Goal: Task Accomplishment & Management: Manage account settings

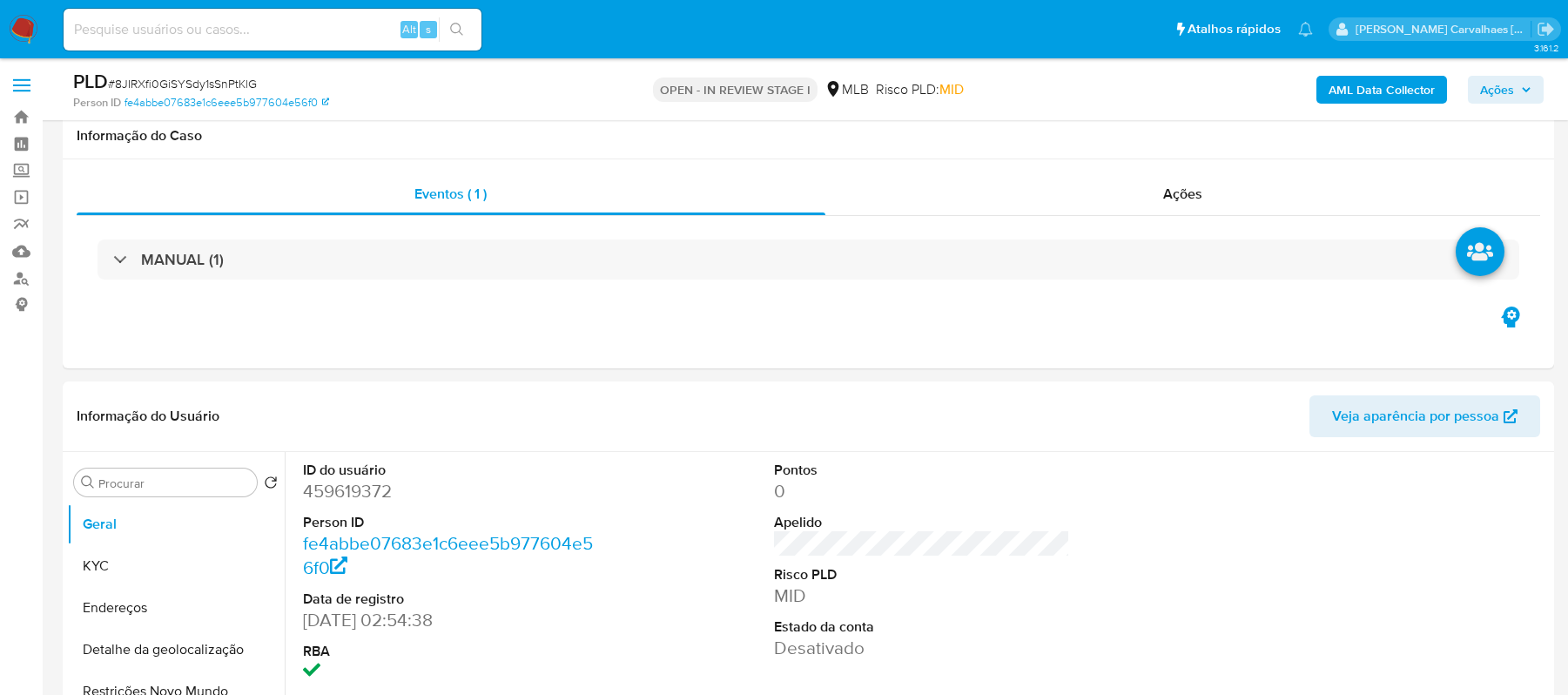
scroll to position [1394, 0]
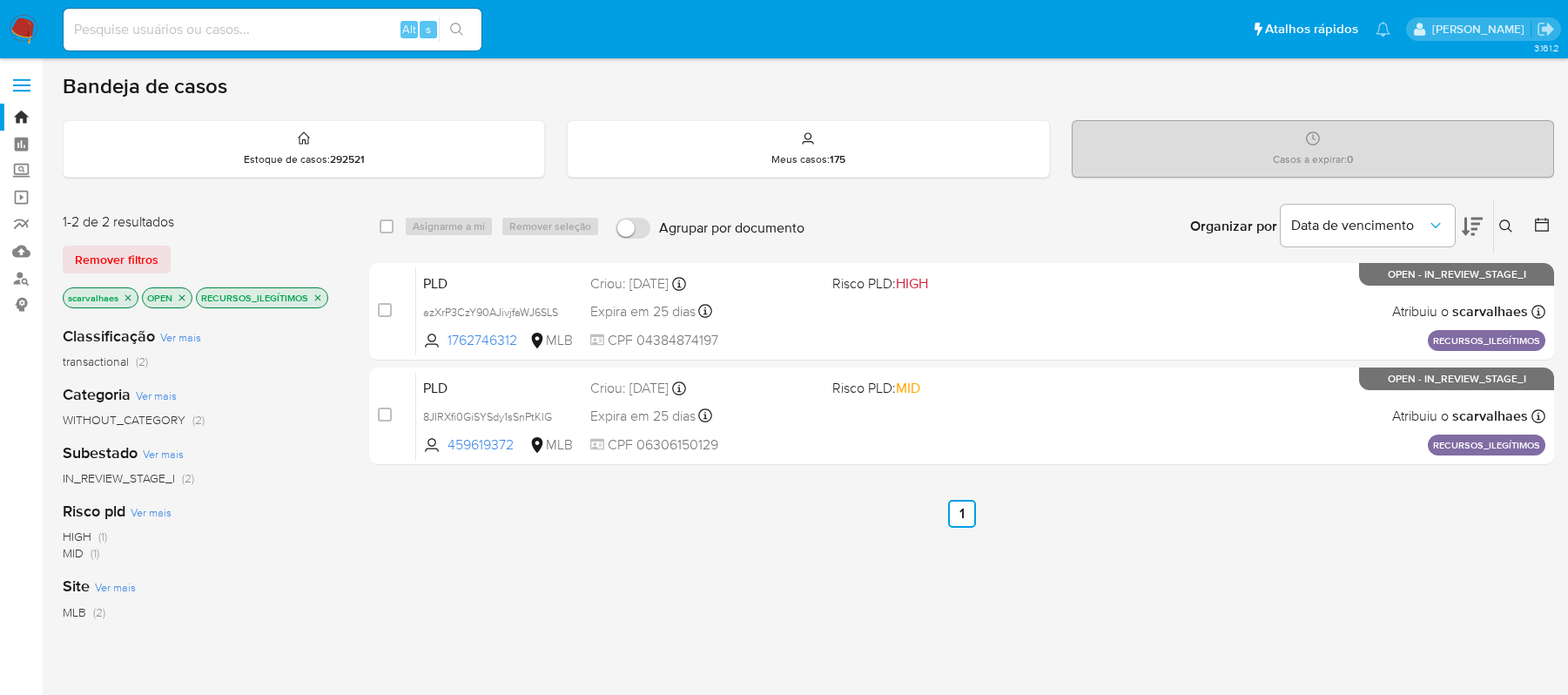
scroll to position [116, 0]
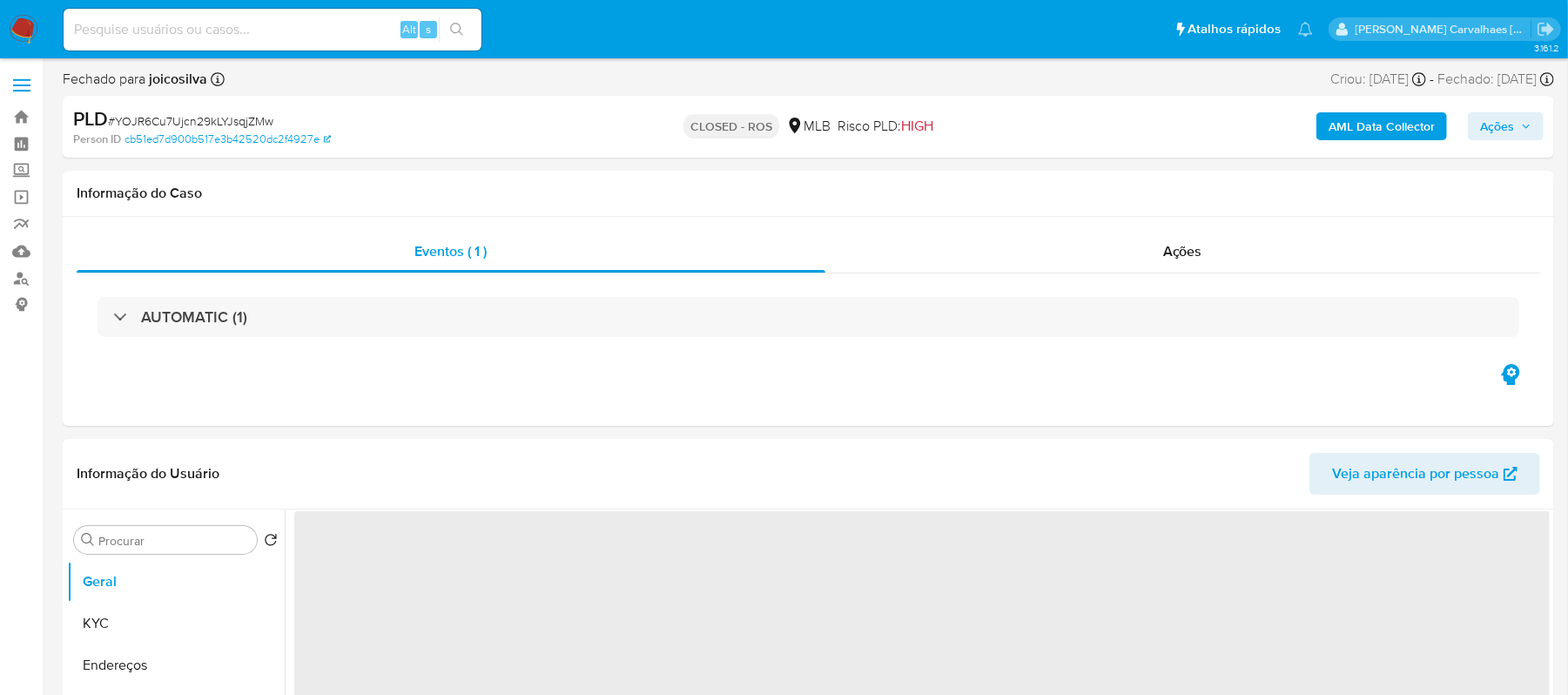
select select "10"
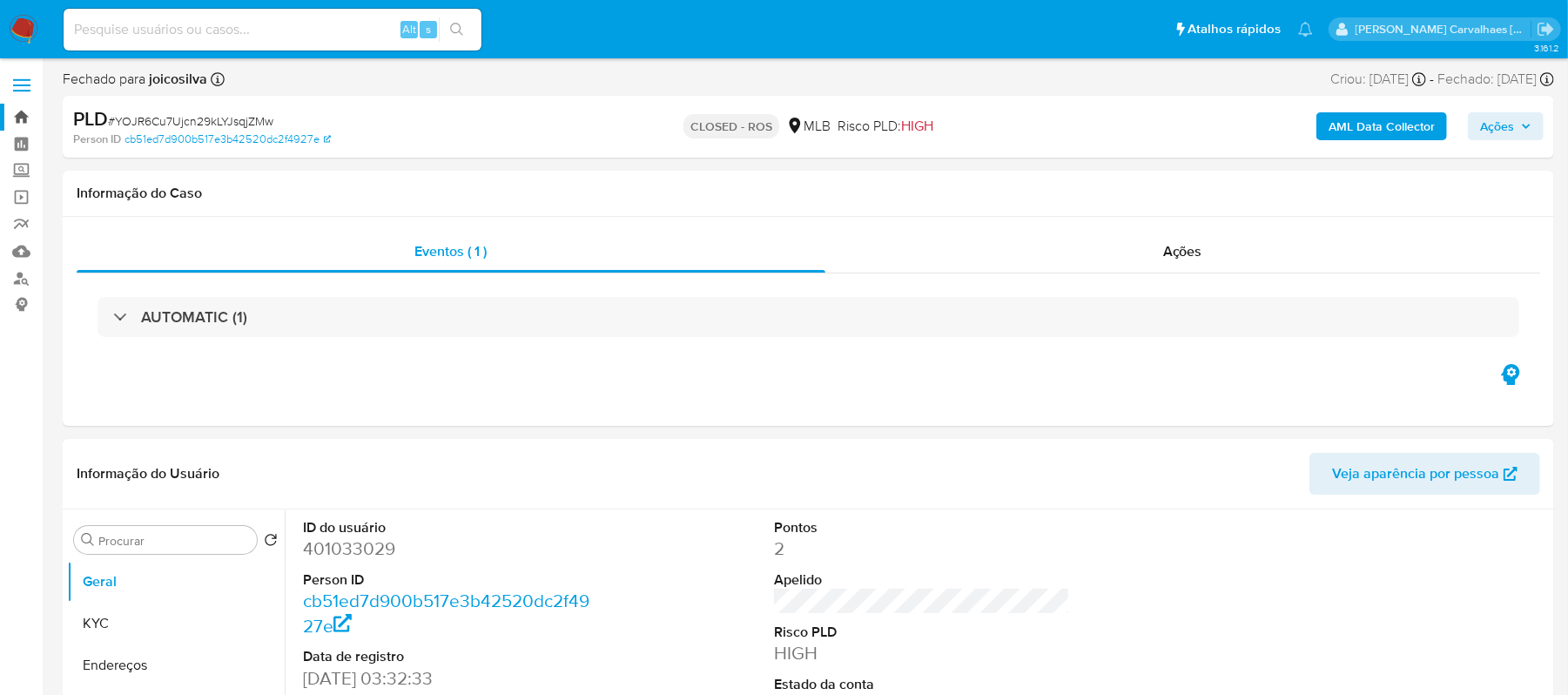
click at [19, 111] on link "Bandeja" at bounding box center [104, 117] width 208 height 27
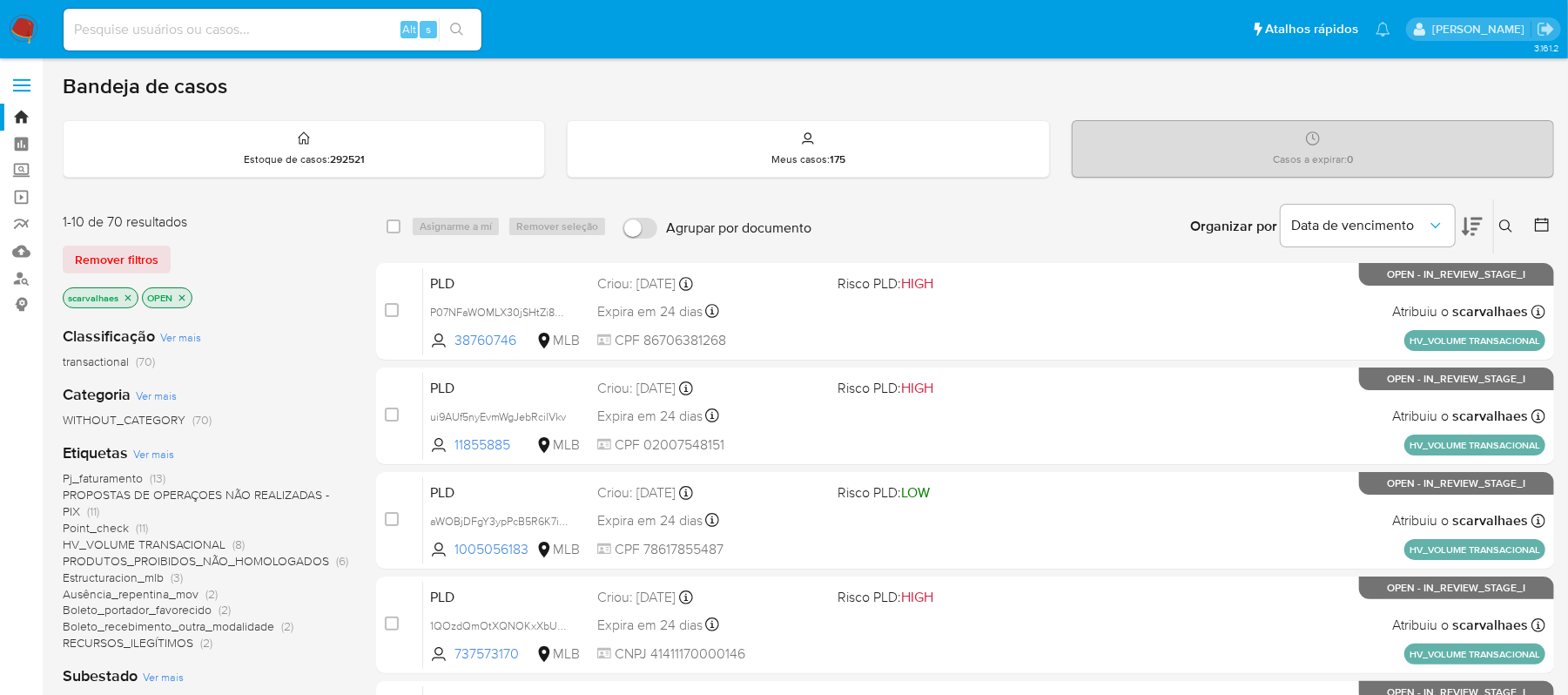
click at [138, 495] on span "PROPOSTAS DE OPERAÇOES NÃO REALIZADAS - PIX" at bounding box center [195, 503] width 266 height 34
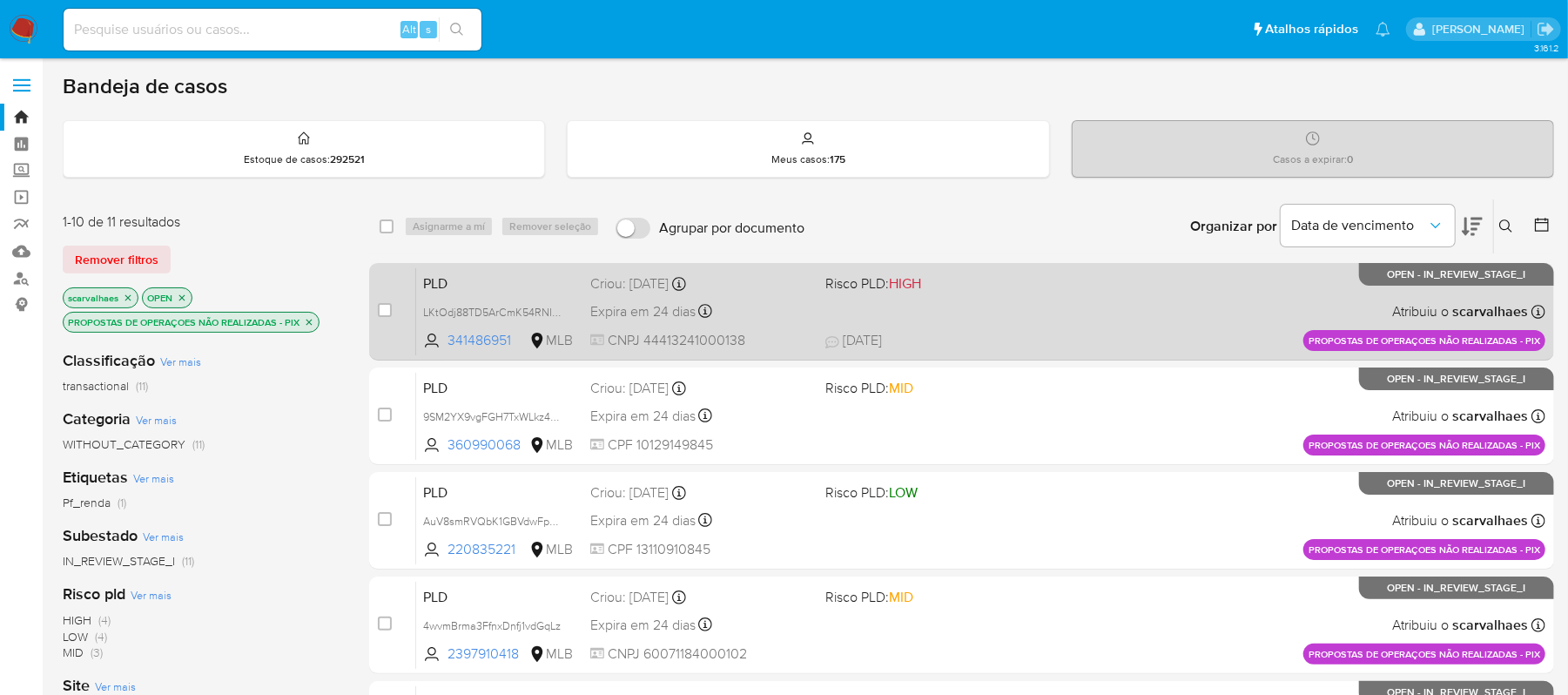
click at [971, 319] on div "PLD LKtOdj88TD5ArCmK54RNI1zY 341486951 MLB Risco PLD: HIGH Criou: 12/09/2025 Cr…" at bounding box center [981, 311] width 1129 height 88
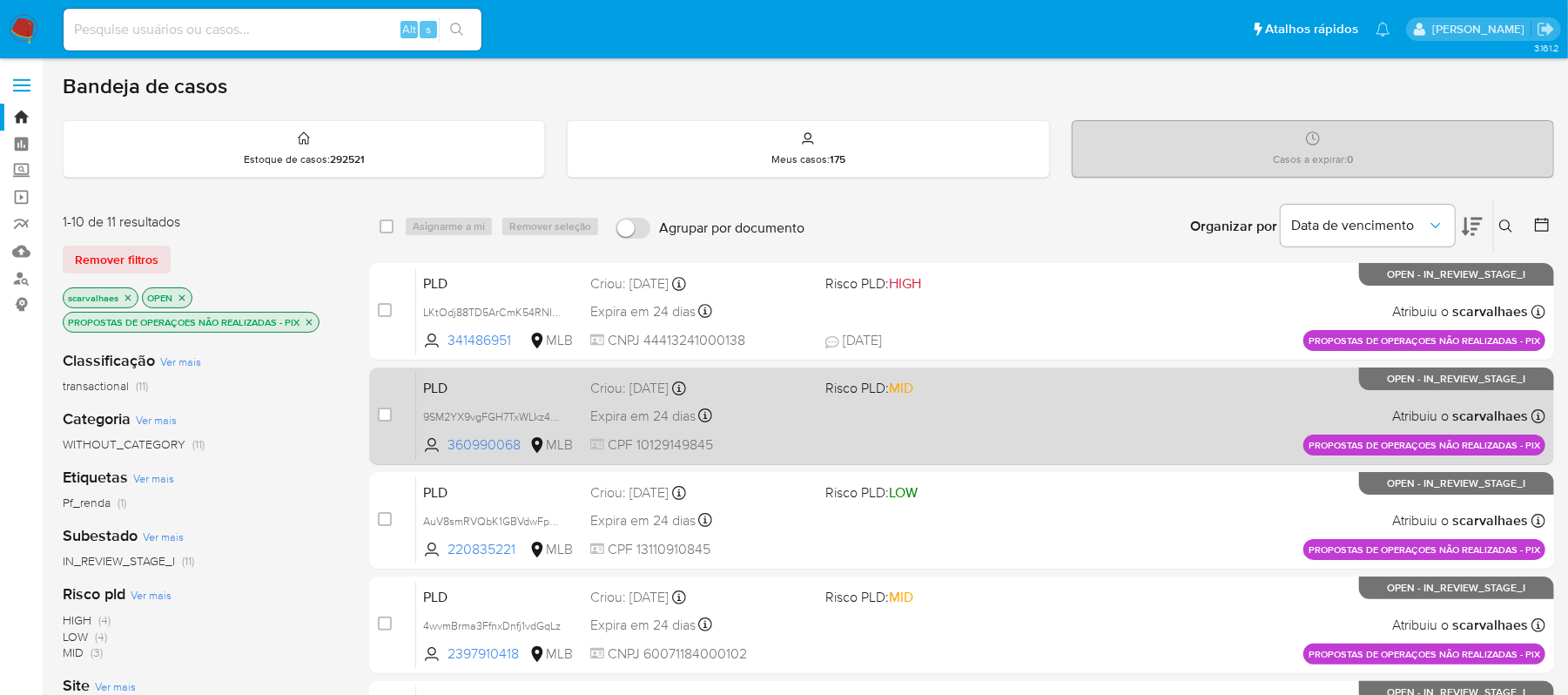
click at [840, 412] on div "PLD 9SM2YX9vgFGH7TxWLkz4qFth 360990068 MLB Risco PLD: MID Criou: 12/09/2025 Cri…" at bounding box center [981, 415] width 1129 height 88
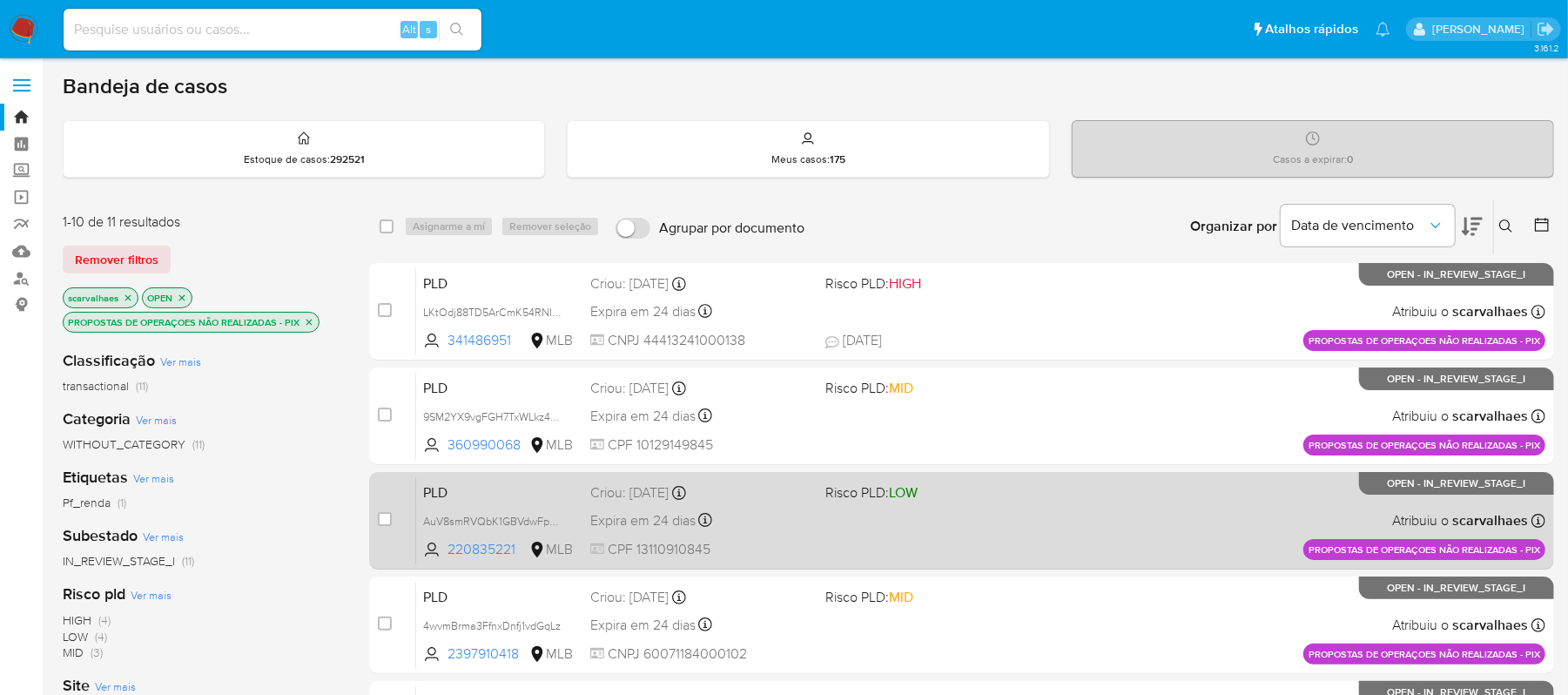
click at [1015, 522] on div "PLD AuV8smRVQbK1GBVdwFphh4ct 220835221 MLB Risco PLD: LOW Criou: 12/09/2025 Cri…" at bounding box center [981, 520] width 1129 height 88
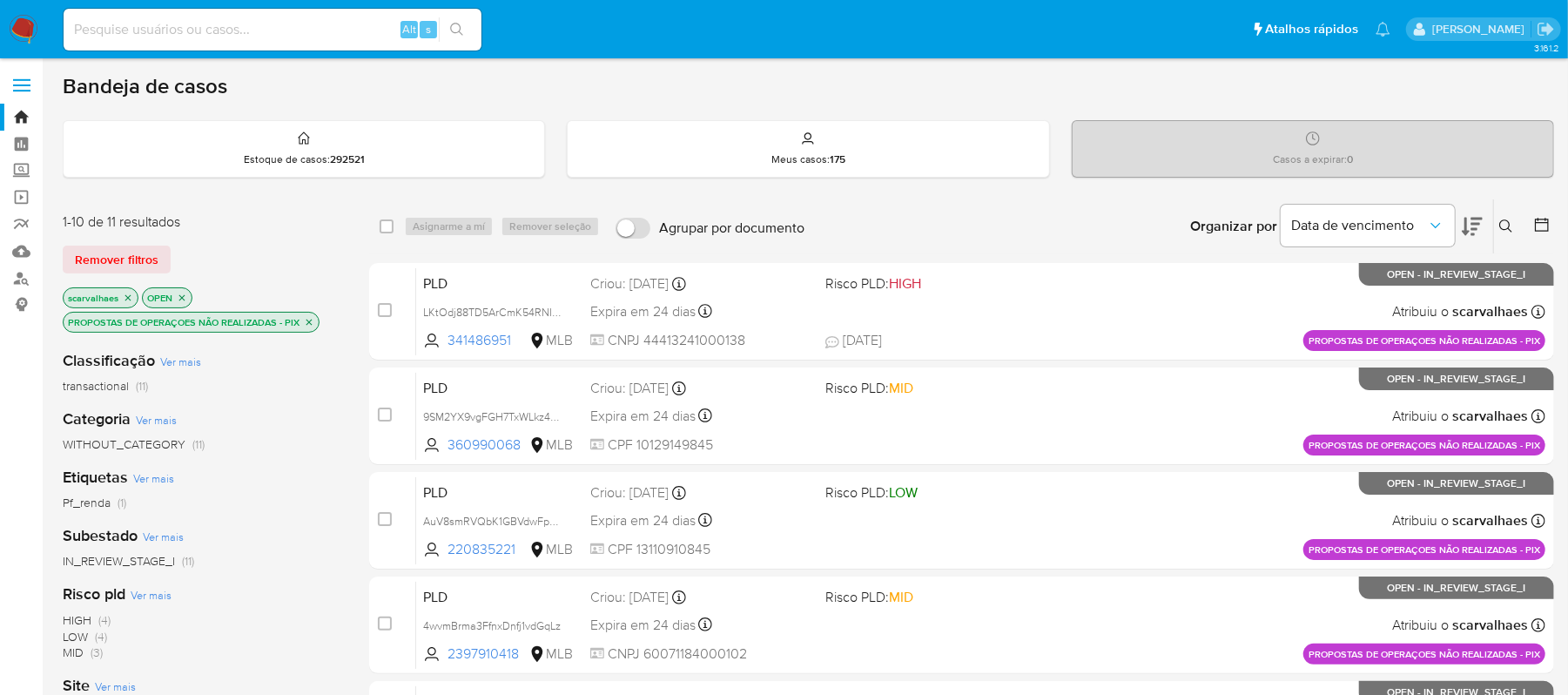
click at [308, 325] on icon "close-filter" at bounding box center [309, 322] width 10 height 10
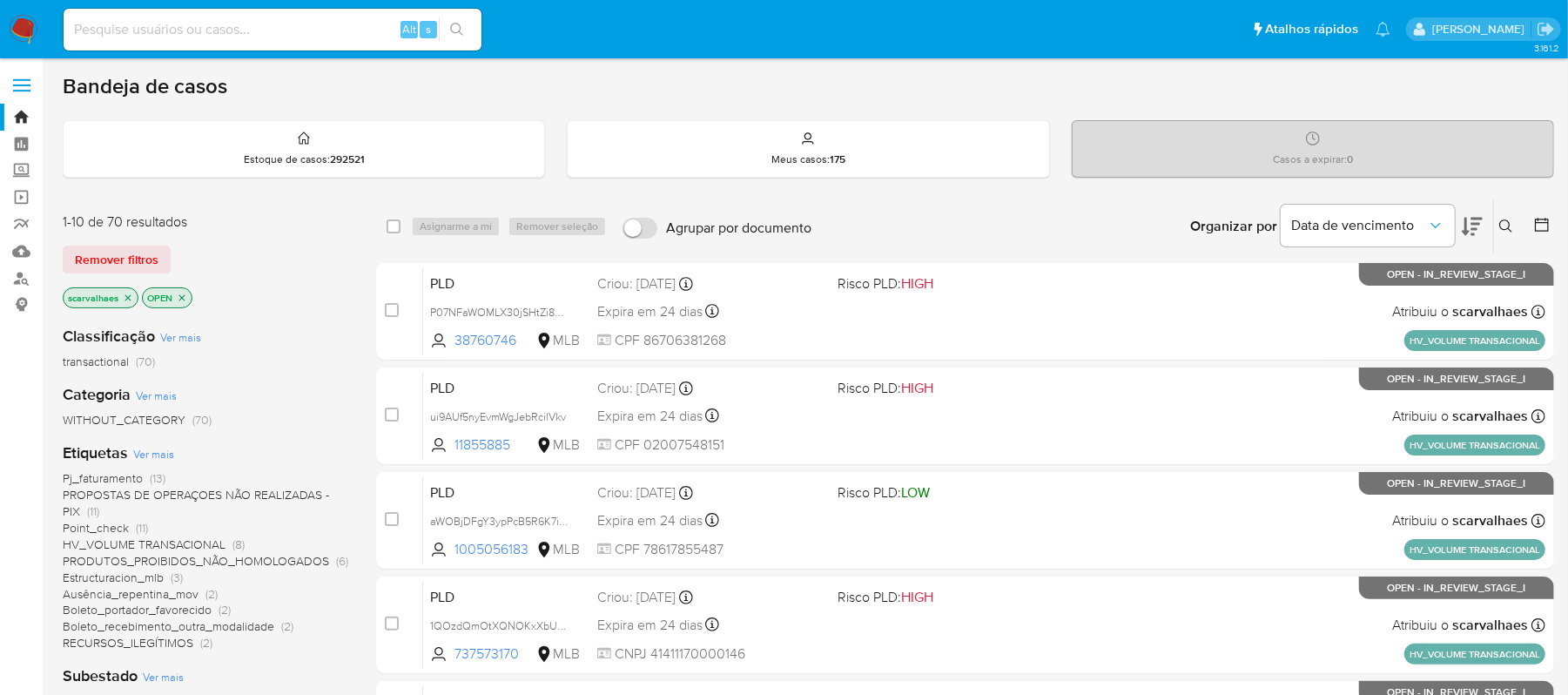
click at [132, 478] on span "Pj_faturamento" at bounding box center [102, 478] width 80 height 17
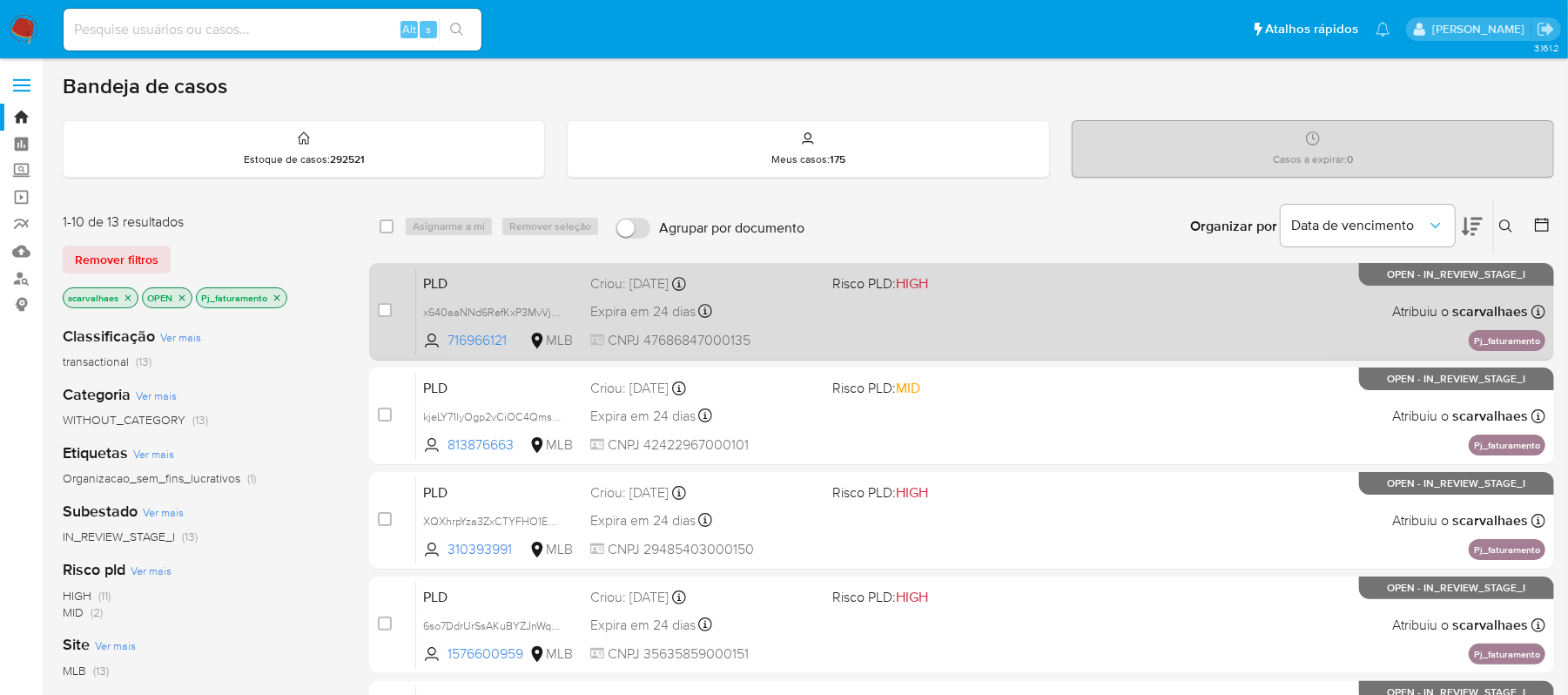
click at [972, 336] on div "PLD x640aaNNd6RefKxP3MvVjfvH 716966121 MLB Risco PLD: HIGH Criou: 12/09/2025 Cr…" at bounding box center [981, 311] width 1129 height 88
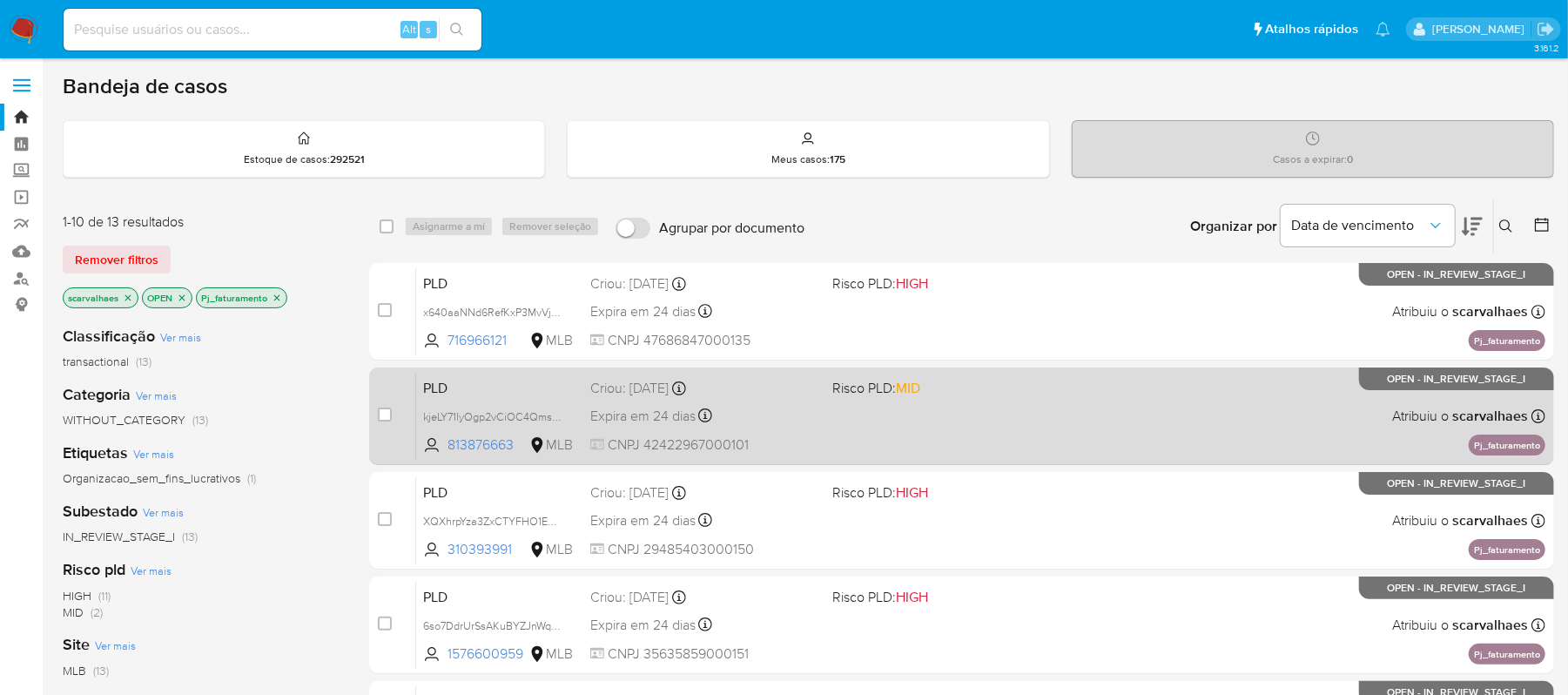
click at [1027, 412] on div "PLD kjeLY71lyOgp2vCiOC4Qms5z 813876663 MLB Risco PLD: MID Criou: 12/09/2025 Cri…" at bounding box center [981, 415] width 1129 height 88
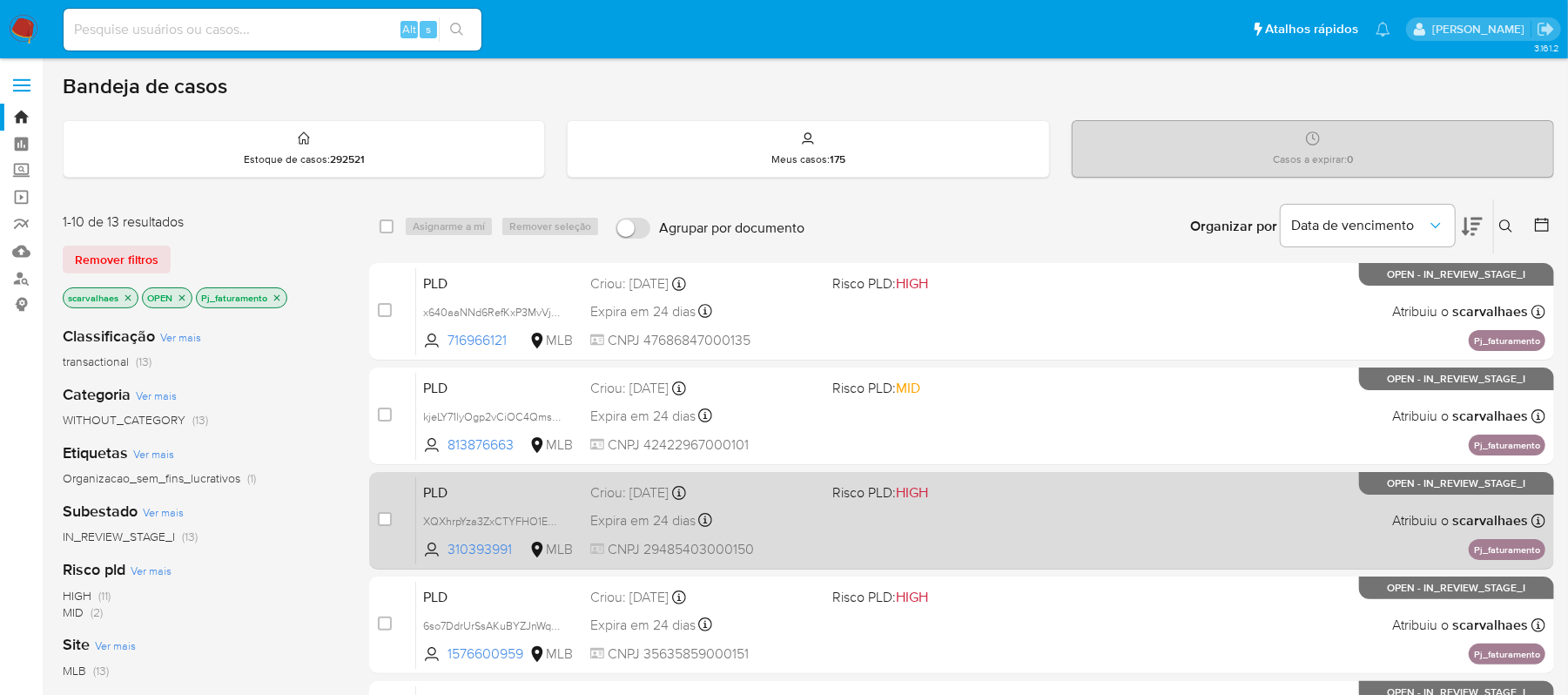
click at [874, 524] on div "PLD XQXhrpYza3ZxCTYFHO1EQOjw 310393991 MLB Risco PLD: HIGH Criou: 12/09/2025 Cr…" at bounding box center [981, 520] width 1129 height 88
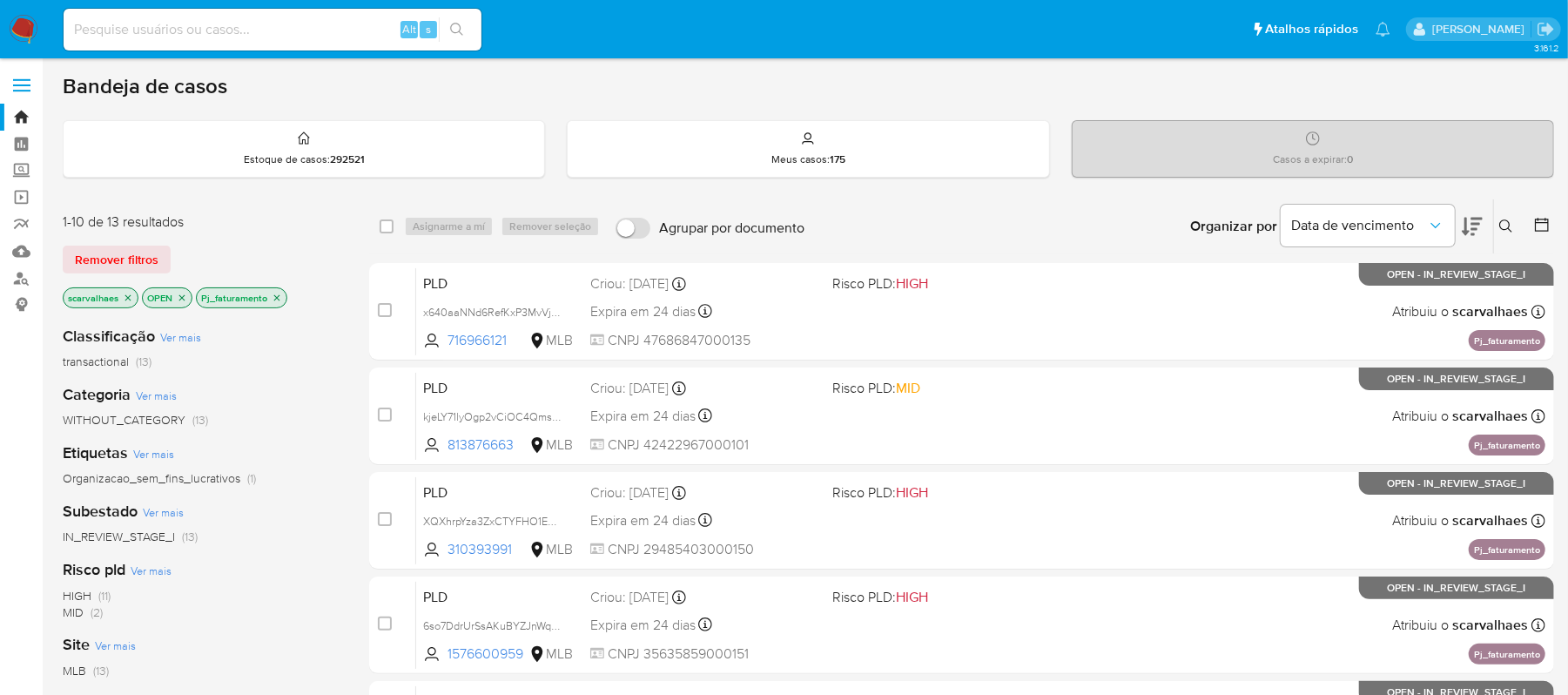
click at [276, 293] on icon "close-filter" at bounding box center [277, 297] width 10 height 10
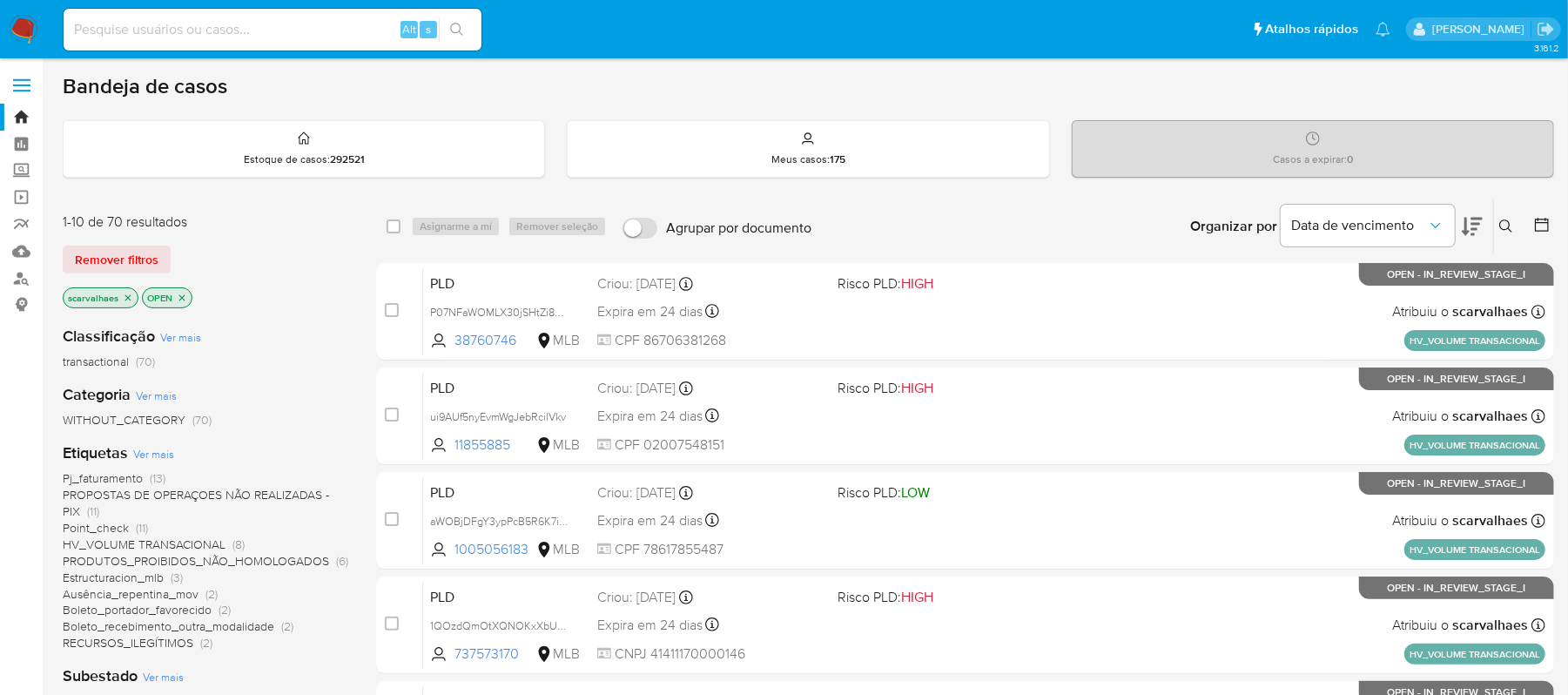
click at [106, 527] on span "Point_check" at bounding box center [95, 528] width 66 height 17
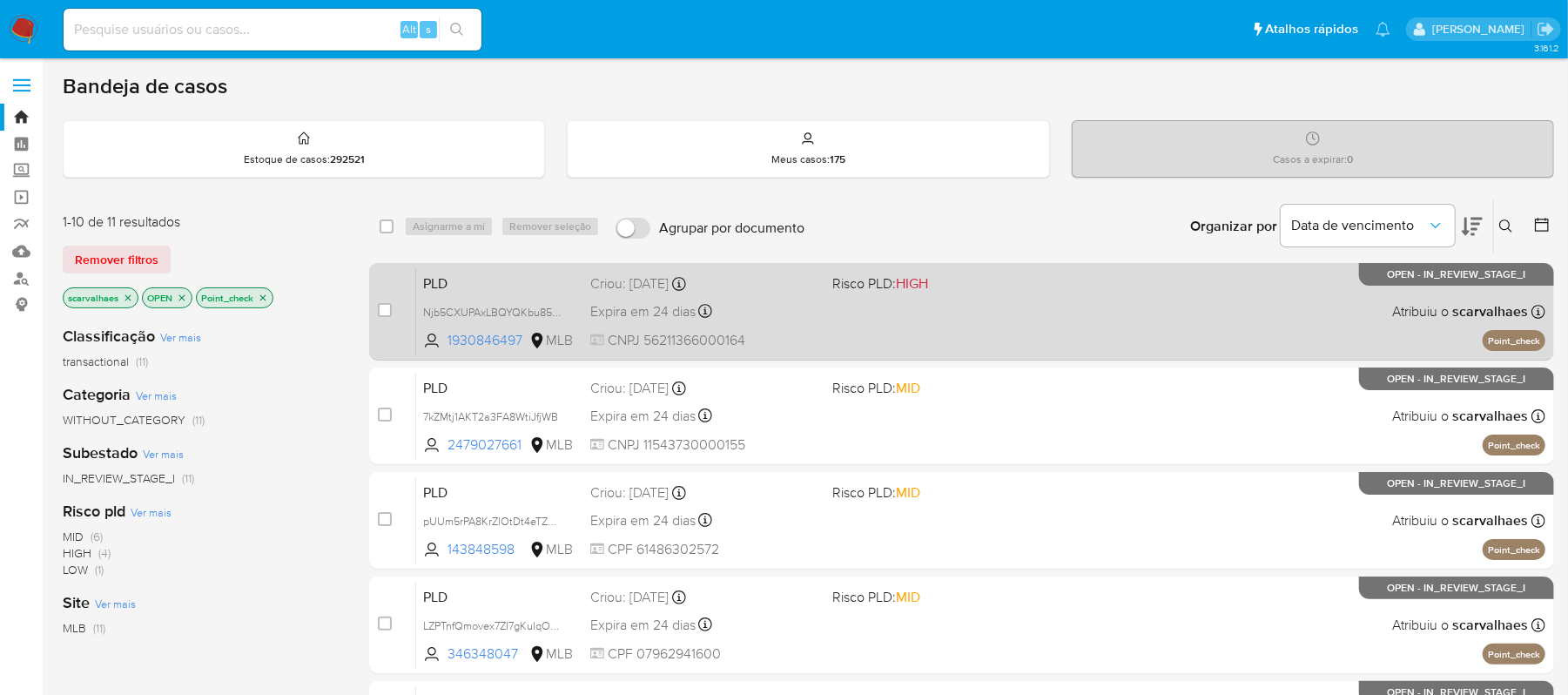
click at [868, 311] on span at bounding box center [947, 311] width 228 height 4
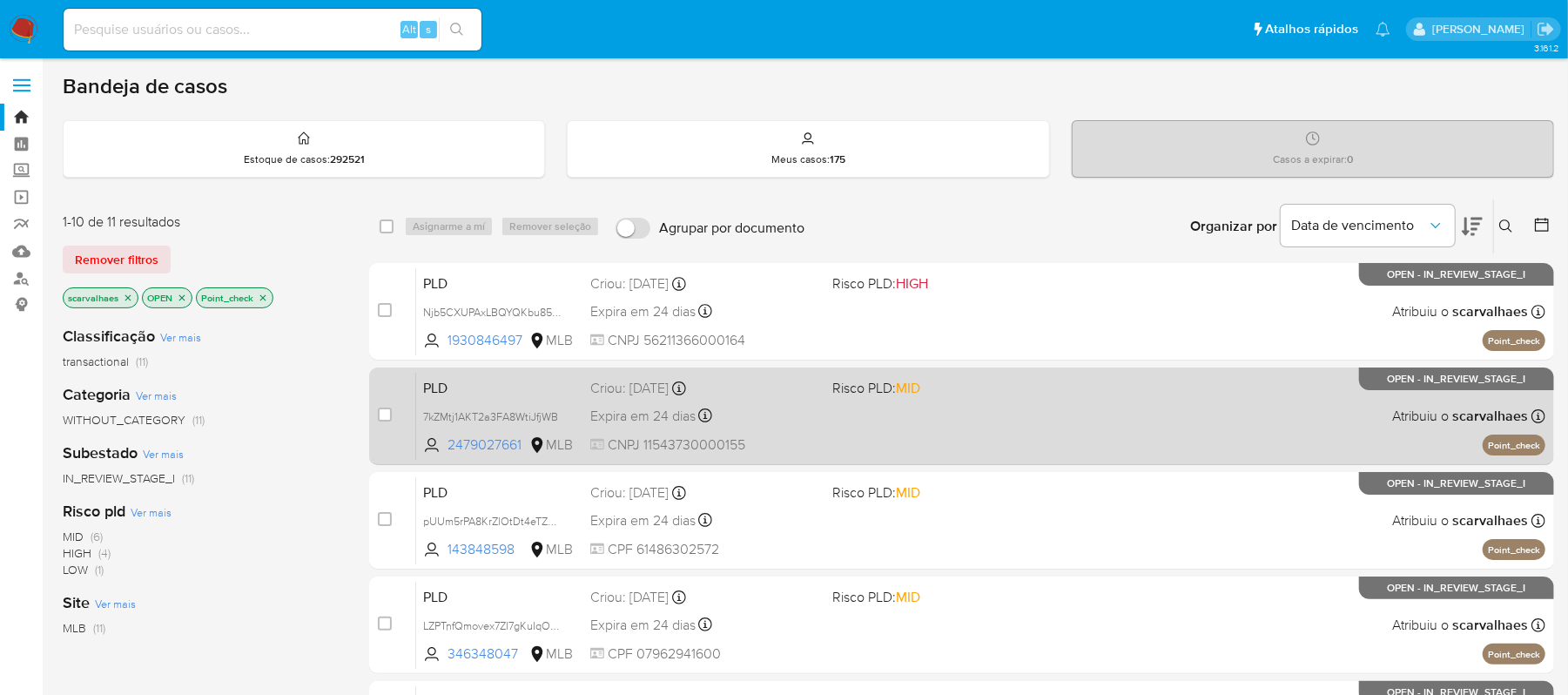
click at [853, 387] on span "Risco PLD: MID" at bounding box center [876, 387] width 88 height 19
click at [935, 465] on div "case-item-checkbox Incapaz de atribuir o caso PLD 7kZMtj1AKT2a3FA8WtiJfjWB 2479…" at bounding box center [961, 415] width 1185 height 97
click at [826, 423] on div "PLD 7kZMtj1AKT2a3FA8WtiJfjWB 2479027661 MLB Risco PLD: MID Criou: 12/09/2025 Cr…" at bounding box center [981, 415] width 1129 height 88
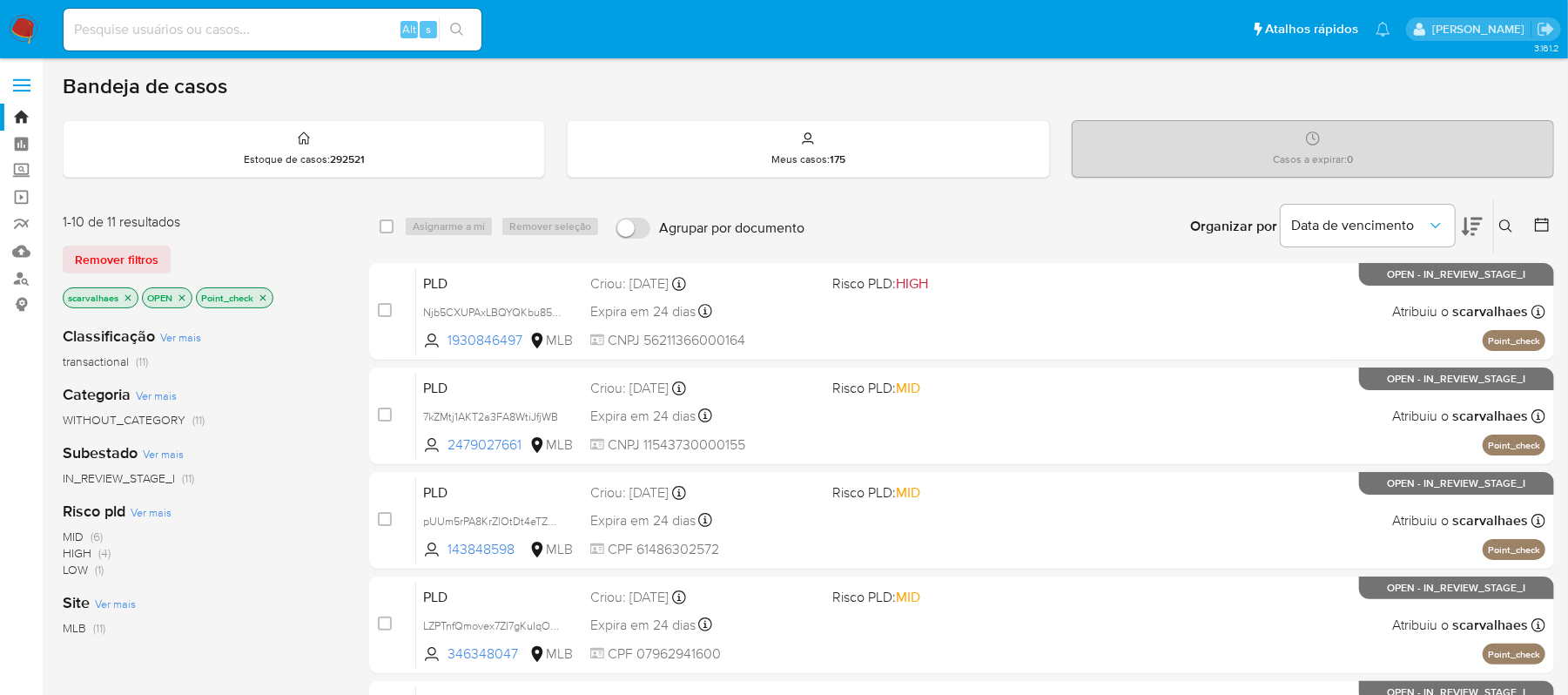
click at [262, 297] on icon "close-filter" at bounding box center [262, 297] width 10 height 10
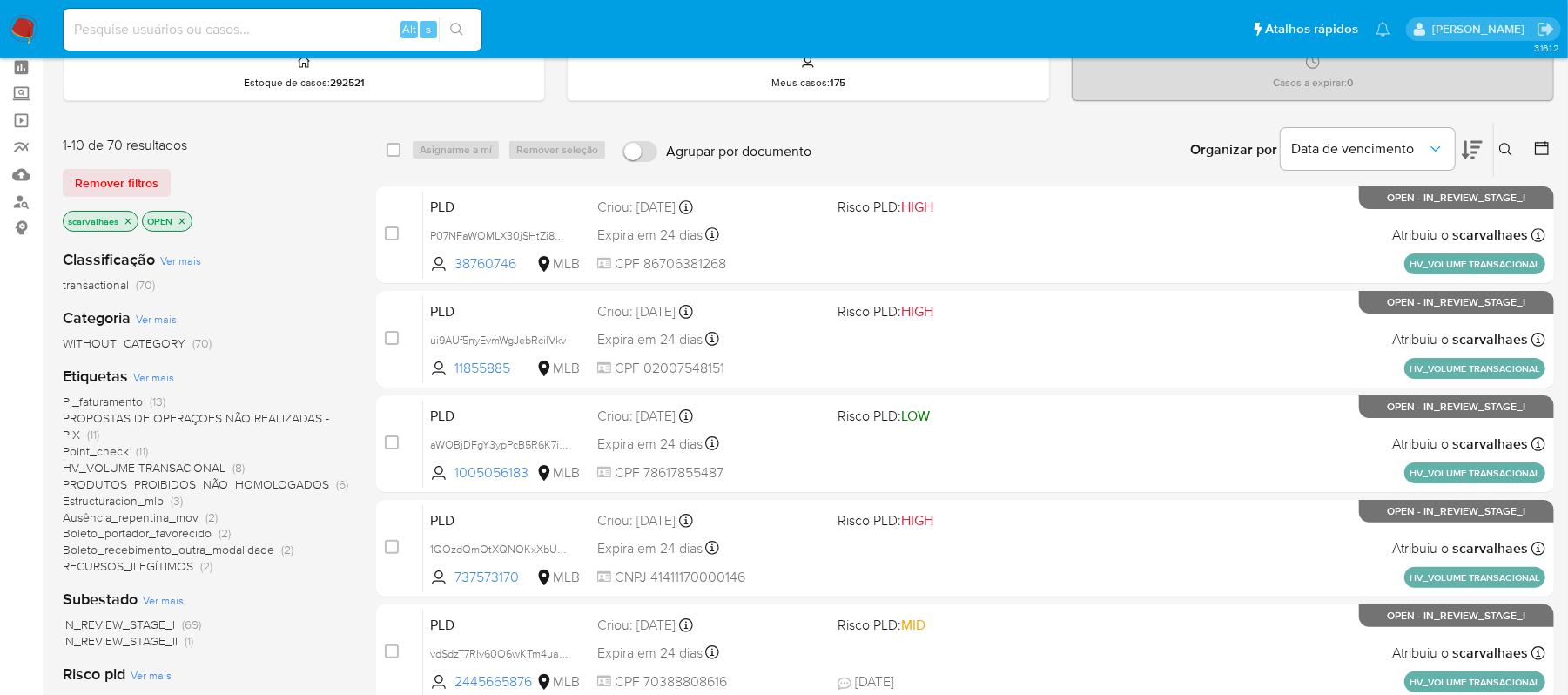
scroll to position [116, 0]
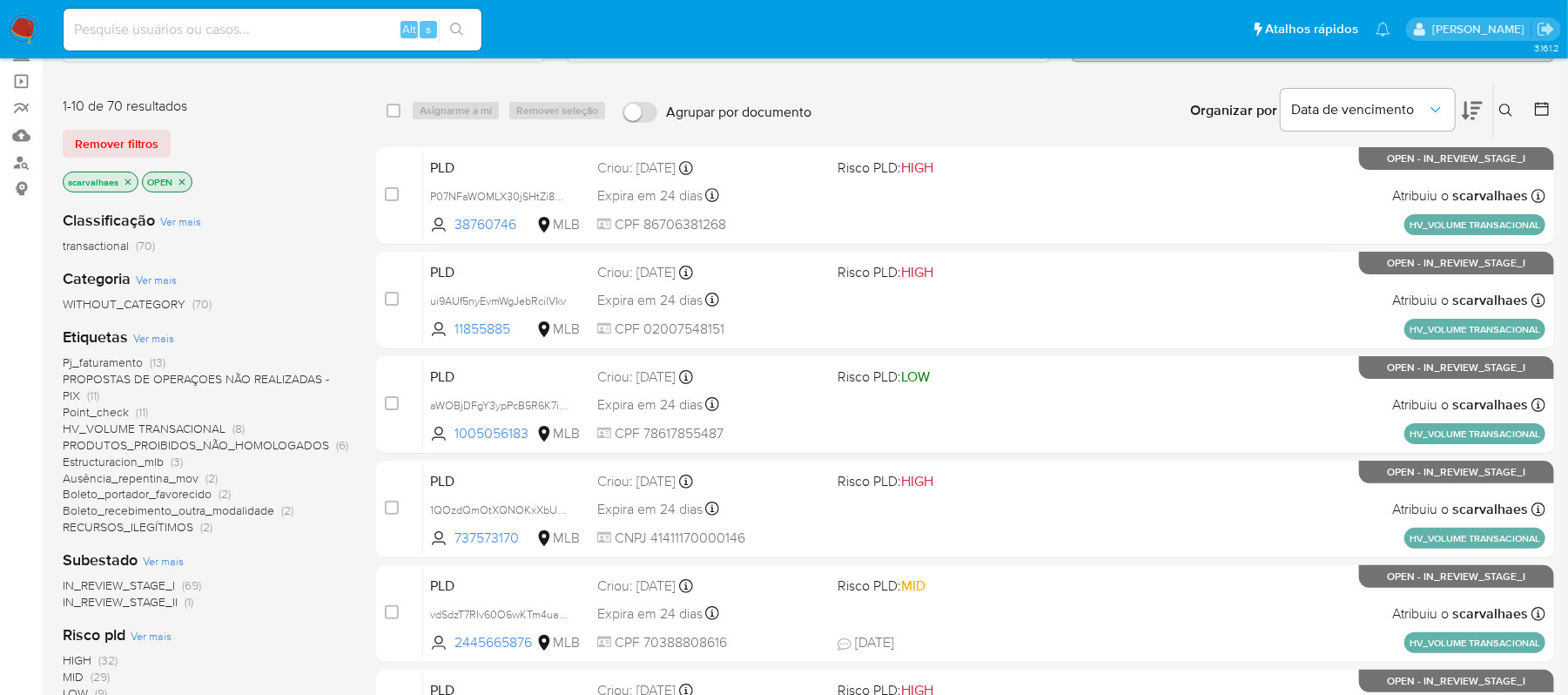
click at [136, 431] on span "HV_VOLUME TRANSACIONAL" at bounding box center [143, 429] width 162 height 17
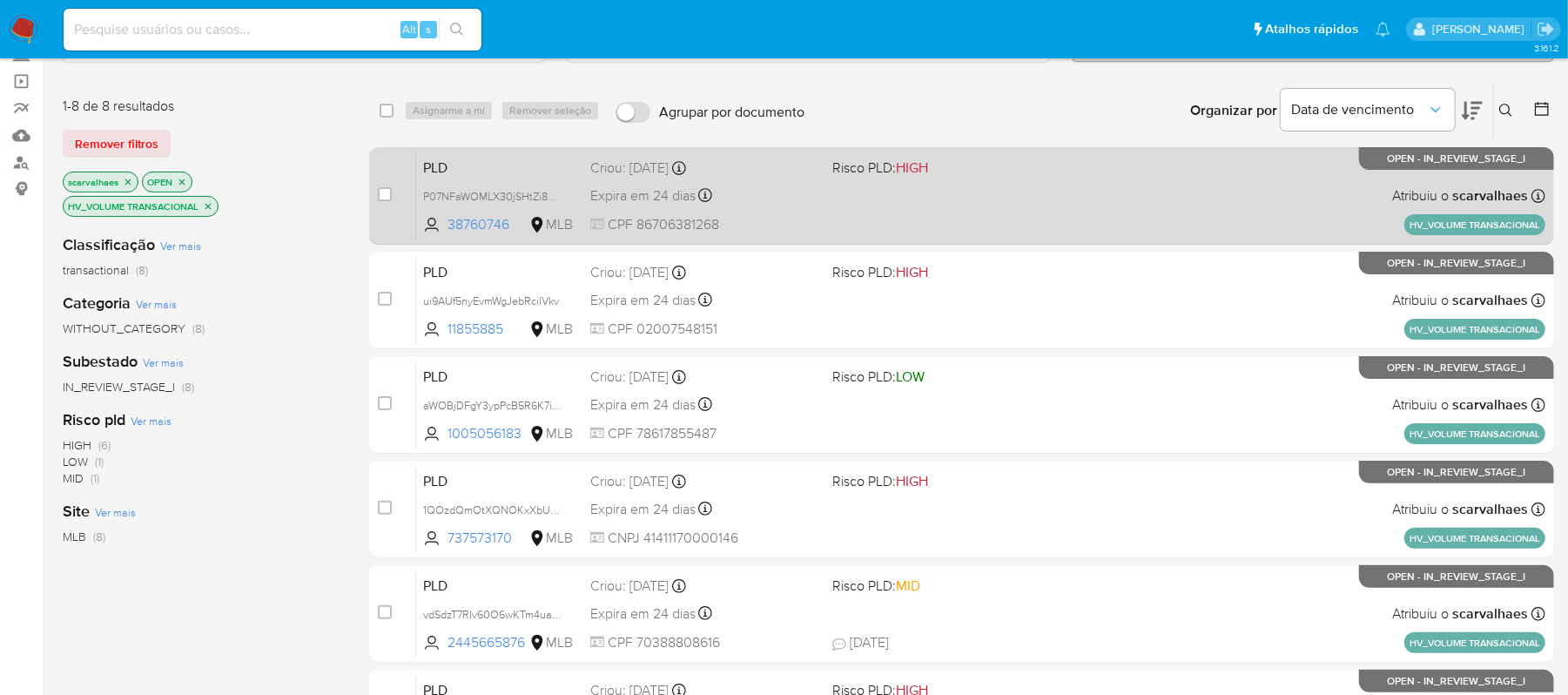
click at [1041, 209] on div "PLD P07NFaWOMLX30jSHtZi85rNK 38760746 MLB Risco PLD: HIGH Criou: 12/09/2025 Cri…" at bounding box center [981, 195] width 1129 height 88
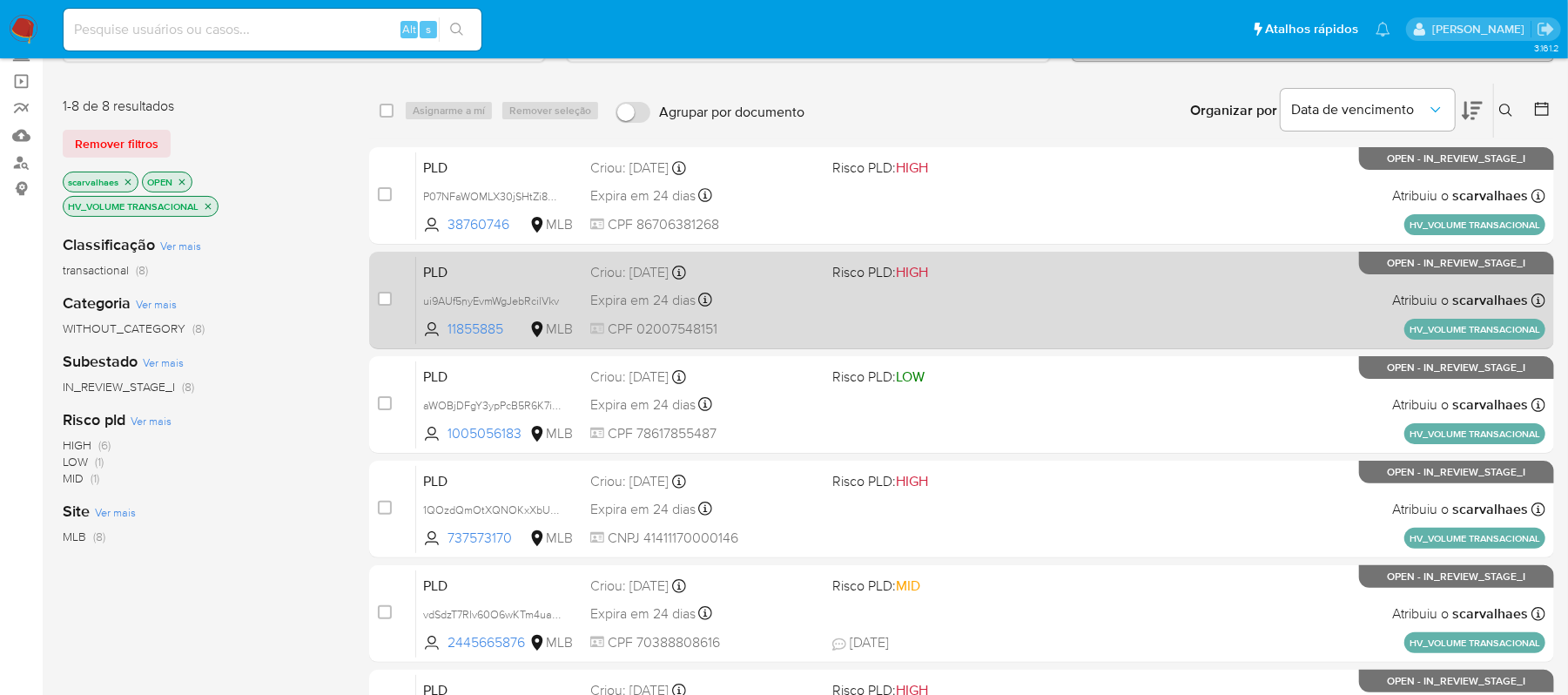
click at [927, 297] on div "PLD ui9AUf5nyEvmWgJebRcilVkv 11855885 MLB Risco PLD: HIGH Criou: 12/09/2025 Cri…" at bounding box center [981, 299] width 1129 height 88
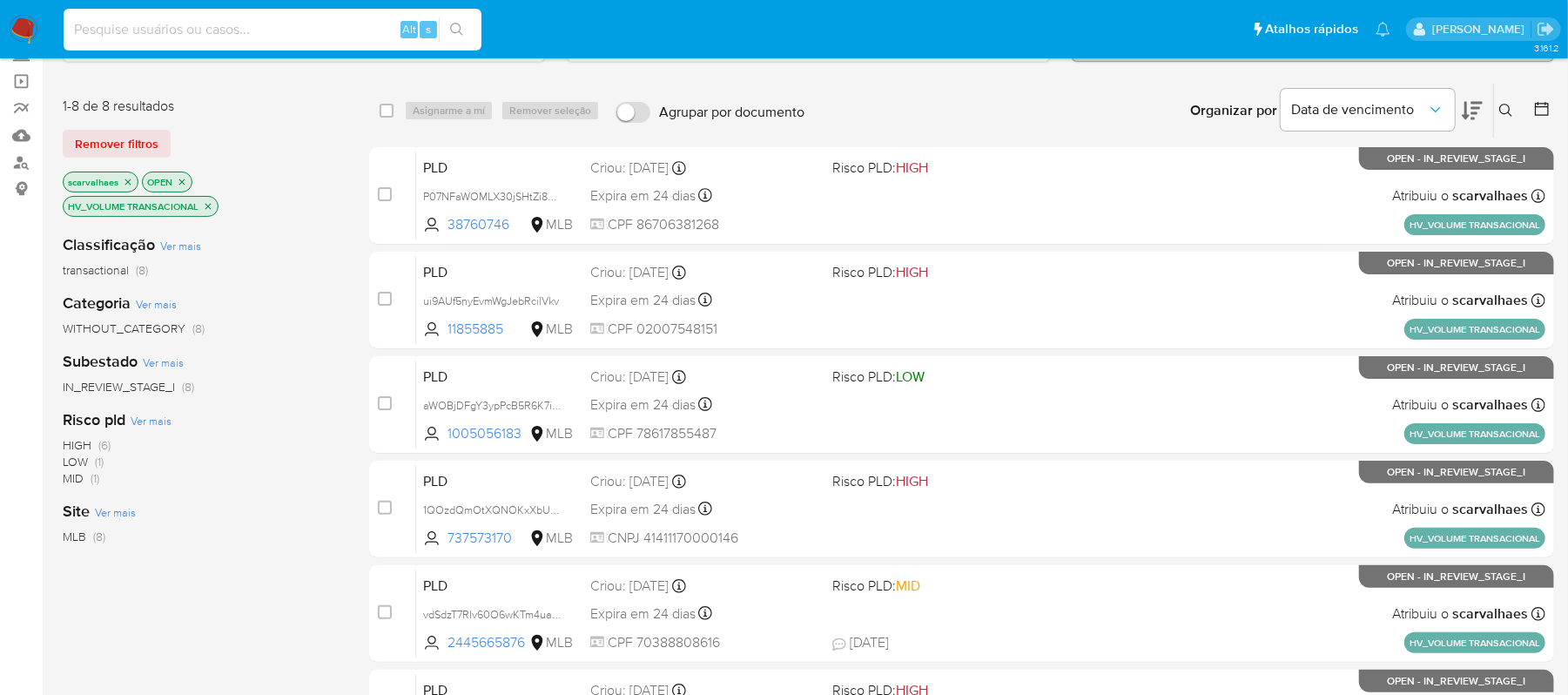
click at [126, 40] on input at bounding box center [272, 29] width 418 height 23
paste input "azXrP3CzY90AJivjfaWJ6SLS"
type input "azXrP3CzY90AJivjfaWJ6SLS"
click at [456, 19] on button "search-icon" at bounding box center [457, 29] width 36 height 25
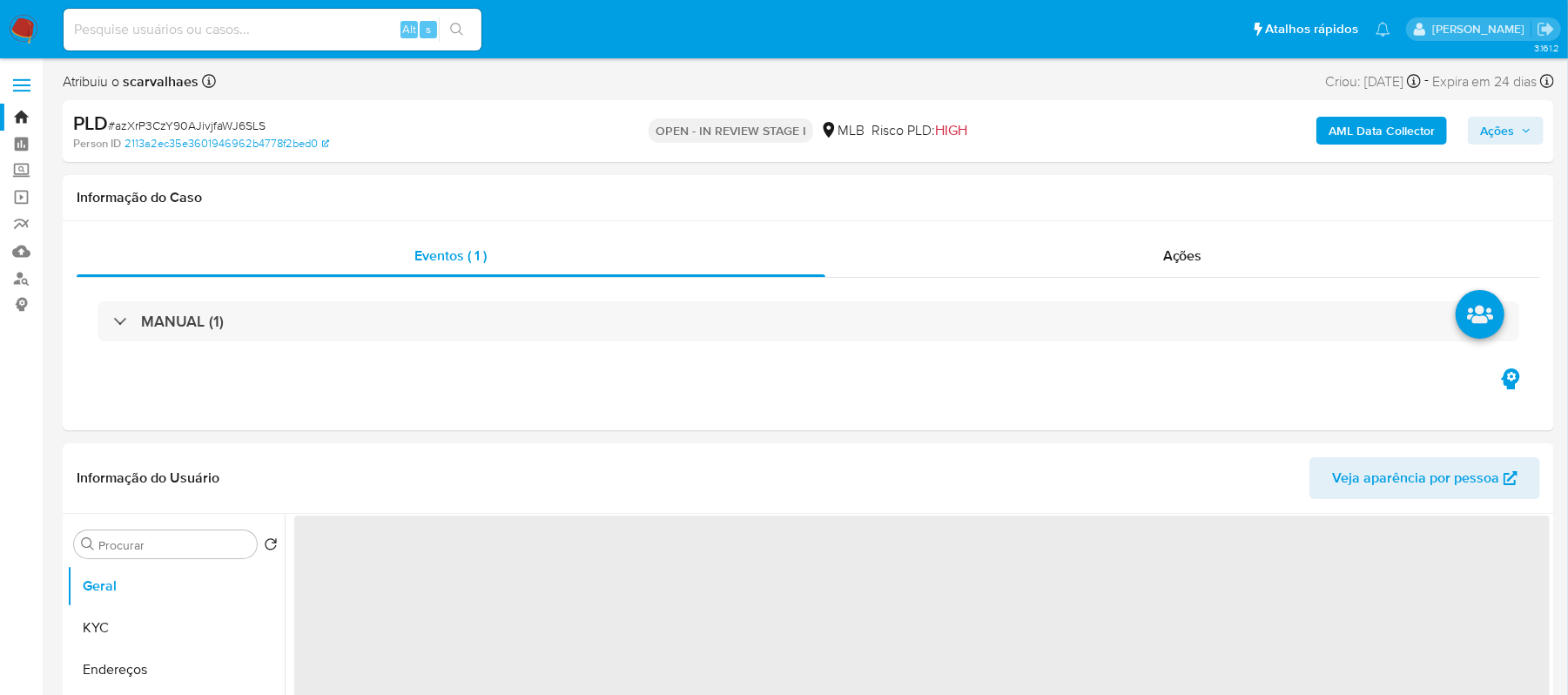
select select "10"
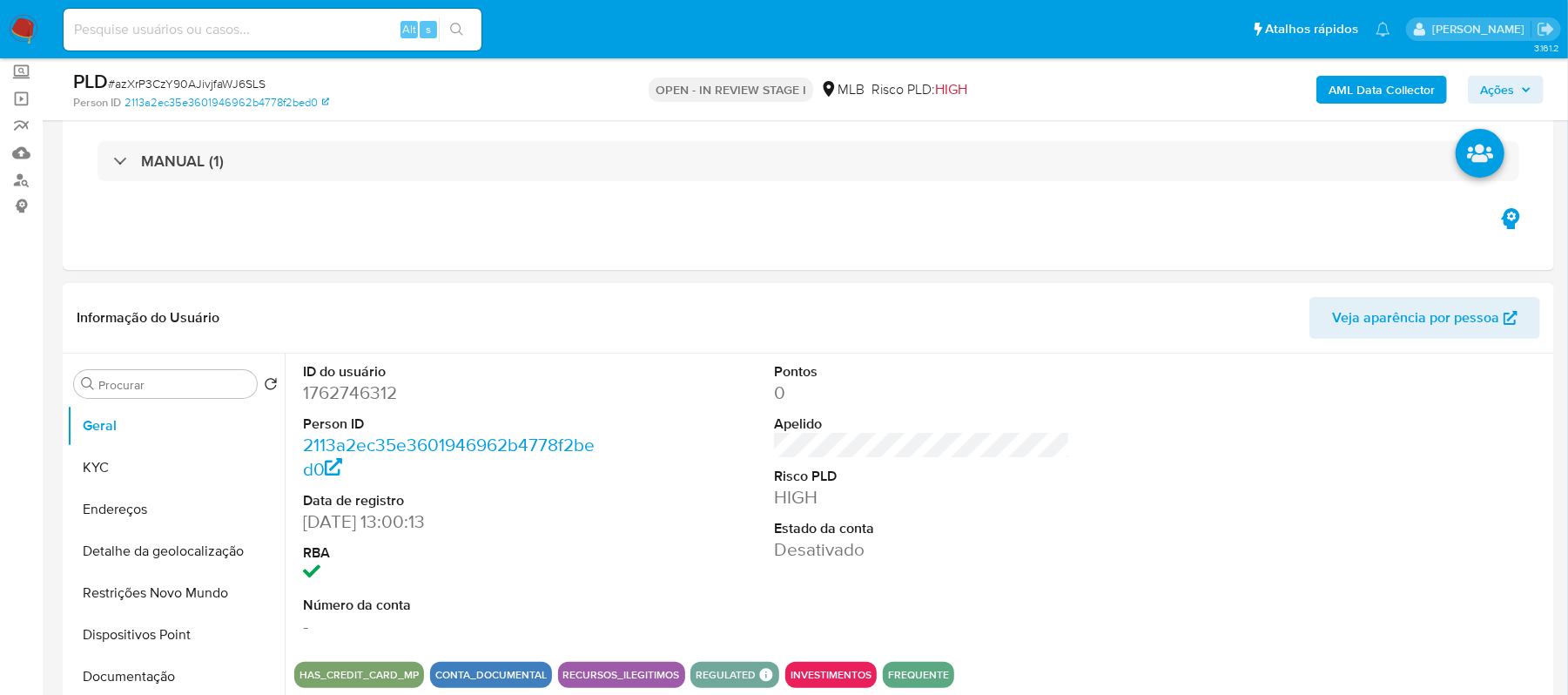
scroll to position [231, 0]
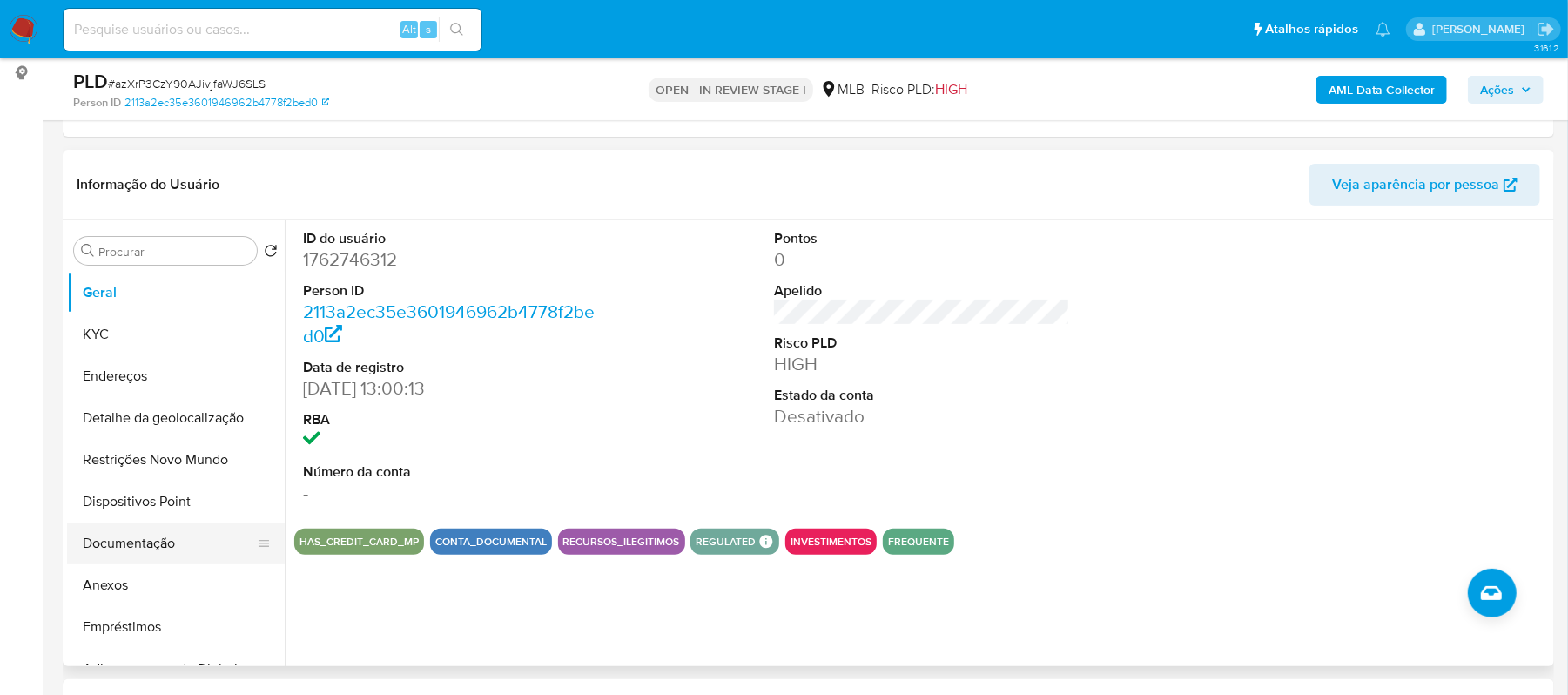
click at [147, 547] on button "Documentação" at bounding box center [169, 543] width 204 height 42
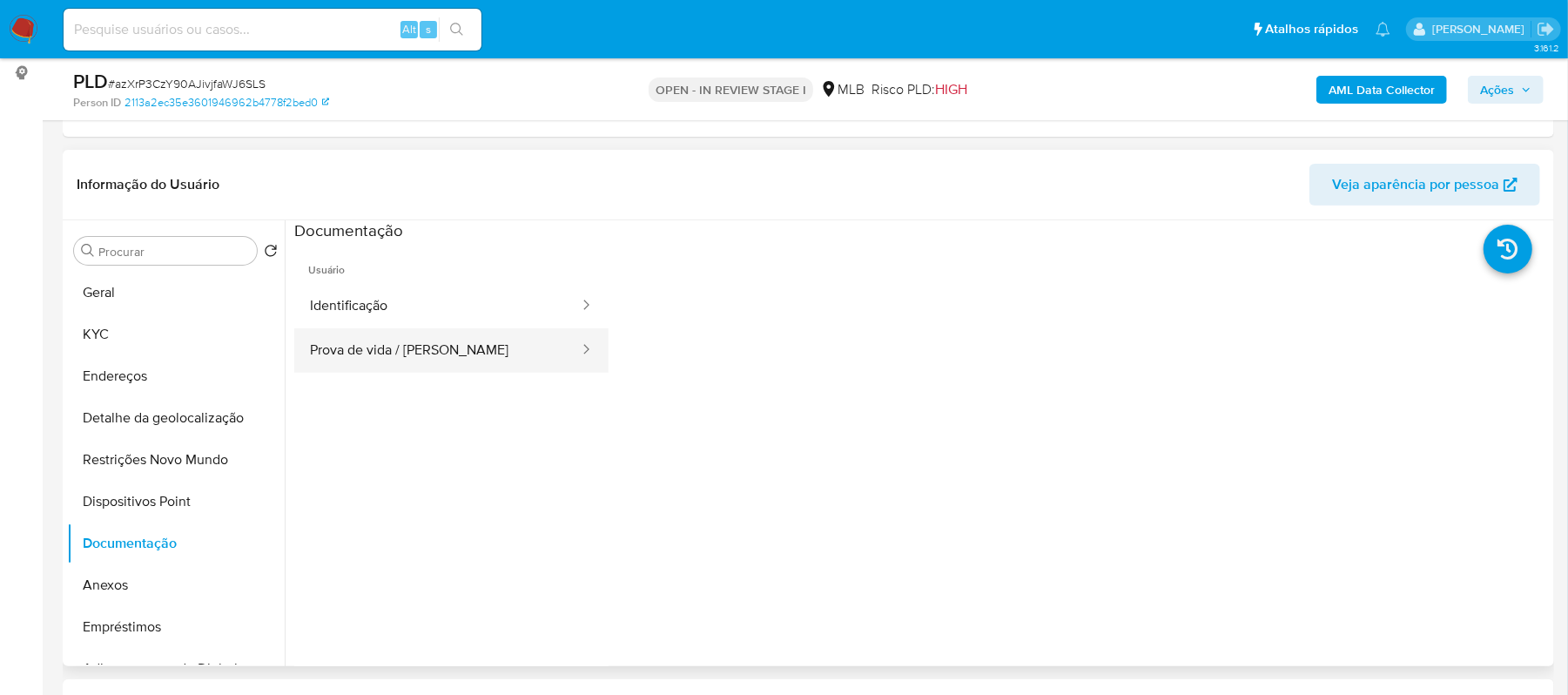
click at [429, 349] on button "Prova de vida / [PERSON_NAME]" at bounding box center [437, 350] width 286 height 44
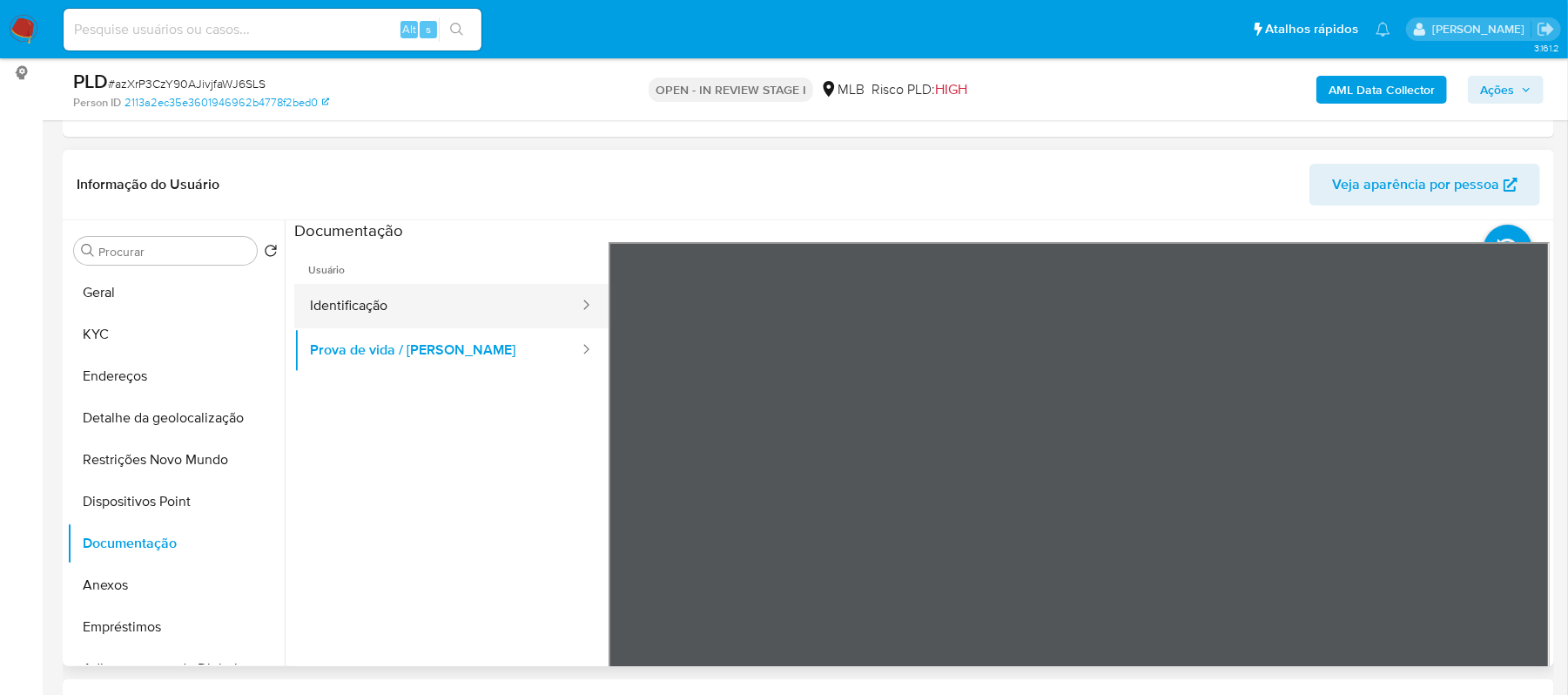
click at [406, 303] on button "Identificação" at bounding box center [437, 306] width 286 height 44
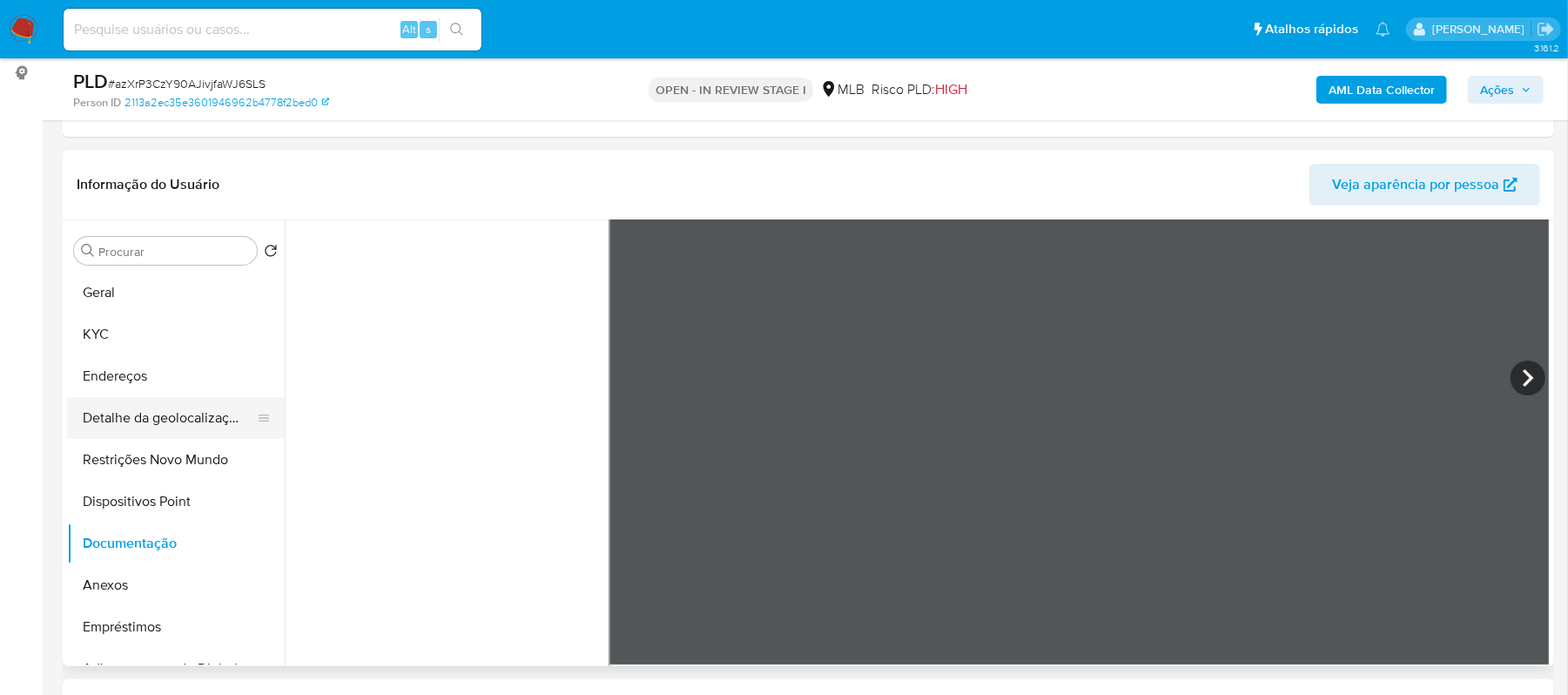
scroll to position [116, 0]
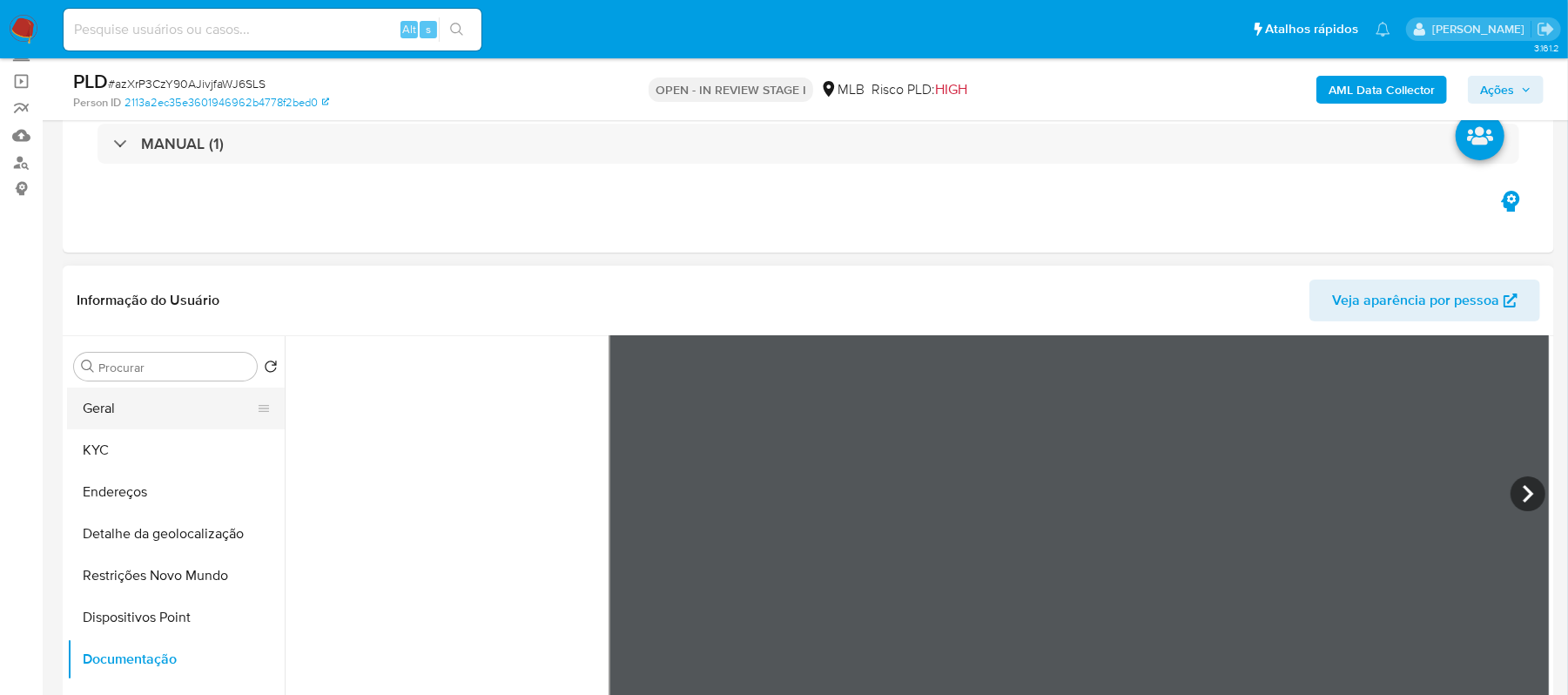
click at [137, 412] on button "Geral" at bounding box center [169, 408] width 204 height 42
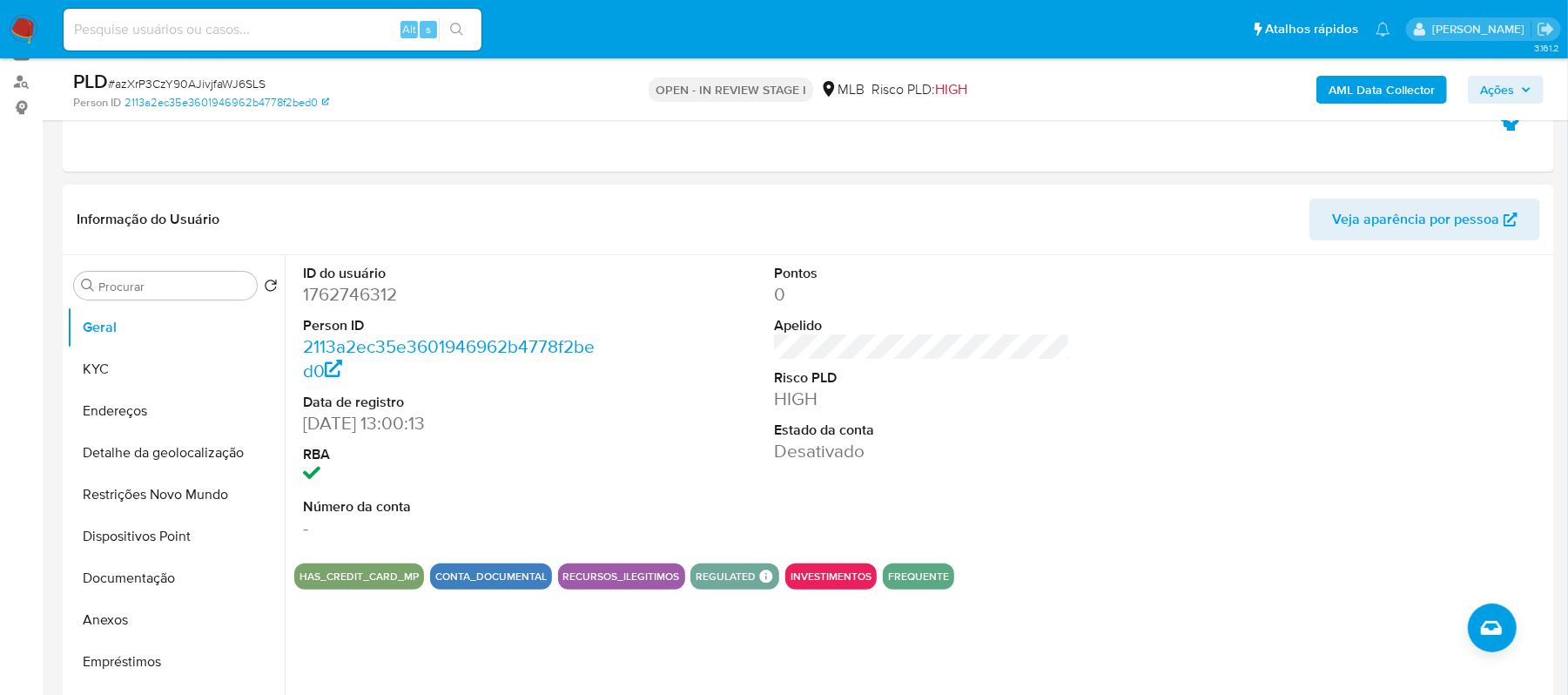
scroll to position [231, 0]
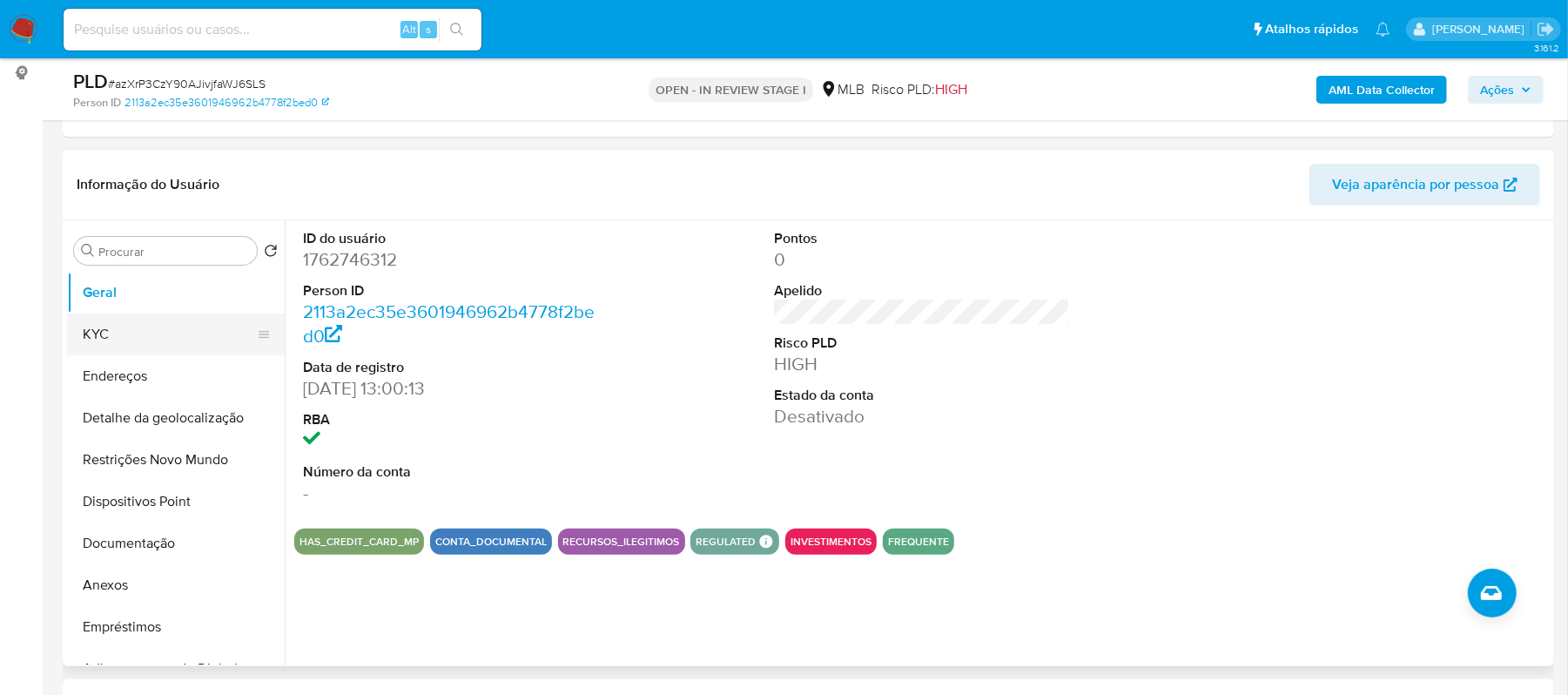
click at [106, 330] on button "KYC" at bounding box center [169, 334] width 204 height 42
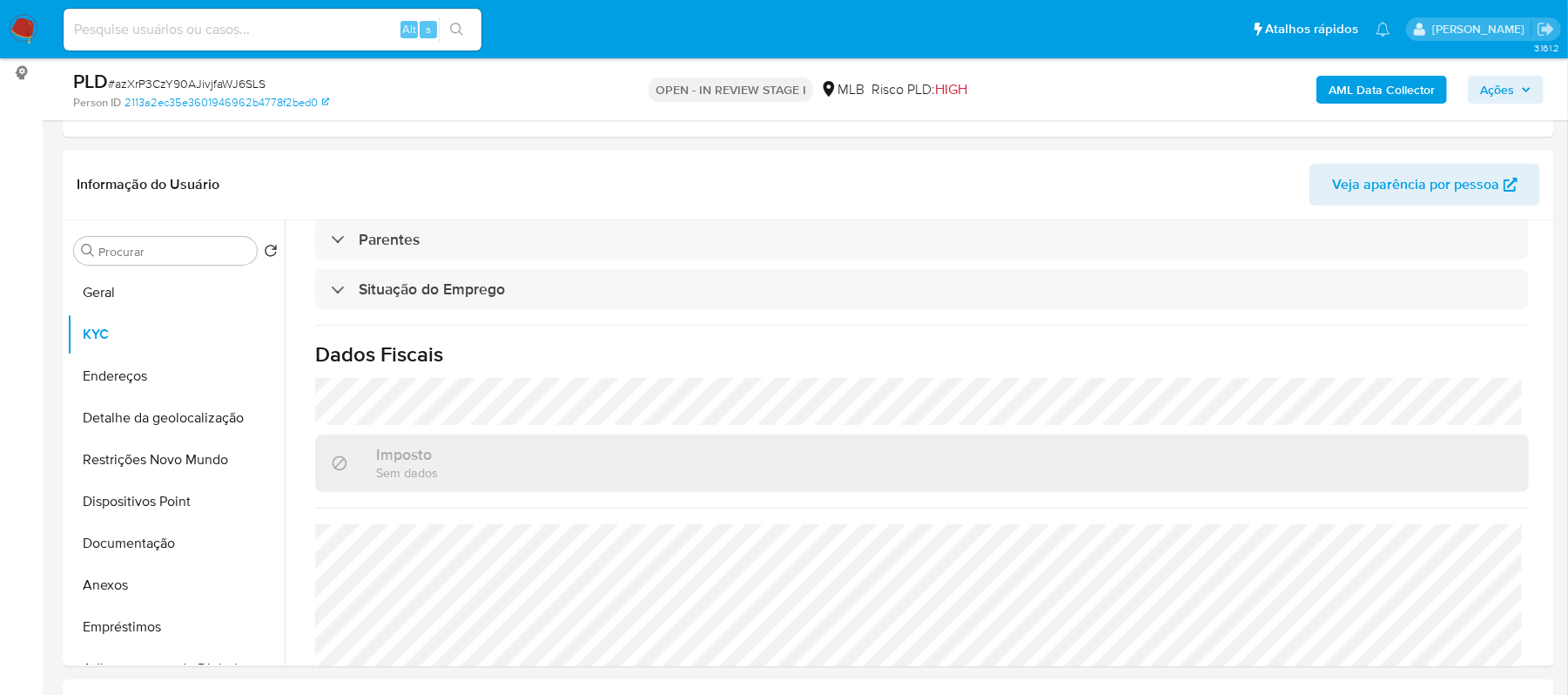
scroll to position [742, 0]
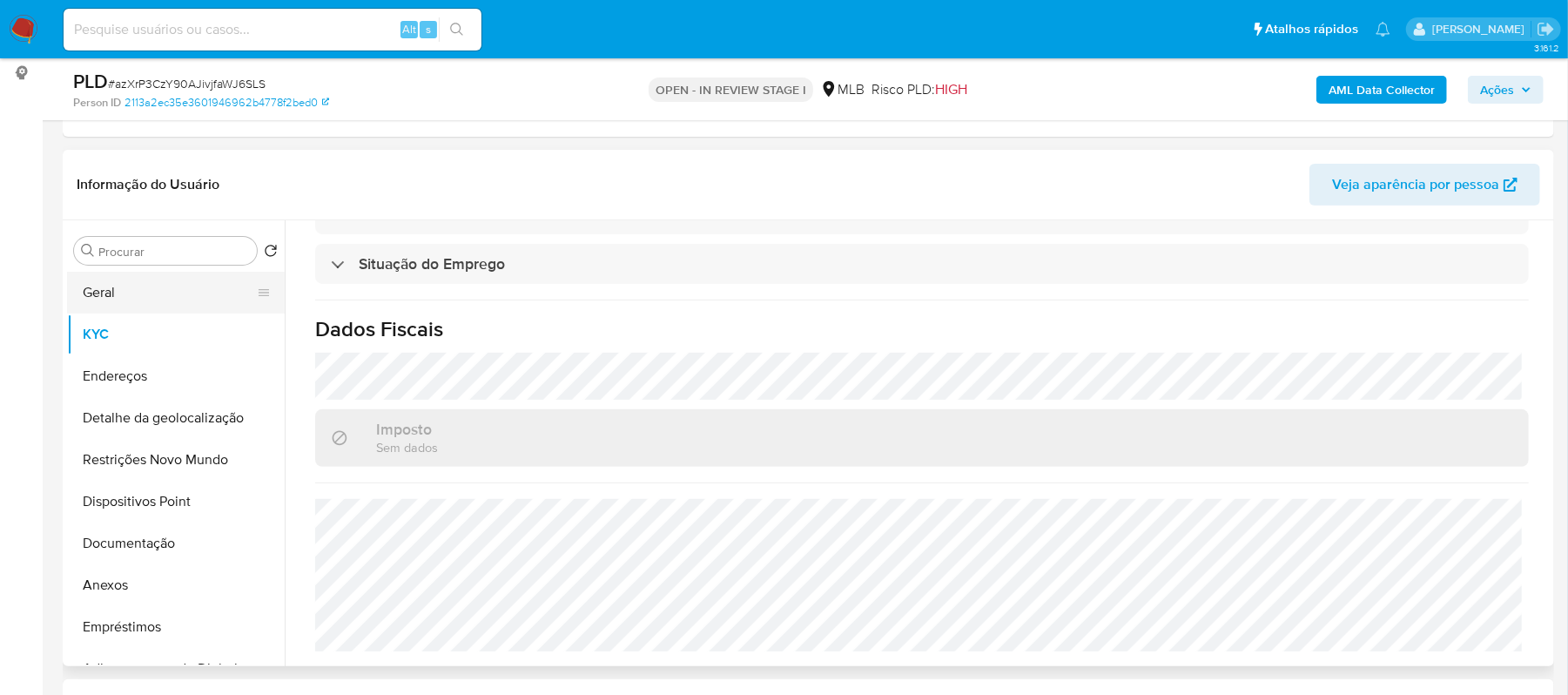
click at [118, 280] on button "Geral" at bounding box center [169, 293] width 204 height 42
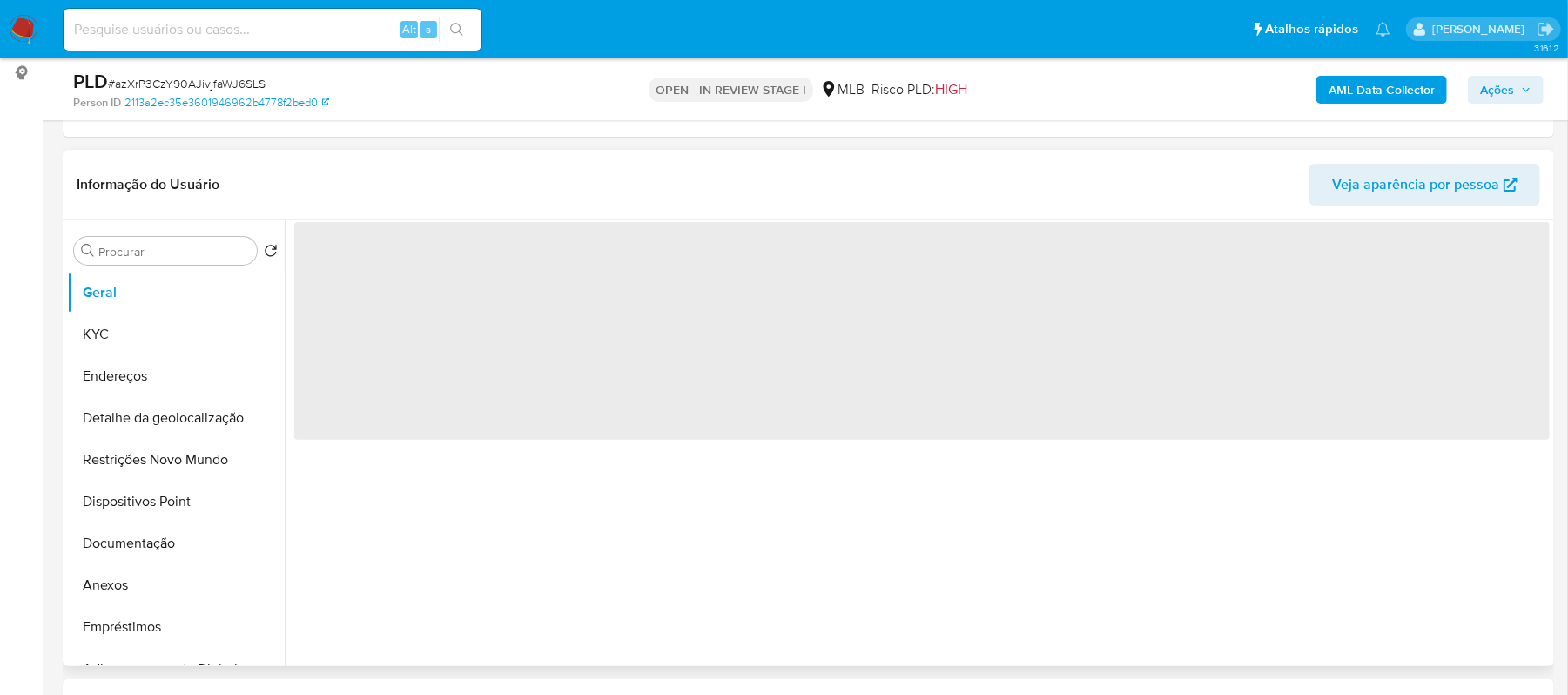
scroll to position [0, 0]
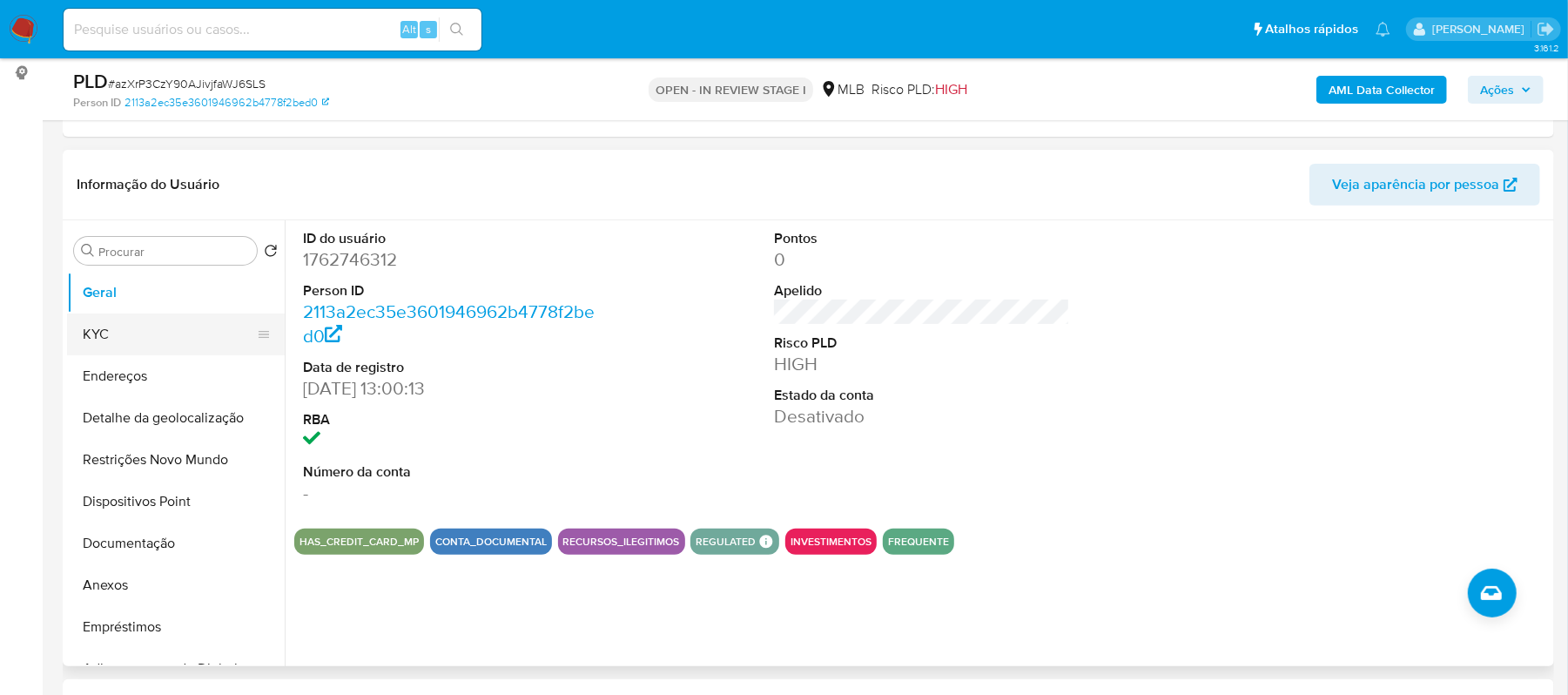
click at [97, 342] on button "KYC" at bounding box center [169, 334] width 204 height 42
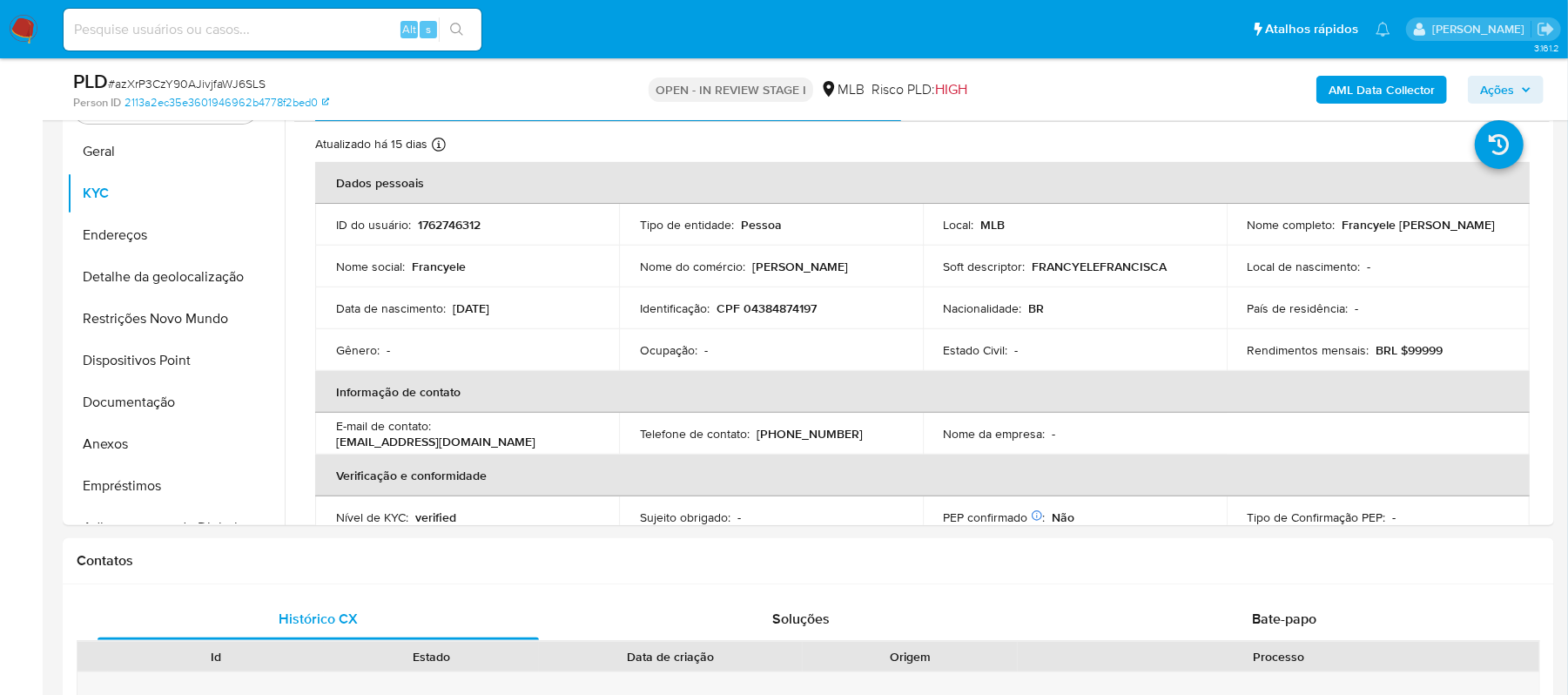
scroll to position [378, 0]
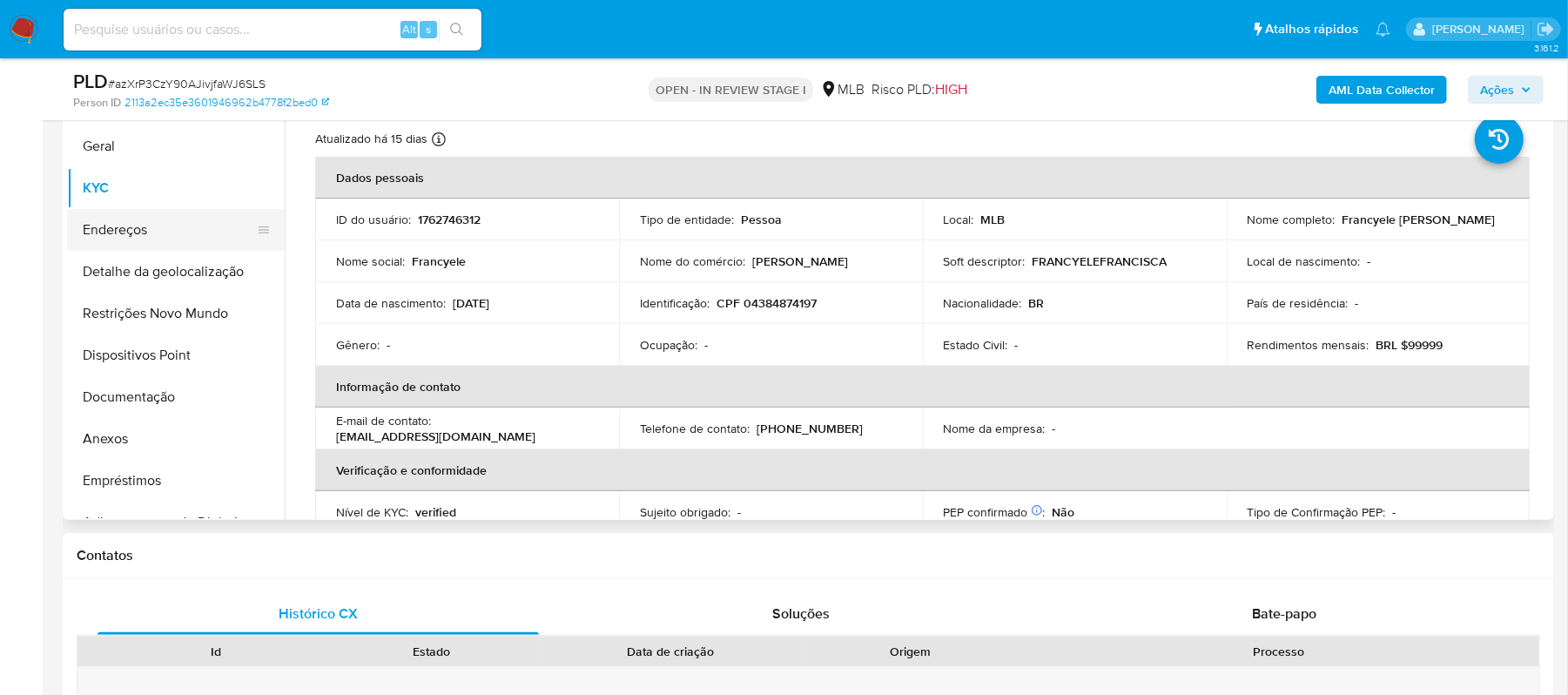
click at [175, 223] on button "Endereços" at bounding box center [169, 229] width 204 height 42
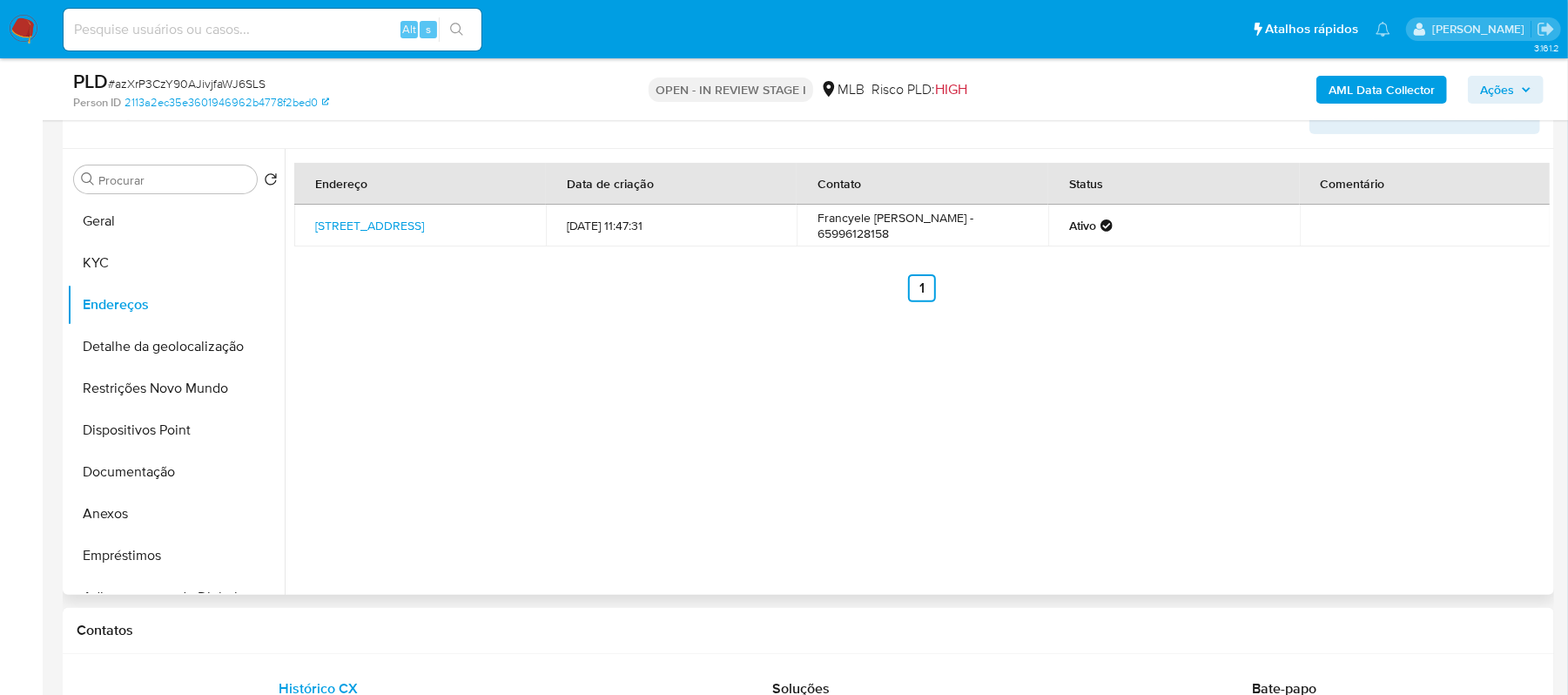
scroll to position [263, 0]
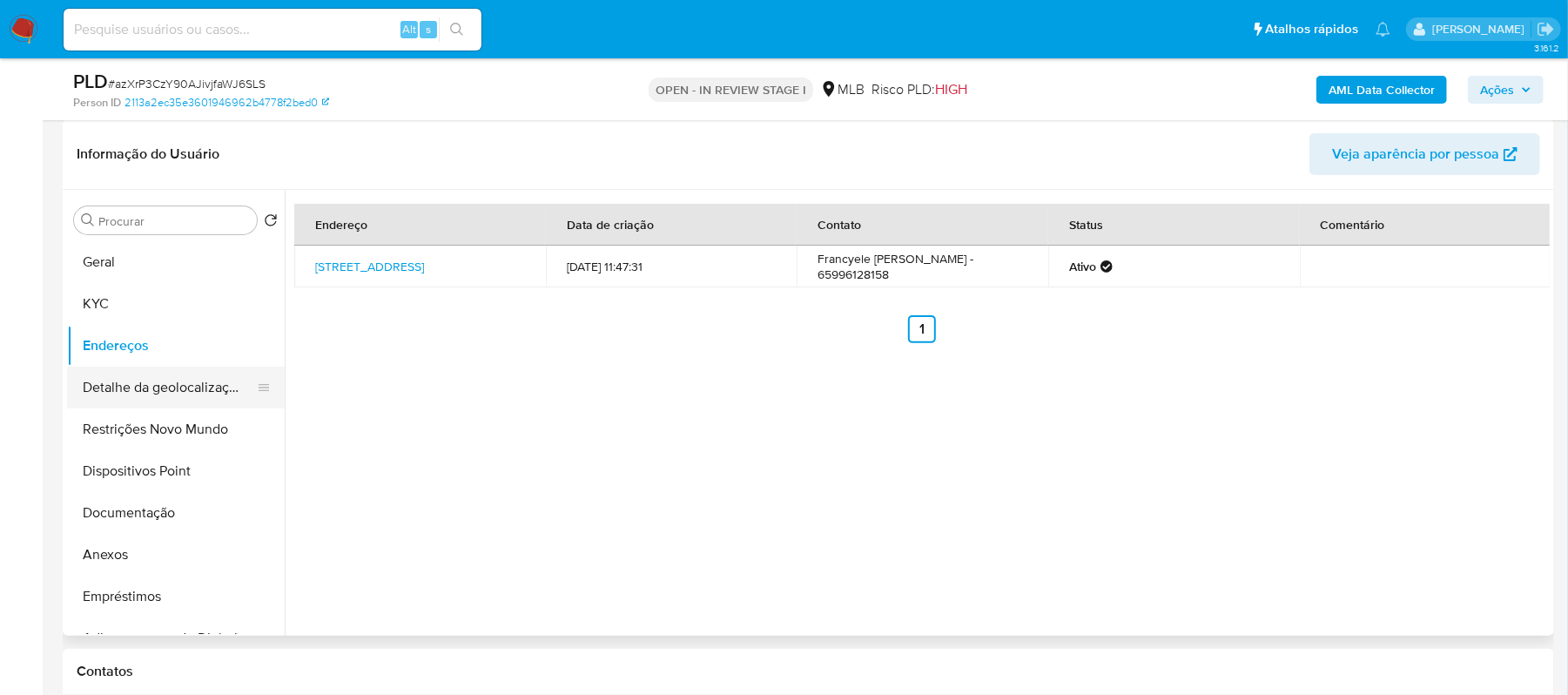
click at [185, 392] on button "Detalhe da geolocalização" at bounding box center [169, 387] width 204 height 42
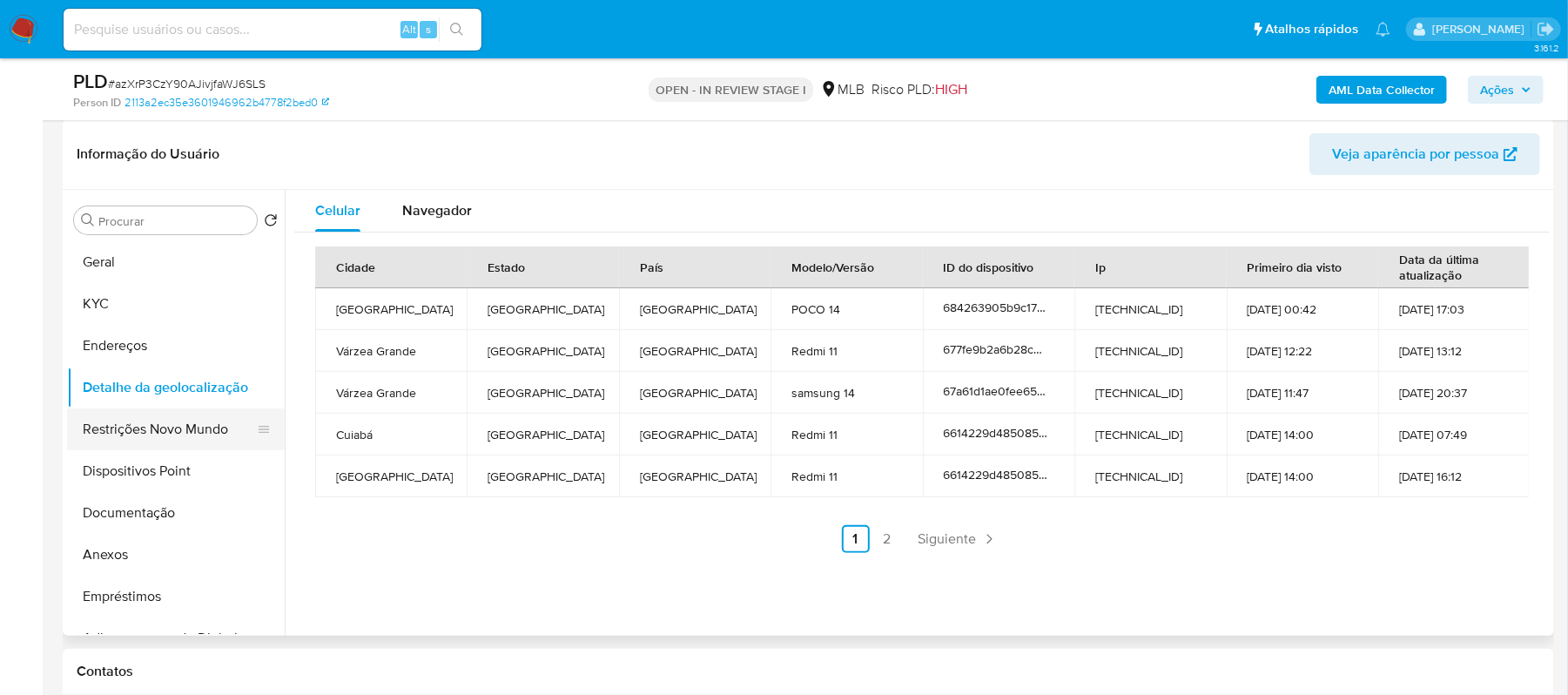
click at [108, 439] on button "Restrições Novo Mundo" at bounding box center [169, 430] width 204 height 42
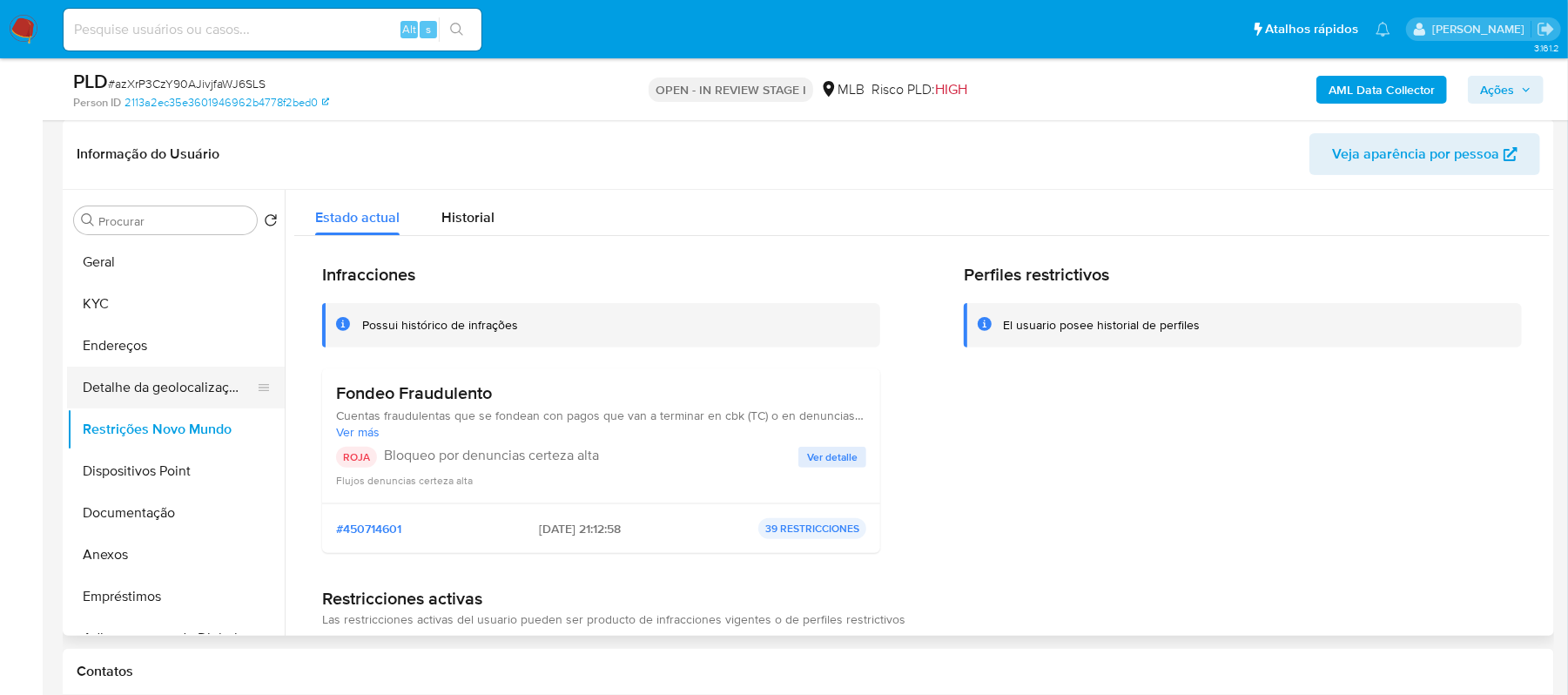
click at [202, 383] on button "Detalhe da geolocalização" at bounding box center [169, 387] width 204 height 42
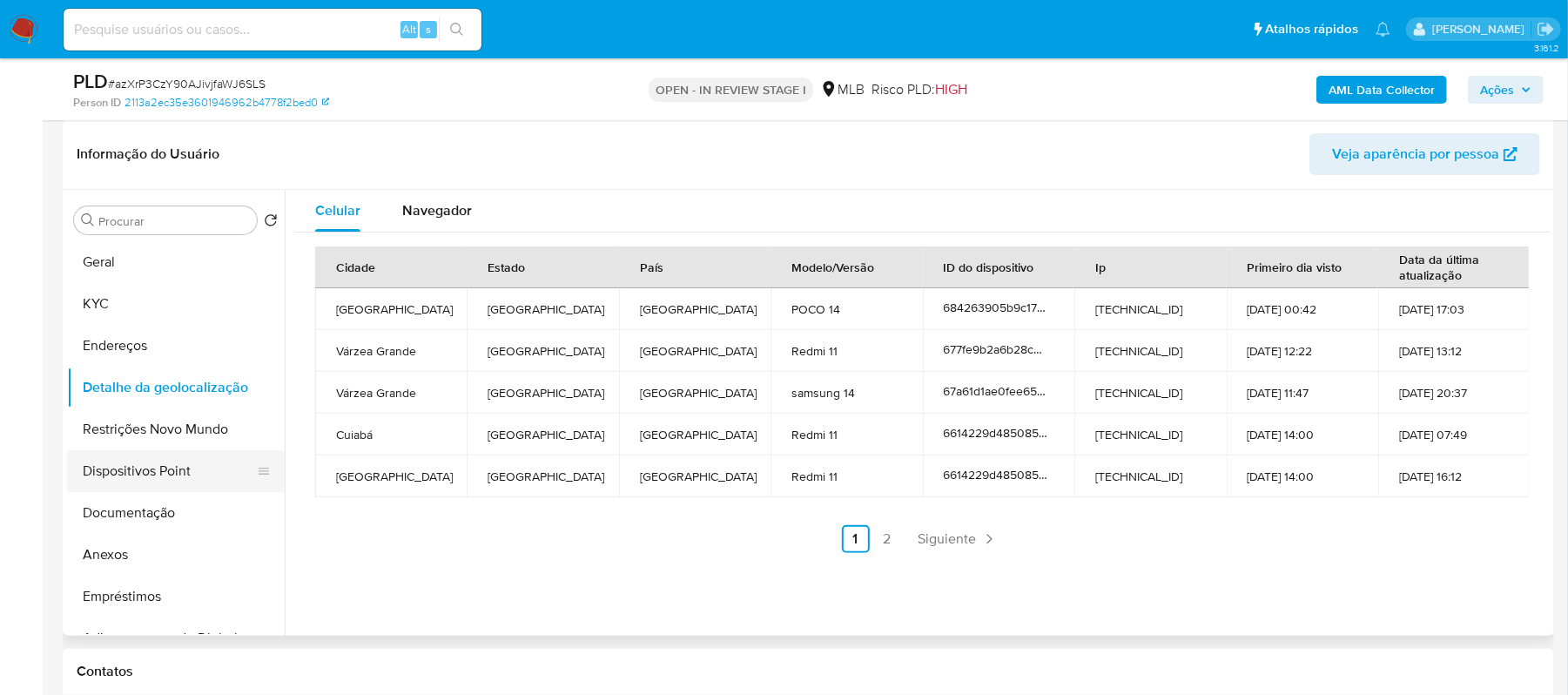
click at [129, 476] on button "Dispositivos Point" at bounding box center [169, 471] width 204 height 42
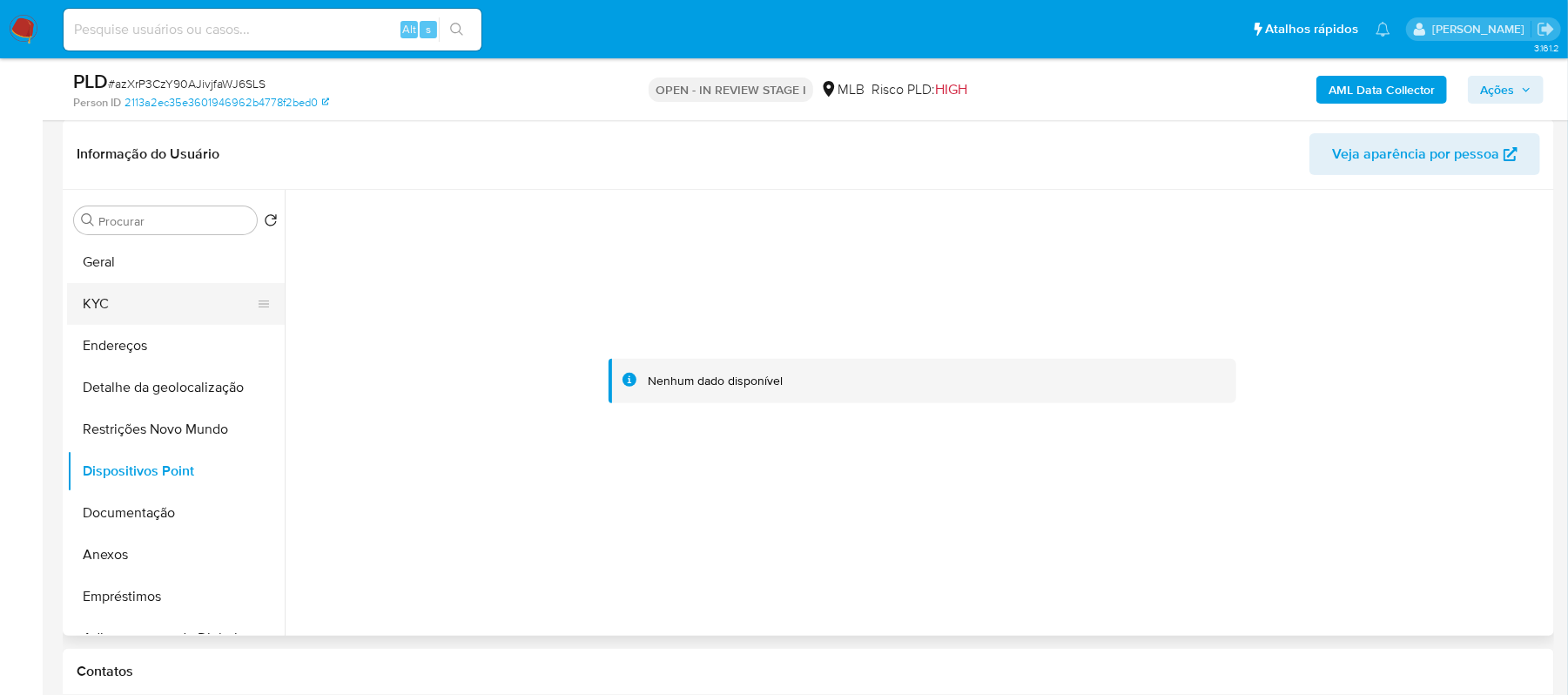
click at [150, 310] on button "KYC" at bounding box center [169, 304] width 204 height 42
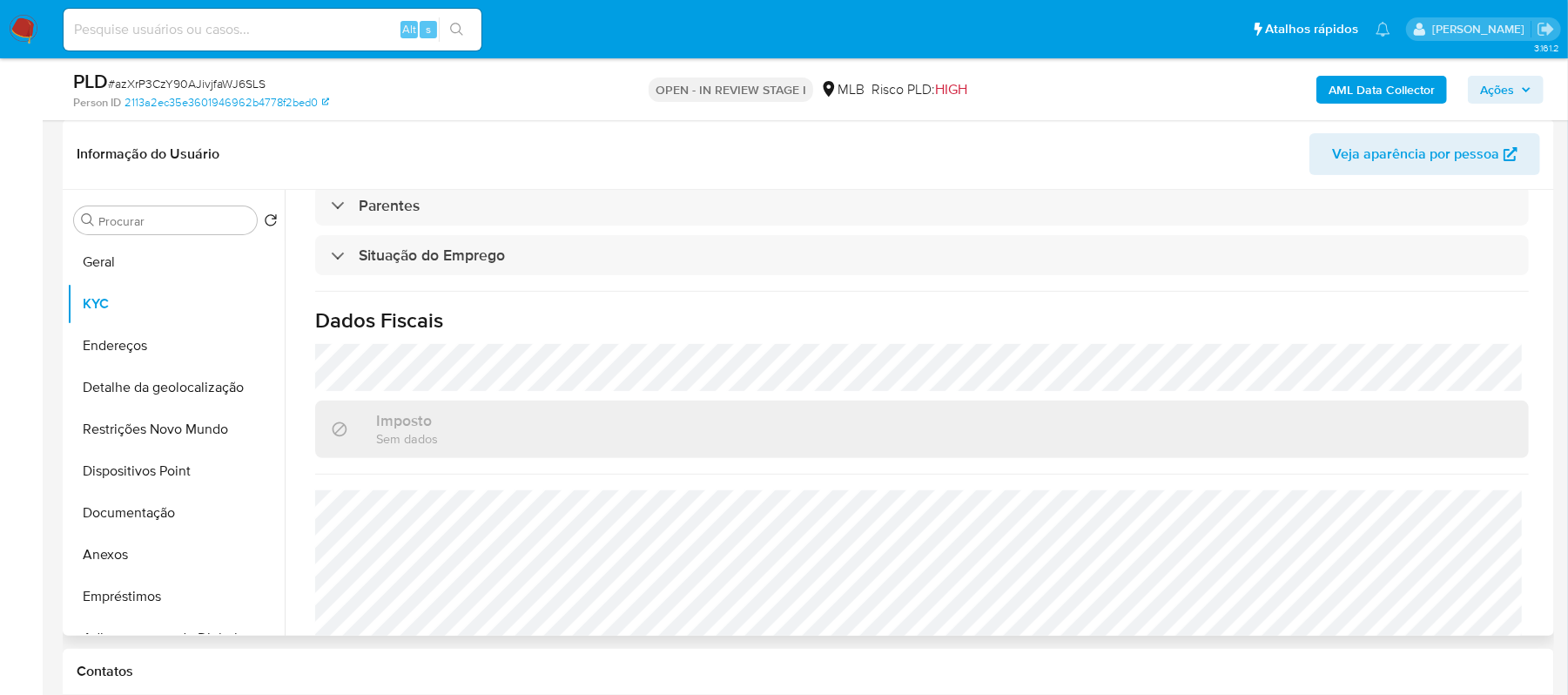
scroll to position [742, 0]
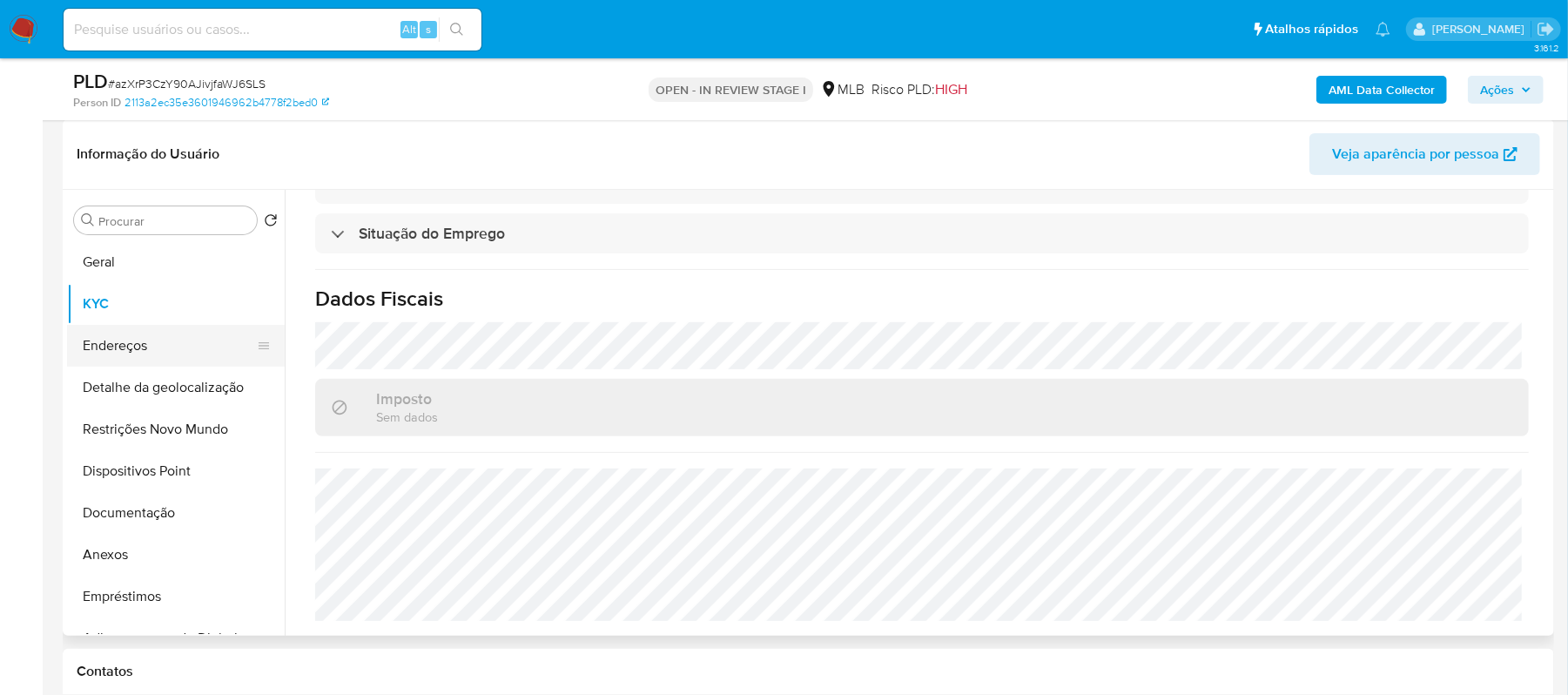
click at [130, 353] on button "Endereços" at bounding box center [169, 346] width 204 height 42
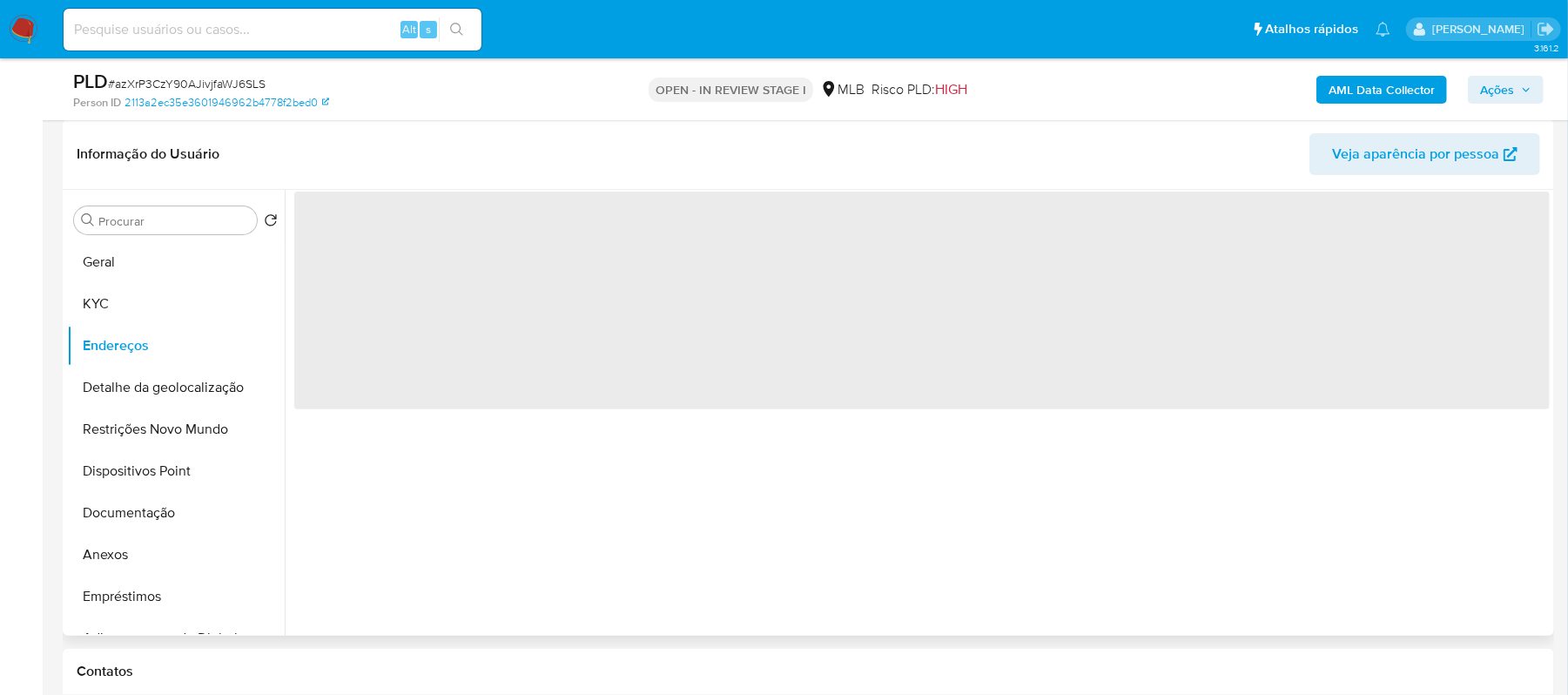
scroll to position [0, 0]
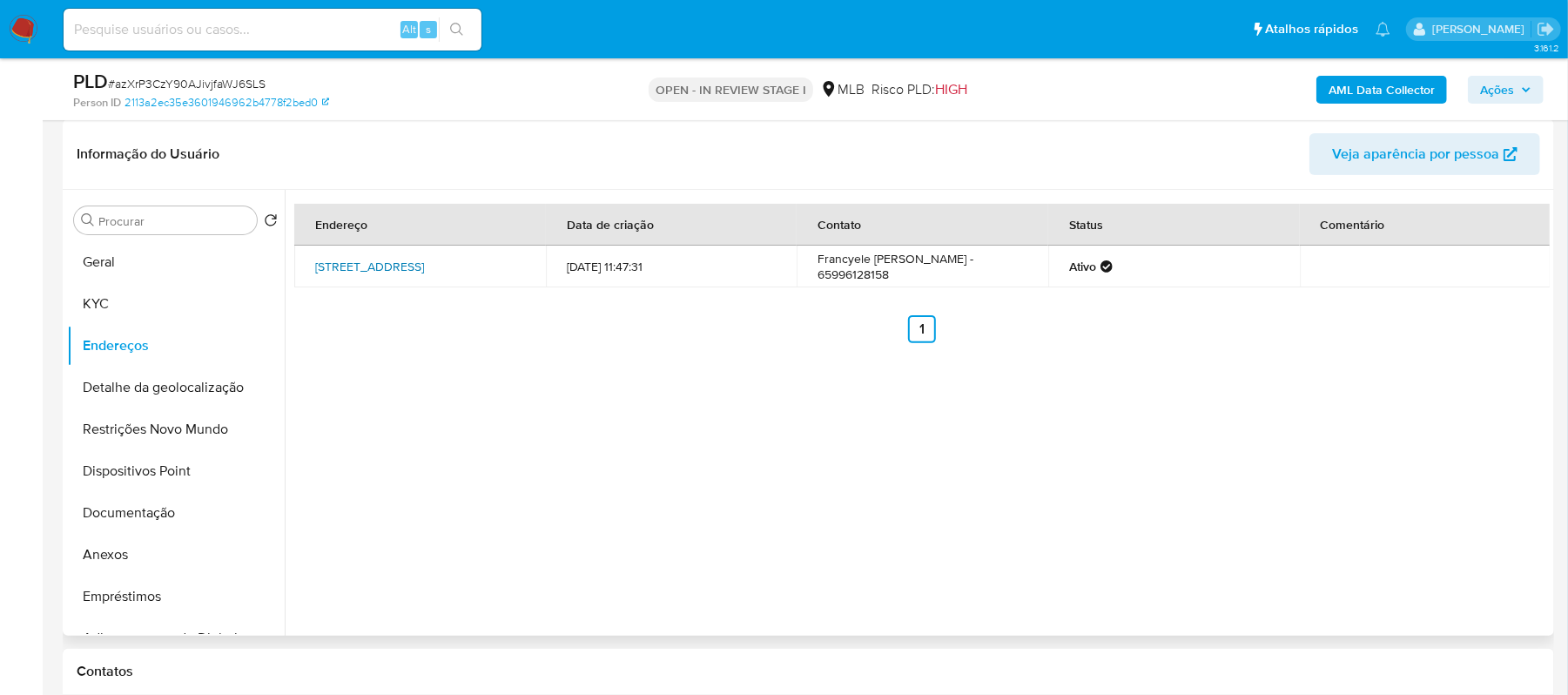
click at [381, 268] on link "Rua Três 2, Cuiabá, Mato Grosso, 78098620, Brasil 2" at bounding box center [369, 266] width 109 height 17
click at [143, 297] on button "KYC" at bounding box center [169, 304] width 204 height 42
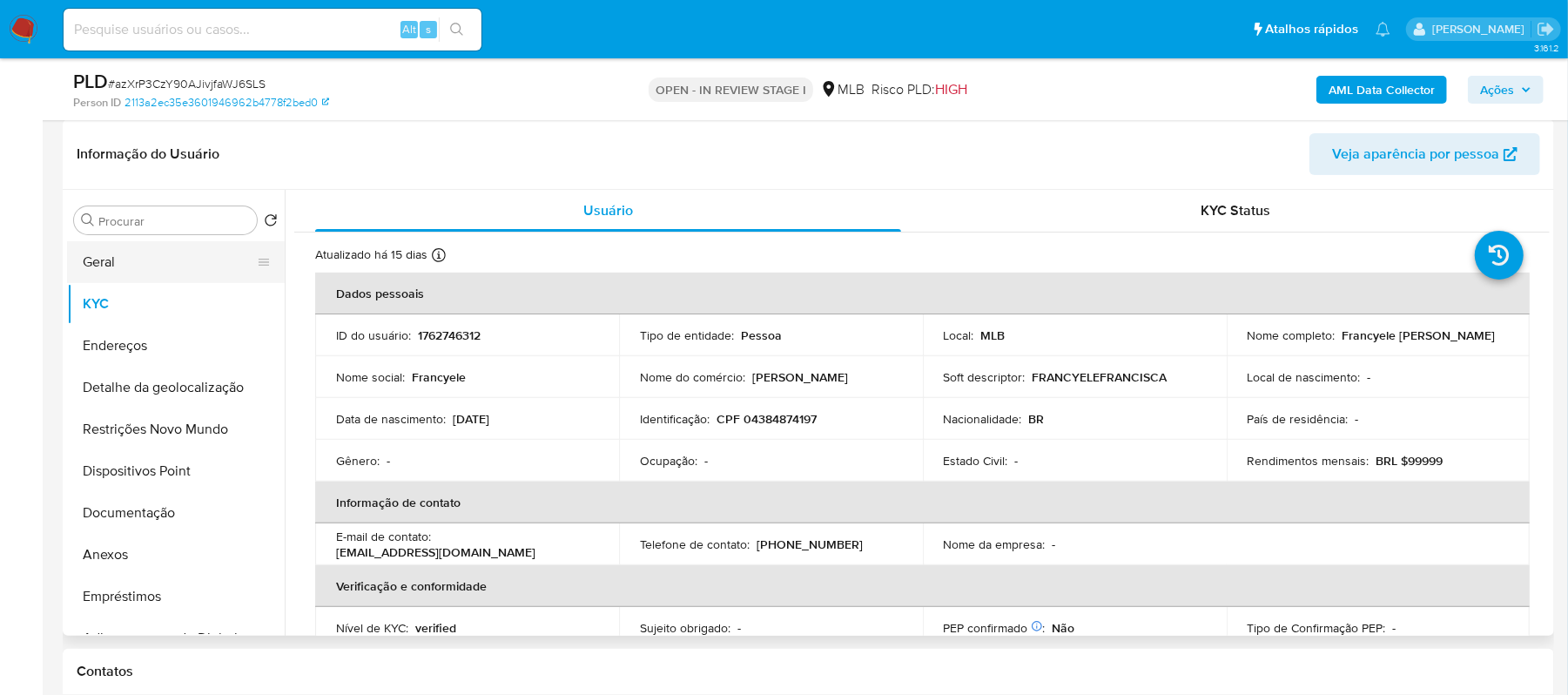
click at [120, 266] on button "Geral" at bounding box center [169, 262] width 204 height 42
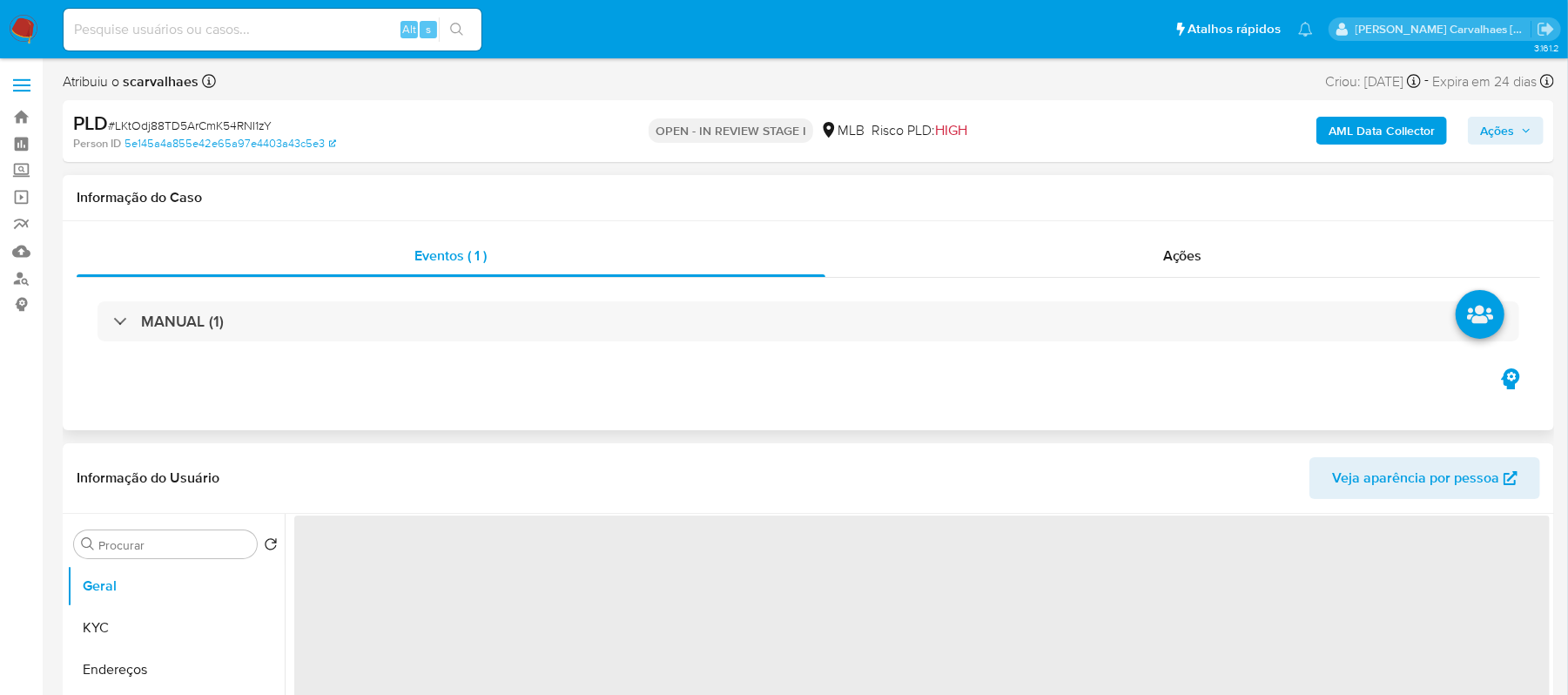
select select "10"
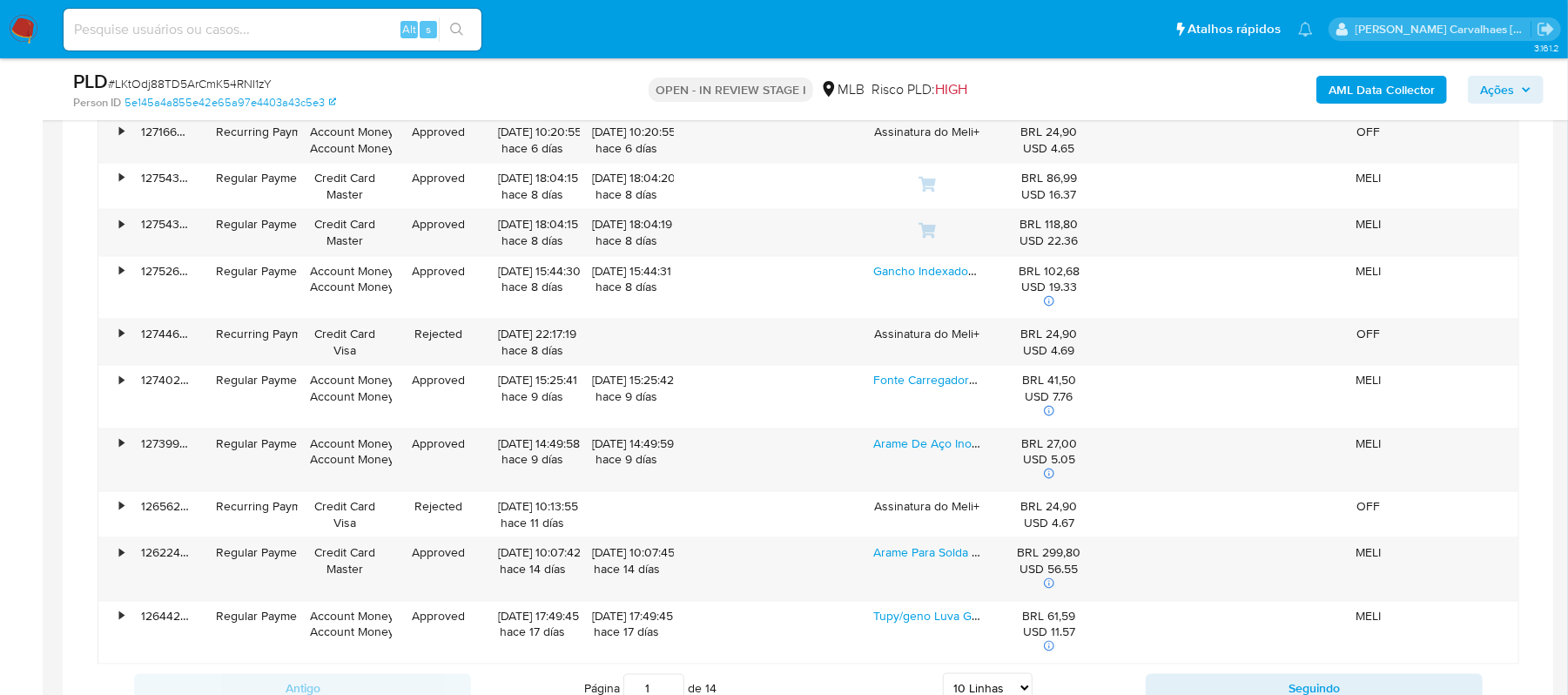
scroll to position [1291, 0]
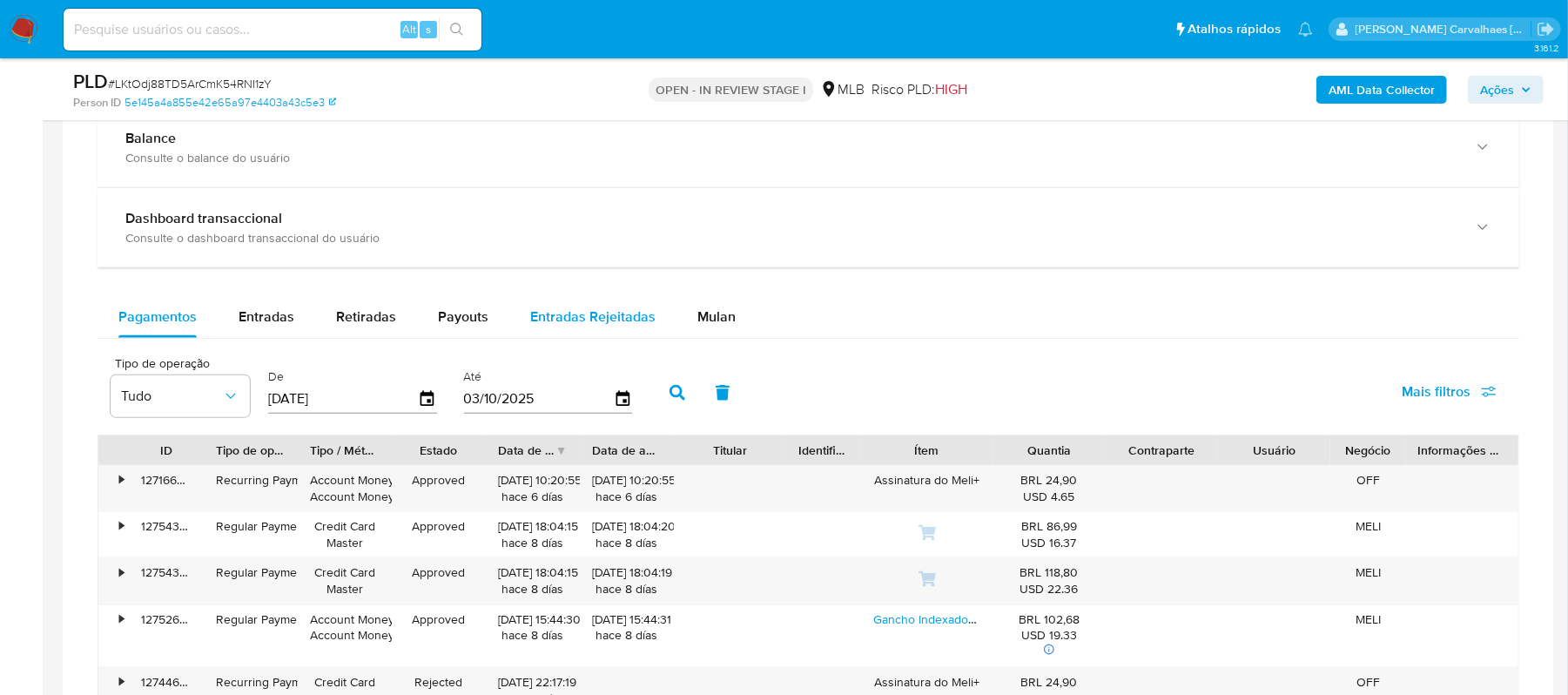
click at [587, 317] on span "Entradas Rejeitadas" at bounding box center [593, 316] width 126 height 20
select select "10"
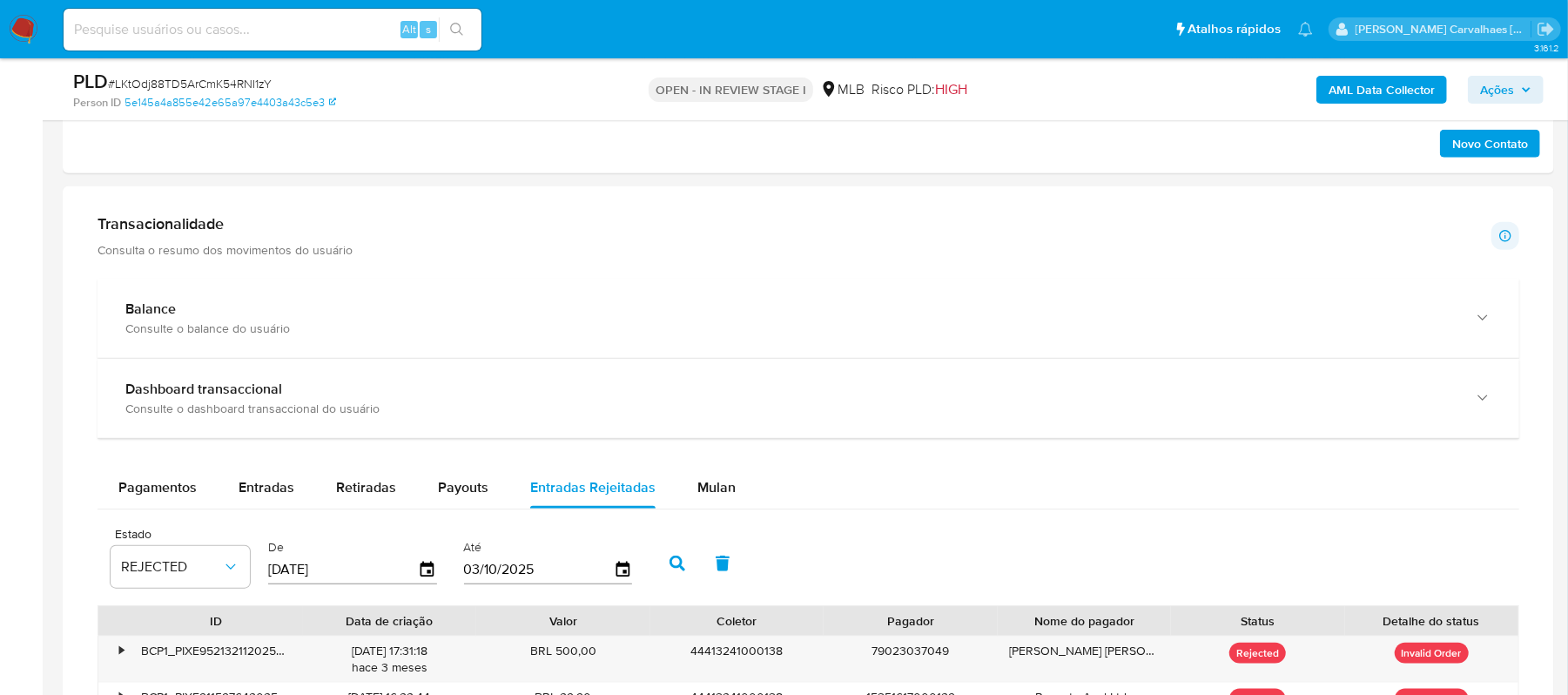
scroll to position [1161, 0]
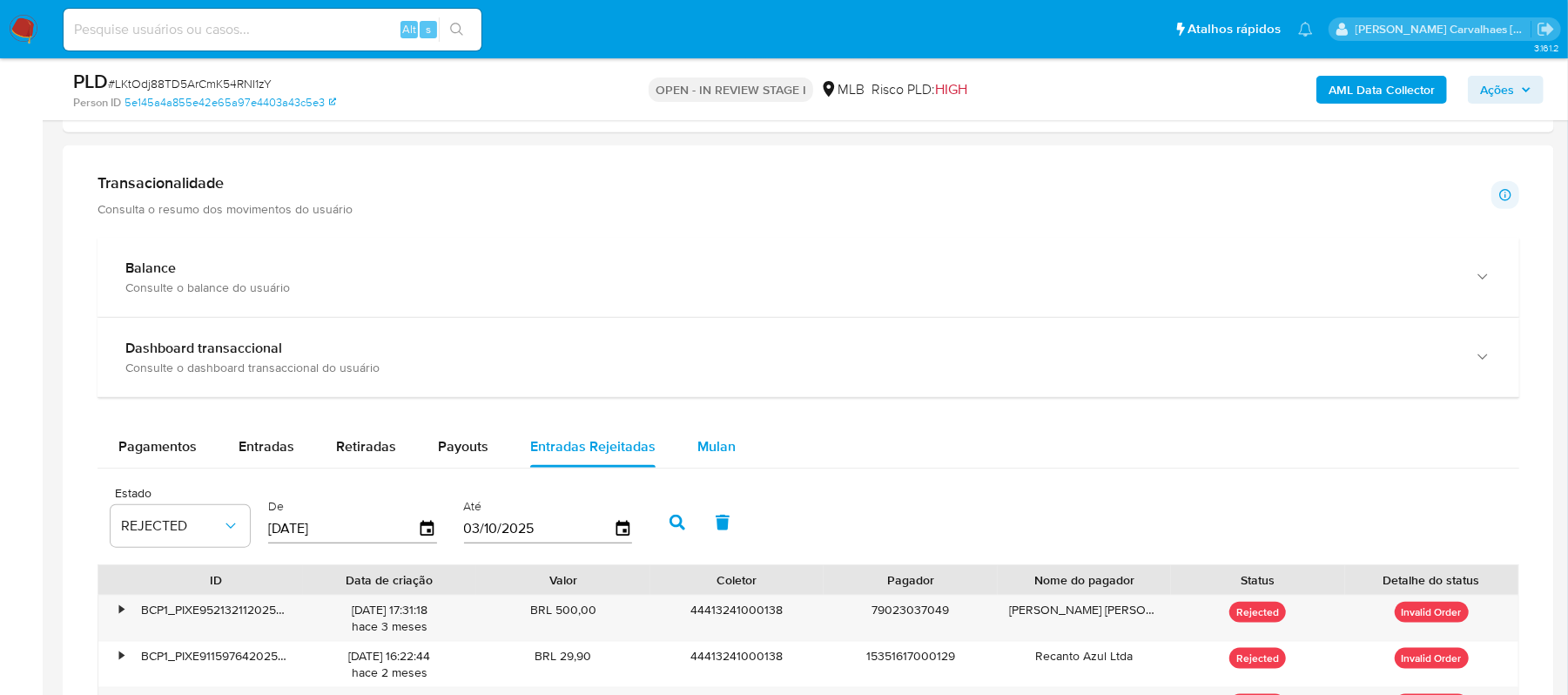
click at [714, 446] on span "Mulan" at bounding box center [717, 446] width 39 height 20
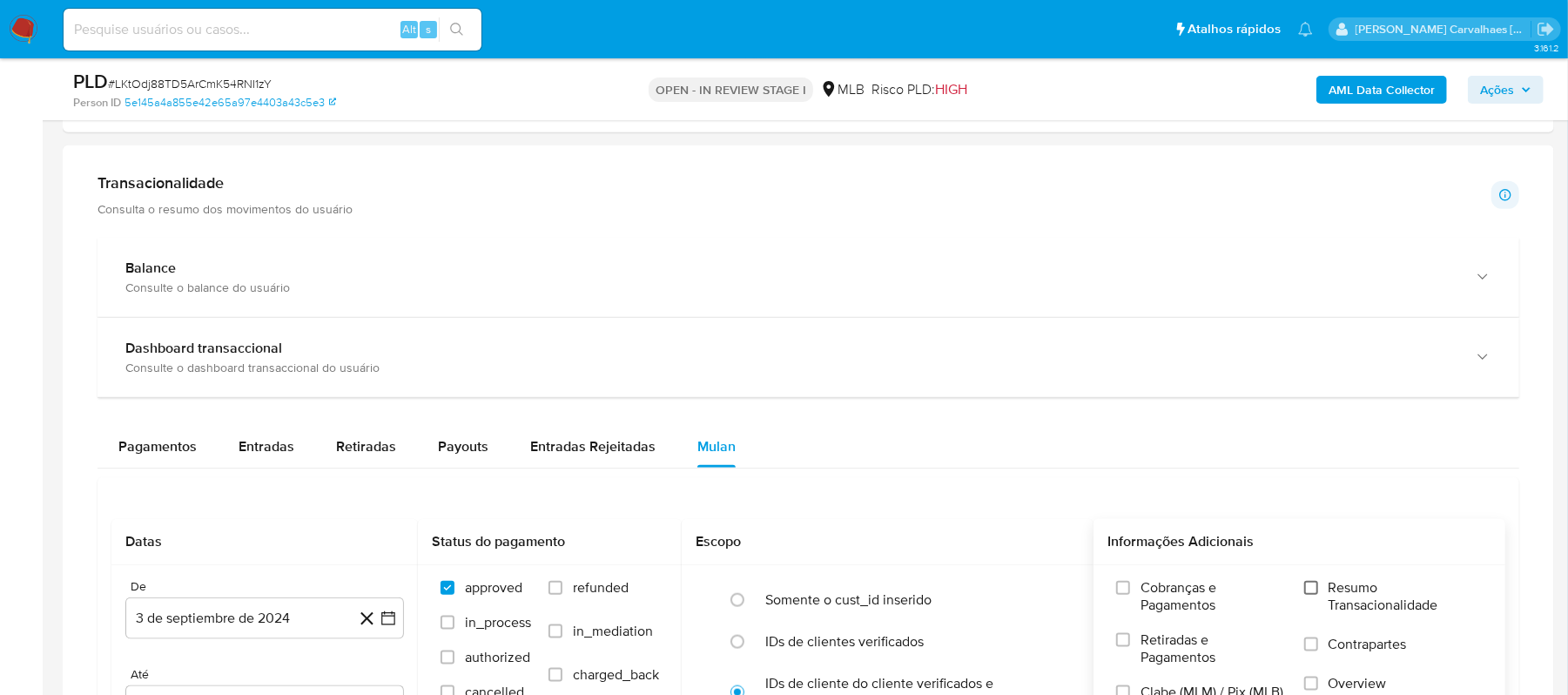
click at [1309, 586] on input "Resumo Transacionalidade" at bounding box center [1311, 587] width 14 height 14
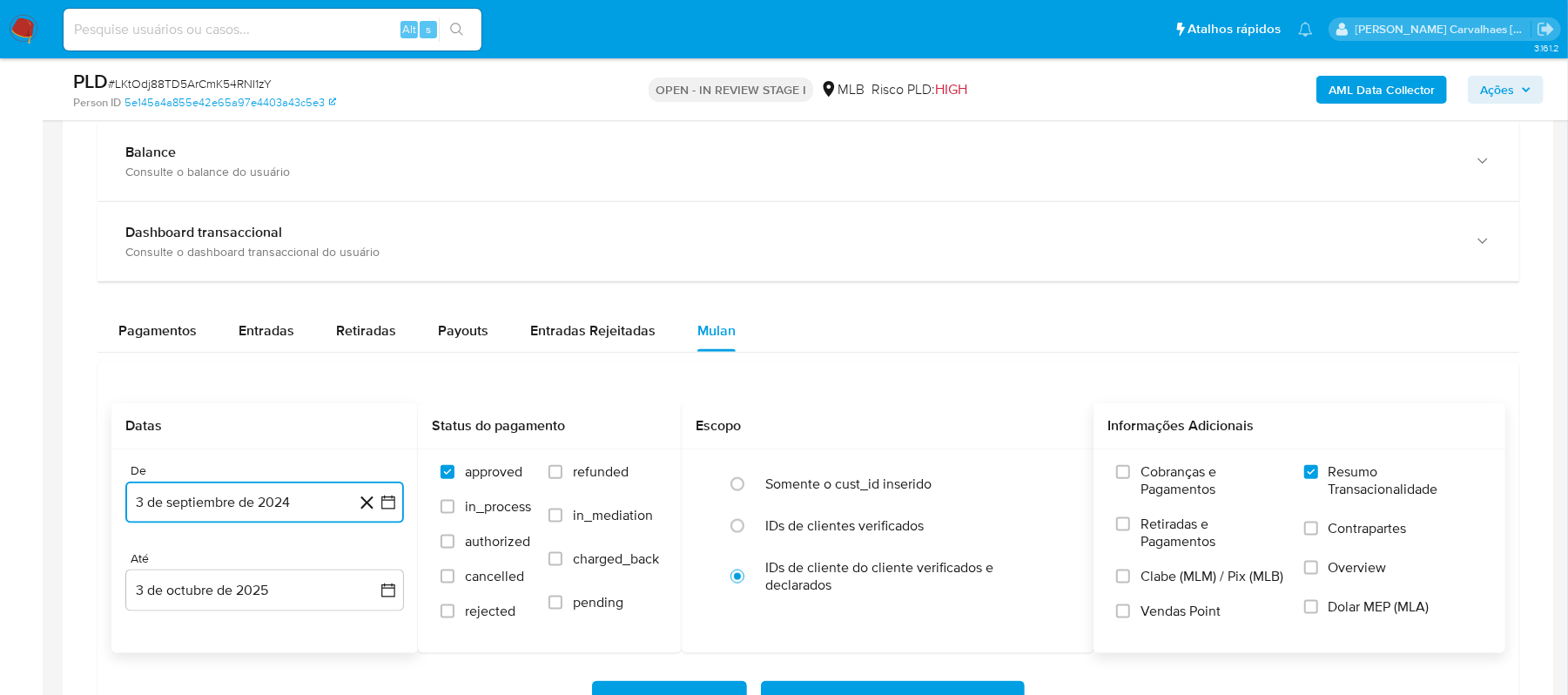
click at [385, 503] on icon "button" at bounding box center [388, 502] width 17 height 17
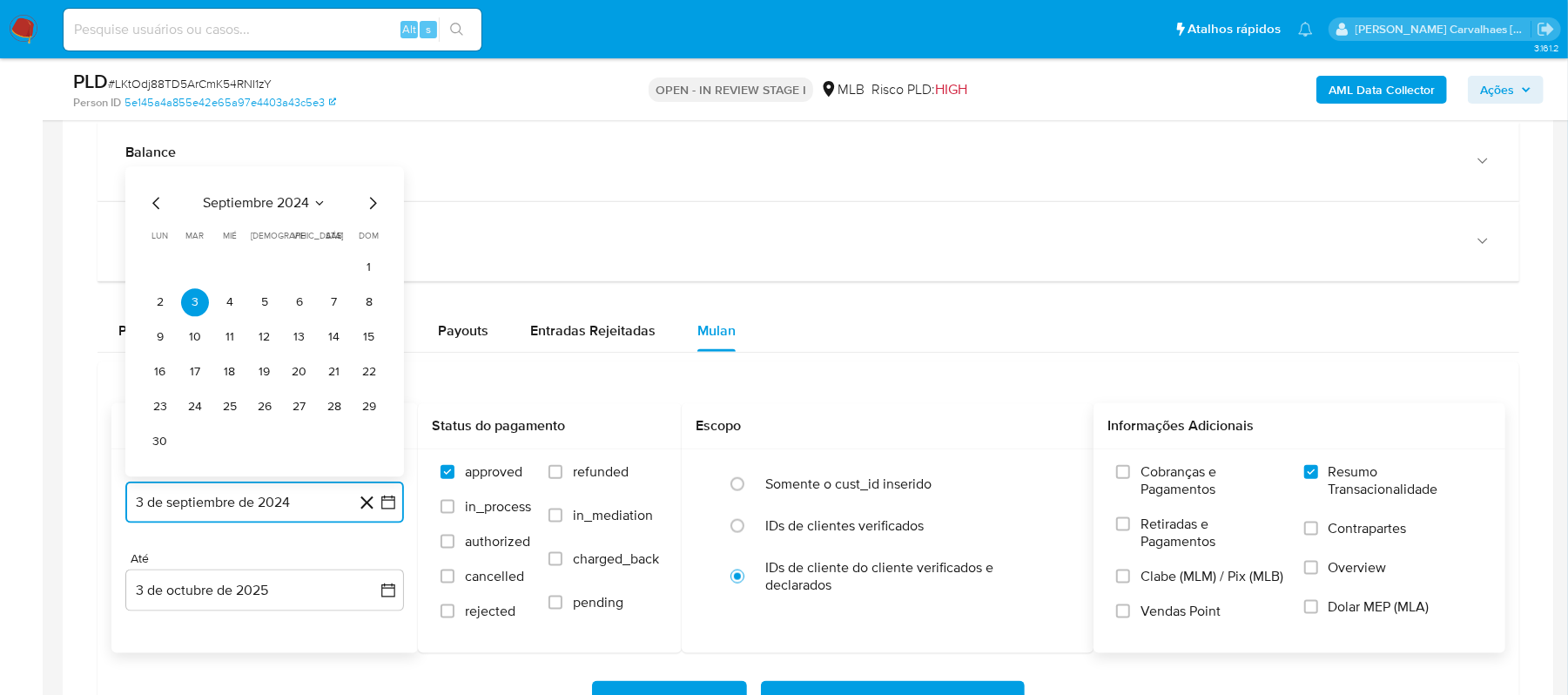
click at [371, 207] on icon "Mes siguiente" at bounding box center [373, 204] width 21 height 21
click at [366, 234] on icon "Mes siguiente" at bounding box center [373, 239] width 21 height 21
click at [366, 246] on icon "Mes siguiente" at bounding box center [373, 239] width 21 height 21
click at [378, 209] on icon "Mes siguiente" at bounding box center [373, 204] width 21 height 21
click at [371, 249] on icon "Mes siguiente" at bounding box center [373, 239] width 21 height 21
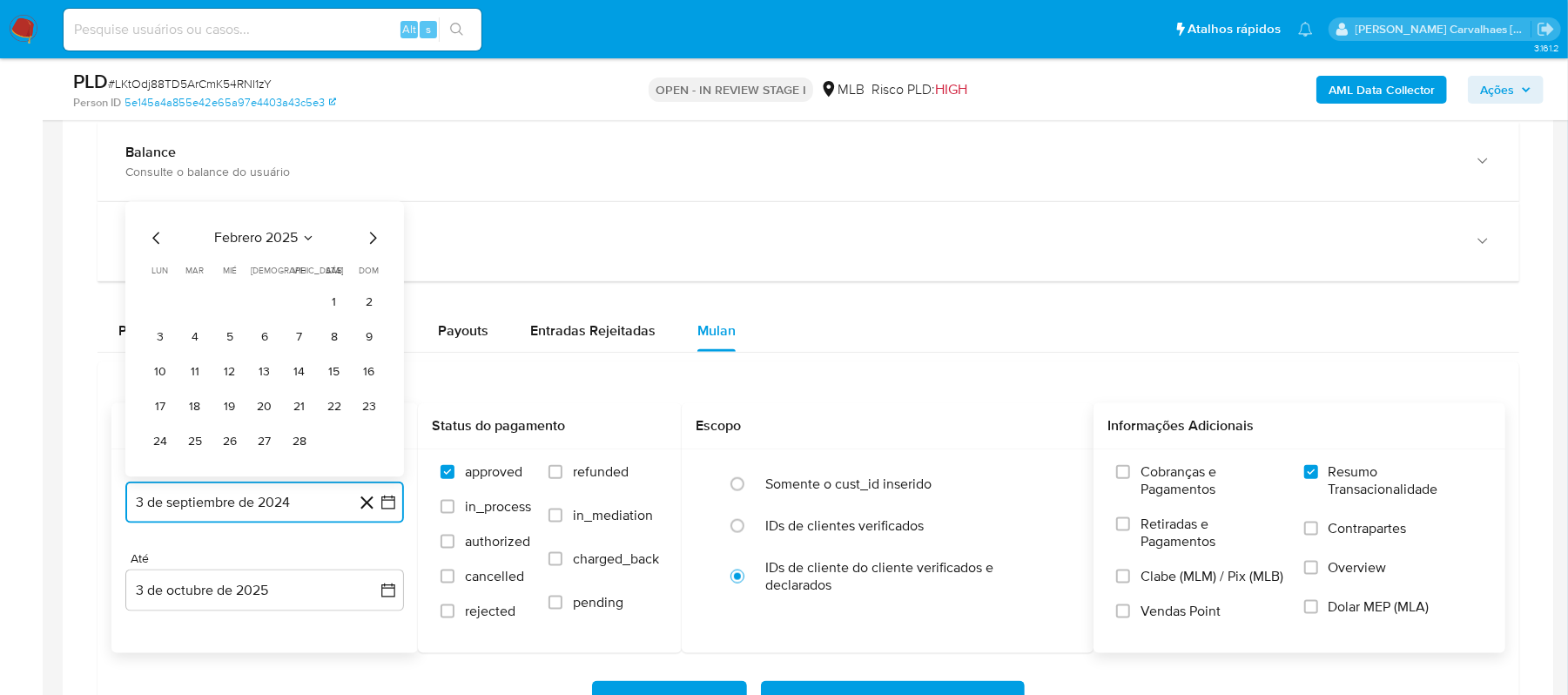
click at [371, 244] on icon "Mes siguiente" at bounding box center [373, 239] width 21 height 21
click at [376, 214] on icon "Mes siguiente" at bounding box center [373, 204] width 21 height 21
click at [375, 241] on icon "Mes siguiente" at bounding box center [373, 239] width 21 height 21
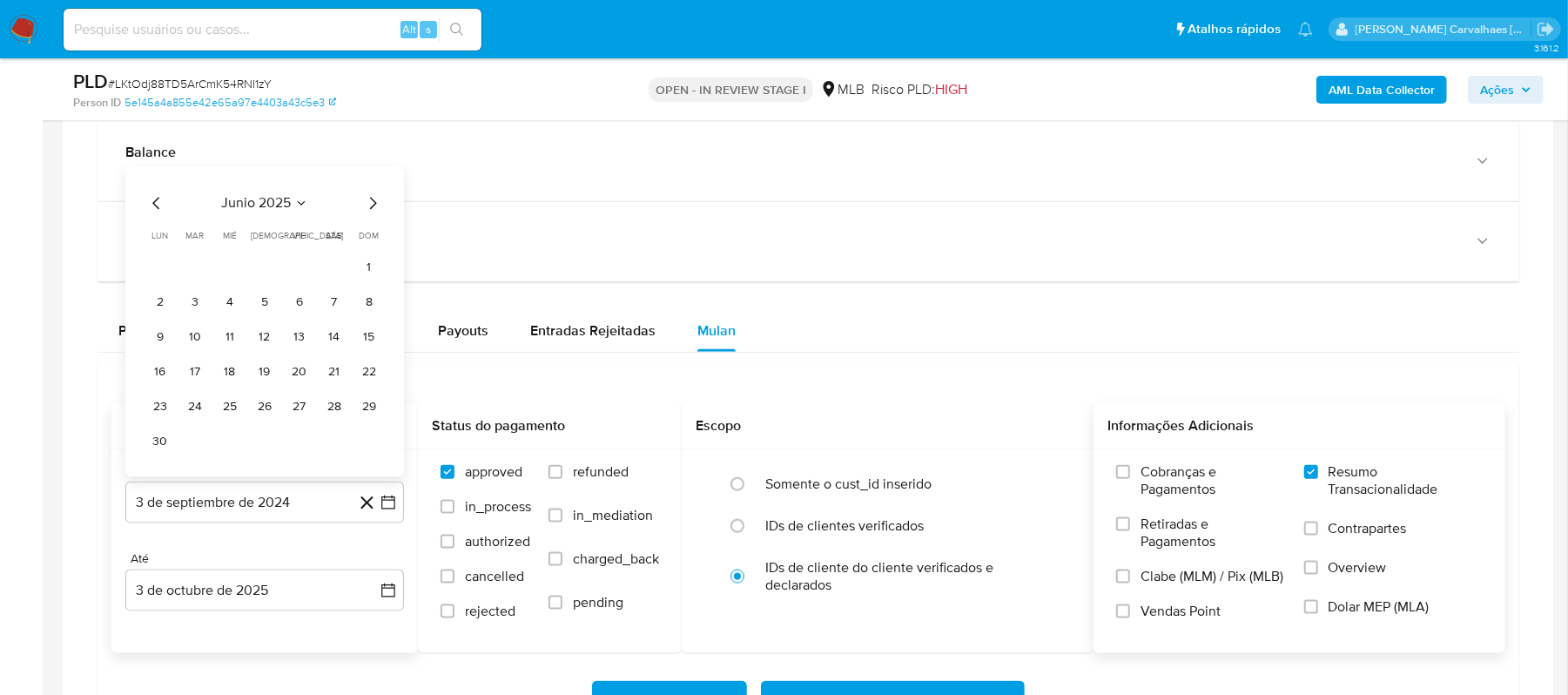
click at [375, 241] on span "dom" at bounding box center [369, 236] width 20 height 13
click at [374, 202] on icon "Mes siguiente" at bounding box center [373, 204] width 21 height 21
click at [371, 241] on icon "Mes siguiente" at bounding box center [373, 238] width 7 height 12
click at [159, 352] on button "4" at bounding box center [160, 338] width 28 height 28
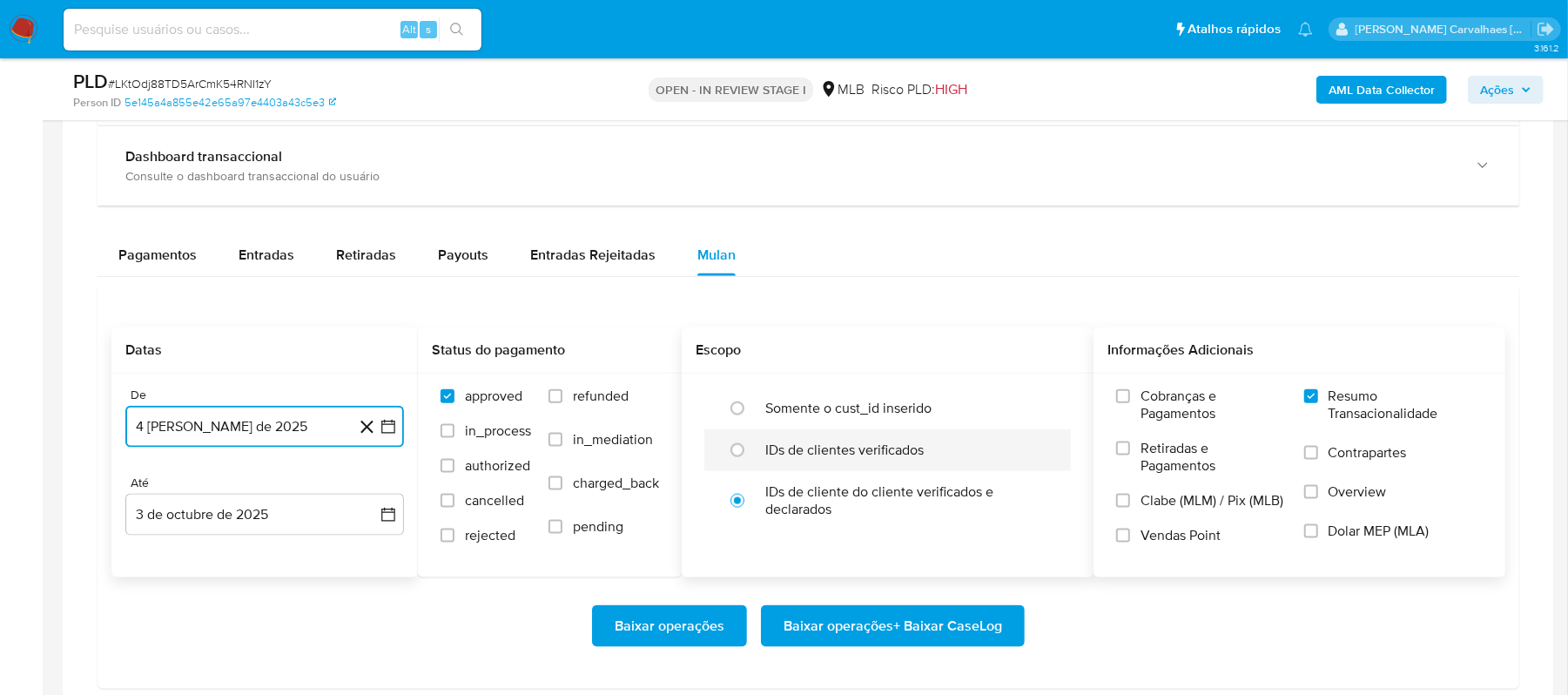
scroll to position [1394, 0]
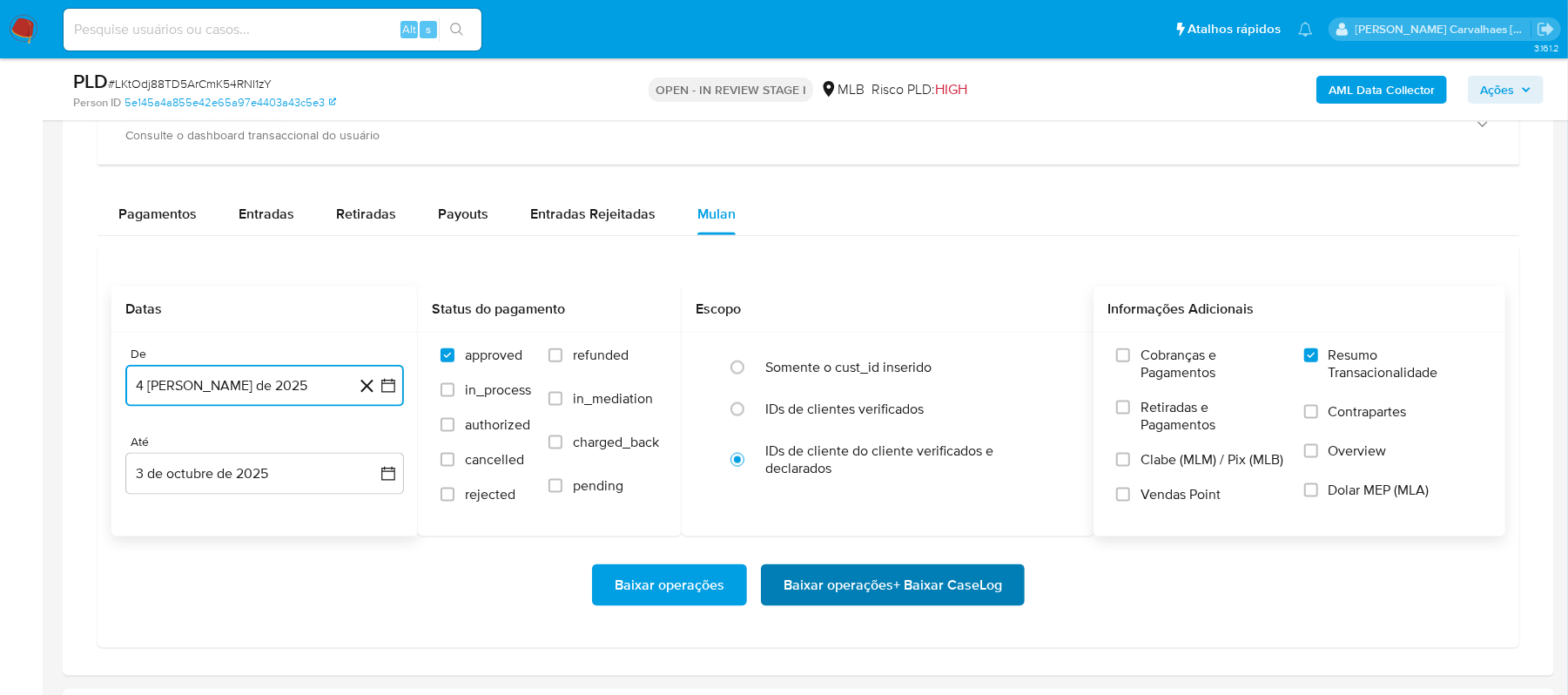
click at [841, 597] on span "Baixar operações + Baixar CaseLog" at bounding box center [893, 585] width 219 height 39
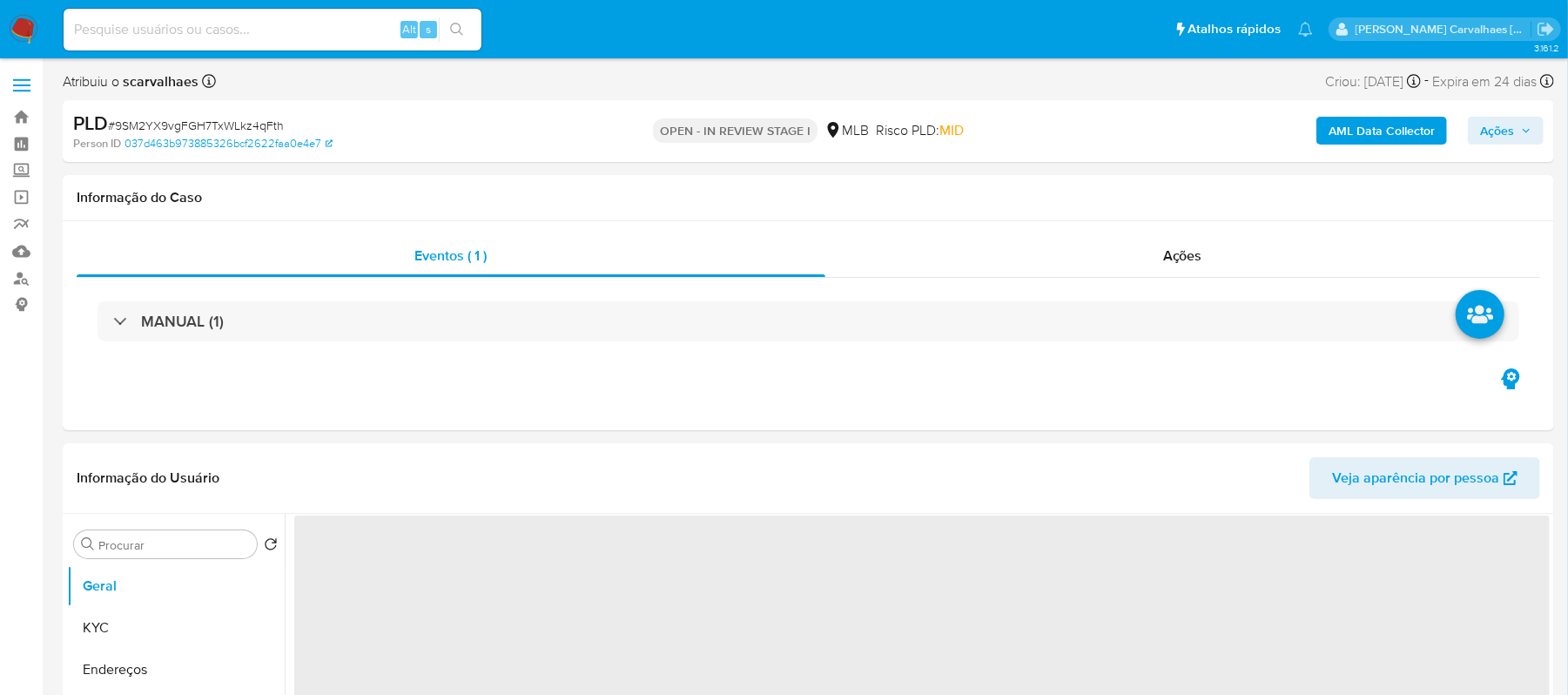
select select "10"
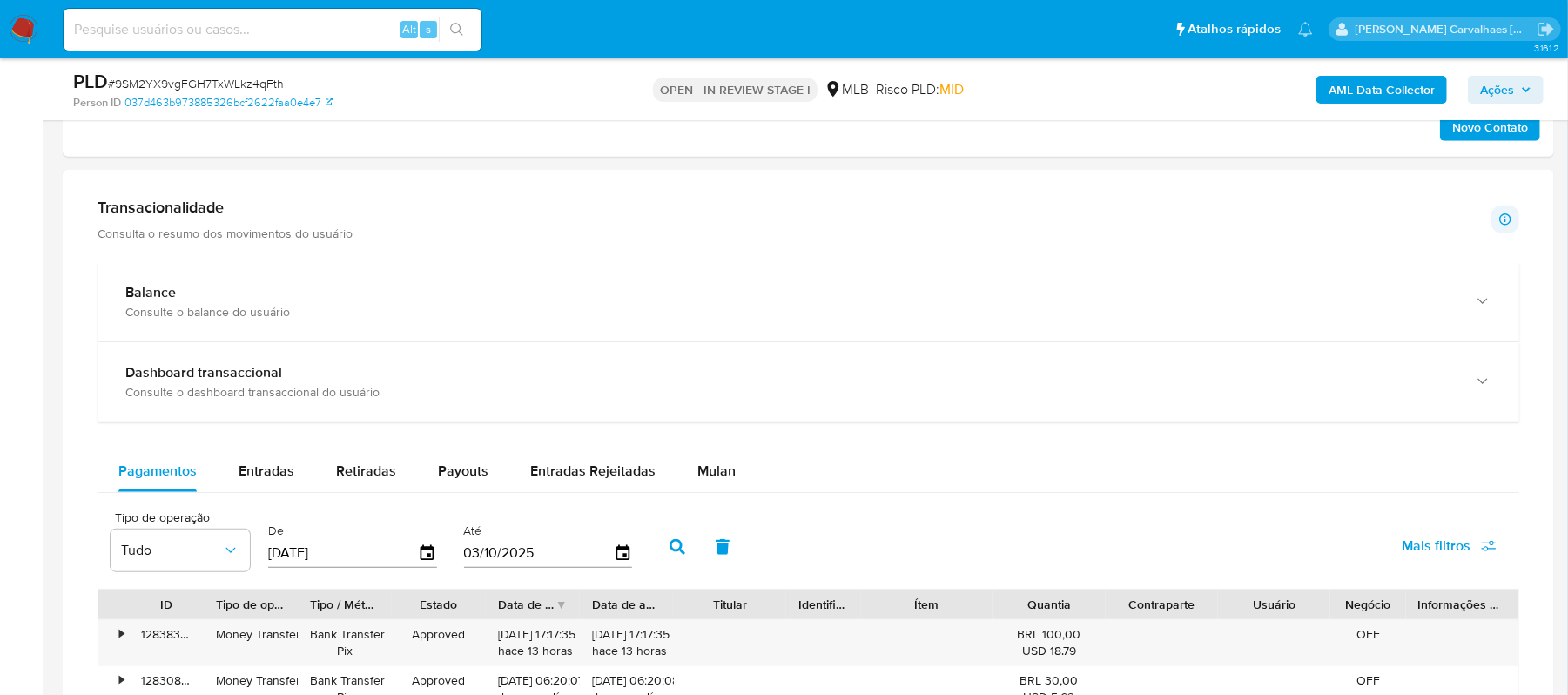
scroll to position [1161, 0]
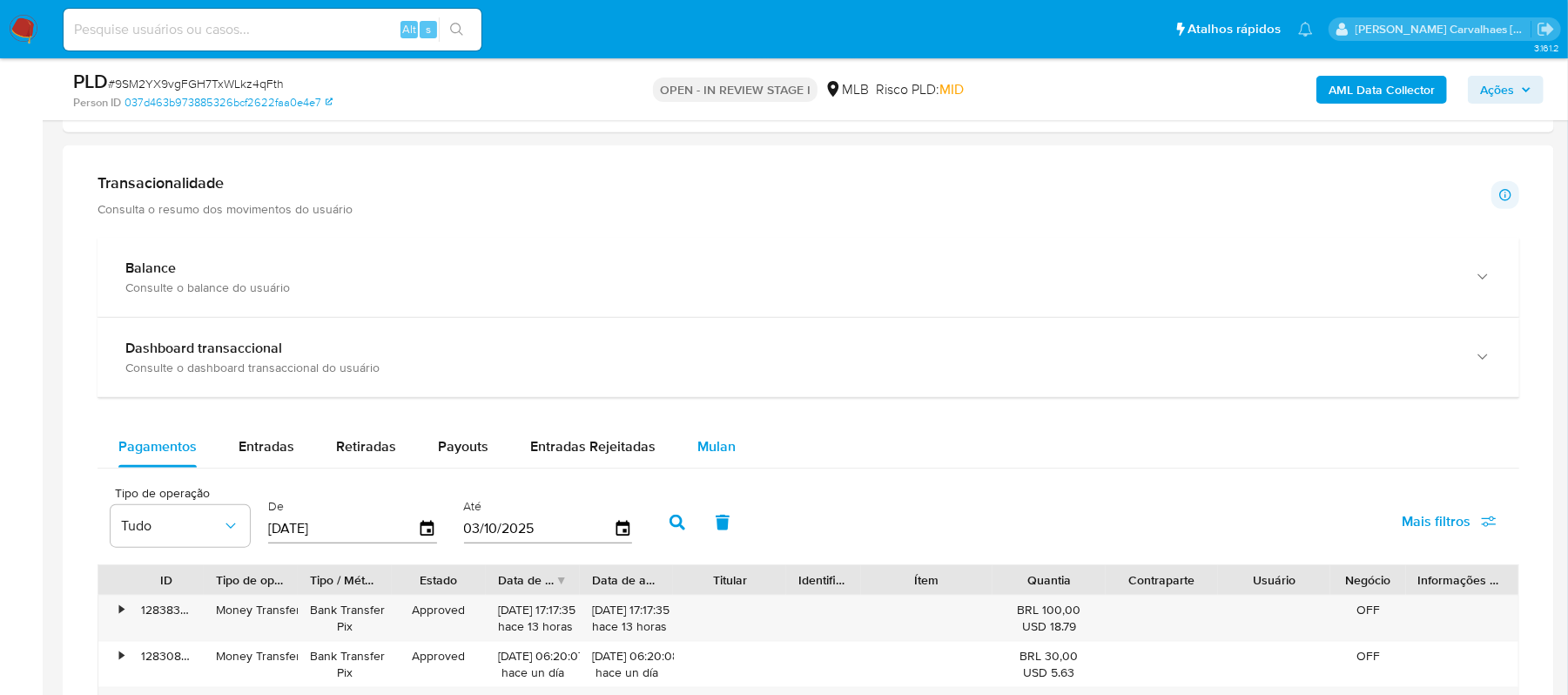
click at [716, 450] on span "Mulan" at bounding box center [717, 446] width 39 height 20
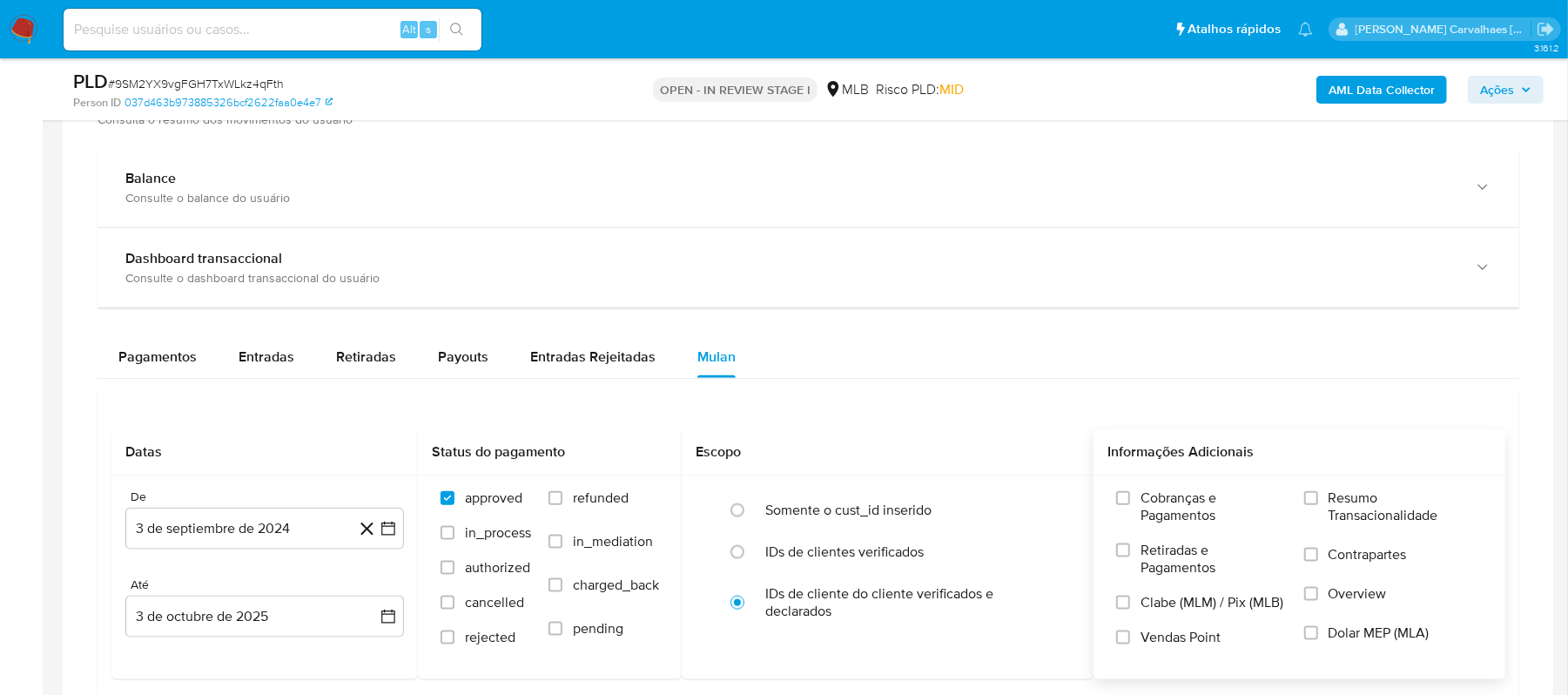
scroll to position [1277, 0]
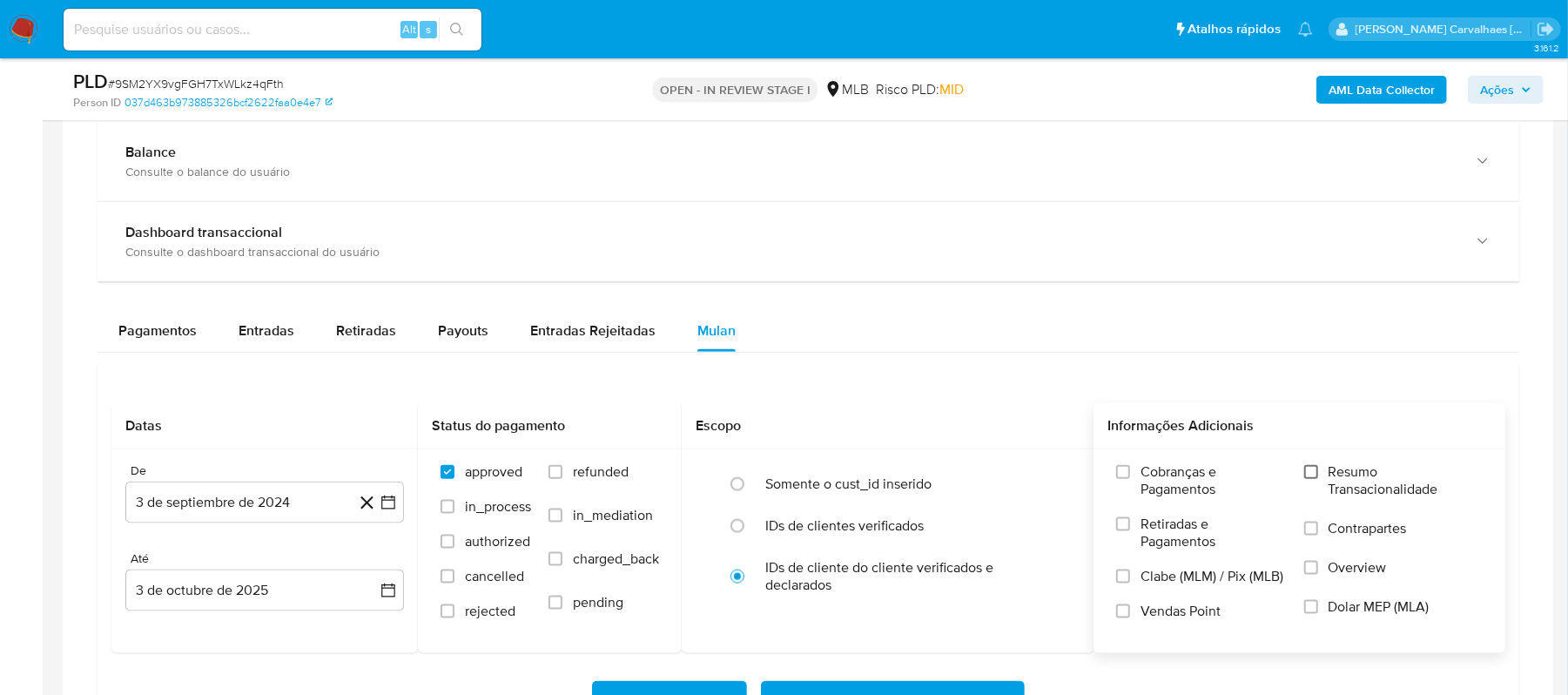
click at [1310, 479] on input "Resumo Transacionalidade" at bounding box center [1311, 472] width 14 height 14
click at [381, 507] on icon "button" at bounding box center [388, 502] width 14 height 14
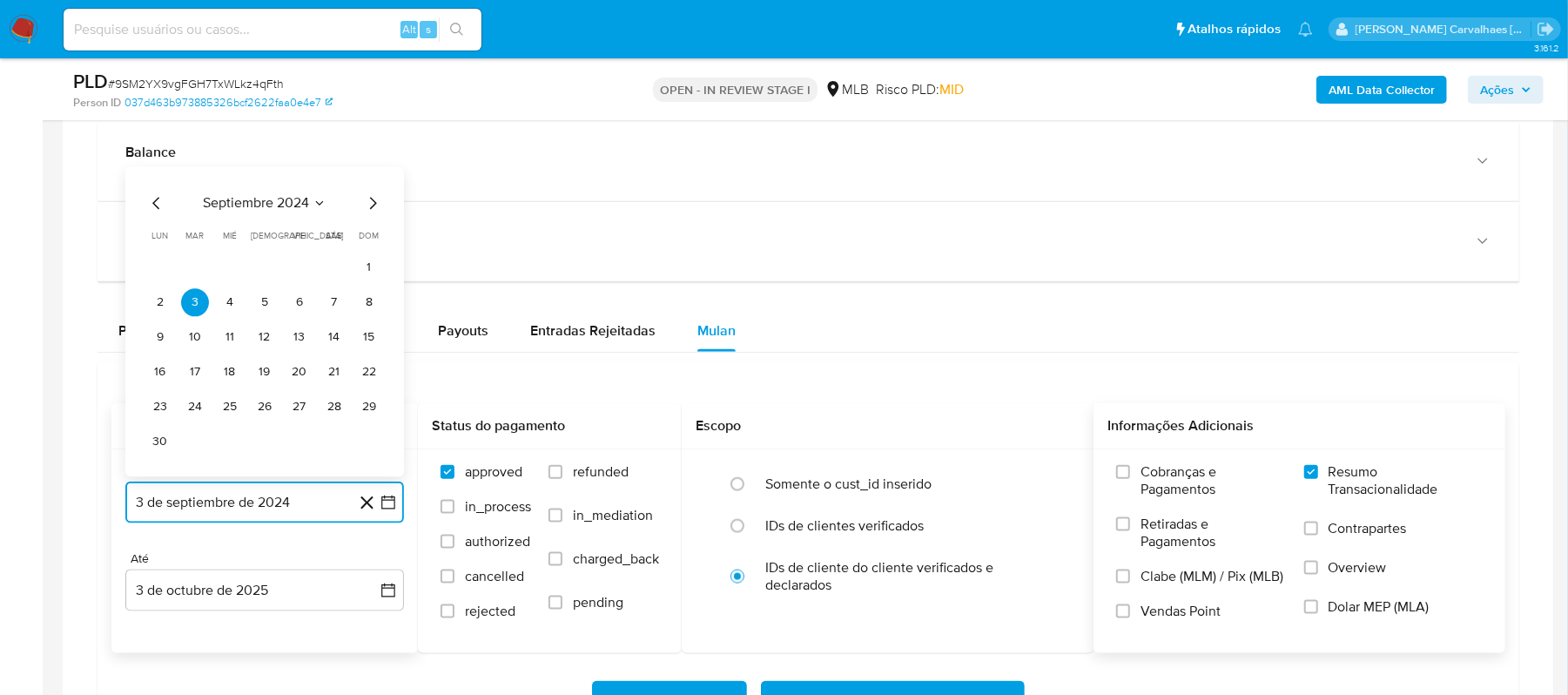
click at [367, 210] on icon "Mes siguiente" at bounding box center [373, 204] width 21 height 21
click at [369, 238] on icon "Mes siguiente" at bounding box center [373, 239] width 21 height 21
click at [375, 210] on icon "Mes siguiente" at bounding box center [373, 203] width 7 height 12
click at [374, 241] on icon "Mes siguiente" at bounding box center [373, 238] width 7 height 12
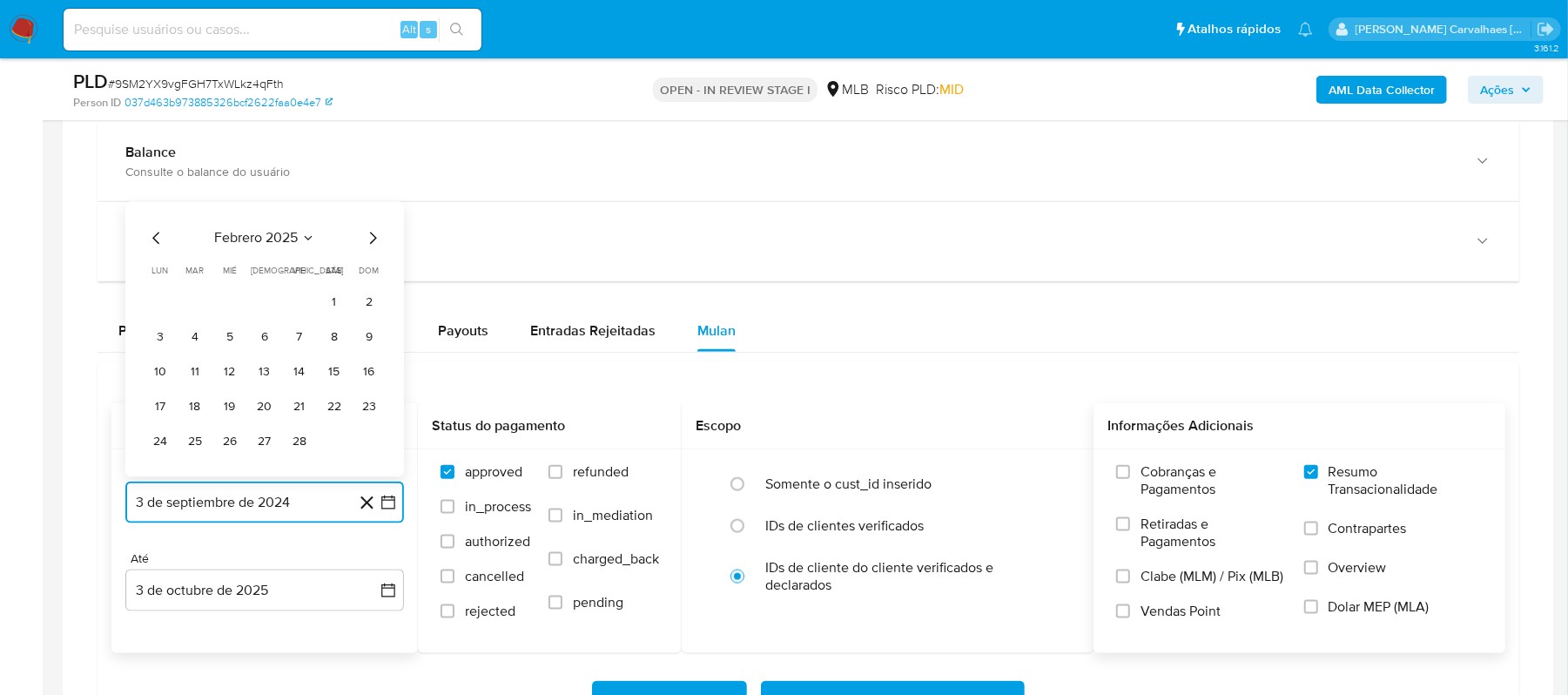
click at [374, 241] on icon "Mes siguiente" at bounding box center [373, 238] width 7 height 12
click at [369, 208] on icon "Mes siguiente" at bounding box center [373, 204] width 21 height 21
click at [370, 242] on icon "Mes siguiente" at bounding box center [373, 239] width 21 height 21
click at [371, 210] on icon "Mes siguiente" at bounding box center [373, 203] width 7 height 12
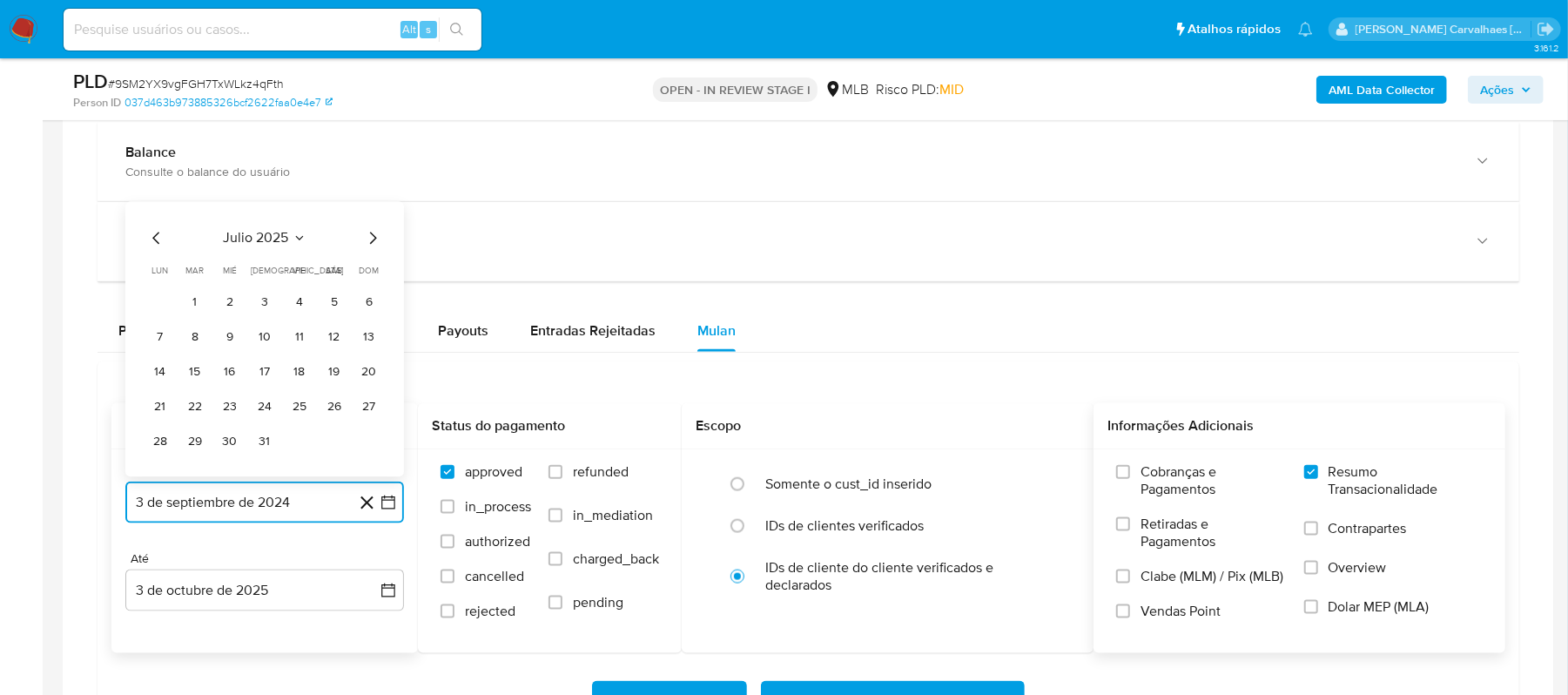
click at [369, 246] on icon "Mes siguiente" at bounding box center [373, 239] width 21 height 21
click at [158, 346] on button "4" at bounding box center [160, 338] width 28 height 28
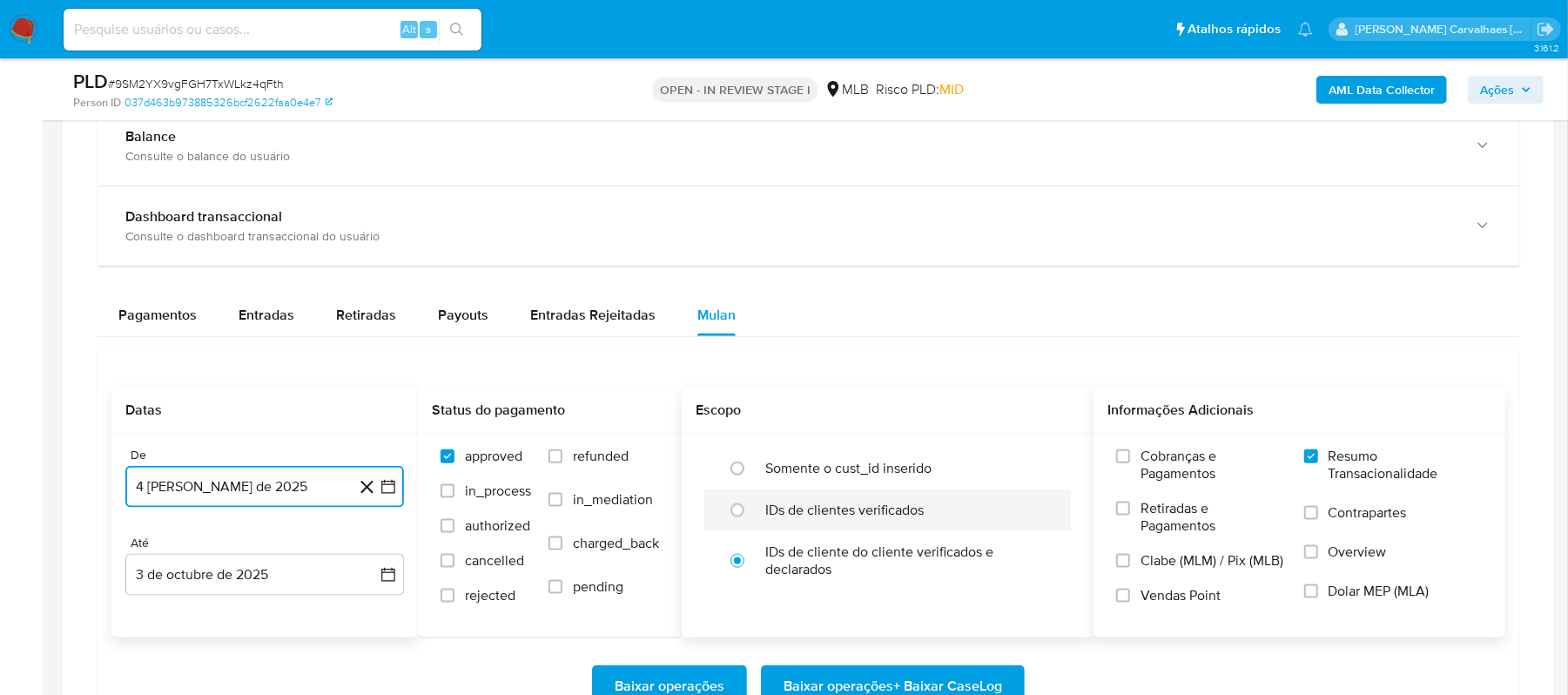
scroll to position [1394, 0]
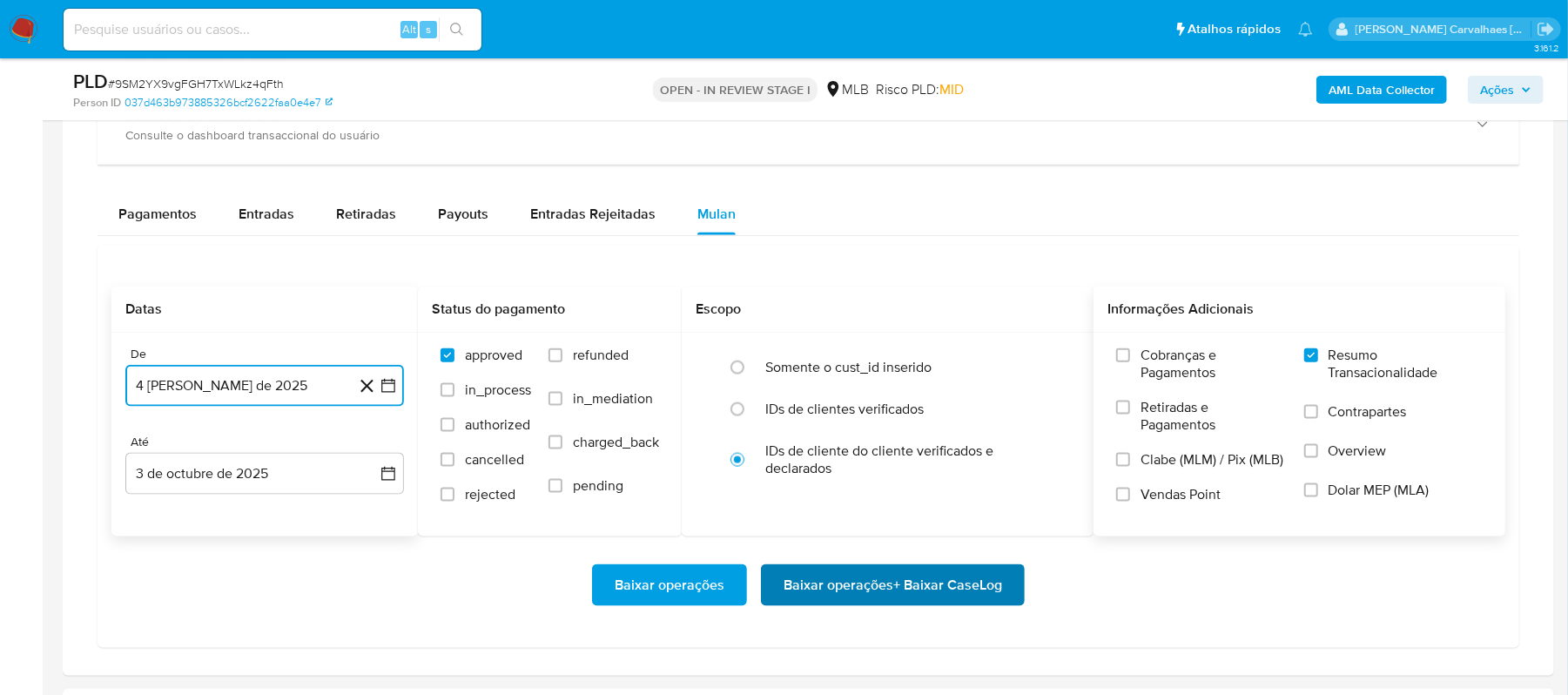
click at [806, 585] on span "Baixar operações + Baixar CaseLog" at bounding box center [893, 585] width 219 height 39
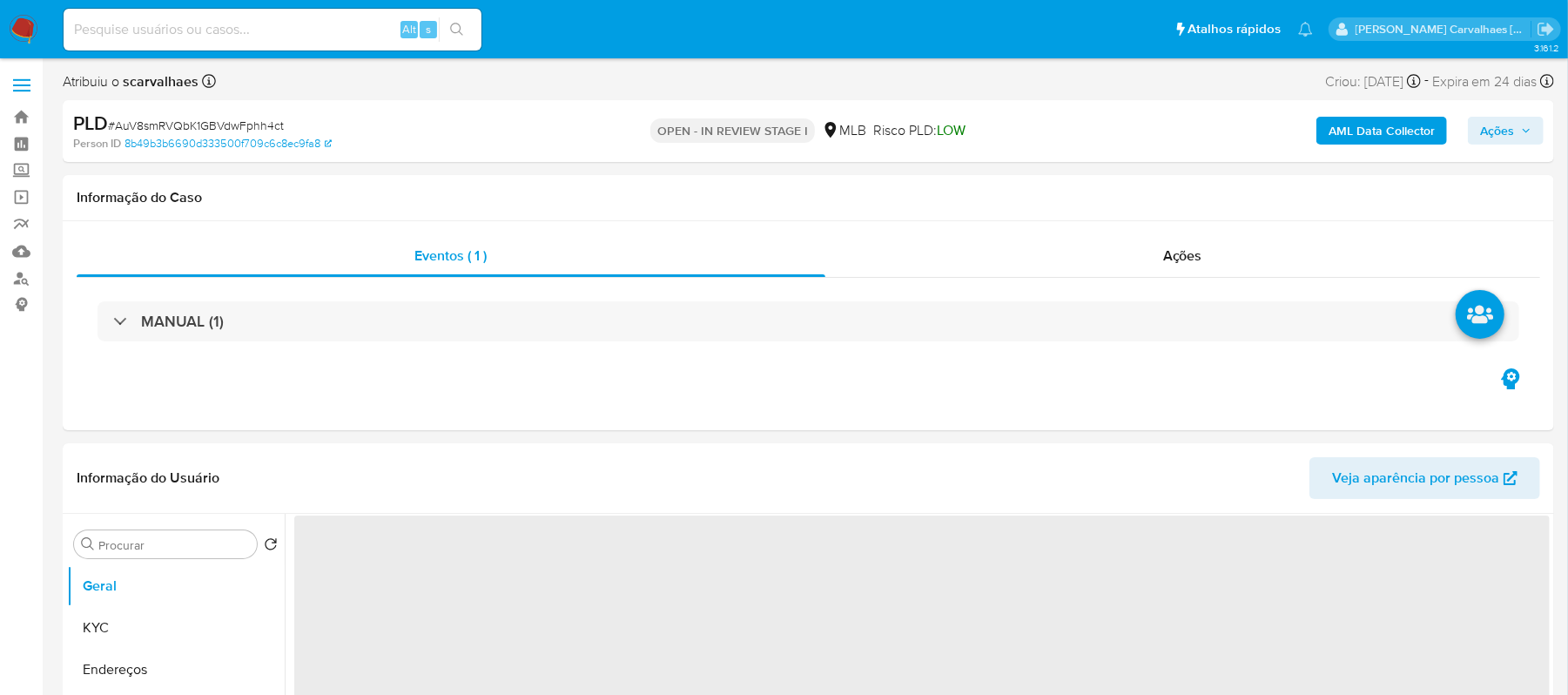
select select "10"
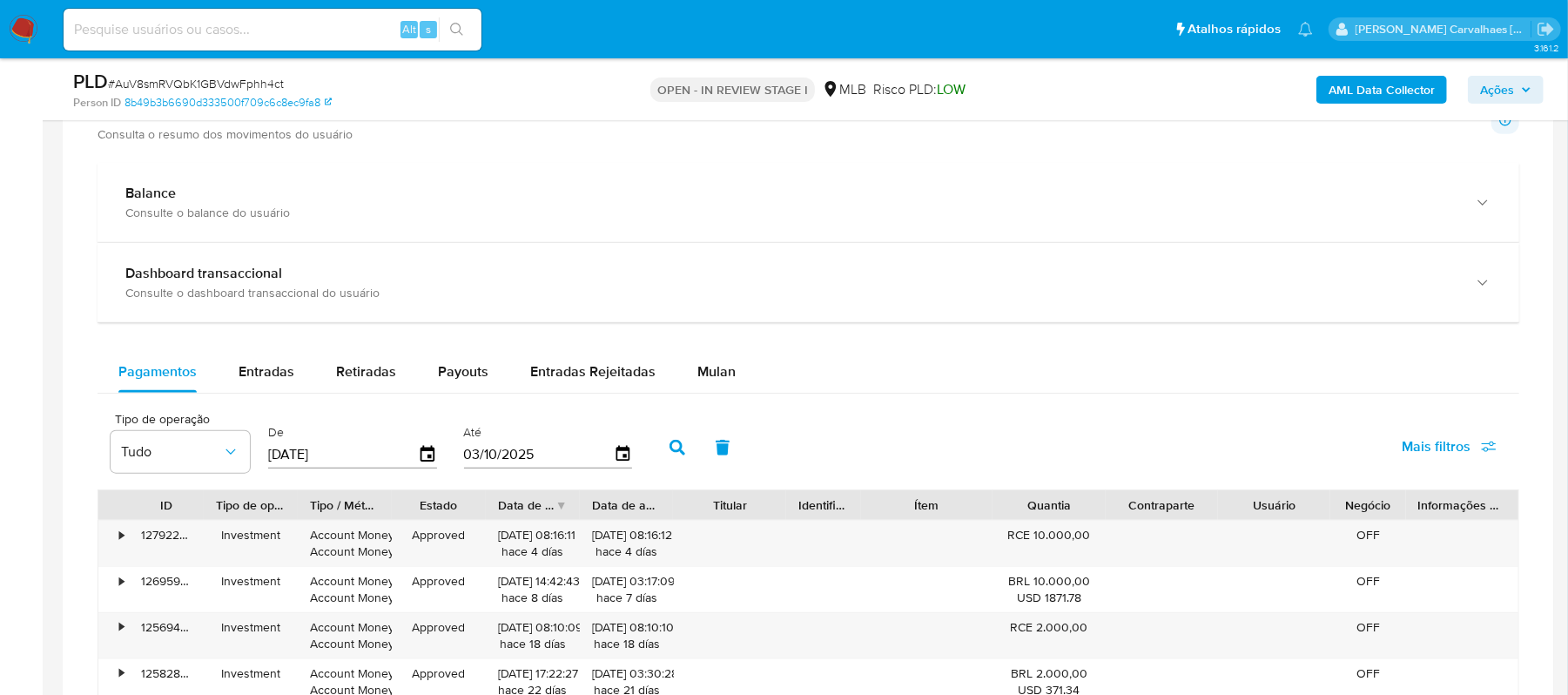
scroll to position [1161, 0]
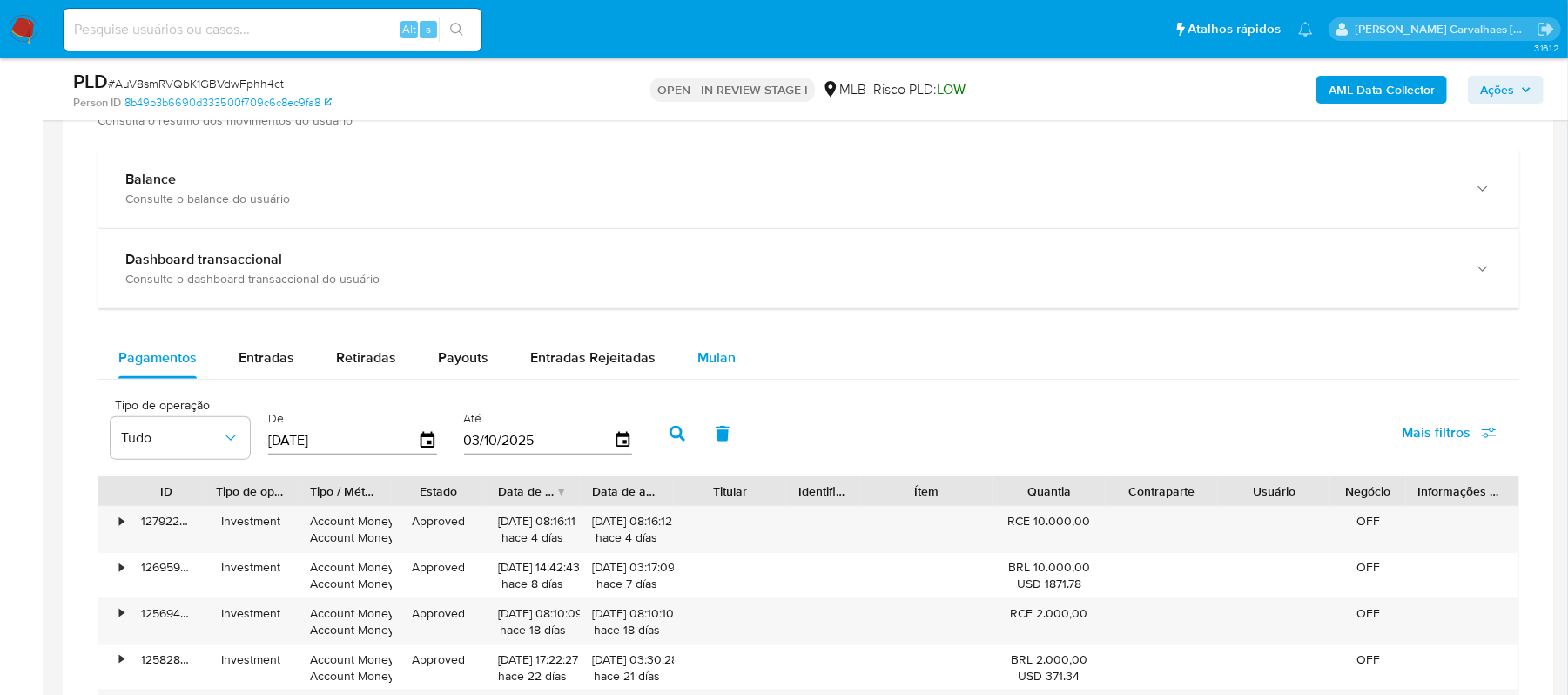
click at [711, 367] on span "Mulan" at bounding box center [717, 357] width 39 height 20
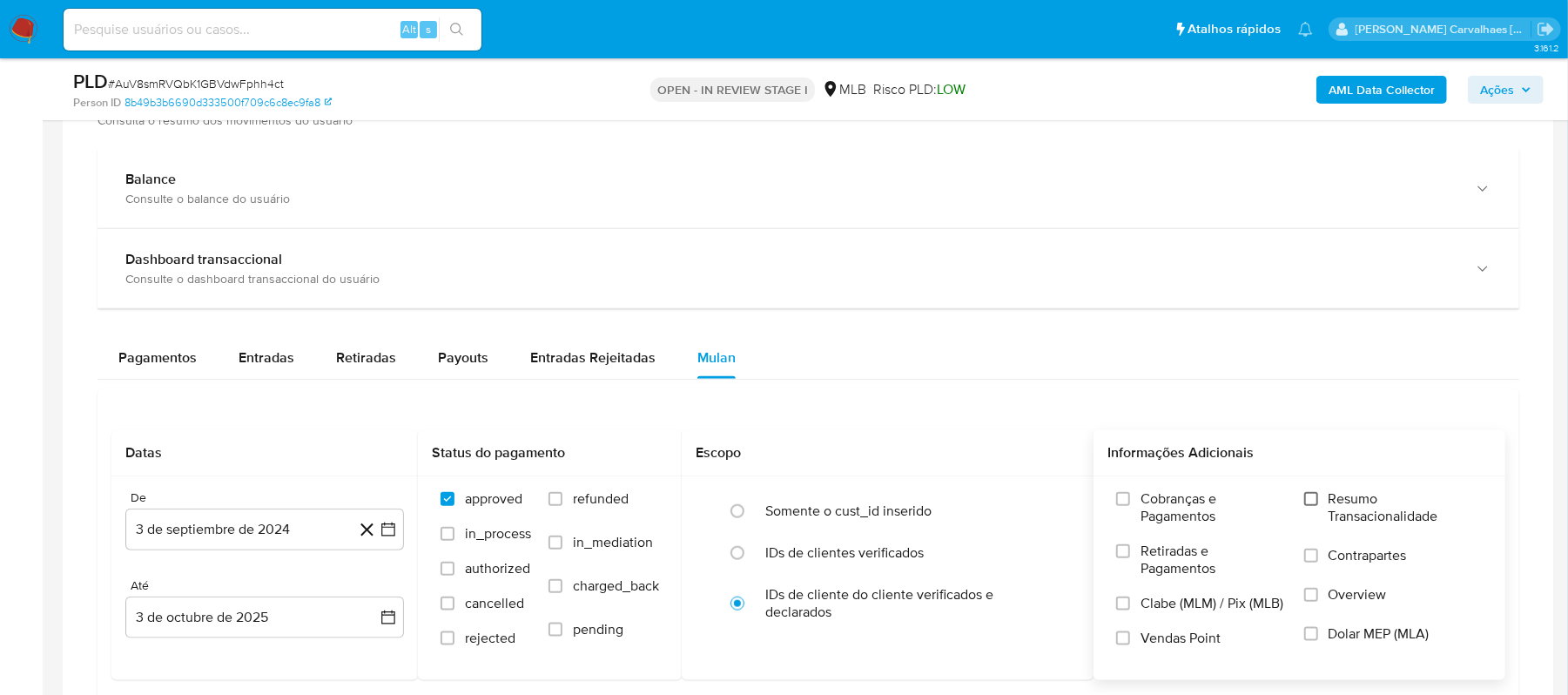
click at [1309, 506] on input "Resumo Transacionalidade" at bounding box center [1311, 499] width 14 height 14
click at [377, 534] on icon at bounding box center [366, 530] width 22 height 22
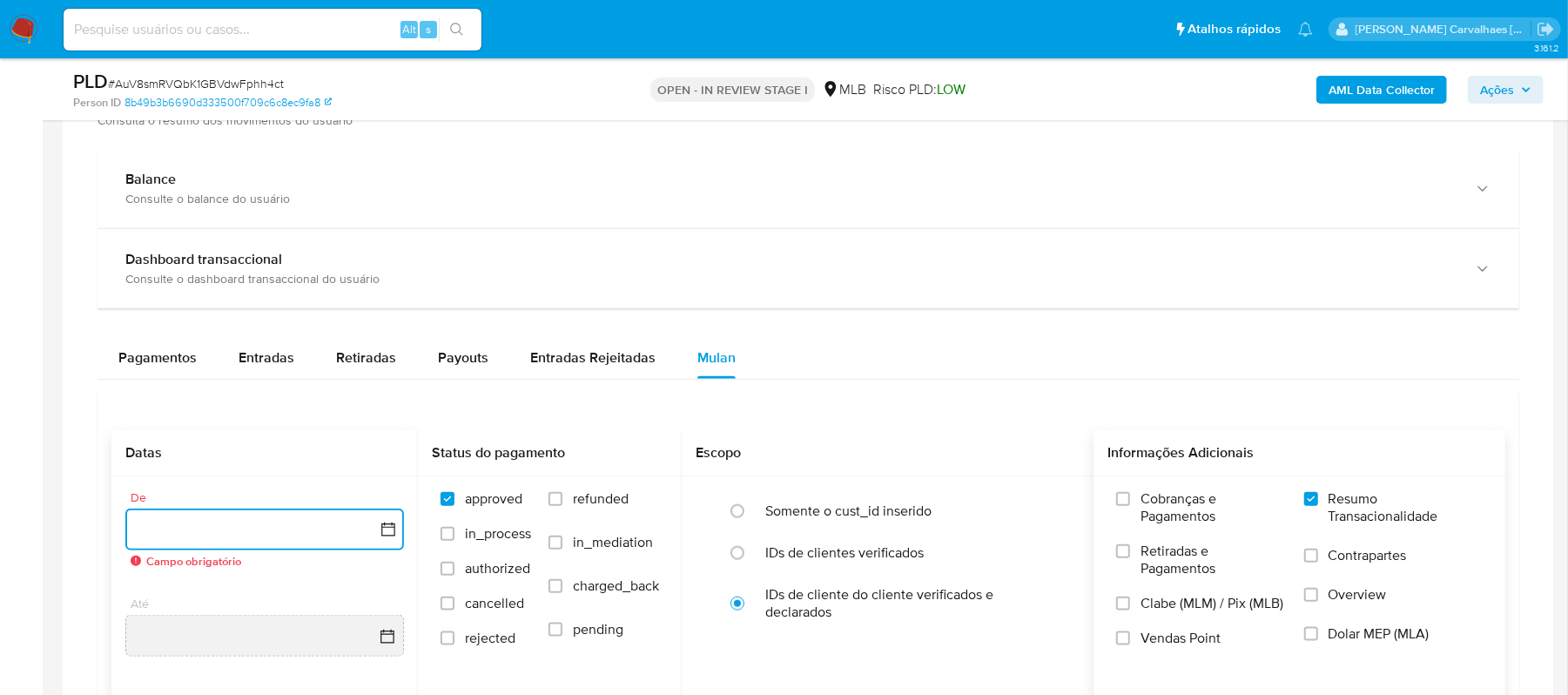
click at [379, 534] on icon "button" at bounding box center [388, 530] width 17 height 17
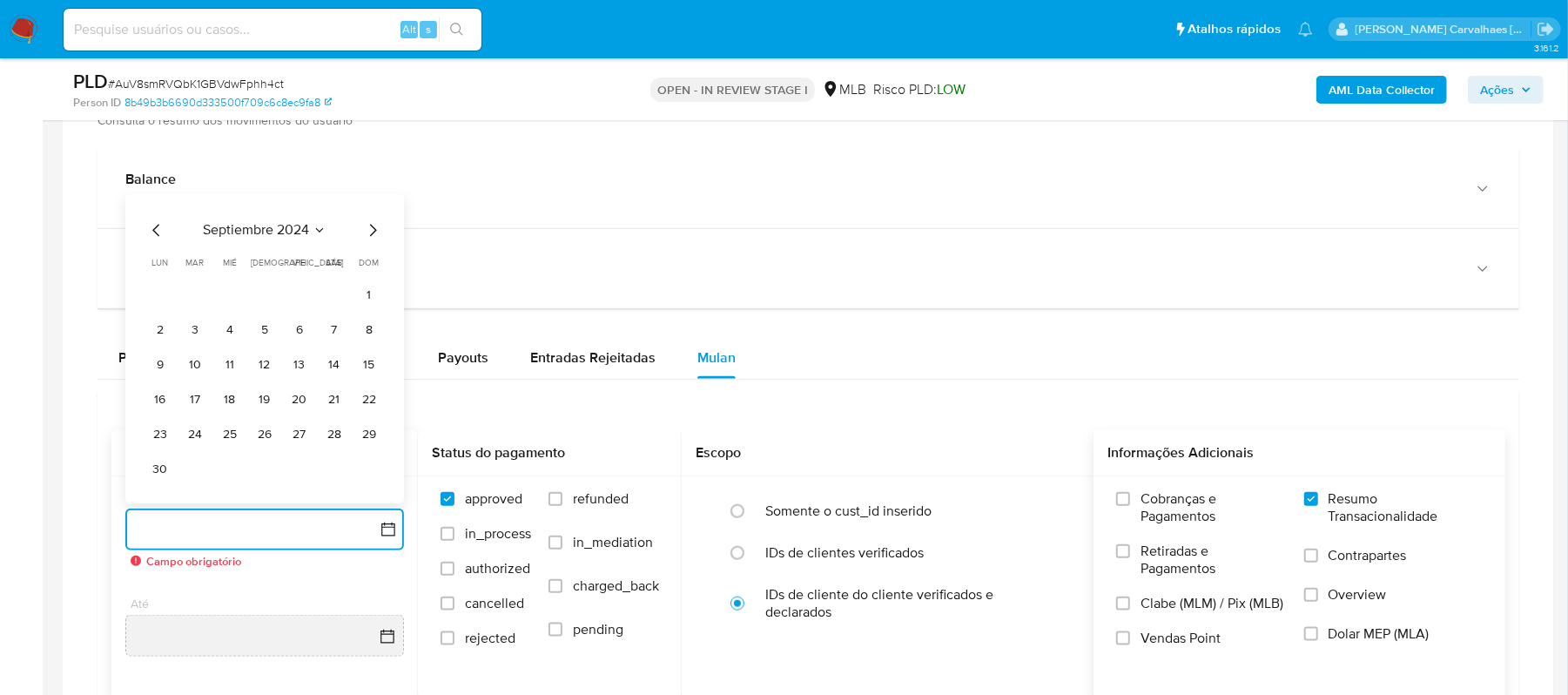
click at [374, 233] on icon "Mes siguiente" at bounding box center [373, 230] width 7 height 12
click at [375, 266] on icon "Mes siguiente" at bounding box center [373, 265] width 21 height 21
click at [373, 235] on icon "Mes siguiente" at bounding box center [373, 230] width 21 height 21
click at [367, 265] on icon "Mes siguiente" at bounding box center [373, 265] width 21 height 21
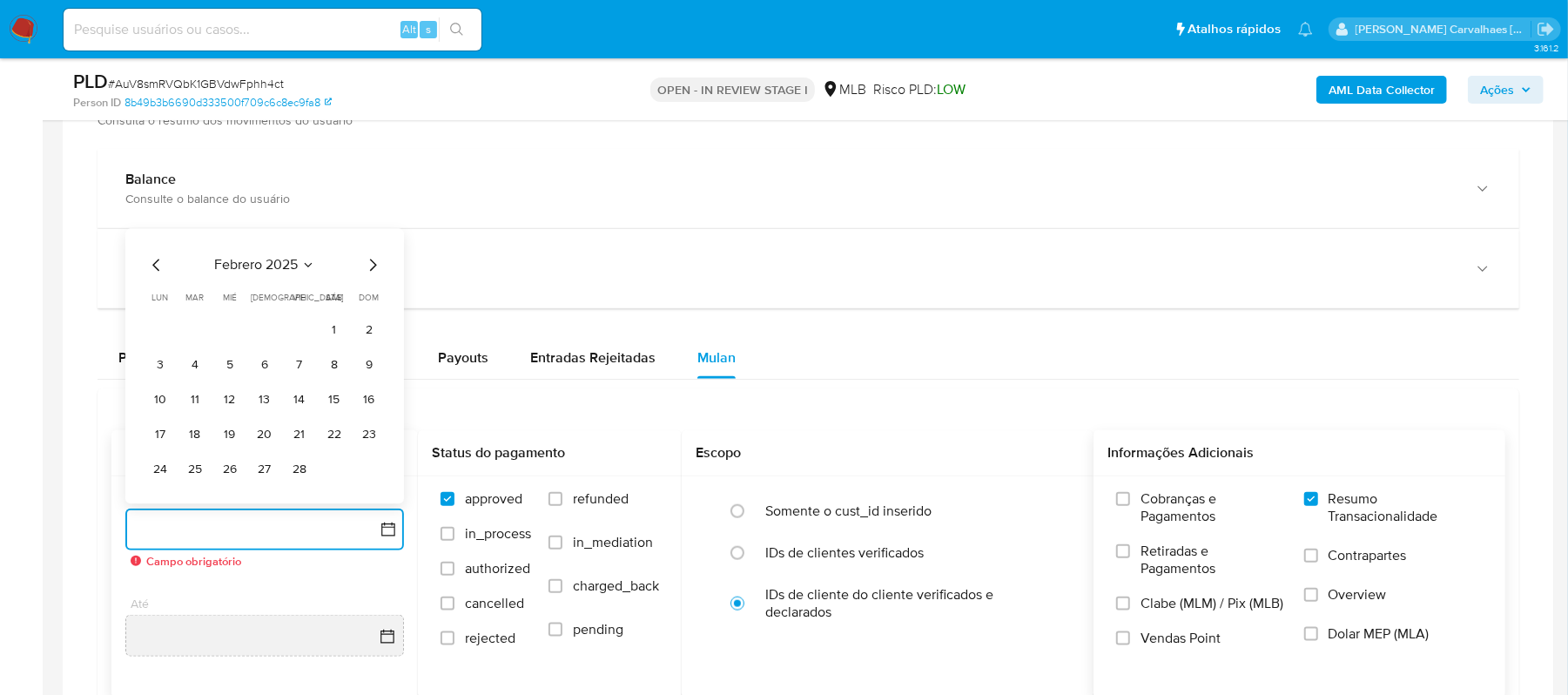
click at [367, 265] on icon "Mes siguiente" at bounding box center [373, 265] width 21 height 21
click at [374, 241] on icon "Mes siguiente" at bounding box center [373, 230] width 21 height 21
click at [373, 272] on icon "Mes siguiente" at bounding box center [373, 265] width 7 height 12
click at [373, 270] on icon "Mes siguiente" at bounding box center [373, 265] width 21 height 21
click at [373, 237] on icon "Mes siguiente" at bounding box center [373, 230] width 7 height 12
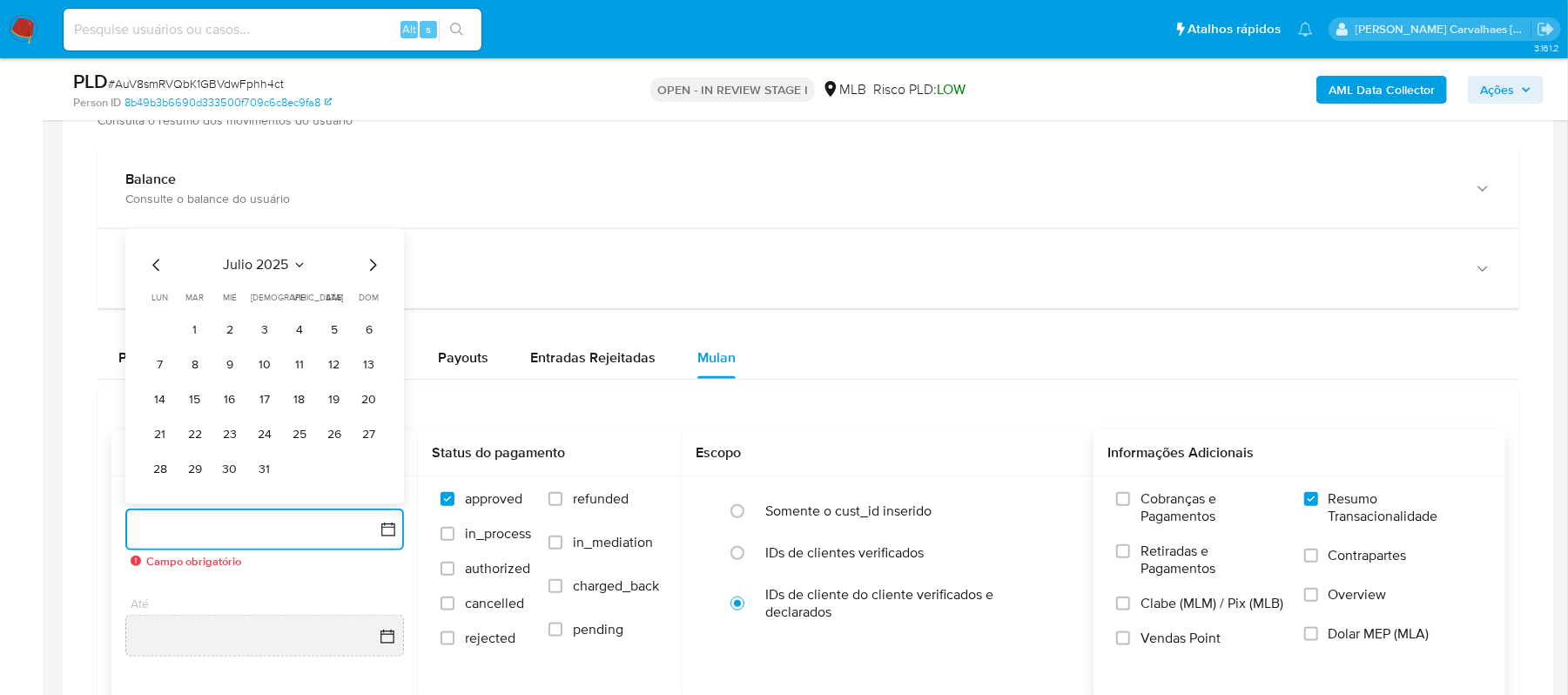
click at [364, 274] on icon "Mes siguiente" at bounding box center [373, 265] width 21 height 21
click at [157, 273] on icon "Mes anterior" at bounding box center [157, 265] width 21 height 21
click at [154, 373] on button "4" at bounding box center [160, 365] width 28 height 28
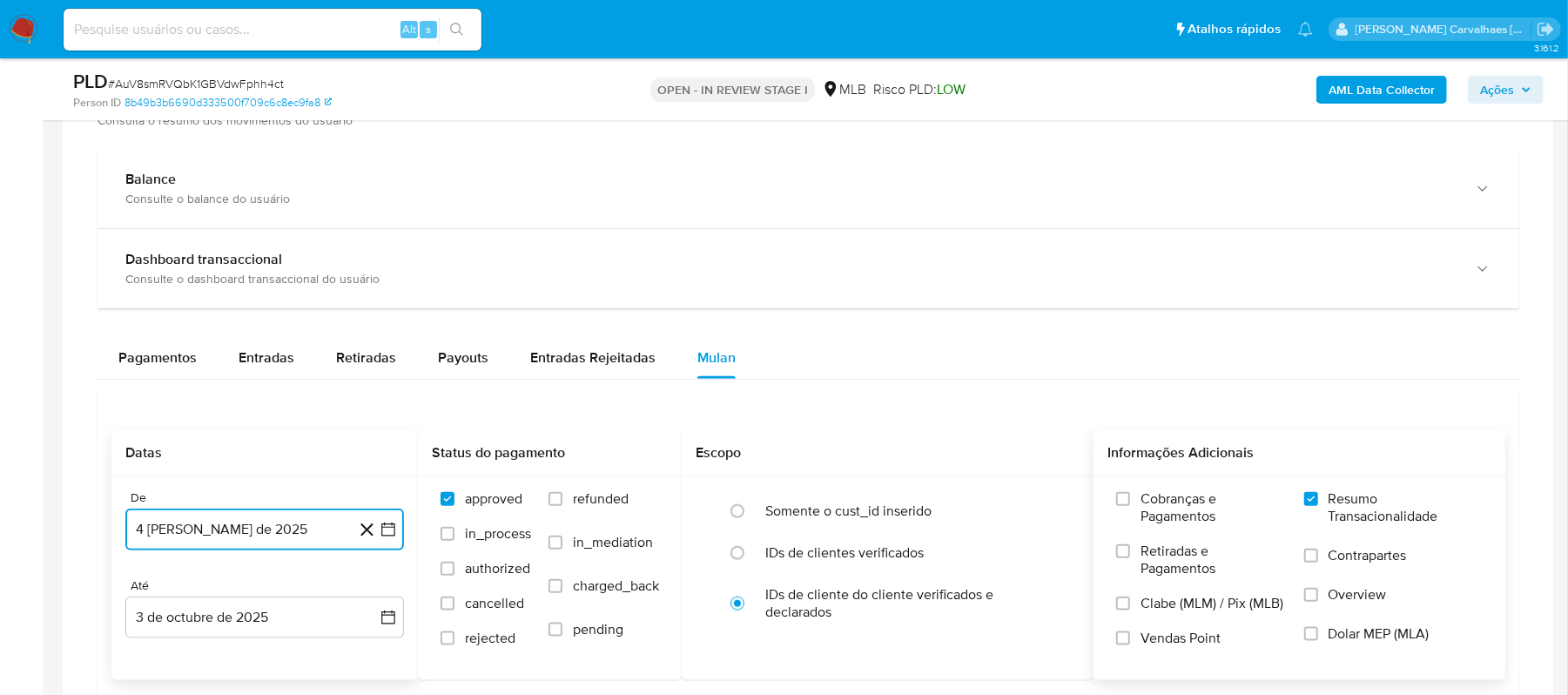
scroll to position [1277, 0]
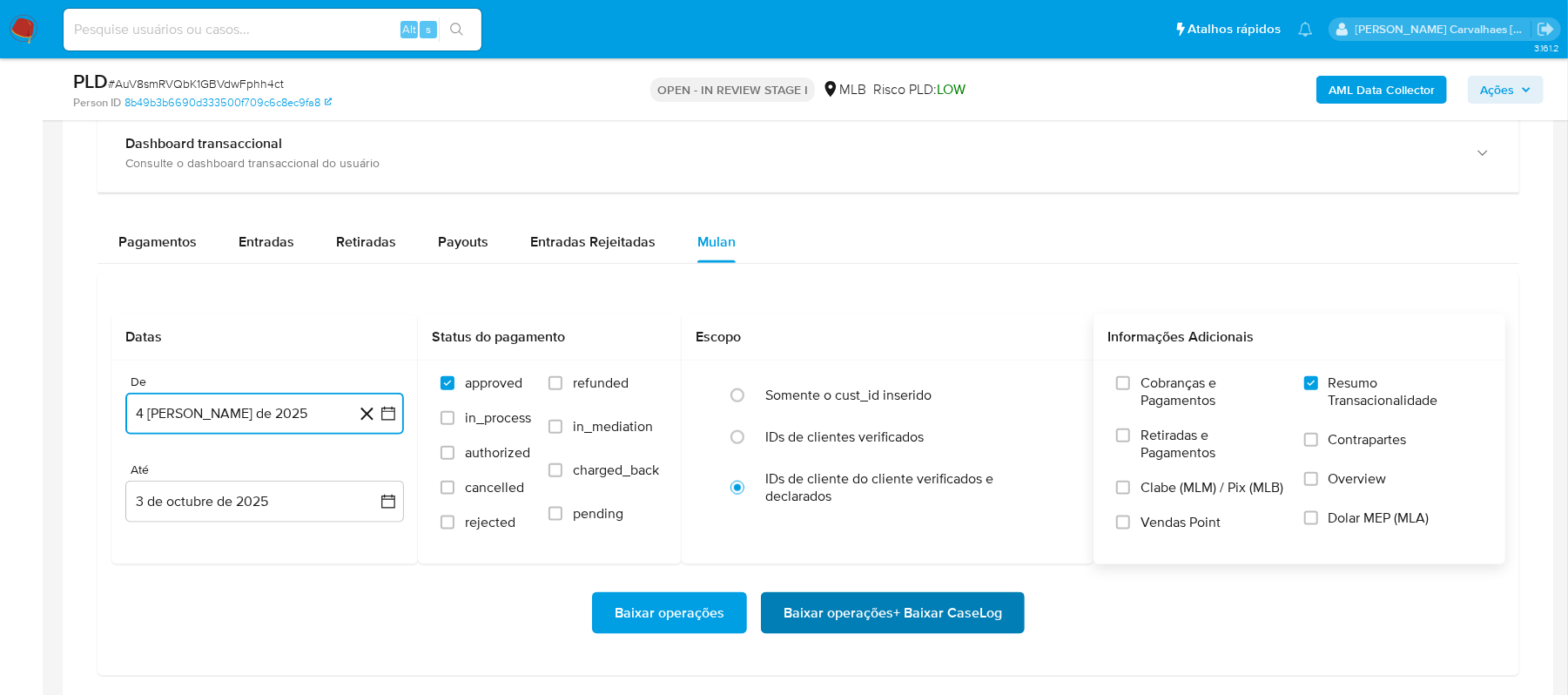
click at [853, 633] on span "Baixar operações + Baixar CaseLog" at bounding box center [893, 613] width 219 height 39
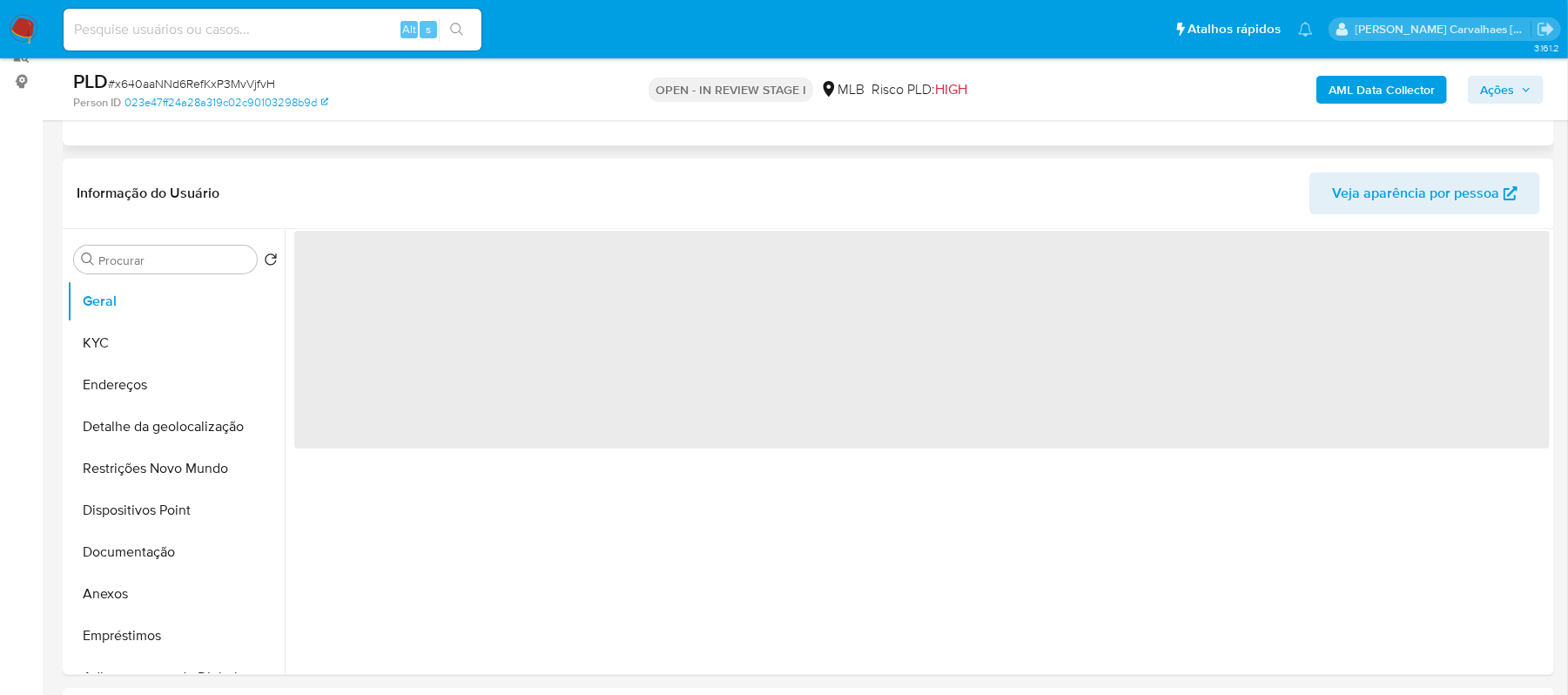
scroll to position [231, 0]
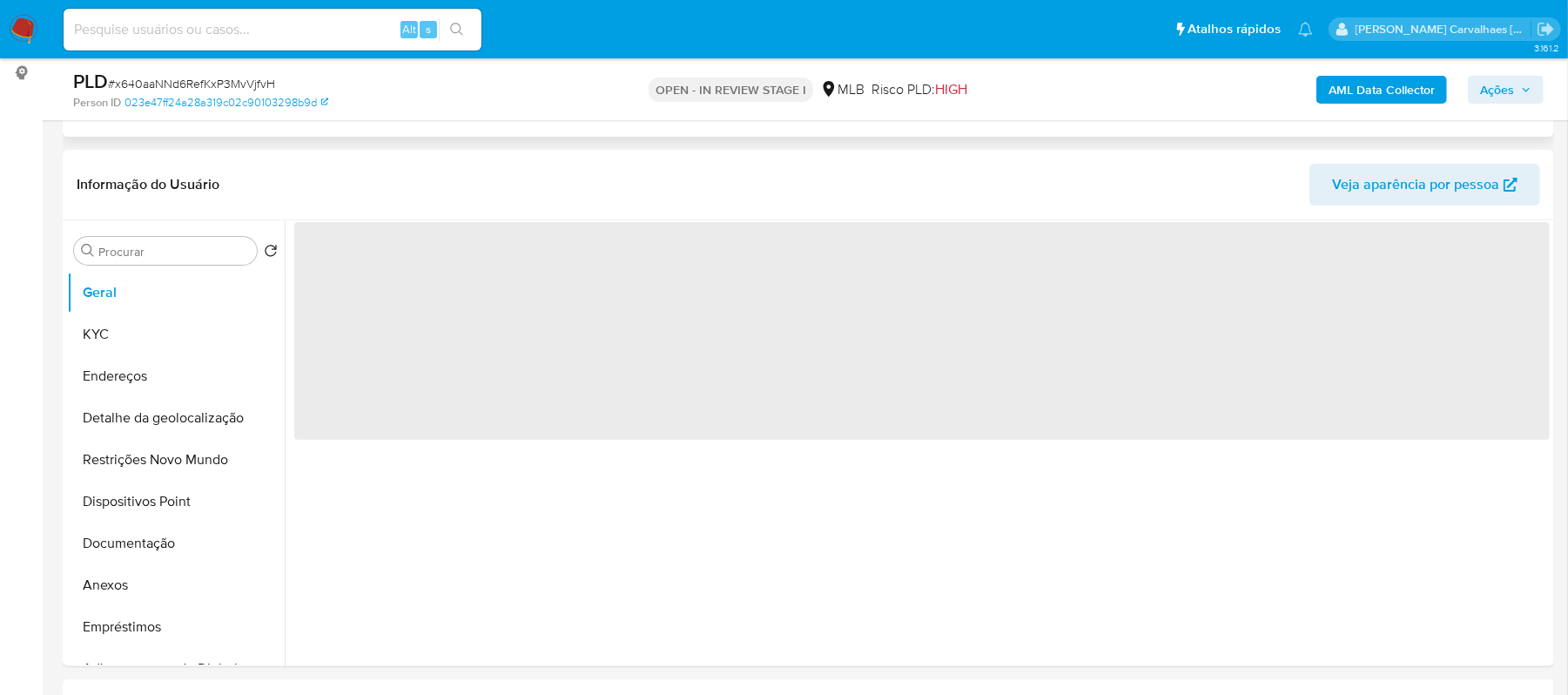
select select "10"
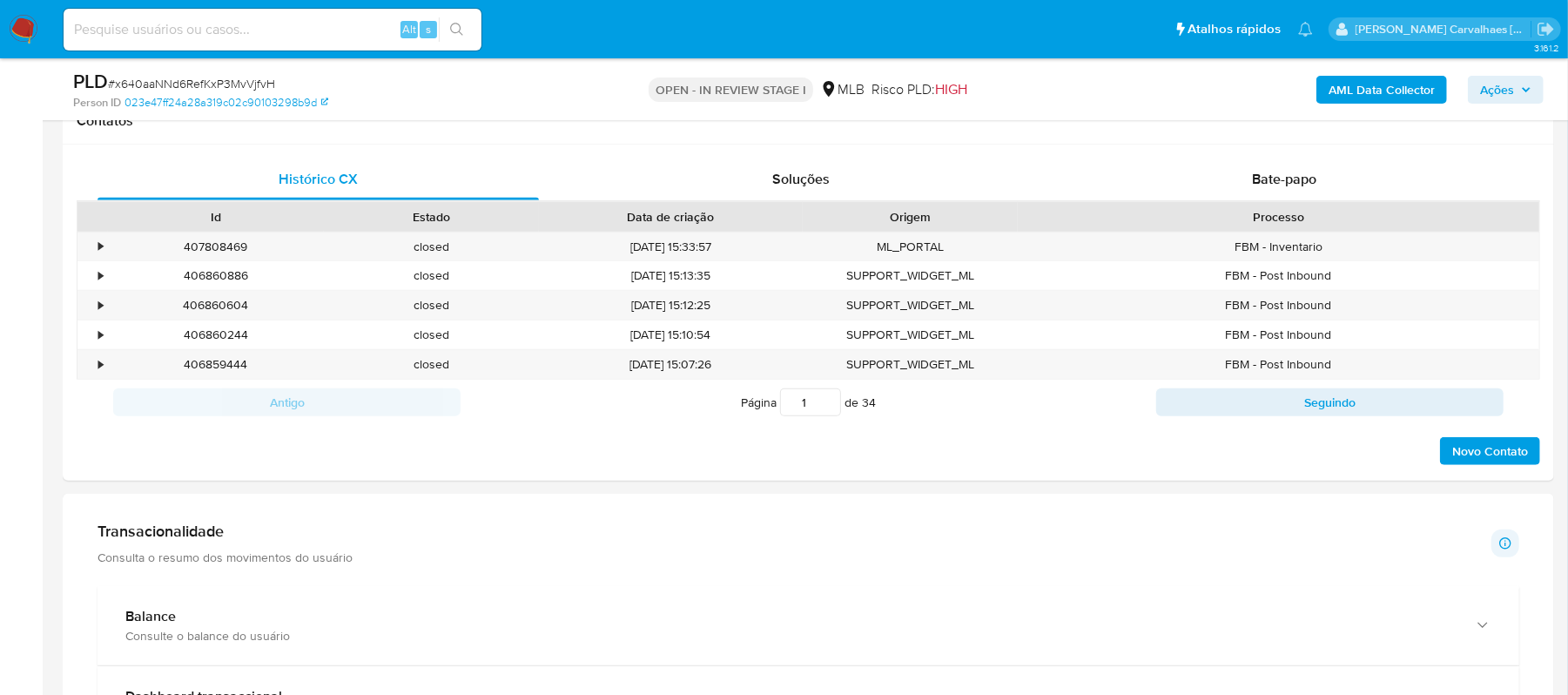
scroll to position [1161, 0]
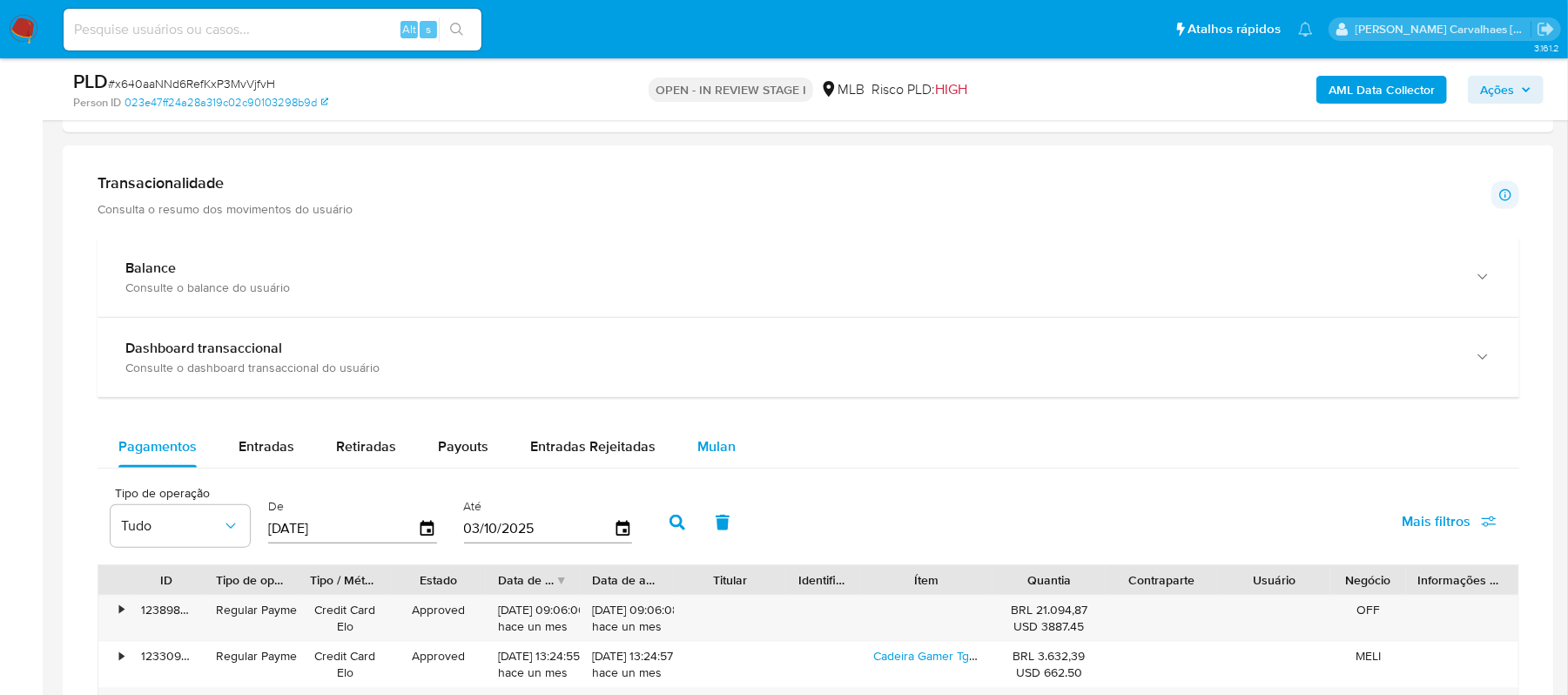
click at [688, 453] on button "Mulan" at bounding box center [717, 447] width 80 height 42
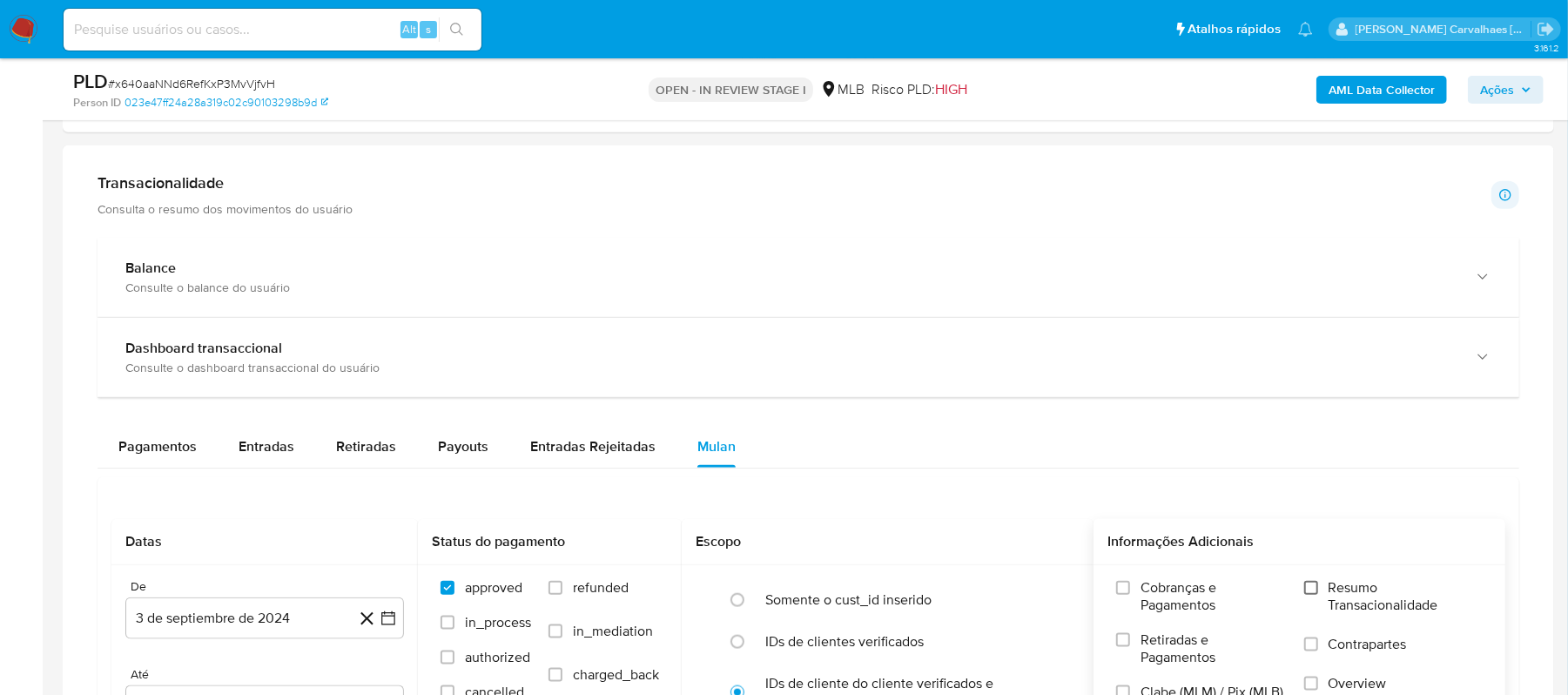
click at [1311, 593] on input "Resumo Transacionalidade" at bounding box center [1311, 587] width 14 height 14
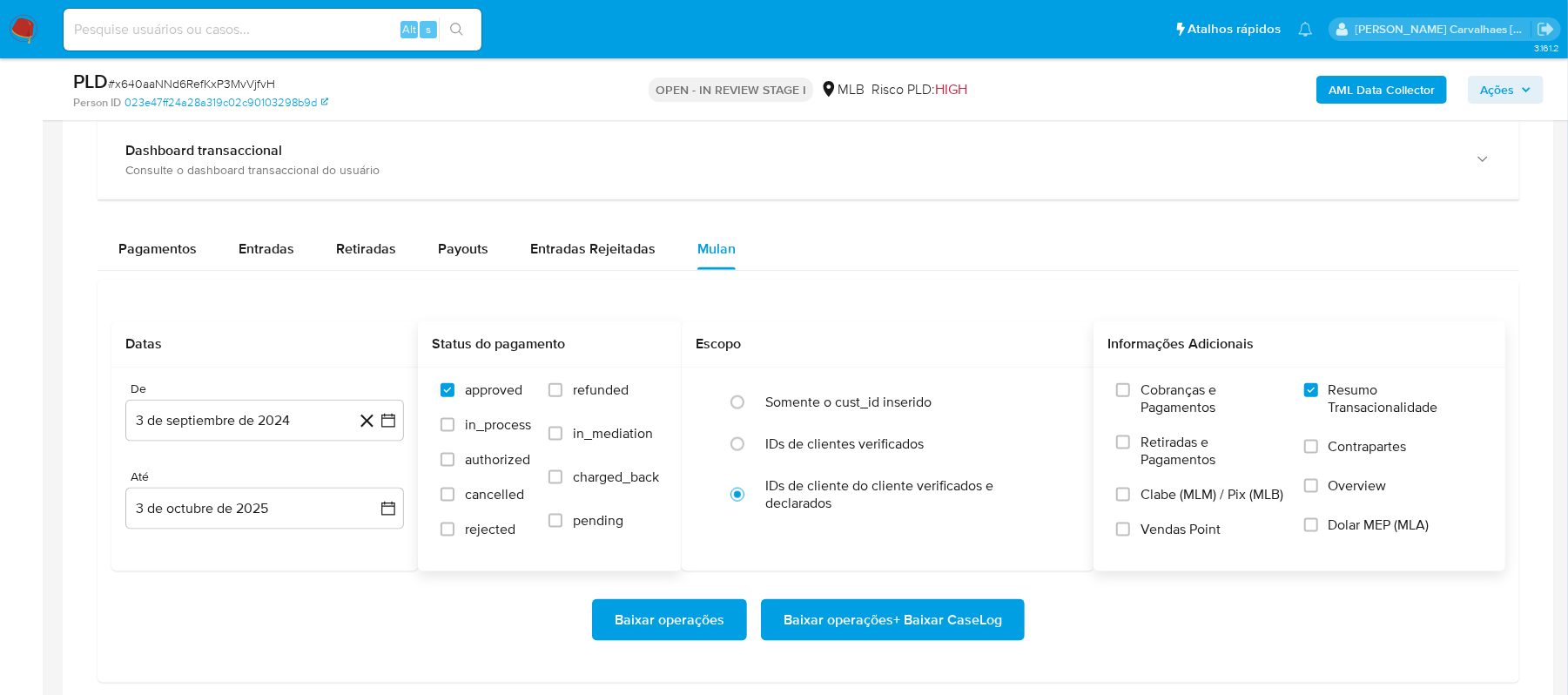
scroll to position [1394, 0]
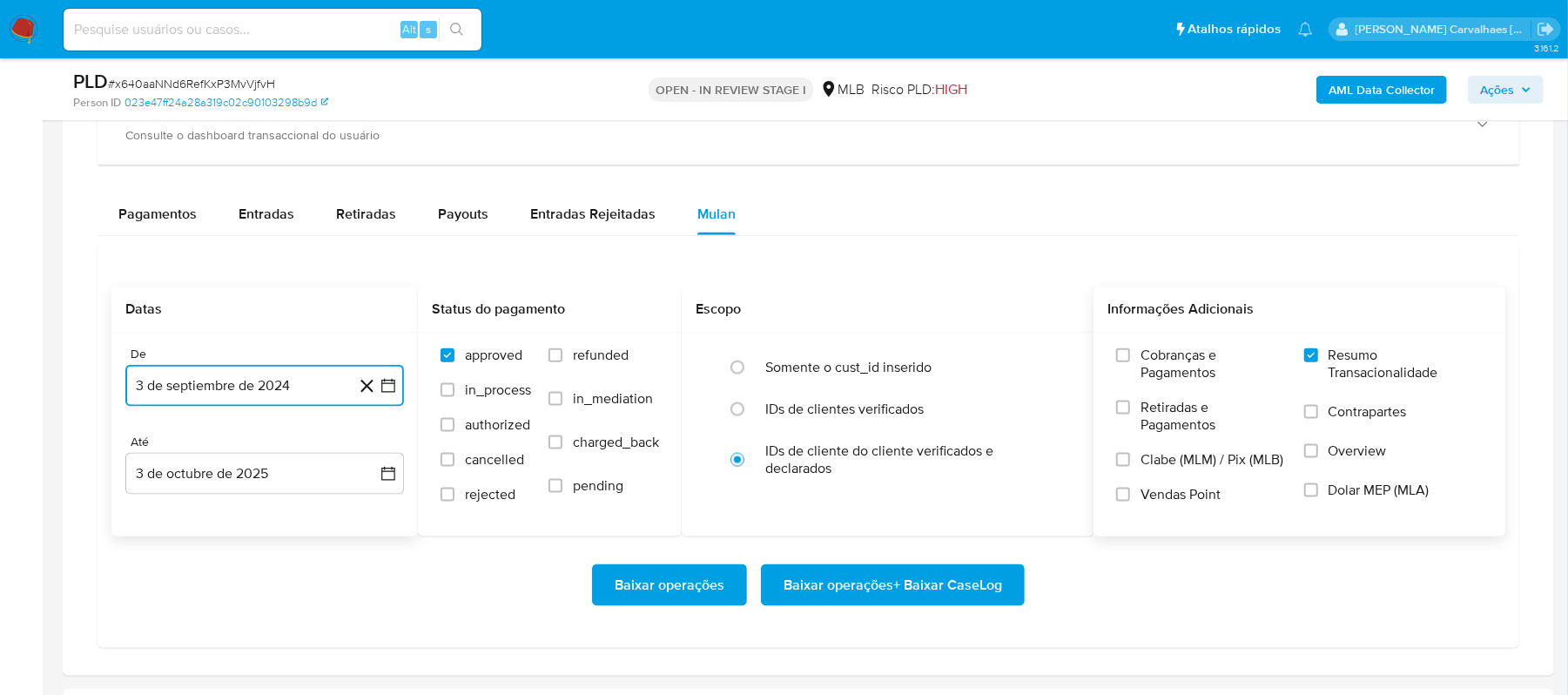
click at [390, 388] on icon "button" at bounding box center [388, 385] width 17 height 17
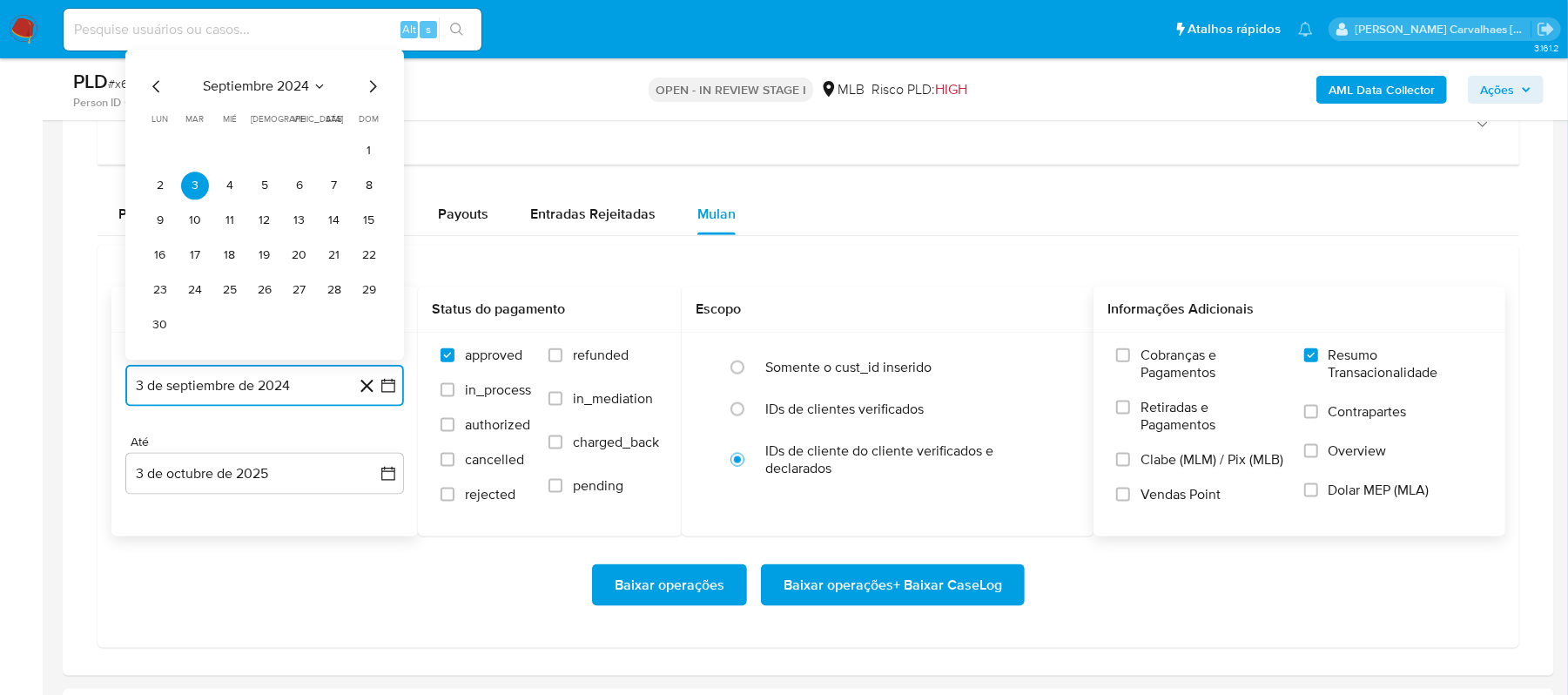
click at [364, 95] on icon "Mes siguiente" at bounding box center [373, 87] width 21 height 21
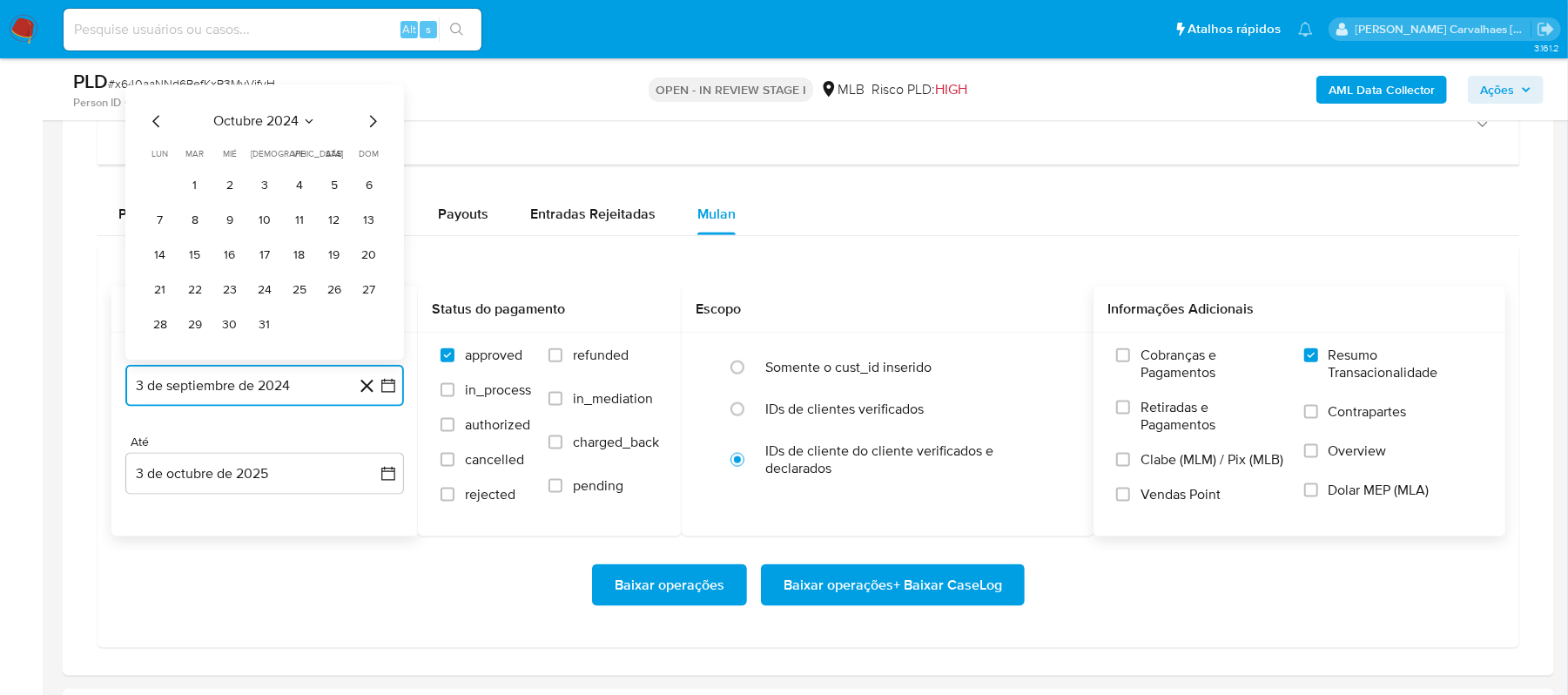
click at [371, 126] on icon "Mes siguiente" at bounding box center [373, 122] width 21 height 21
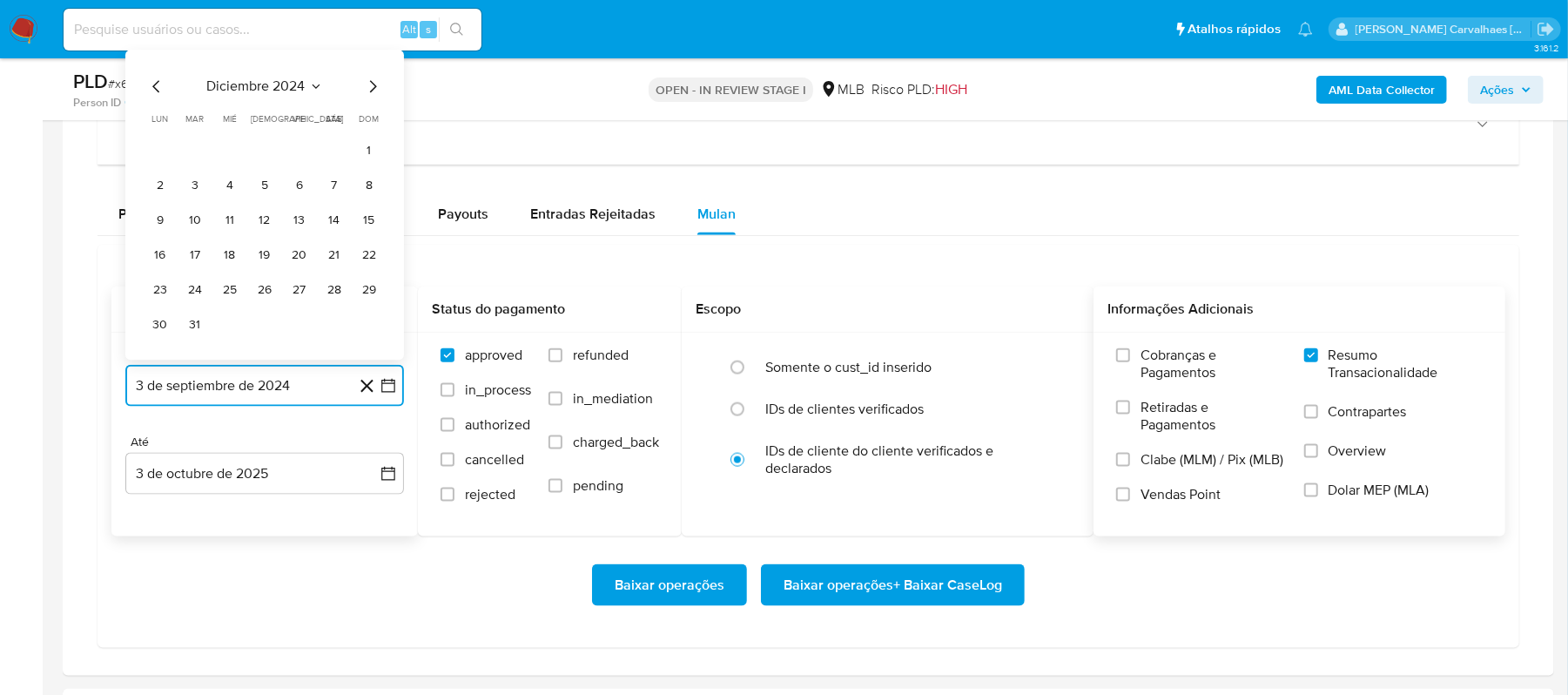
click at [371, 91] on icon "Mes siguiente" at bounding box center [373, 87] width 21 height 21
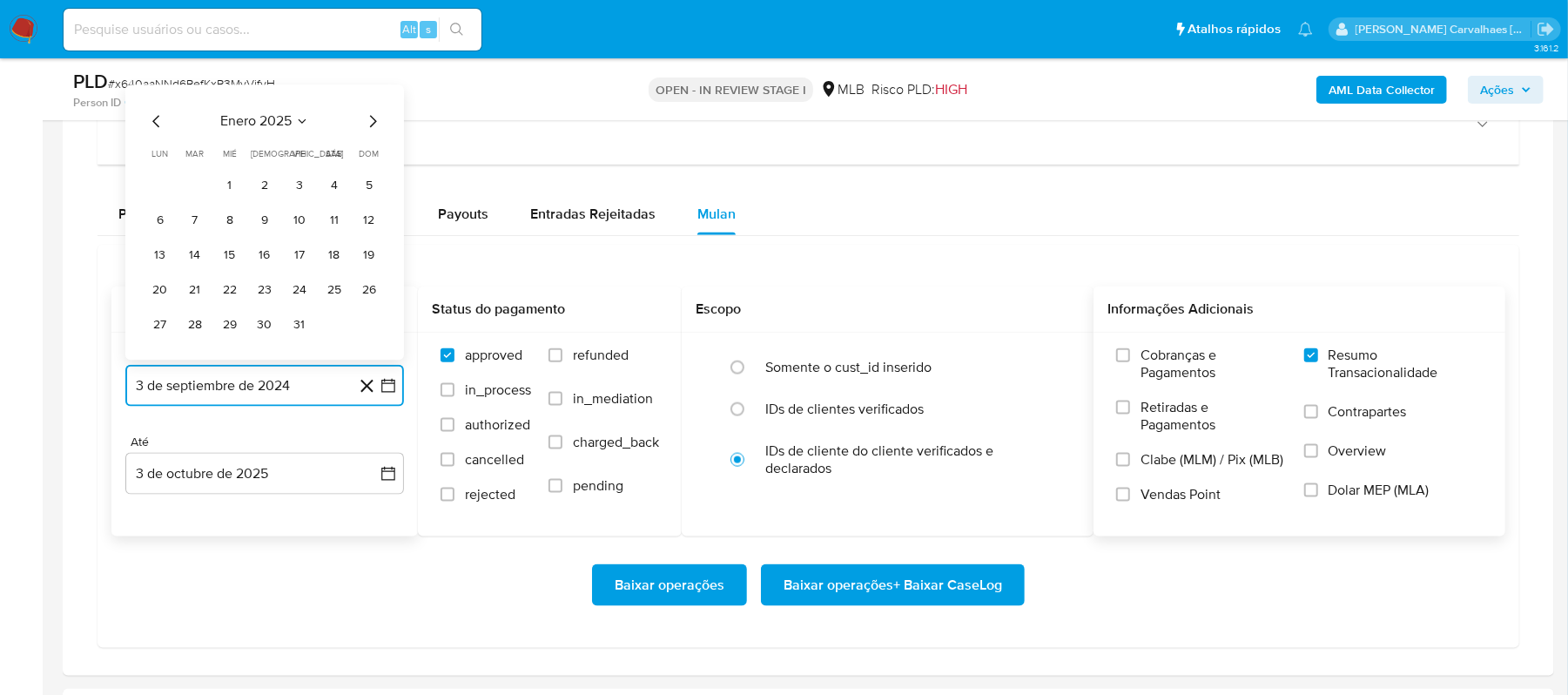
click at [373, 127] on icon "Mes siguiente" at bounding box center [373, 122] width 21 height 21
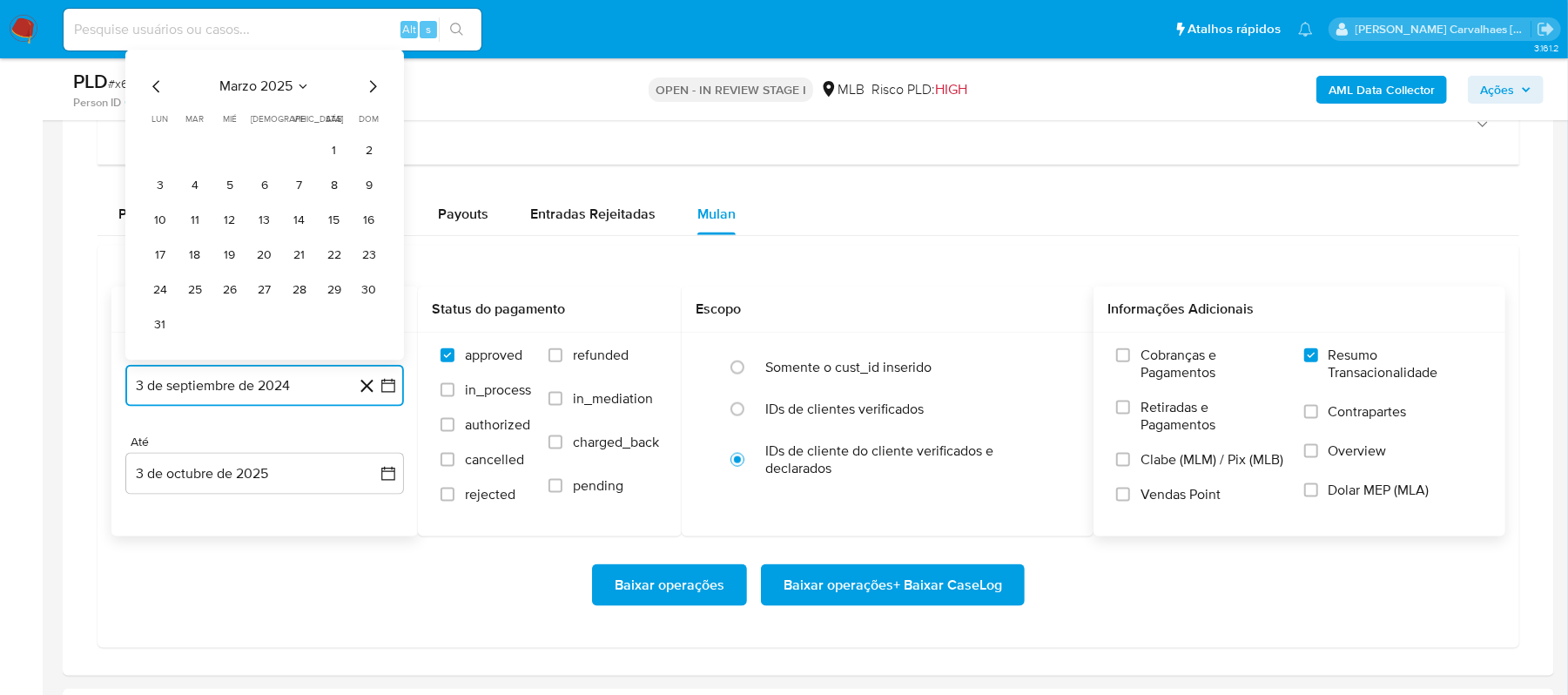
click at [370, 97] on icon "Mes siguiente" at bounding box center [373, 87] width 21 height 21
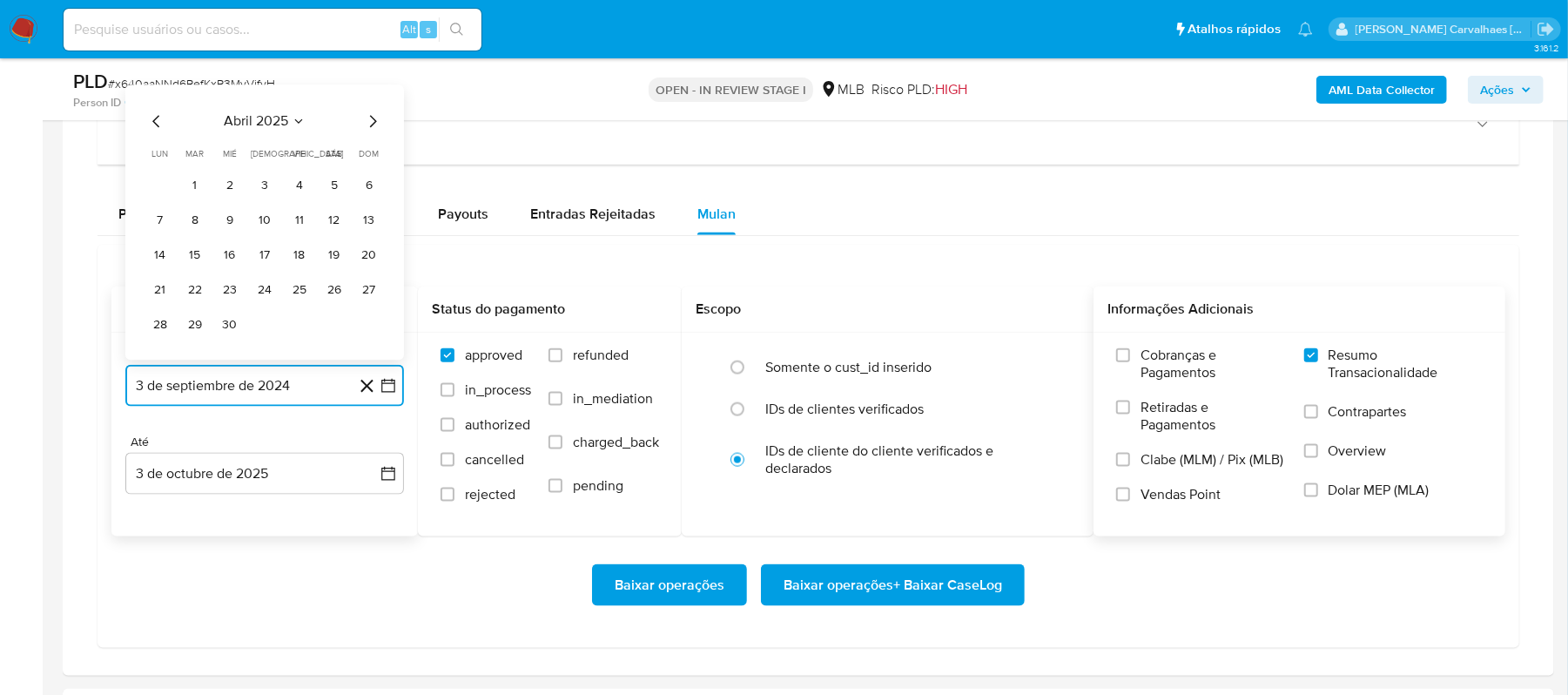
click at [373, 132] on icon "Mes siguiente" at bounding box center [373, 122] width 21 height 21
click at [373, 129] on icon "Mes siguiente" at bounding box center [373, 122] width 21 height 21
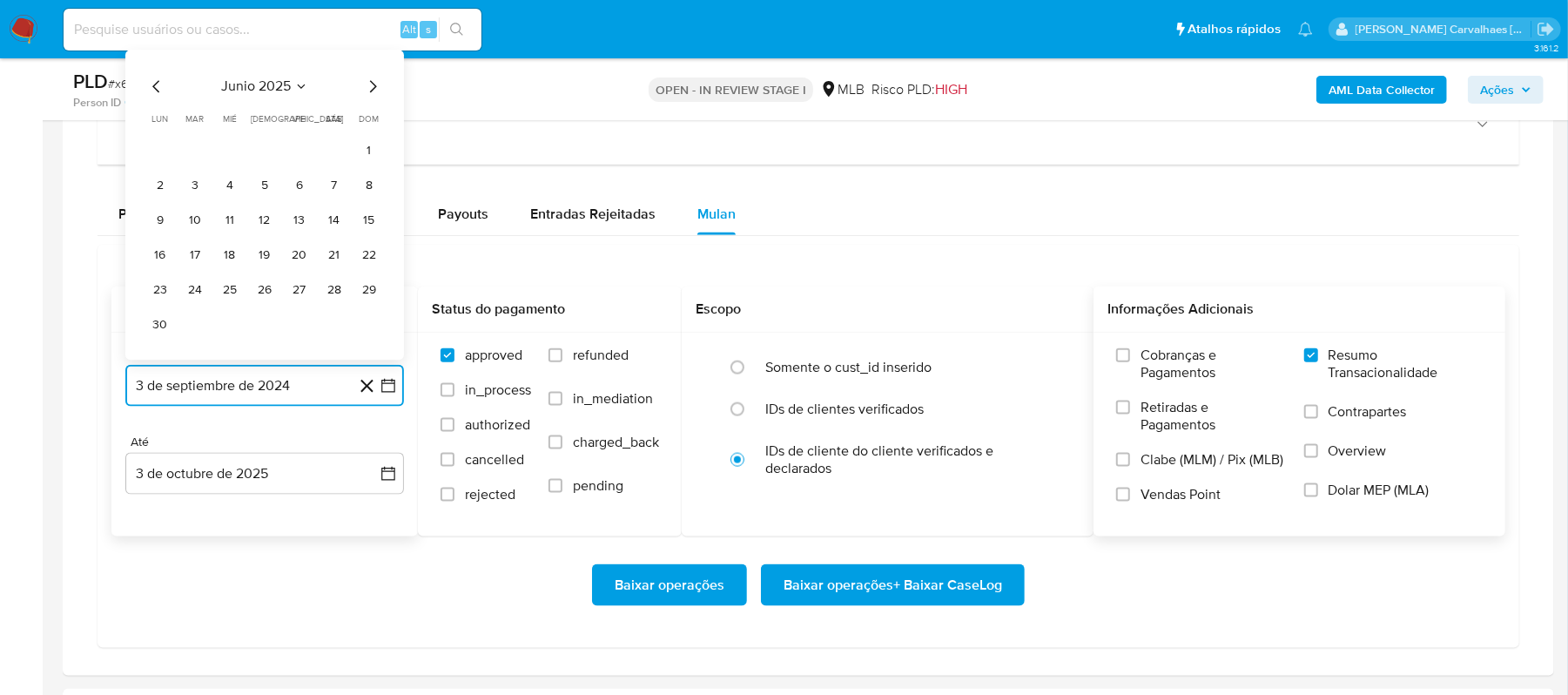
click at [373, 97] on icon "Mes siguiente" at bounding box center [373, 87] width 21 height 21
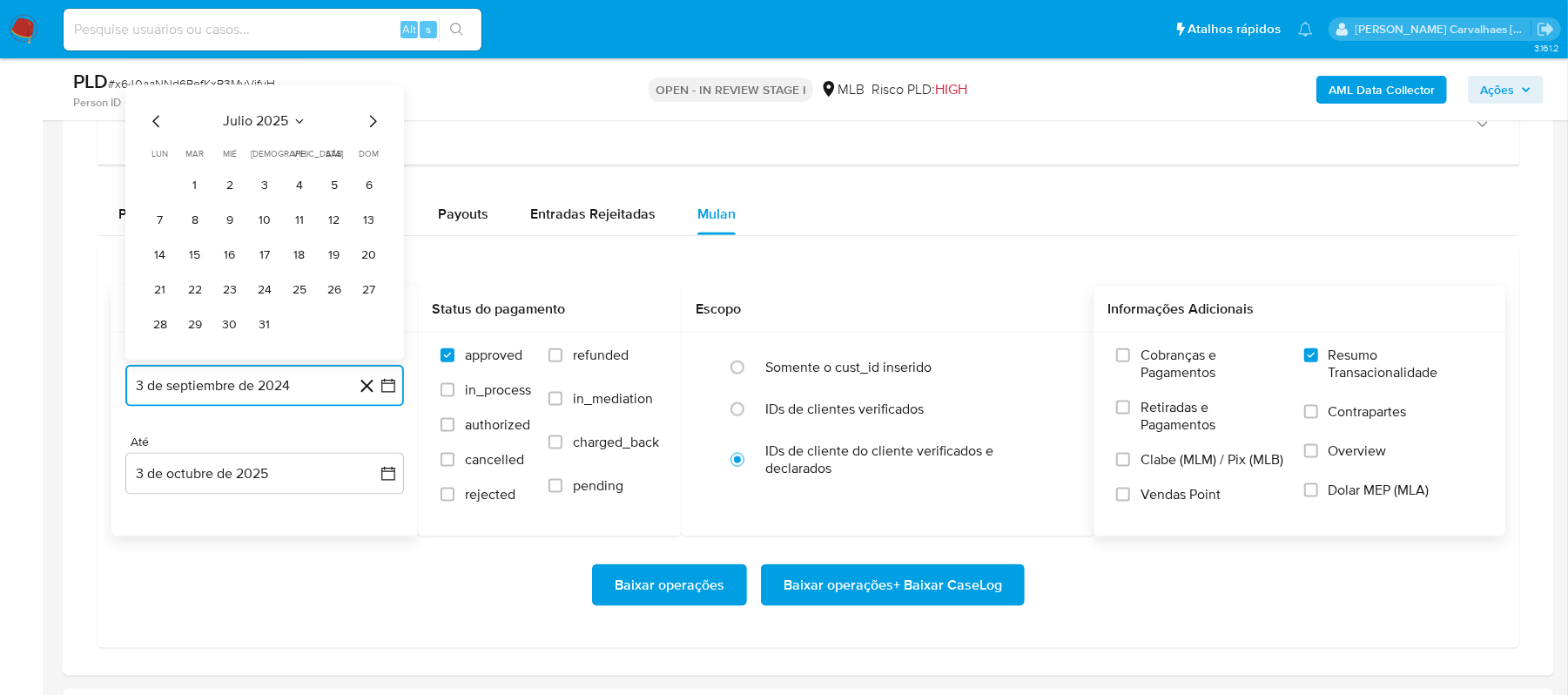
click at [371, 126] on icon "Mes siguiente" at bounding box center [373, 122] width 21 height 21
click at [161, 224] on button "4" at bounding box center [160, 222] width 28 height 28
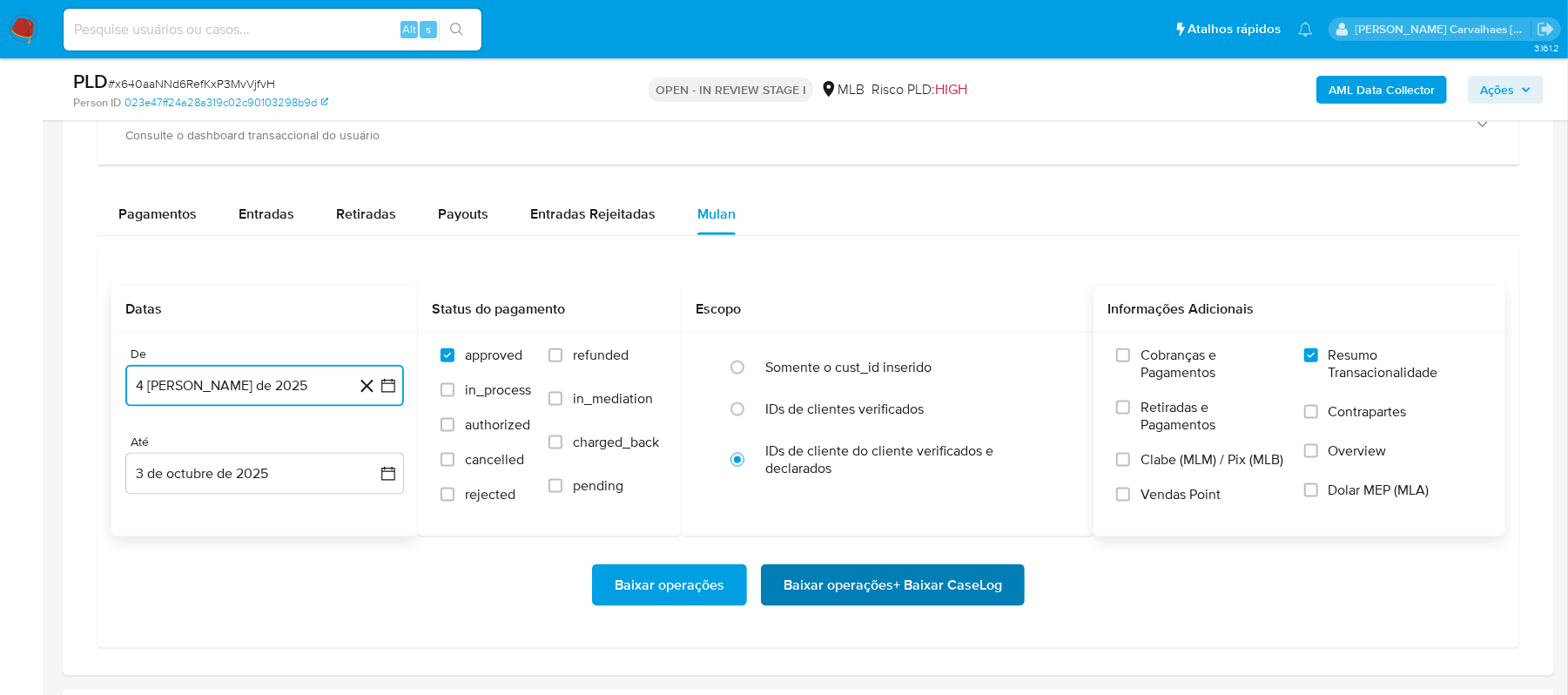
click at [945, 600] on span "Baixar operações + Baixar CaseLog" at bounding box center [893, 585] width 219 height 39
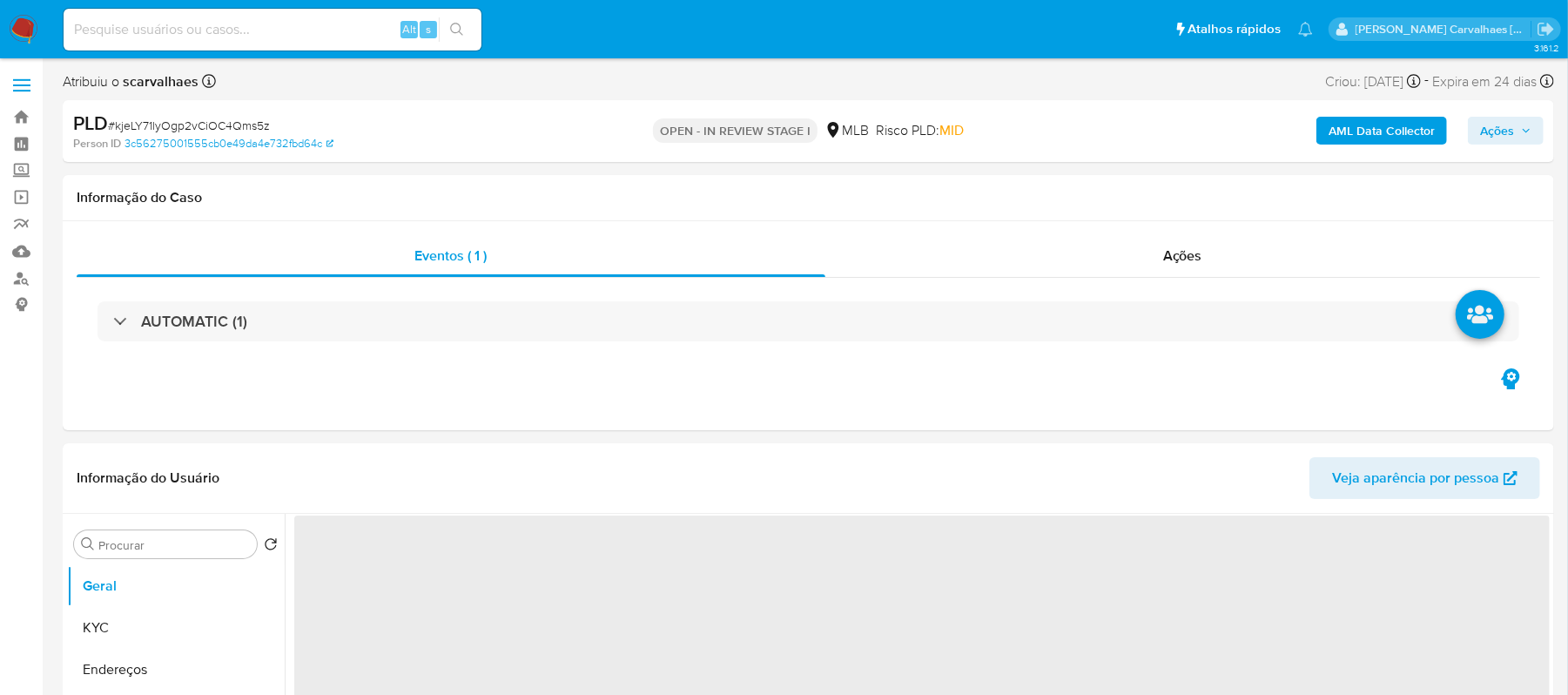
select select "10"
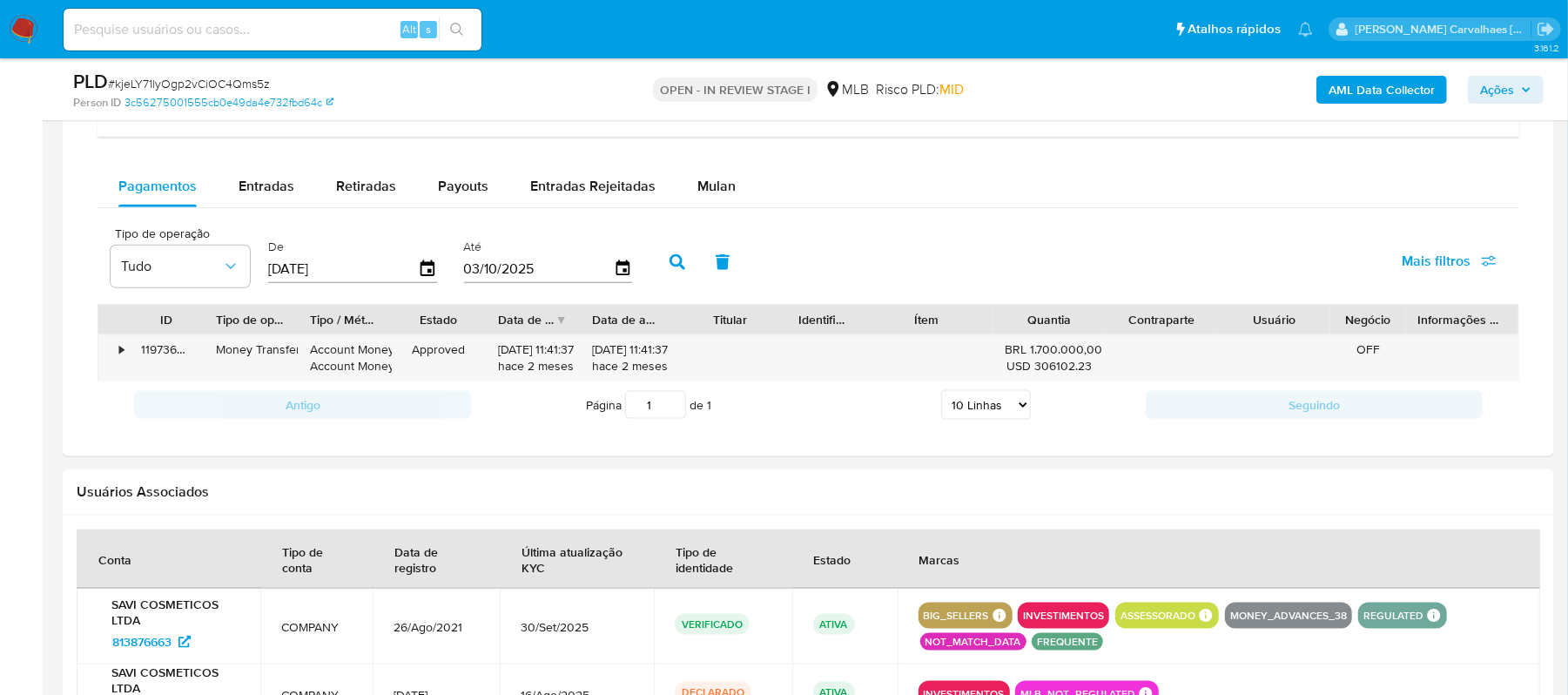
scroll to position [1394, 0]
click at [700, 185] on span "Mulan" at bounding box center [717, 183] width 39 height 20
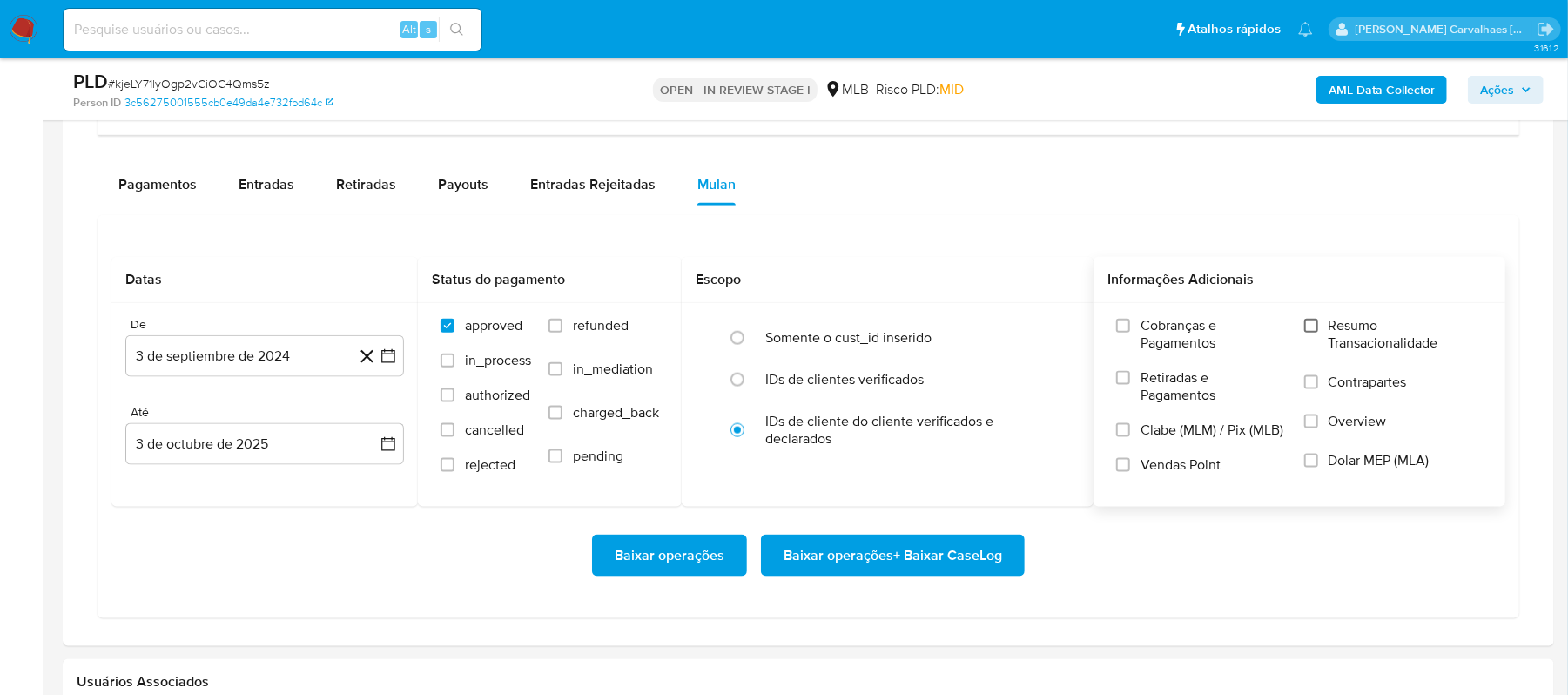
click at [1311, 332] on input "Resumo Transacionalidade" at bounding box center [1311, 326] width 14 height 14
click at [392, 361] on icon "button" at bounding box center [388, 356] width 17 height 17
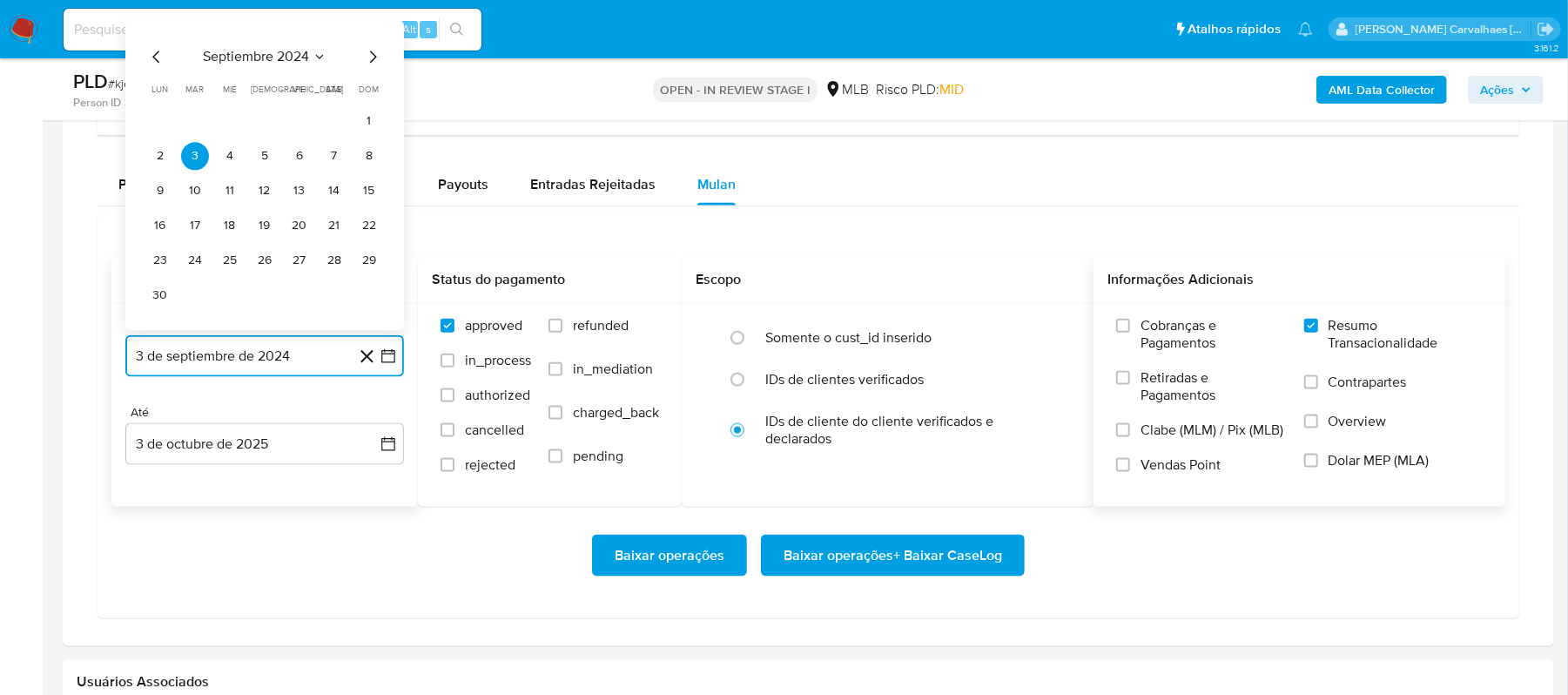
click at [369, 56] on icon "Mes siguiente" at bounding box center [373, 58] width 21 height 21
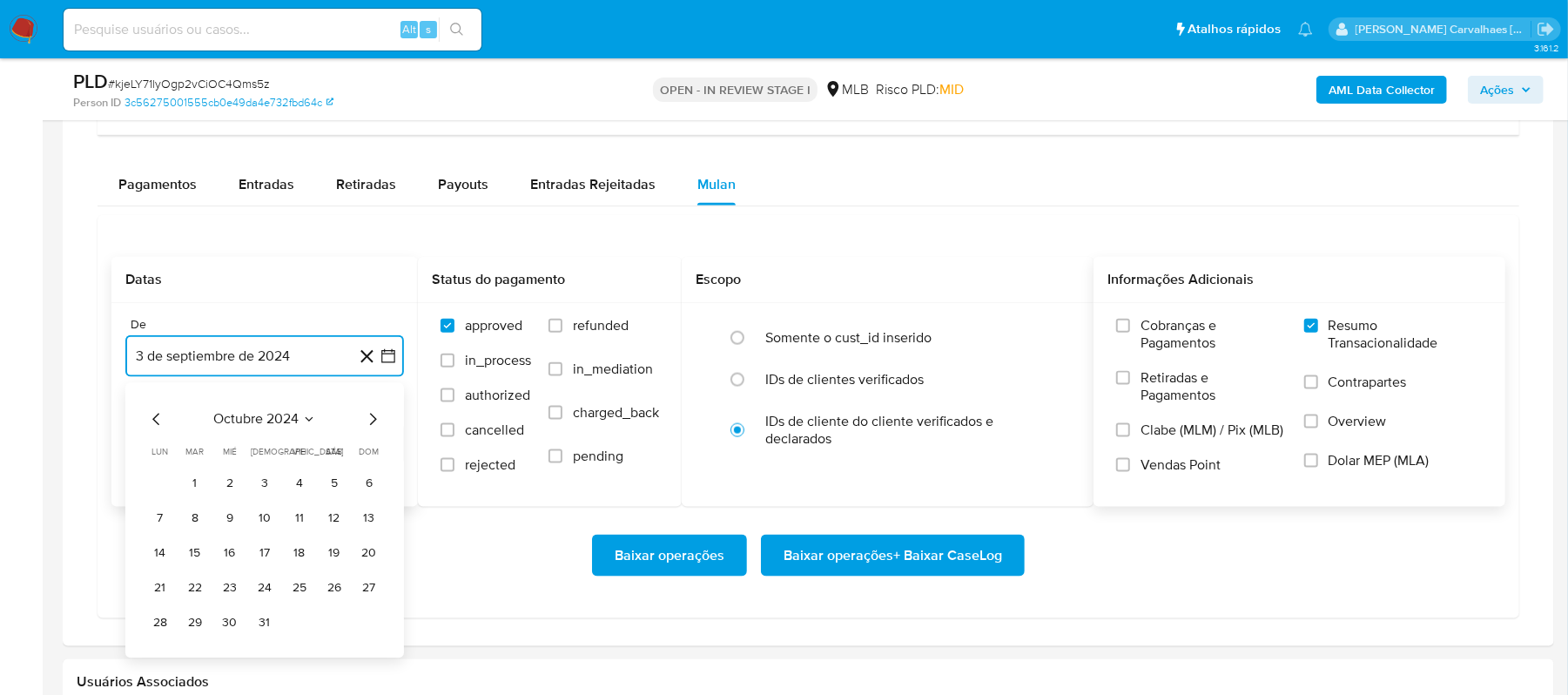
click at [373, 431] on icon "Mes siguiente" at bounding box center [373, 419] width 21 height 21
click at [369, 425] on icon "Mes siguiente" at bounding box center [373, 419] width 21 height 21
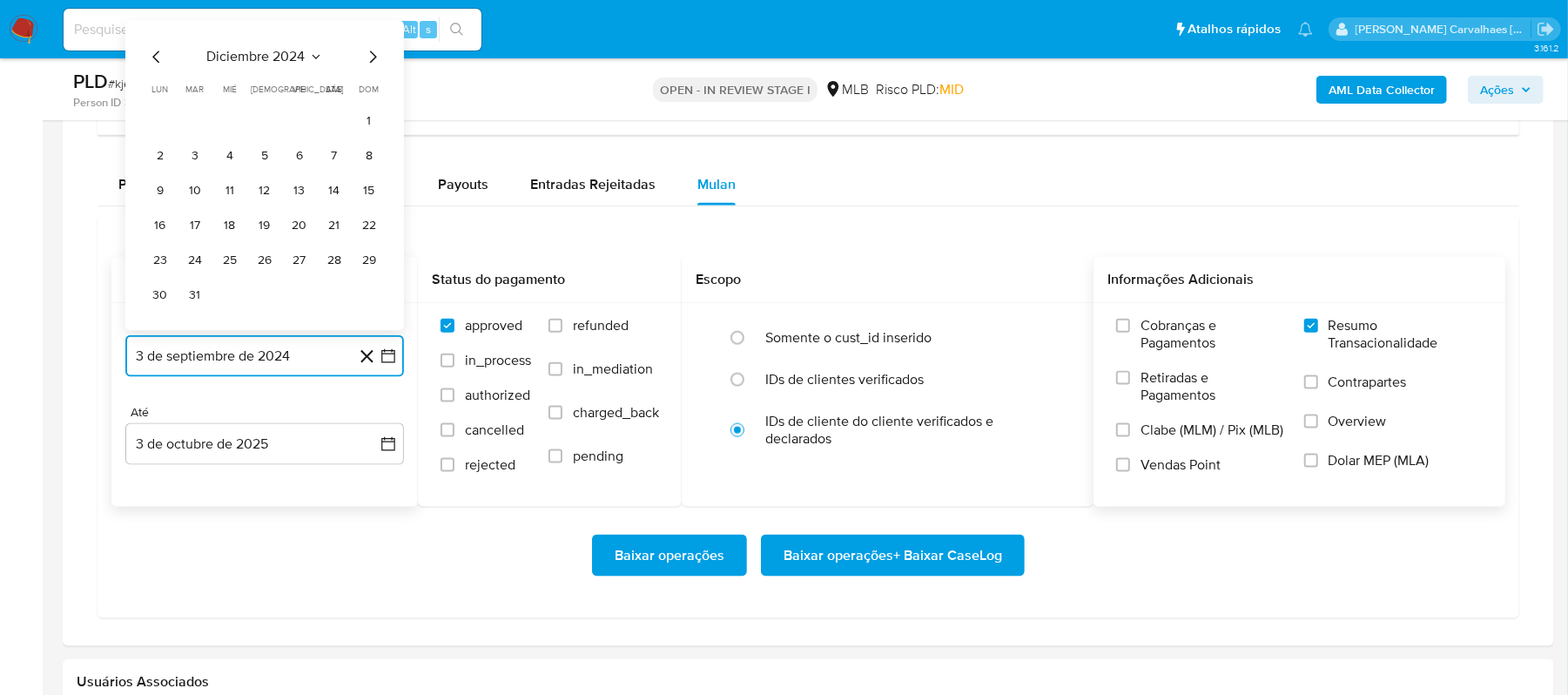
click at [365, 61] on icon "Mes siguiente" at bounding box center [373, 58] width 21 height 21
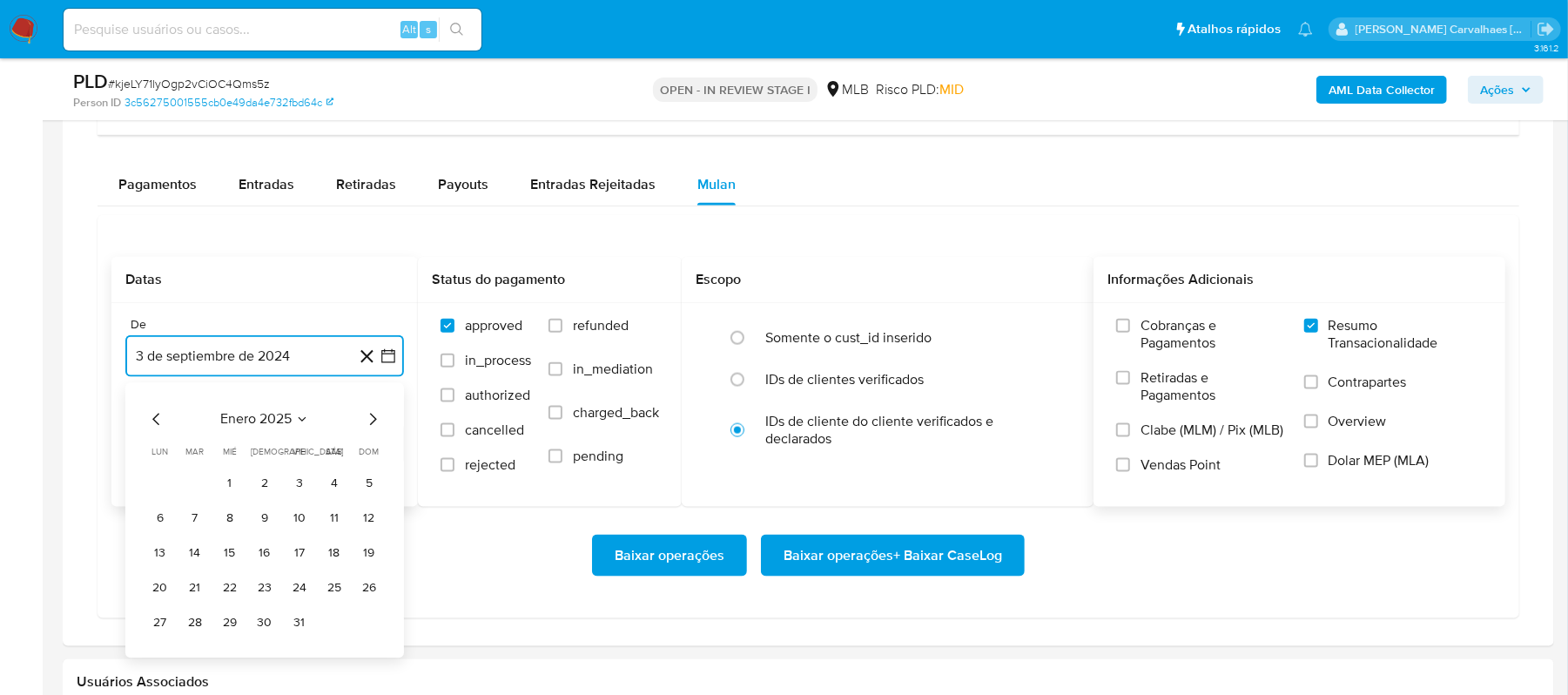
click at [373, 416] on icon "Mes siguiente" at bounding box center [373, 419] width 21 height 21
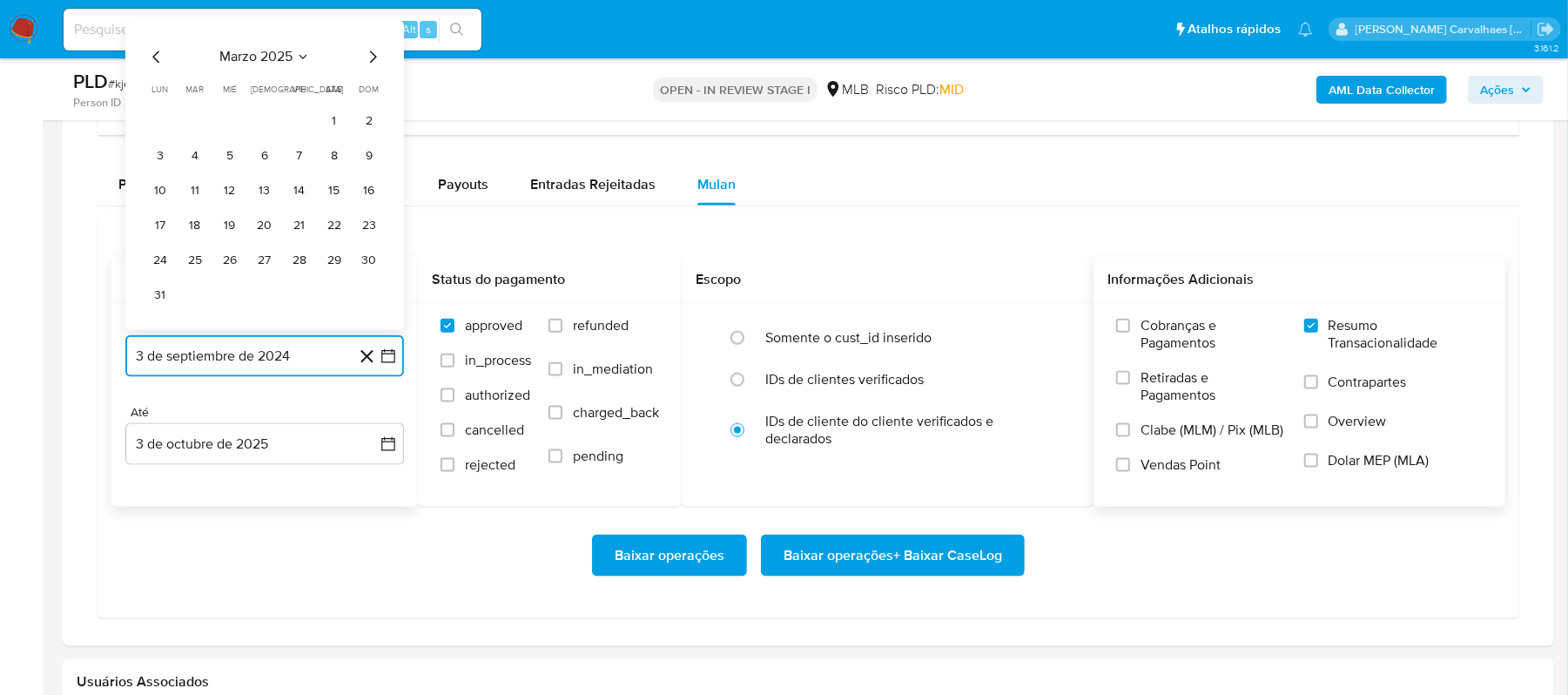
click at [369, 64] on icon "Mes siguiente" at bounding box center [373, 58] width 21 height 21
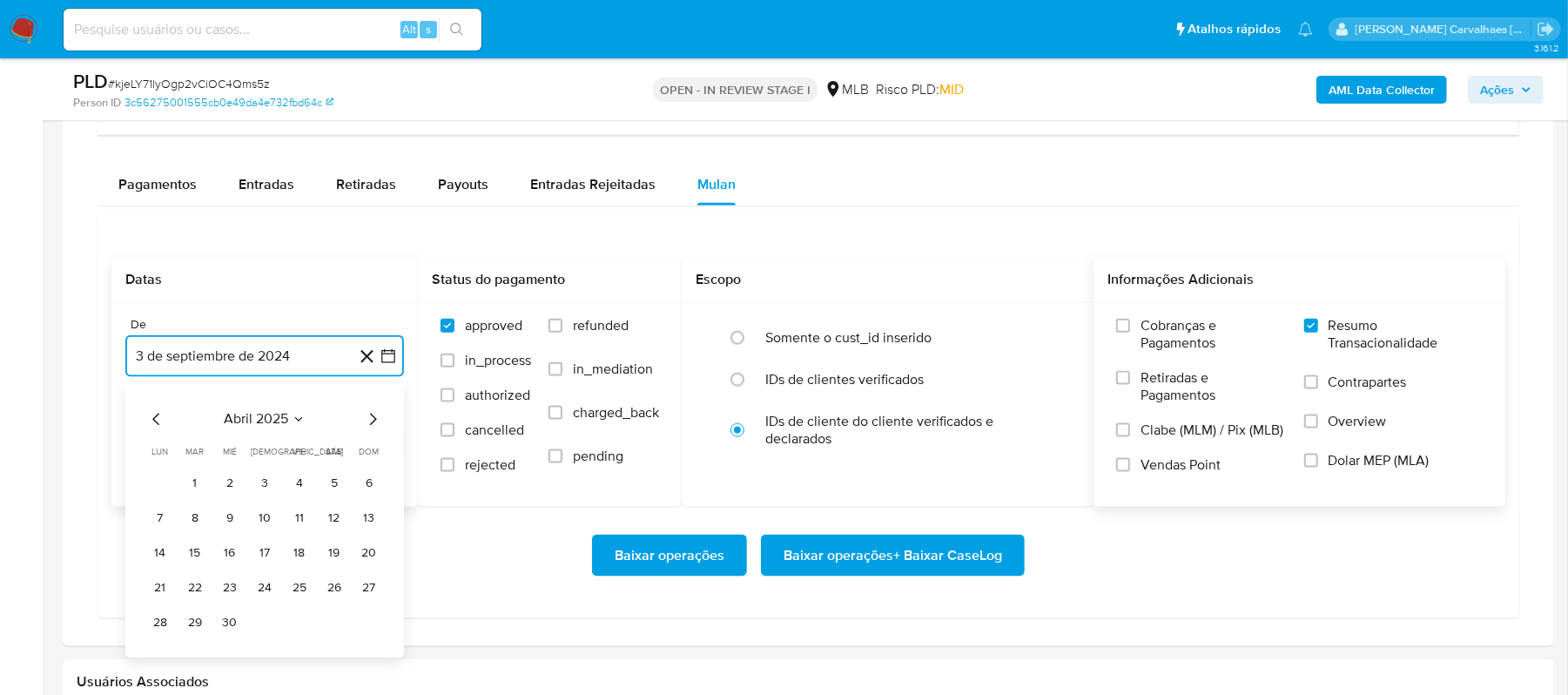
click at [370, 426] on icon "Mes siguiente" at bounding box center [373, 419] width 7 height 12
click at [370, 429] on icon "Mes siguiente" at bounding box center [373, 419] width 21 height 21
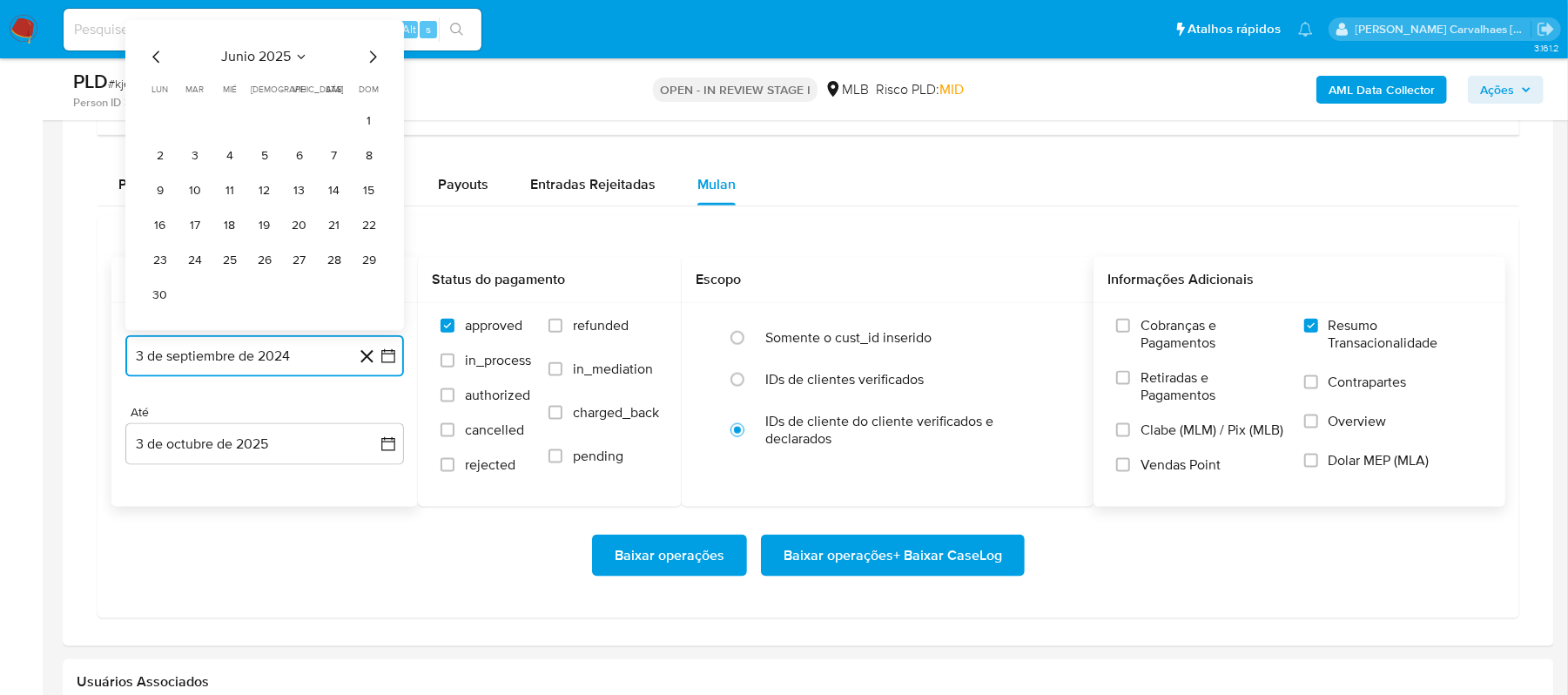
click at [370, 66] on icon "Mes siguiente" at bounding box center [373, 58] width 21 height 21
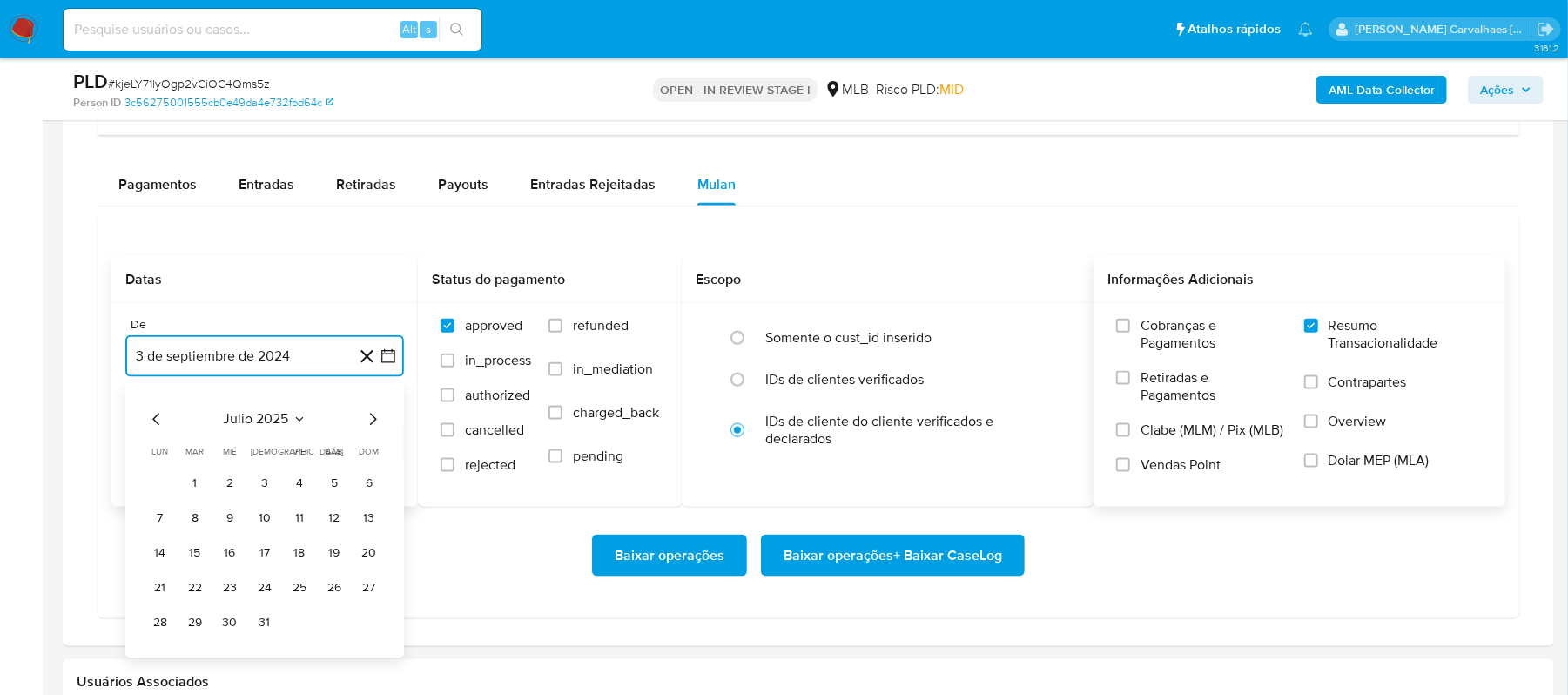
click at [370, 419] on icon "Mes siguiente" at bounding box center [373, 419] width 21 height 21
click at [159, 426] on icon "Mes anterior" at bounding box center [155, 419] width 7 height 12
click at [155, 530] on button "4" at bounding box center [160, 519] width 28 height 28
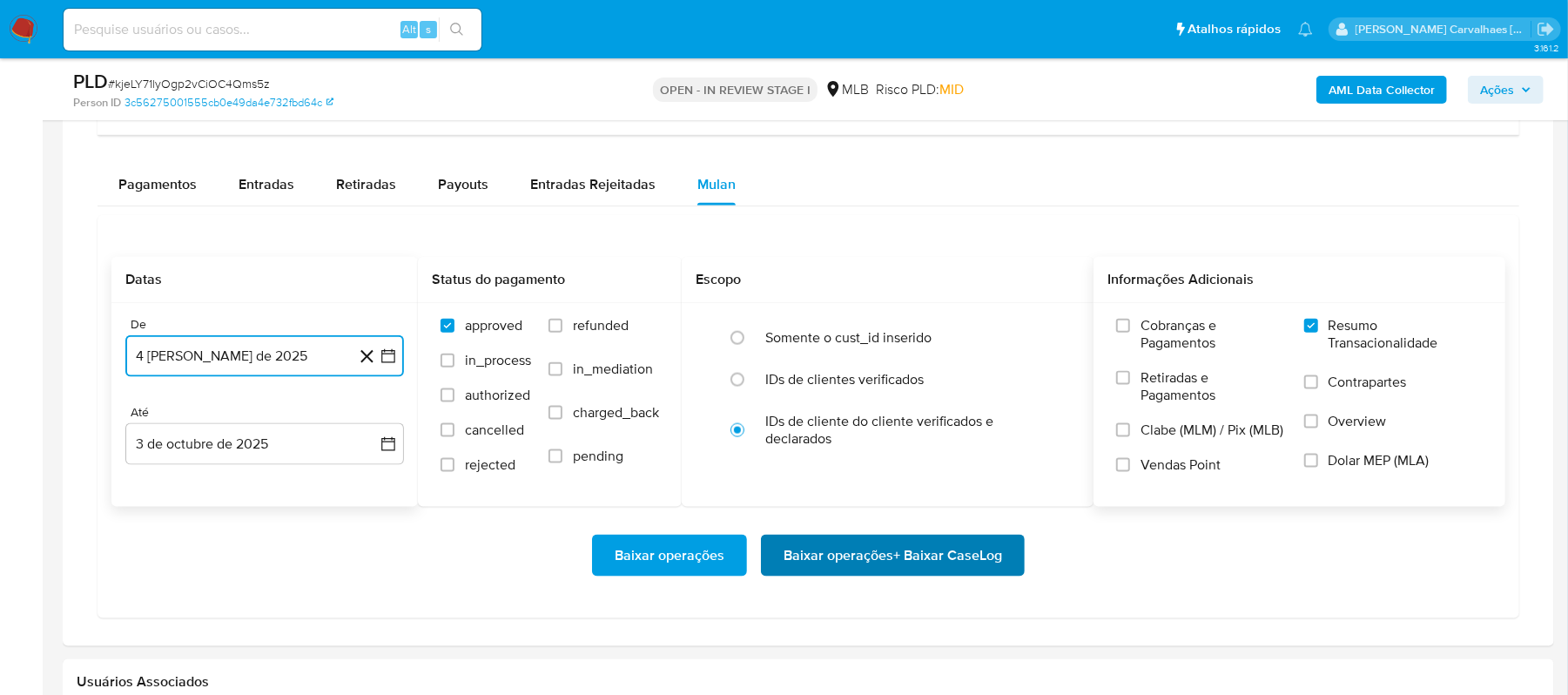
click at [930, 566] on span "Baixar operações + Baixar CaseLog" at bounding box center [893, 555] width 219 height 39
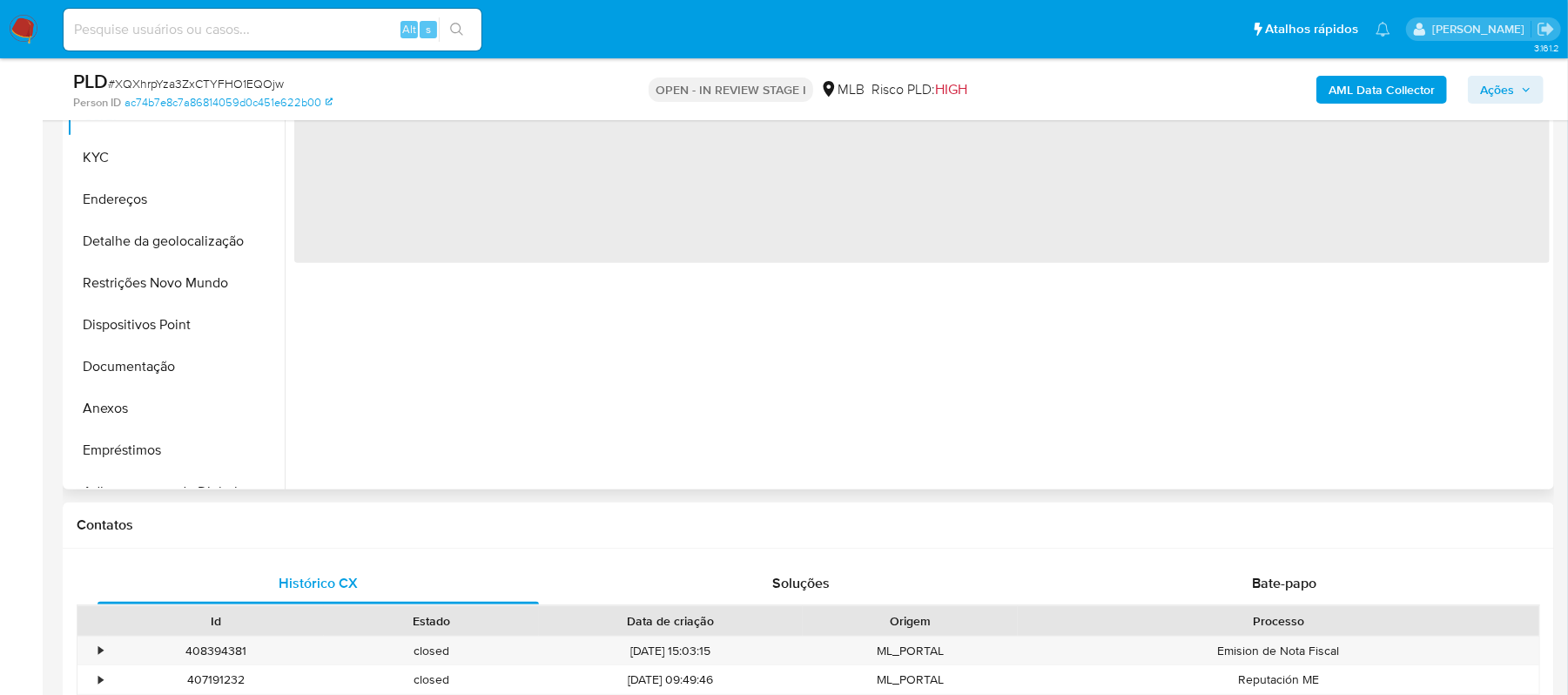
scroll to position [465, 0]
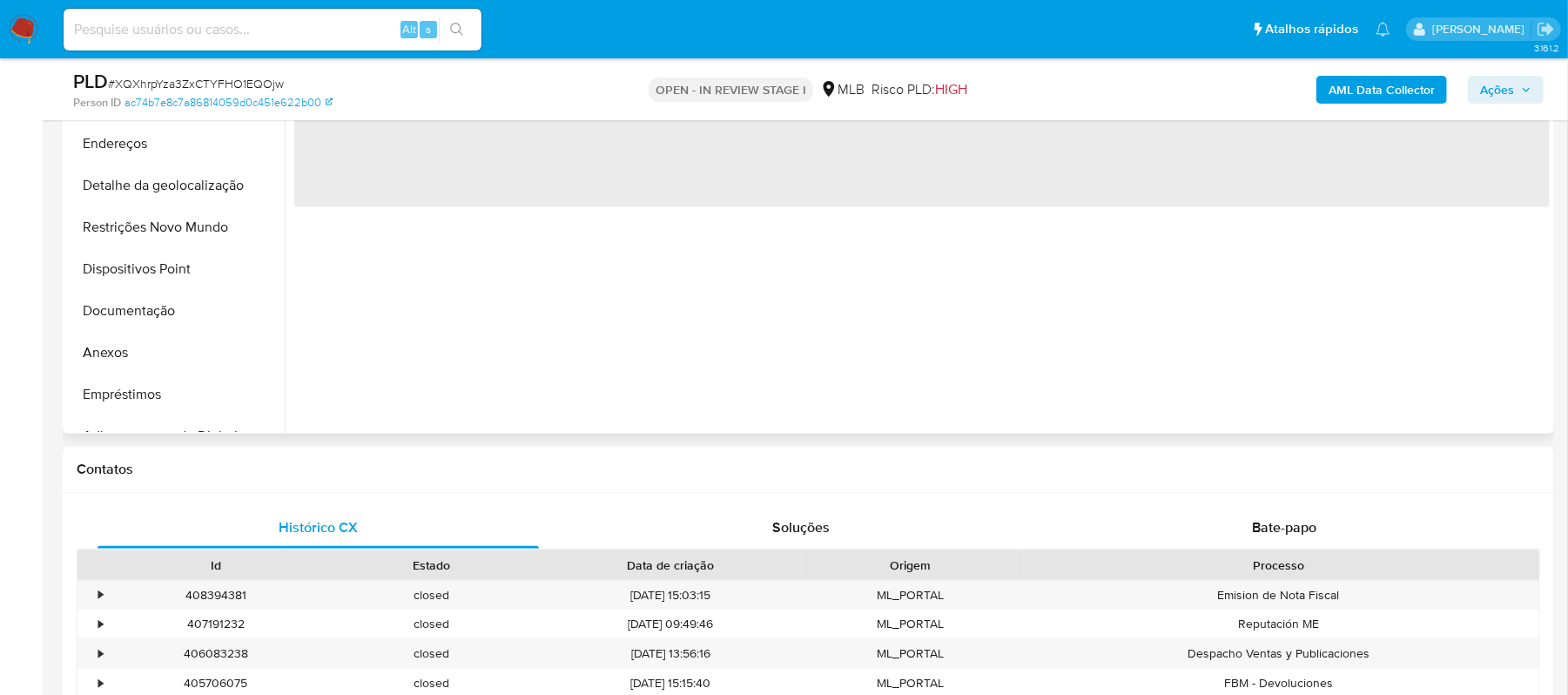
select select "10"
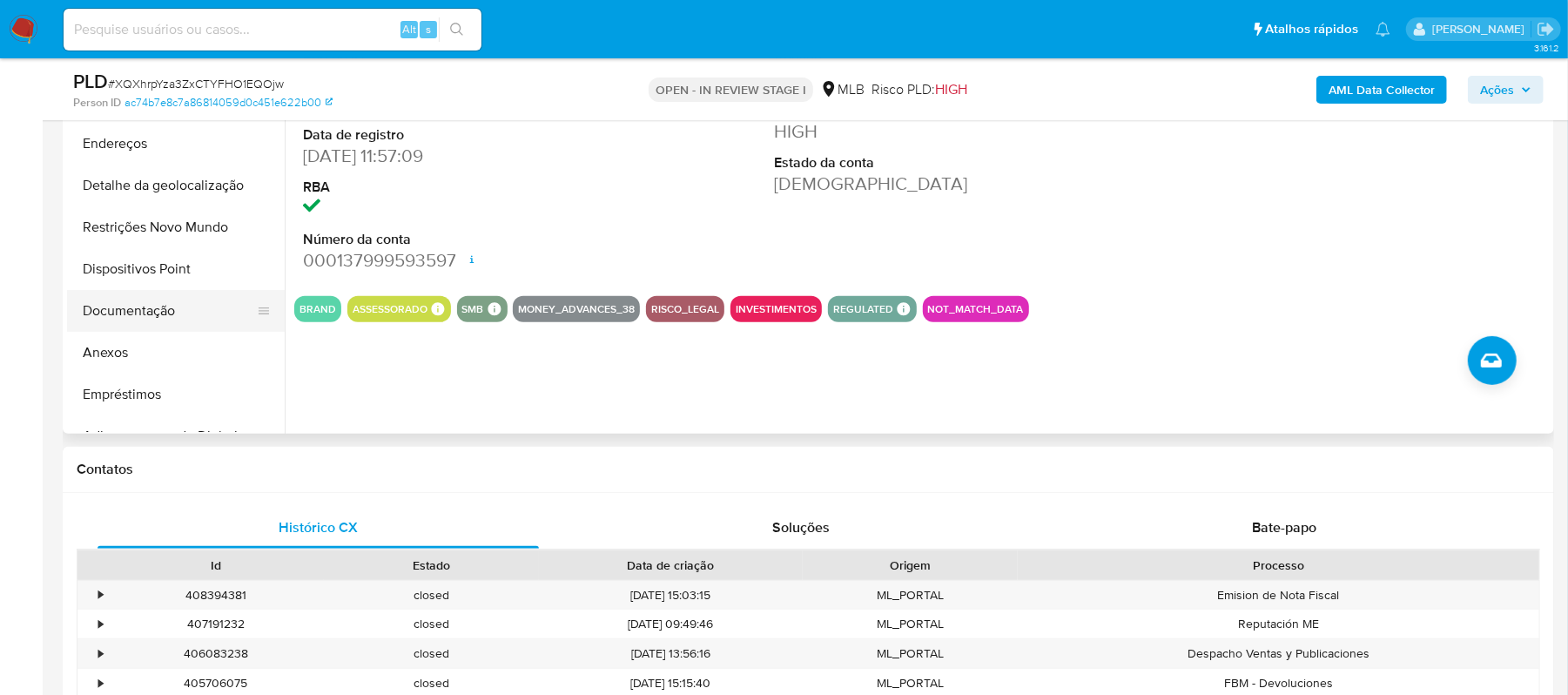
click at [129, 310] on button "Documentação" at bounding box center [169, 311] width 204 height 42
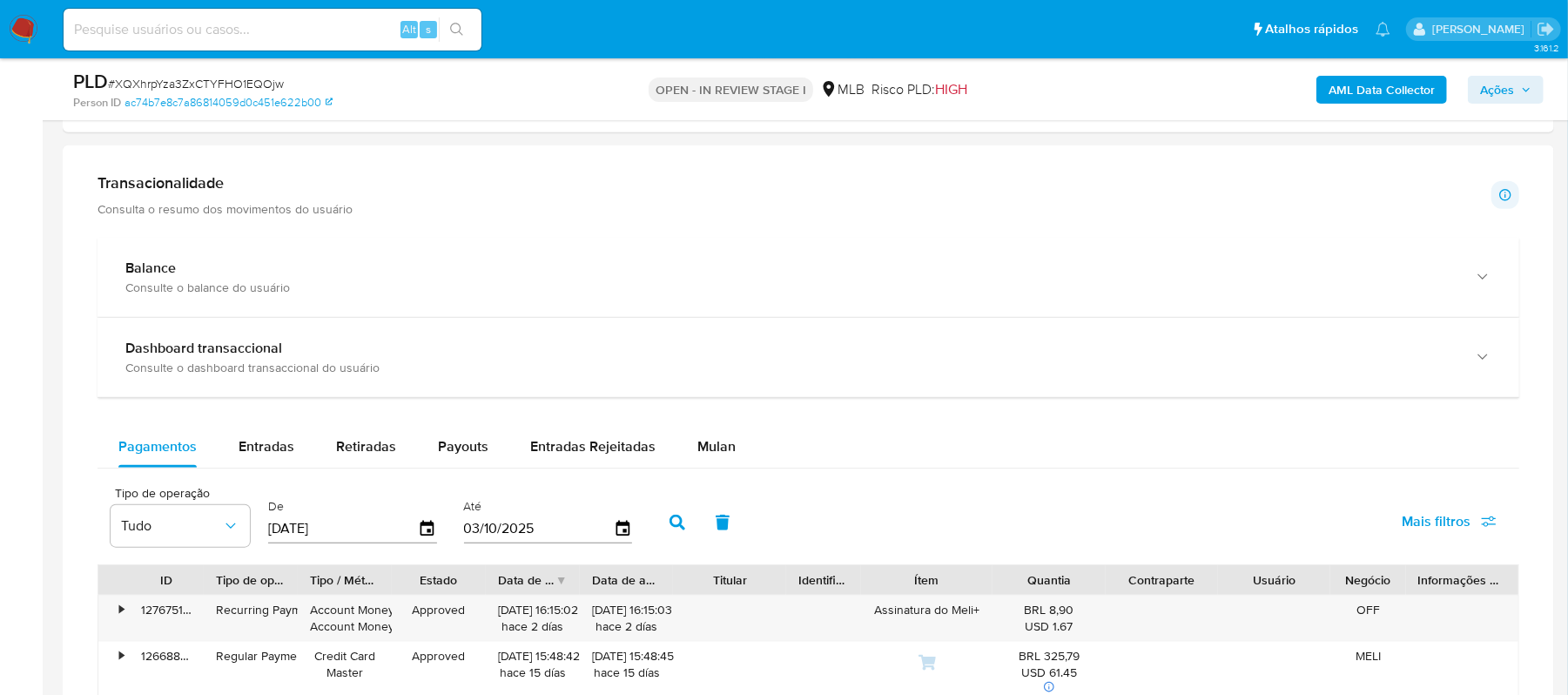
scroll to position [1394, 0]
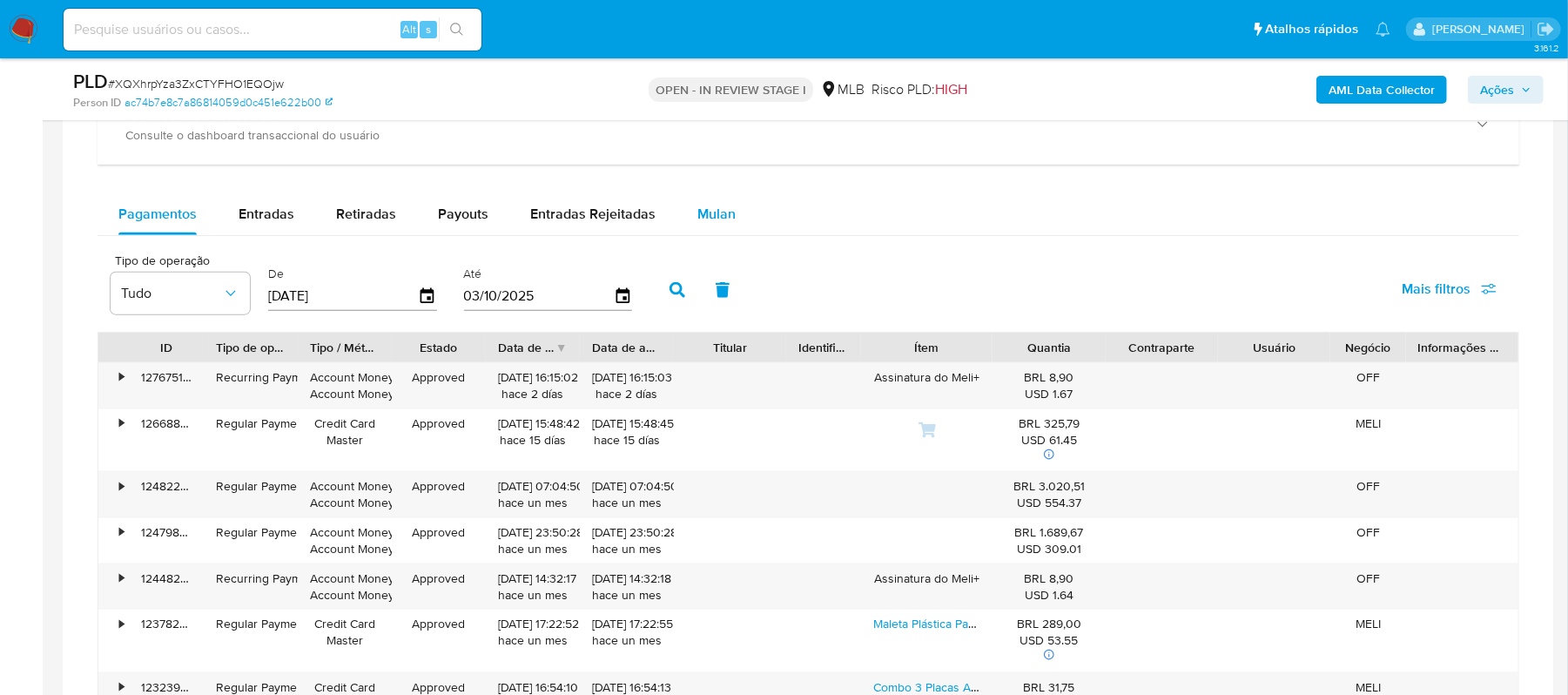
click at [700, 216] on span "Mulan" at bounding box center [717, 213] width 39 height 20
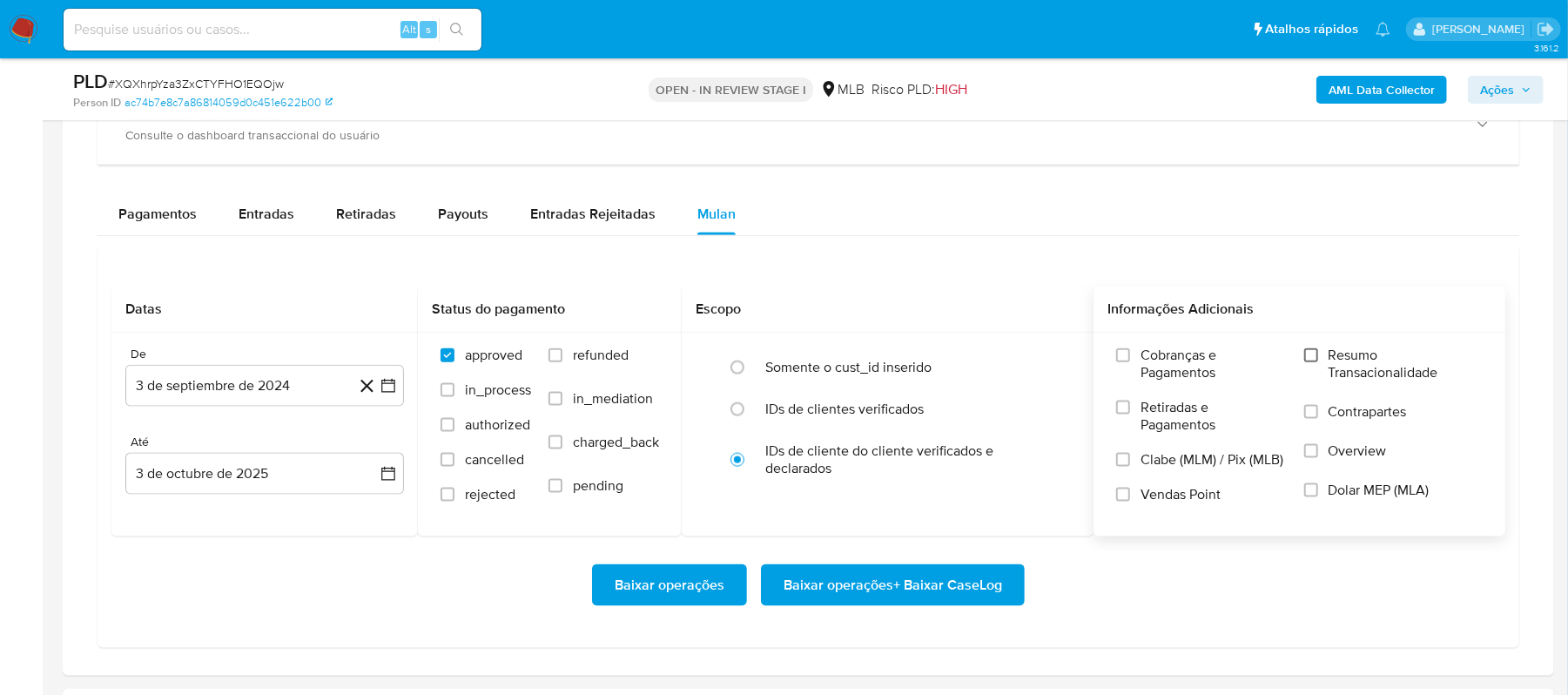
click at [1313, 363] on input "Resumo Transacionalidade" at bounding box center [1311, 355] width 14 height 14
click at [387, 391] on icon "button" at bounding box center [388, 385] width 17 height 17
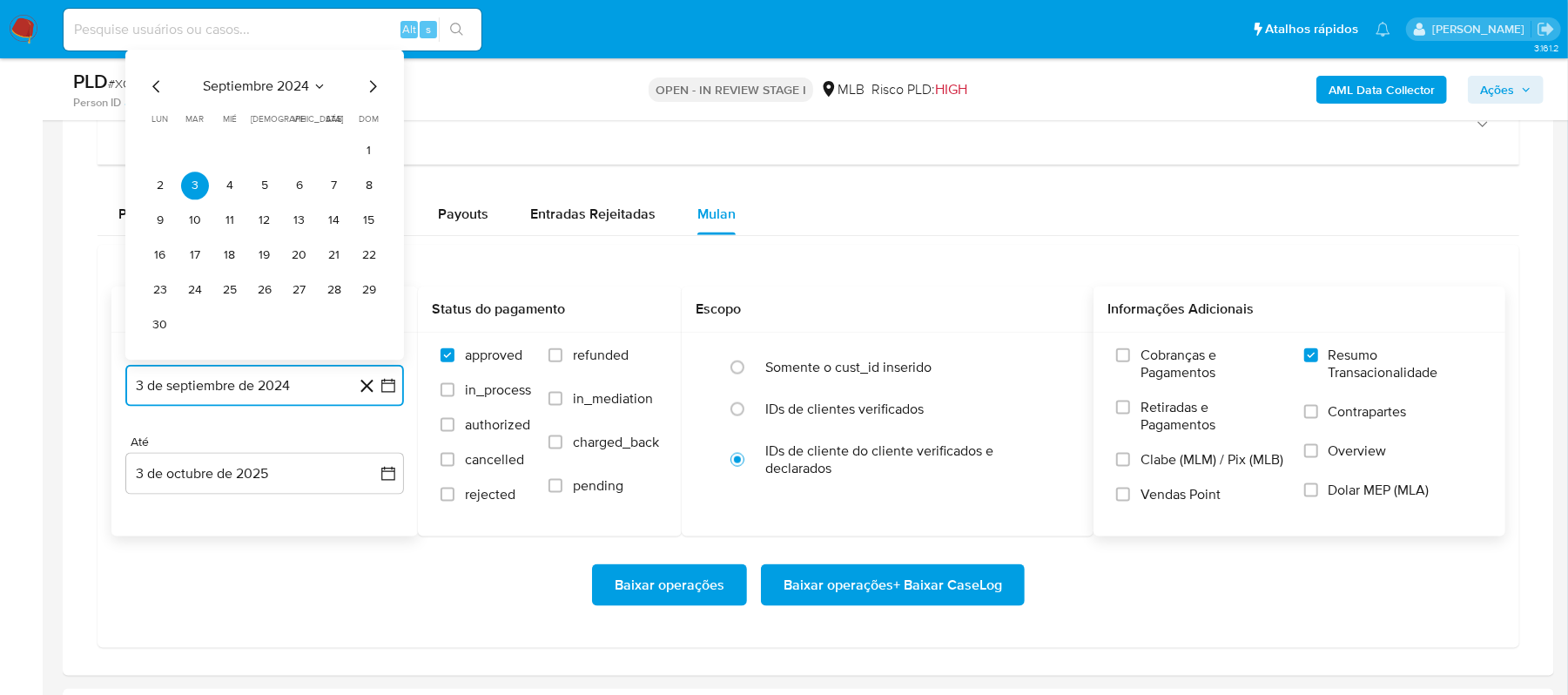
click at [367, 97] on icon "Mes siguiente" at bounding box center [373, 87] width 21 height 21
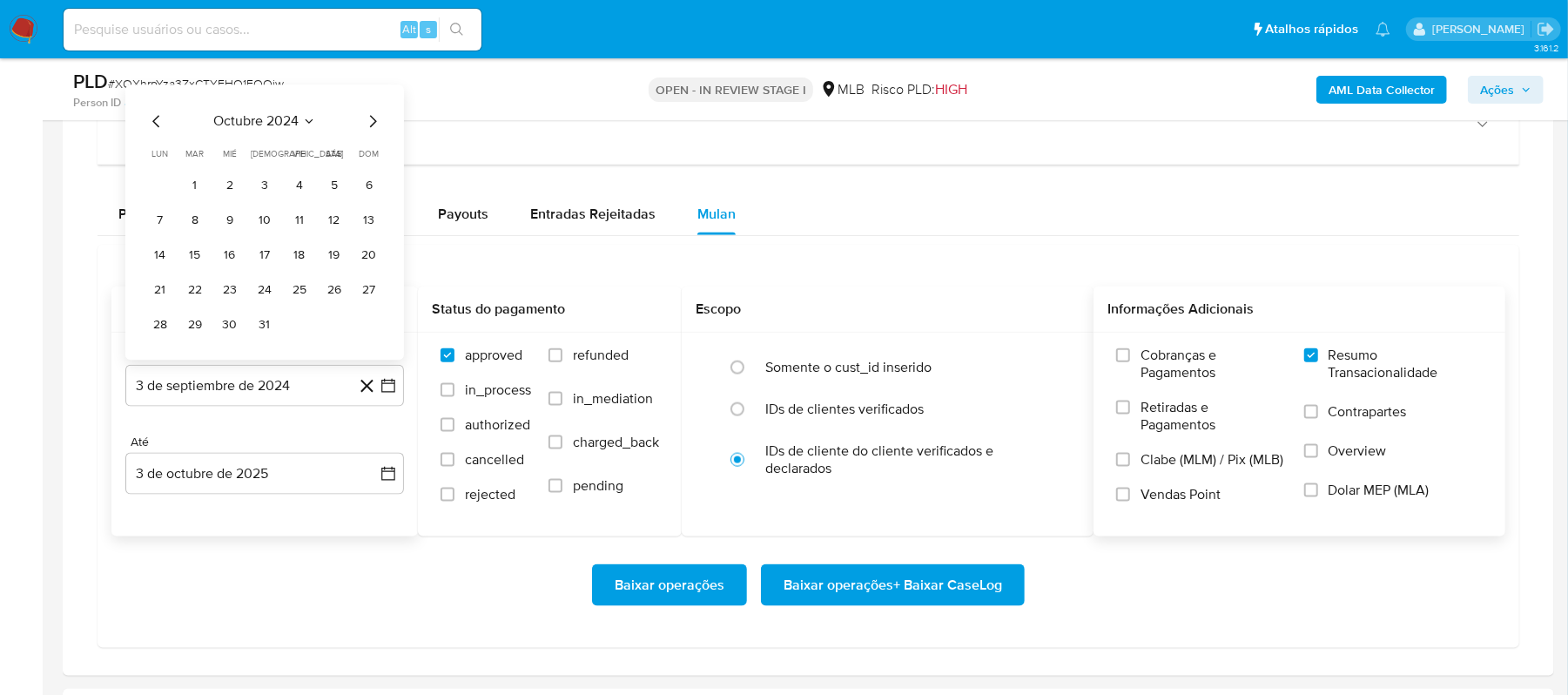
click at [371, 140] on div "[DATE] [DATE] lun lunes mar martes mié miércoles jue jueves vie viernes sáb sáb…" at bounding box center [264, 226] width 237 height 229
click at [377, 120] on icon "Mes siguiente" at bounding box center [373, 122] width 21 height 21
click at [369, 120] on icon "Mes siguiente" at bounding box center [373, 122] width 21 height 21
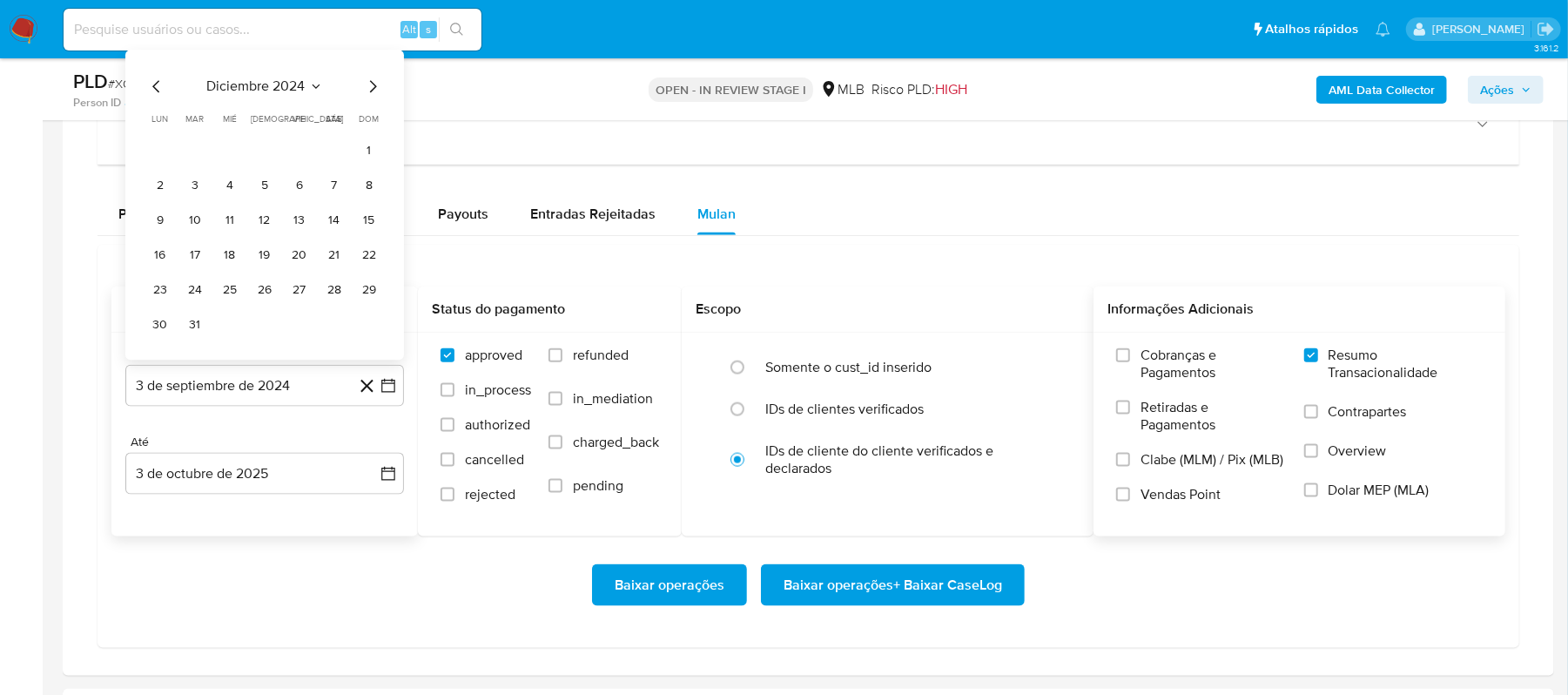
click at [369, 97] on icon "Mes siguiente" at bounding box center [373, 87] width 21 height 21
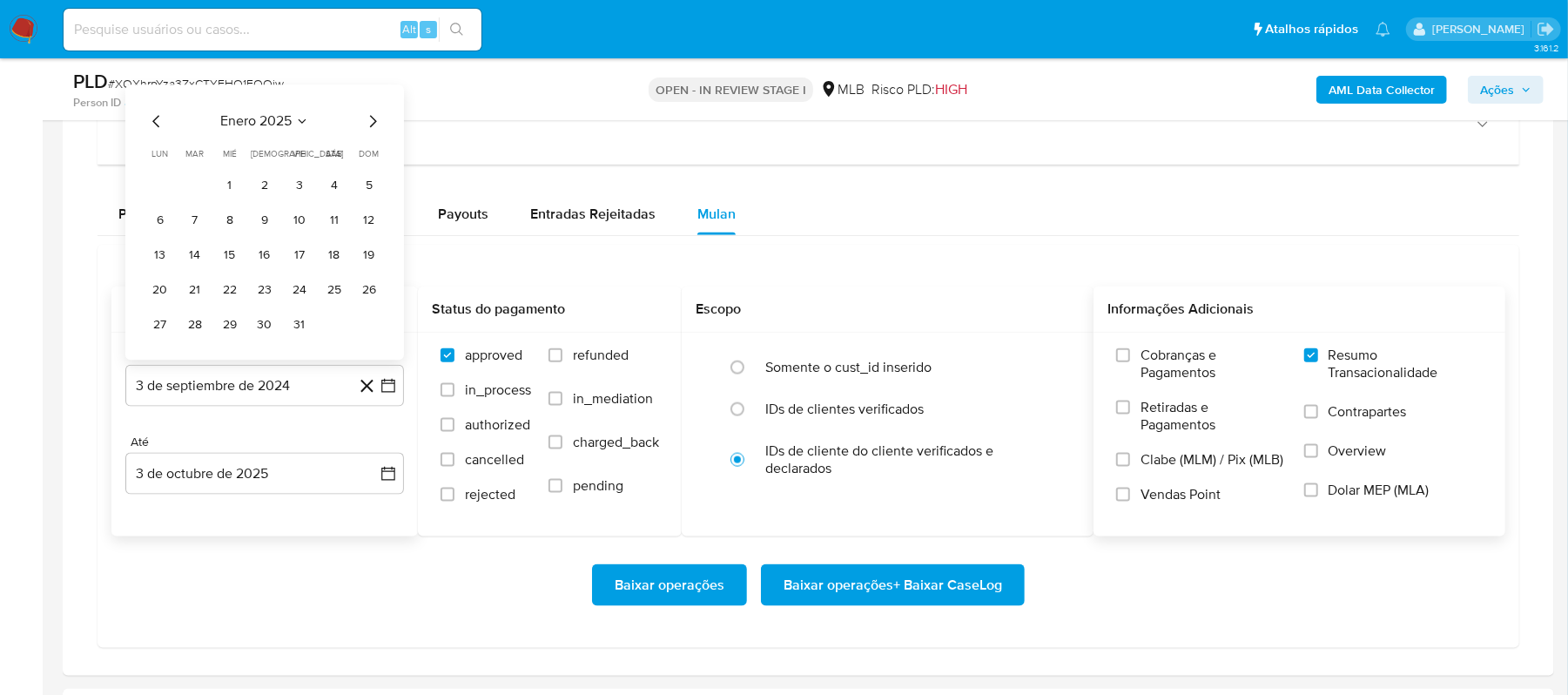
click at [369, 127] on icon "Mes siguiente" at bounding box center [373, 122] width 21 height 21
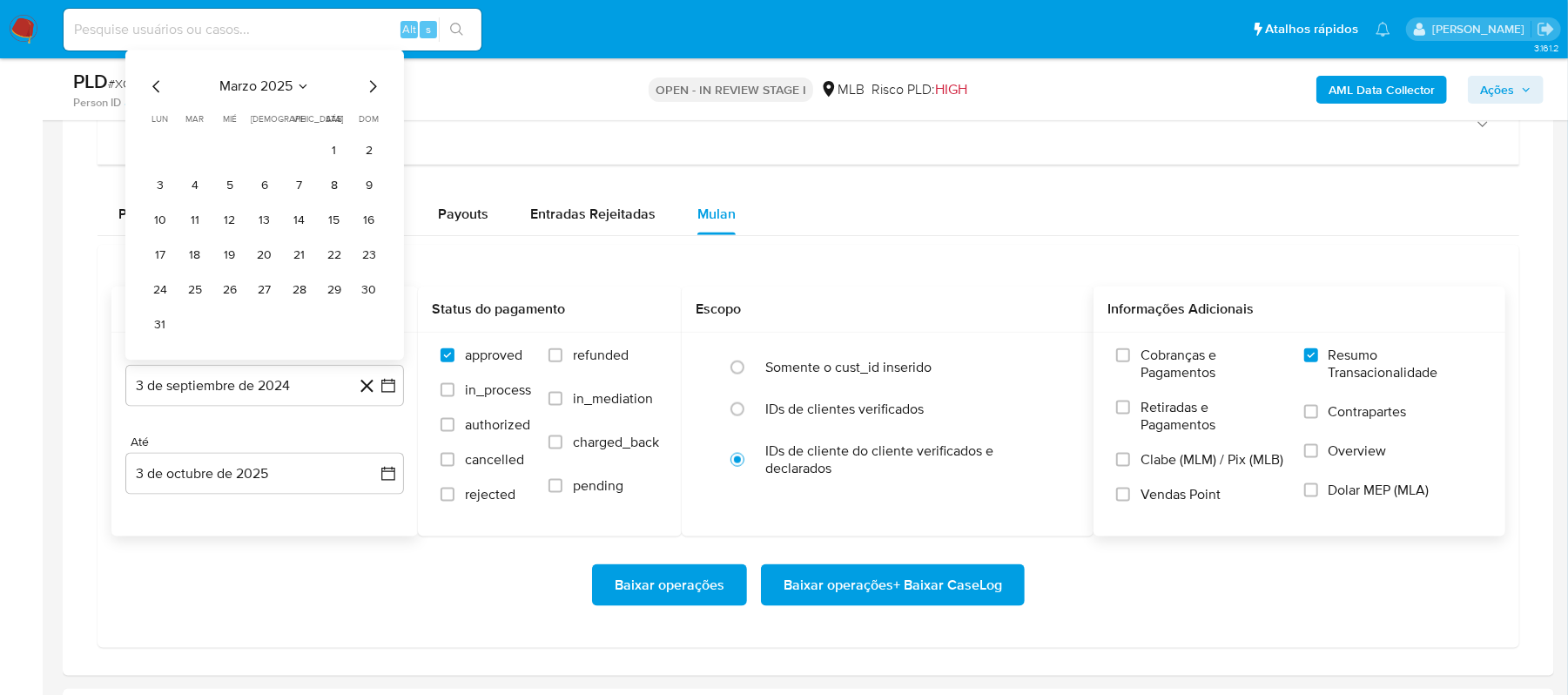
click at [370, 95] on icon "Mes siguiente" at bounding box center [373, 87] width 21 height 21
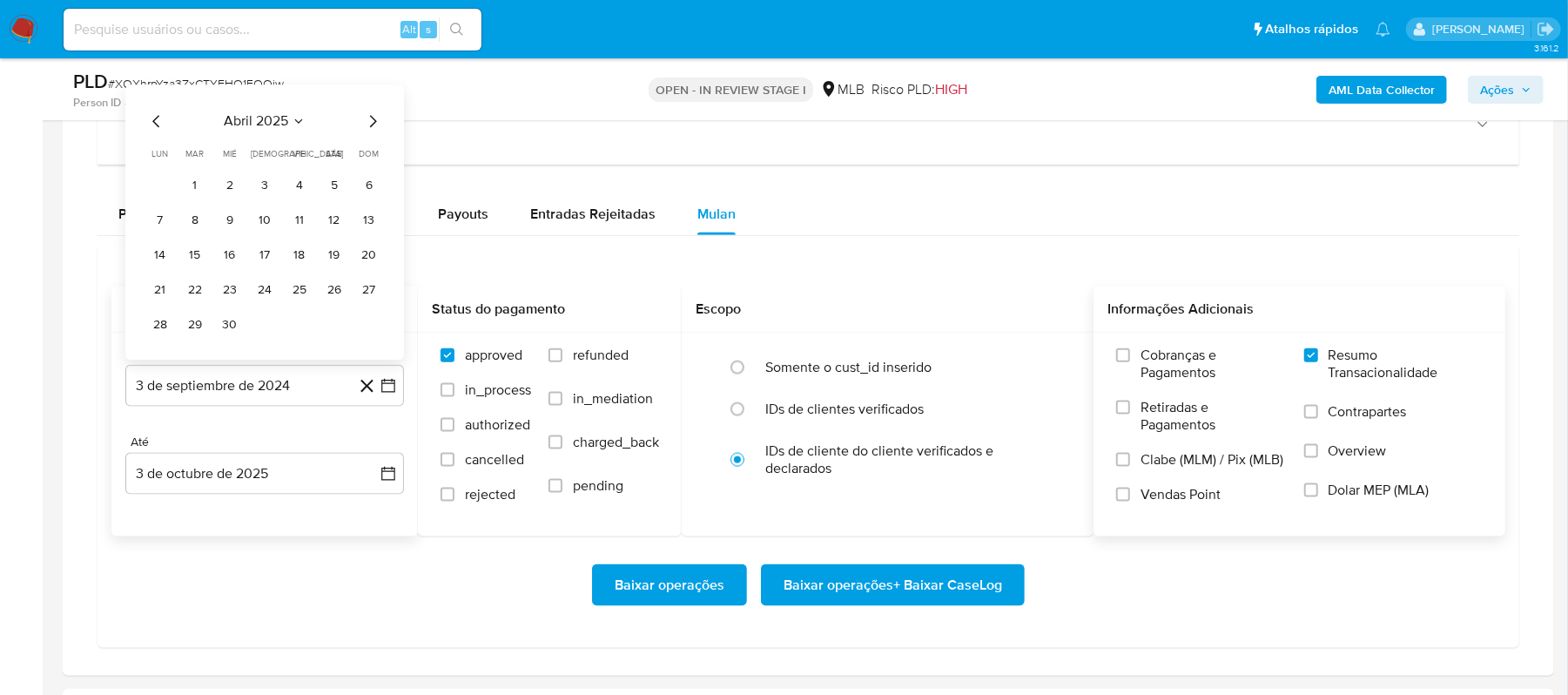
click at [370, 129] on icon "Mes siguiente" at bounding box center [373, 122] width 21 height 21
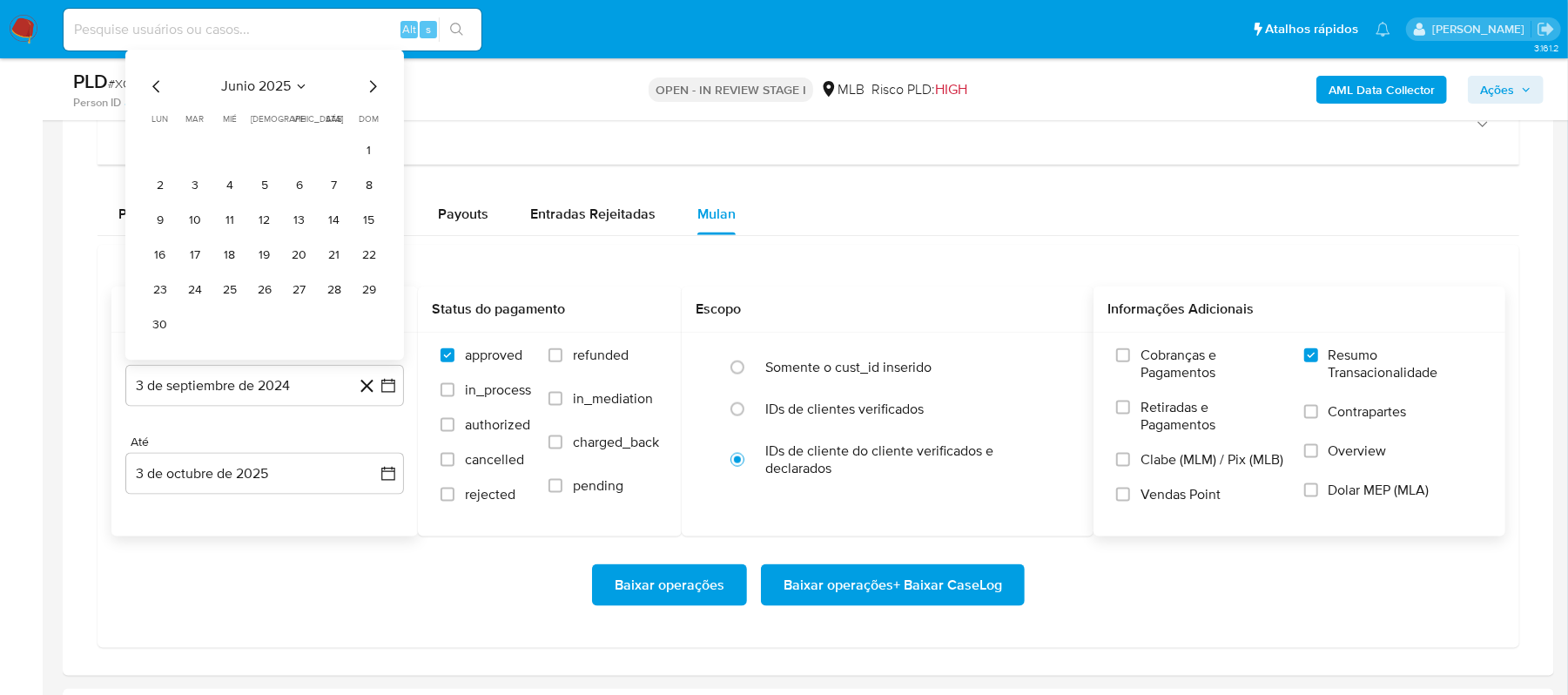
click at [371, 91] on icon "Mes siguiente" at bounding box center [373, 87] width 21 height 21
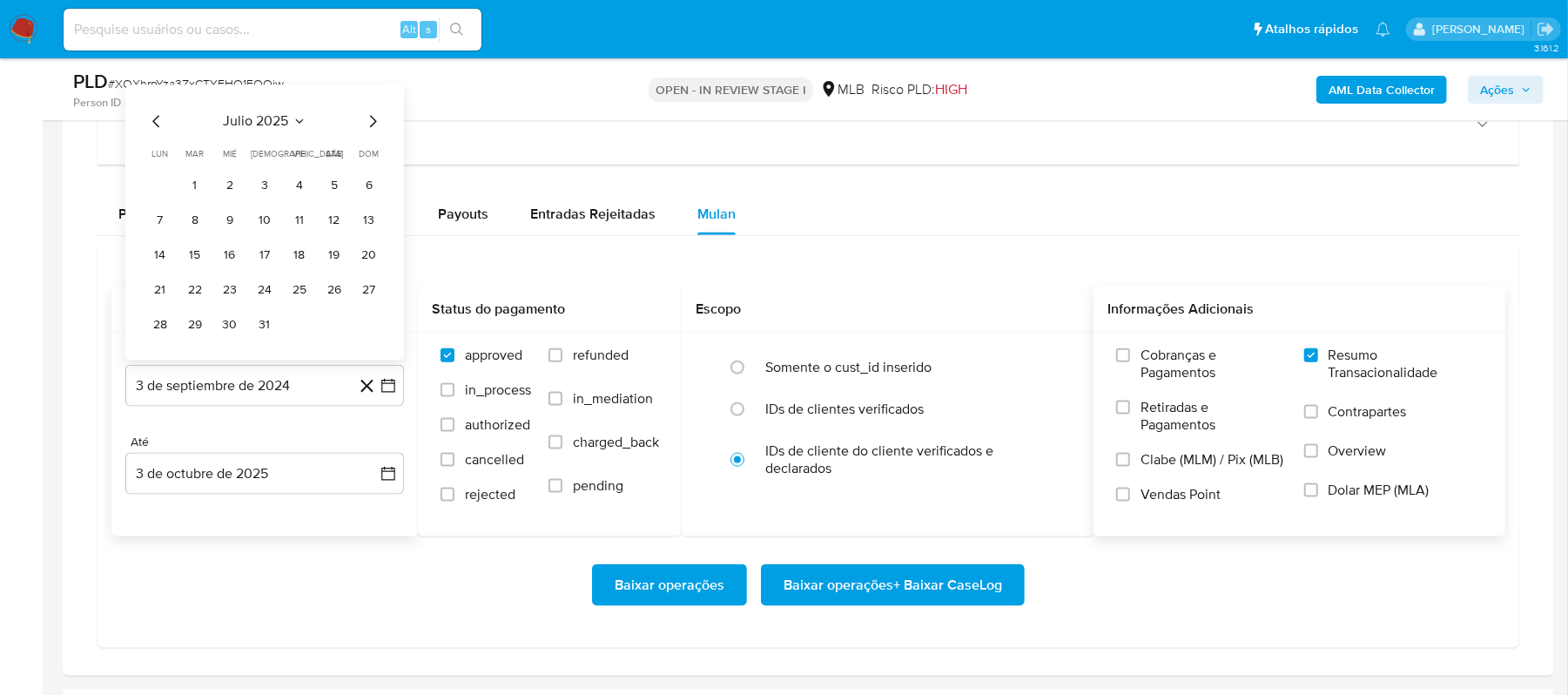
click at [367, 132] on icon "Mes siguiente" at bounding box center [373, 122] width 21 height 21
click at [169, 233] on button "4" at bounding box center [160, 222] width 28 height 28
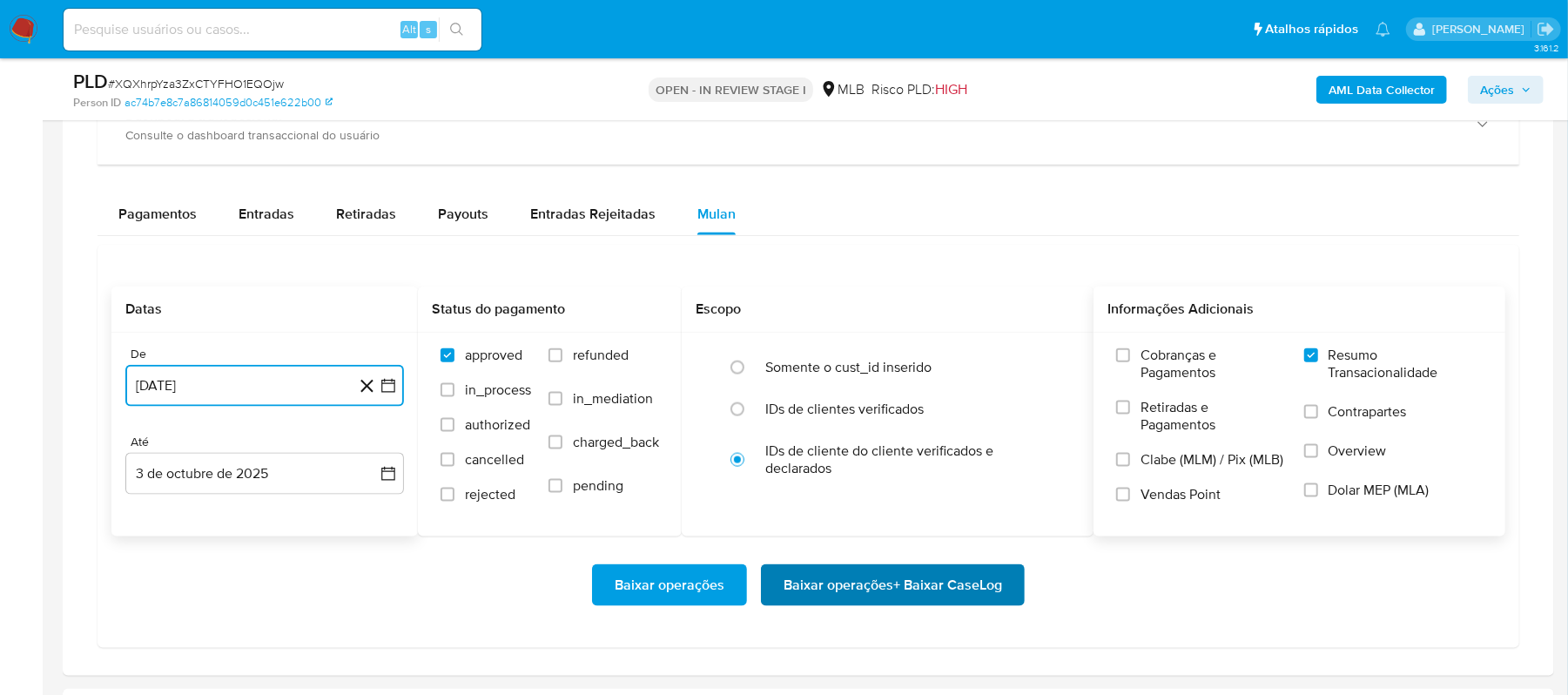
click at [836, 593] on span "Baixar operações + Baixar CaseLog" at bounding box center [893, 585] width 219 height 39
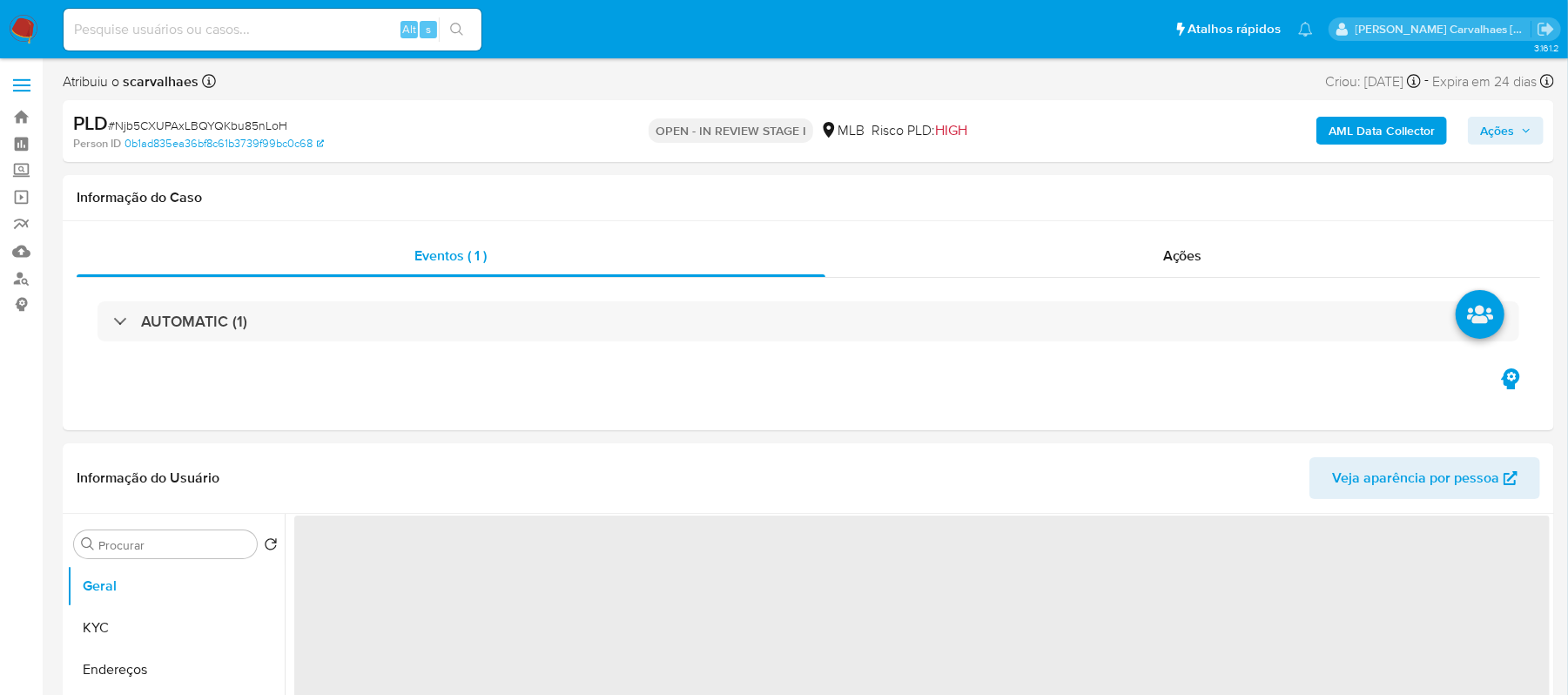
select select "10"
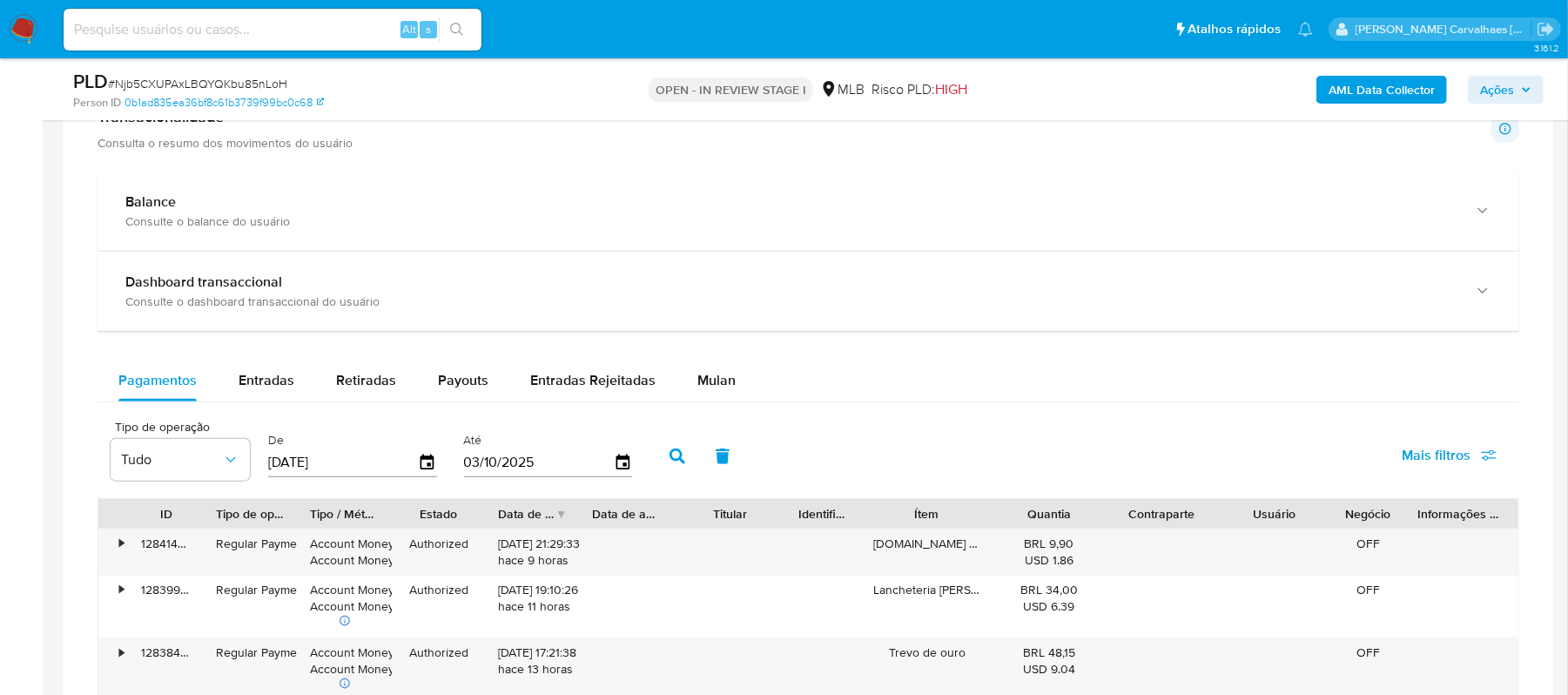
scroll to position [1277, 0]
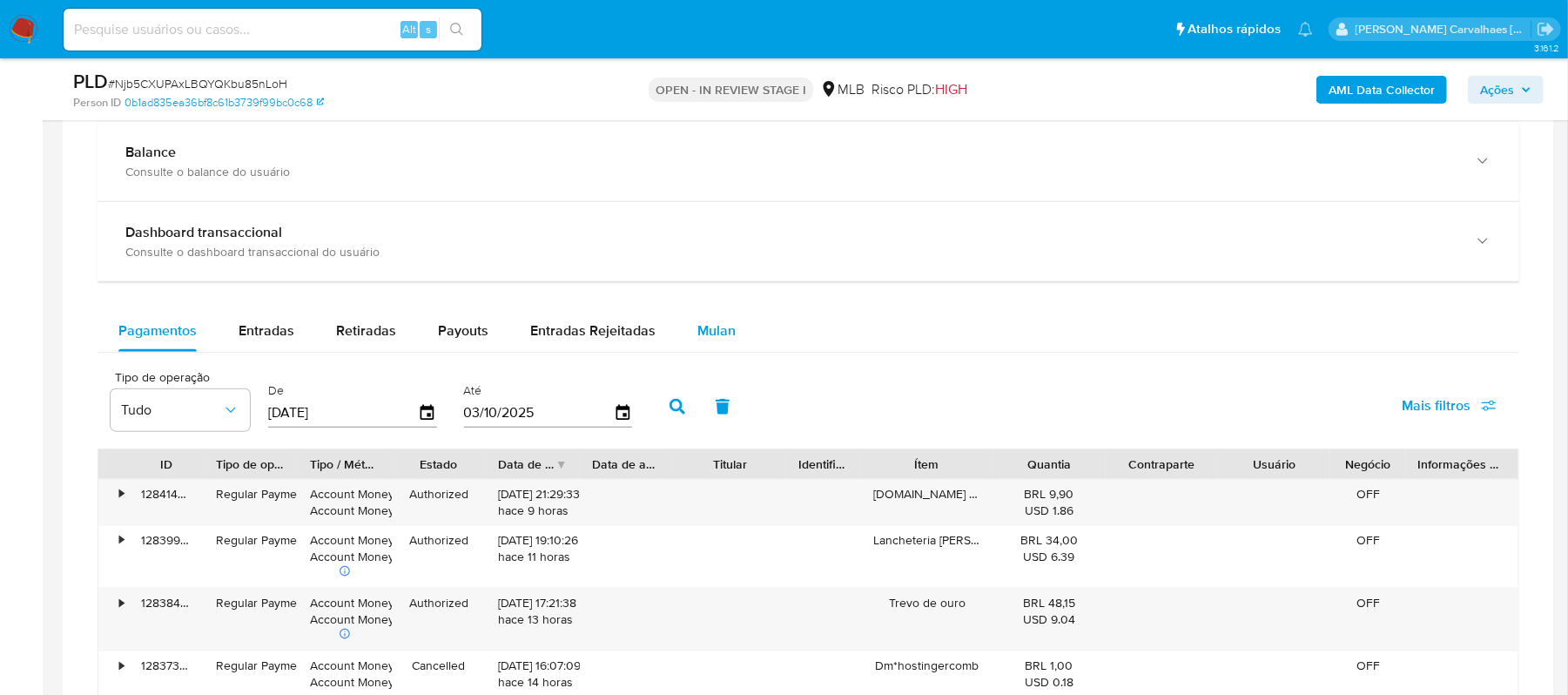
click at [715, 331] on span "Mulan" at bounding box center [717, 330] width 39 height 20
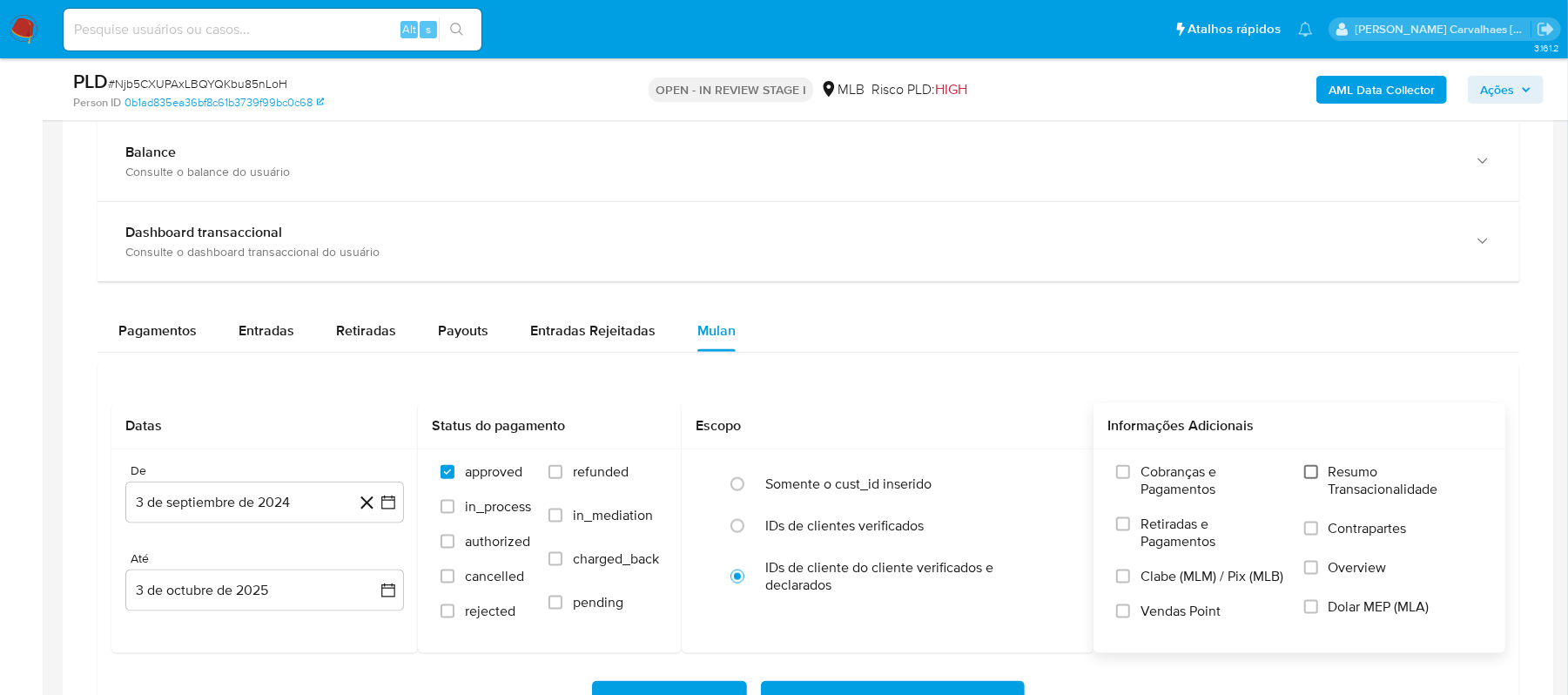
click at [1310, 479] on input "Resumo Transacionalidade" at bounding box center [1311, 472] width 14 height 14
click at [390, 510] on icon "button" at bounding box center [388, 502] width 17 height 17
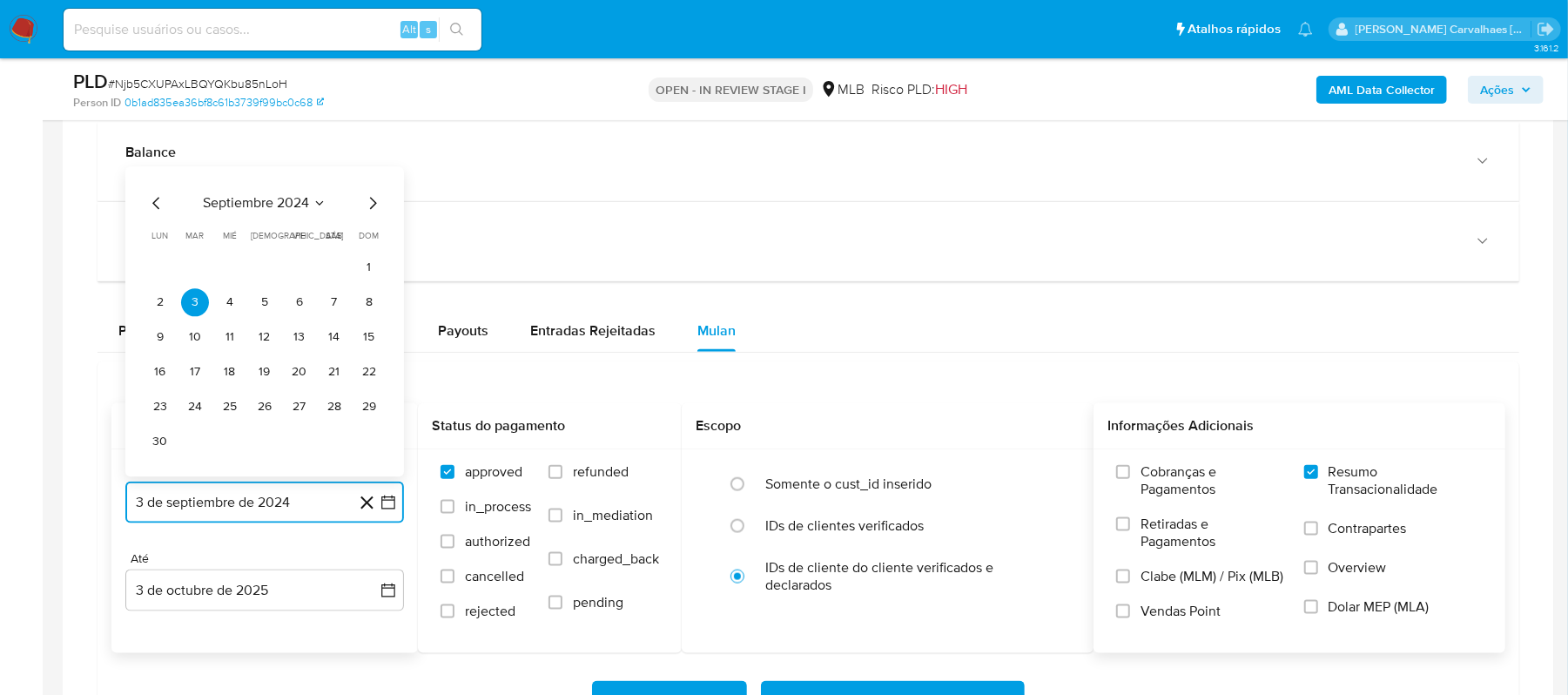
click at [365, 208] on icon "Mes siguiente" at bounding box center [373, 204] width 21 height 21
click at [369, 249] on icon "Mes siguiente" at bounding box center [373, 239] width 21 height 21
click at [371, 238] on icon "Mes siguiente" at bounding box center [373, 239] width 21 height 21
click at [373, 209] on icon "Mes siguiente" at bounding box center [373, 204] width 21 height 21
click at [371, 245] on icon "Mes siguiente" at bounding box center [373, 239] width 21 height 21
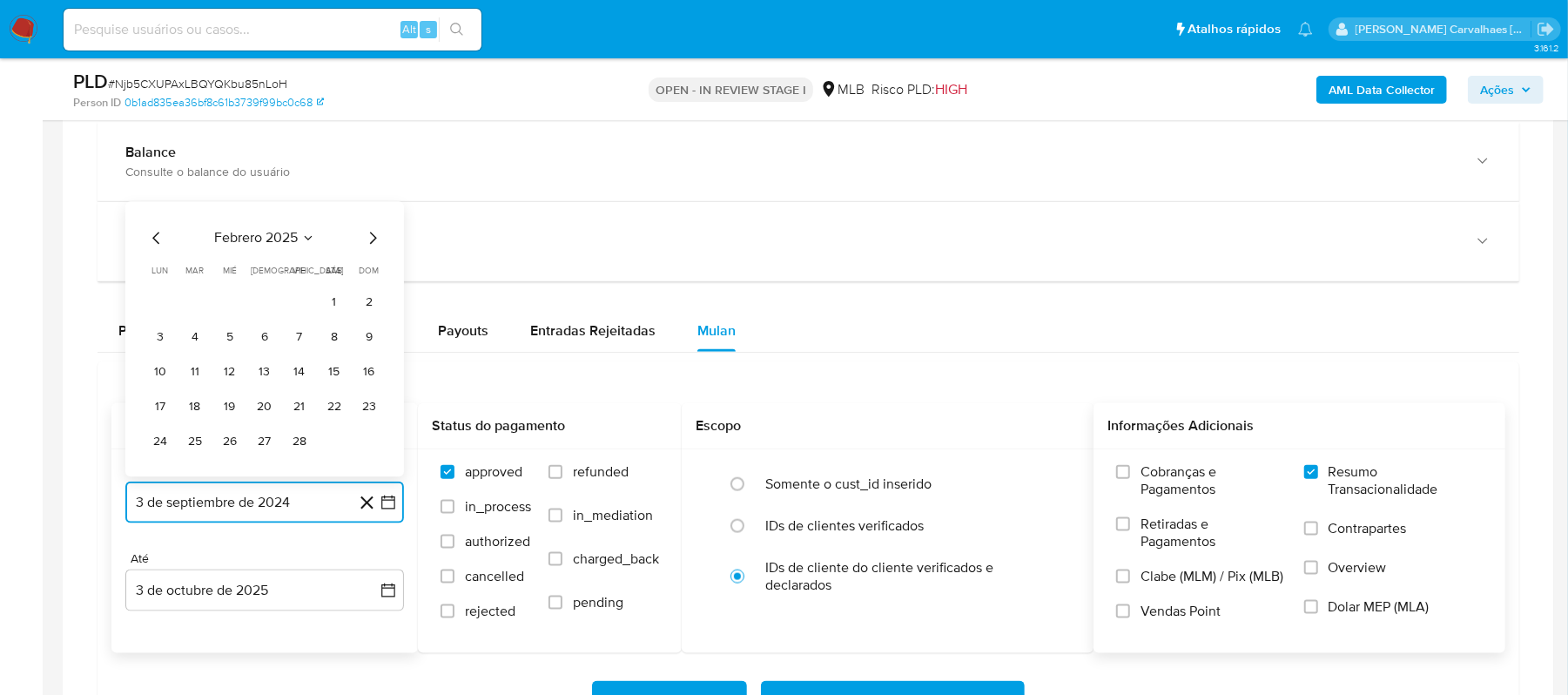
click at [371, 245] on icon "Mes siguiente" at bounding box center [373, 239] width 21 height 21
click at [369, 204] on icon "Mes siguiente" at bounding box center [373, 204] width 21 height 21
click at [371, 241] on icon "Mes siguiente" at bounding box center [373, 239] width 21 height 21
click at [371, 245] on icon "Mes siguiente" at bounding box center [373, 239] width 21 height 21
click at [374, 210] on icon "Mes siguiente" at bounding box center [373, 204] width 21 height 21
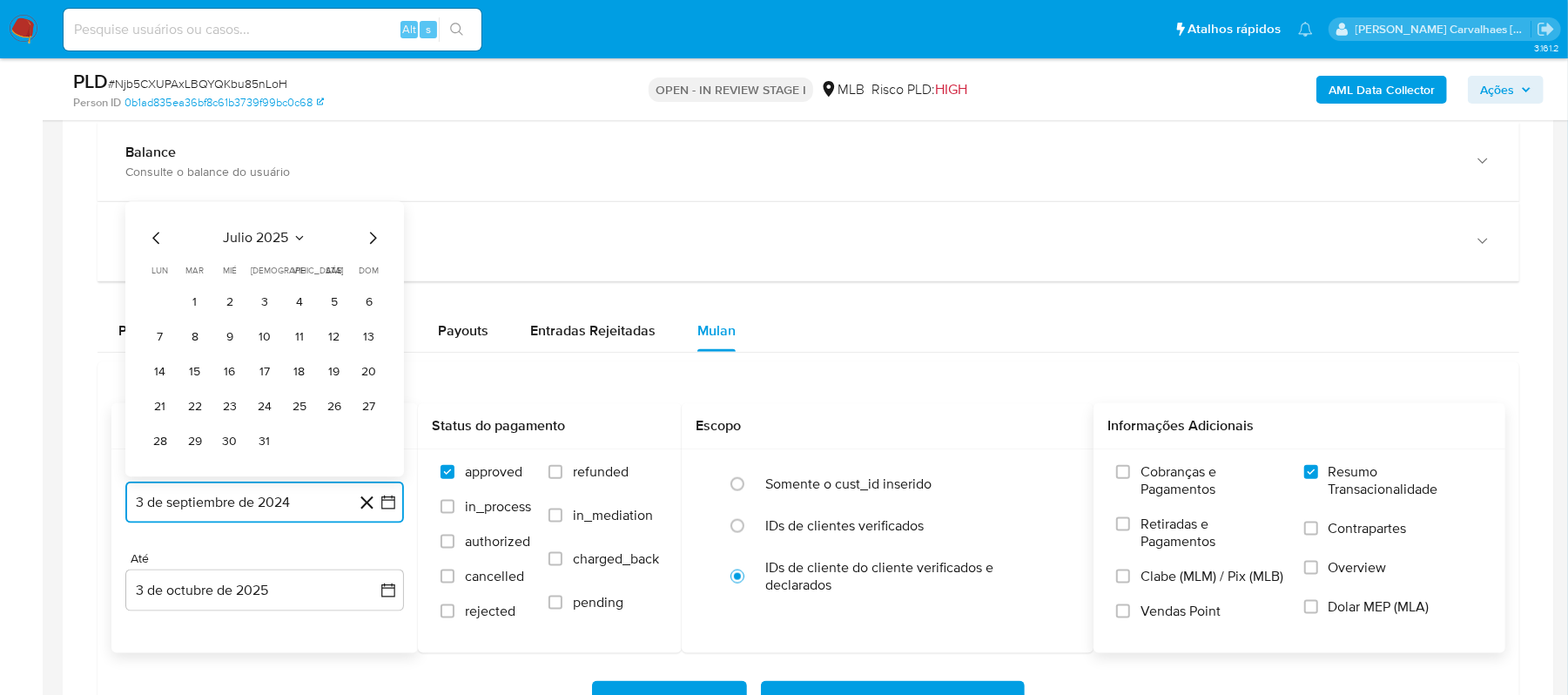
click at [371, 241] on icon "Mes siguiente" at bounding box center [373, 239] width 21 height 21
click at [158, 342] on button "4" at bounding box center [160, 338] width 28 height 28
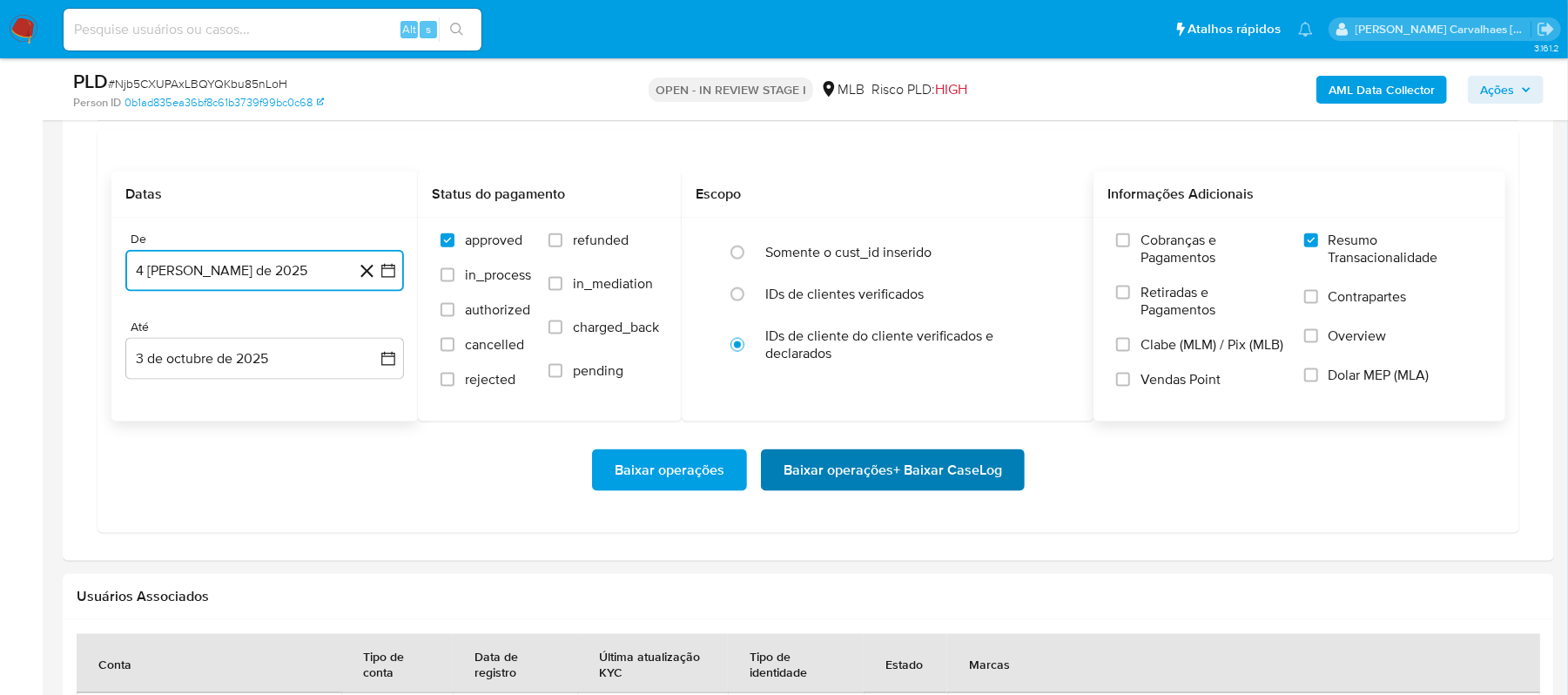
scroll to position [1509, 0]
click at [804, 485] on span "Baixar operações + Baixar CaseLog" at bounding box center [893, 469] width 219 height 39
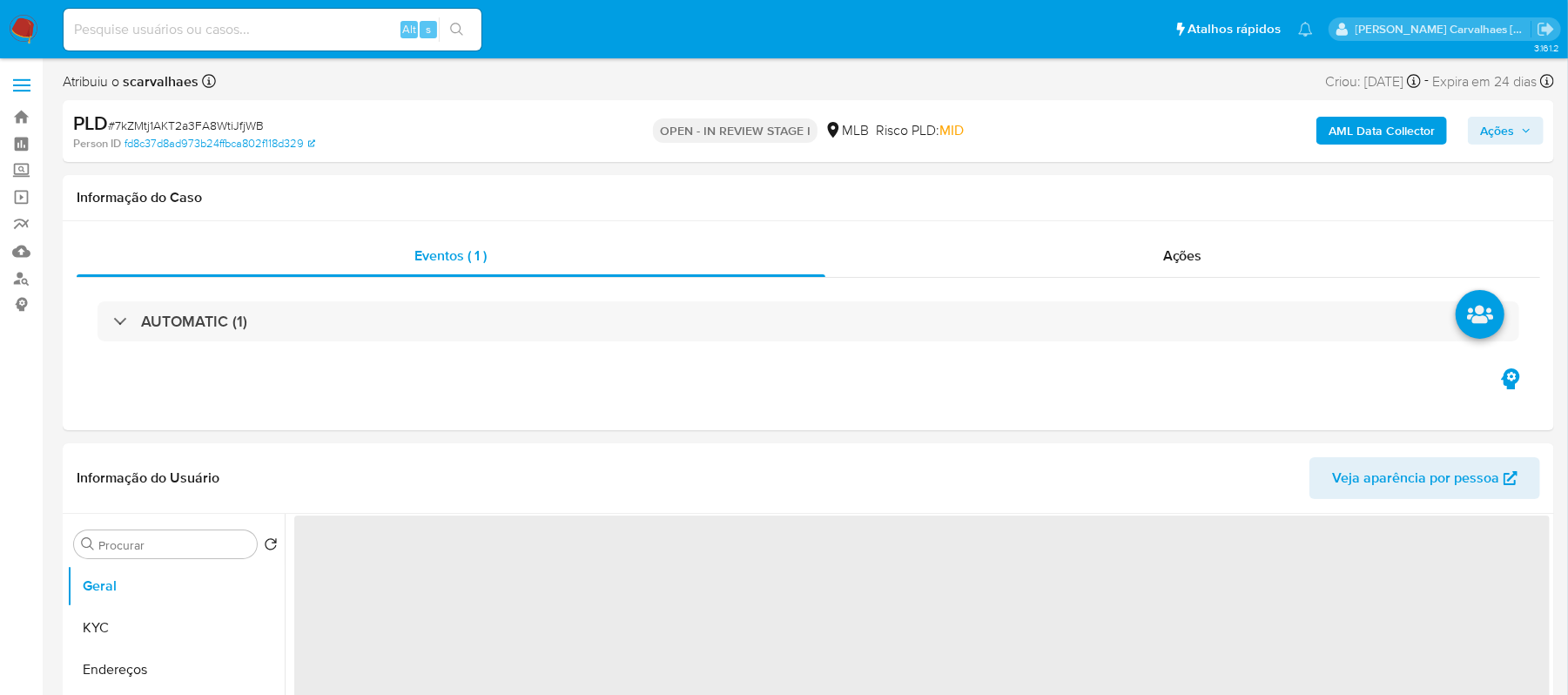
select select "10"
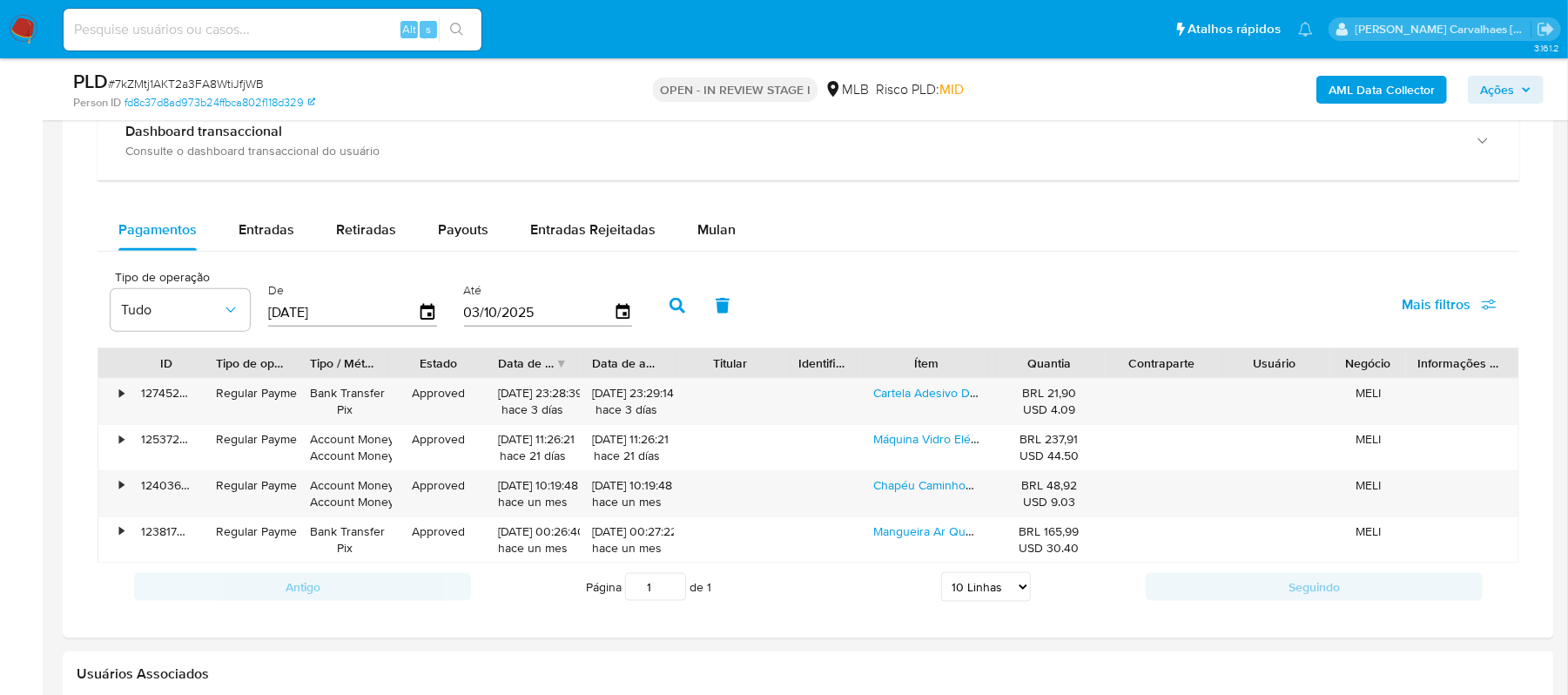
scroll to position [1277, 0]
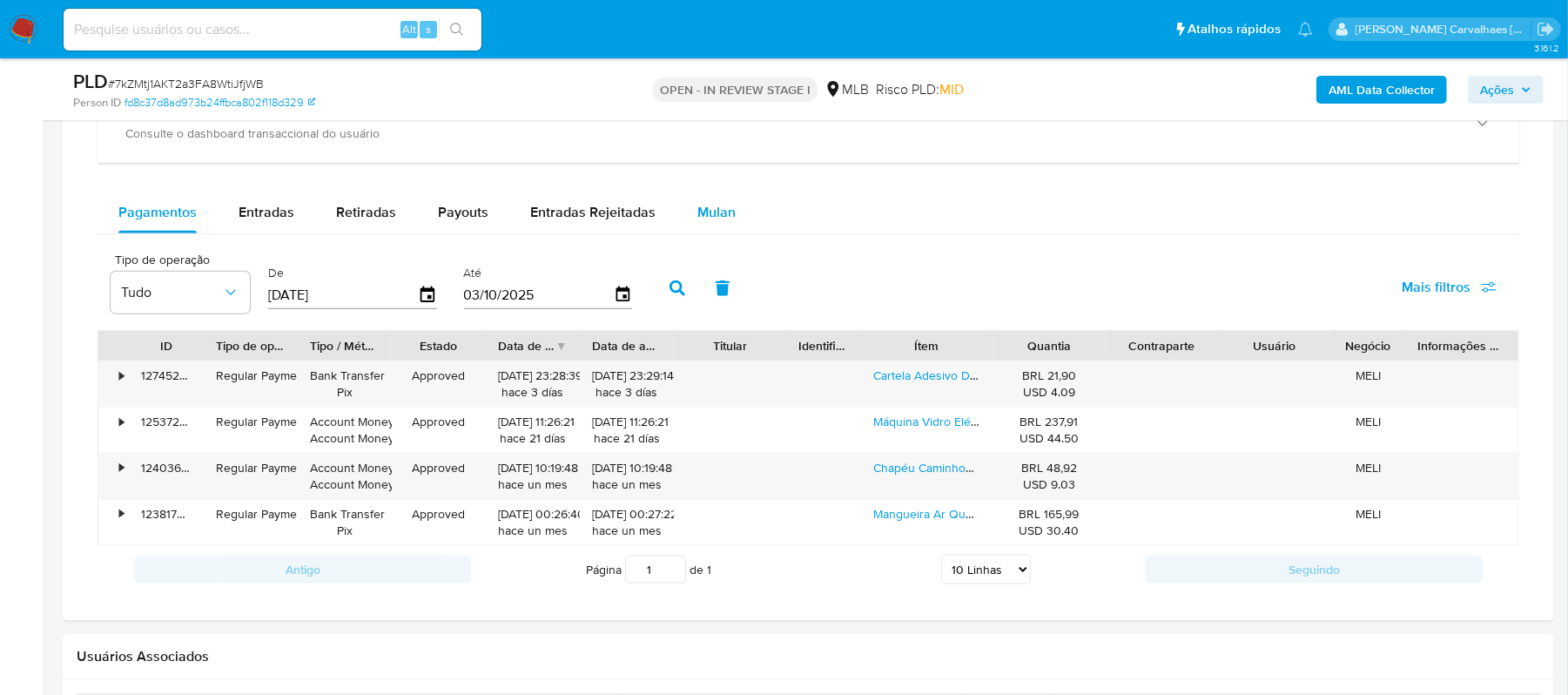
click at [704, 221] on span "Mulan" at bounding box center [717, 212] width 39 height 20
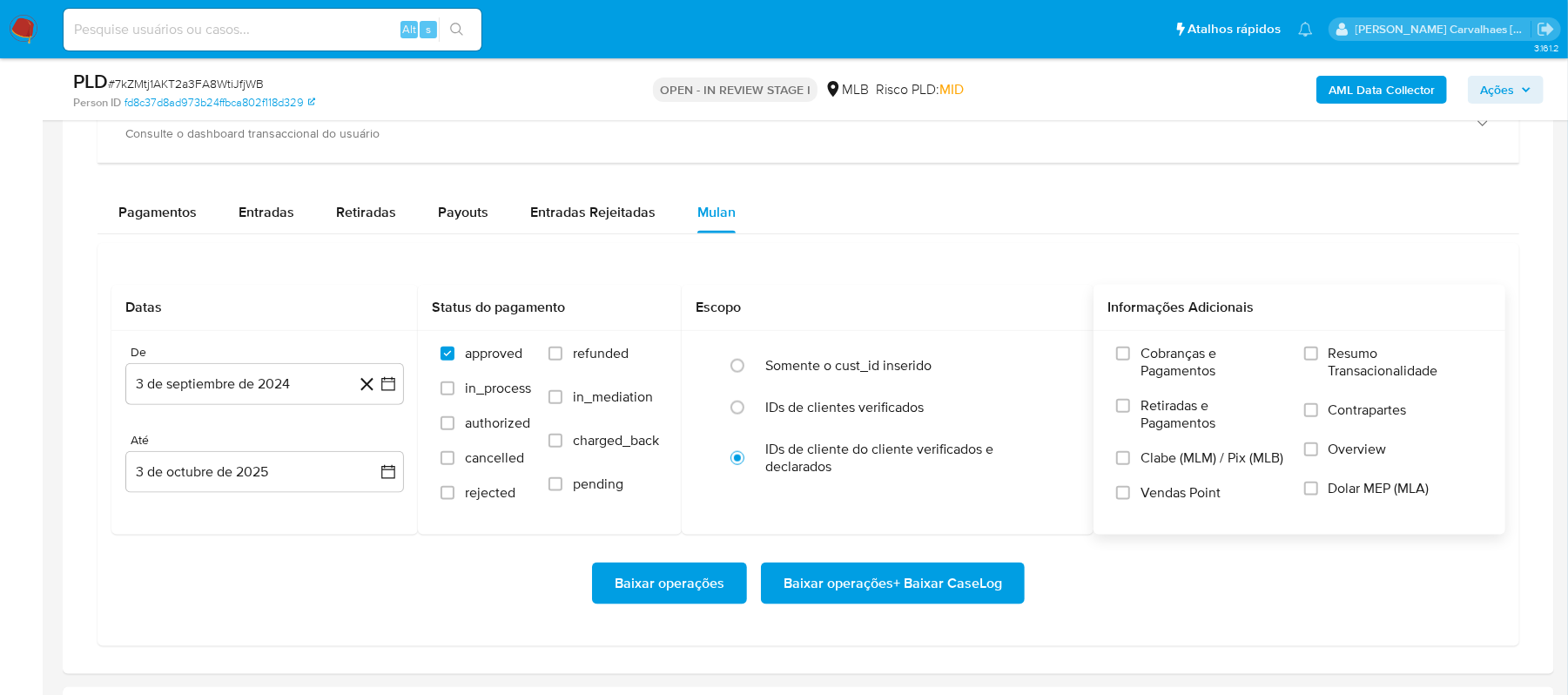
click at [1304, 365] on div "Cobranças e Pagamentos Retiradas e Pagamentos Clabe (MLM) / Pix (MLB) Vendas Po…" at bounding box center [1299, 432] width 384 height 174
click at [1307, 361] on input "Resumo Transacionalidade" at bounding box center [1311, 353] width 14 height 14
click at [396, 393] on icon "button" at bounding box center [388, 384] width 17 height 17
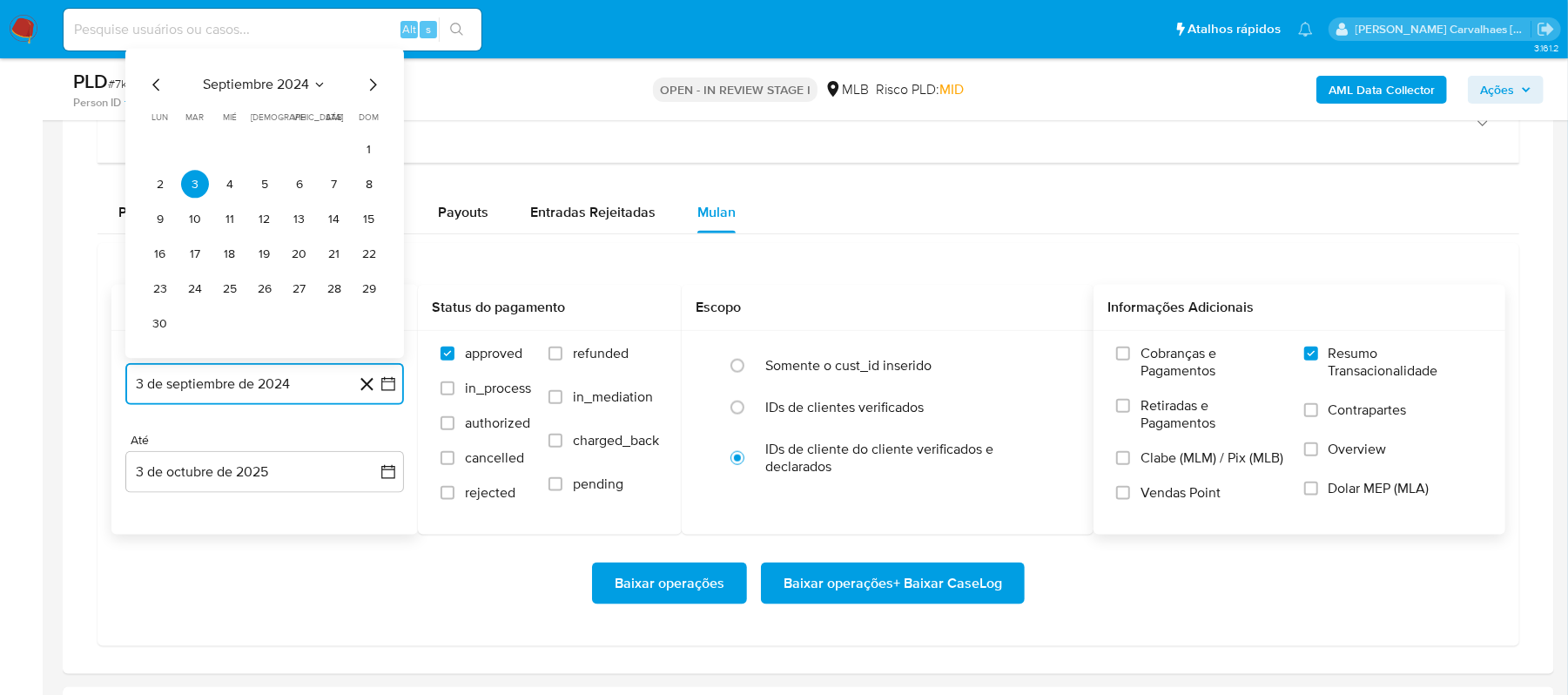
click at [369, 93] on icon "Mes siguiente" at bounding box center [373, 85] width 21 height 21
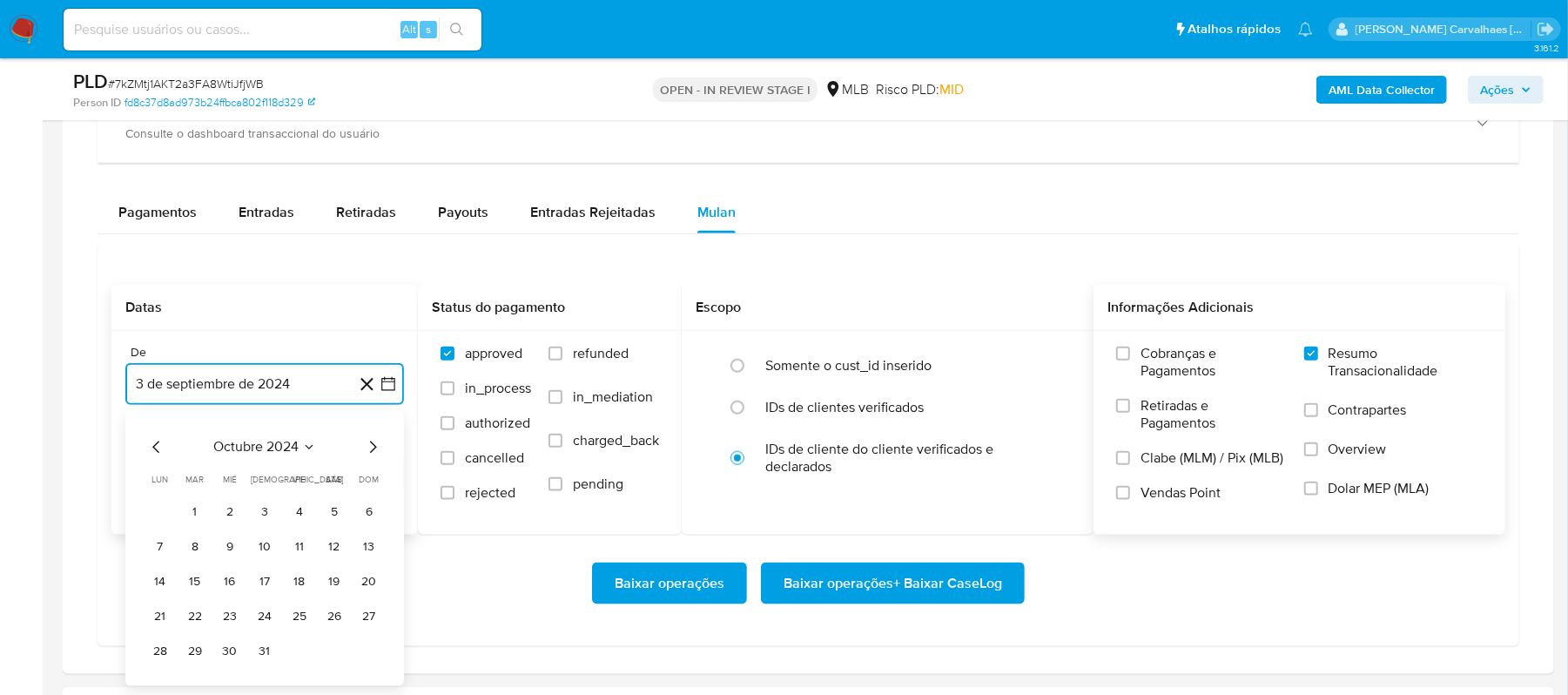
click at [369, 448] on icon "Mes siguiente" at bounding box center [373, 448] width 21 height 21
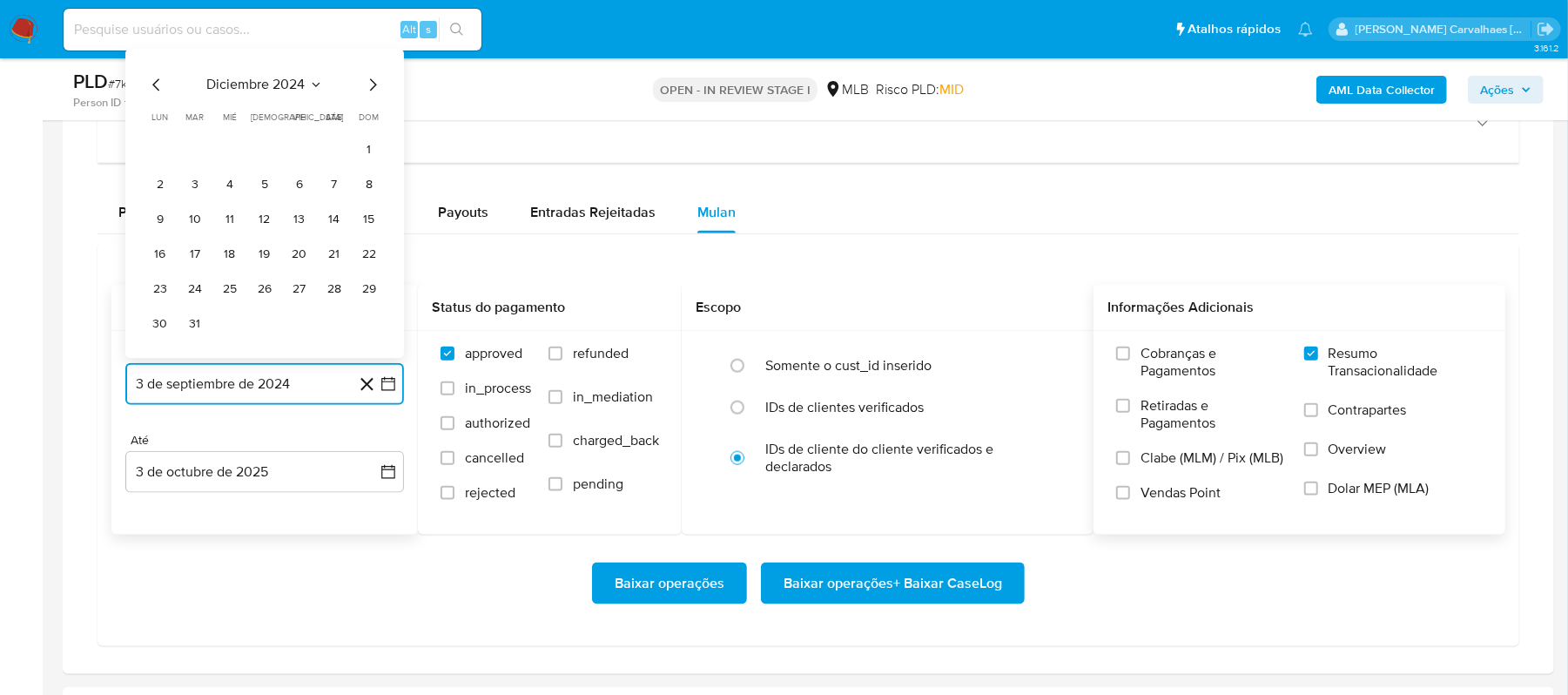
click at [367, 94] on icon "Mes siguiente" at bounding box center [373, 85] width 21 height 21
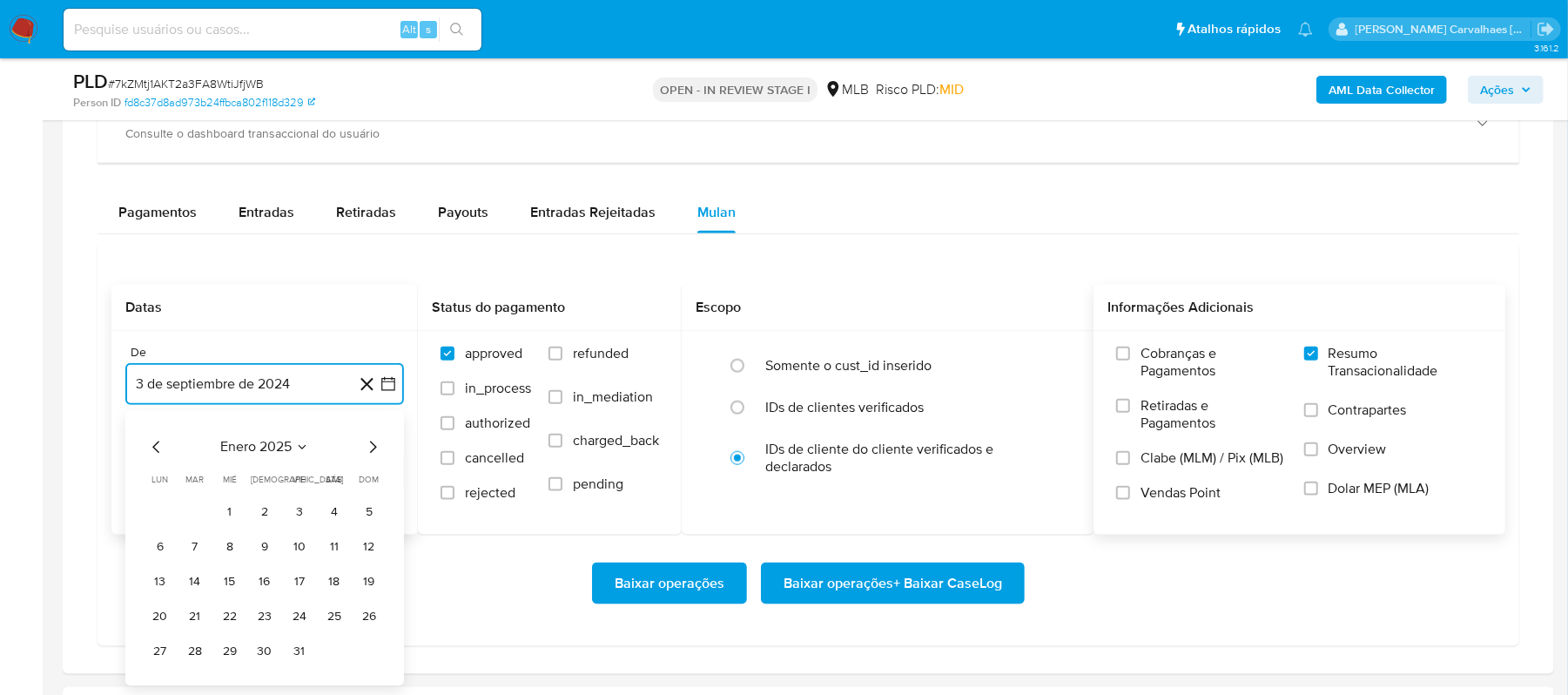
click at [364, 447] on icon "Mes siguiente" at bounding box center [373, 448] width 21 height 21
click at [370, 449] on icon "Mes siguiente" at bounding box center [373, 448] width 21 height 21
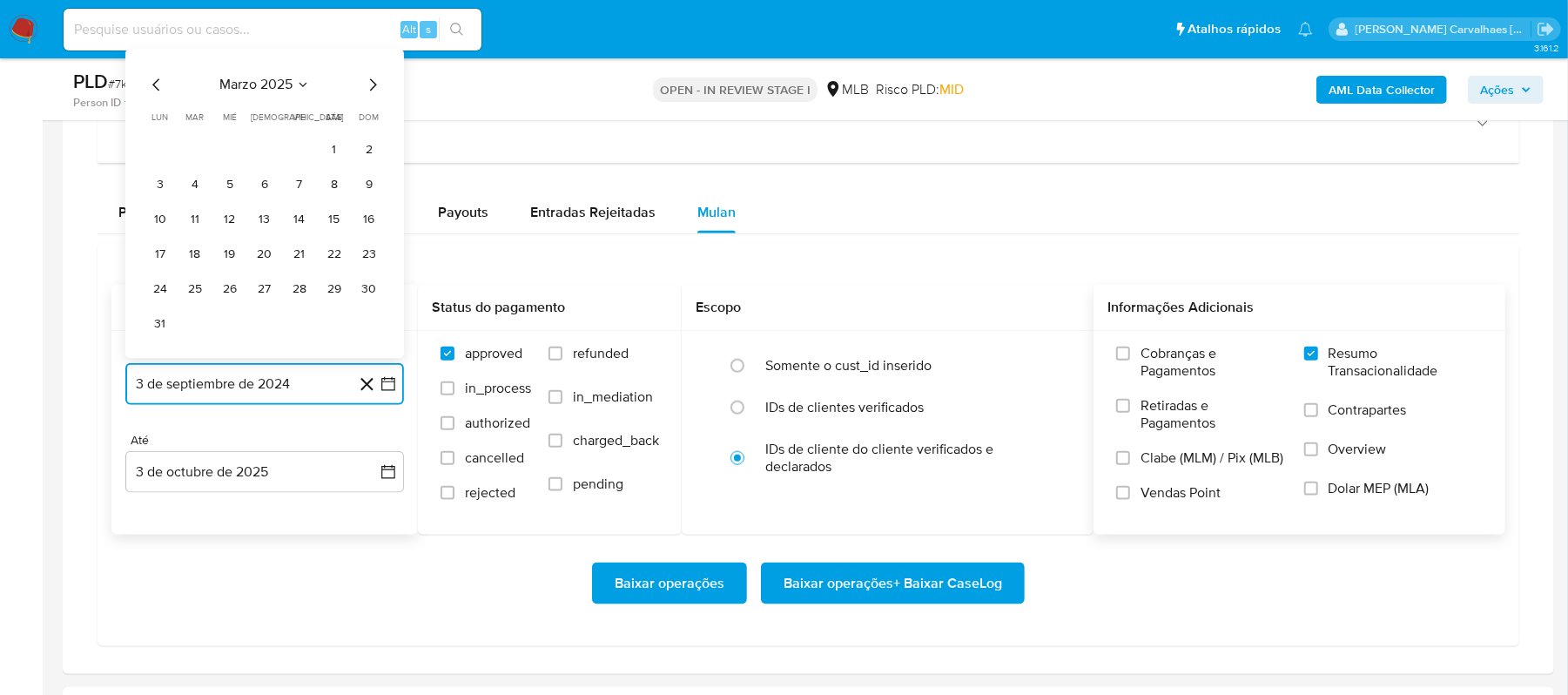
click at [371, 89] on icon "Mes siguiente" at bounding box center [373, 85] width 21 height 21
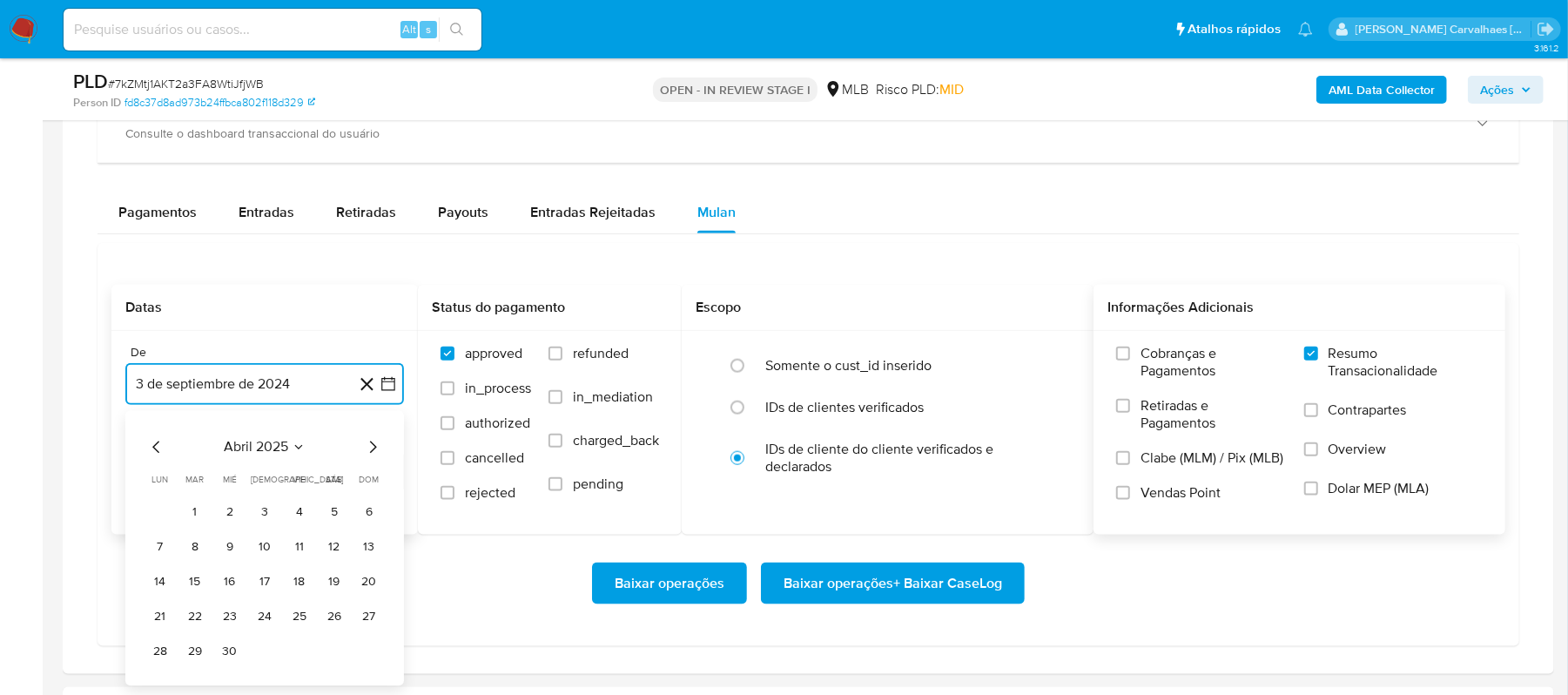
click at [367, 450] on icon "Mes siguiente" at bounding box center [373, 448] width 21 height 21
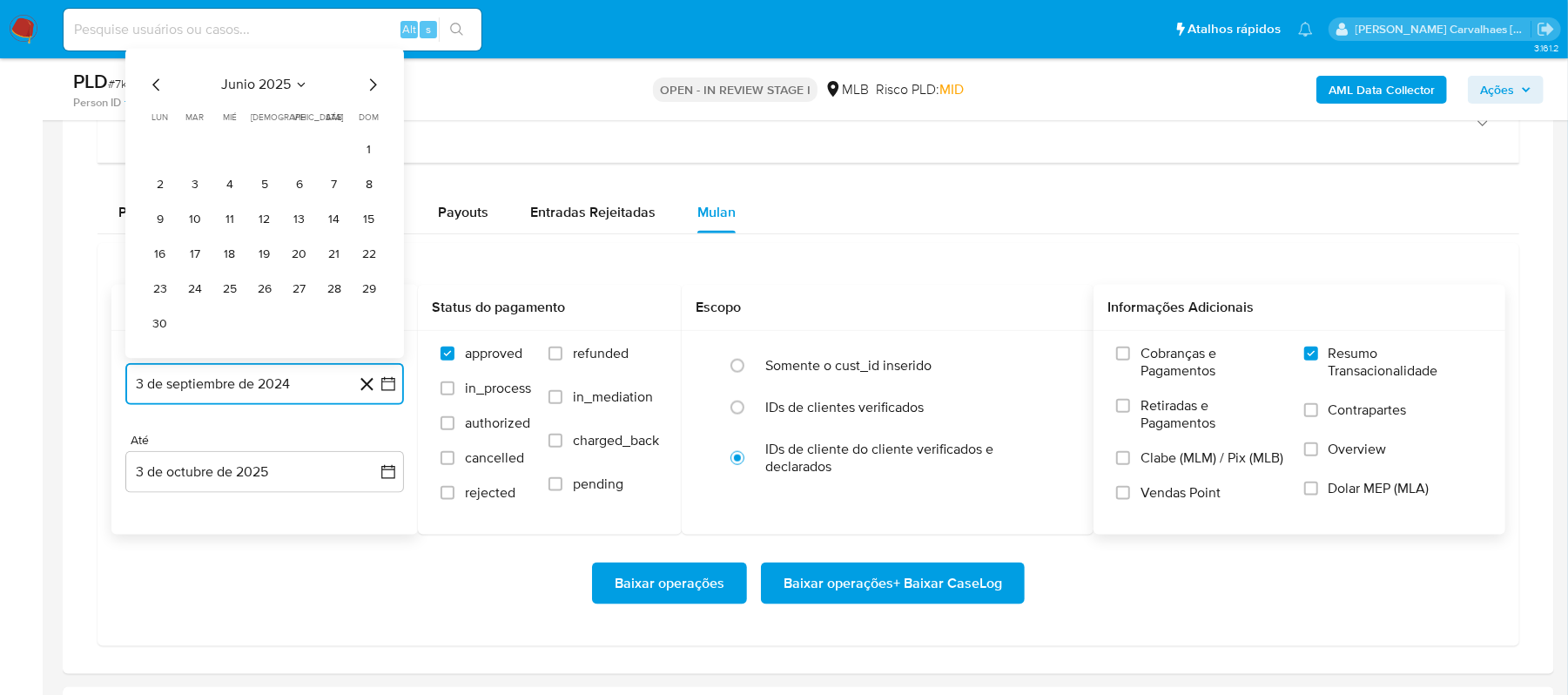
click at [370, 95] on icon "Mes siguiente" at bounding box center [373, 85] width 21 height 21
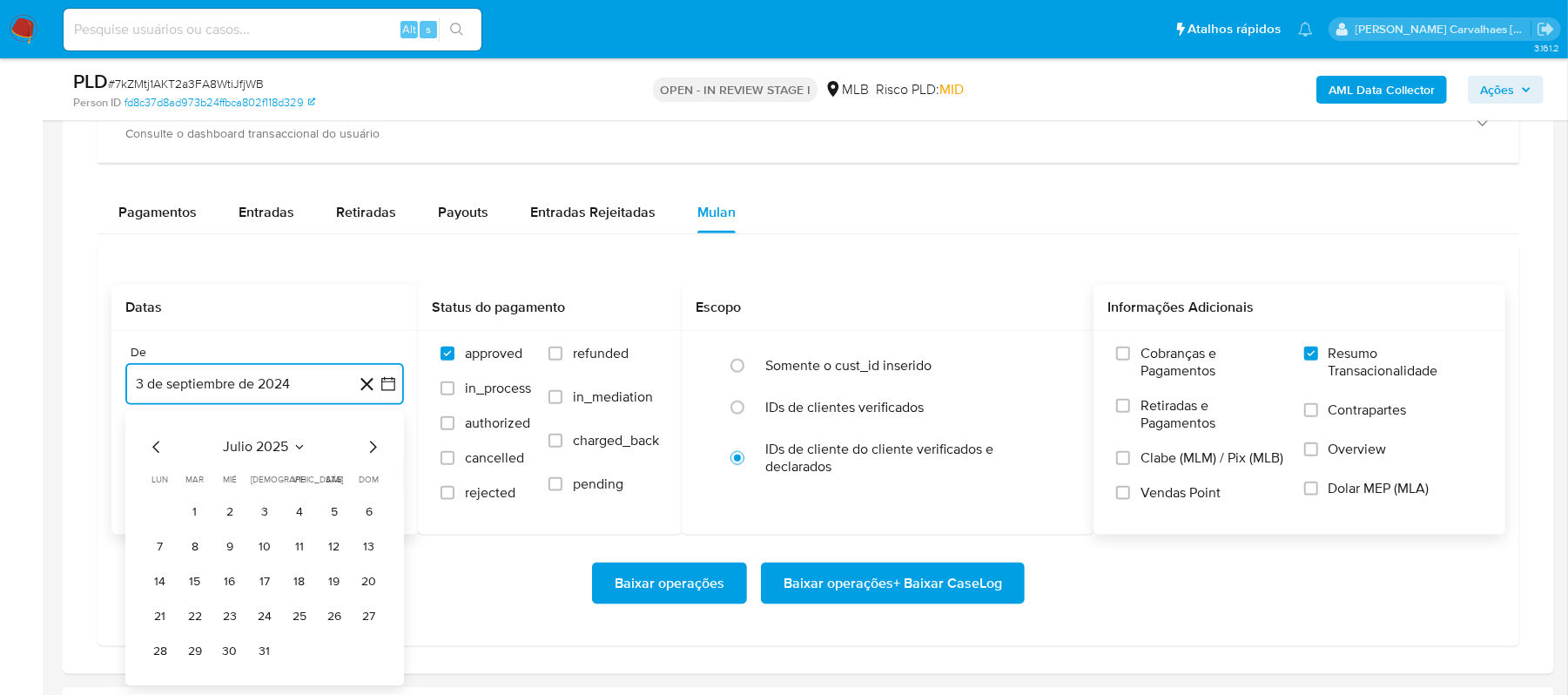
click at [373, 453] on icon "Mes siguiente" at bounding box center [373, 448] width 21 height 21
click at [151, 552] on button "4" at bounding box center [160, 547] width 28 height 28
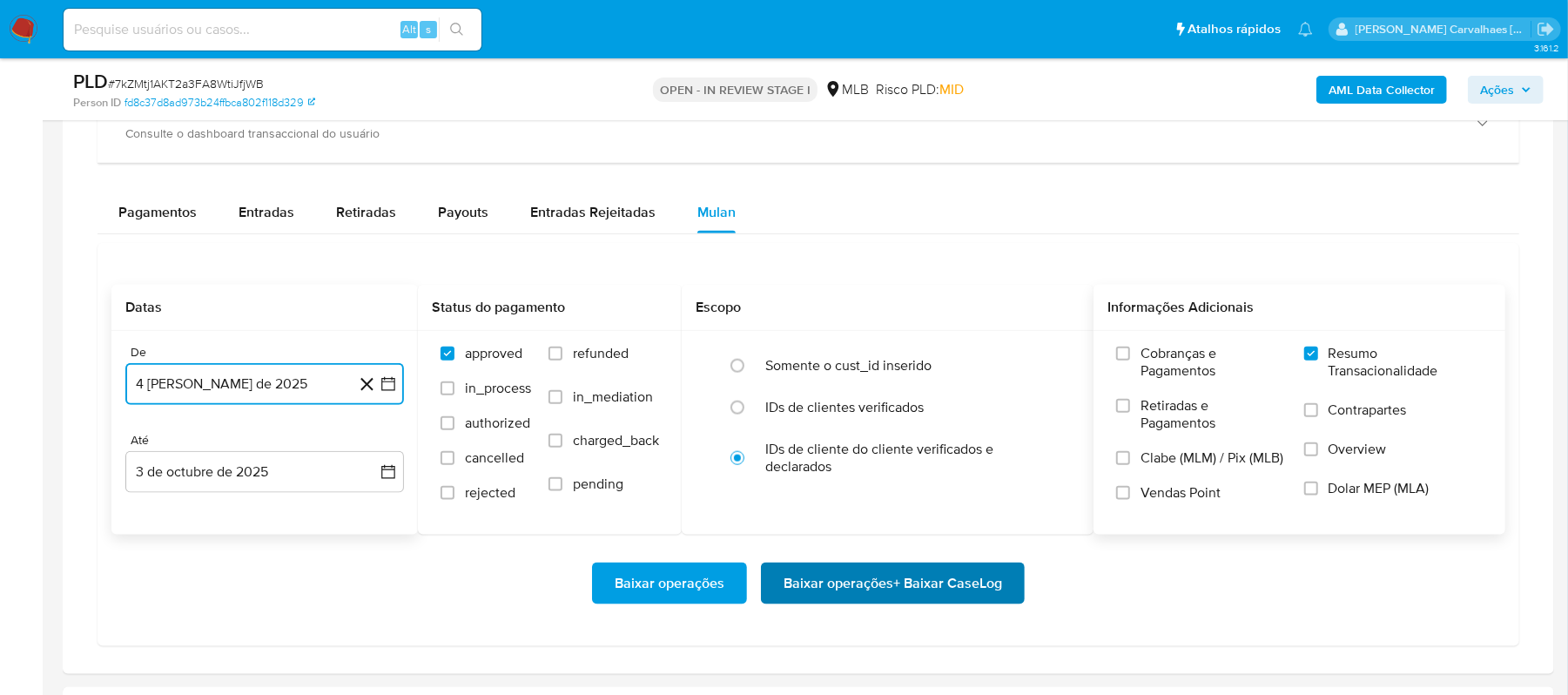
click at [914, 587] on span "Baixar operações + Baixar CaseLog" at bounding box center [893, 584] width 219 height 39
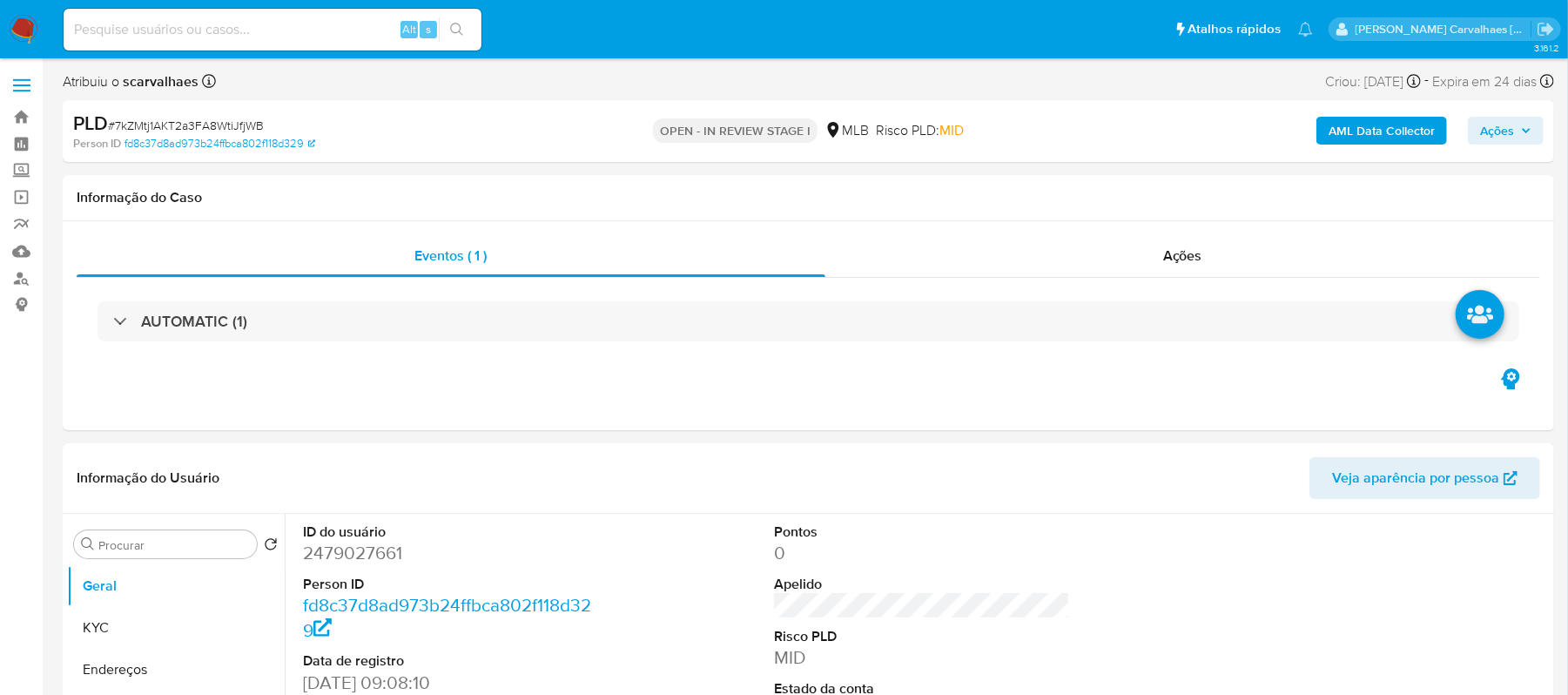
select select "10"
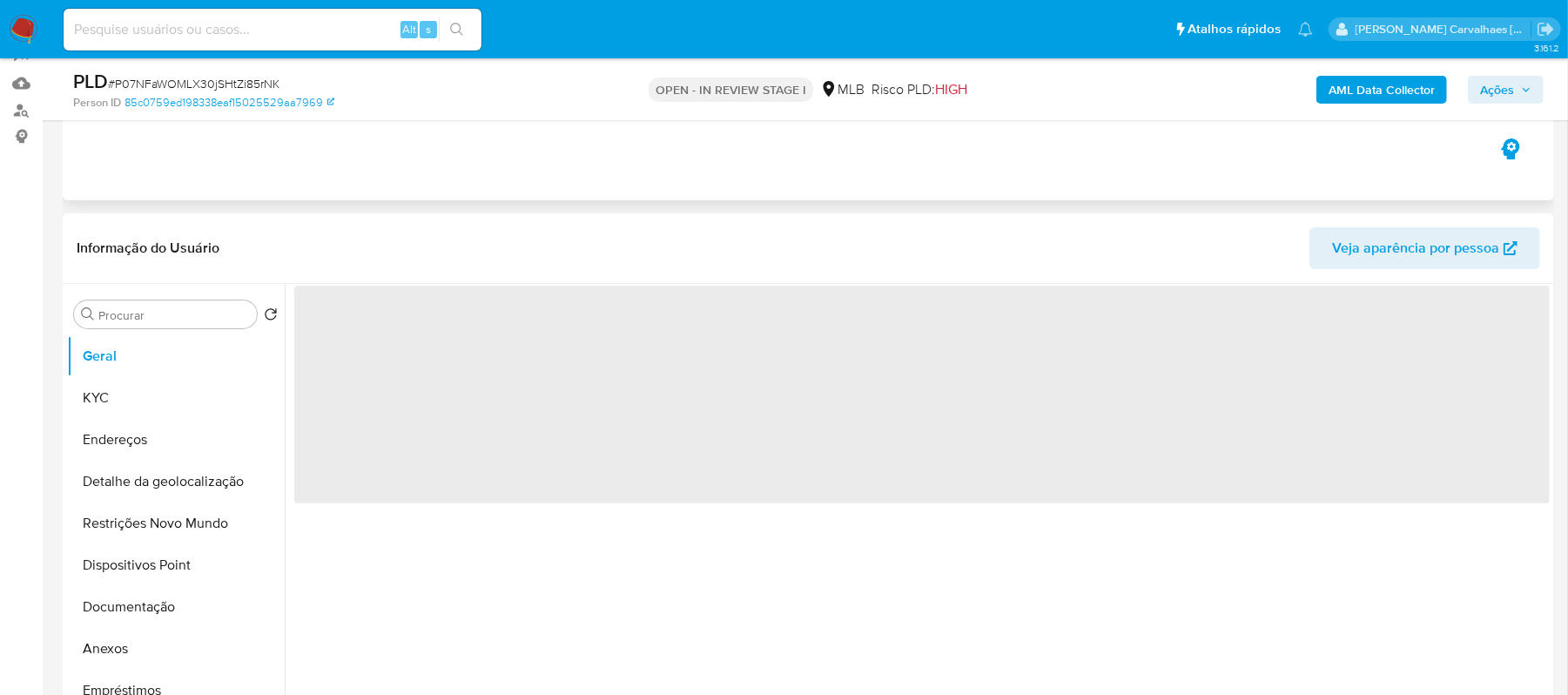
scroll to position [465, 0]
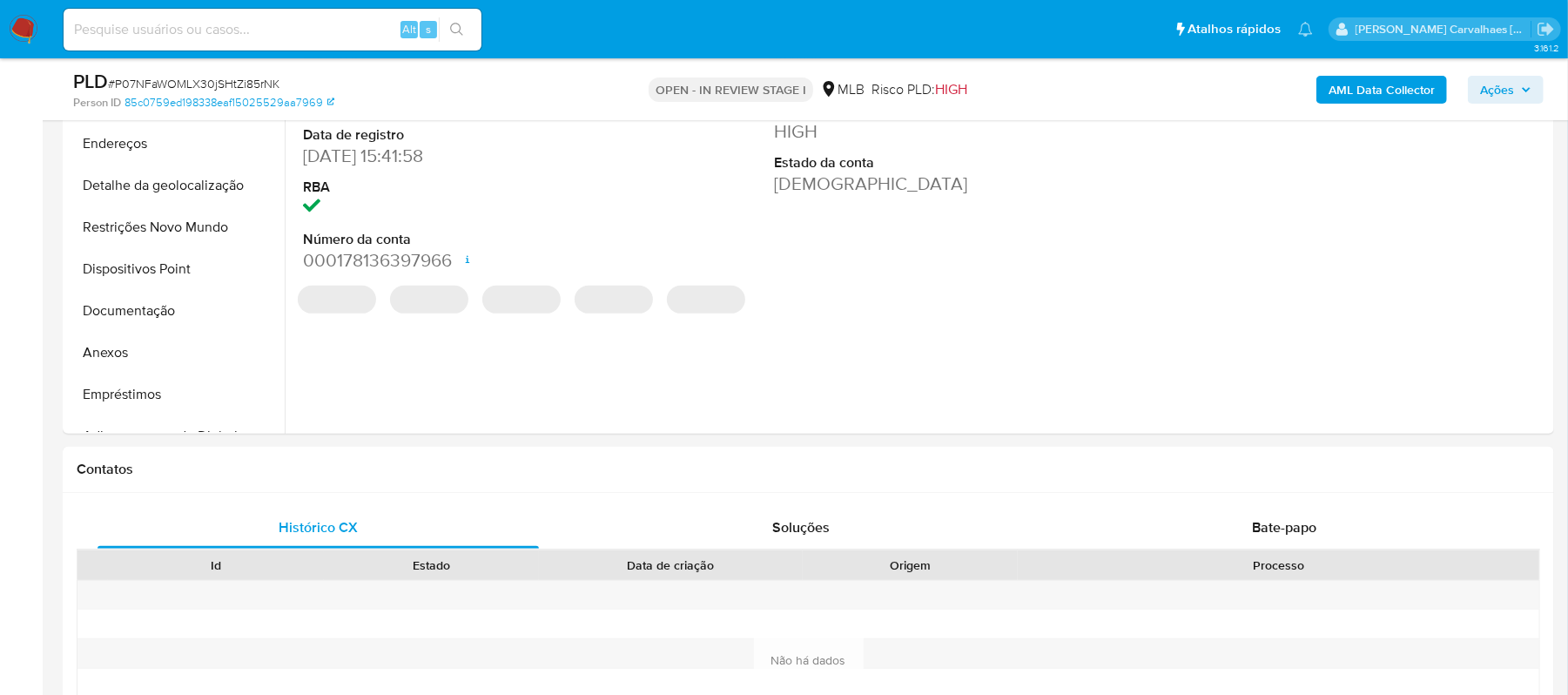
select select "10"
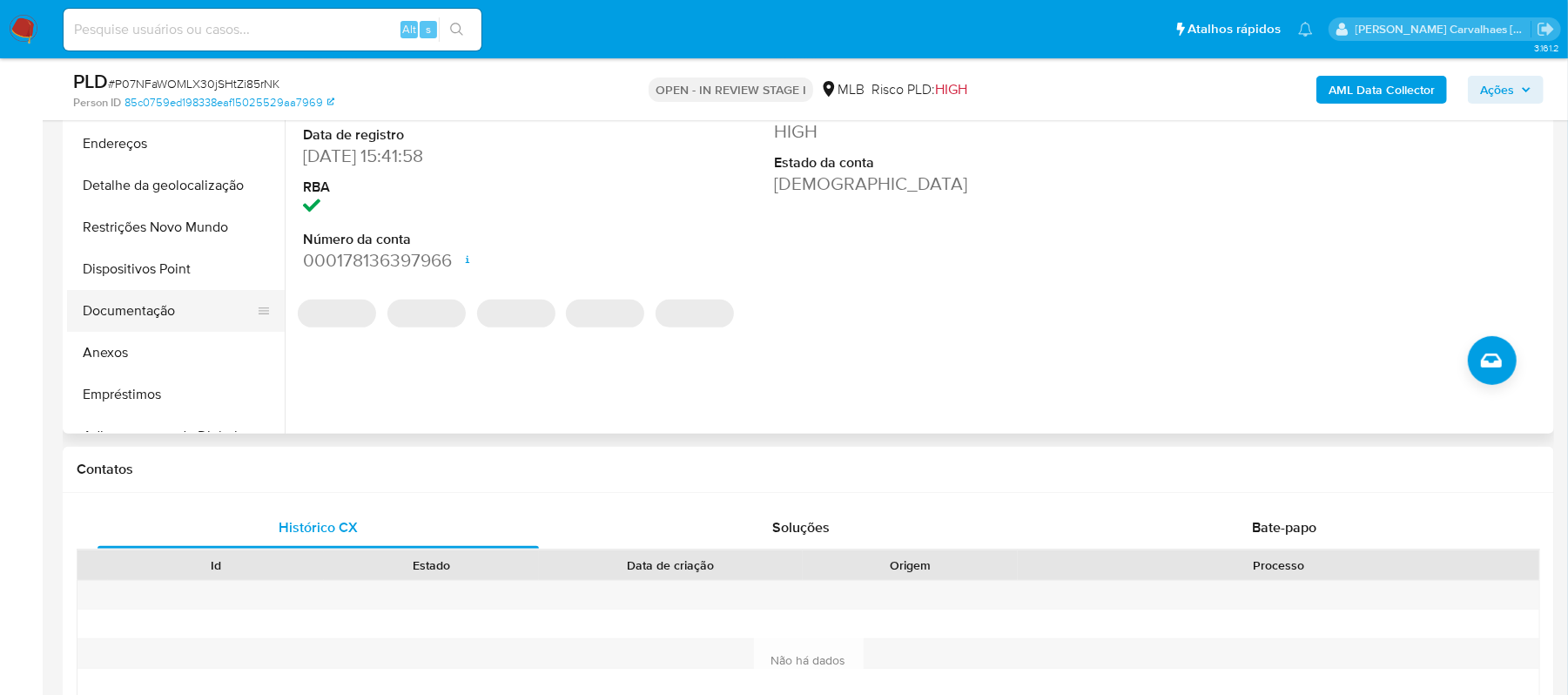
click at [167, 314] on button "Documentação" at bounding box center [169, 311] width 204 height 42
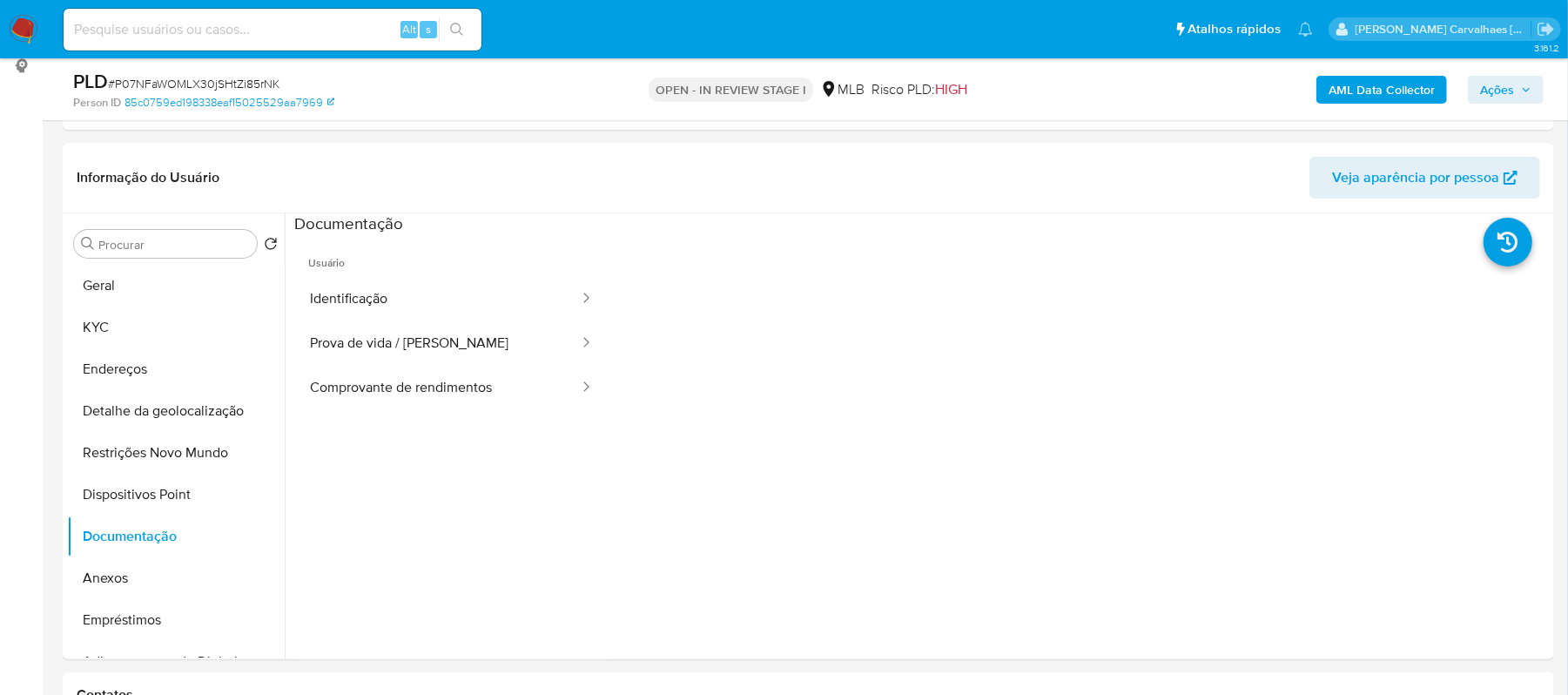
scroll to position [231, 0]
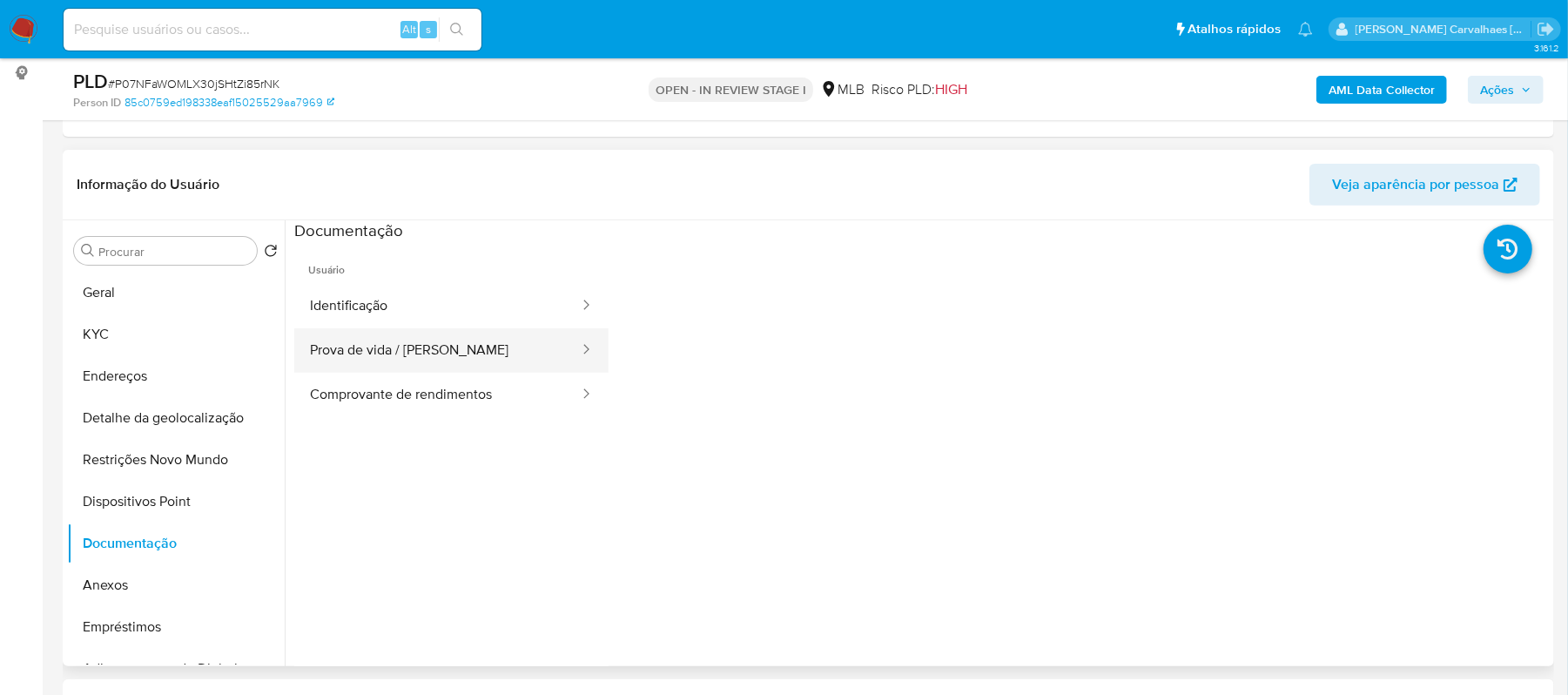
click at [486, 332] on button "Prova de vida / Selfie" at bounding box center [437, 350] width 286 height 44
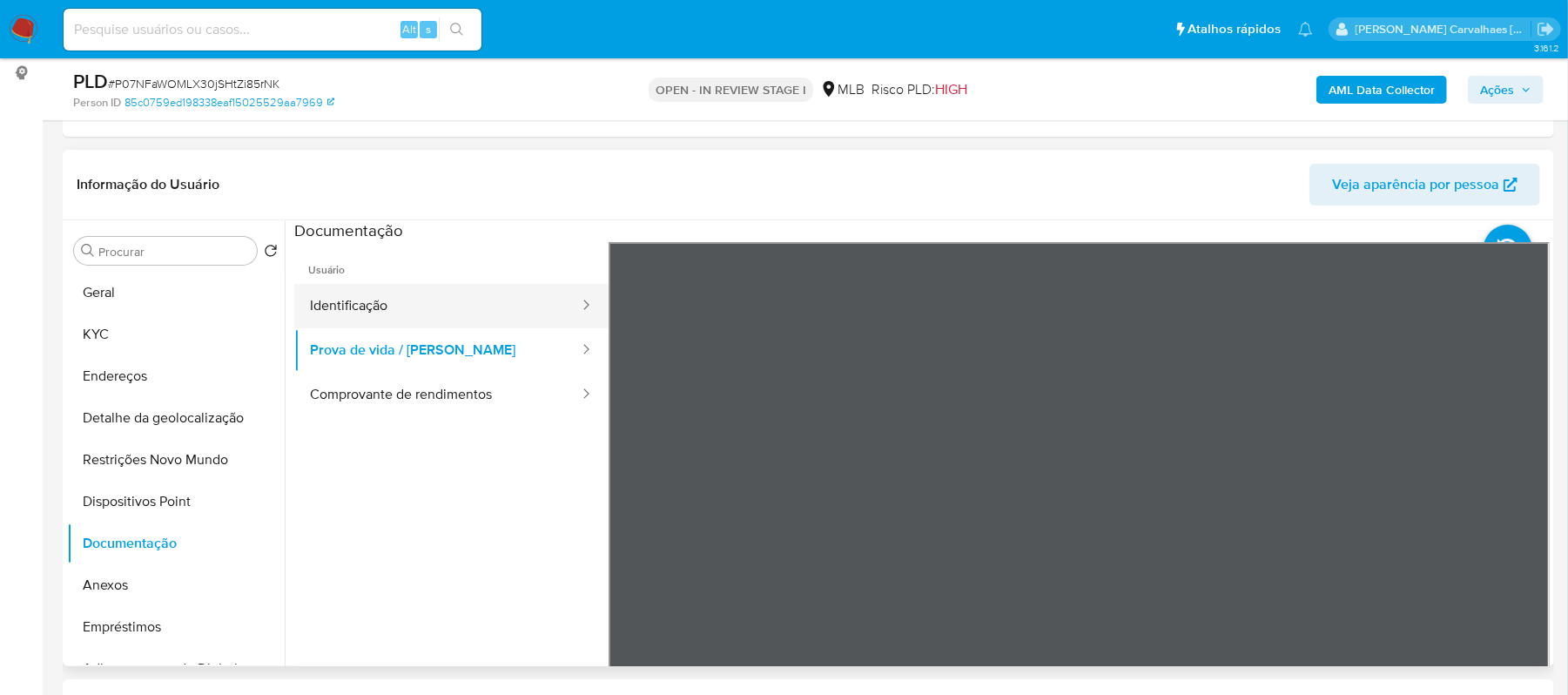
click at [470, 287] on button "Identificação" at bounding box center [437, 306] width 286 height 44
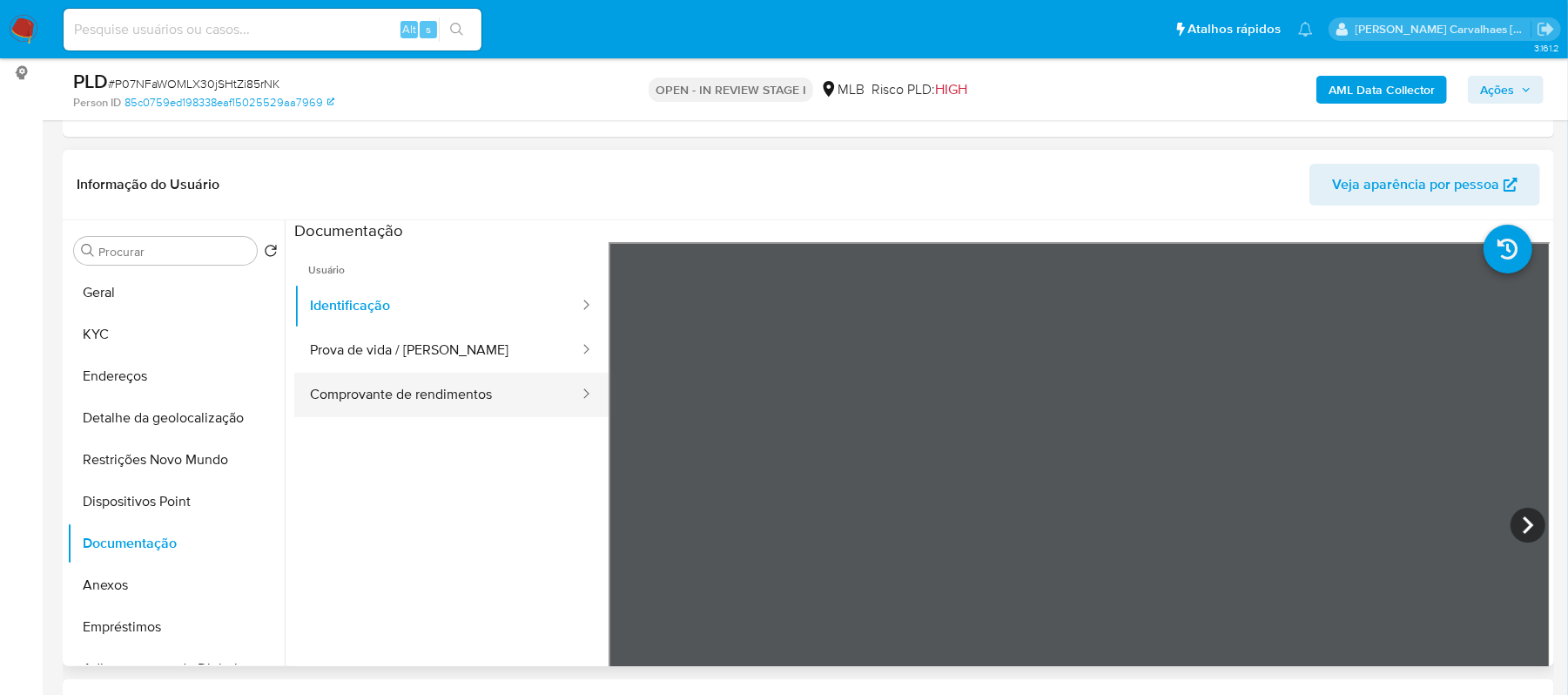
click at [510, 394] on button "Comprovante de rendimentos" at bounding box center [437, 395] width 286 height 44
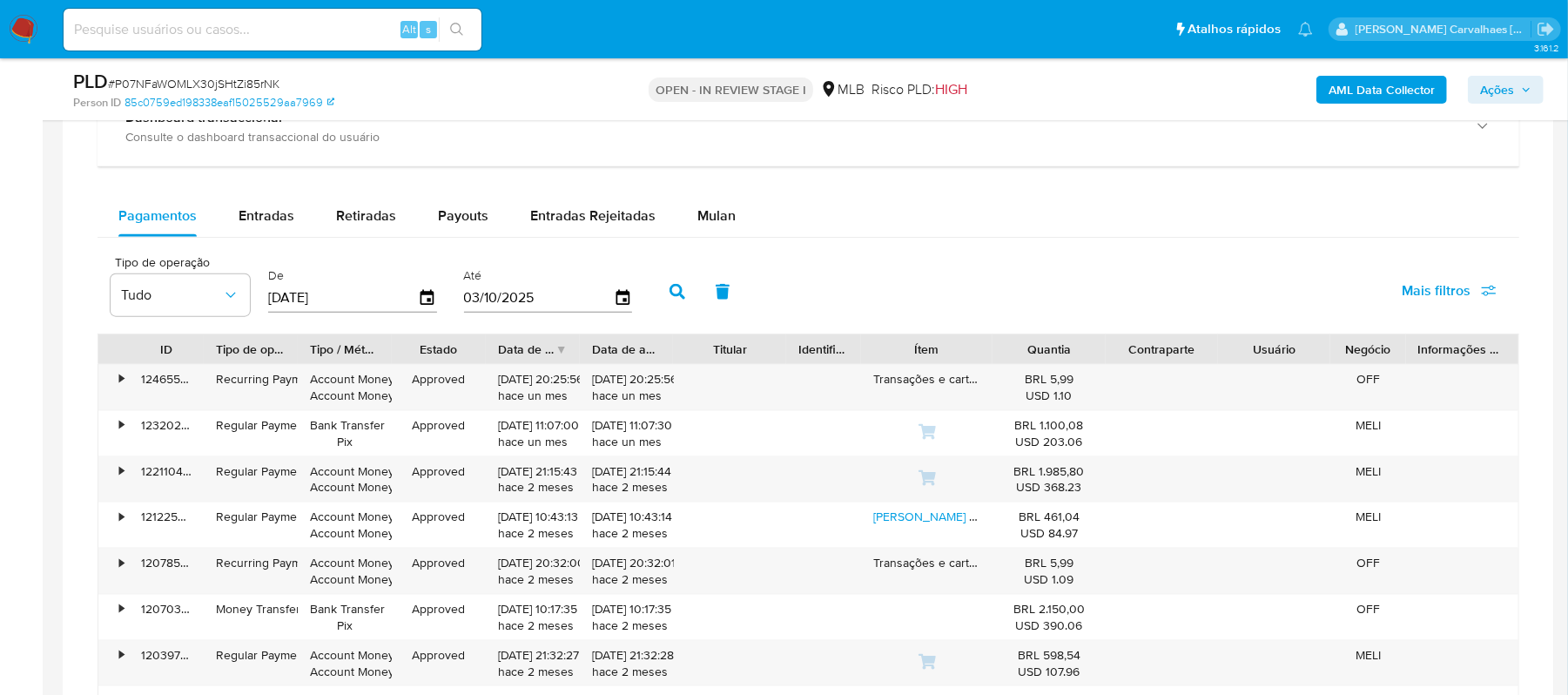
scroll to position [1394, 0]
click at [718, 224] on span "Mulan" at bounding box center [717, 213] width 39 height 20
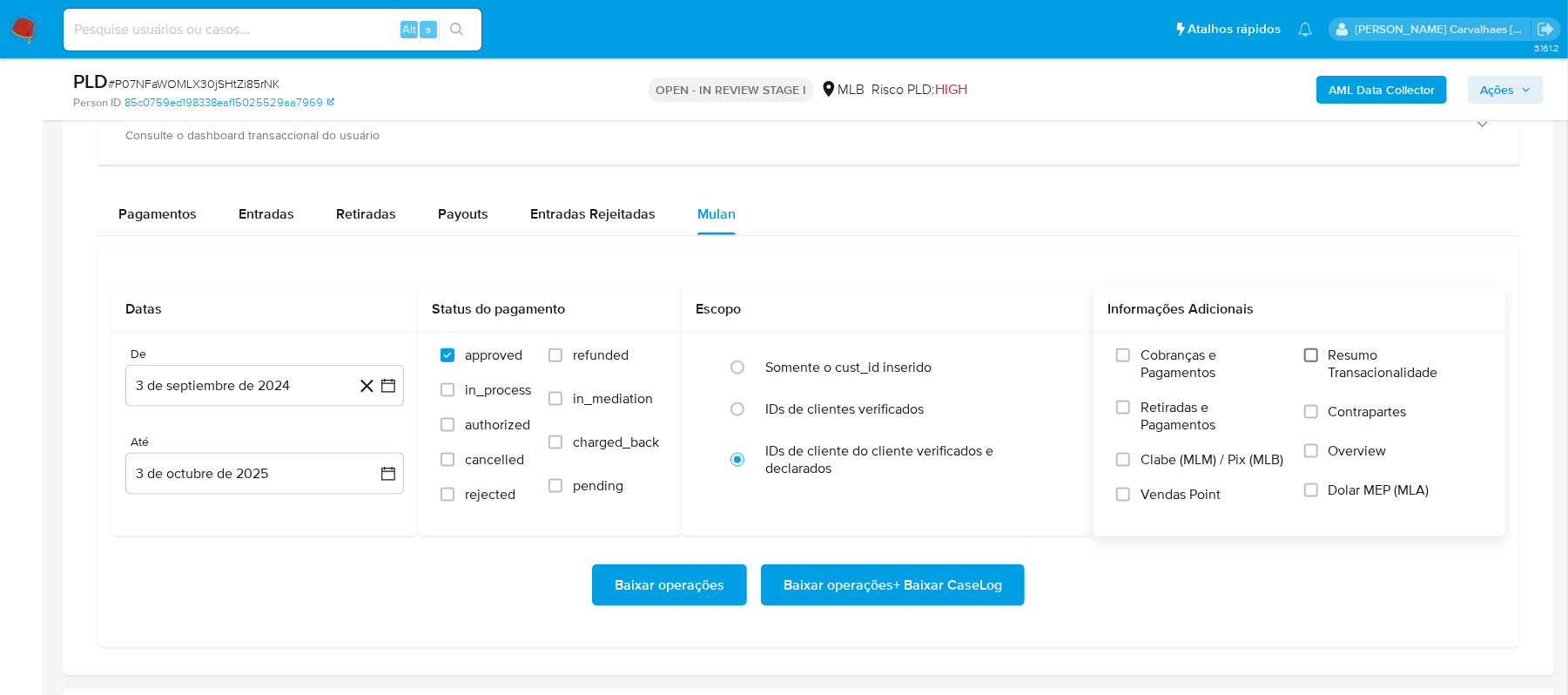
click at [1317, 356] on input "Resumo Transacionalidade" at bounding box center [1311, 355] width 14 height 14
click at [387, 392] on icon "button" at bounding box center [388, 385] width 17 height 17
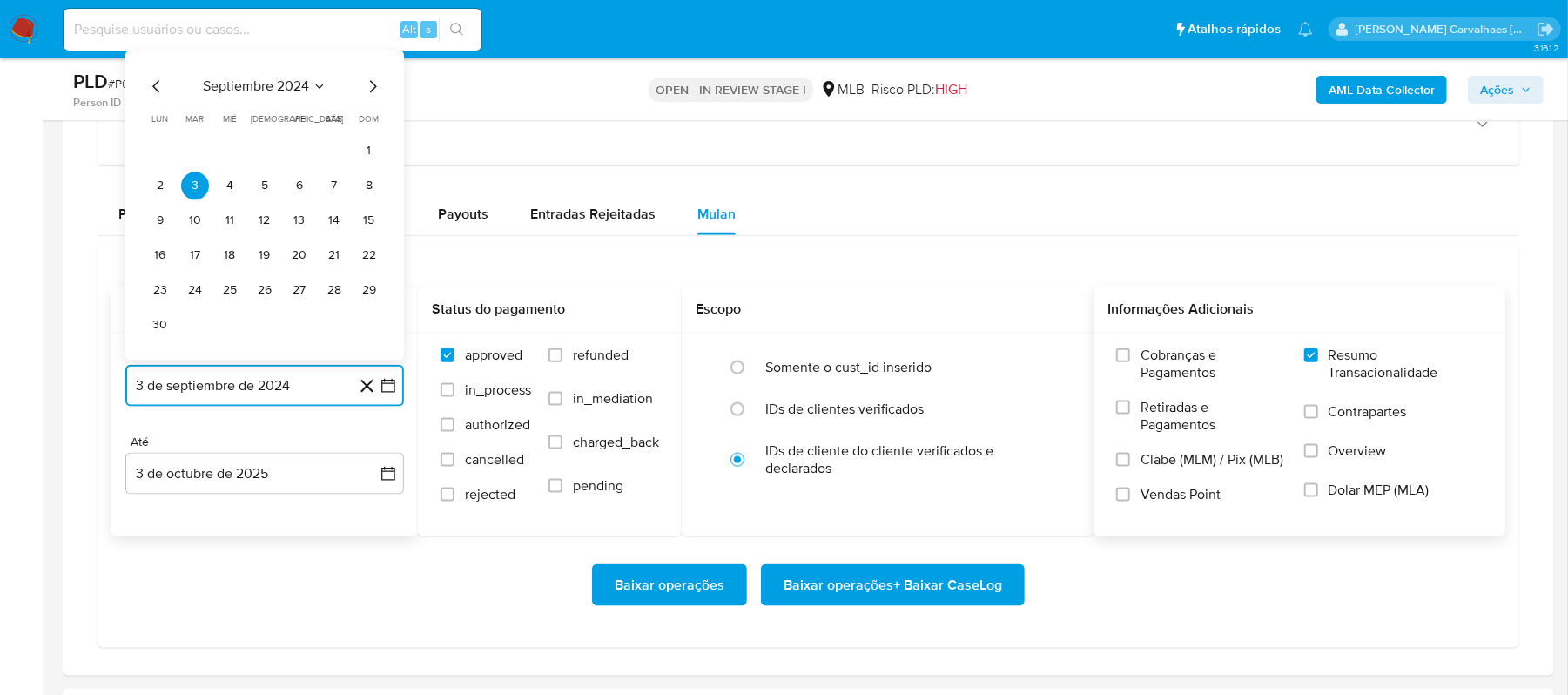
click at [374, 97] on icon "Mes siguiente" at bounding box center [373, 87] width 21 height 21
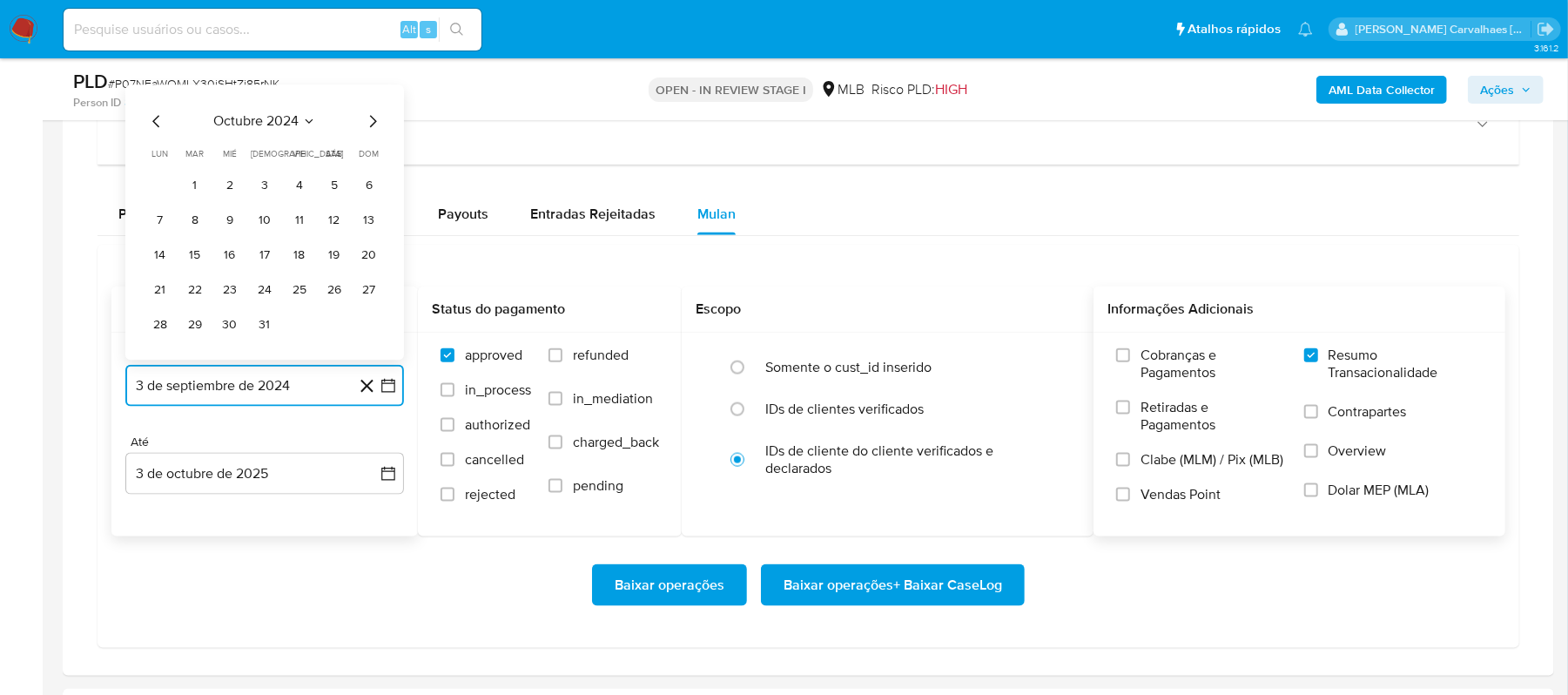
click at [370, 127] on icon "Mes siguiente" at bounding box center [373, 122] width 21 height 21
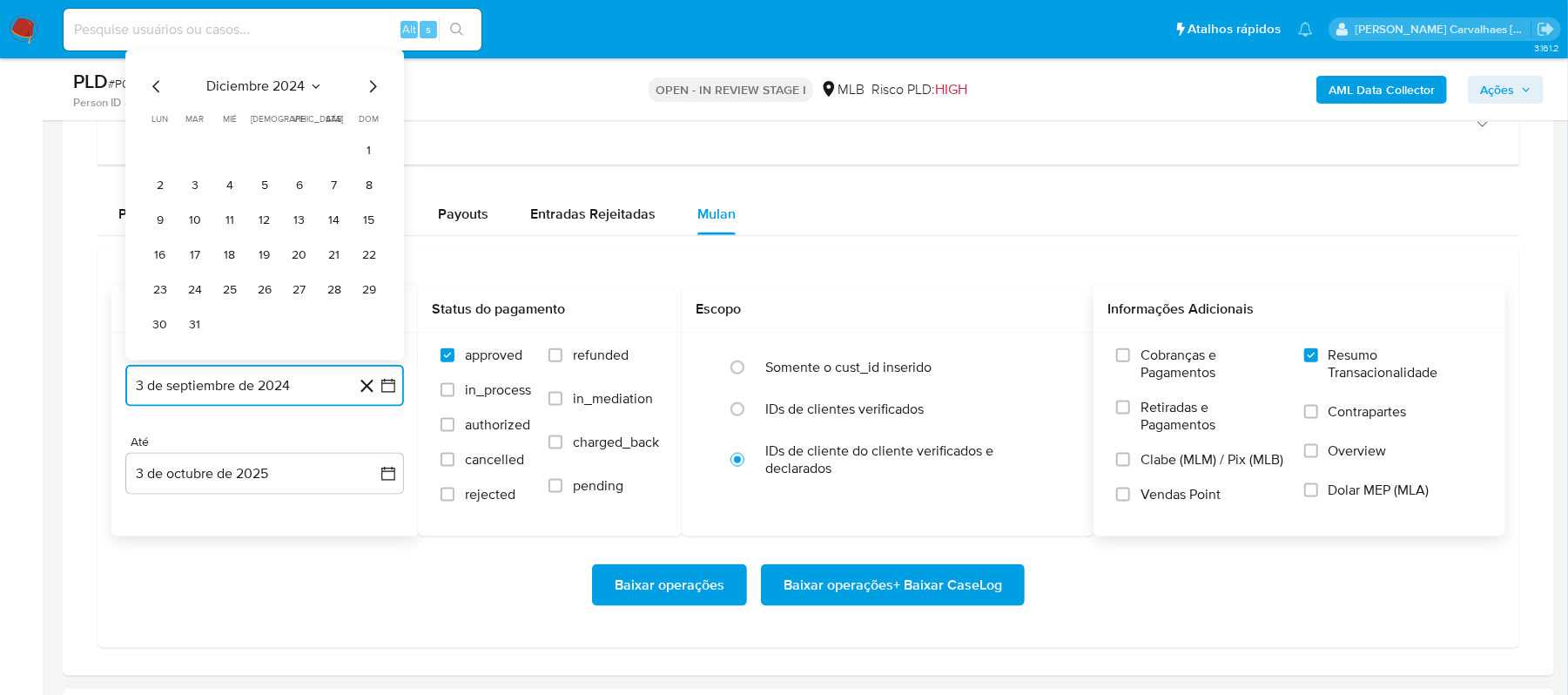
click at [367, 95] on icon "Mes siguiente" at bounding box center [373, 87] width 21 height 21
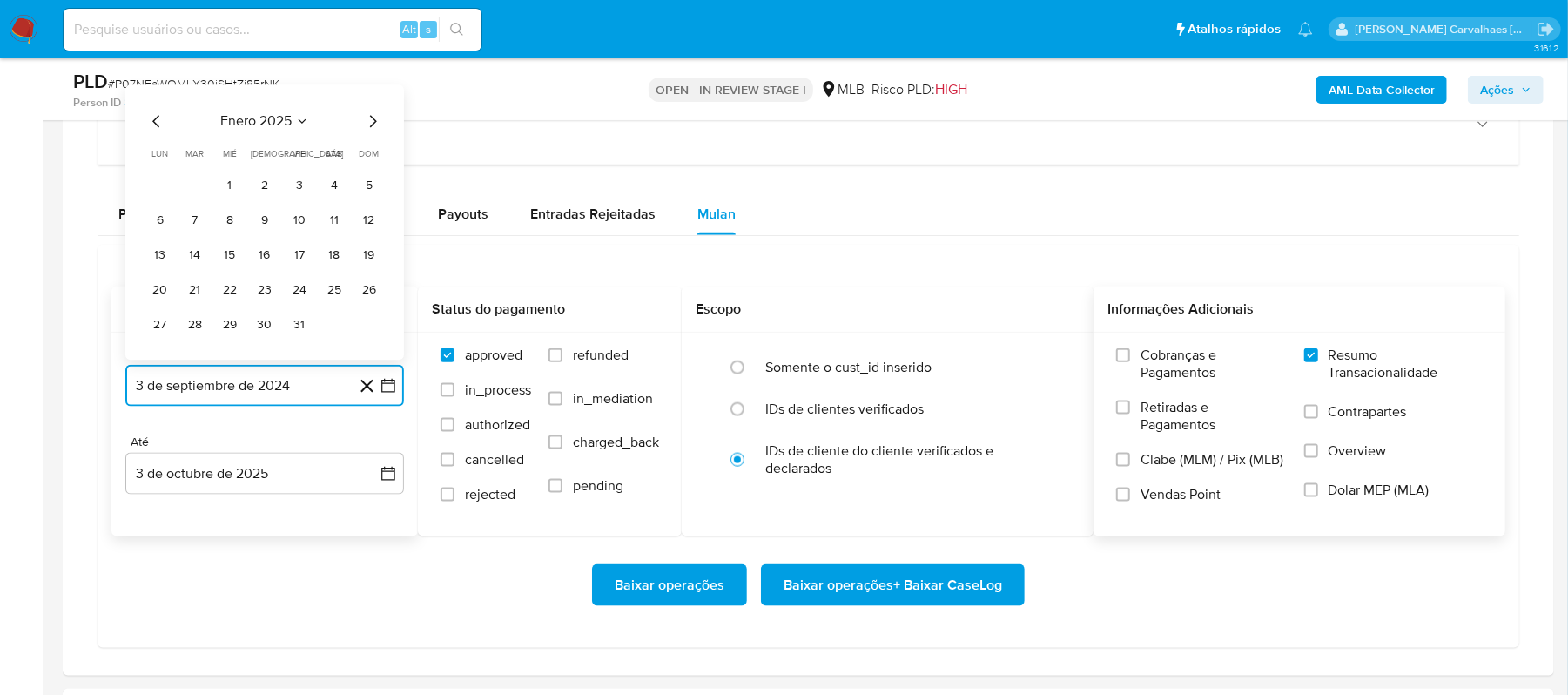
click at [373, 124] on icon "Mes siguiente" at bounding box center [373, 122] width 21 height 21
click at [373, 124] on icon "Mes siguiente" at bounding box center [373, 122] width 7 height 12
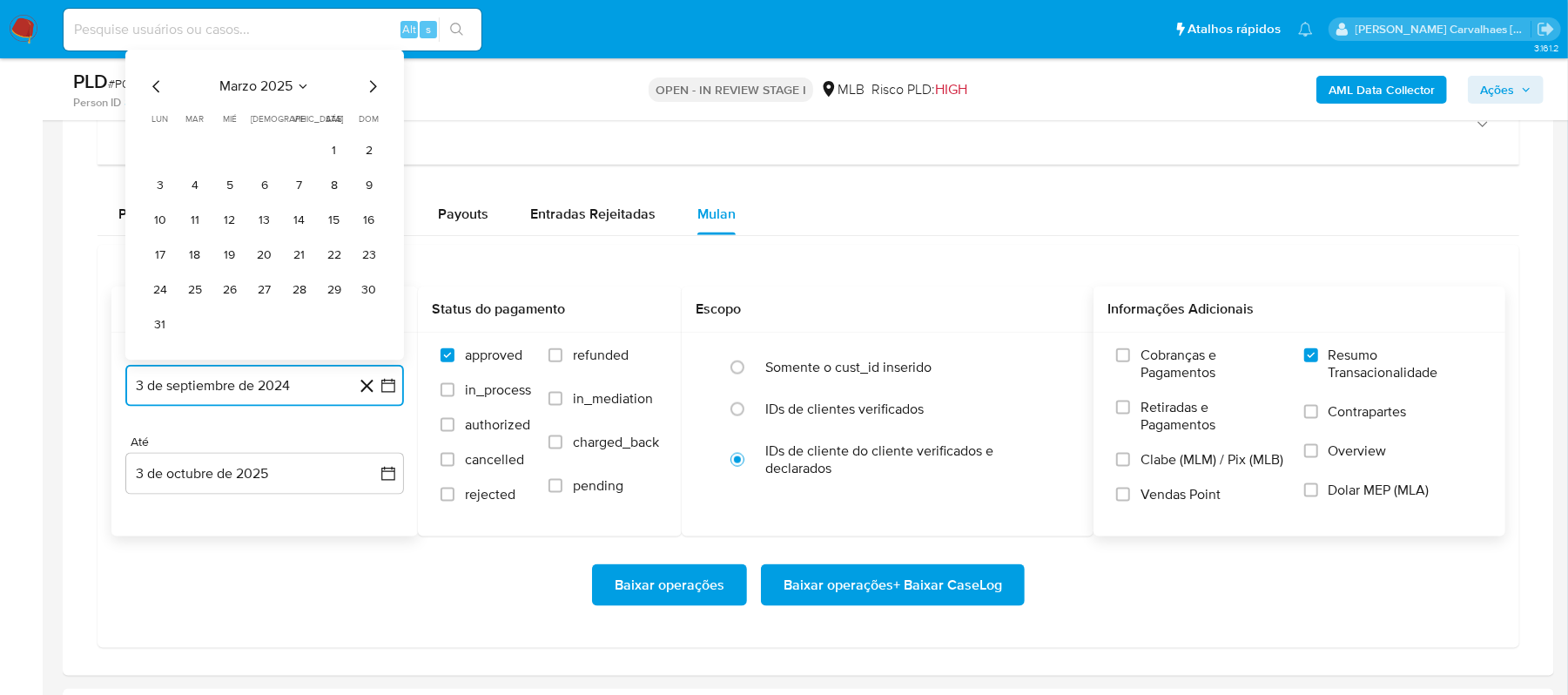
click at [370, 97] on icon "Mes siguiente" at bounding box center [373, 87] width 21 height 21
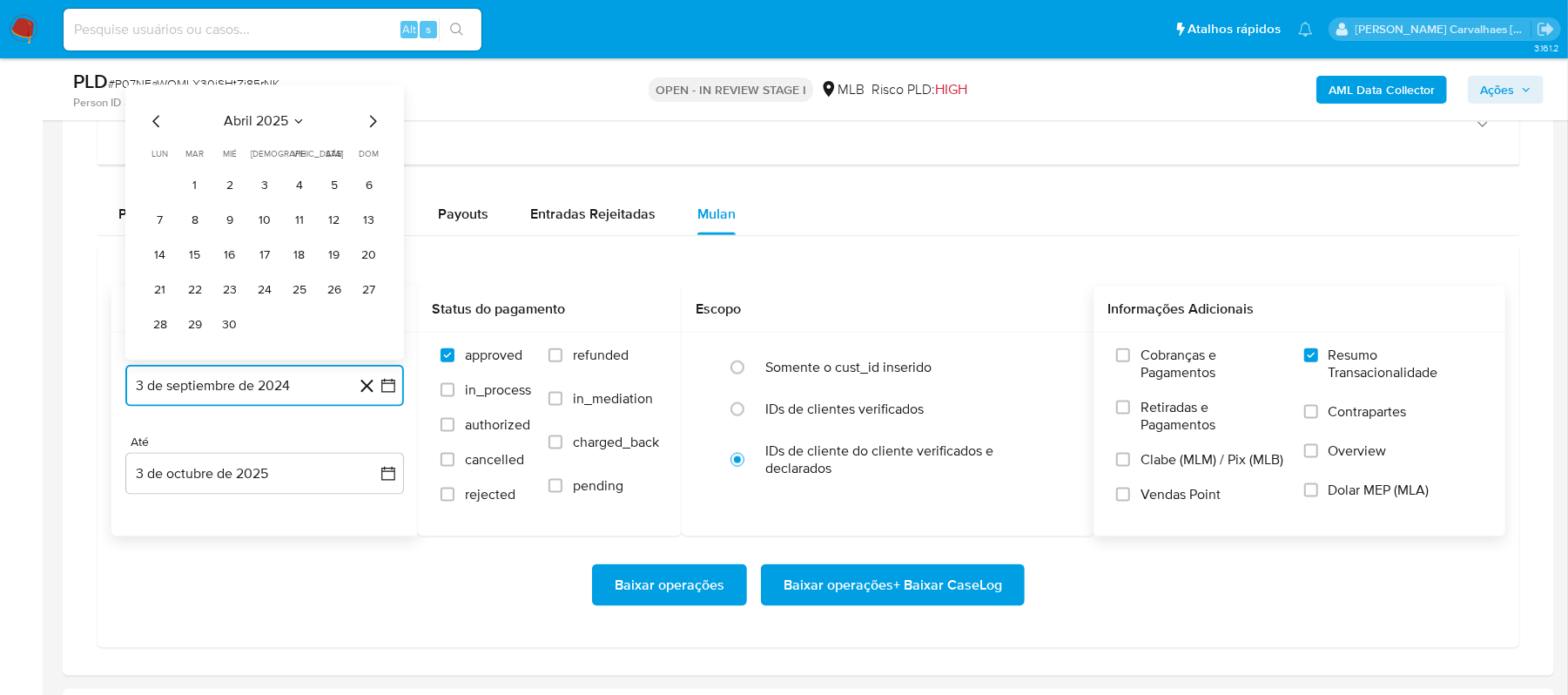
click at [370, 129] on icon "Mes siguiente" at bounding box center [373, 122] width 21 height 21
click at [373, 124] on icon "Mes siguiente" at bounding box center [373, 122] width 7 height 12
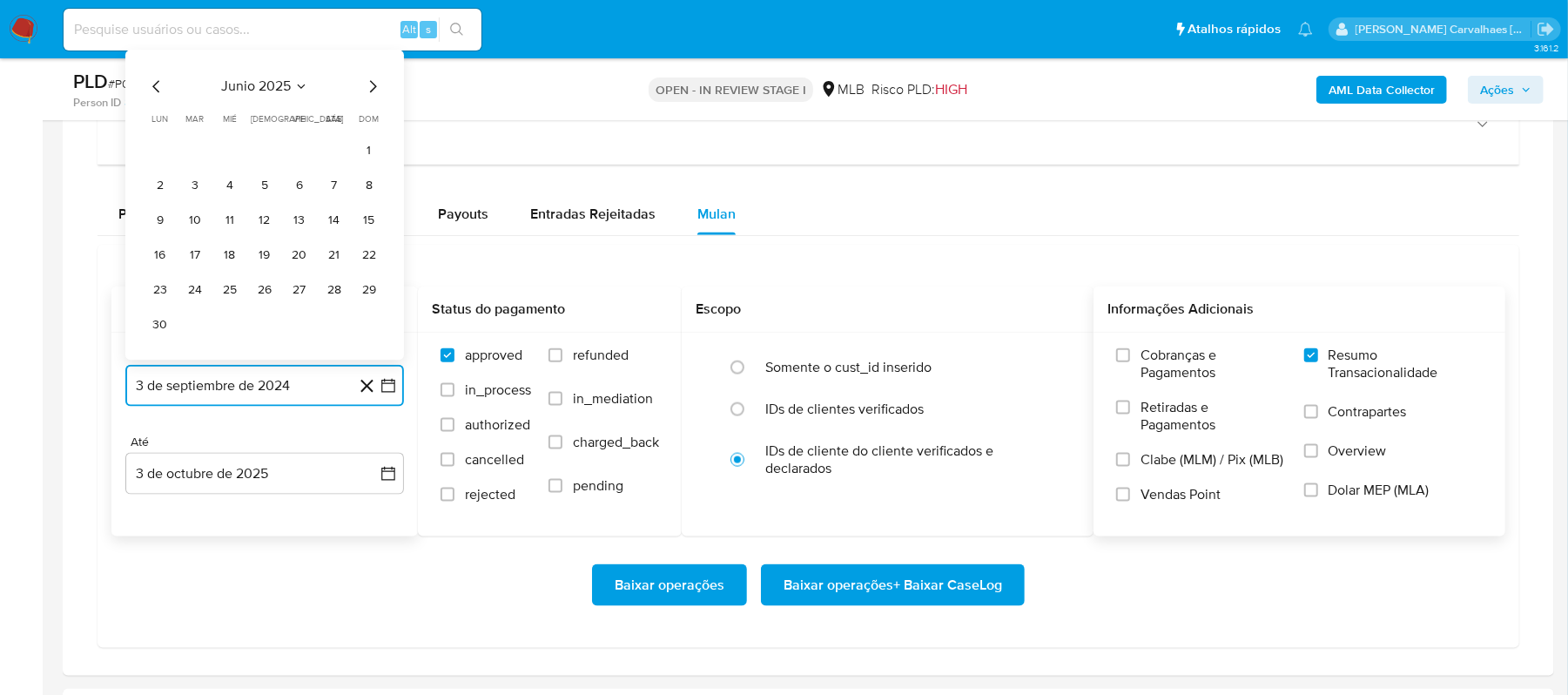
click at [371, 89] on icon "Mes siguiente" at bounding box center [373, 87] width 7 height 12
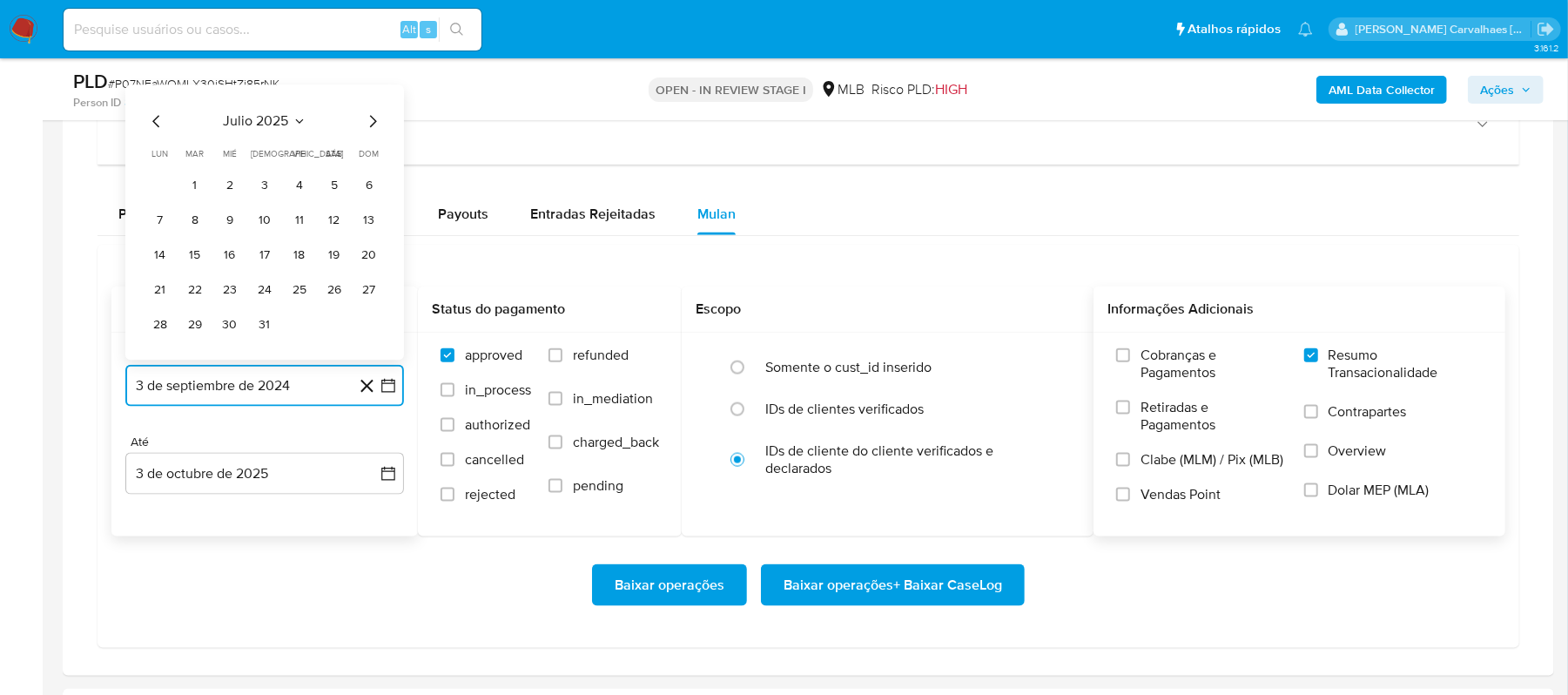
click at [373, 124] on icon "Mes siguiente" at bounding box center [373, 122] width 7 height 12
click at [162, 227] on button "4" at bounding box center [160, 222] width 28 height 28
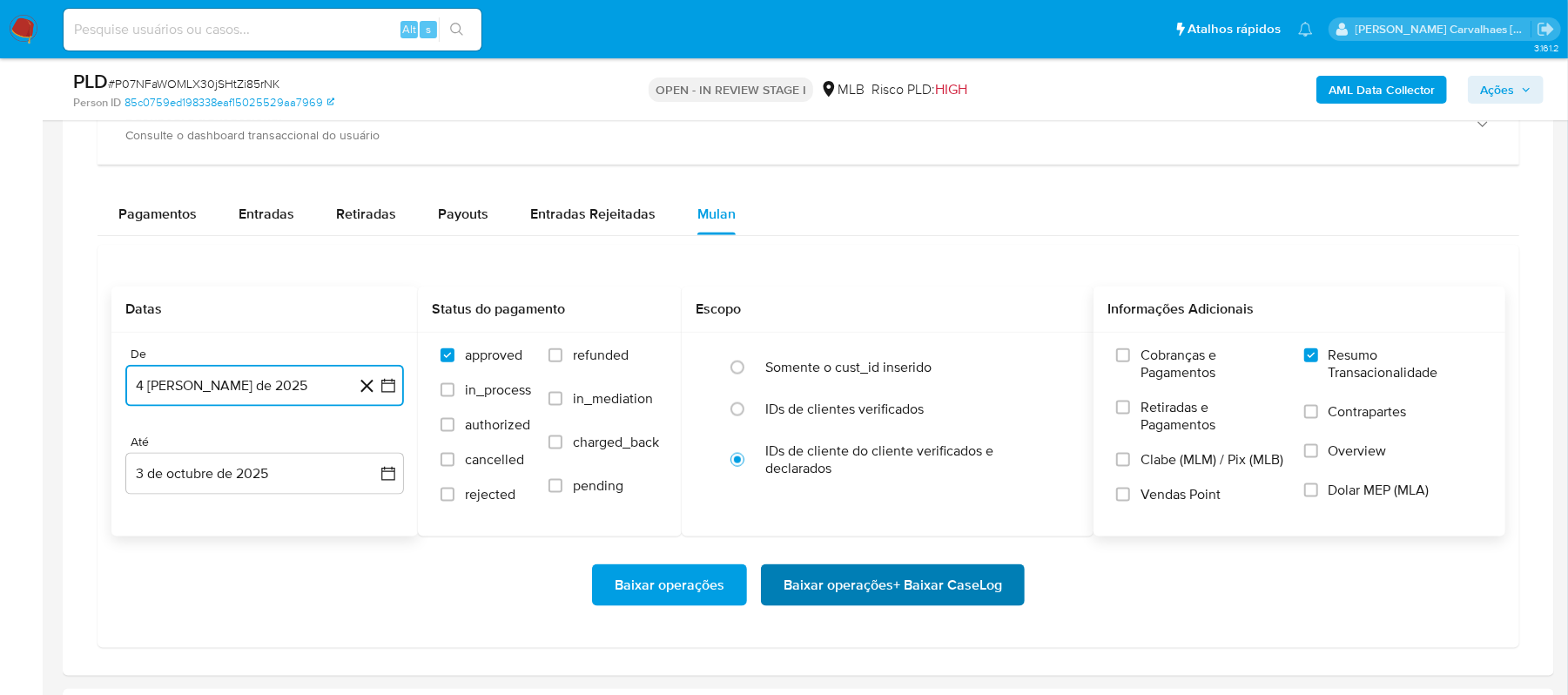
click at [881, 597] on span "Baixar operações + Baixar CaseLog" at bounding box center [893, 585] width 219 height 39
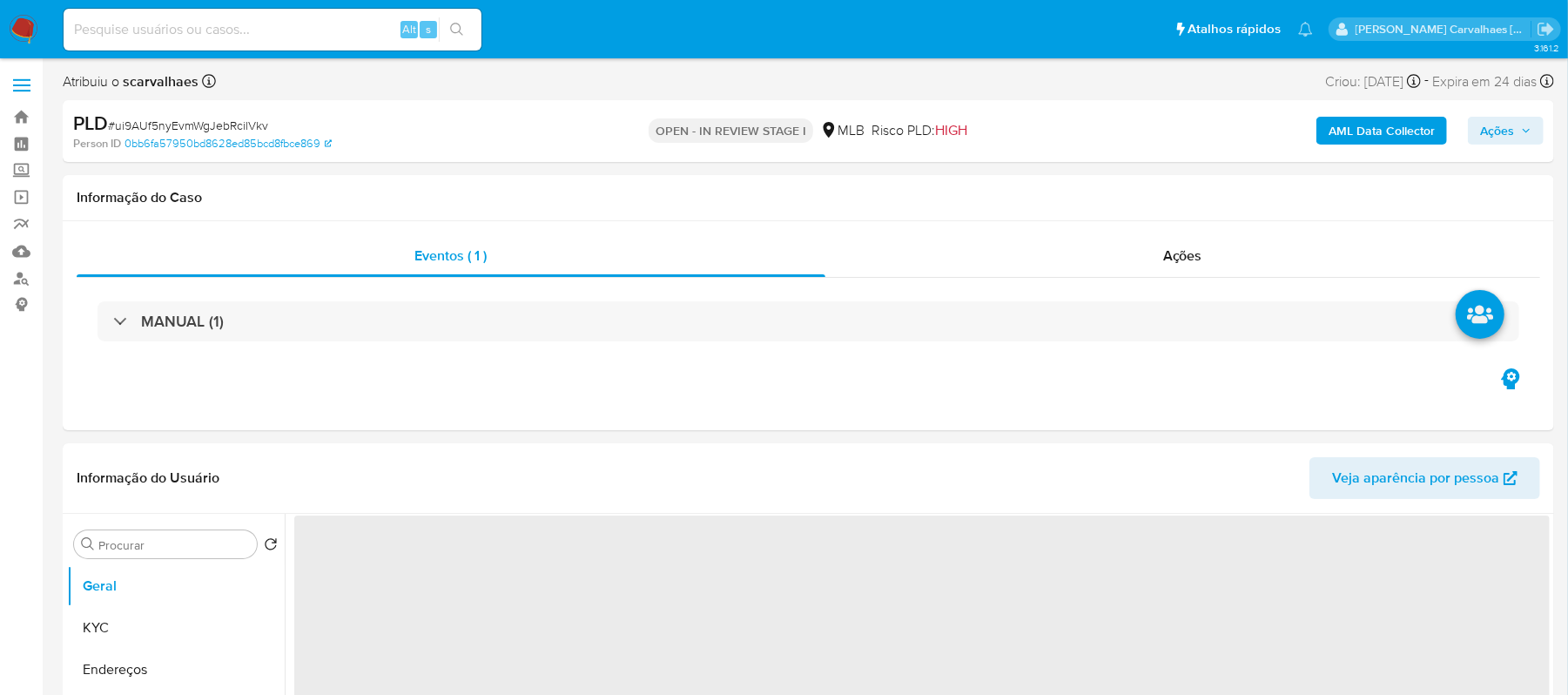
select select "10"
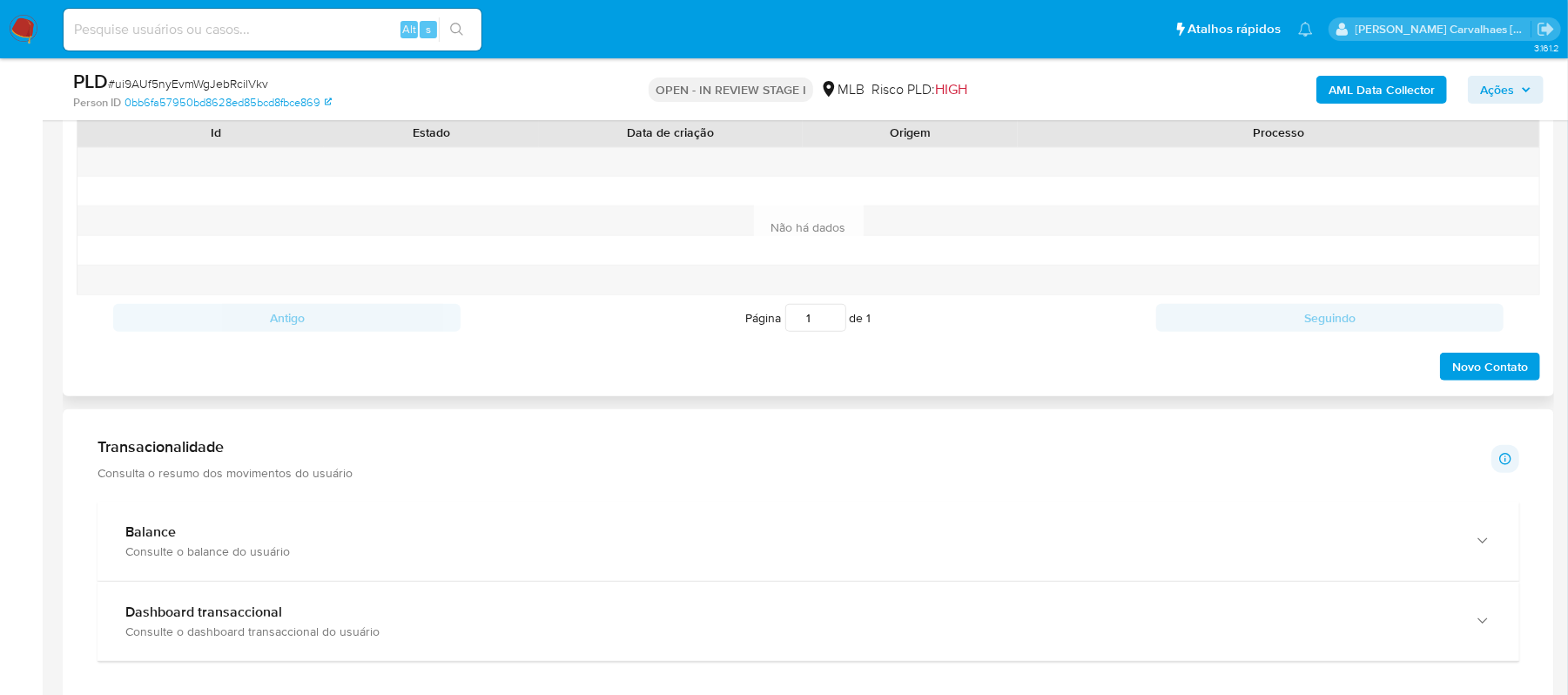
scroll to position [1161, 0]
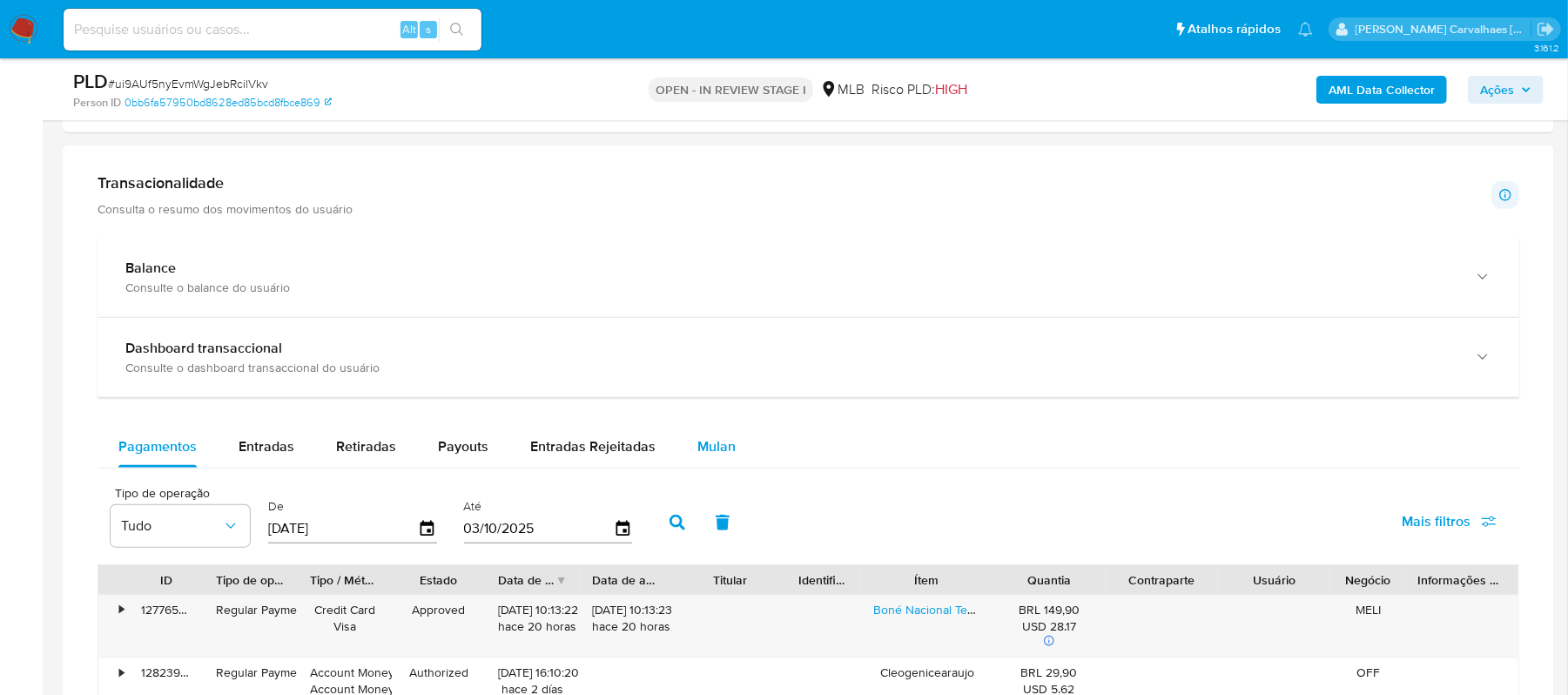
click at [698, 454] on span "Mulan" at bounding box center [717, 446] width 39 height 20
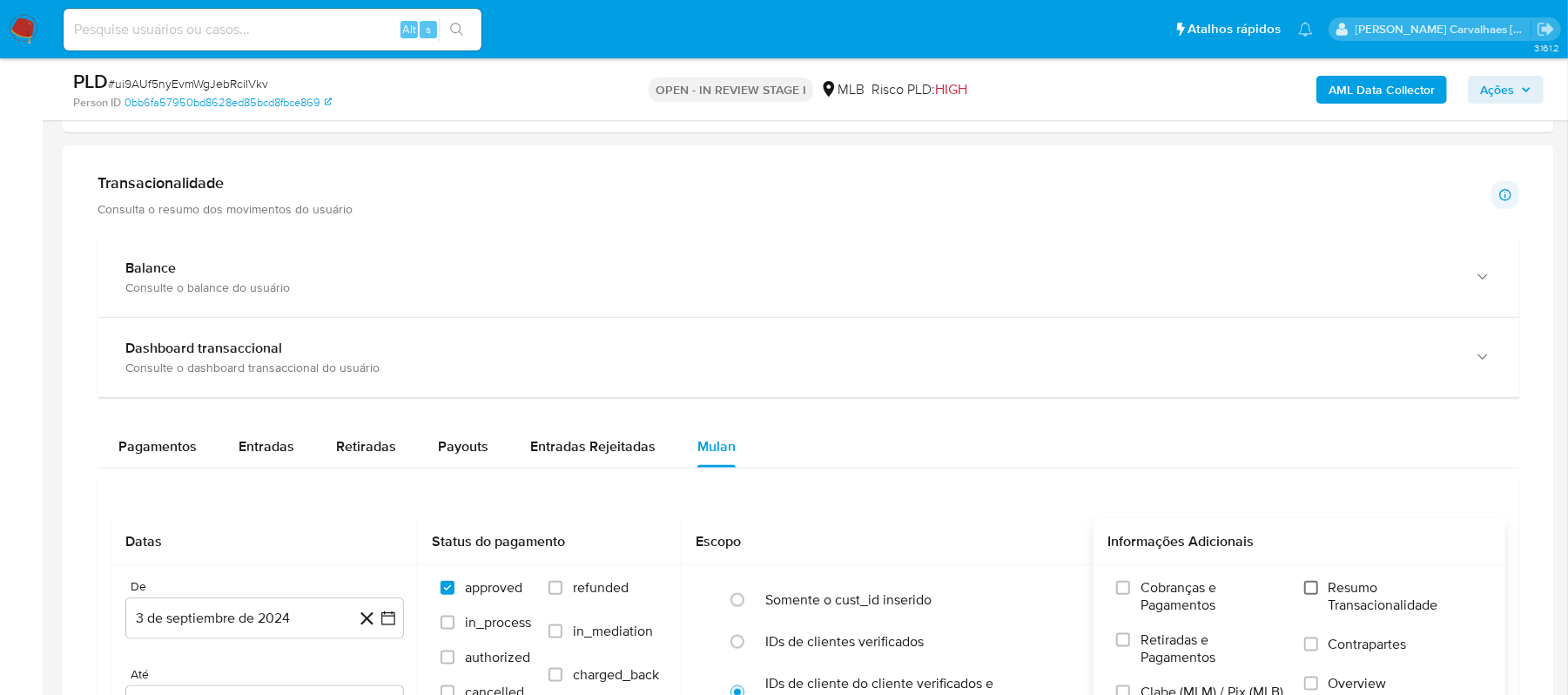
click at [1317, 595] on input "Resumo Transacionalidade" at bounding box center [1311, 587] width 14 height 14
click at [390, 625] on icon "button" at bounding box center [388, 619] width 17 height 17
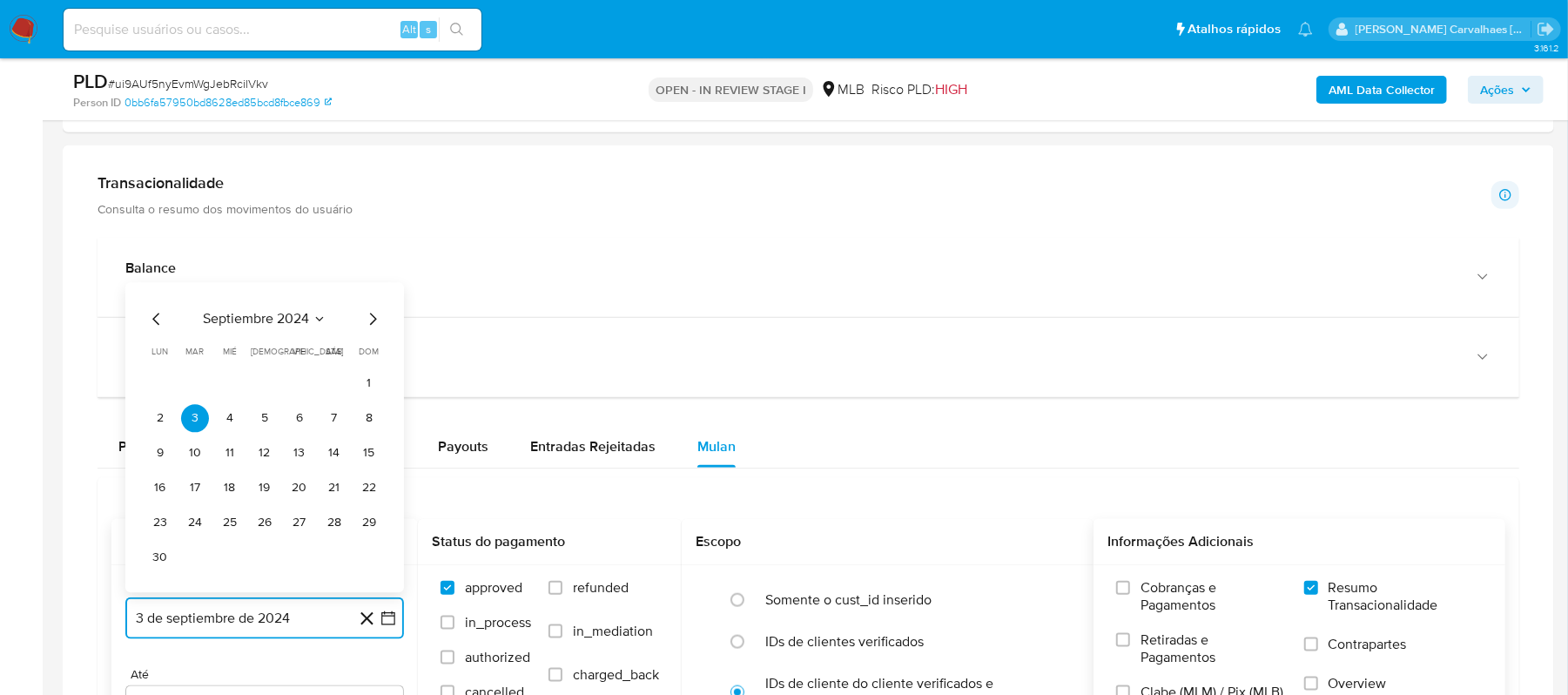
click at [370, 329] on icon "Mes siguiente" at bounding box center [373, 319] width 21 height 21
click at [370, 360] on icon "Mes siguiente" at bounding box center [373, 354] width 21 height 21
click at [373, 315] on icon "Mes siguiente" at bounding box center [373, 319] width 21 height 21
click at [369, 363] on icon "Mes siguiente" at bounding box center [373, 354] width 21 height 21
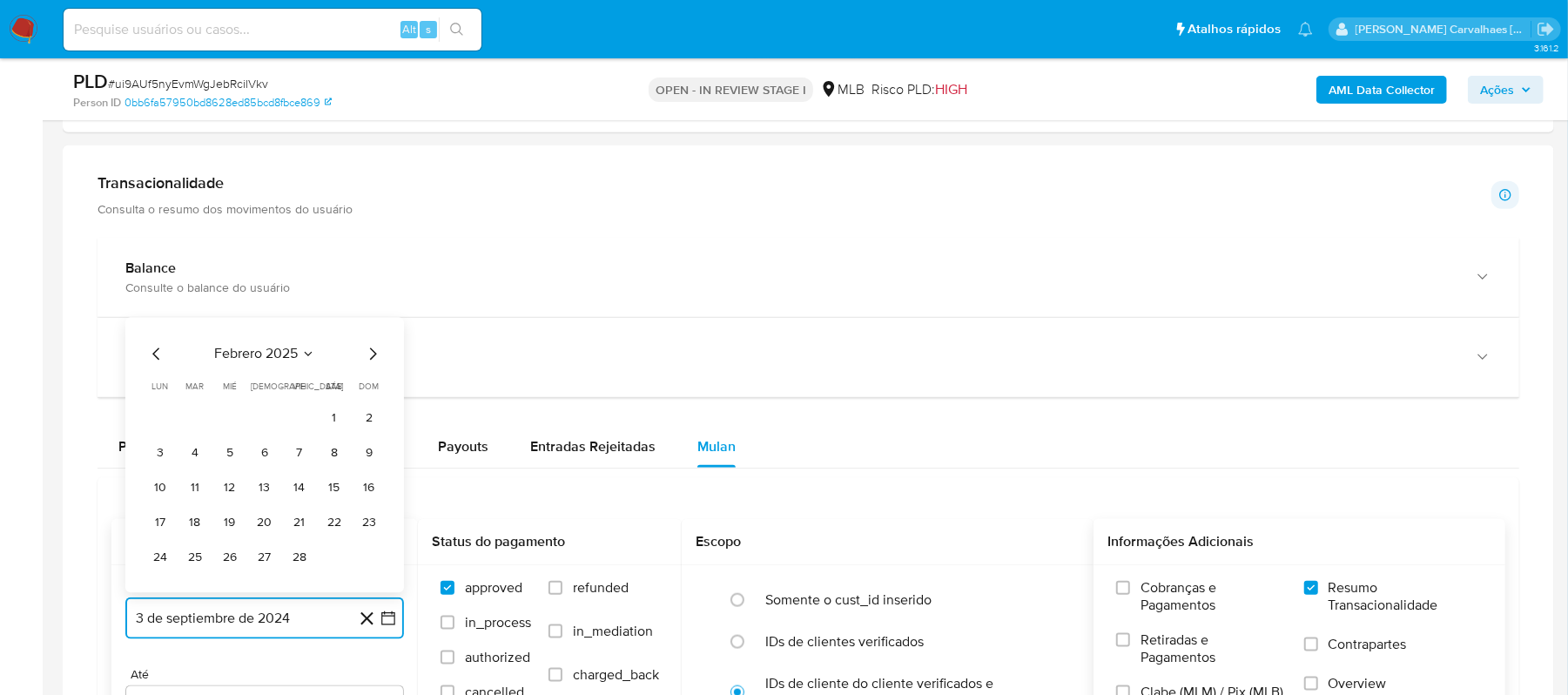
click at [369, 363] on icon "Mes siguiente" at bounding box center [373, 354] width 21 height 21
click at [370, 330] on icon "Mes siguiente" at bounding box center [373, 319] width 21 height 21
click at [371, 360] on icon "Mes siguiente" at bounding box center [373, 354] width 21 height 21
click at [374, 326] on icon "Mes siguiente" at bounding box center [373, 319] width 7 height 12
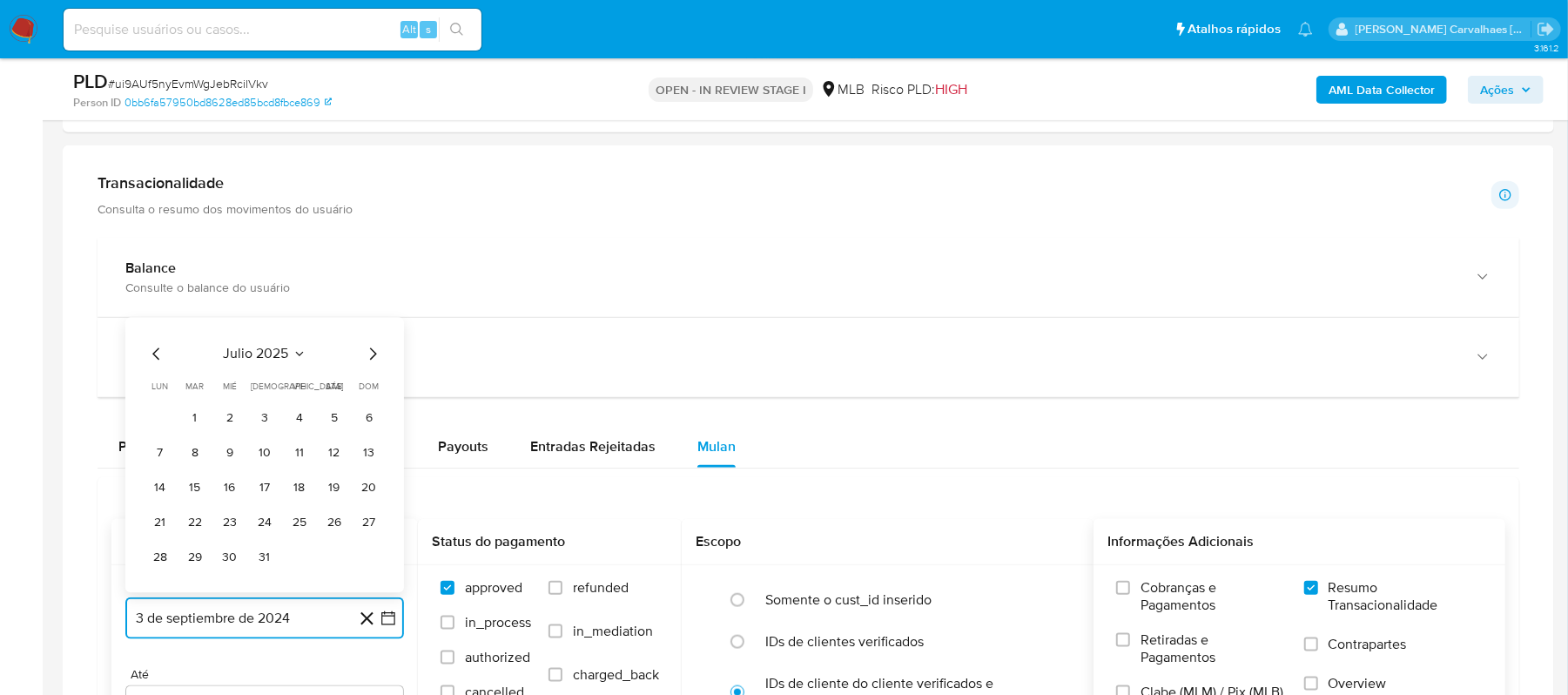
click at [373, 357] on icon "Mes siguiente" at bounding box center [373, 354] width 7 height 12
click at [158, 466] on button "4" at bounding box center [160, 454] width 28 height 28
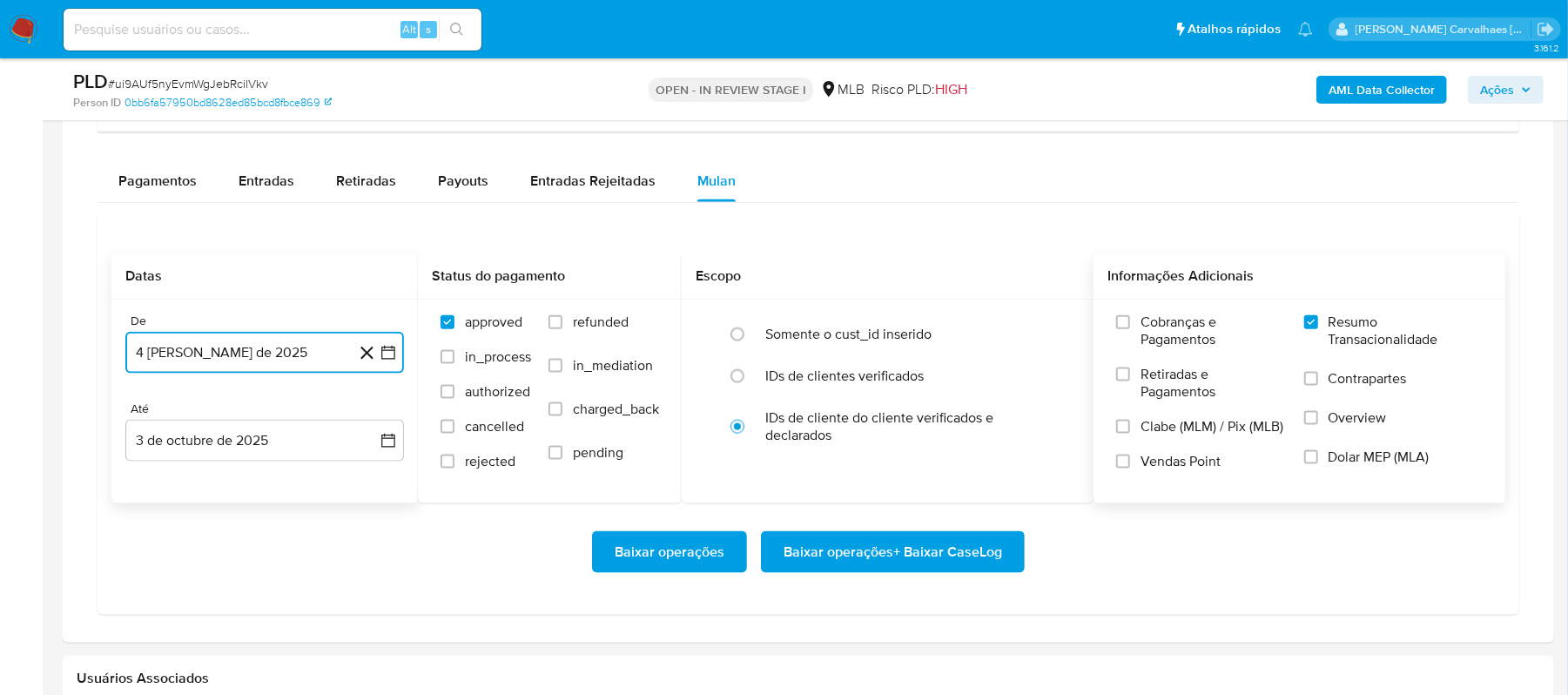
scroll to position [1509, 0]
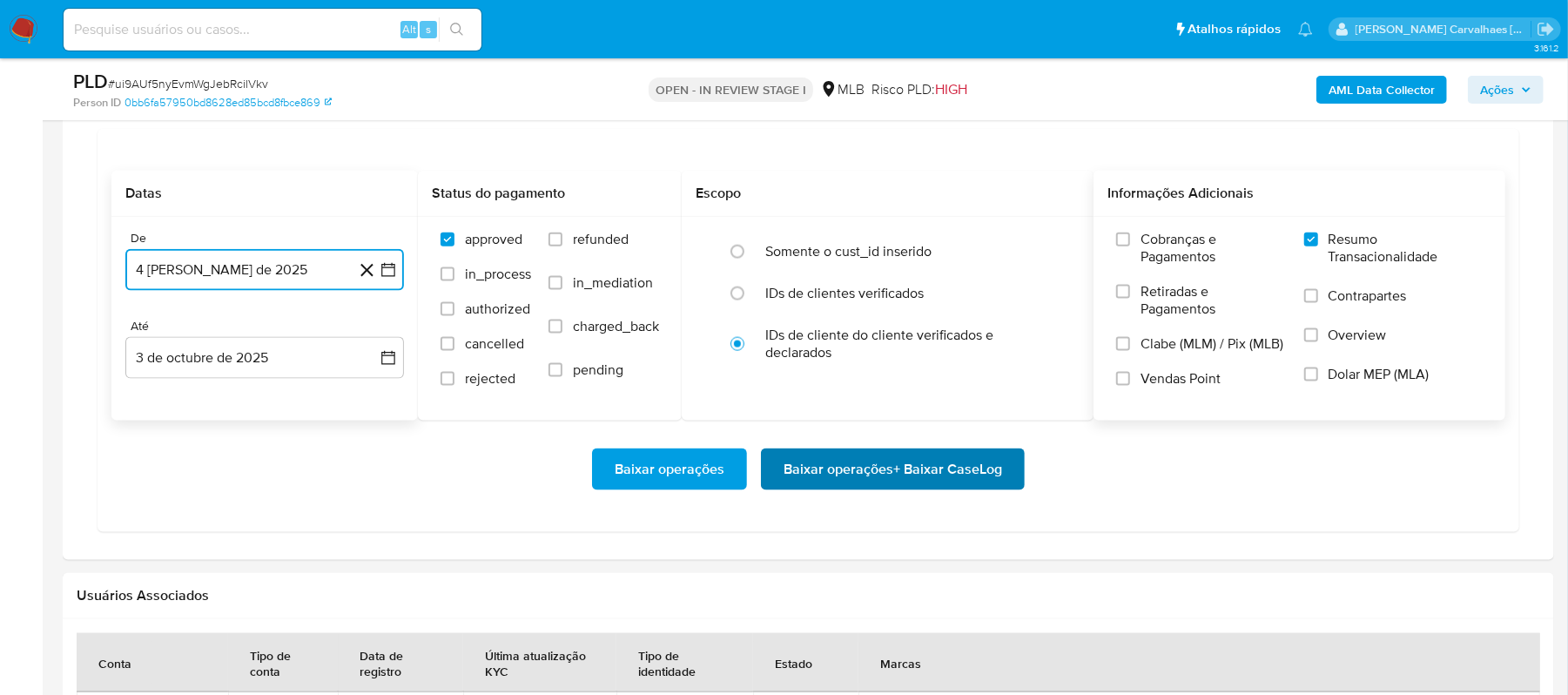
click at [891, 481] on span "Baixar operações + Baixar CaseLog" at bounding box center [893, 469] width 219 height 39
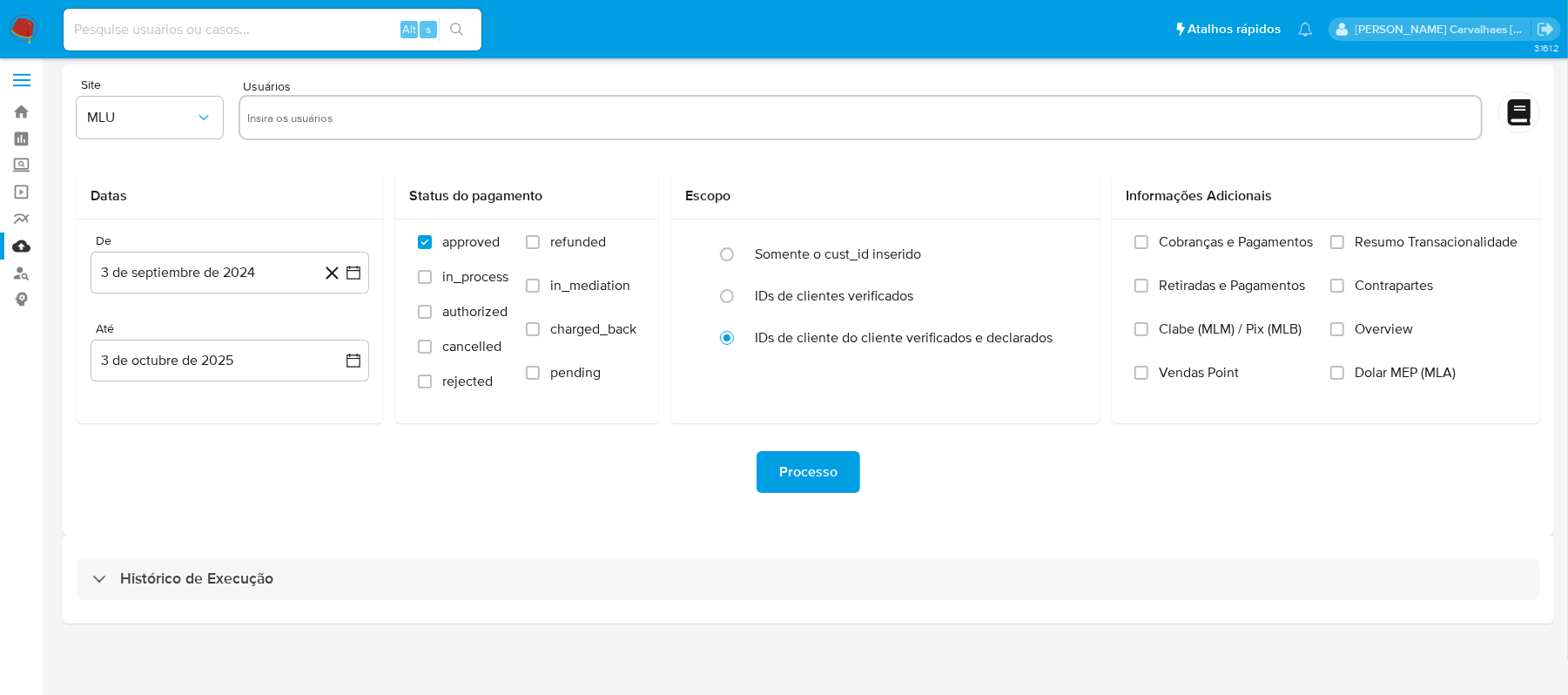
scroll to position [7, 0]
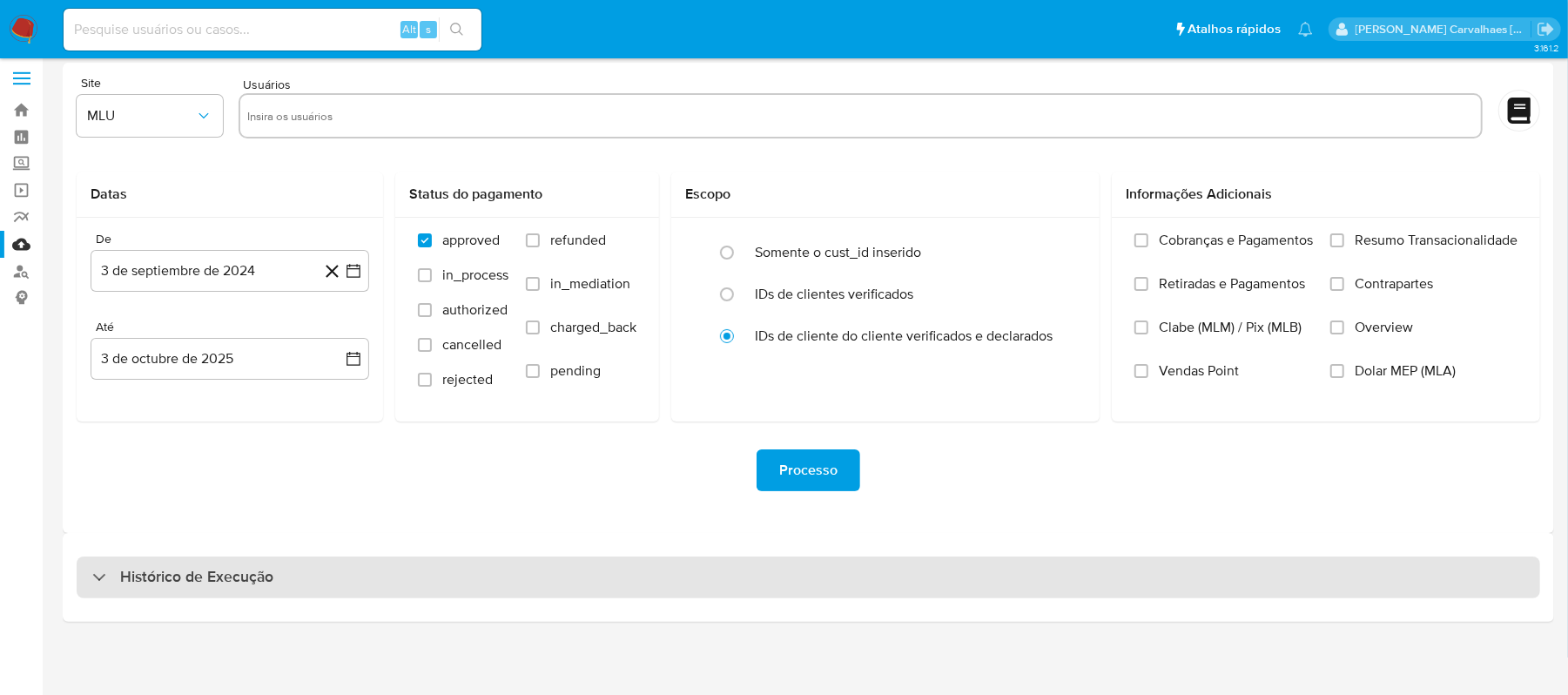
click at [237, 579] on h3 "Histórico de Execução" at bounding box center [196, 577] width 153 height 21
select select "10"
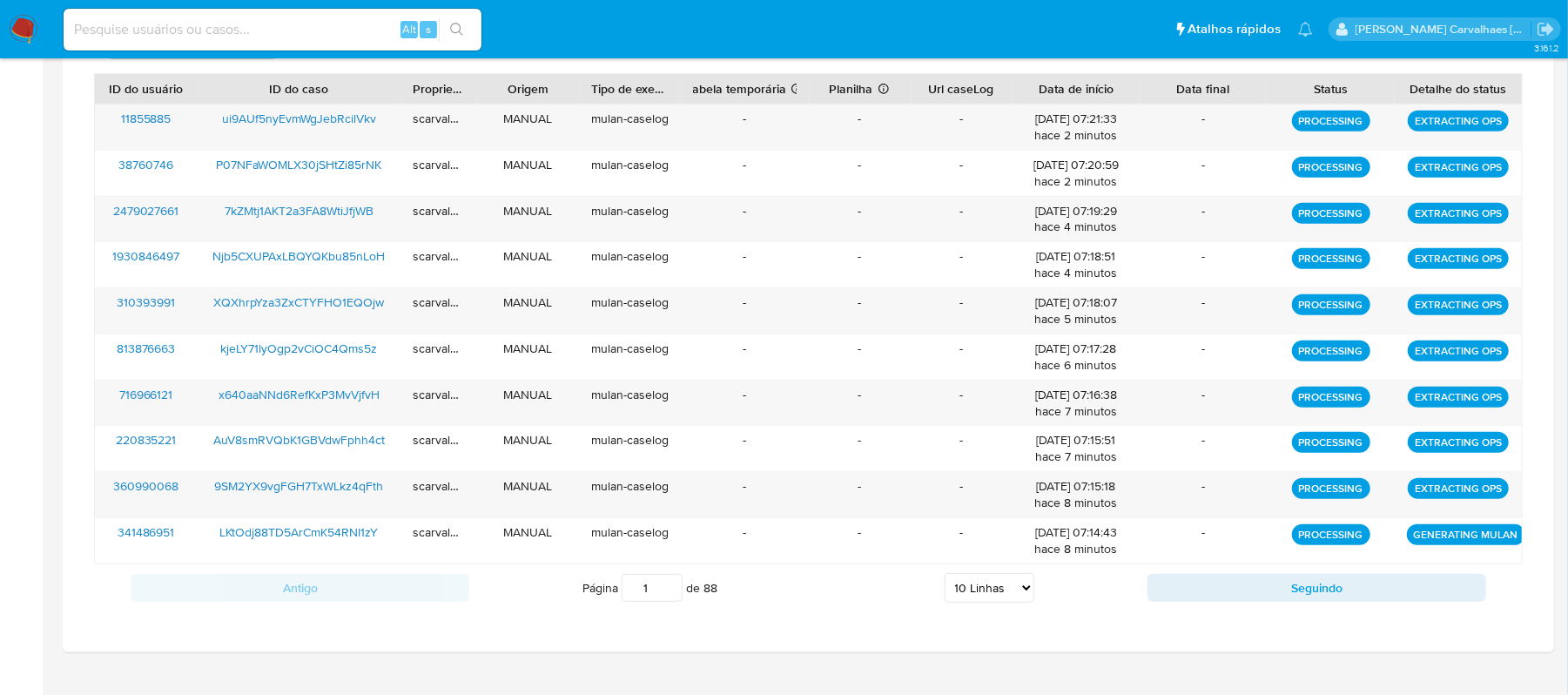
scroll to position [667, 0]
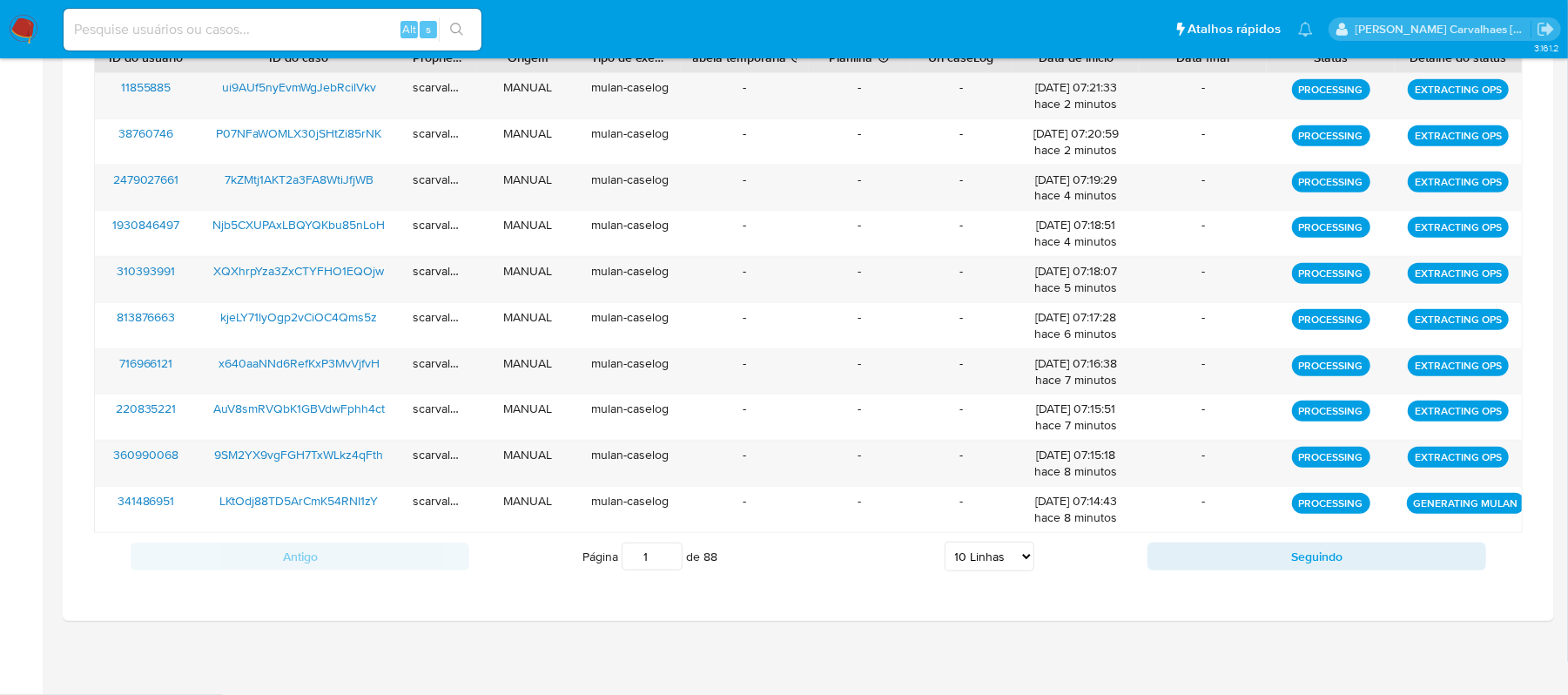
click at [1022, 552] on select "5 Linhas 10 Linhas 20 Linhas 25 Linhas 50 Linhas 100 Linhas" at bounding box center [989, 556] width 90 height 29
click at [666, 551] on input "2" at bounding box center [652, 557] width 61 height 28
type input "2"
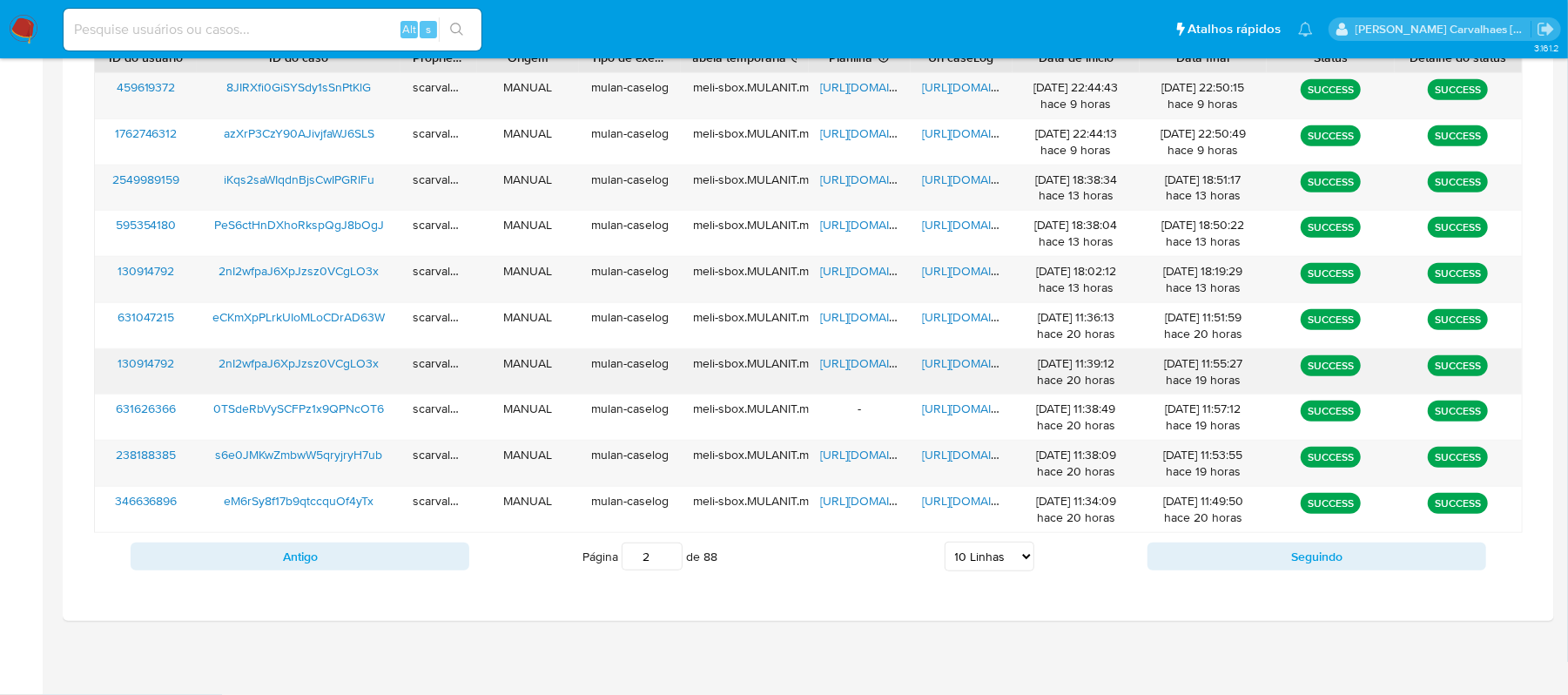
click at [954, 363] on span "https://docs.google.com/document/d/14fZ6q72IHLadWLo4gnBFX7kVYHJtdZb5yLc6TCHFA3k…" at bounding box center [983, 363] width 120 height 17
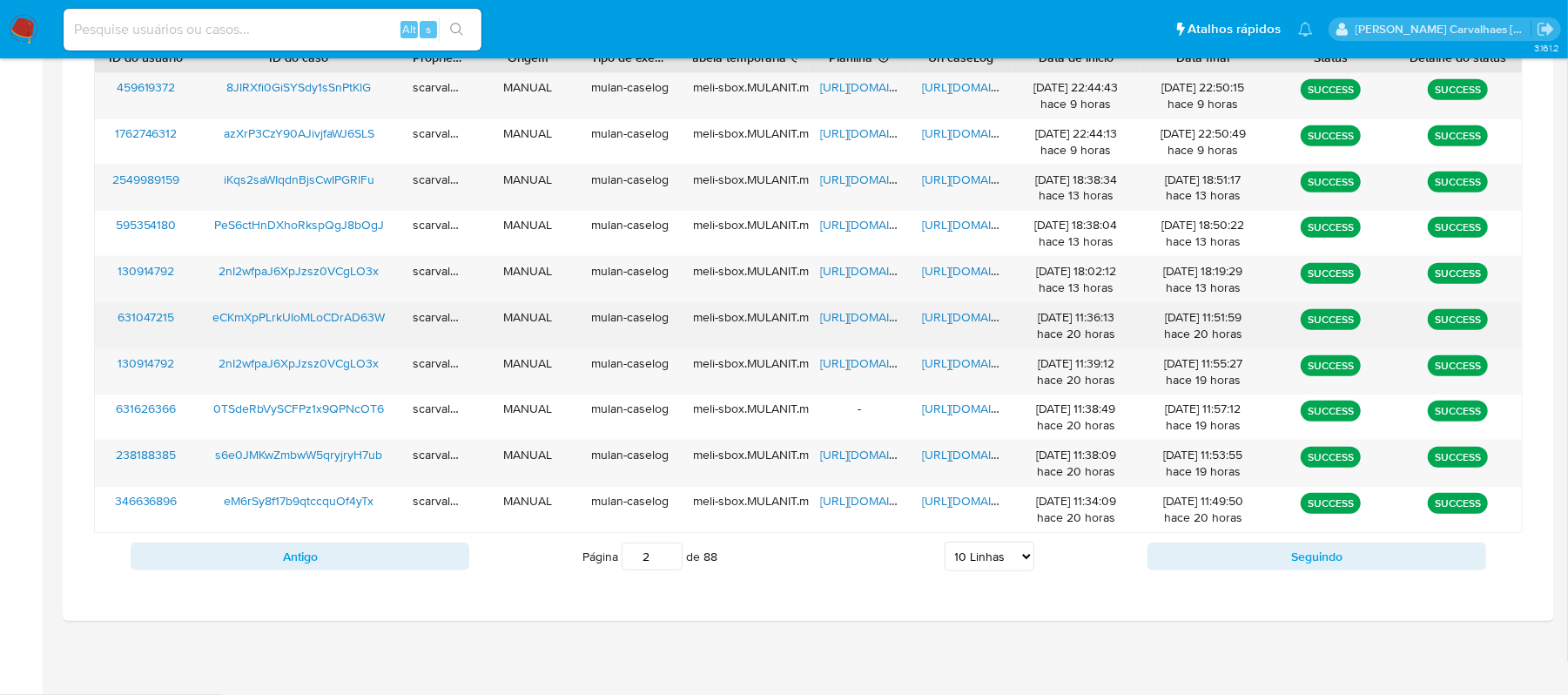
click at [927, 314] on span "https://docs.google.com/document/d/1QalDsUdi-4e92tXH-yfuoOIipbJxUZwFRySDCmj2dDw…" at bounding box center [983, 317] width 120 height 17
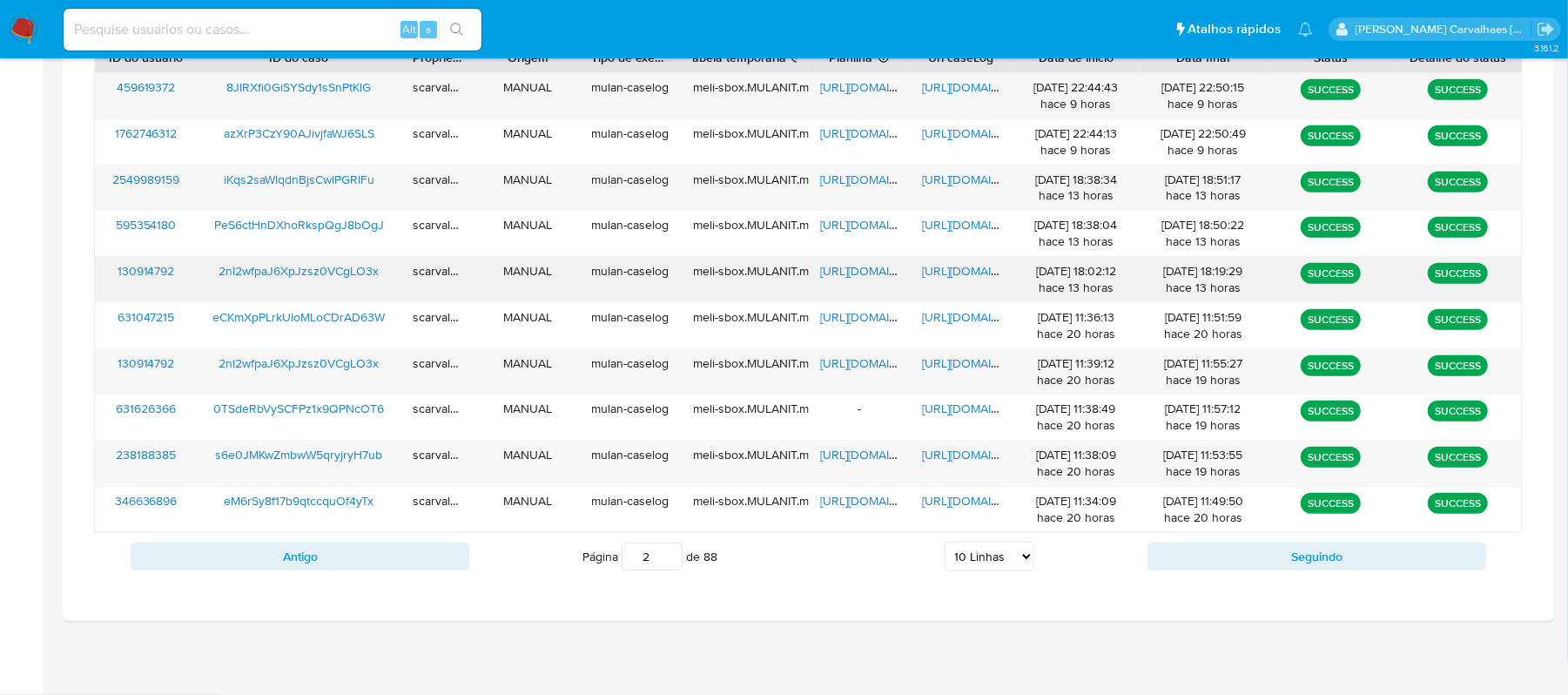
click at [936, 269] on span "https://docs.google.com/document/d/1cN-BrbBzbFpqjQc4mhLGf2-E-9AWPkUkWUS0DyxIL2U…" at bounding box center [983, 271] width 120 height 17
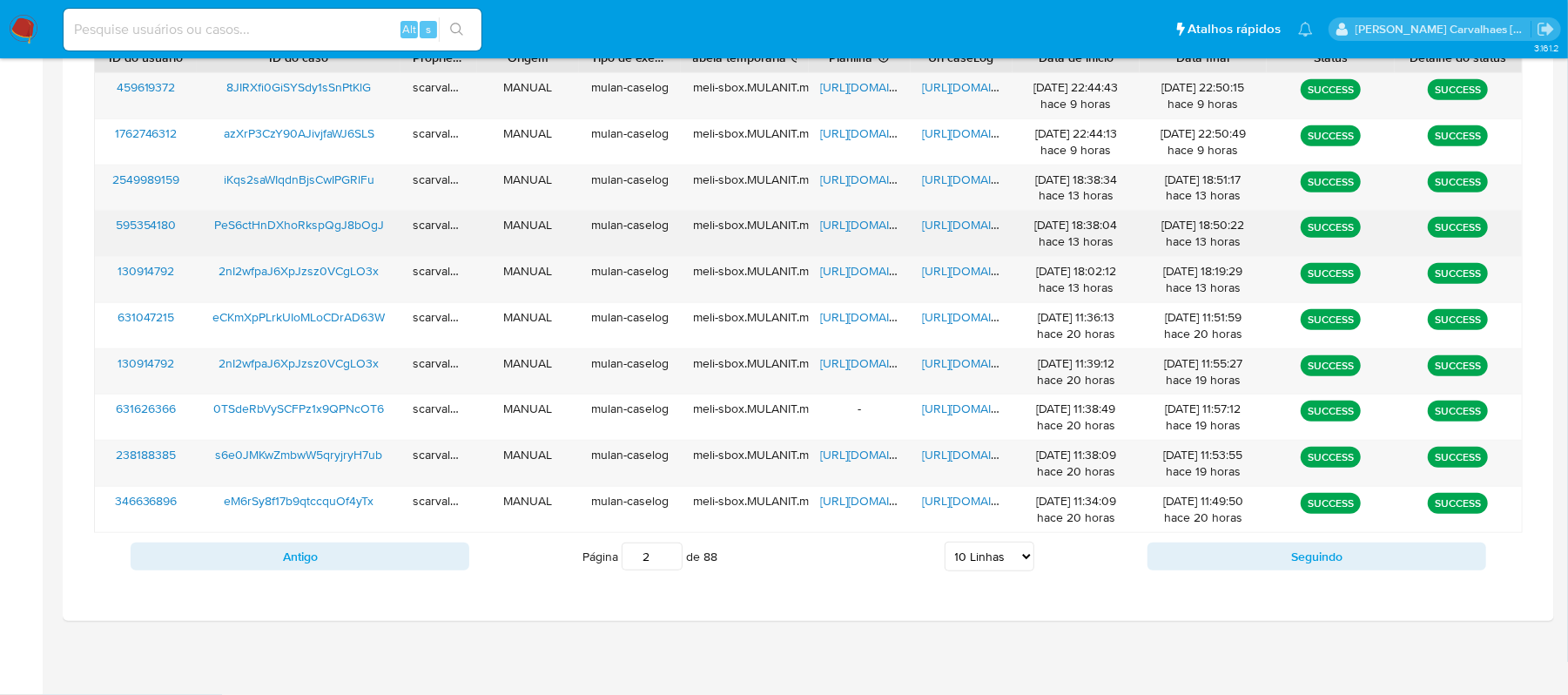
click at [955, 223] on span "https://docs.google.com/document/d/1n2aAVnIZnKJfY6NDGxg5K8jLcLbZKib97oKf6EGLL34…" at bounding box center [983, 225] width 120 height 17
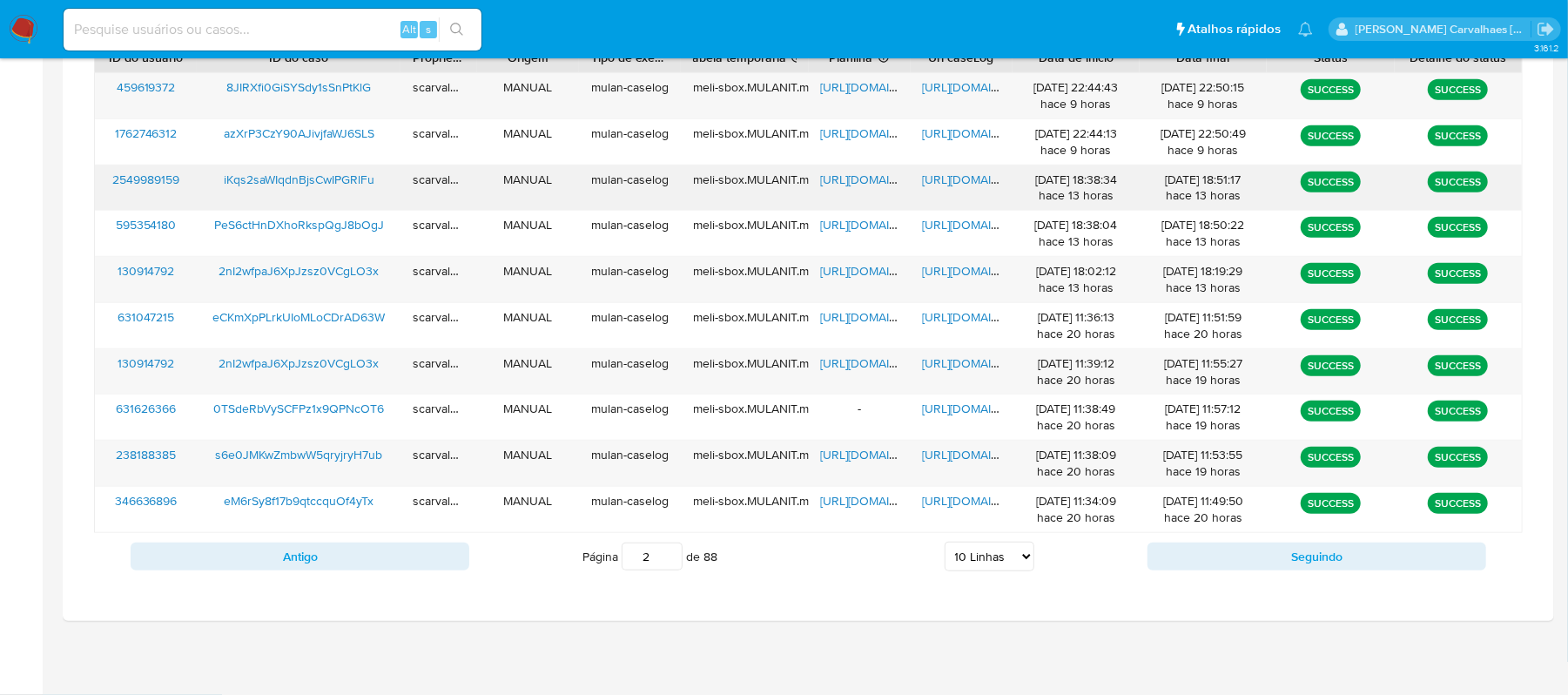
click at [961, 178] on span "[URL][DOMAIN_NAME]" at bounding box center [983, 179] width 120 height 17
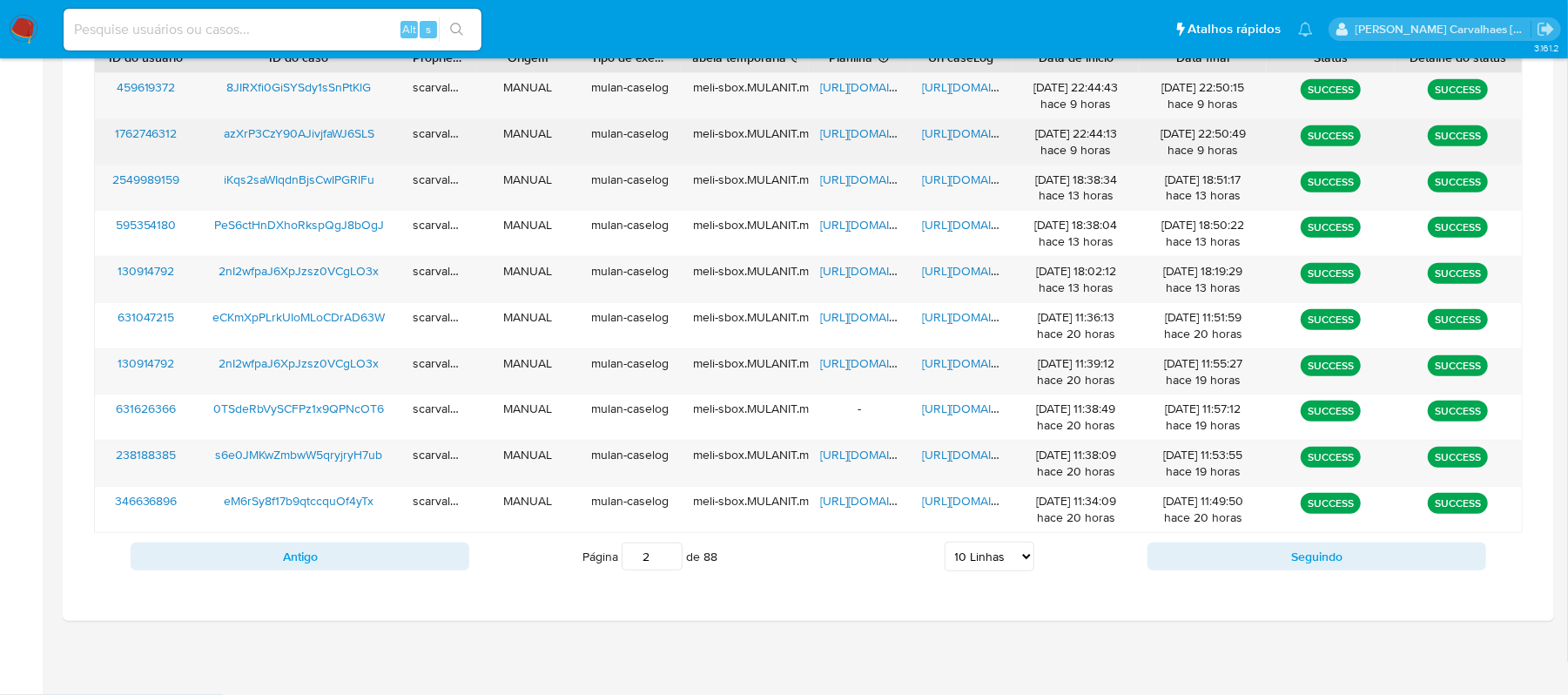
click at [967, 129] on span "https://docs.google.com/document/d/1jF1evuM56FKFC4cwBs0Tox6Sn1gy7sLif8wLD4WCSkE…" at bounding box center [983, 133] width 120 height 17
click at [851, 134] on span "https://docs.google.com/spreadsheets/d/1GYOrgubXj4cZjWAzVyiG88363CQvQyepKFjC22C…" at bounding box center [881, 133] width 120 height 17
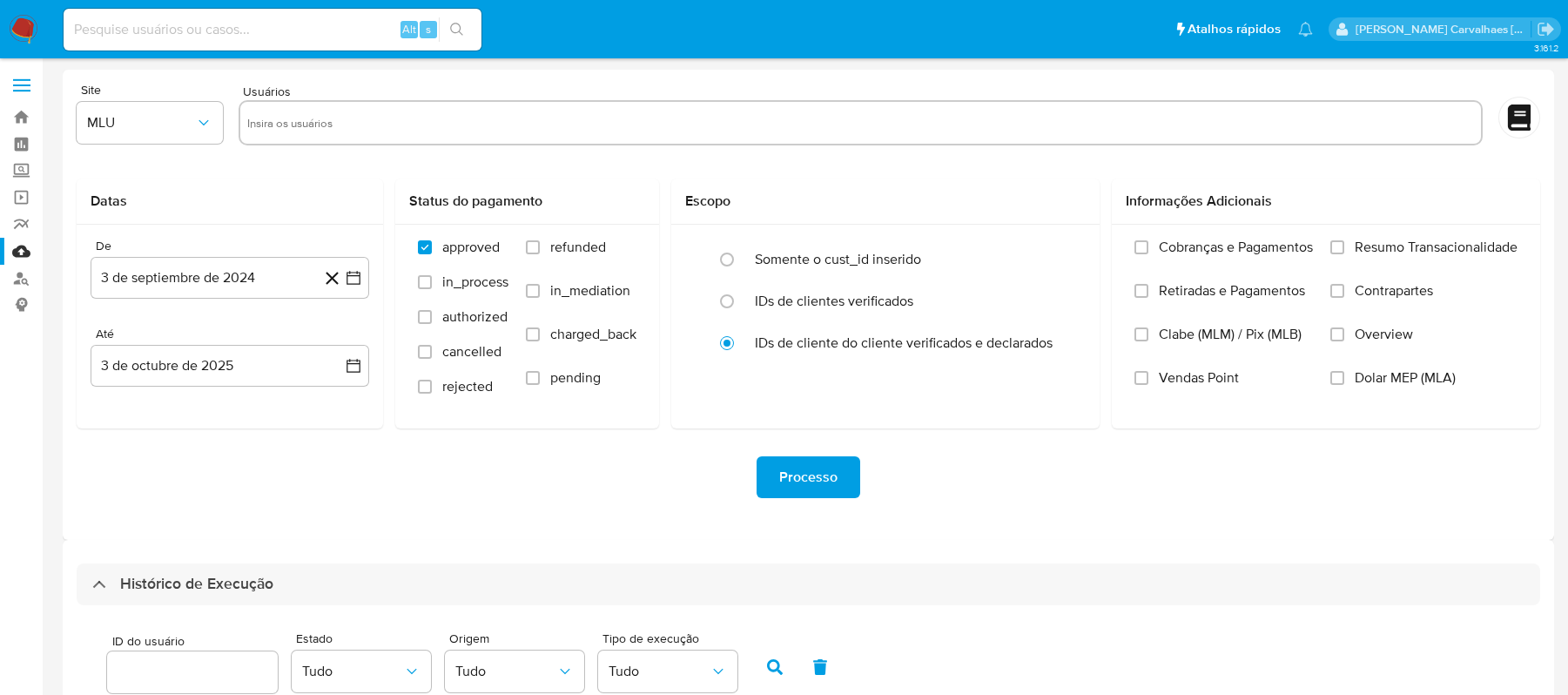
select select "10"
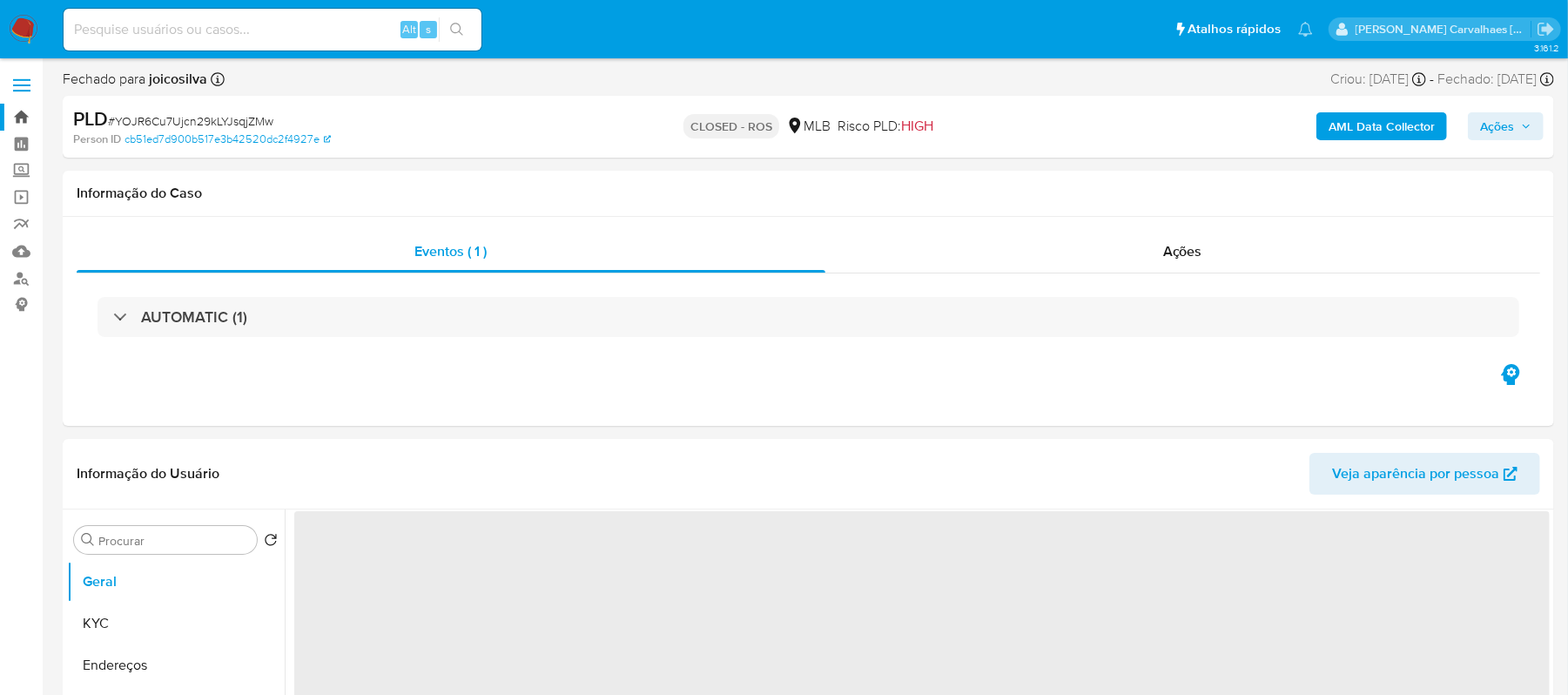
select select "10"
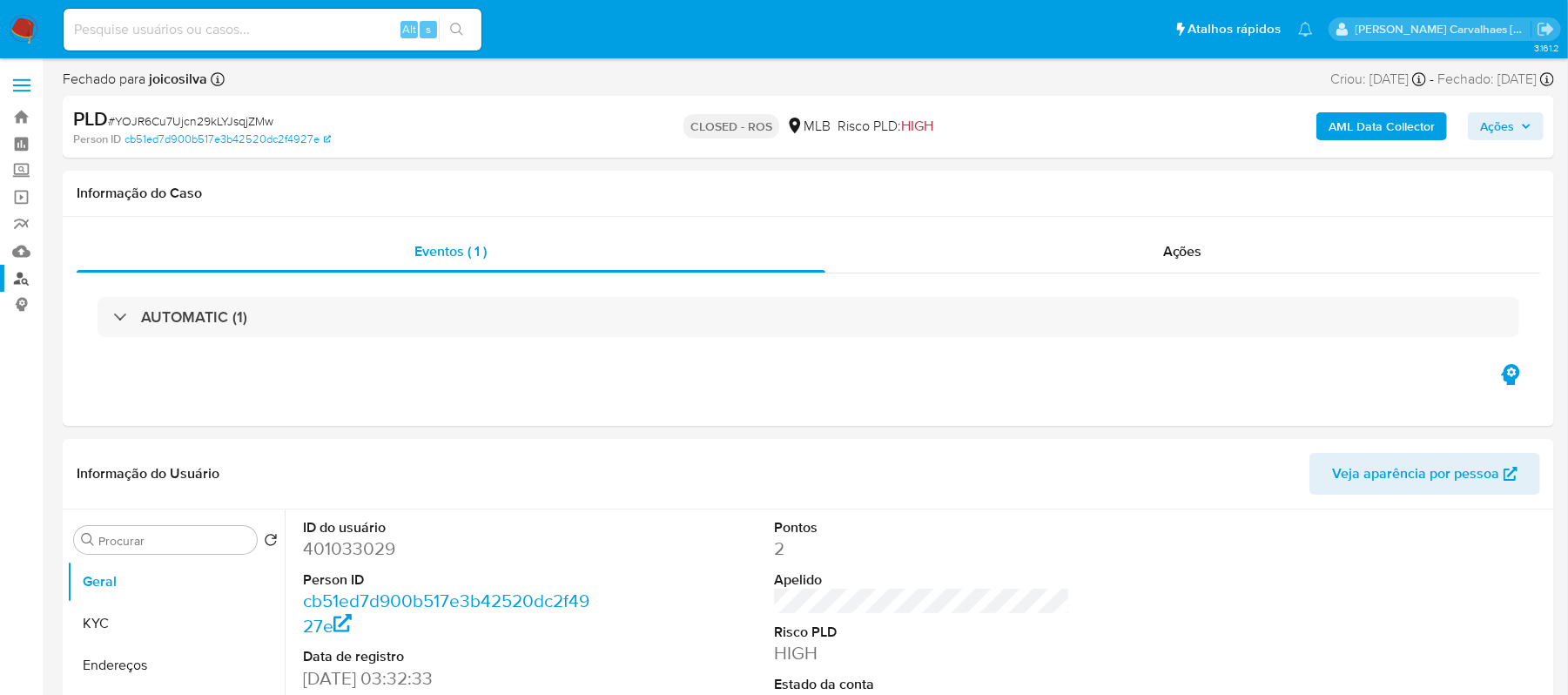
click at [15, 272] on link "Localizador de pessoas" at bounding box center [104, 278] width 208 height 27
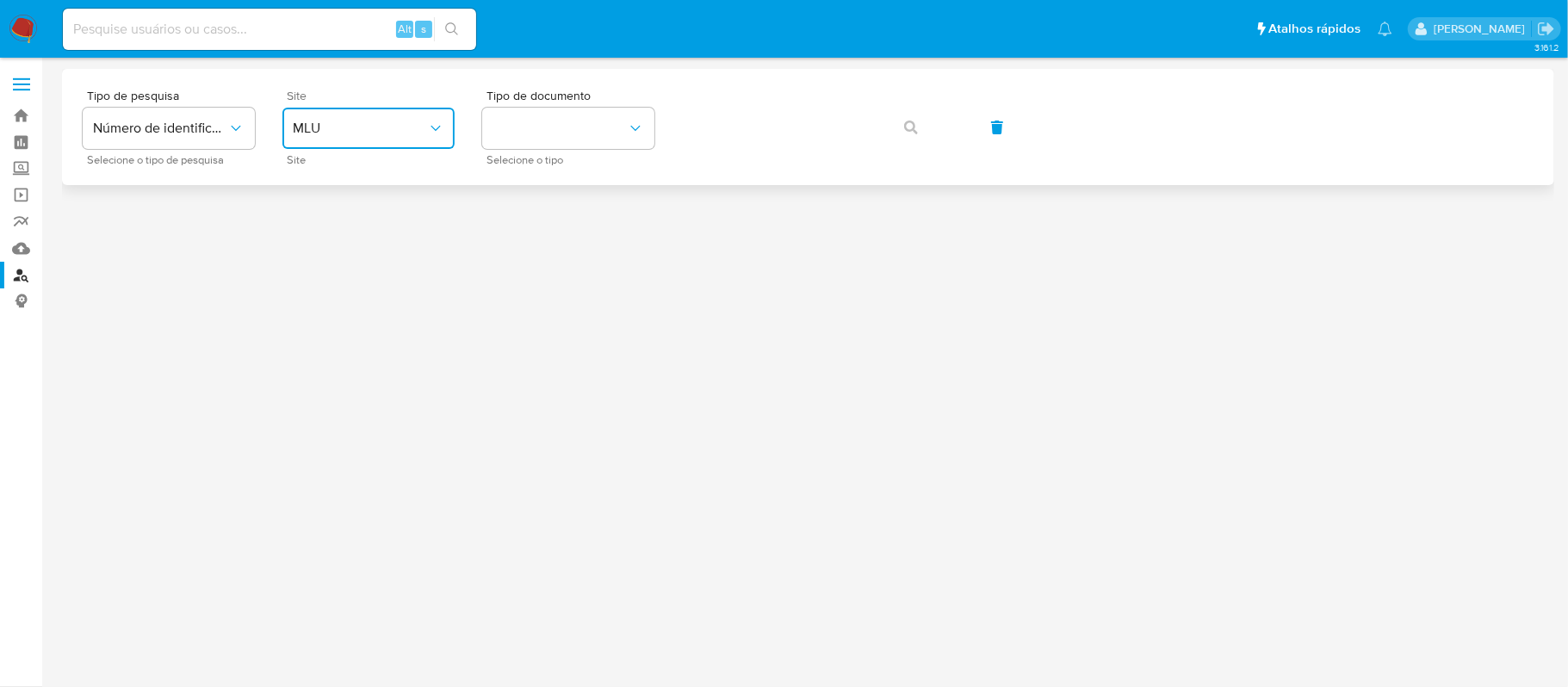
click at [394, 132] on span "MLU" at bounding box center [360, 128] width 134 height 17
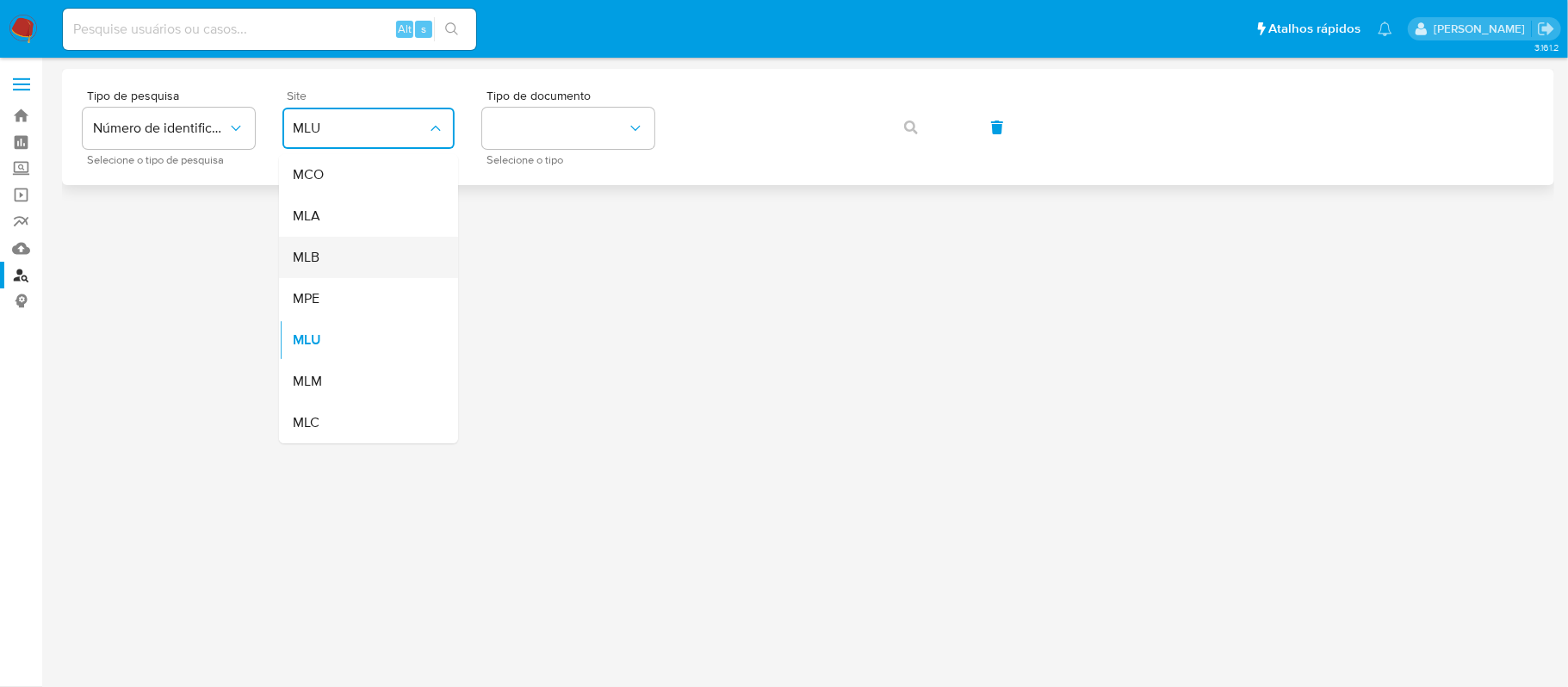
click at [412, 253] on div "MLB" at bounding box center [363, 258] width 141 height 41
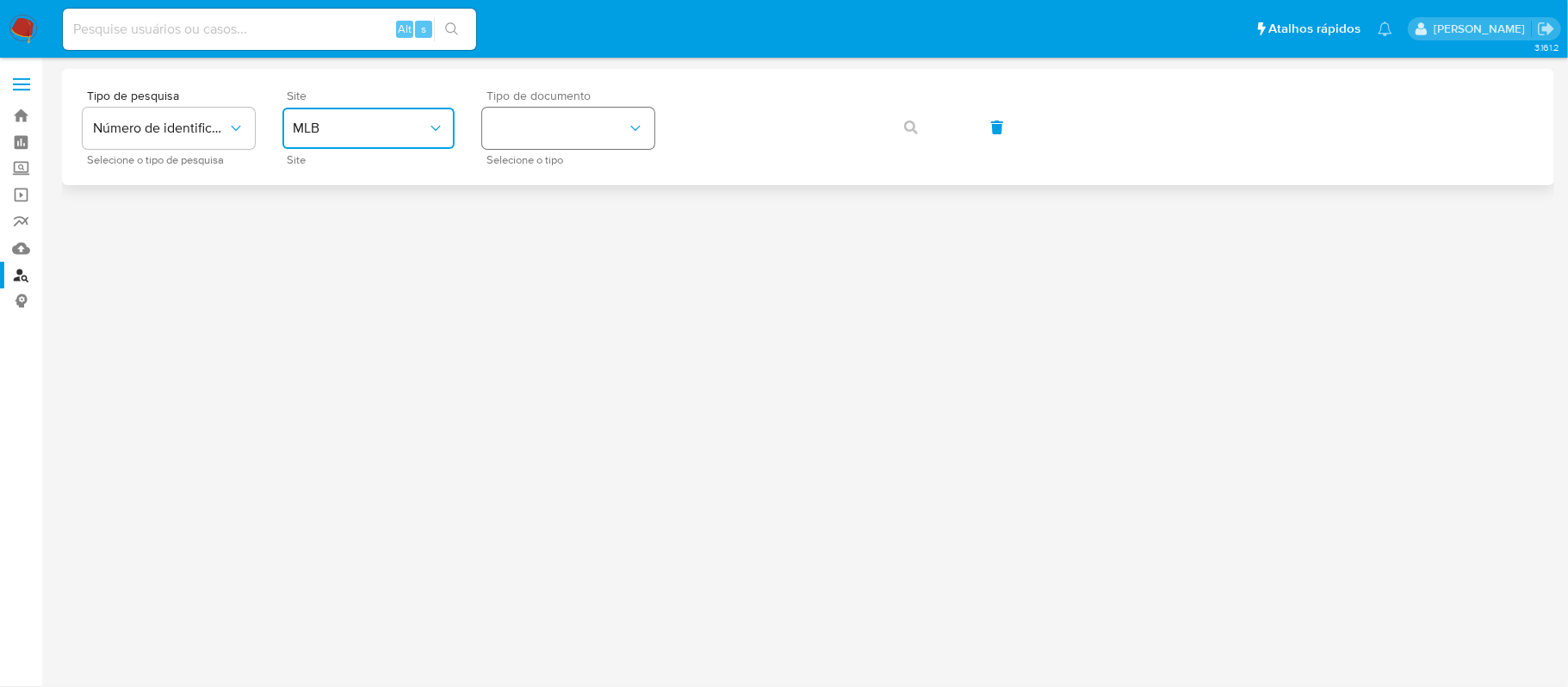
click at [615, 121] on button "identificationType" at bounding box center [567, 128] width 172 height 41
click at [577, 231] on div "CPF CPF" at bounding box center [563, 242] width 141 height 59
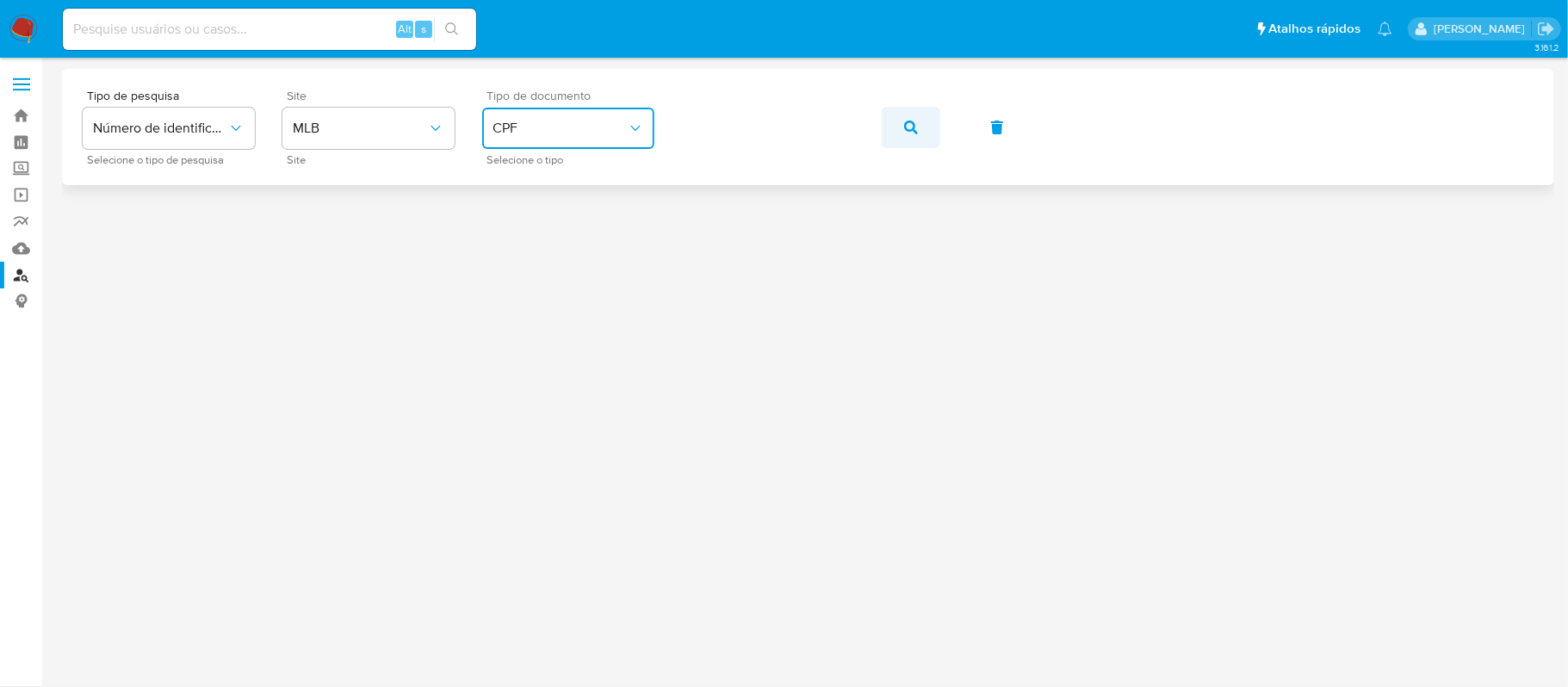
click at [911, 128] on icon "button" at bounding box center [910, 127] width 14 height 14
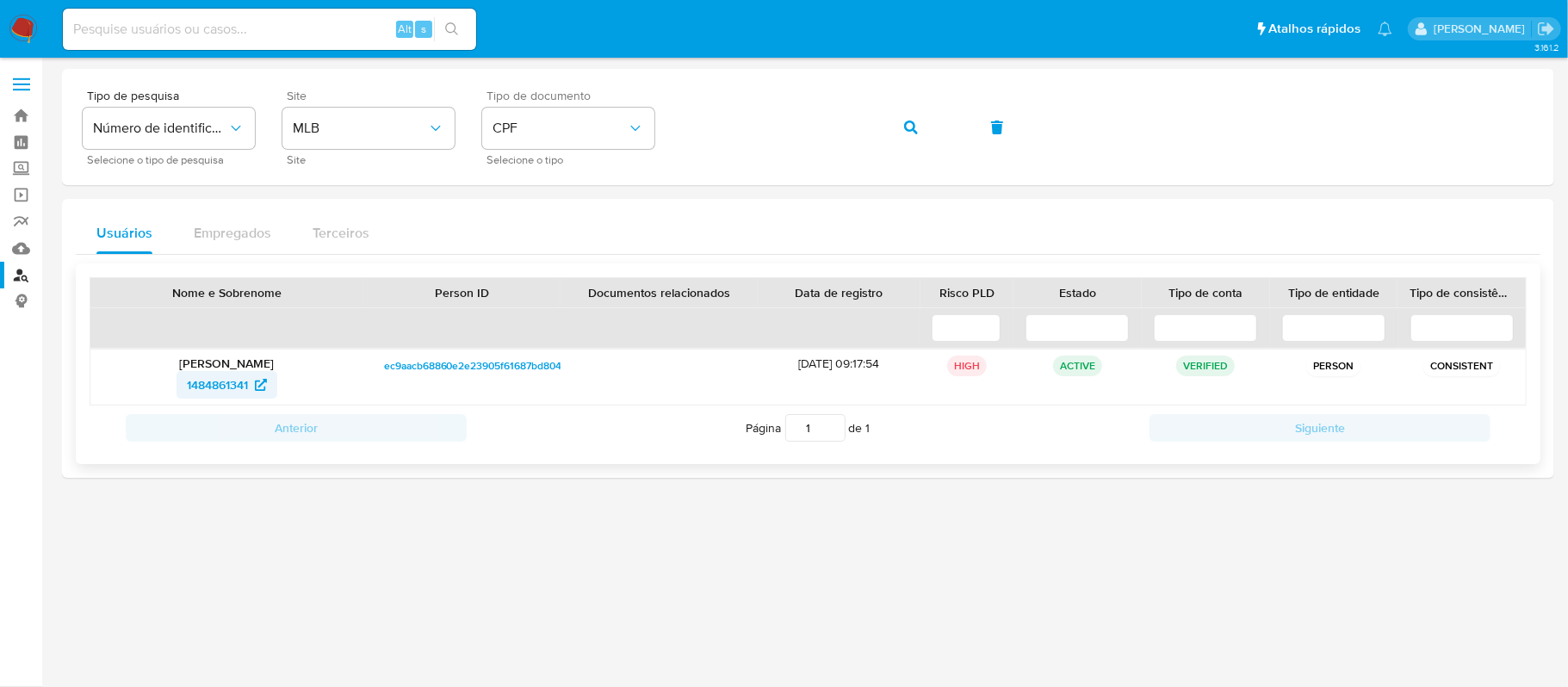
click at [245, 383] on span "1484861341" at bounding box center [217, 386] width 61 height 28
click at [910, 132] on icon "button" at bounding box center [910, 127] width 14 height 14
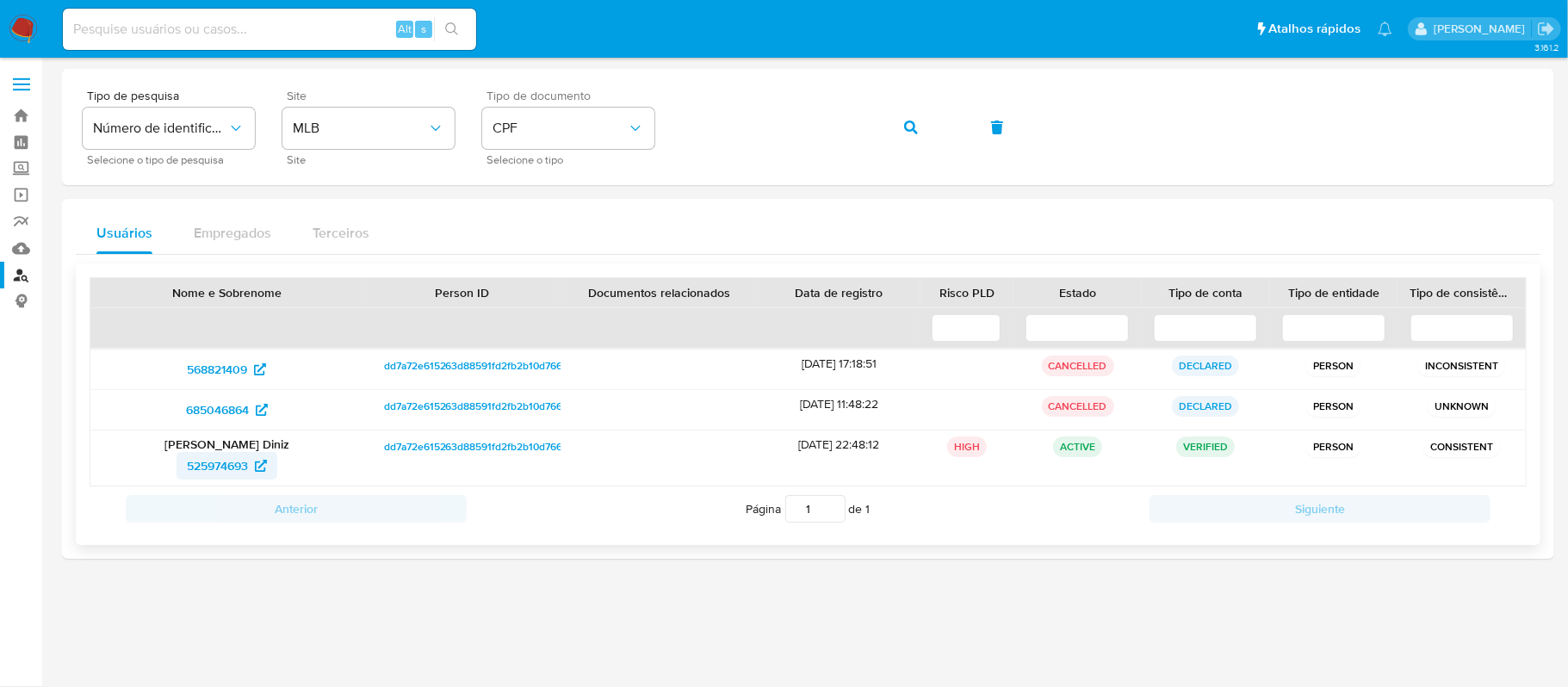
click at [235, 460] on span "525974693" at bounding box center [217, 466] width 61 height 28
click at [671, 126] on div "Tipo de pesquisa Número de identificação Selecione o tipo de pesquisa Site MLB …" at bounding box center [808, 127] width 1450 height 75
click at [914, 124] on icon "button" at bounding box center [910, 127] width 14 height 14
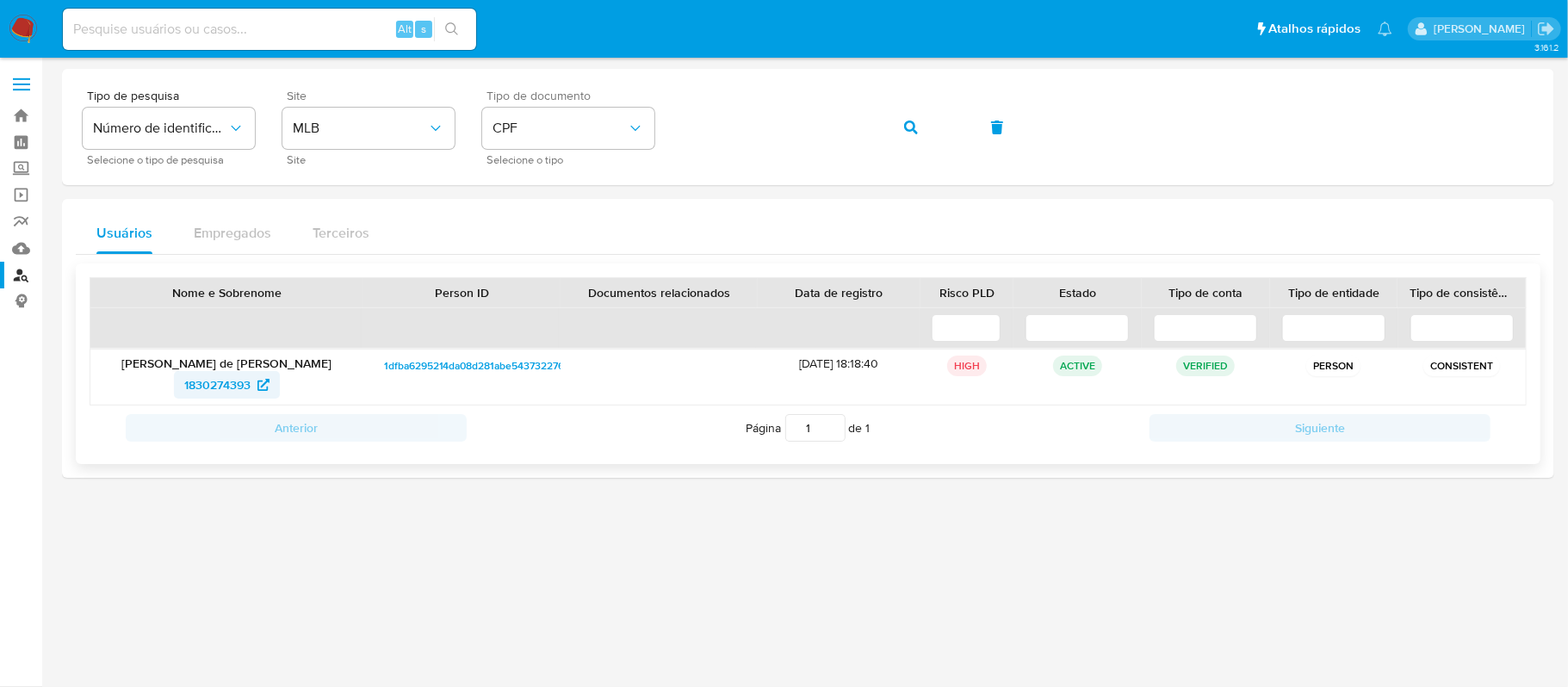
click at [243, 390] on span "1830274393" at bounding box center [217, 386] width 66 height 28
click at [651, 135] on div "Tipo de pesquisa Número de identificação Selecione o tipo de pesquisa Site MLB …" at bounding box center [808, 127] width 1450 height 75
click at [923, 122] on button "button" at bounding box center [910, 127] width 59 height 41
click at [224, 384] on span "1484861341" at bounding box center [217, 386] width 61 height 28
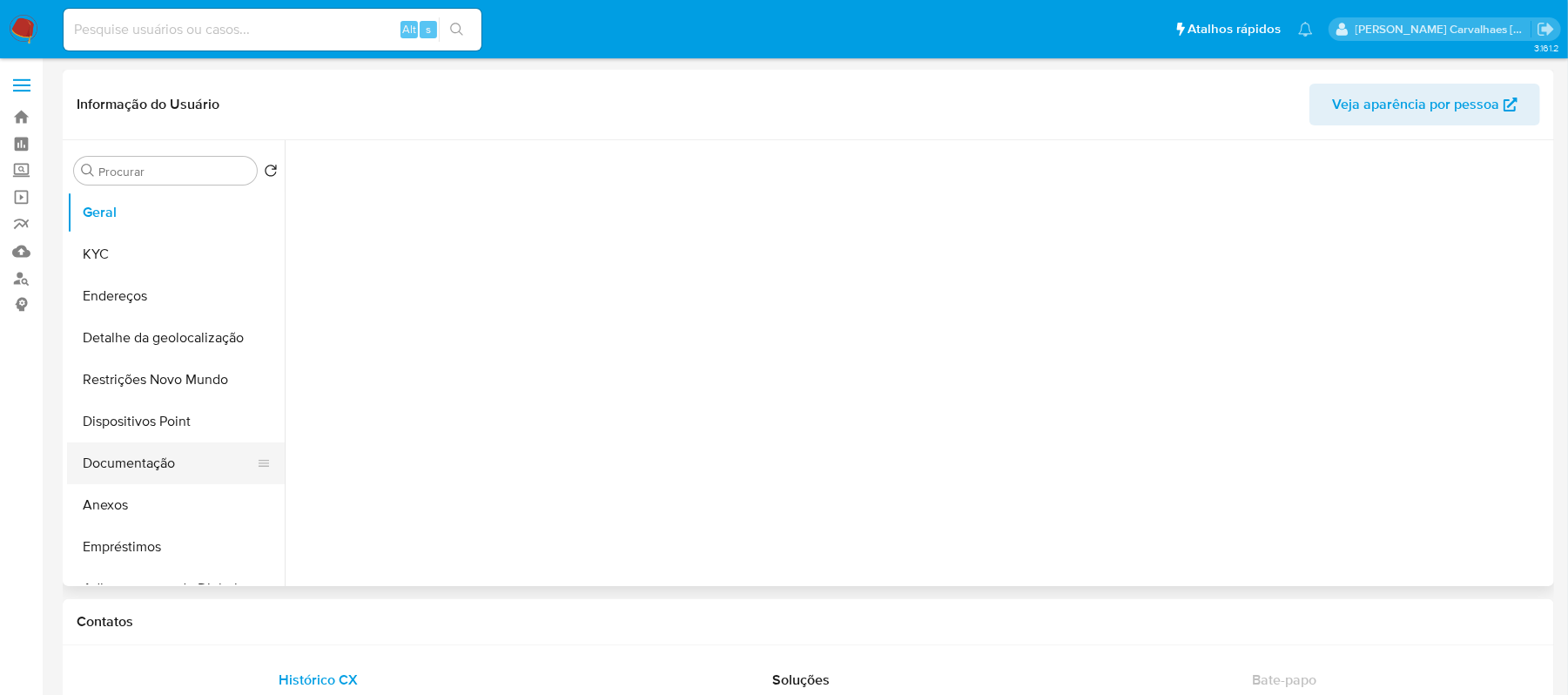
select select "10"
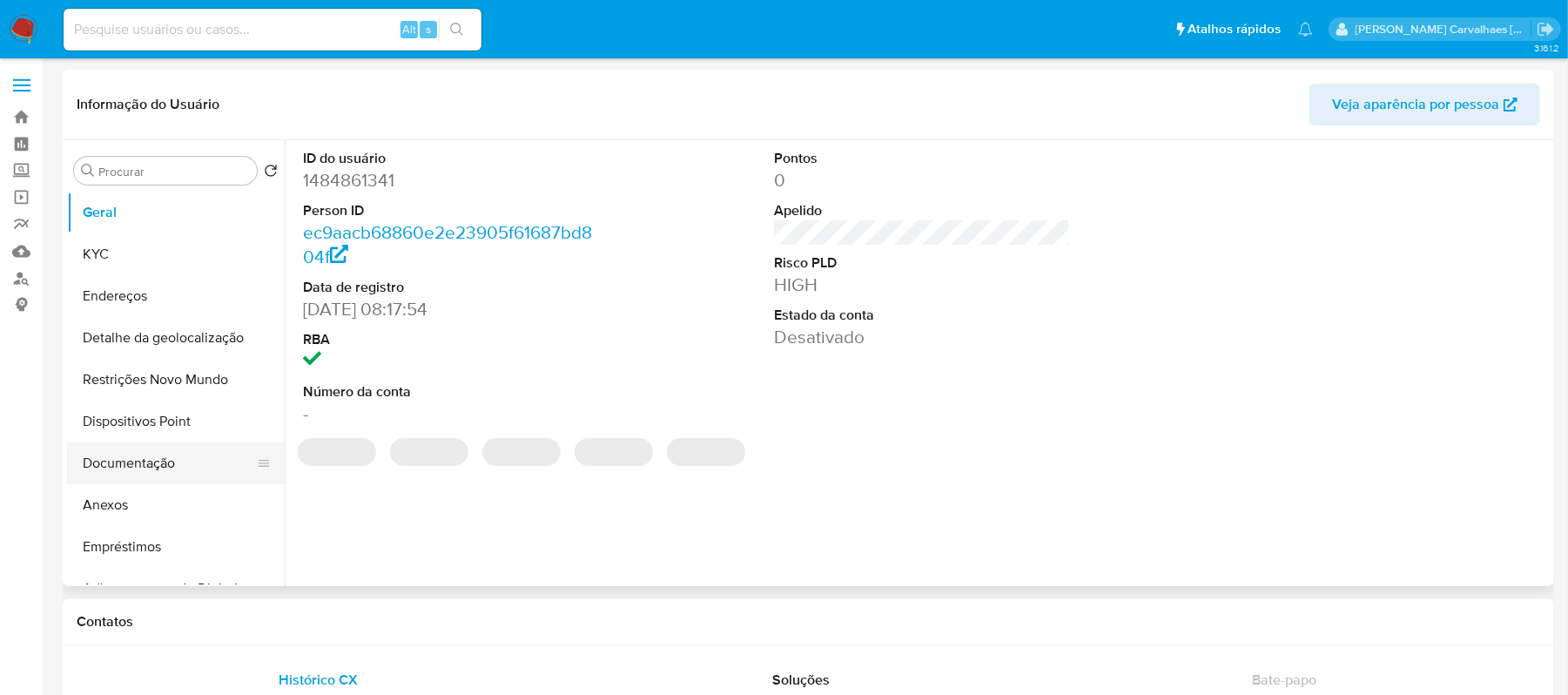
click at [150, 461] on button "Documentação" at bounding box center [169, 464] width 204 height 42
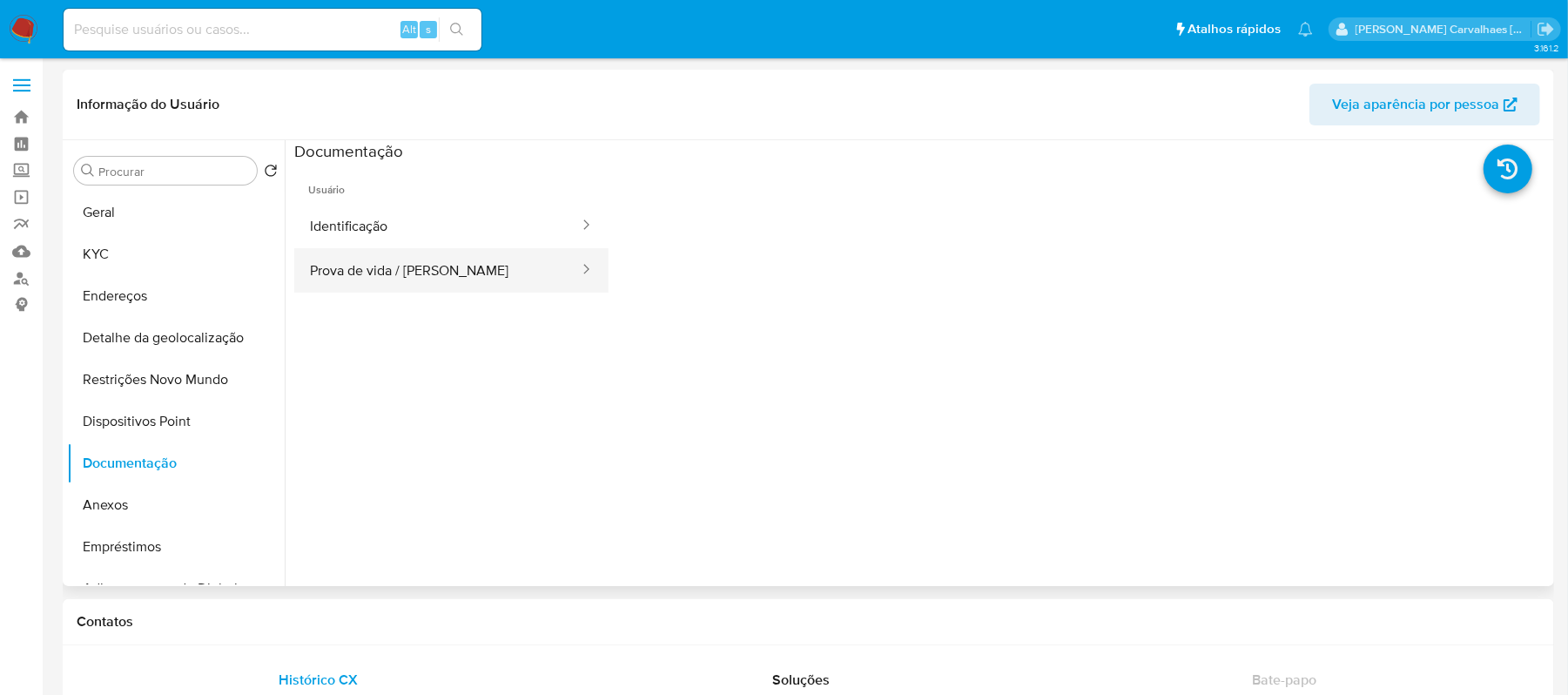
click at [544, 276] on button "Prova de vida / Selfie" at bounding box center [437, 270] width 286 height 44
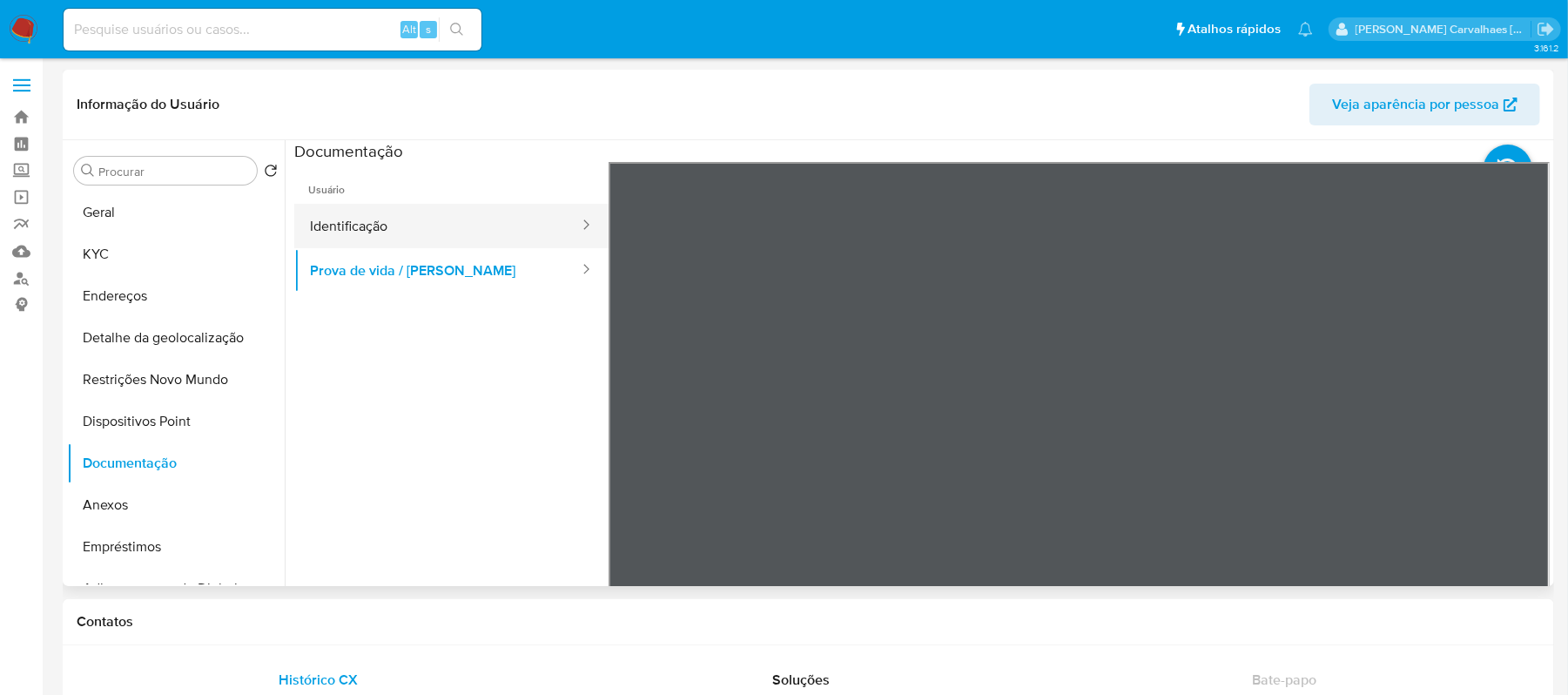
click at [355, 229] on button "Identificação" at bounding box center [437, 226] width 286 height 44
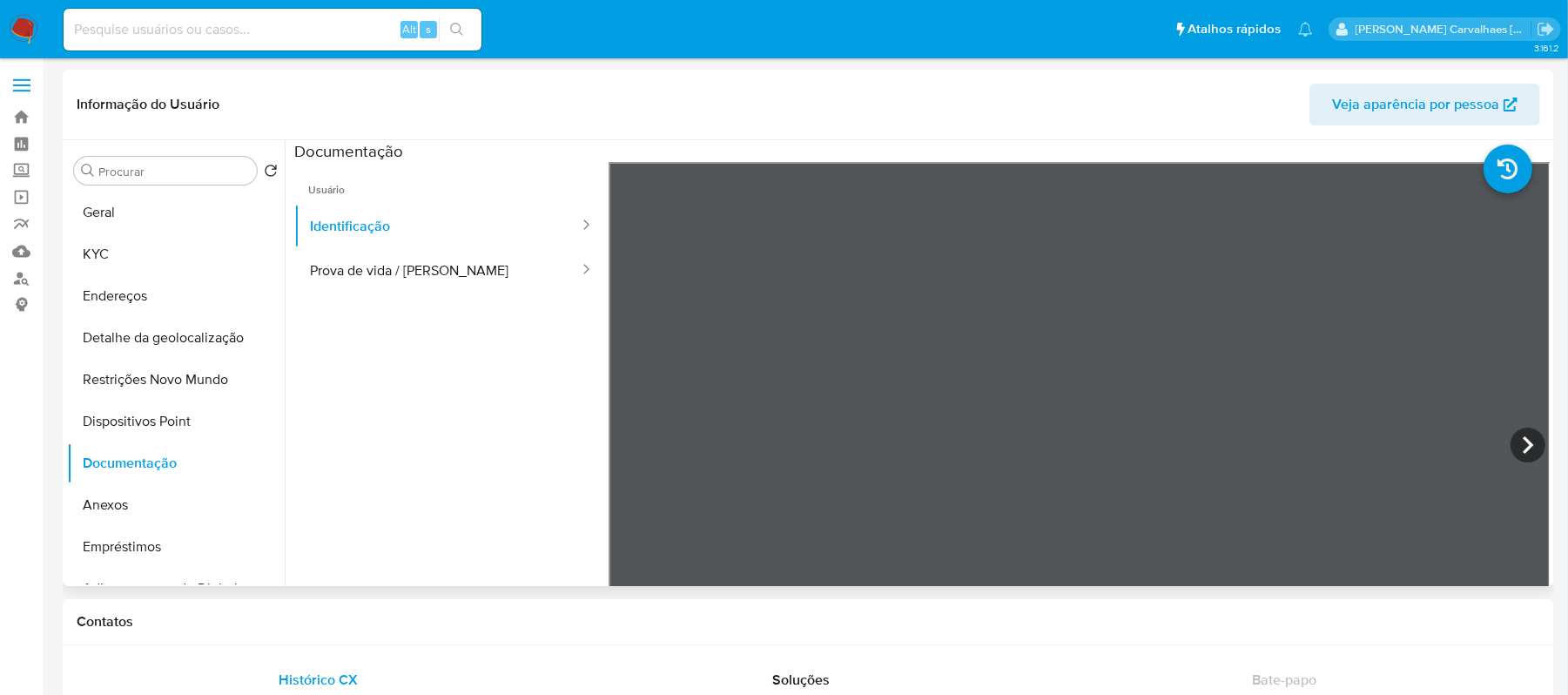
scroll to position [113, 0]
click at [167, 256] on button "KYC" at bounding box center [169, 254] width 204 height 42
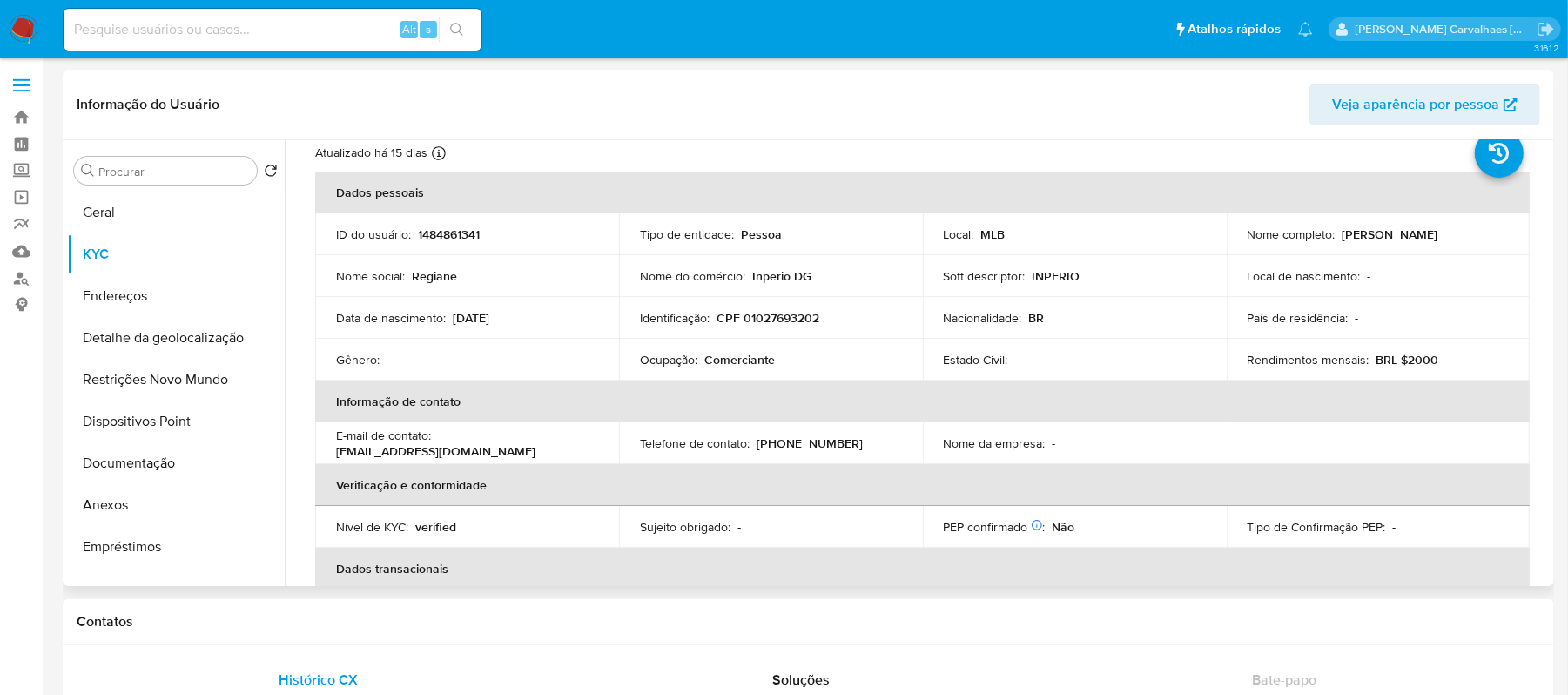
scroll to position [0, 0]
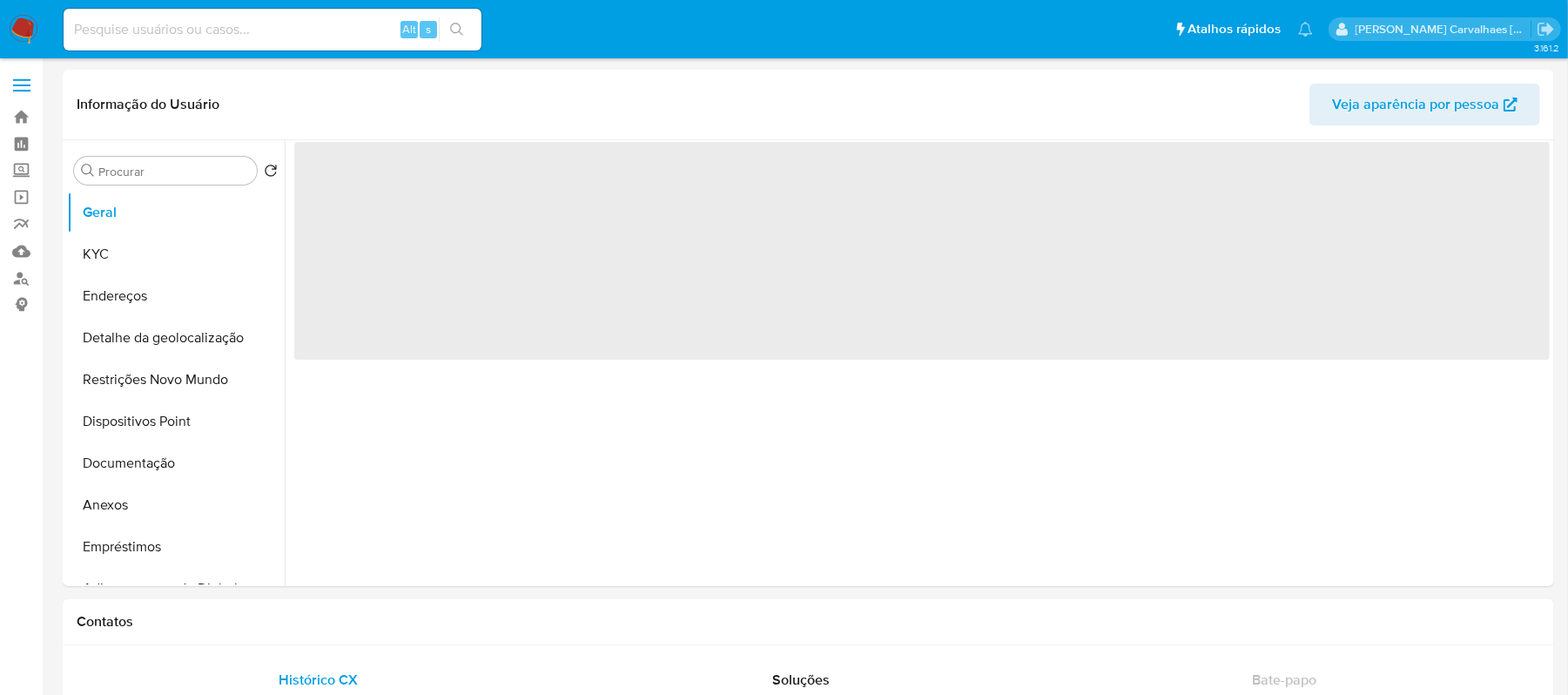
select select "10"
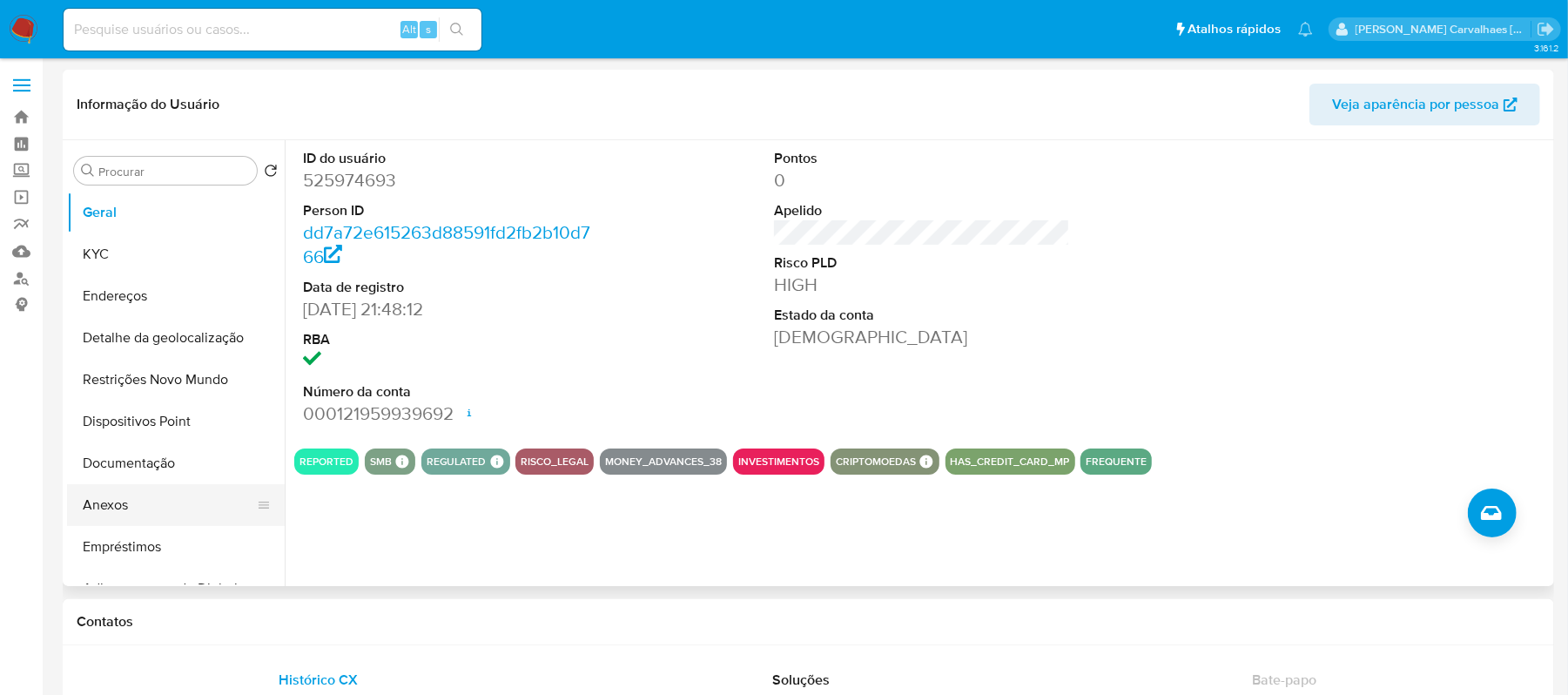
click at [122, 510] on button "Anexos" at bounding box center [169, 505] width 204 height 42
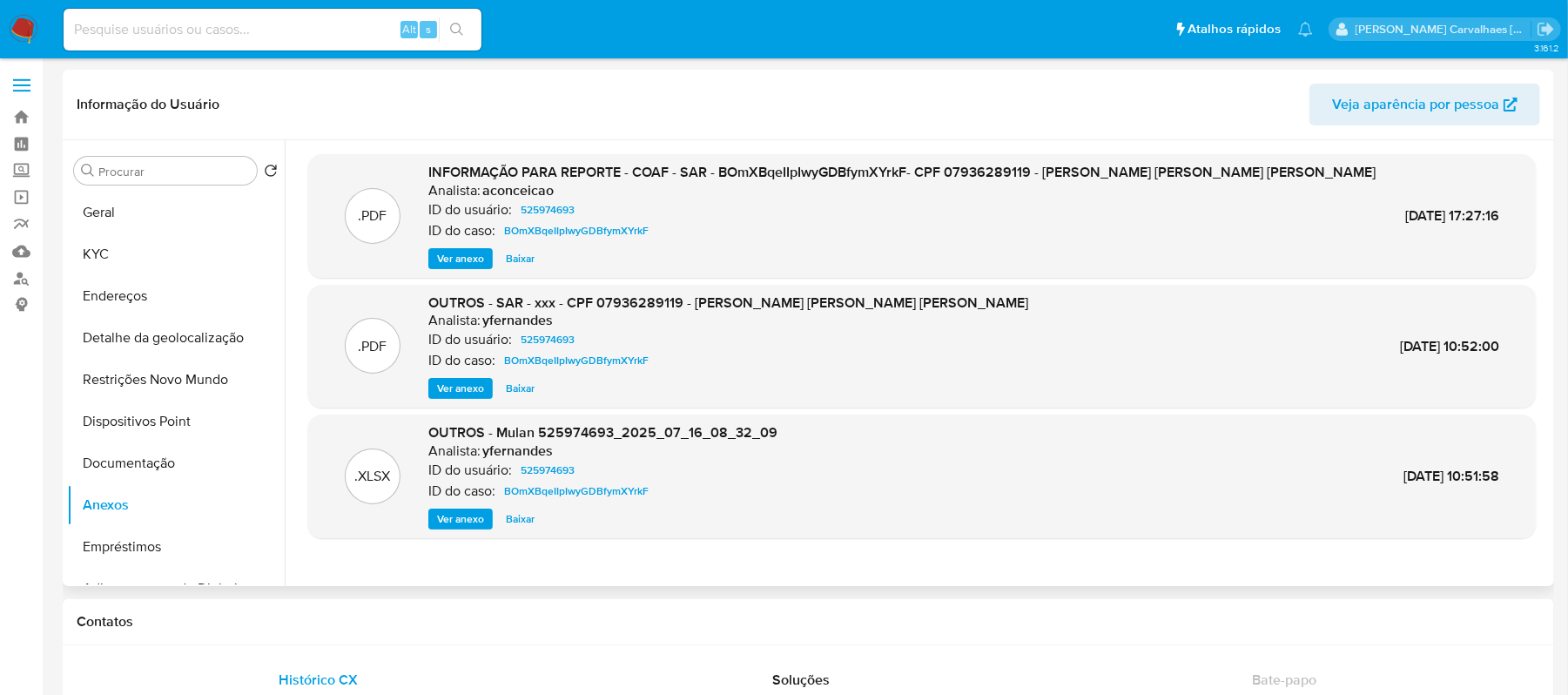
click at [464, 251] on span "Ver anexo" at bounding box center [461, 259] width 47 height 17
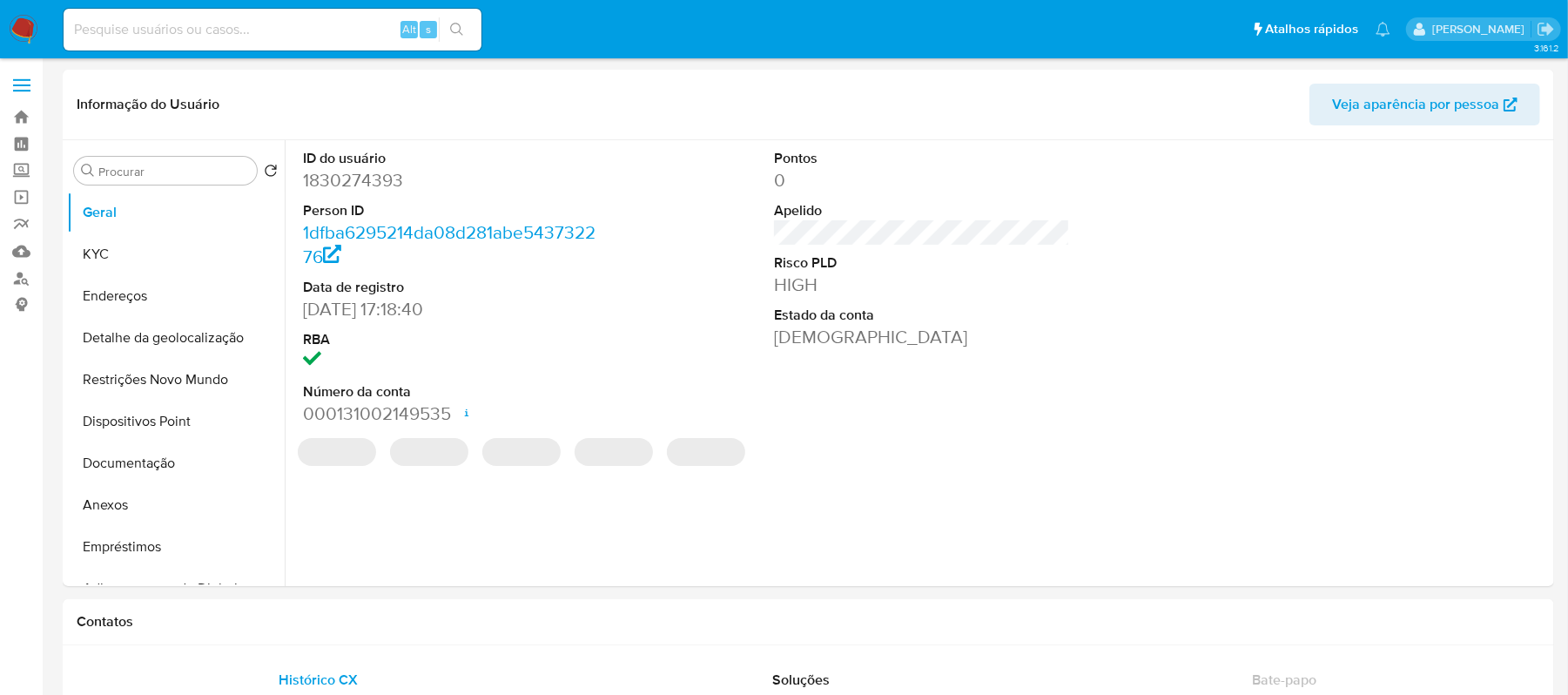
select select "10"
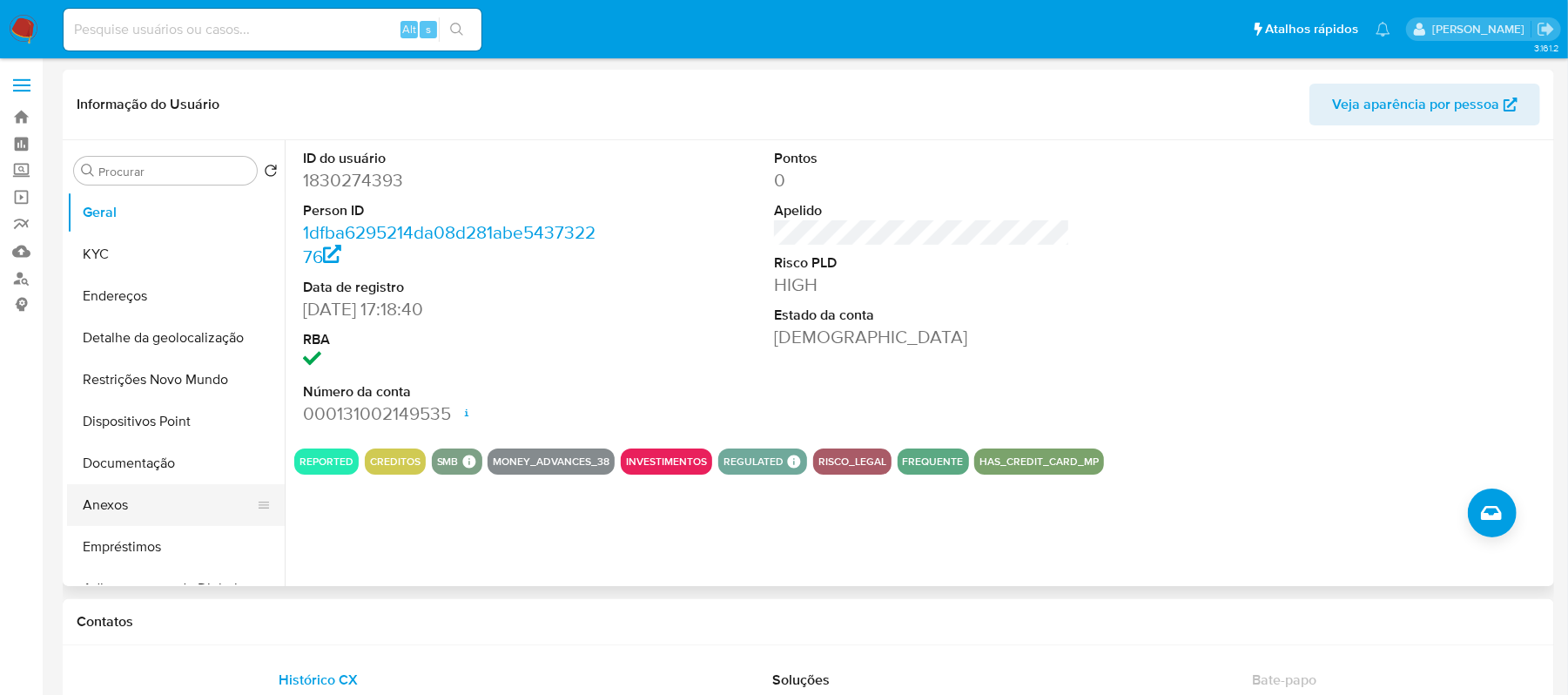
click at [133, 503] on button "Anexos" at bounding box center [169, 505] width 204 height 42
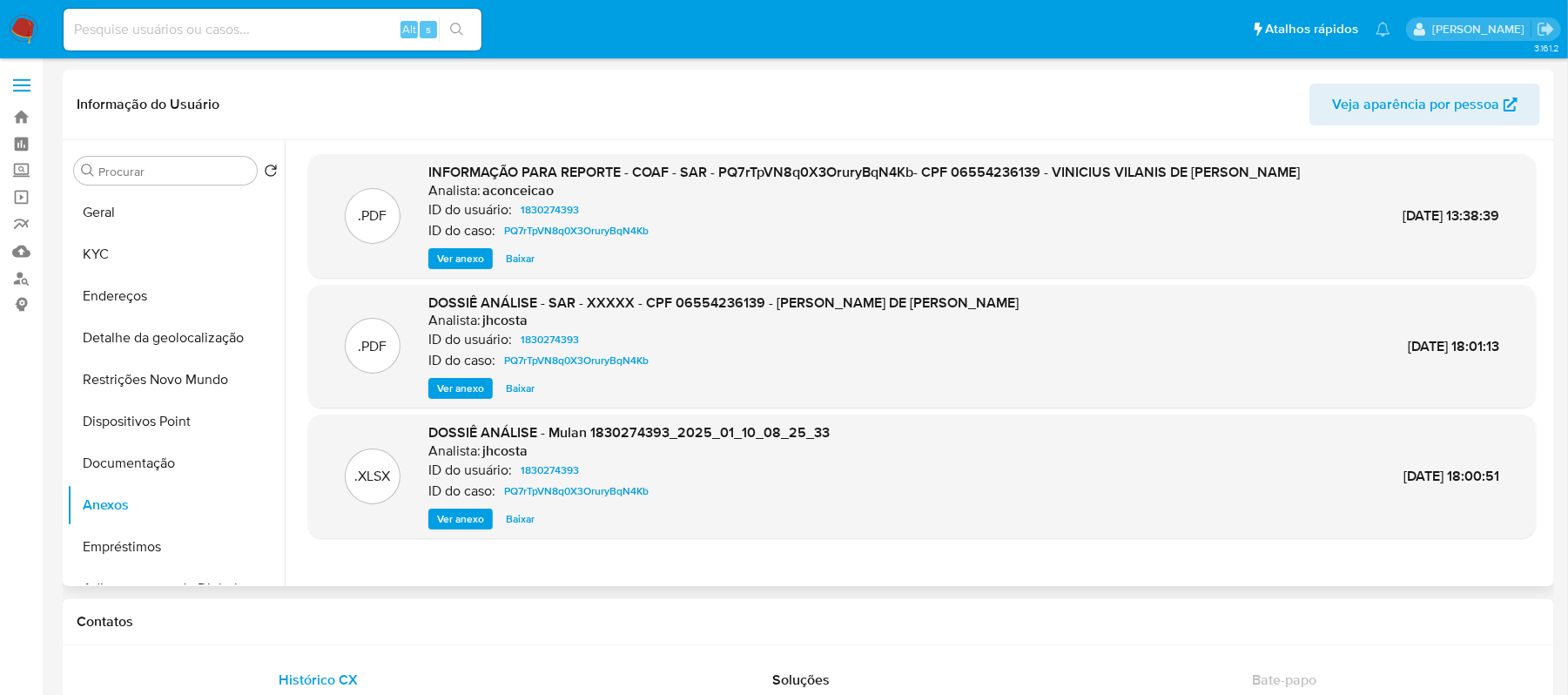
click at [460, 250] on span "Ver anexo" at bounding box center [461, 259] width 47 height 17
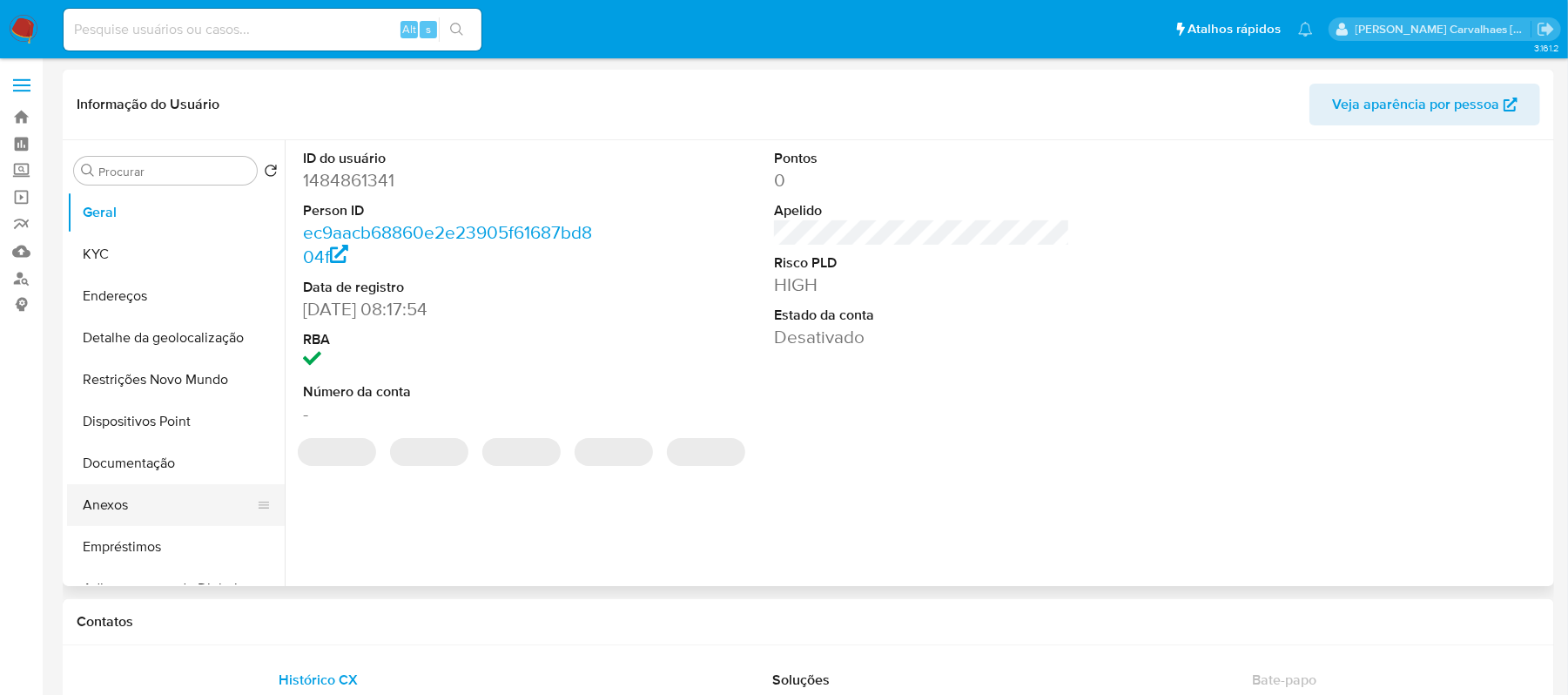
select select "10"
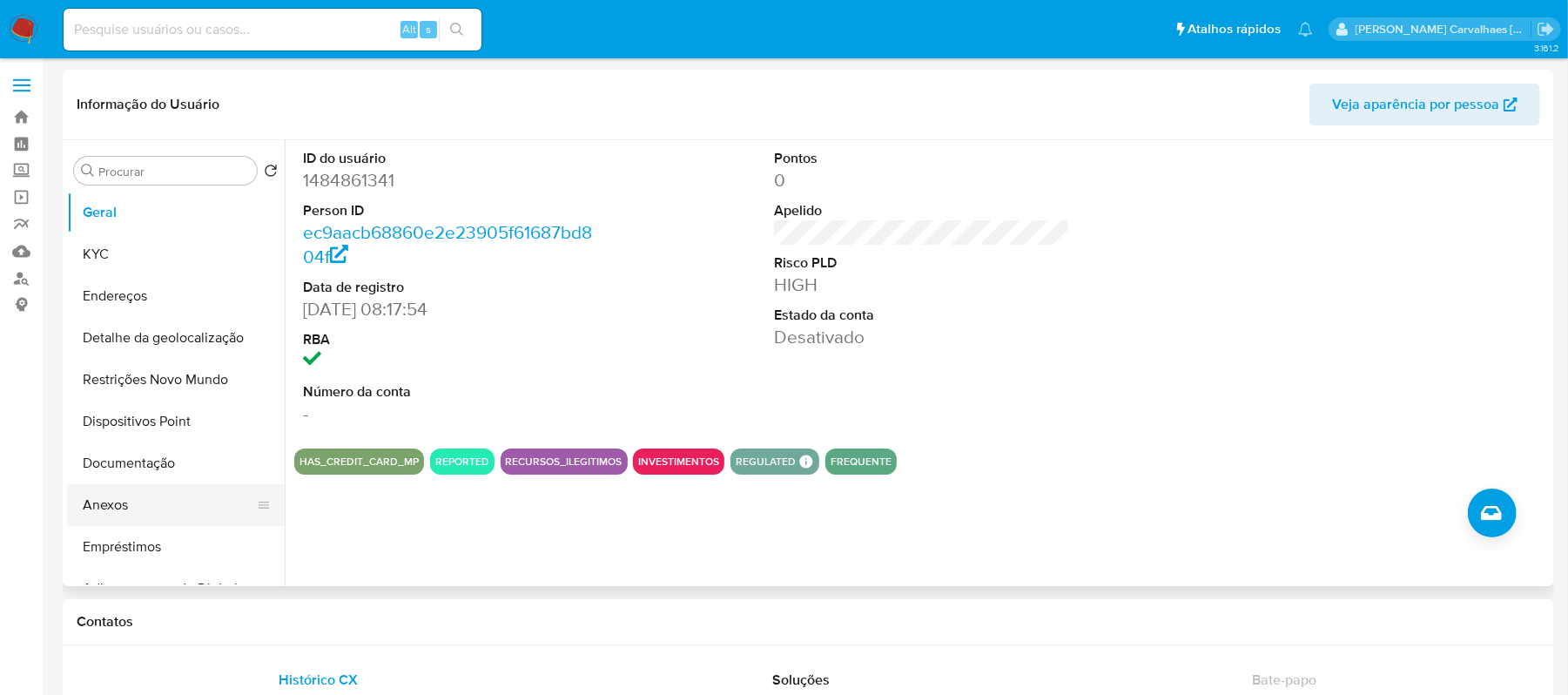
click at [122, 507] on button "Anexos" at bounding box center [169, 505] width 204 height 42
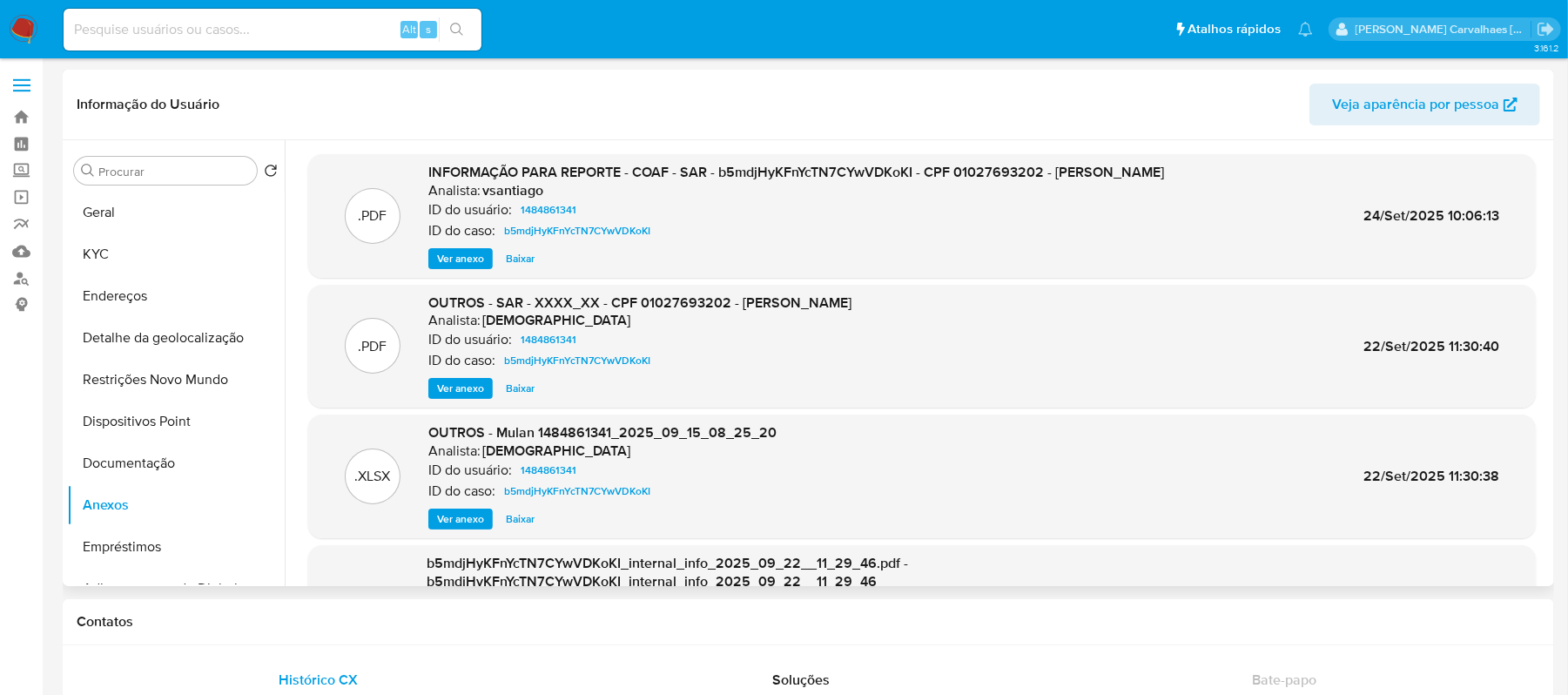
click at [456, 250] on span "Ver anexo" at bounding box center [461, 259] width 47 height 17
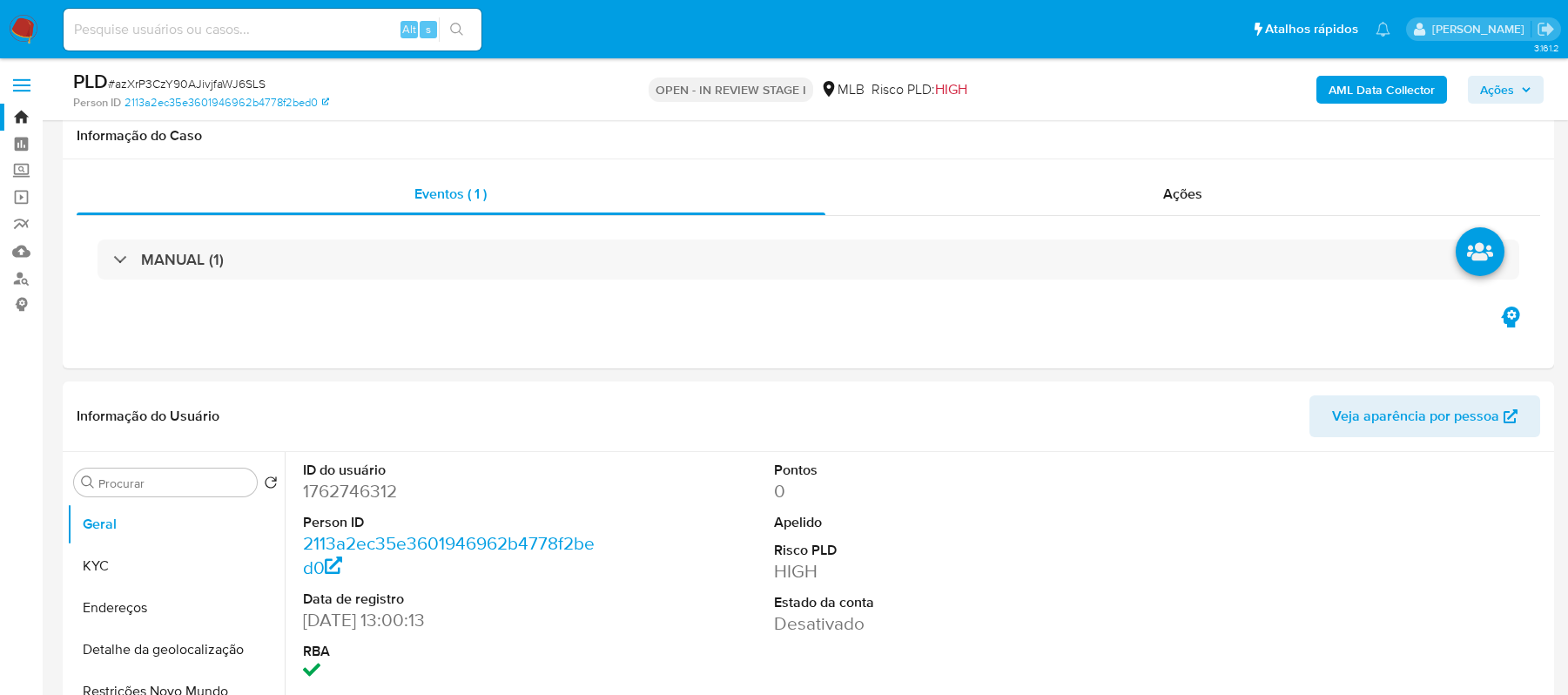
select select "10"
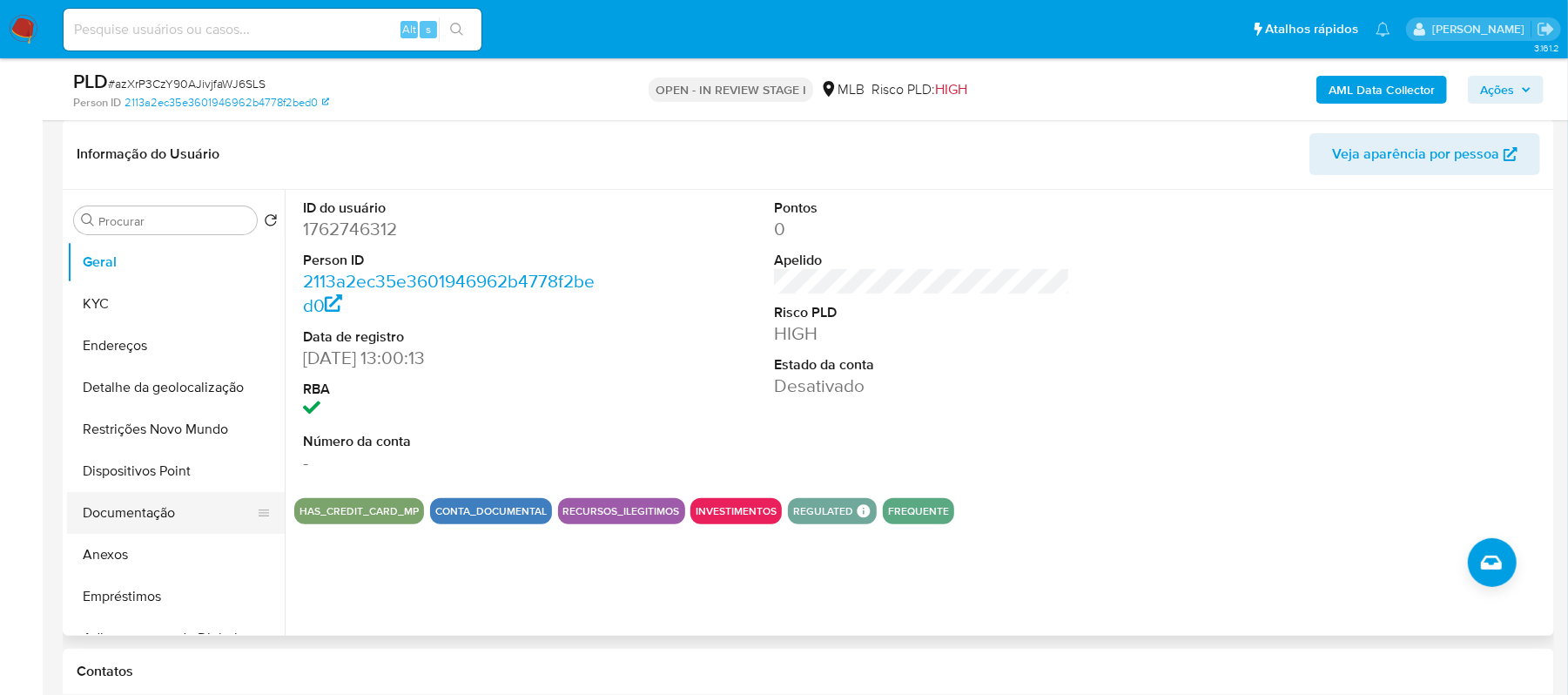
click at [143, 503] on button "Documentação" at bounding box center [169, 513] width 204 height 42
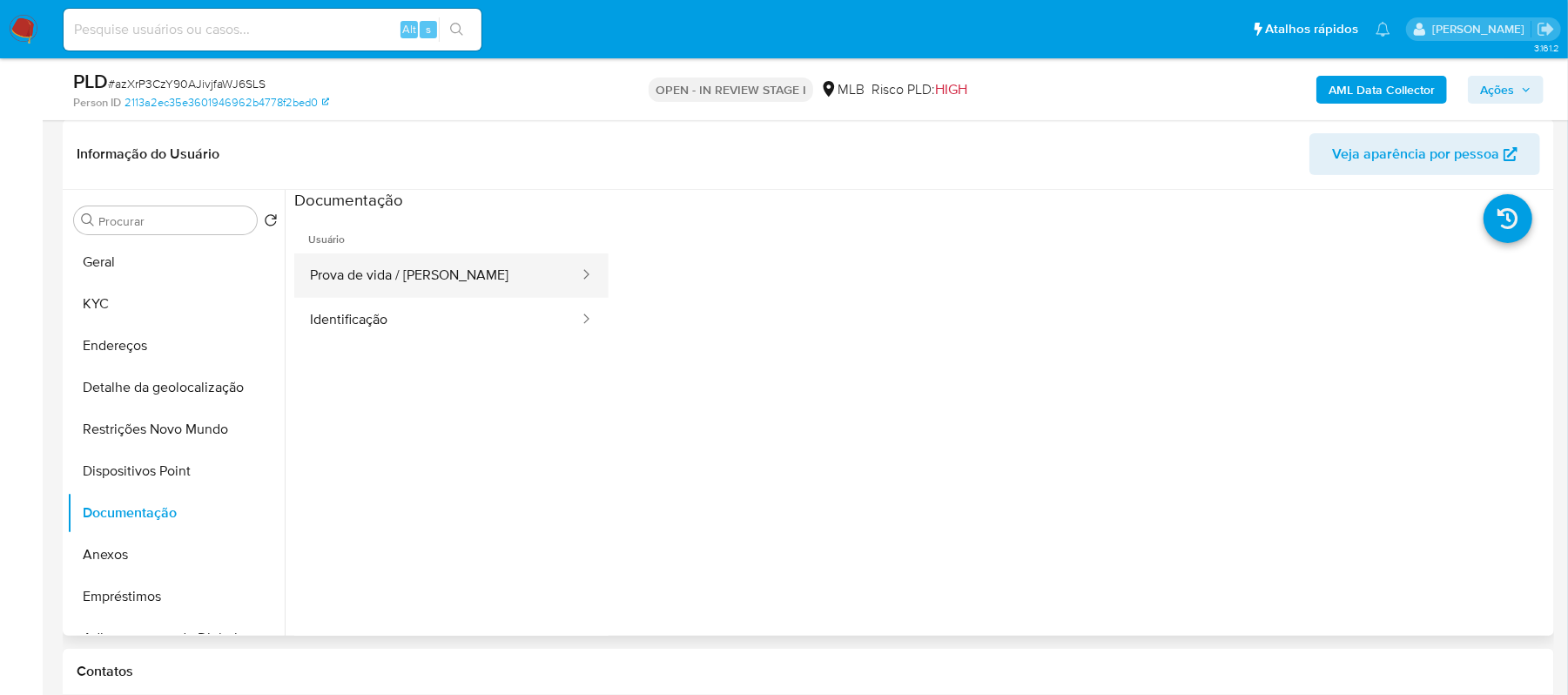
click at [446, 280] on button "Prova de vida / Selfie" at bounding box center [437, 275] width 286 height 44
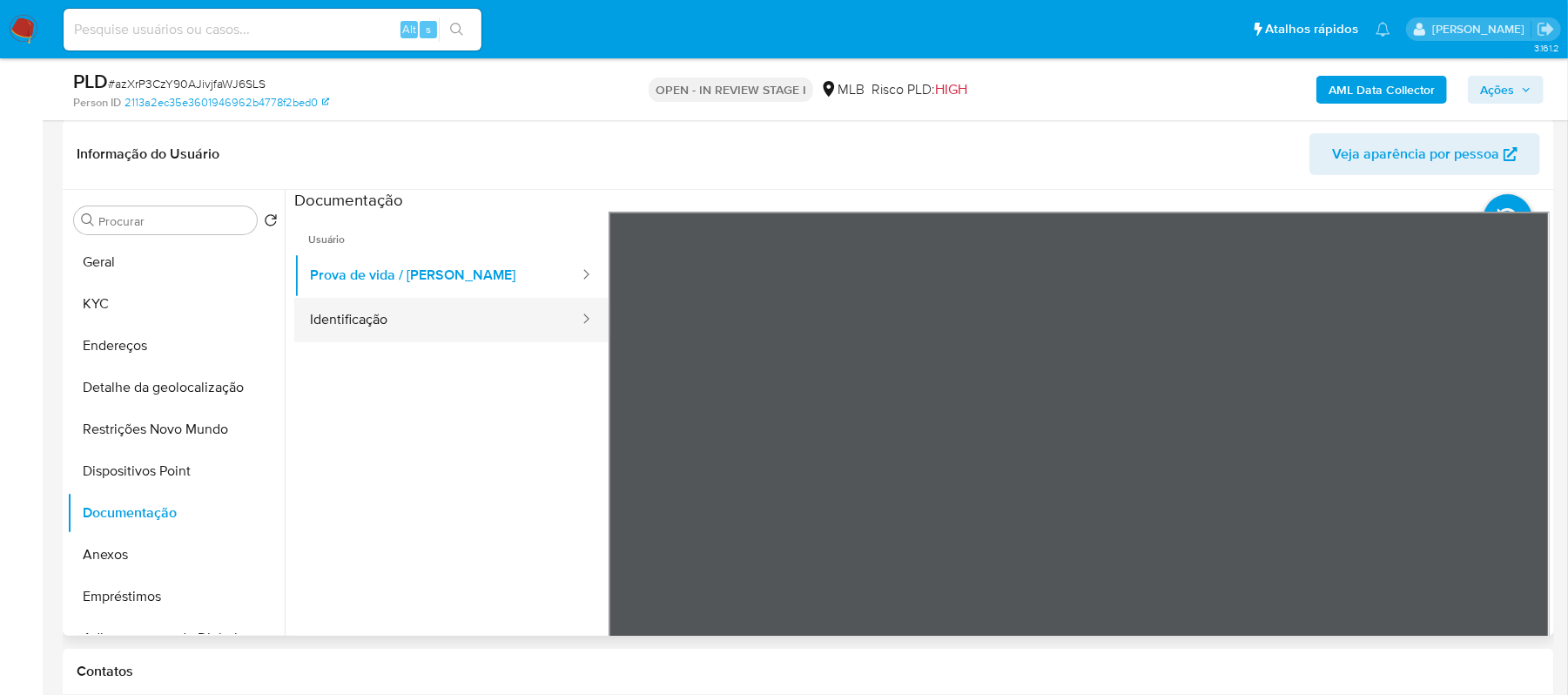
click at [431, 309] on button "Identificação" at bounding box center [437, 319] width 286 height 44
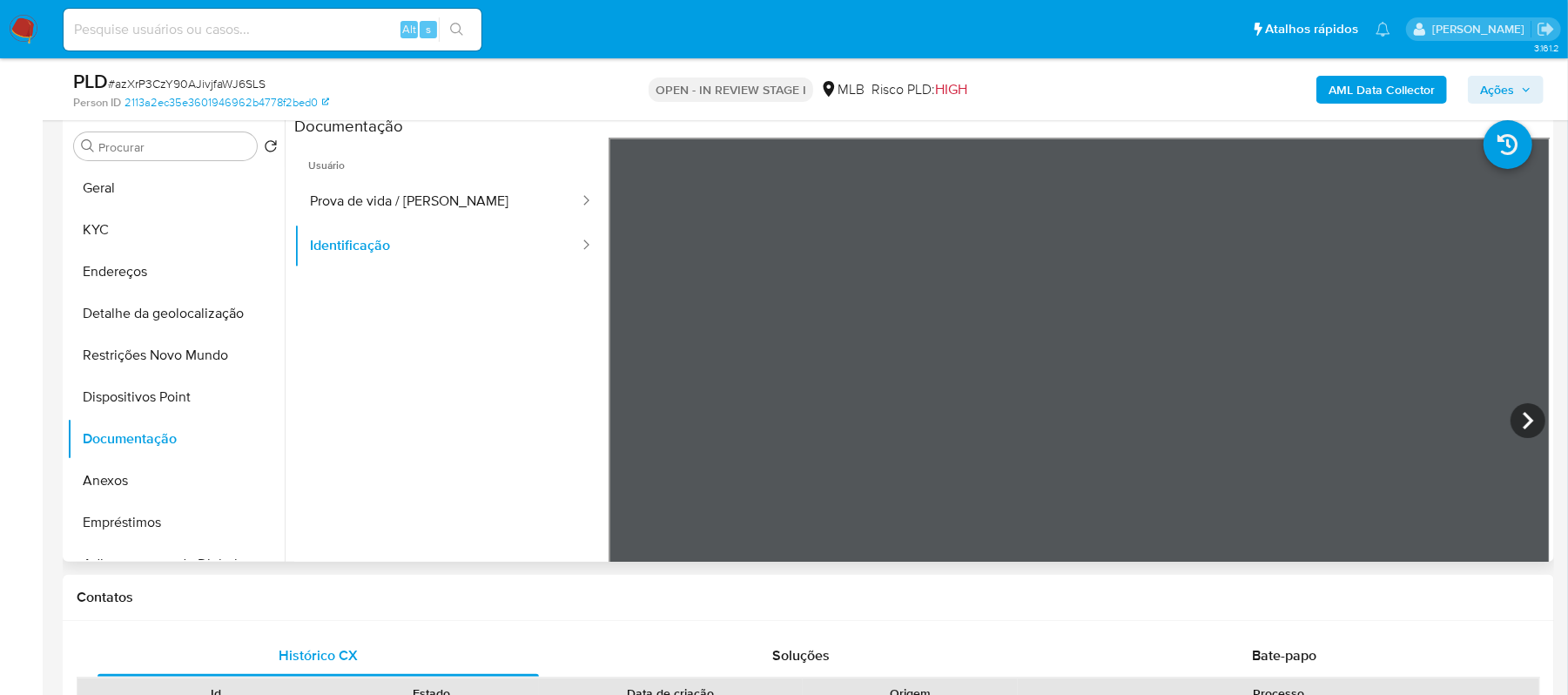
scroll to position [378, 0]
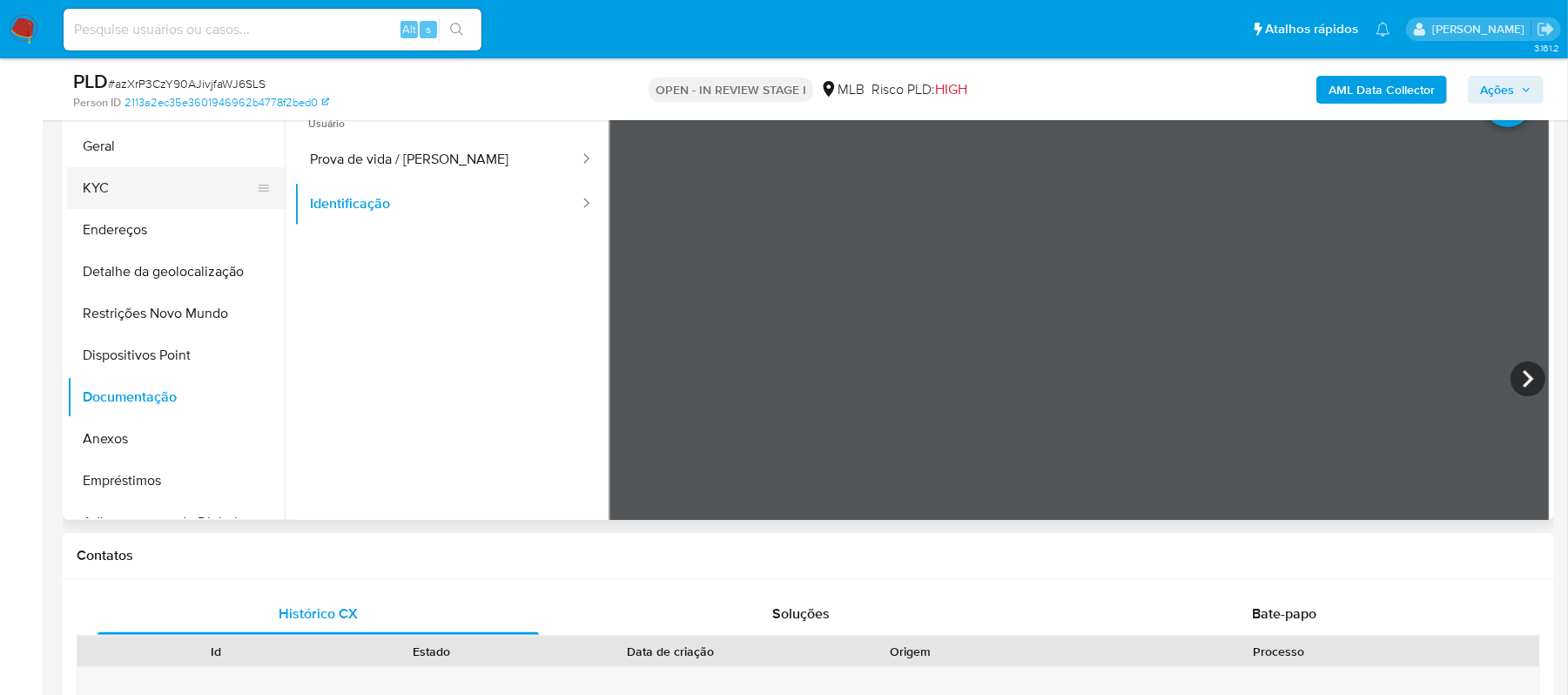
click at [167, 190] on button "KYC" at bounding box center [169, 188] width 204 height 42
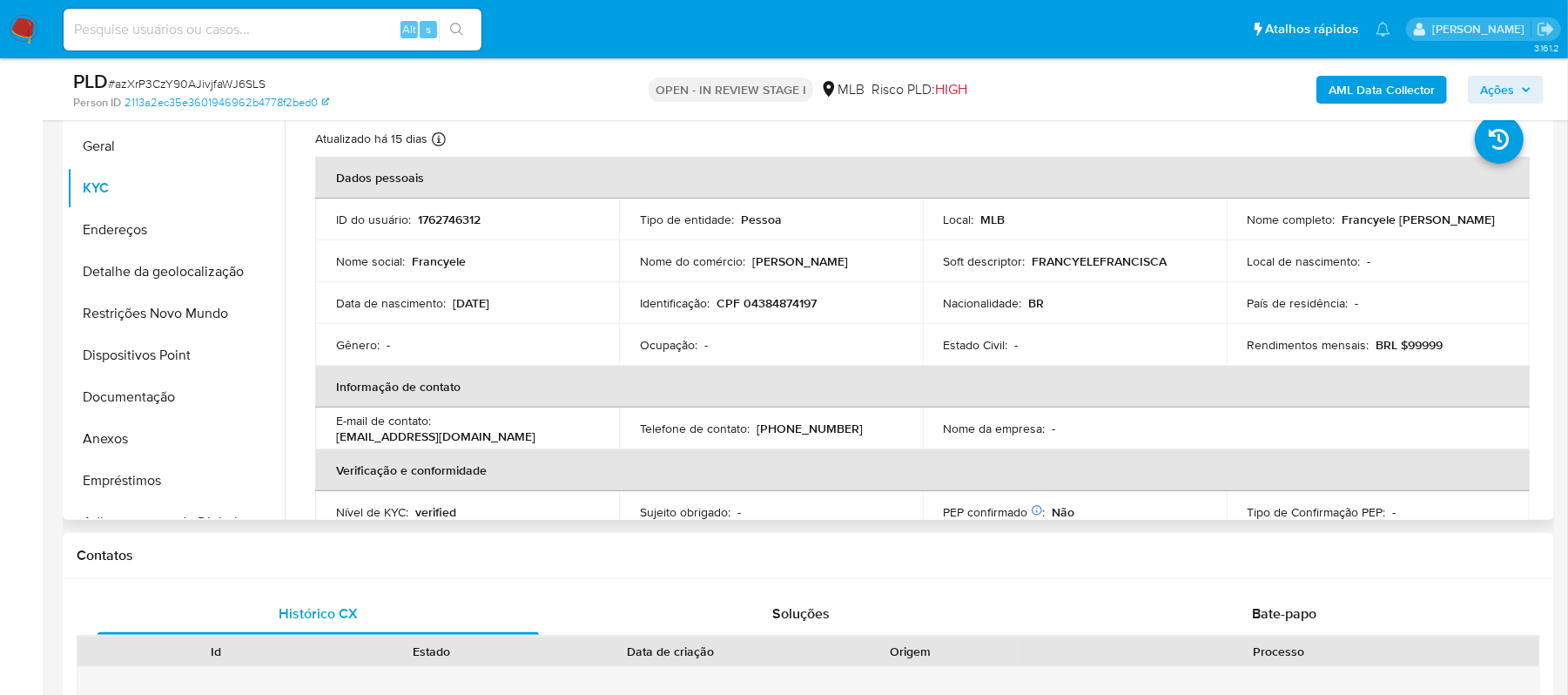
drag, startPoint x: 453, startPoint y: 303, endPoint x: 521, endPoint y: 303, distance: 68.0
click at [521, 303] on div "Data de nascimento : 23/10/2005" at bounding box center [467, 303] width 262 height 16
copy p "23/10/2005"
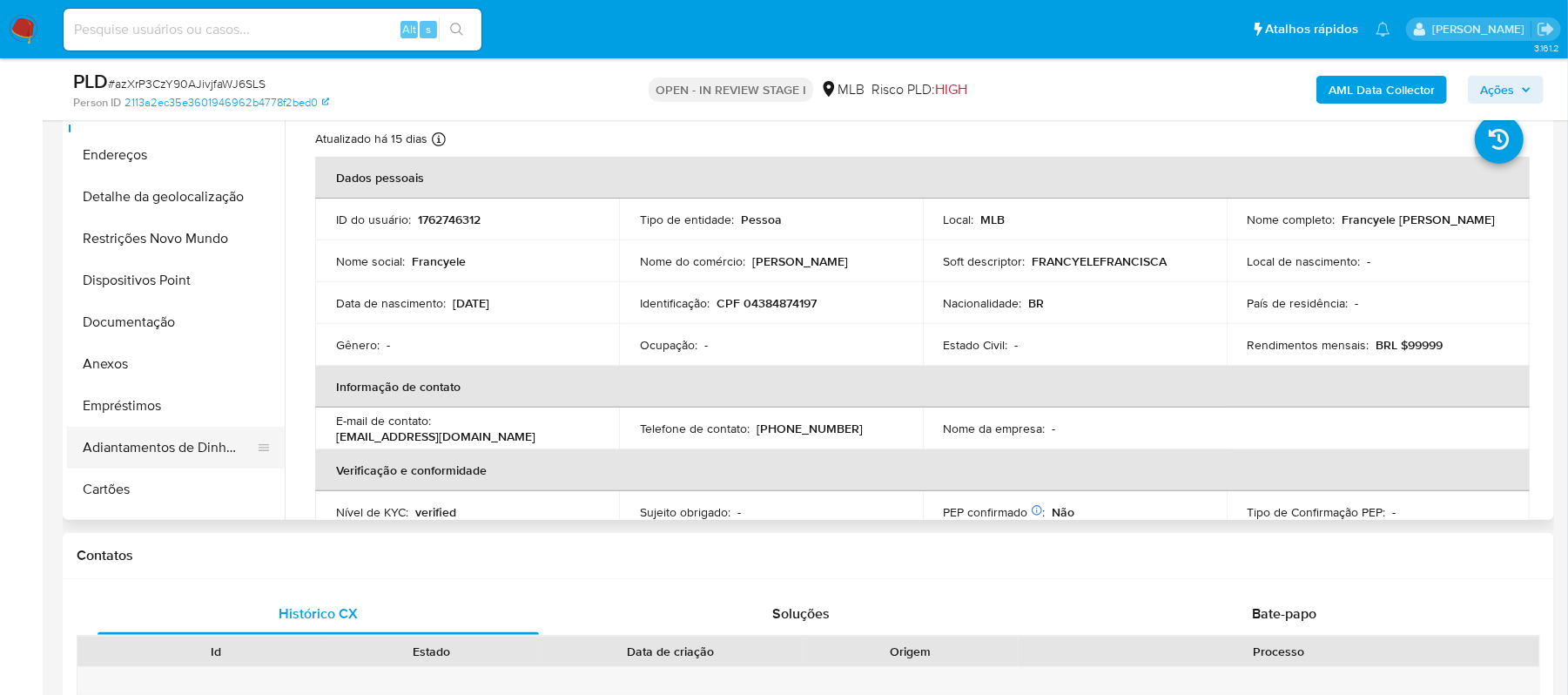
scroll to position [116, 0]
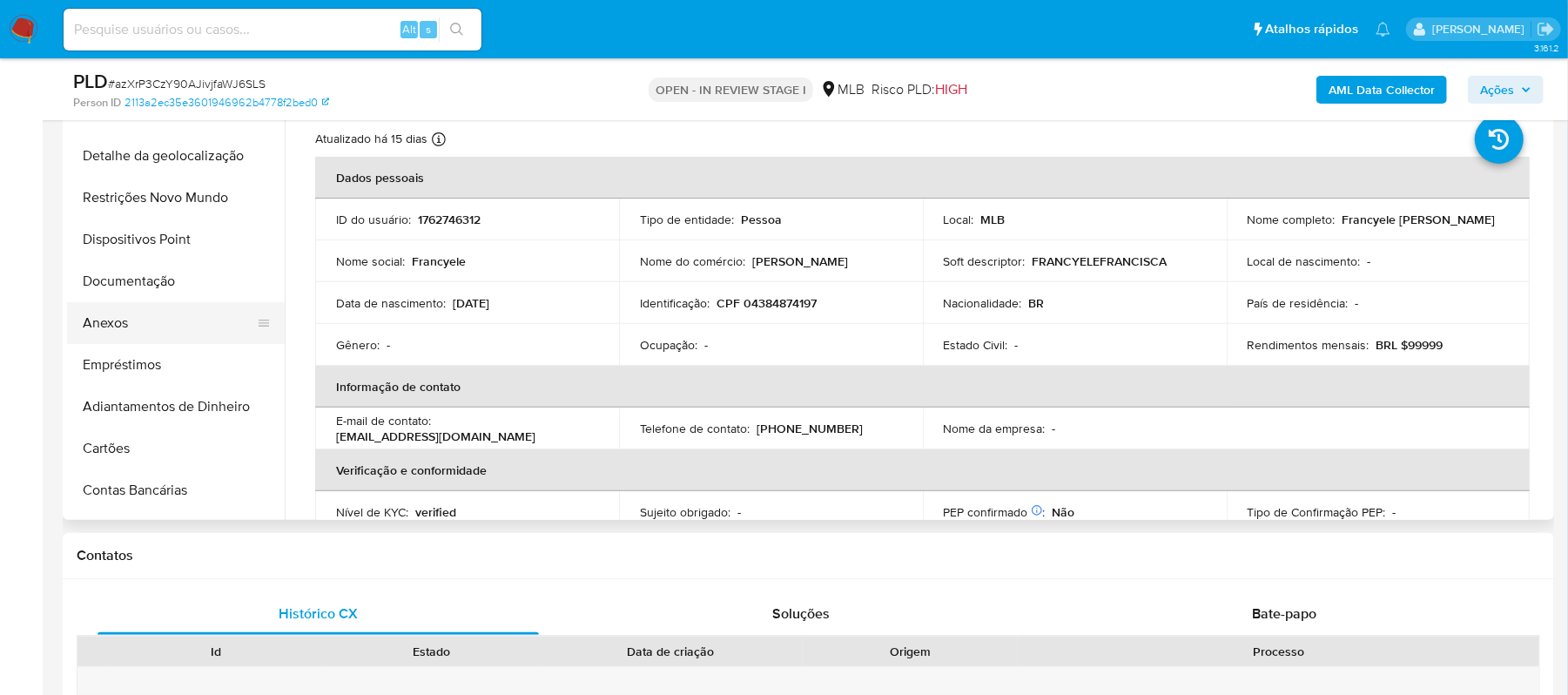
click at [123, 320] on button "Anexos" at bounding box center [169, 323] width 204 height 42
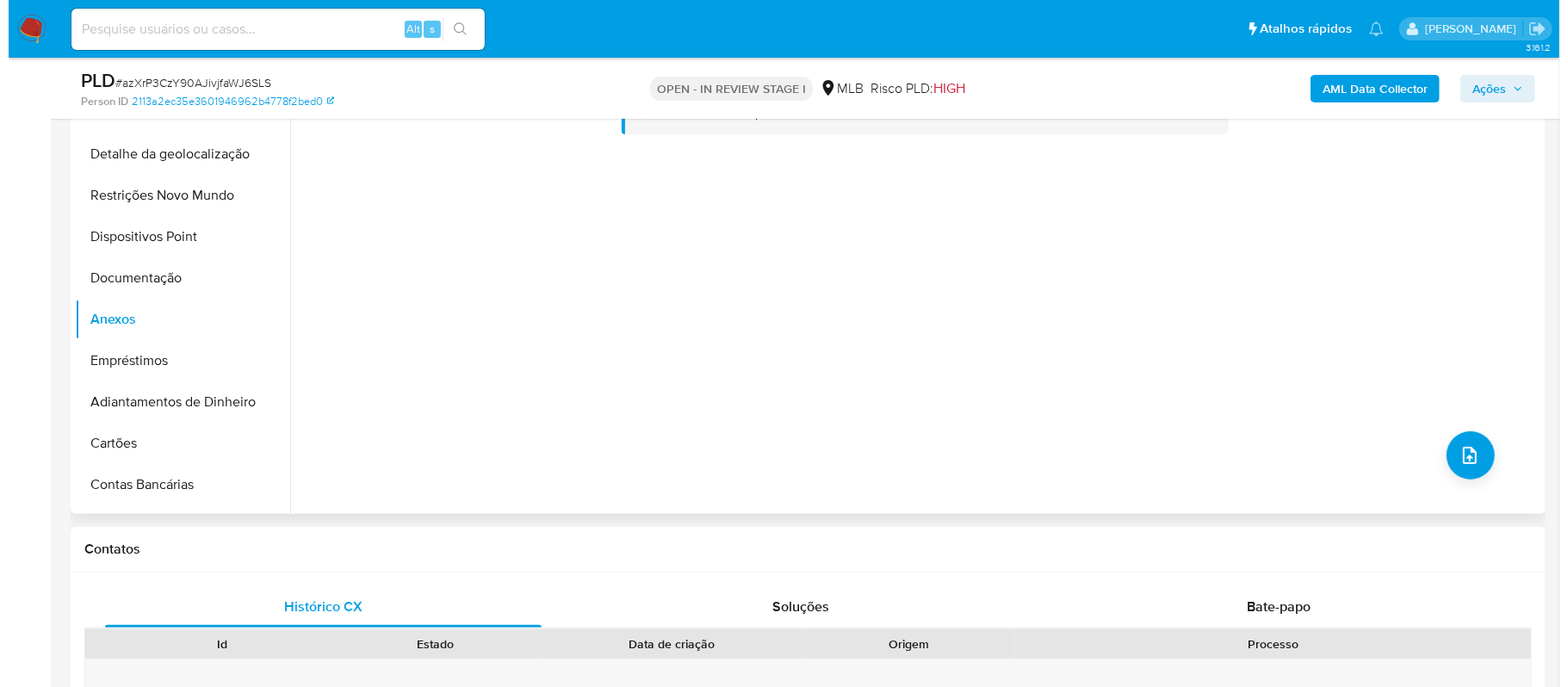
scroll to position [145, 0]
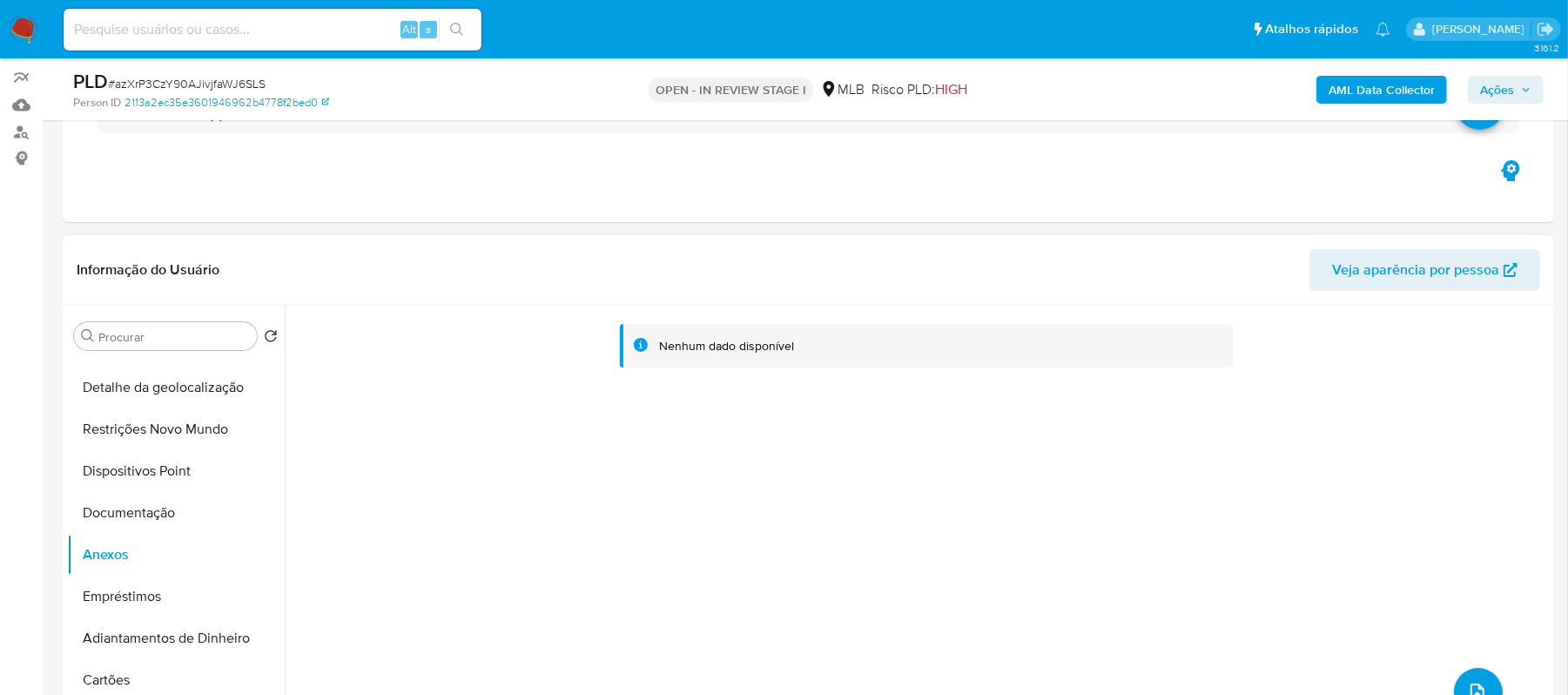
click at [1474, 677] on button "upload-file" at bounding box center [1478, 692] width 49 height 49
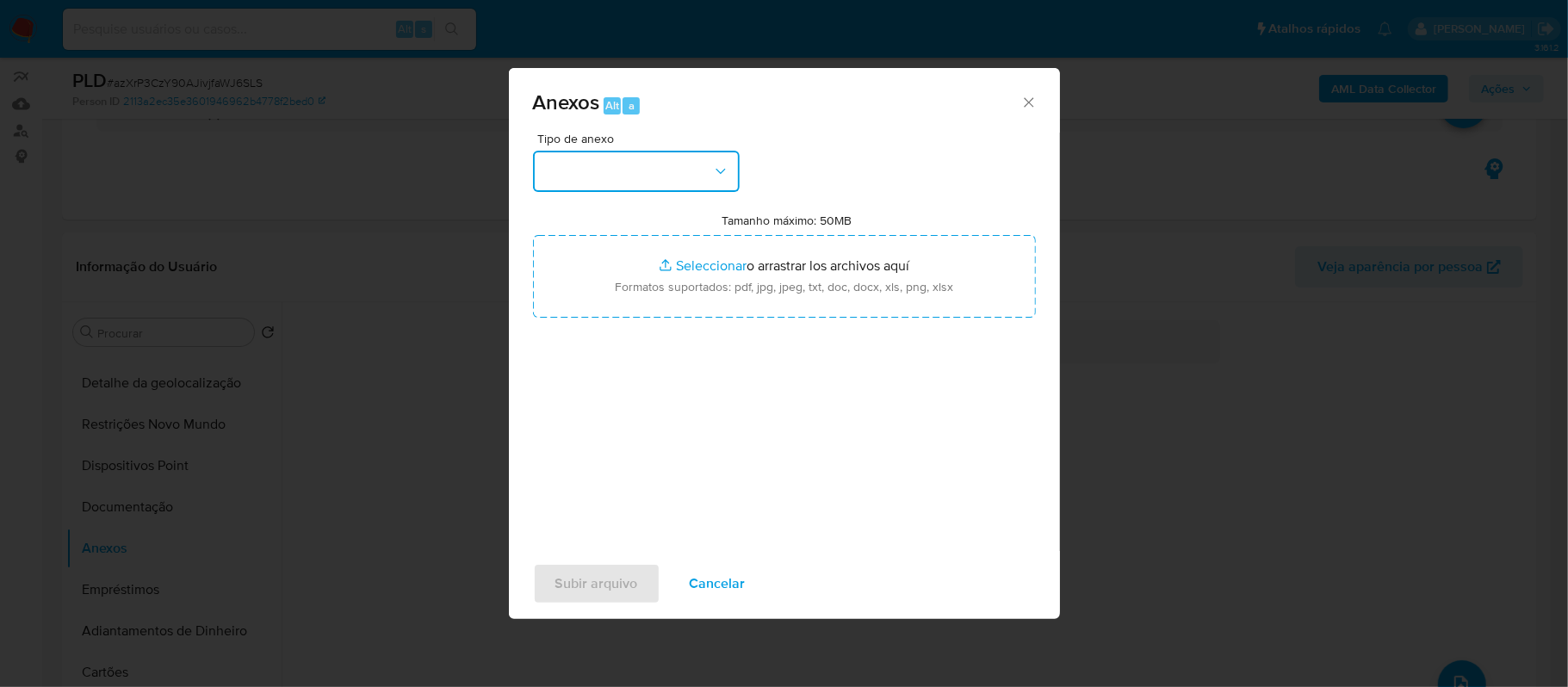
click at [713, 177] on icon "button" at bounding box center [721, 171] width 17 height 17
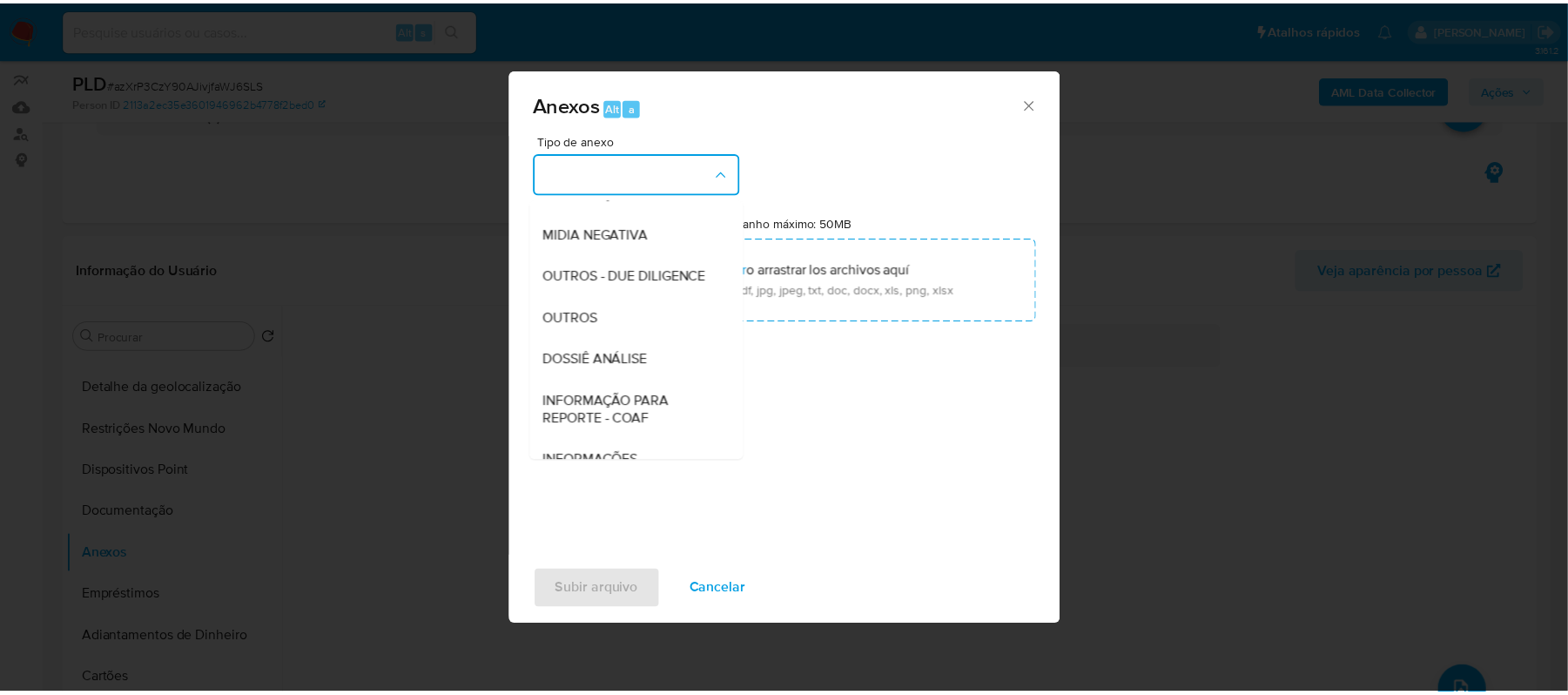
scroll to position [231, 0]
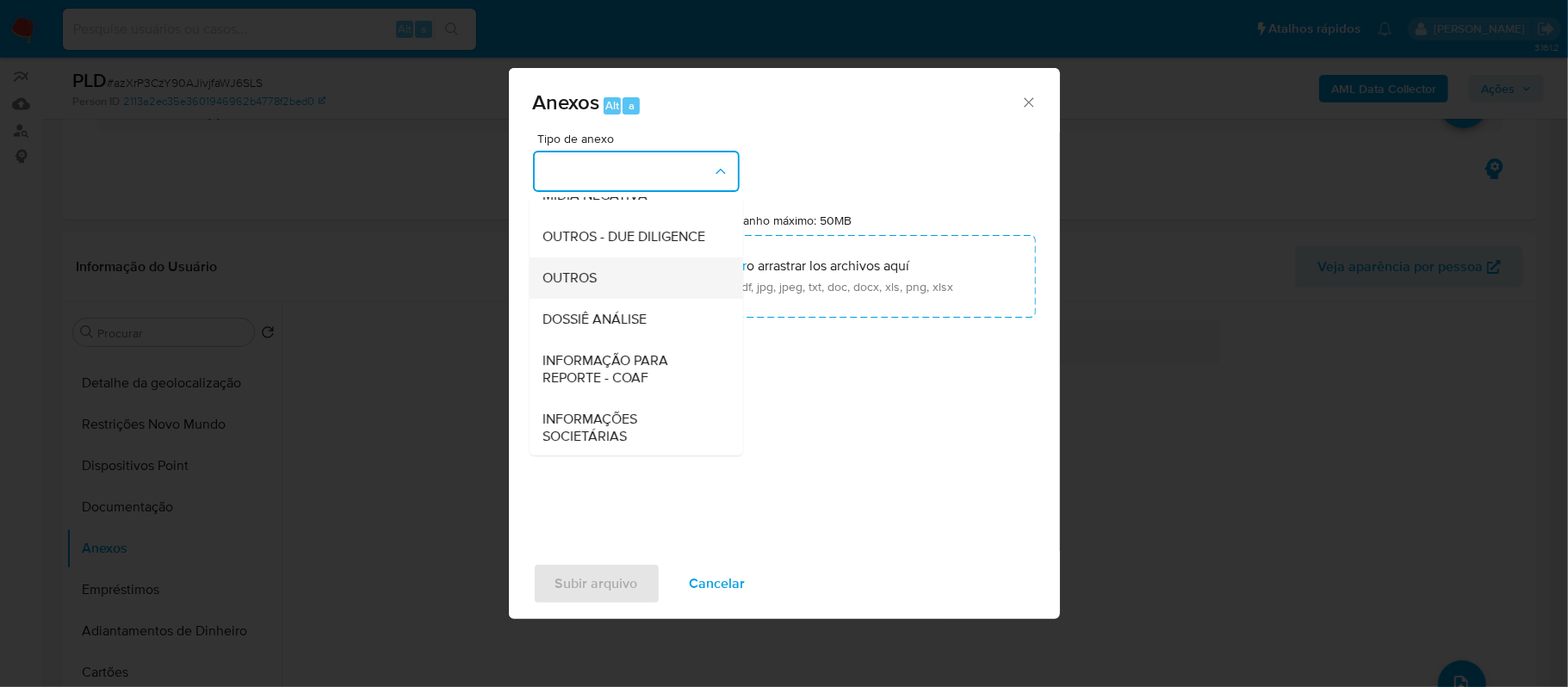
click at [623, 299] on div "OUTROS" at bounding box center [631, 278] width 175 height 41
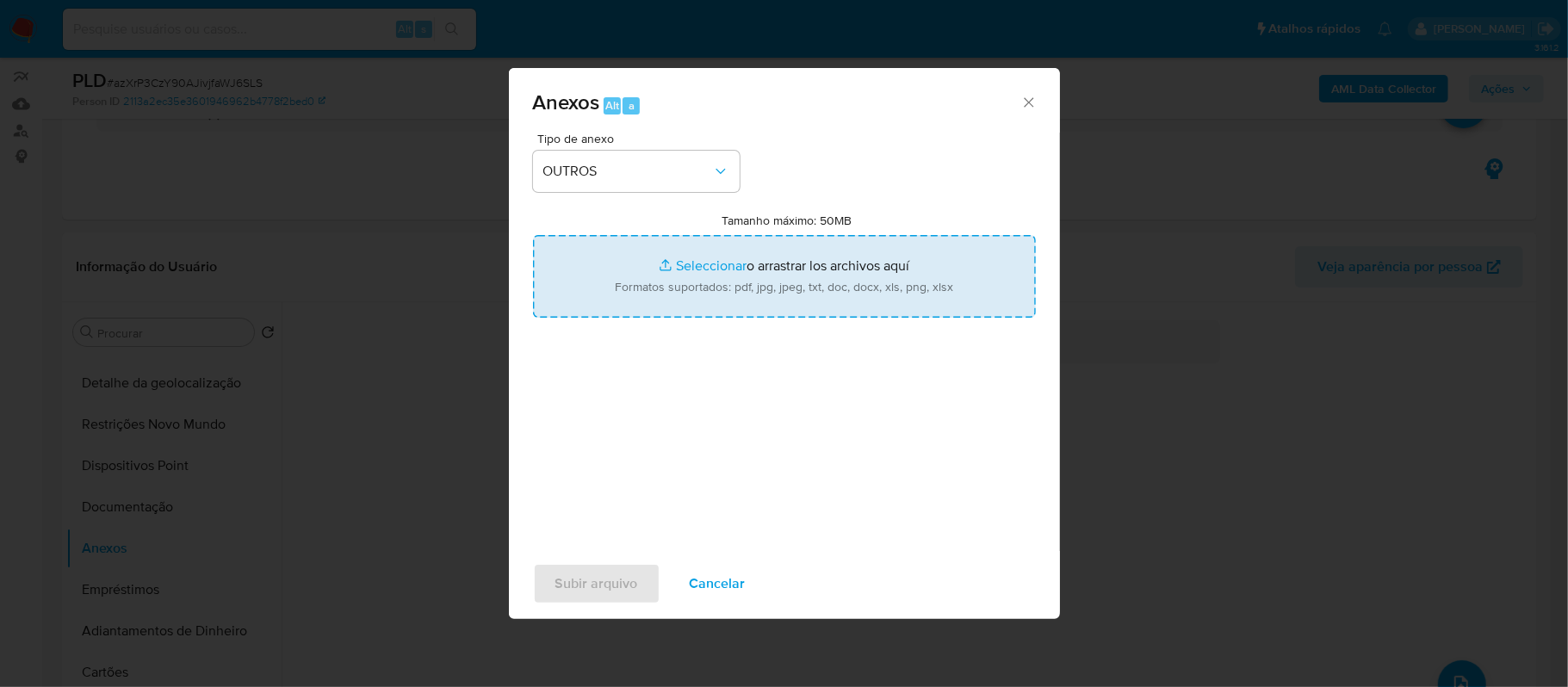
click at [697, 265] on input "Tamanho máximo: 50MB Seleccionar archivos" at bounding box center [784, 276] width 503 height 83
click at [709, 266] on input "Tamanho máximo: 50MB Seleccionar archivos" at bounding box center [784, 276] width 503 height 83
type input "C:\fakepath\SAR - xxxx- CPF 04384874197 - FRANCYELE FRANCISCA MORENO.pdf"
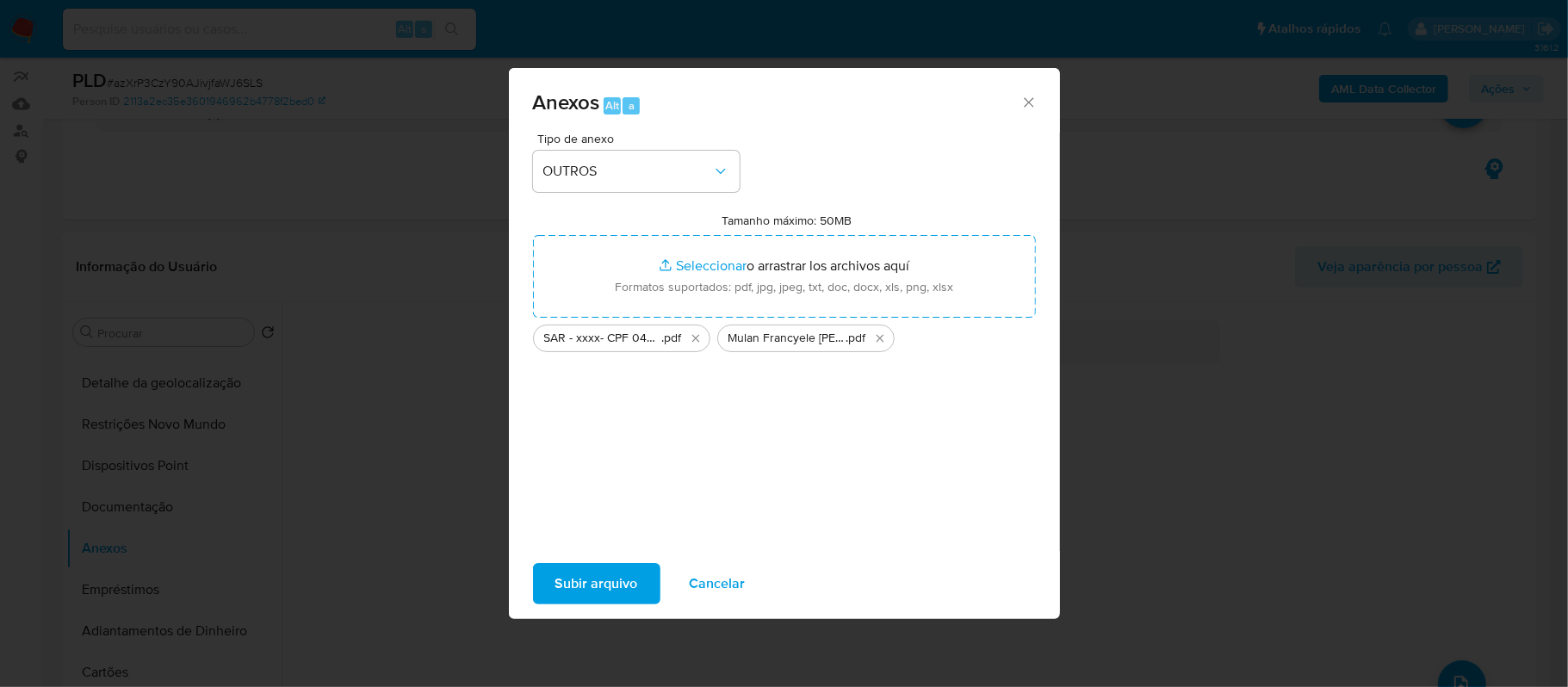
click at [615, 575] on span "Subir arquivo" at bounding box center [596, 583] width 83 height 38
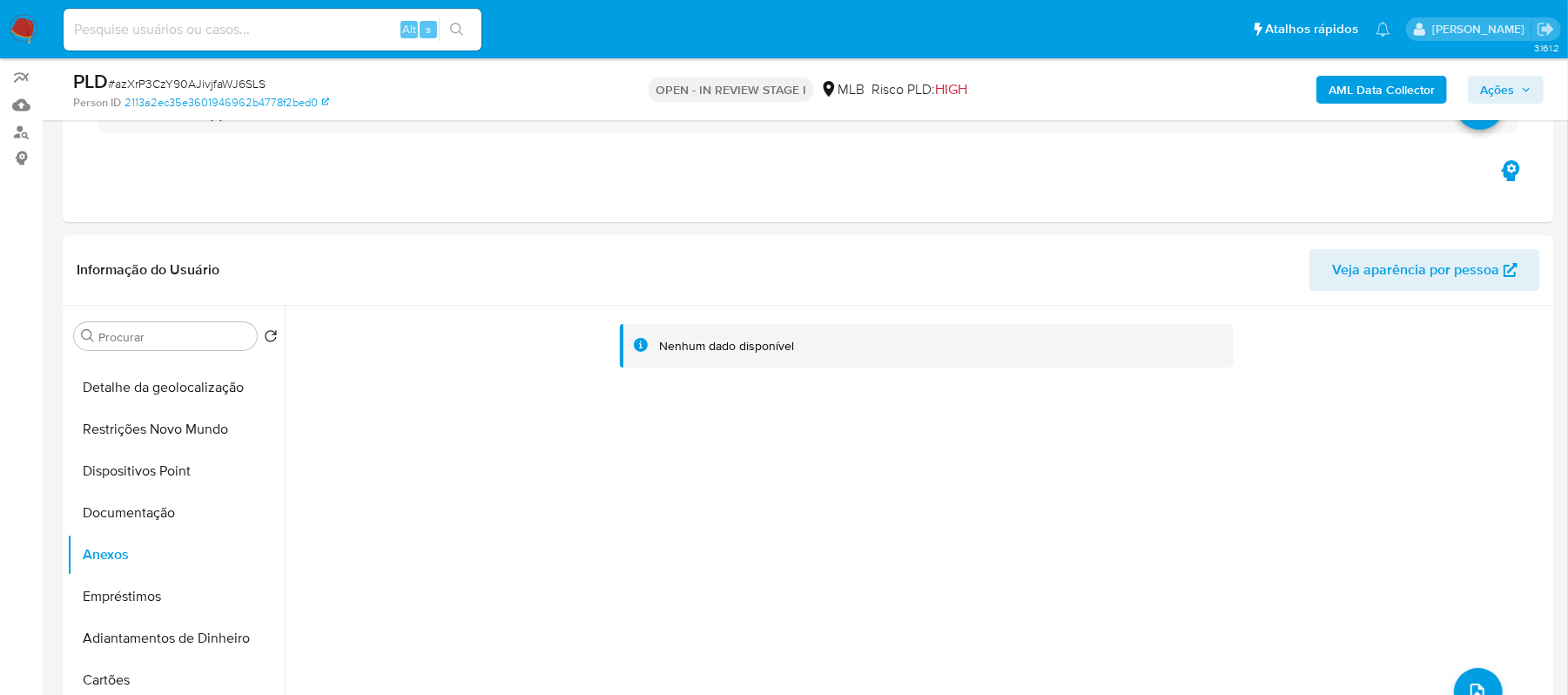
click at [1492, 81] on span "Ações" at bounding box center [1497, 90] width 34 height 28
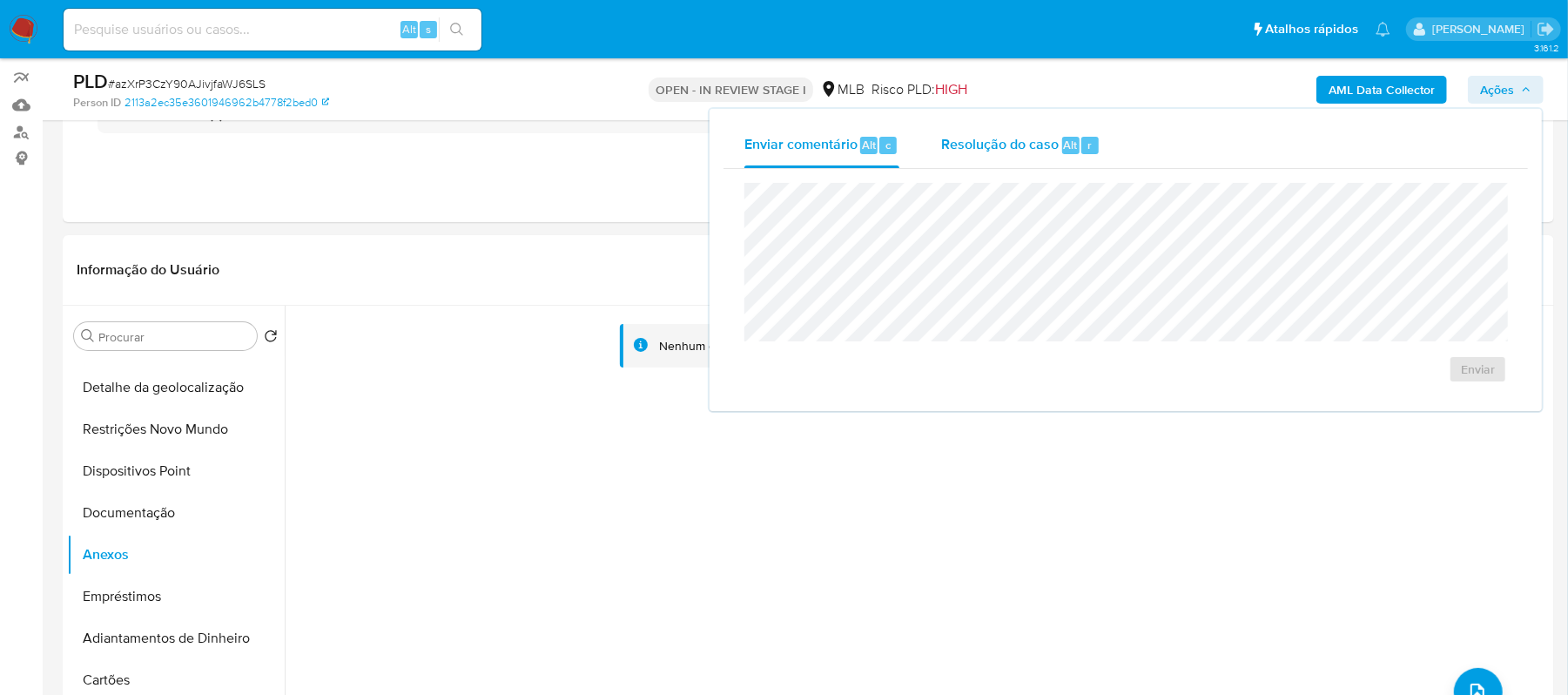
click at [993, 144] on span "Resolução do caso" at bounding box center [1000, 144] width 118 height 20
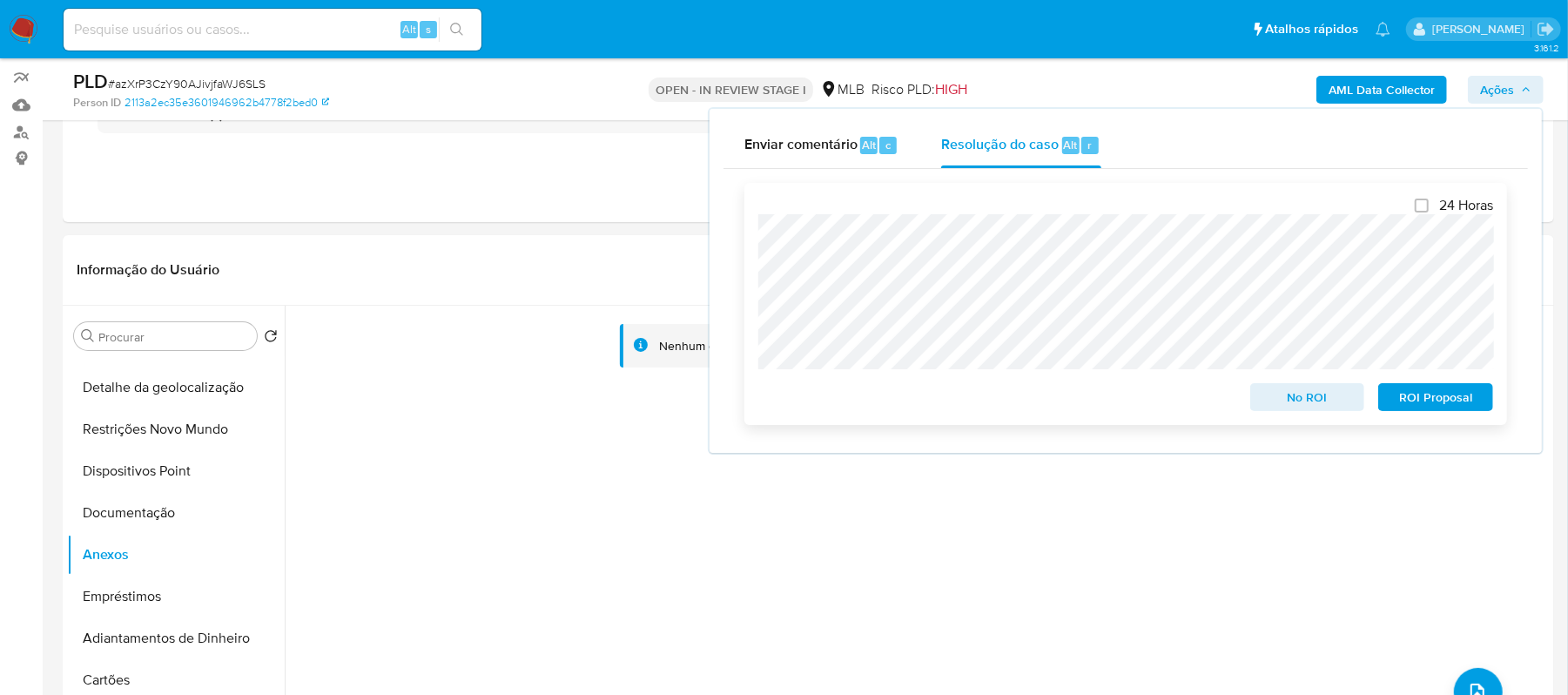
click at [1423, 398] on span "ROI Proposal" at bounding box center [1436, 398] width 91 height 25
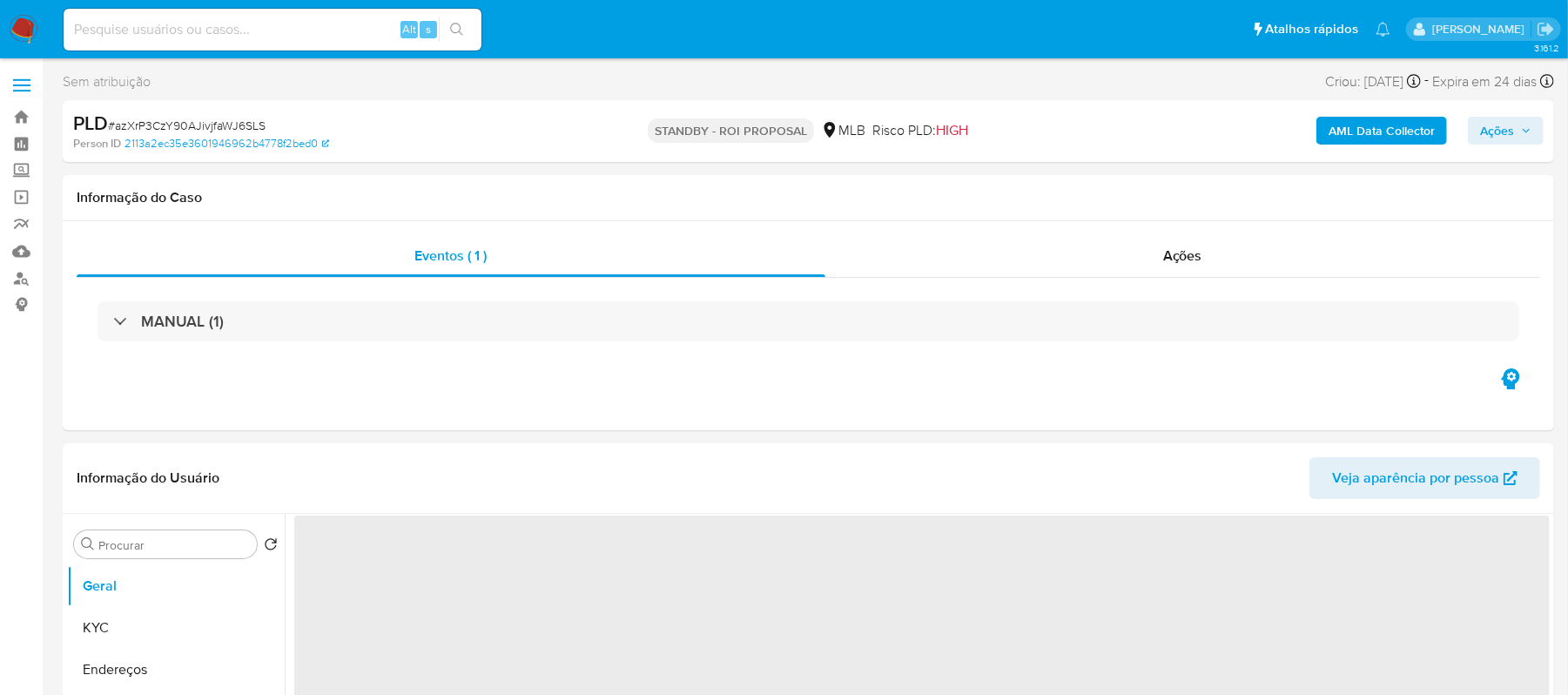
select select "10"
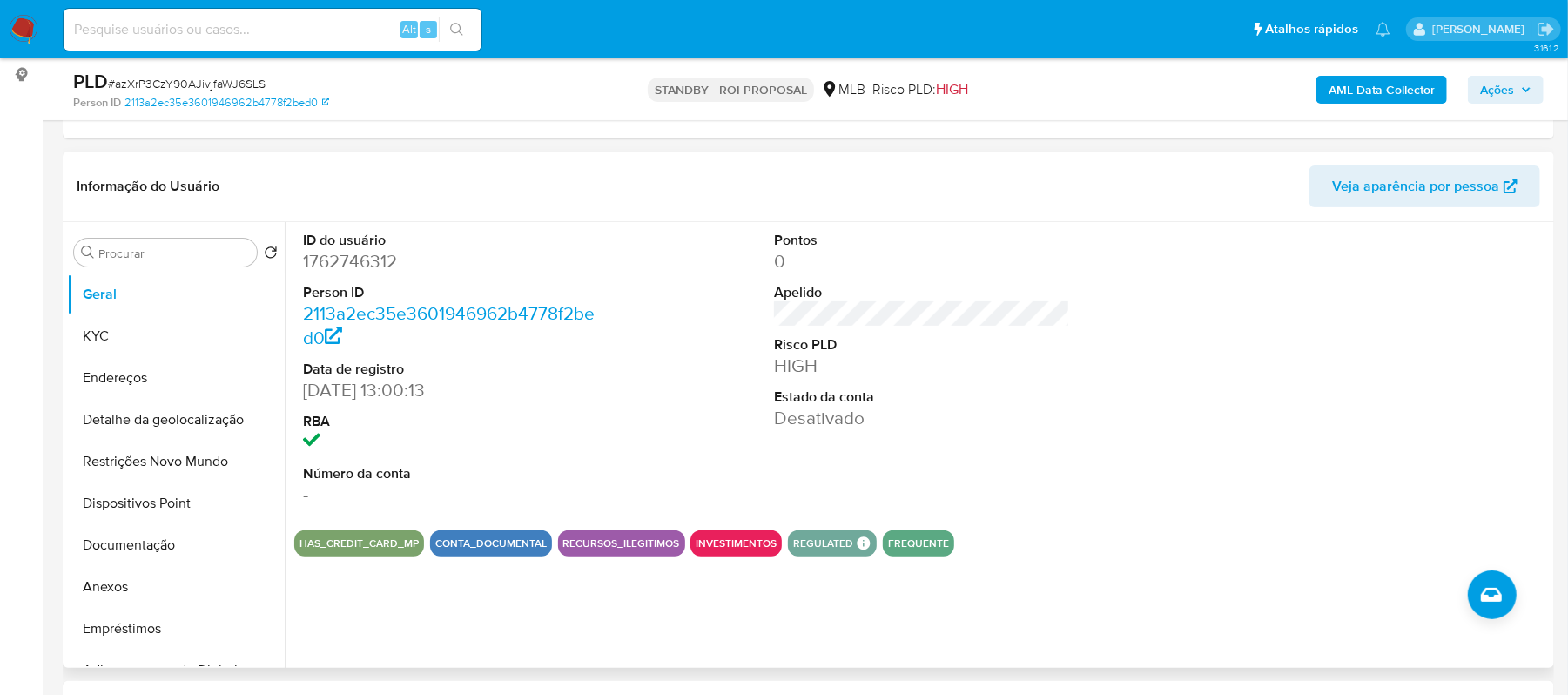
scroll to position [231, 0]
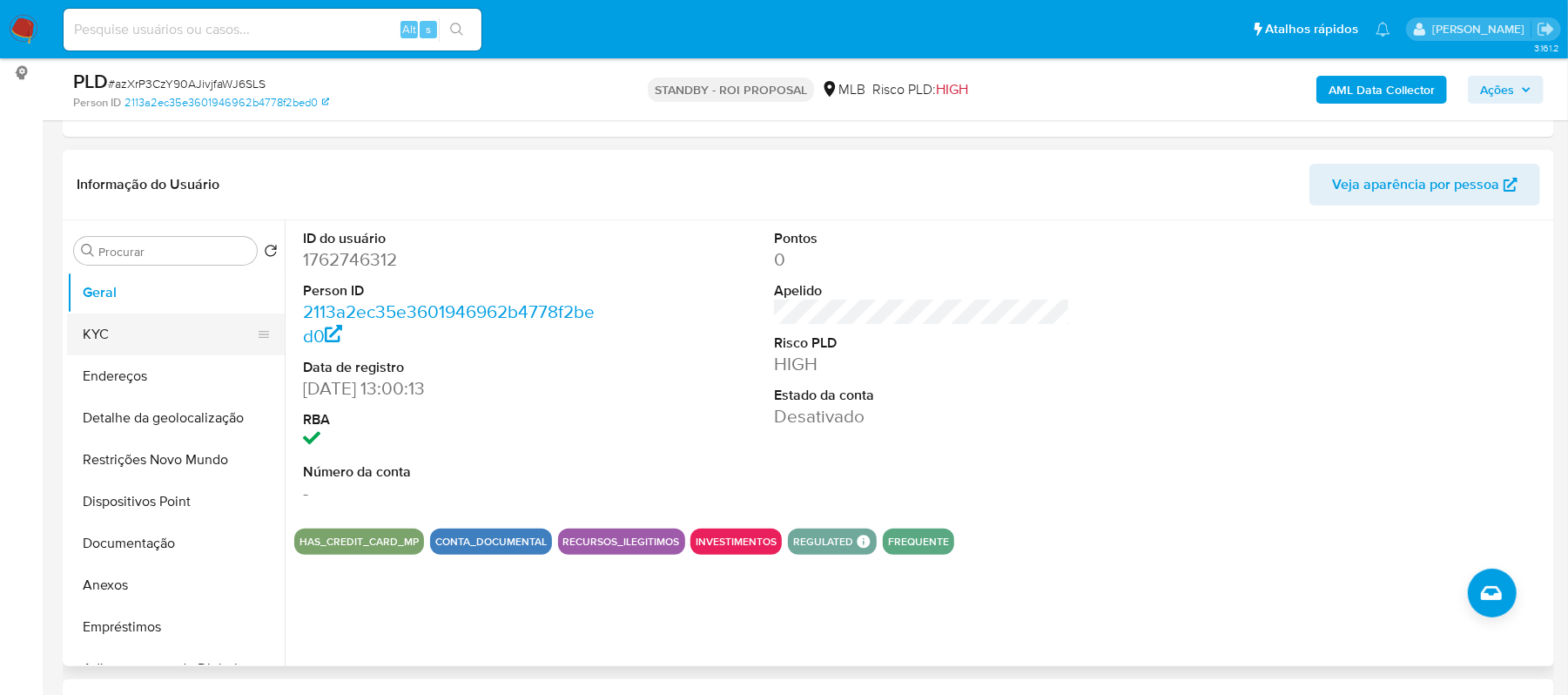
click at [120, 330] on button "KYC" at bounding box center [169, 334] width 204 height 42
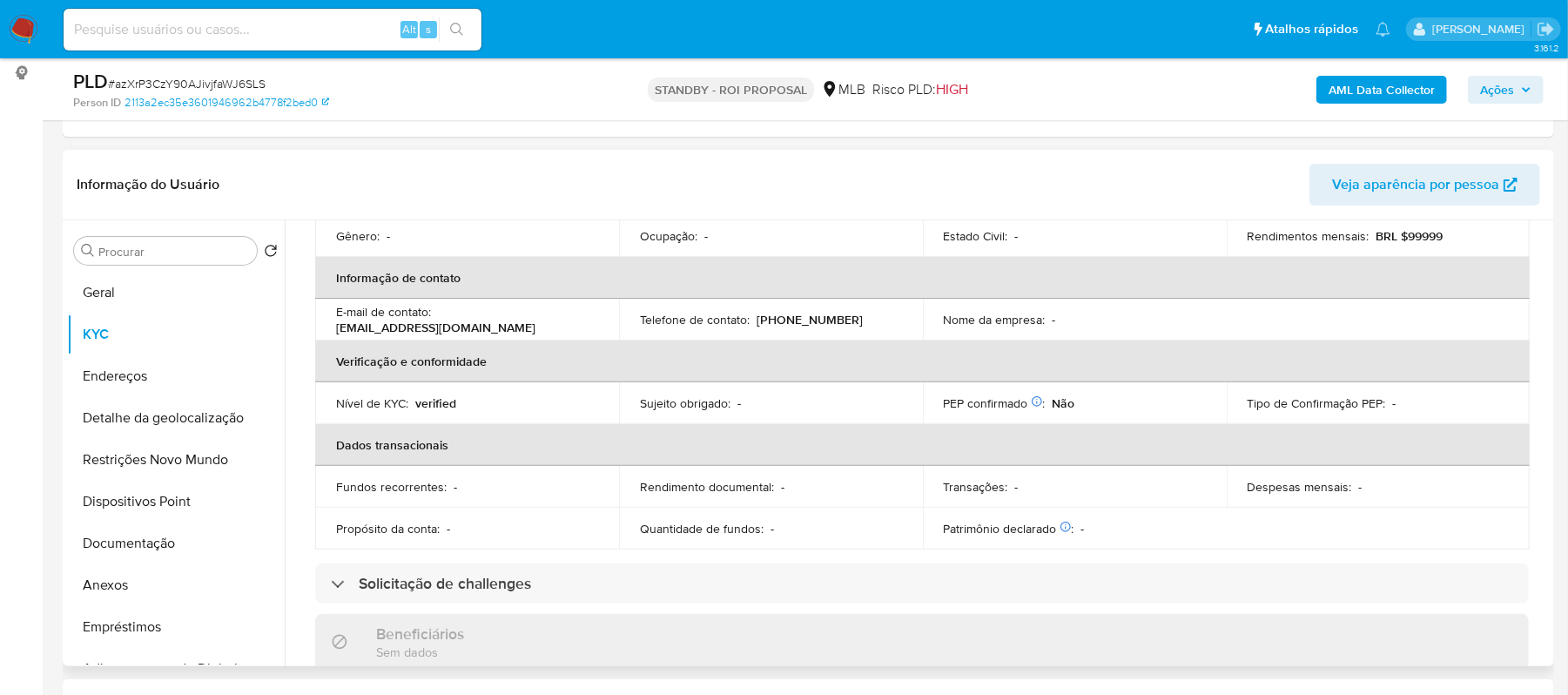
scroll to position [116, 0]
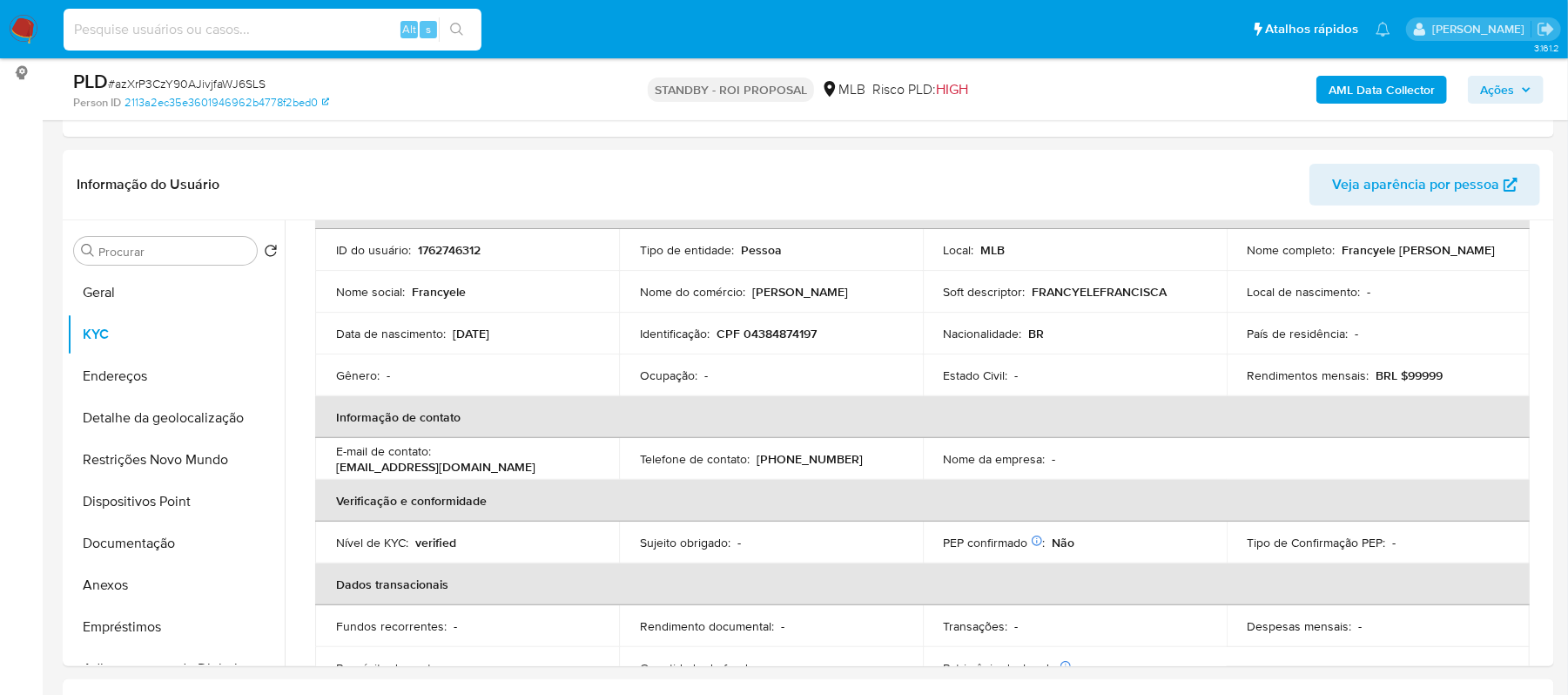
click at [109, 25] on input at bounding box center [272, 29] width 418 height 23
paste input "8JIRXfi0GiSYSdy1sSnPtKlG"
type input "8JIRXfi0GiSYSdy1sSnPtKlG"
click at [464, 25] on icon "search-icon" at bounding box center [457, 29] width 14 height 14
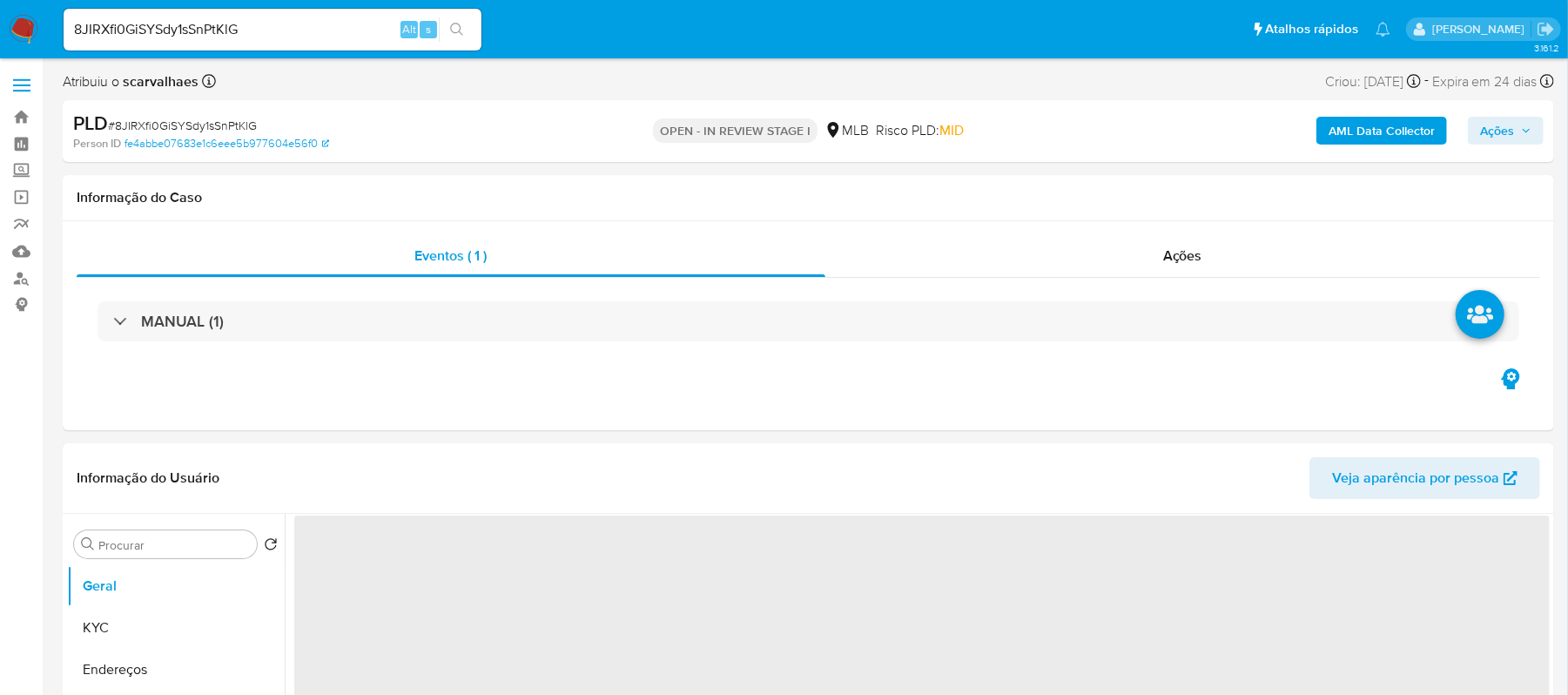
select select "10"
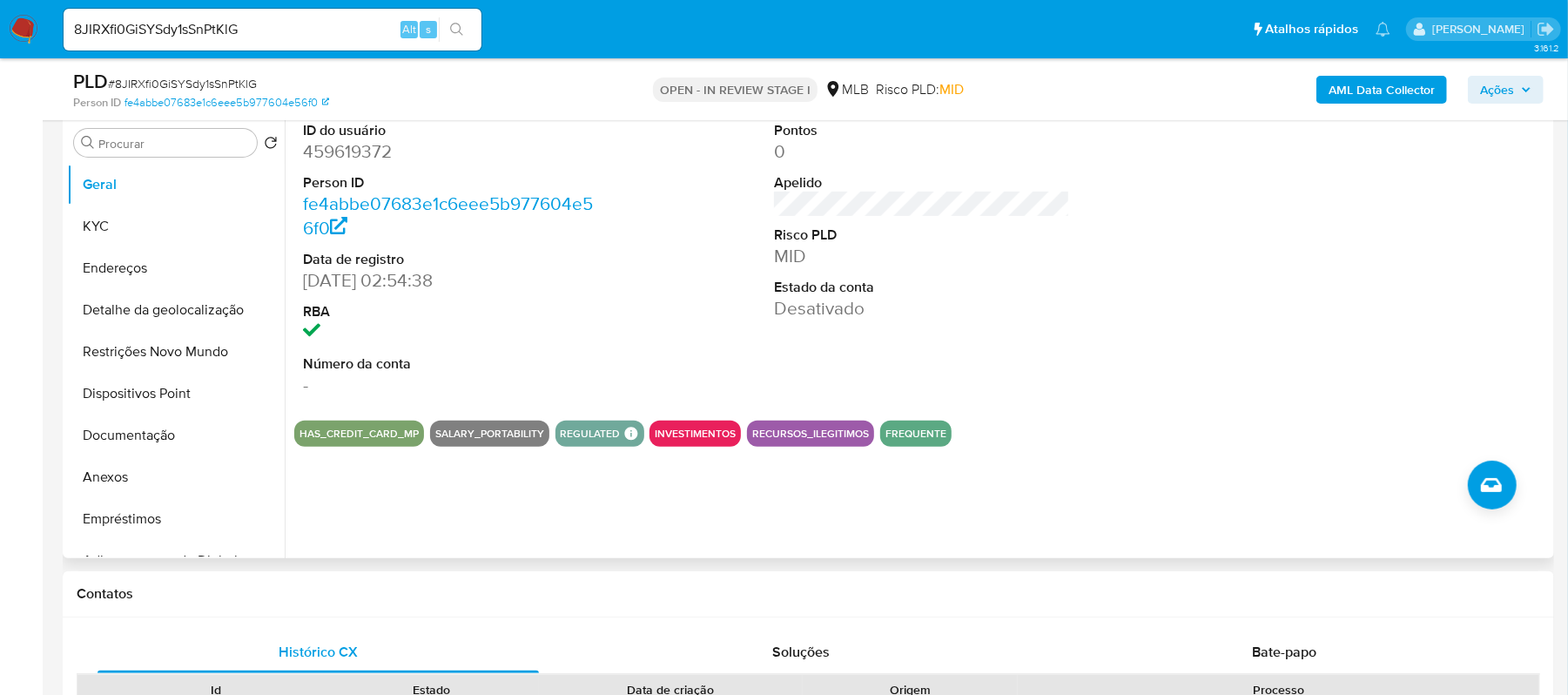
scroll to position [348, 0]
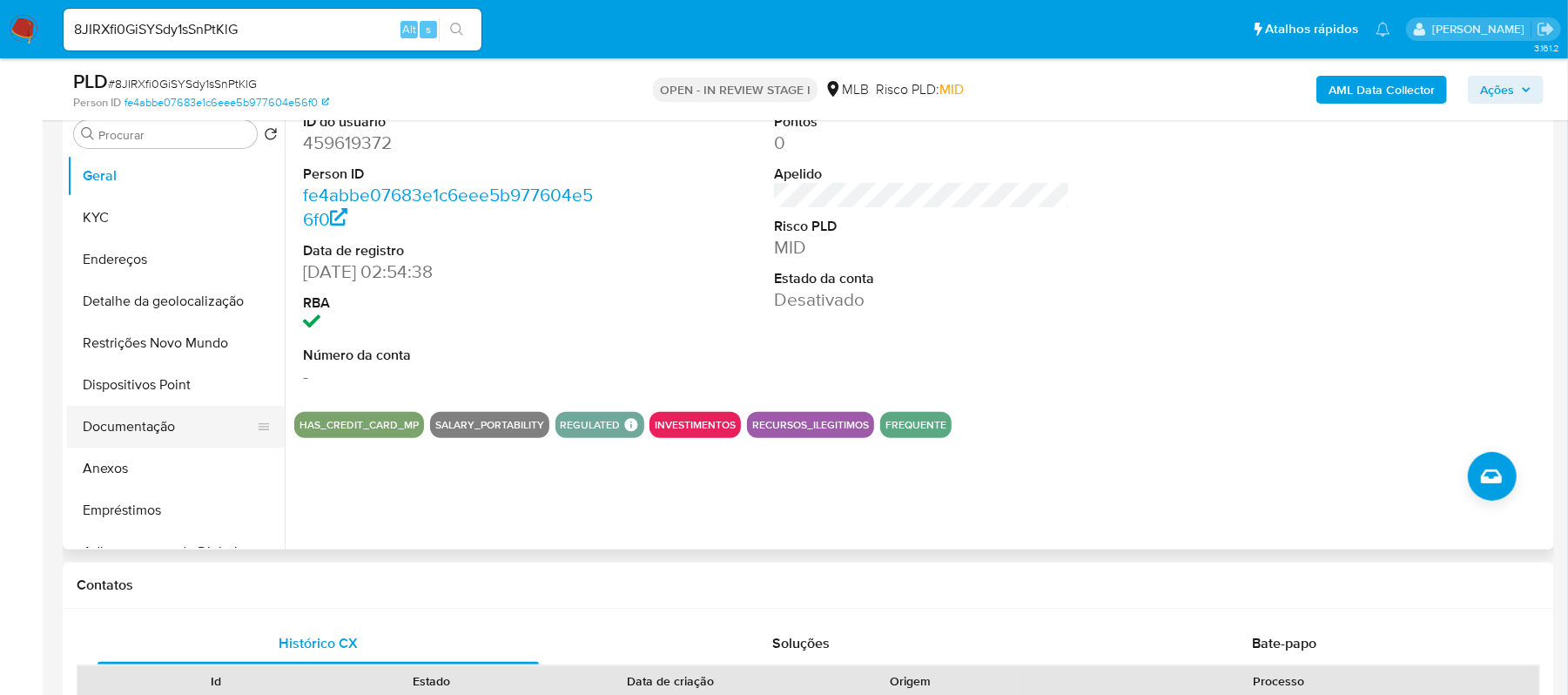
click at [129, 432] on button "Documentação" at bounding box center [169, 427] width 204 height 42
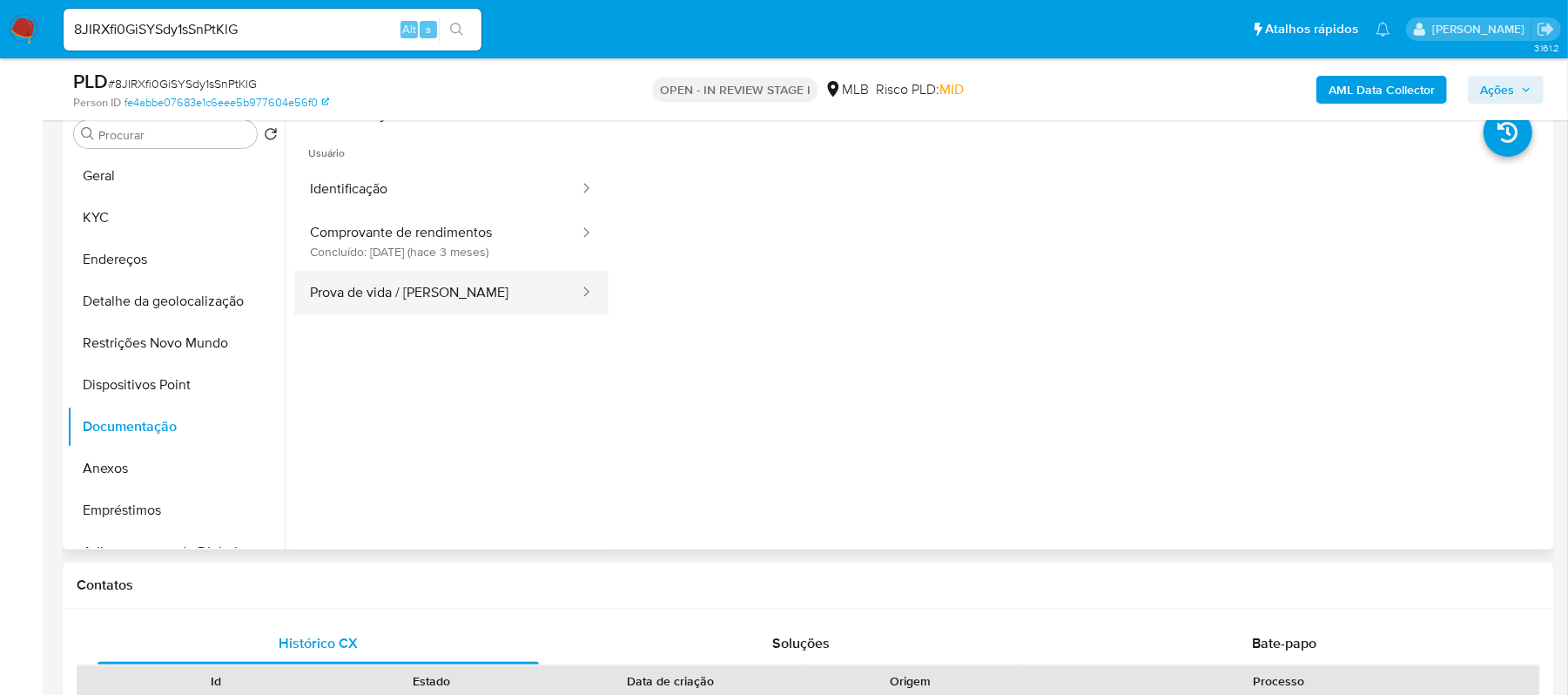
click at [419, 284] on button "Prova de vida / Selfie" at bounding box center [437, 293] width 286 height 44
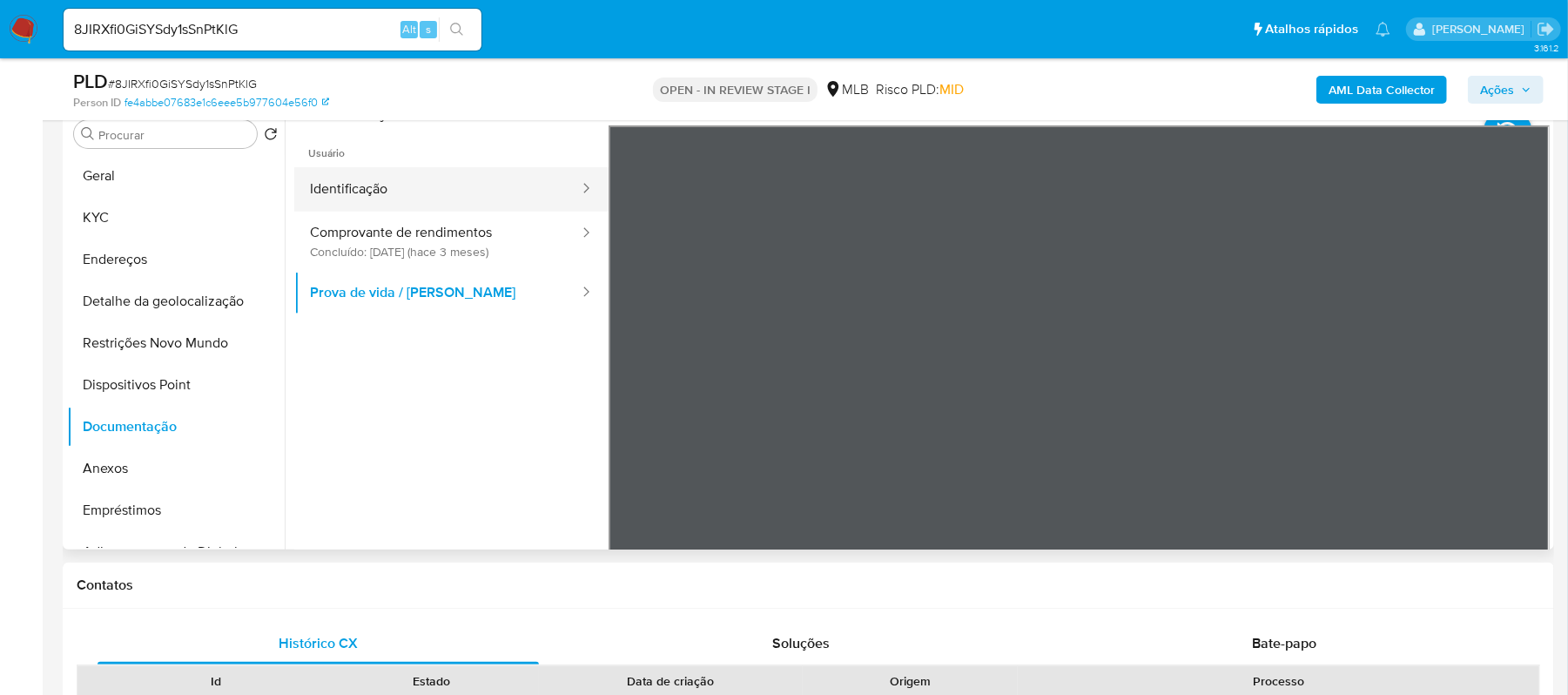
click at [412, 185] on button "Identificação" at bounding box center [437, 189] width 286 height 44
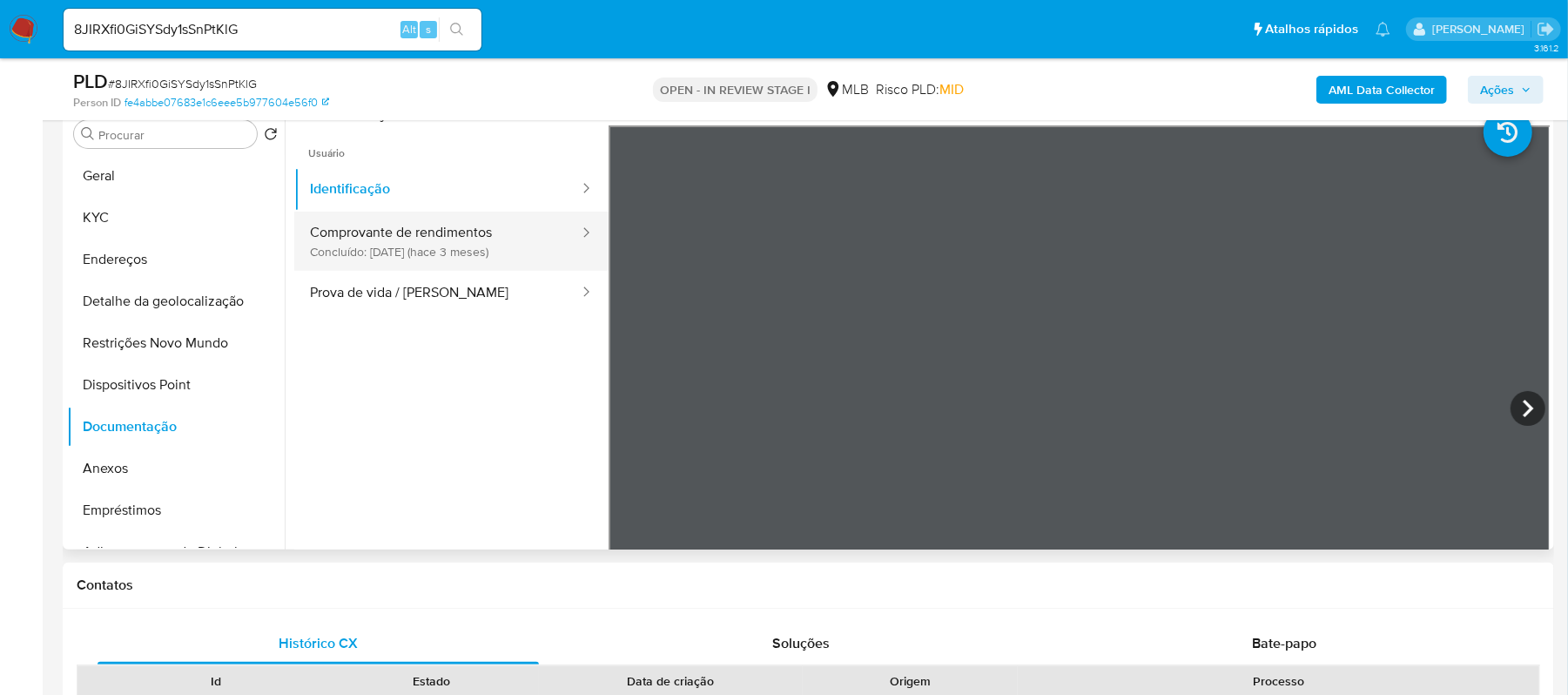
click at [421, 238] on button "Comprovante de rendimentos Concluído: 25/06/2025 (hace 3 meses)" at bounding box center [437, 241] width 286 height 59
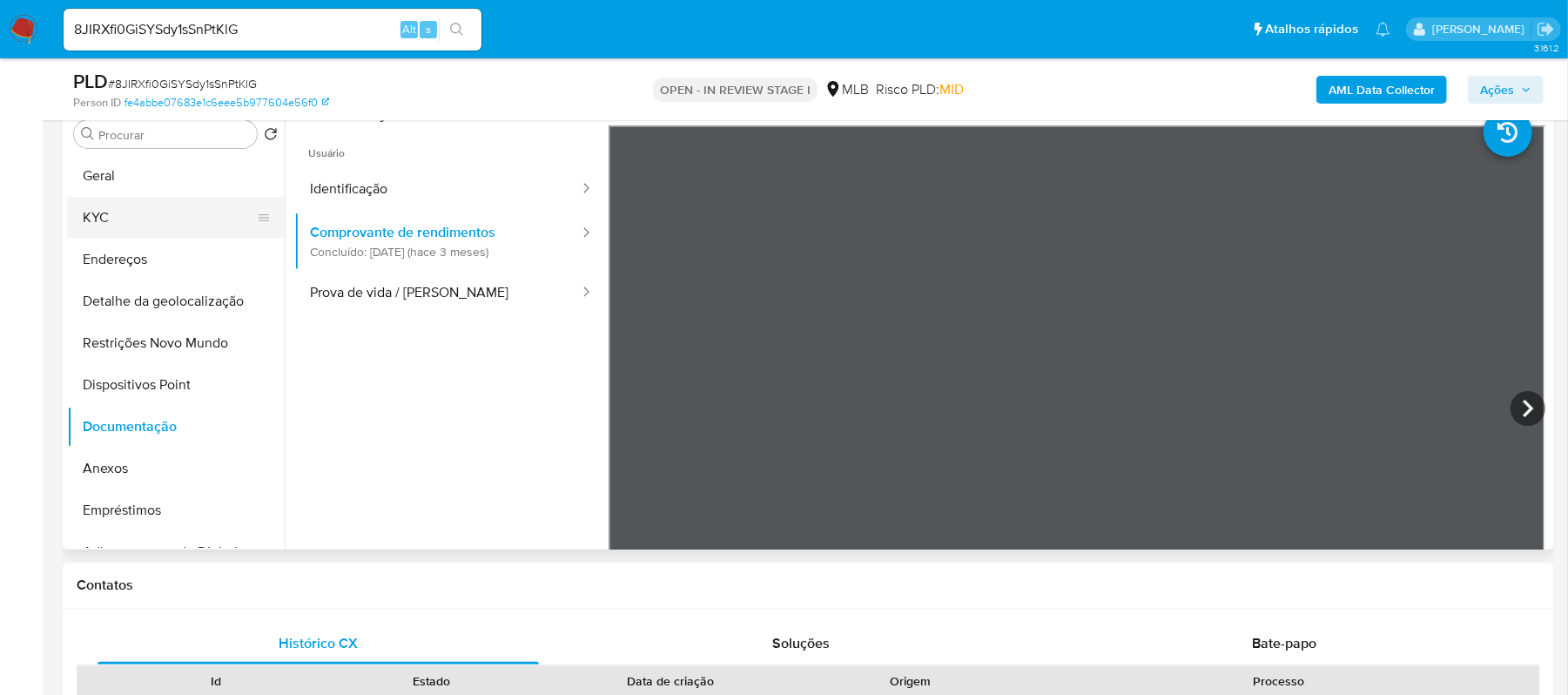
scroll to position [231, 0]
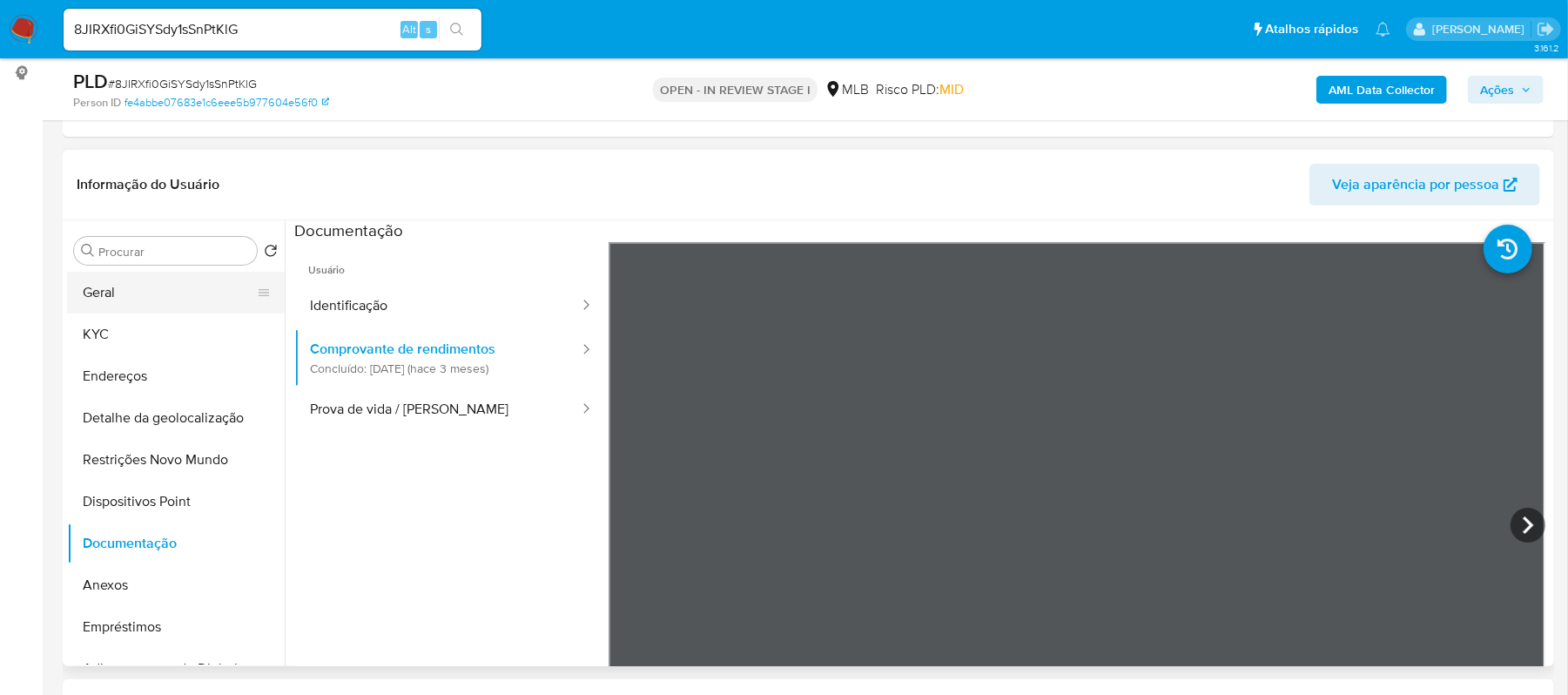
click at [134, 309] on button "Geral" at bounding box center [169, 293] width 204 height 42
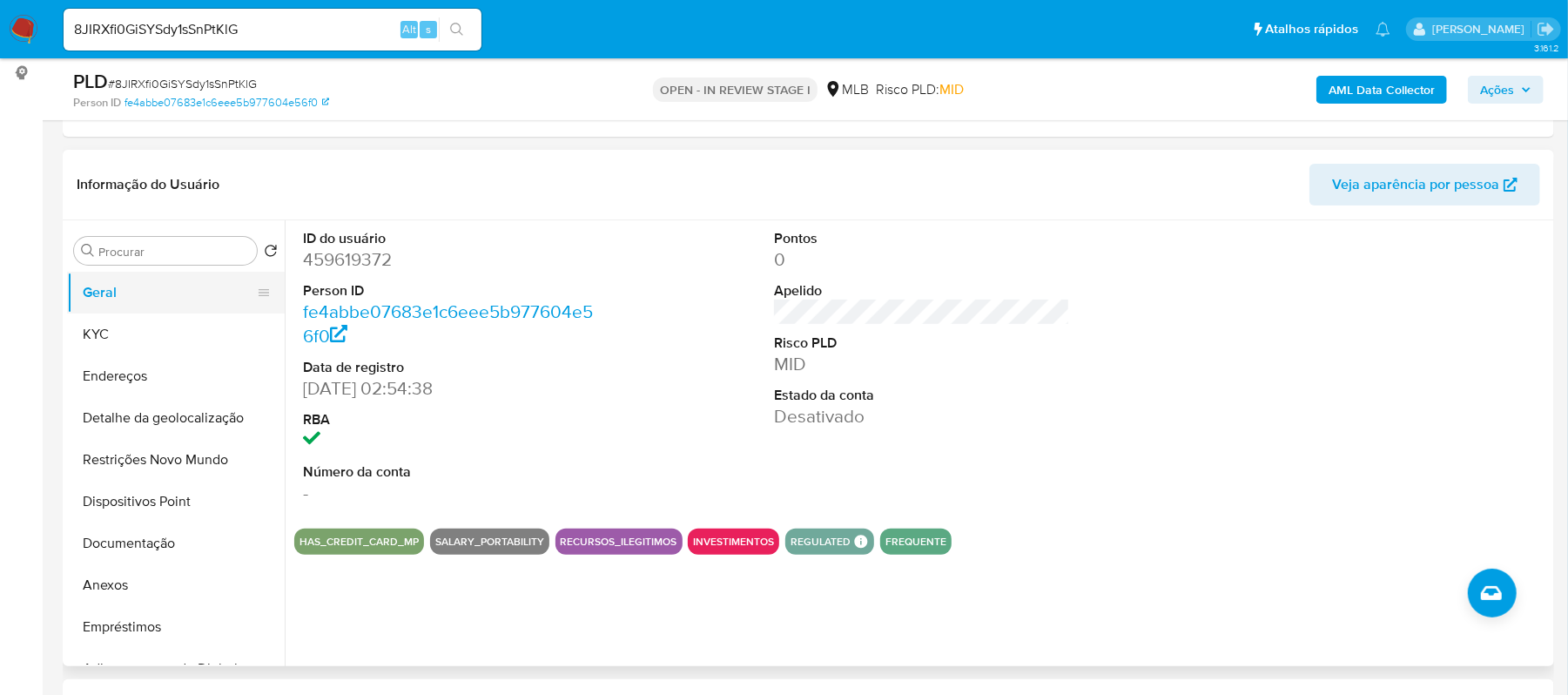
click at [144, 297] on button "Geral" at bounding box center [169, 293] width 204 height 42
click at [113, 287] on button "Geral" at bounding box center [169, 293] width 204 height 42
click at [174, 342] on button "KYC" at bounding box center [169, 334] width 204 height 42
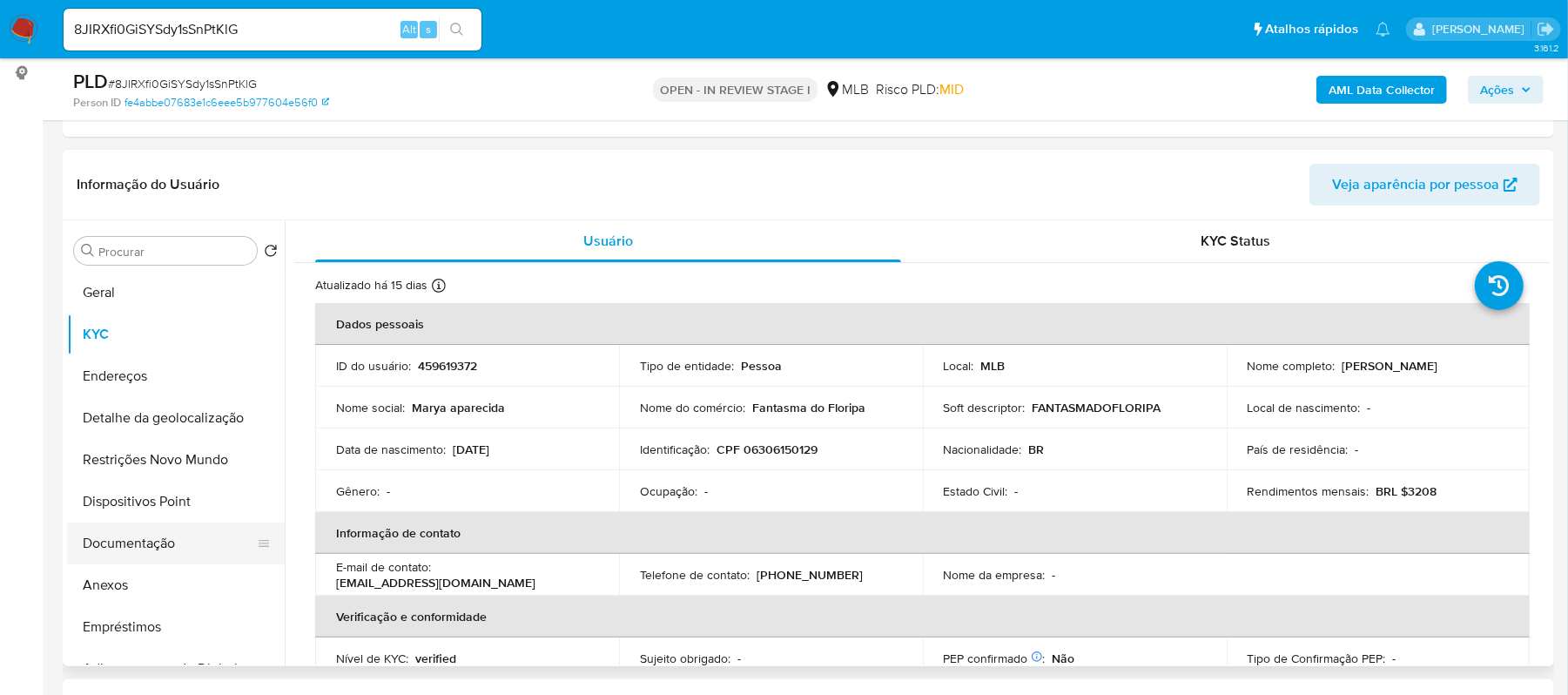
click at [144, 537] on button "Documentação" at bounding box center [169, 543] width 204 height 42
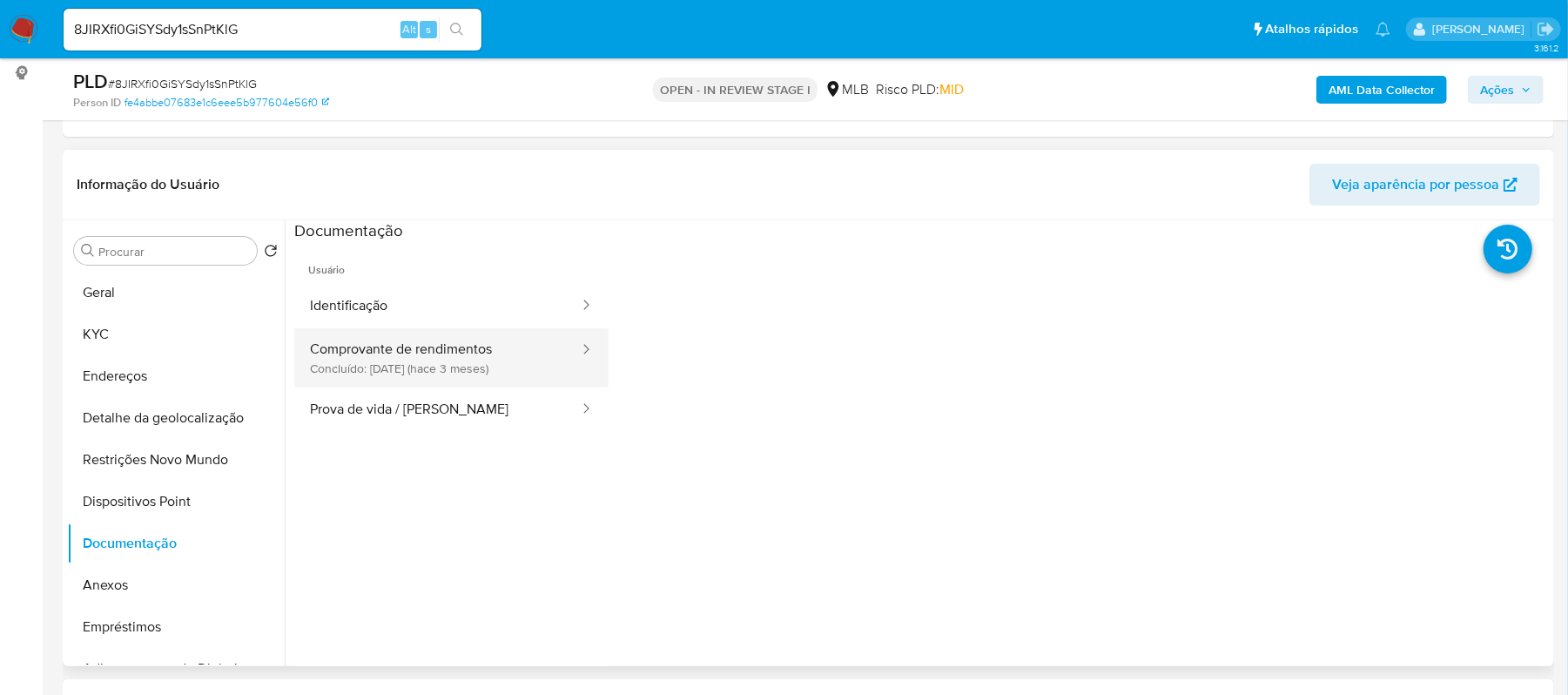
click at [392, 355] on button "Comprovante de rendimentos Concluído: 25/06/2025 (hace 3 meses)" at bounding box center [437, 358] width 286 height 59
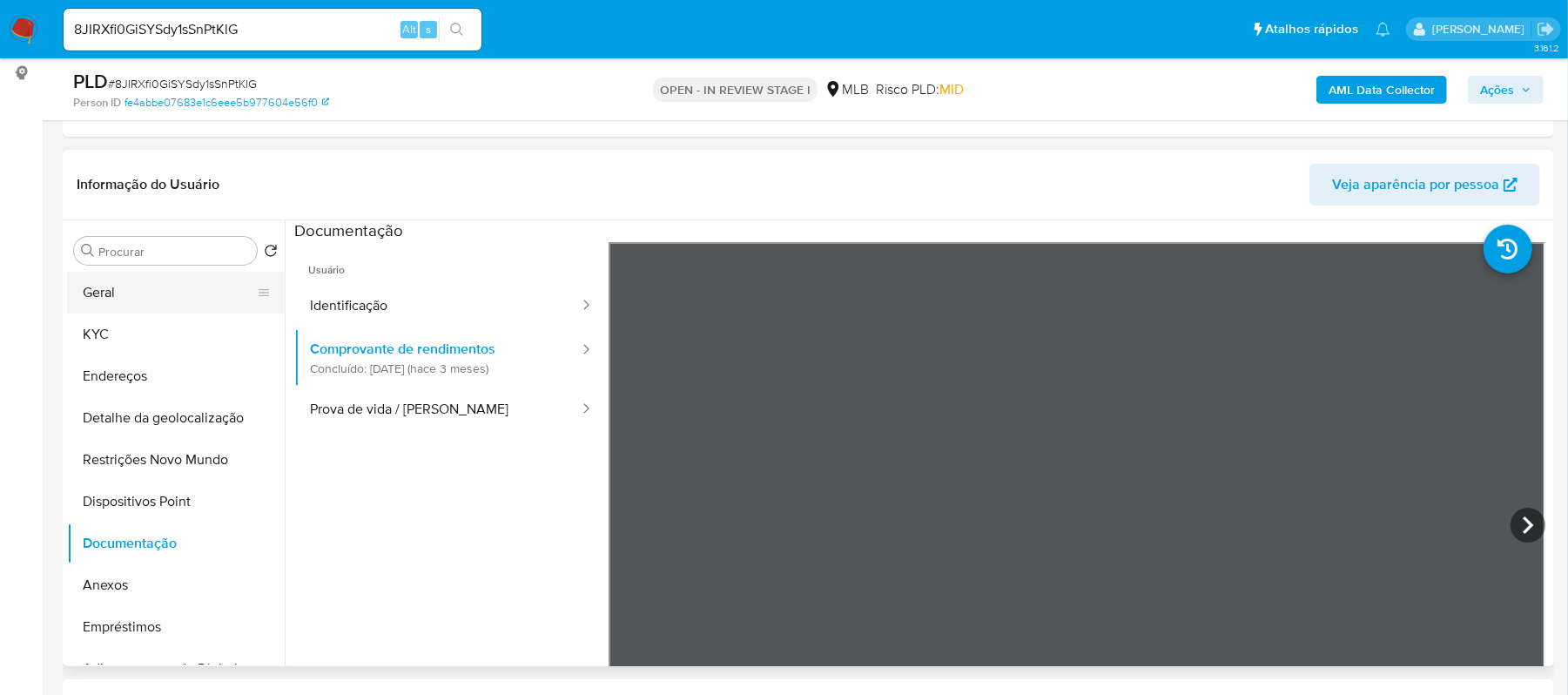
click at [147, 297] on button "Geral" at bounding box center [169, 293] width 204 height 42
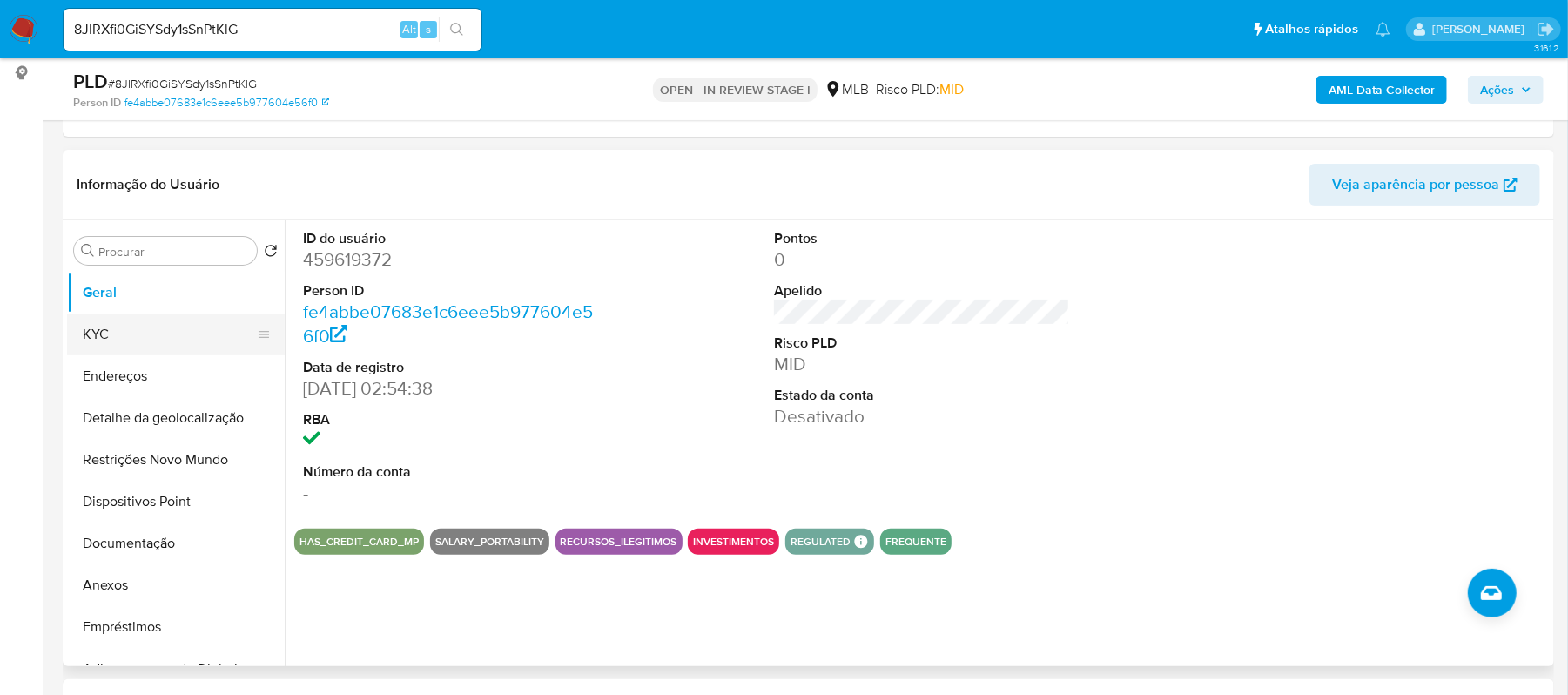
click at [116, 331] on button "KYC" at bounding box center [169, 334] width 204 height 42
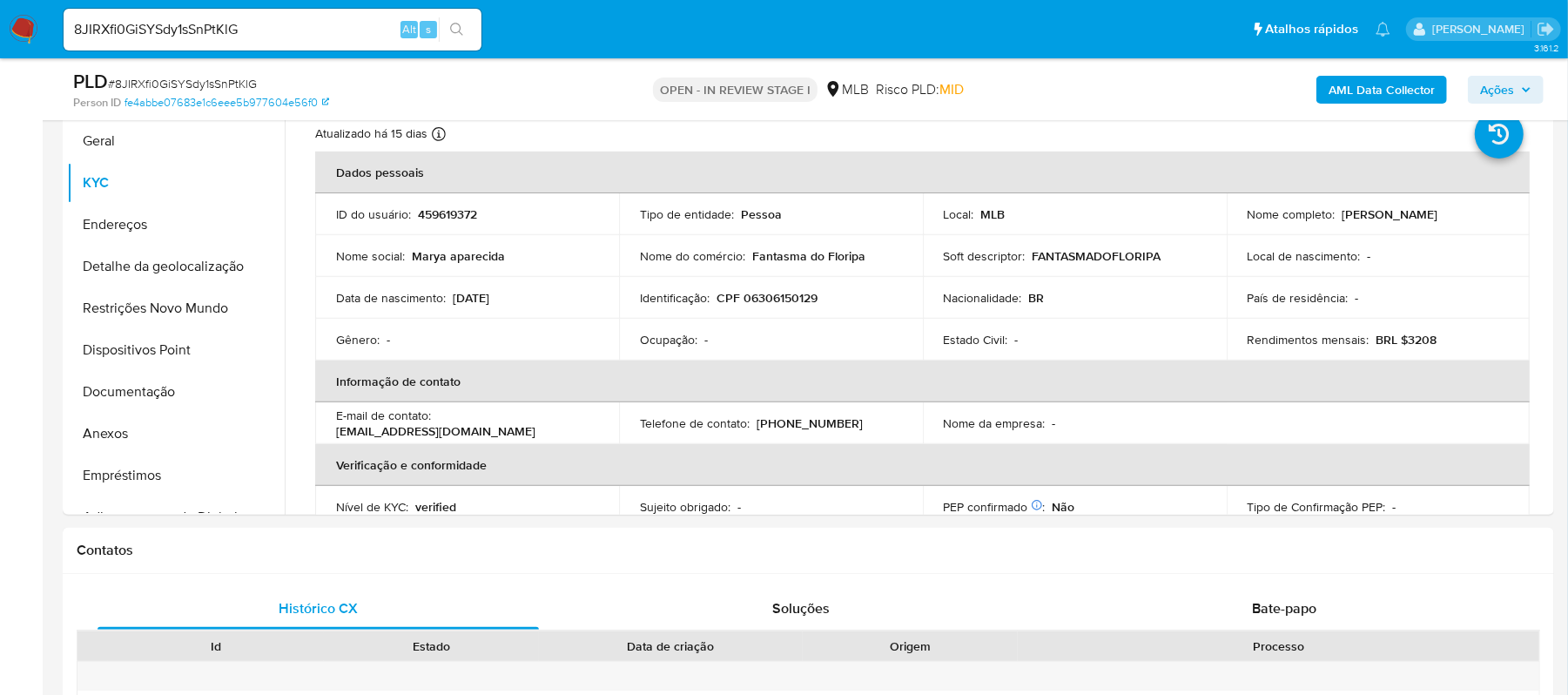
scroll to position [405, 0]
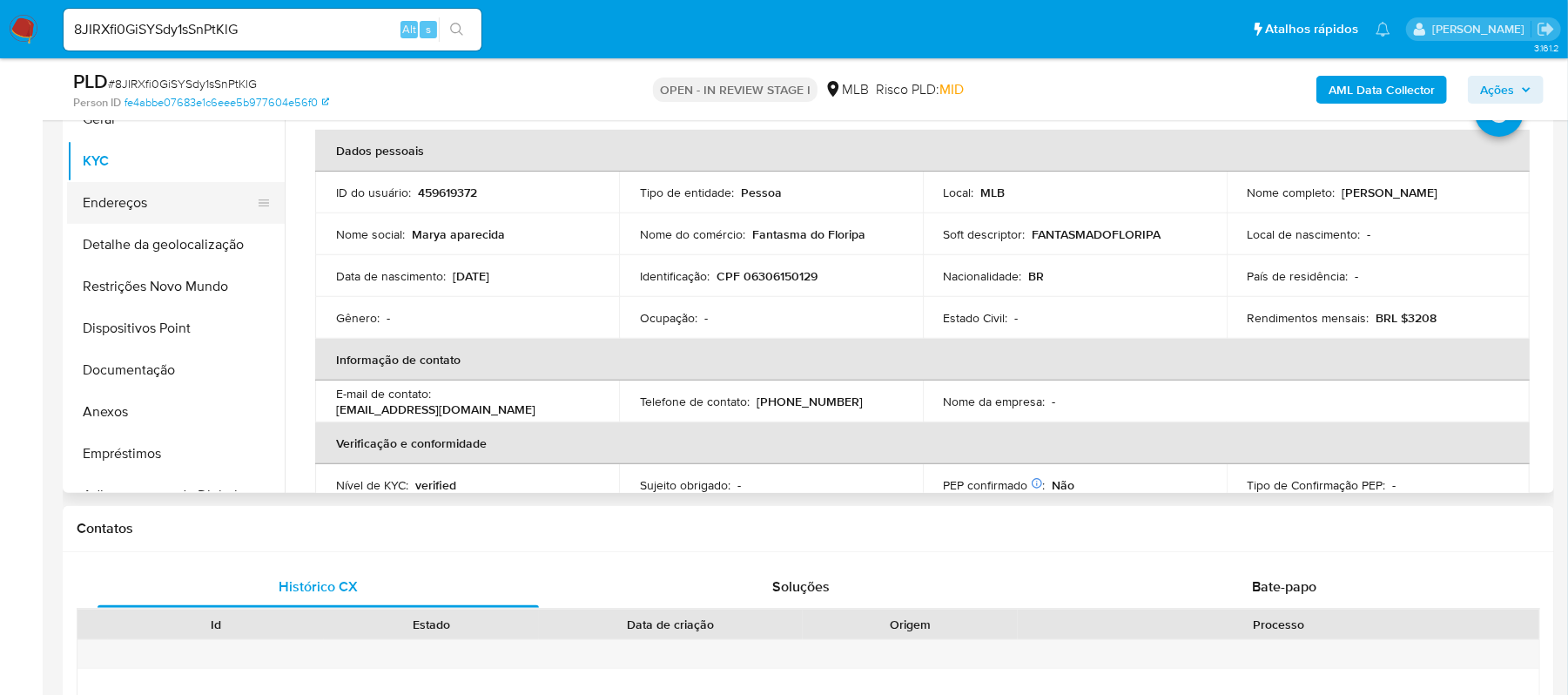
click at [158, 208] on button "Endereços" at bounding box center [169, 203] width 204 height 42
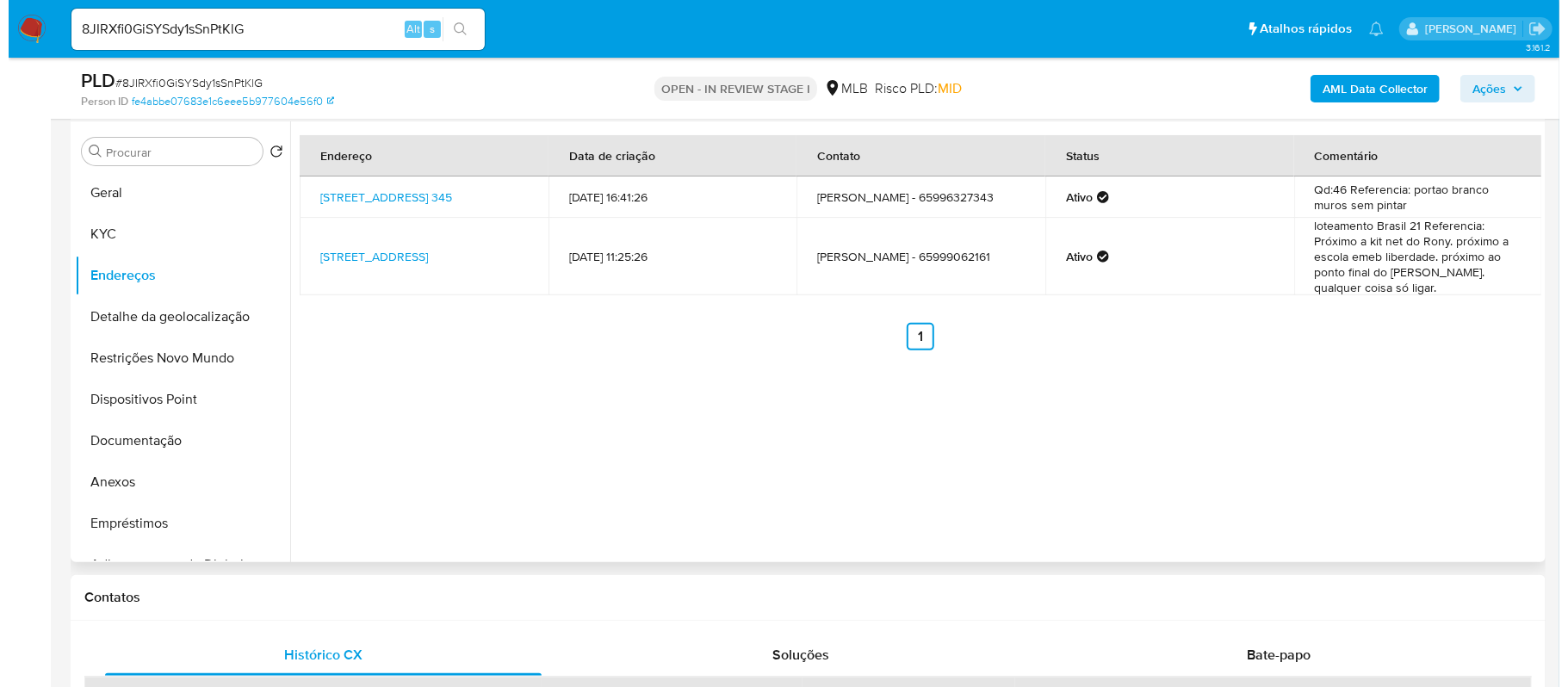
scroll to position [286, 0]
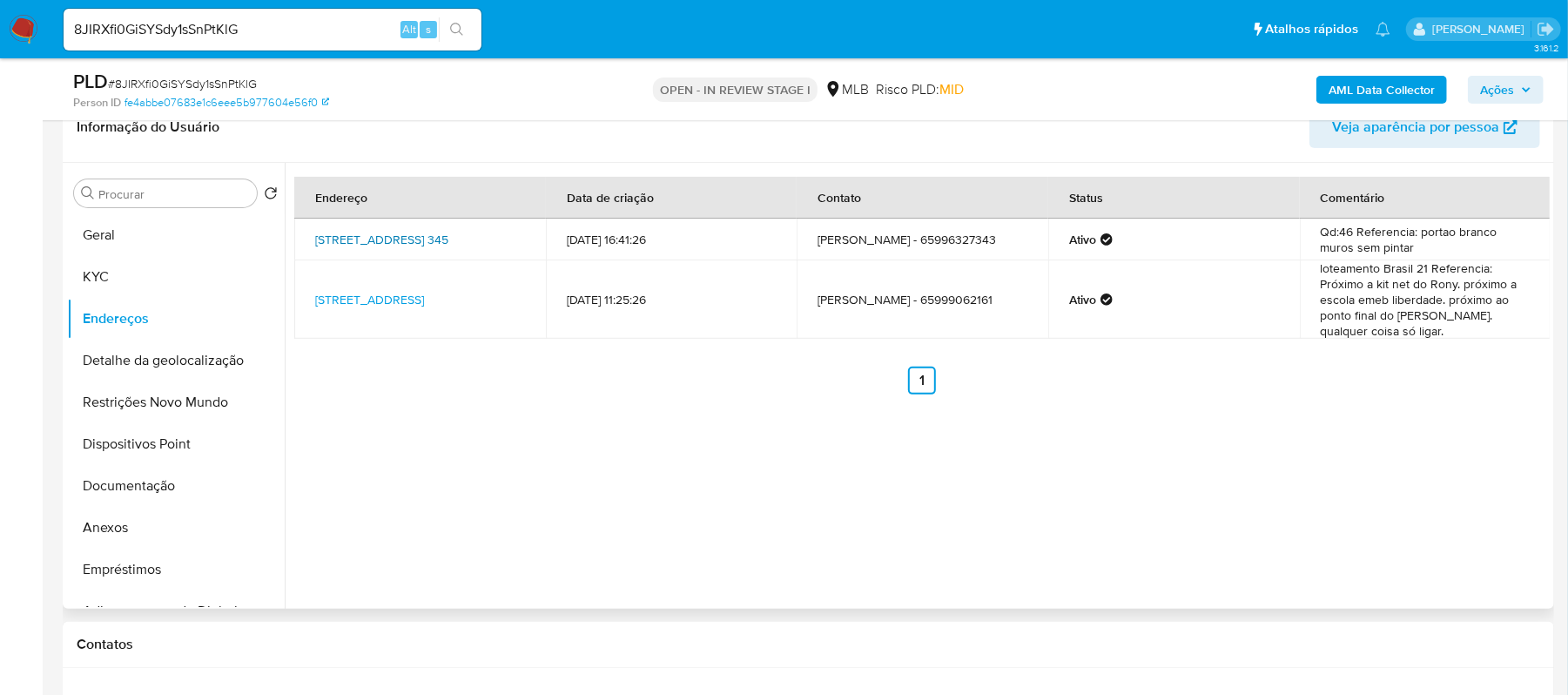
click at [397, 237] on link "Rua Vinte E Quatro 345, Cuiabá, Mato Grosso, 78055790, Brasil 345" at bounding box center [381, 239] width 133 height 17
click at [136, 363] on button "Detalhe da geolocalização" at bounding box center [169, 361] width 204 height 42
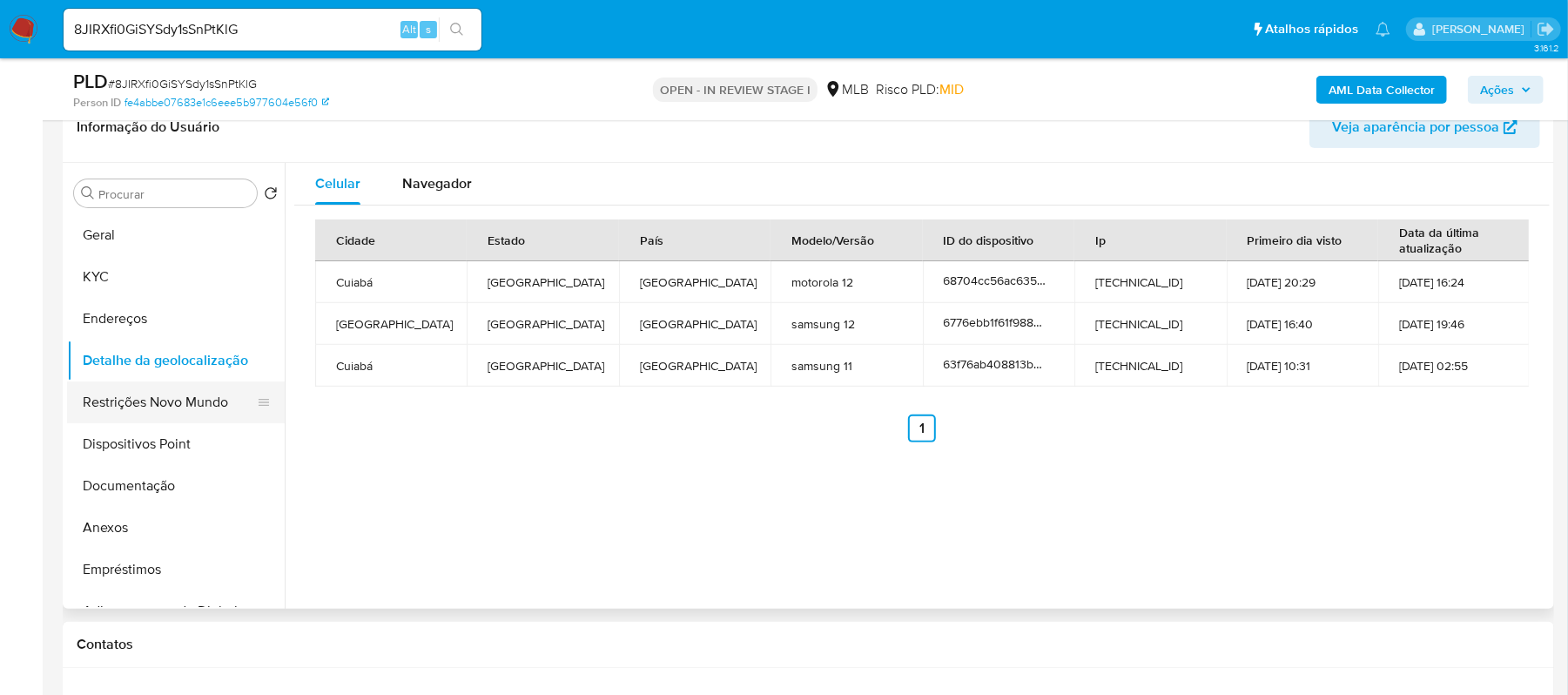
click at [146, 391] on button "Restrições Novo Mundo" at bounding box center [169, 402] width 204 height 42
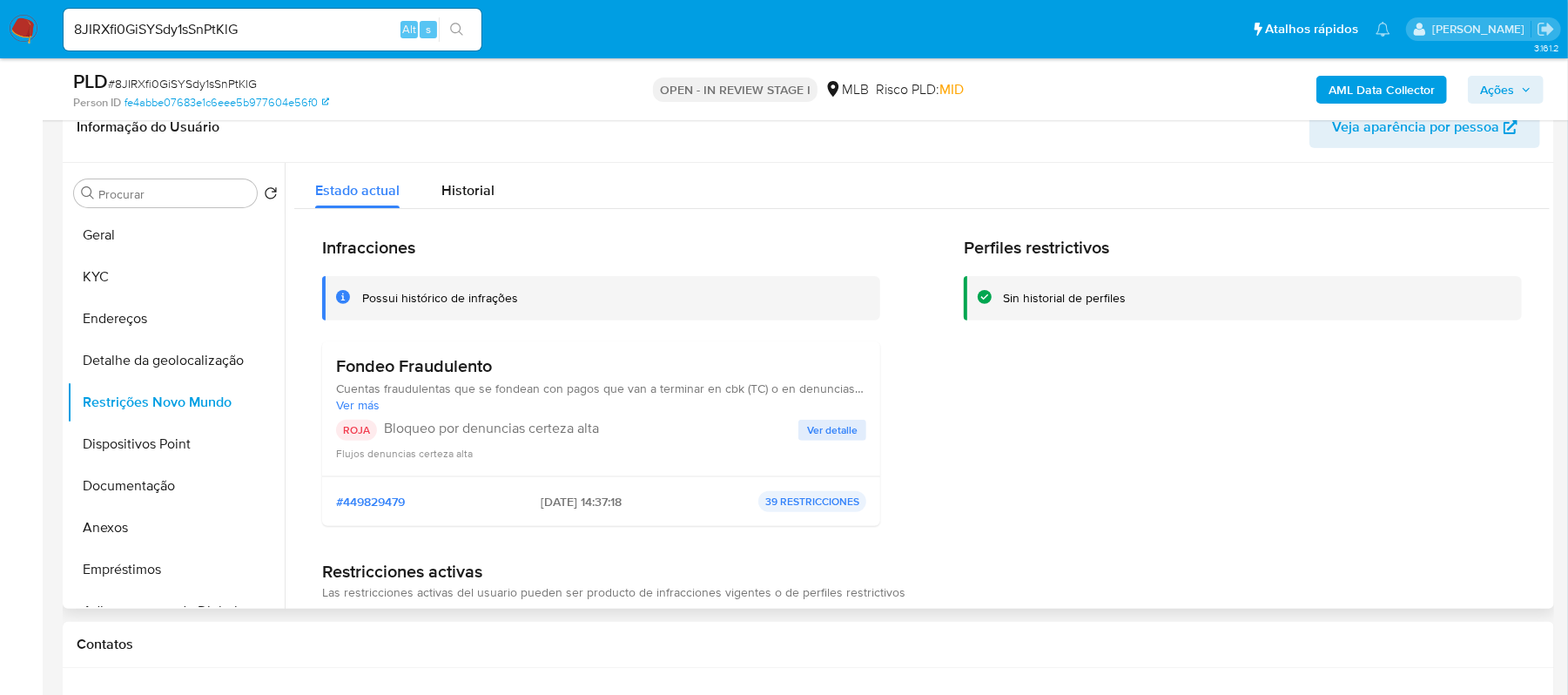
drag, startPoint x: 335, startPoint y: 369, endPoint x: 501, endPoint y: 369, distance: 166.0
click at [501, 369] on h3 "Fondeo Fraudulento" at bounding box center [601, 365] width 531 height 22
click at [146, 436] on button "Dispositivos Point" at bounding box center [169, 444] width 204 height 42
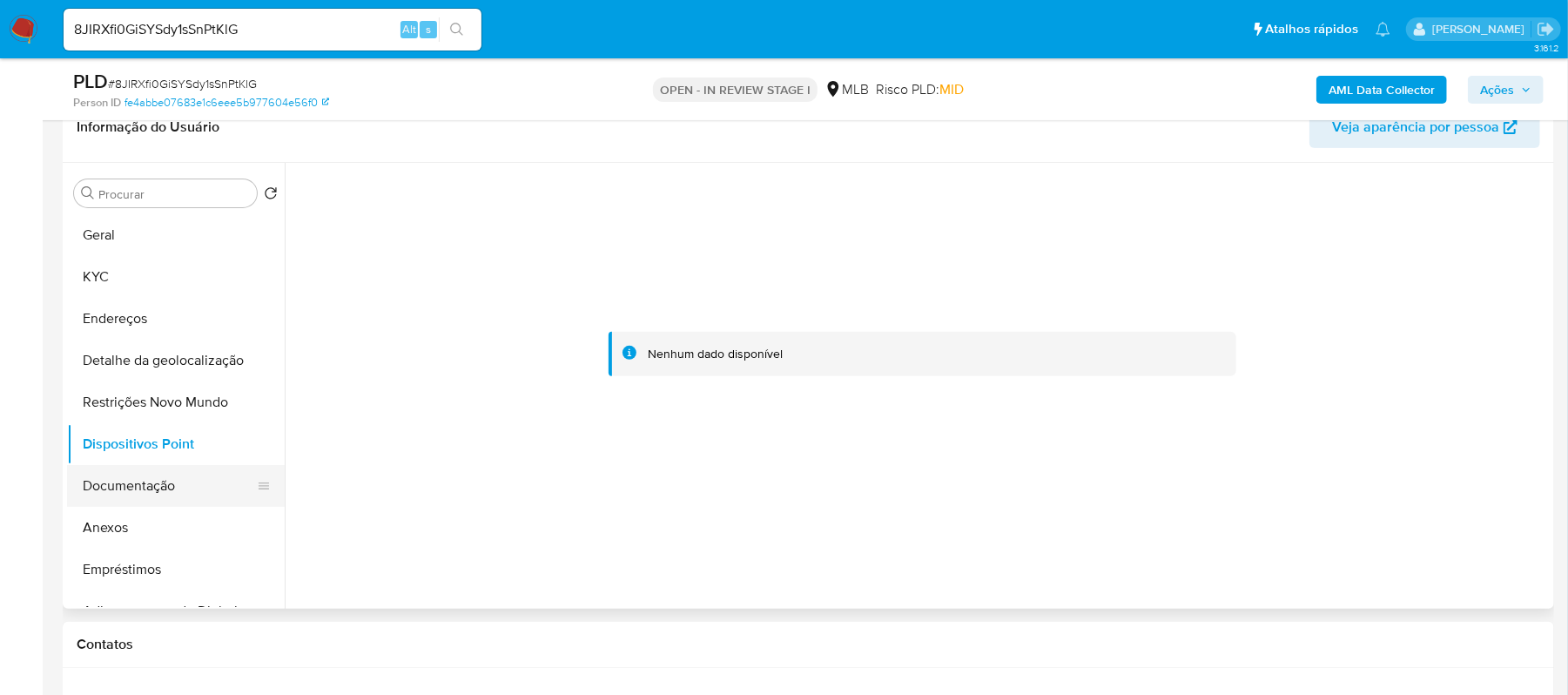
click at [165, 478] on button "Documentação" at bounding box center [169, 486] width 204 height 42
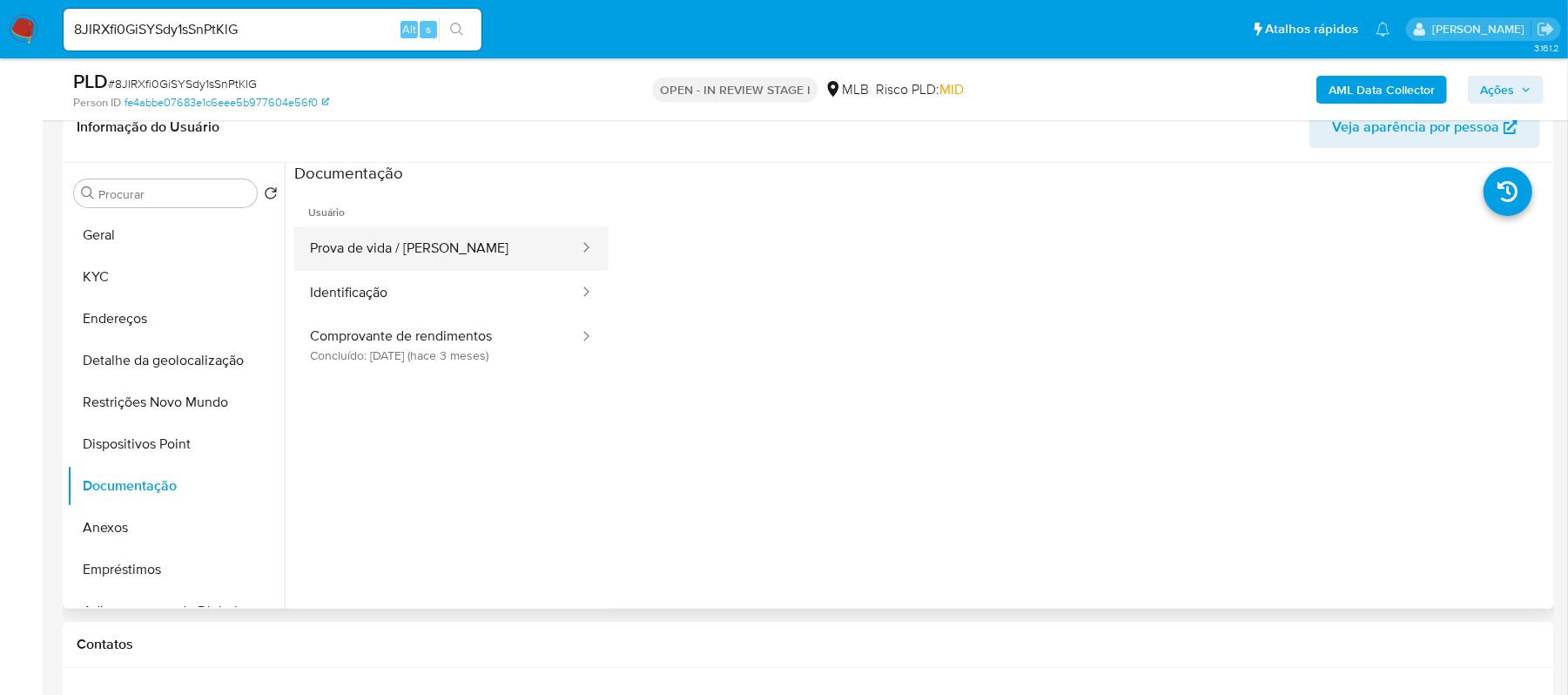
click at [402, 256] on button "Prova de vida / Selfie" at bounding box center [437, 248] width 286 height 44
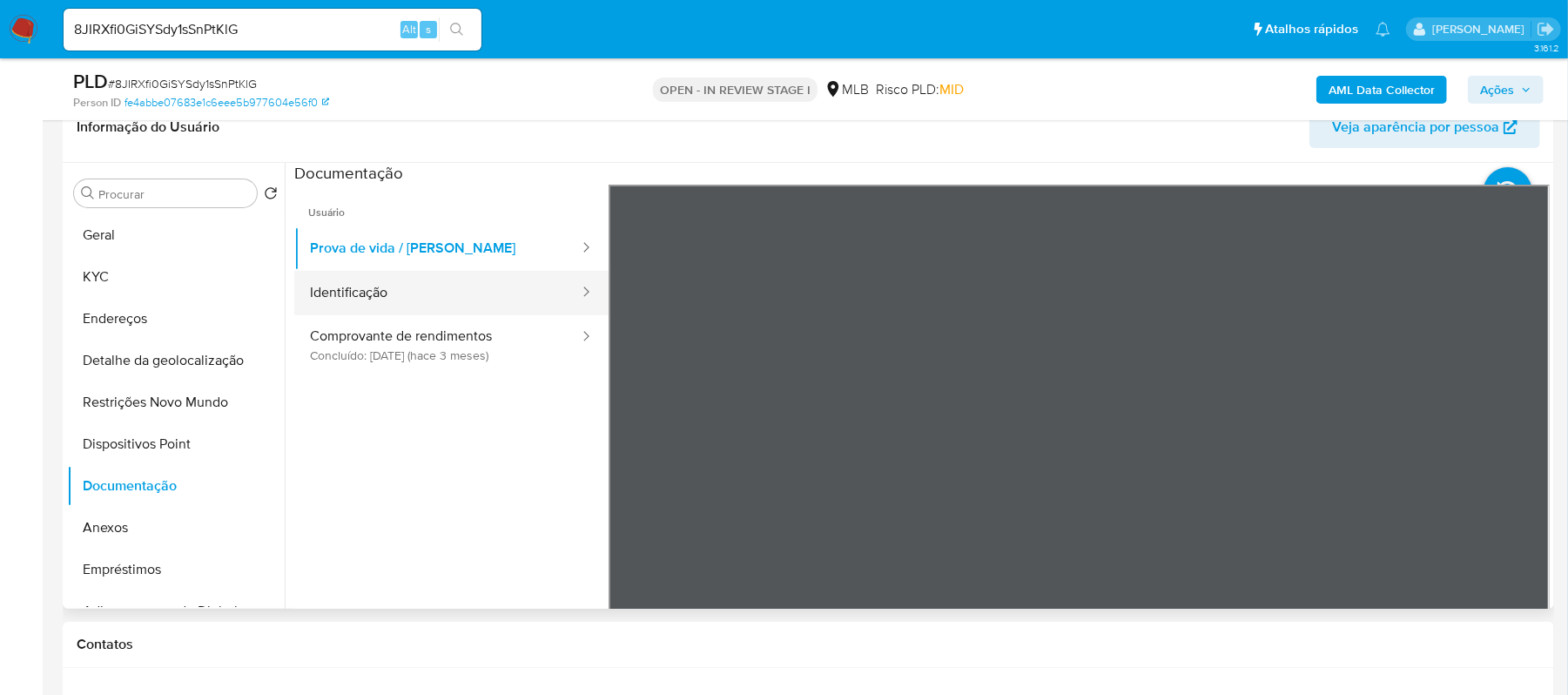
click at [378, 295] on button "Identificação" at bounding box center [437, 293] width 286 height 44
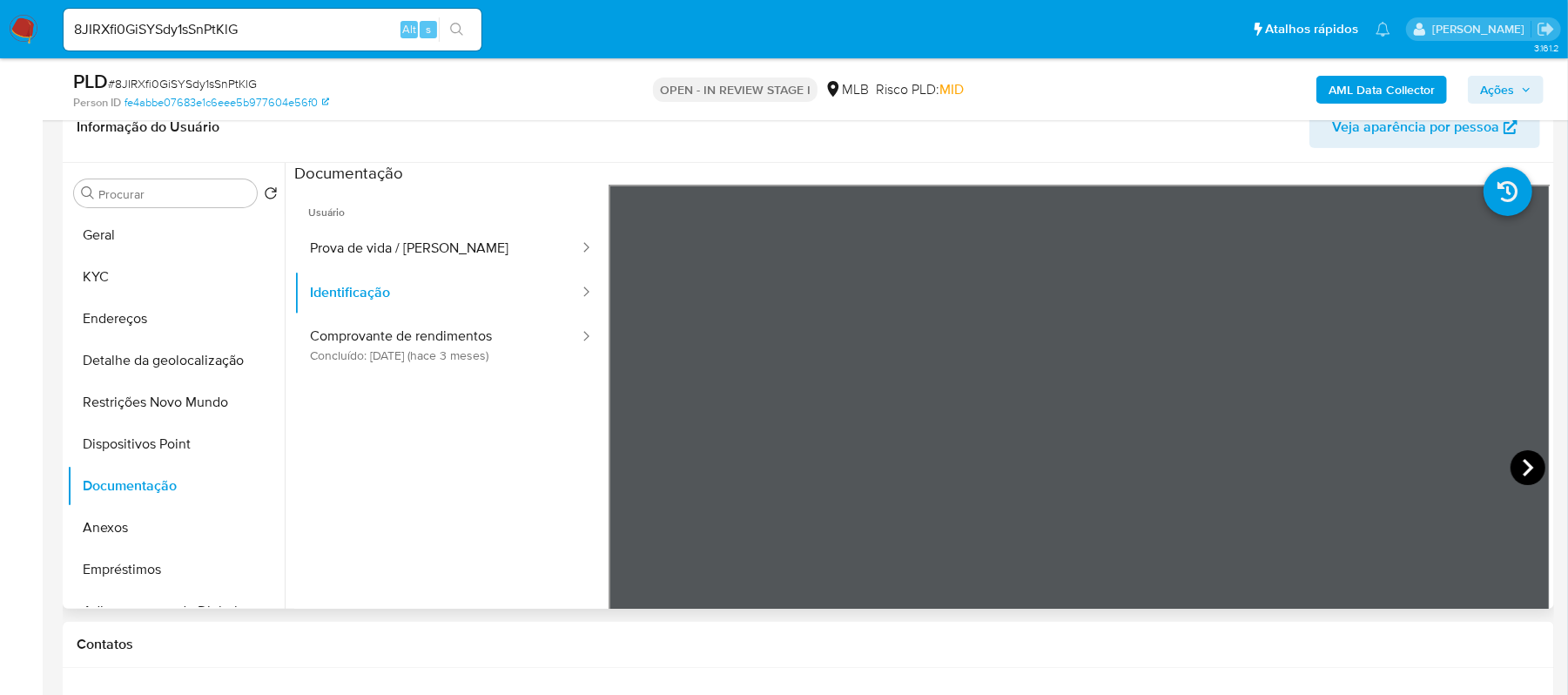
click at [1512, 456] on icon at bounding box center [1527, 467] width 35 height 35
click at [136, 534] on button "Anexos" at bounding box center [169, 528] width 204 height 42
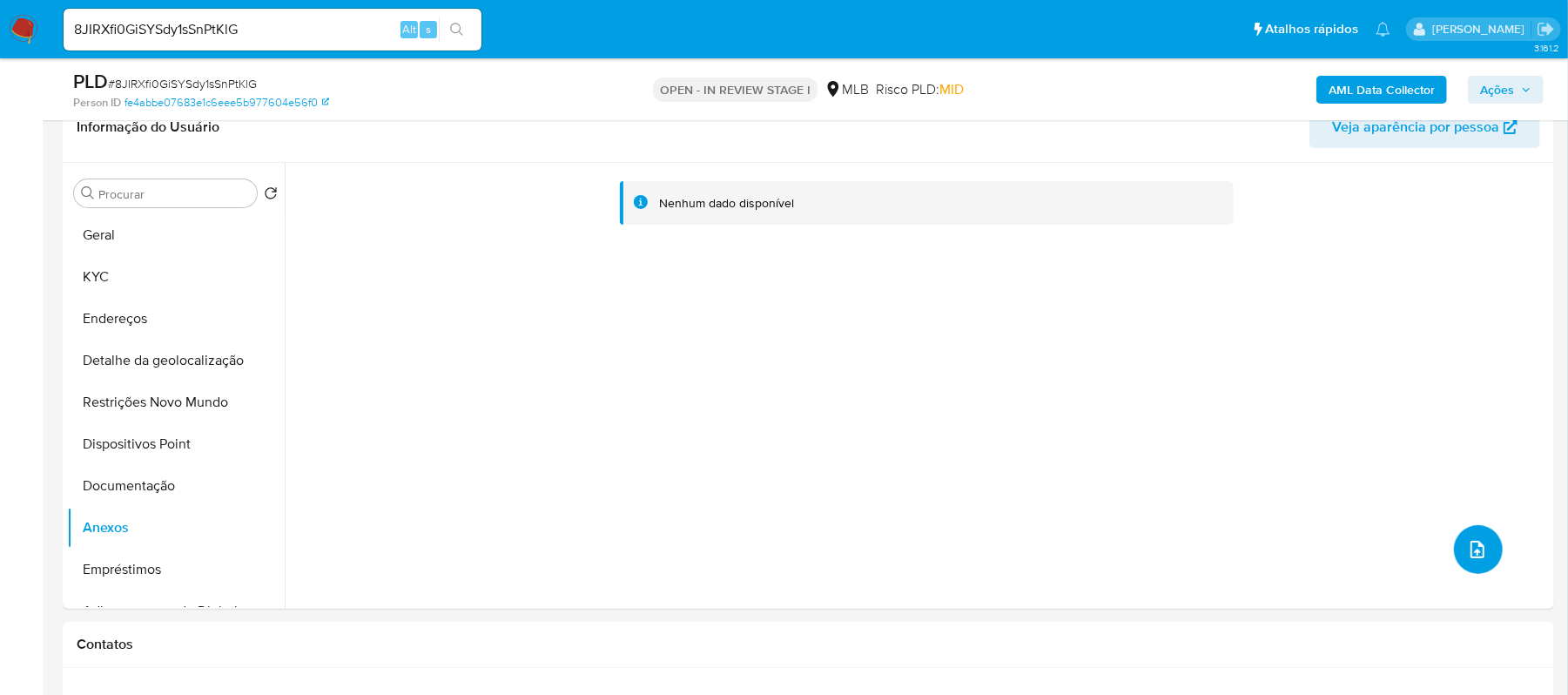
click at [1459, 551] on button "upload-file" at bounding box center [1478, 550] width 49 height 49
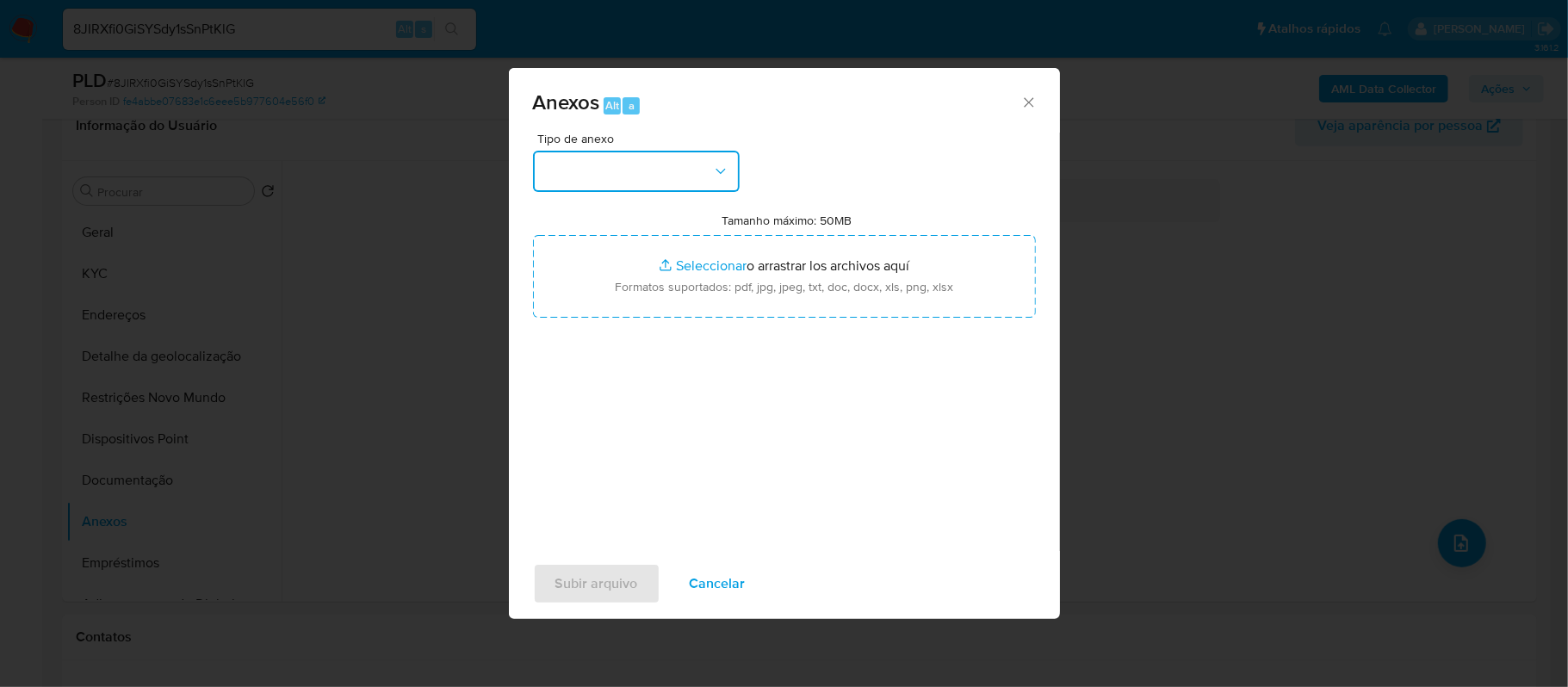
click at [710, 172] on button "button" at bounding box center [636, 171] width 206 height 41
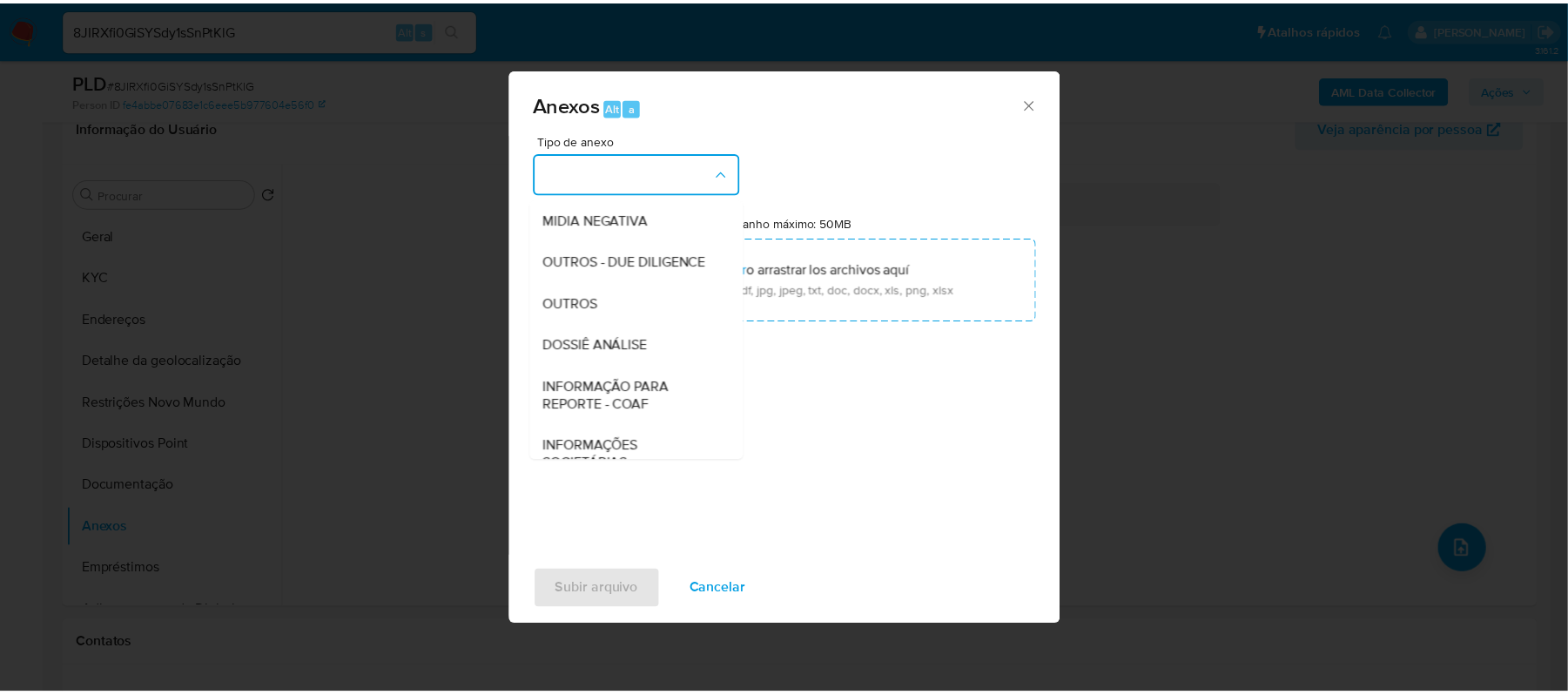
scroll to position [231, 0]
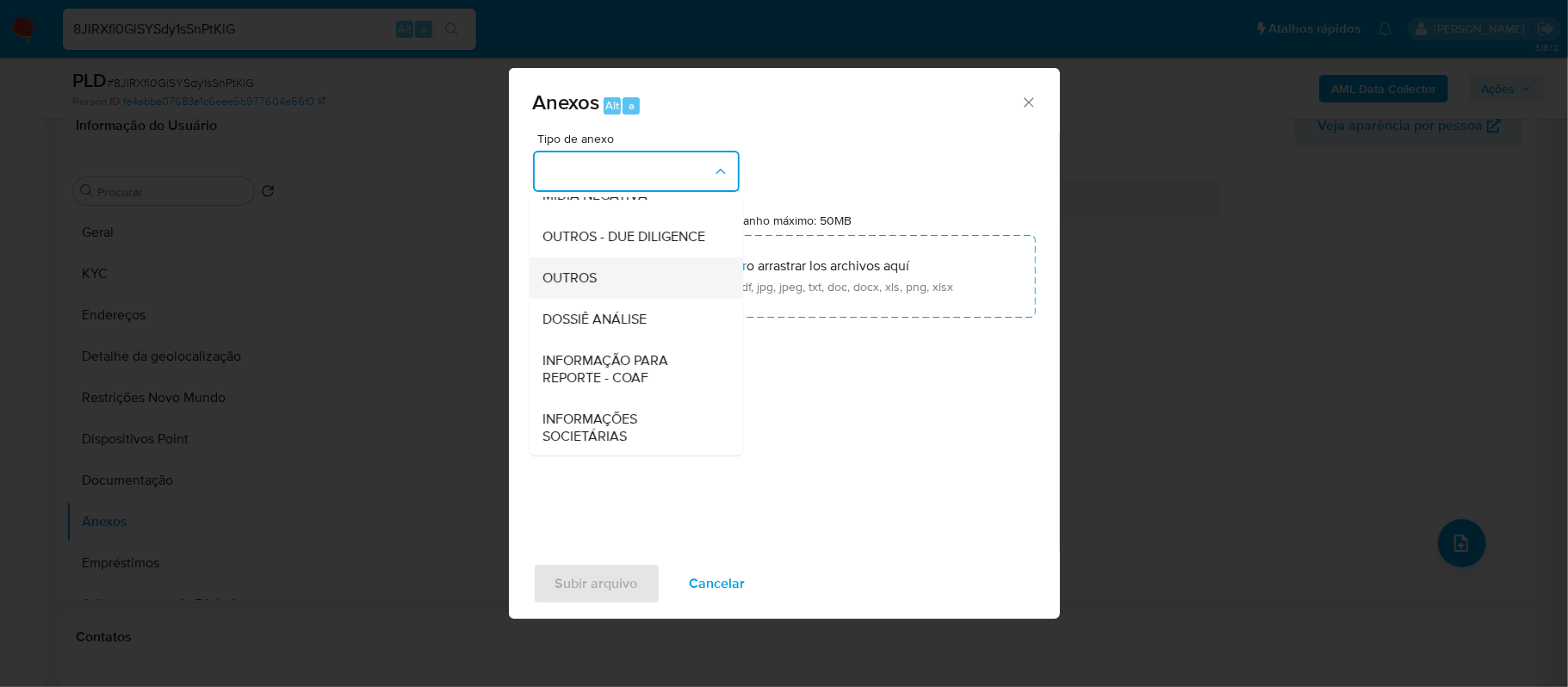
click at [621, 299] on div "OUTROS" at bounding box center [631, 278] width 175 height 41
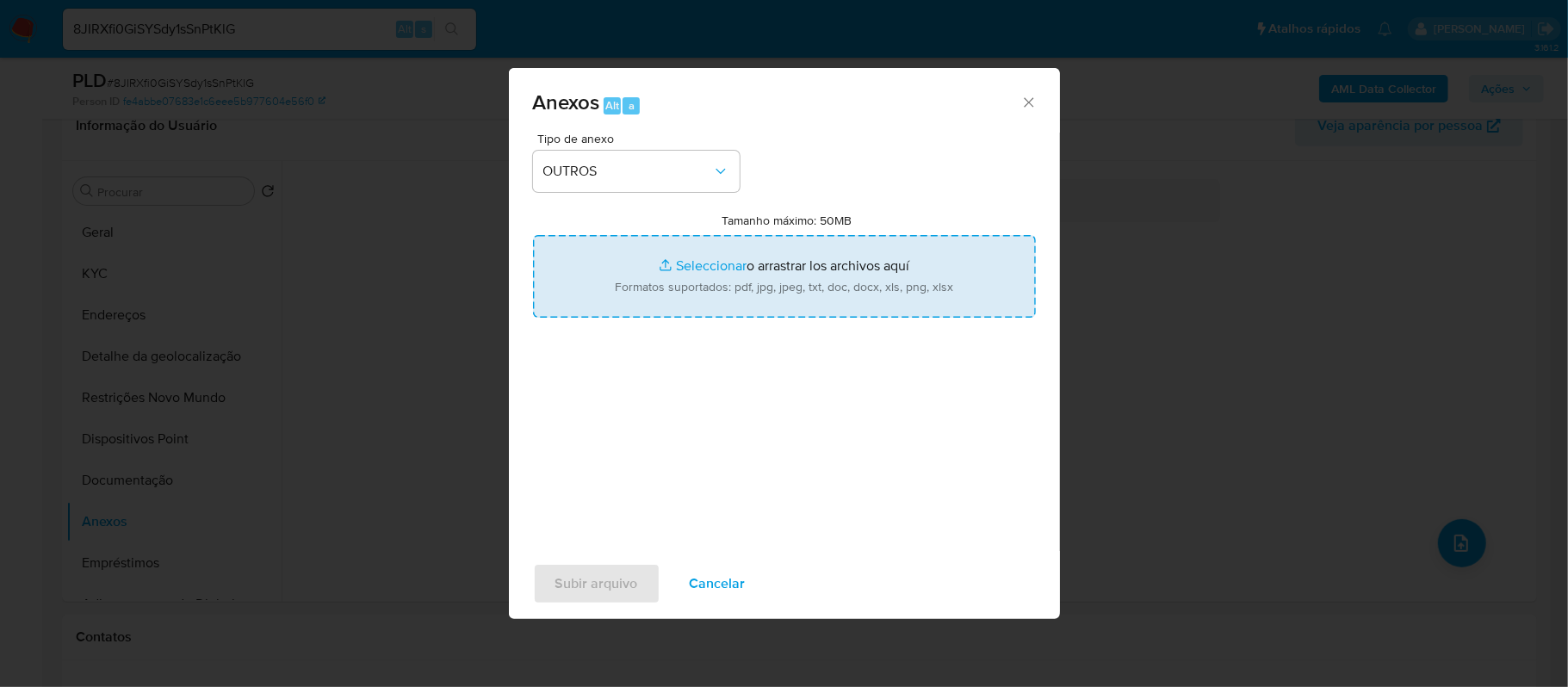
click at [693, 267] on input "Tamanho máximo: 50MB Seleccionar archivos" at bounding box center [784, 276] width 503 height 83
type input "C:\fakepath\SAR - xxxxx - CPF 06306150129 - MARIA APARECIDA DE ALMEIDA SOUZA CA…"
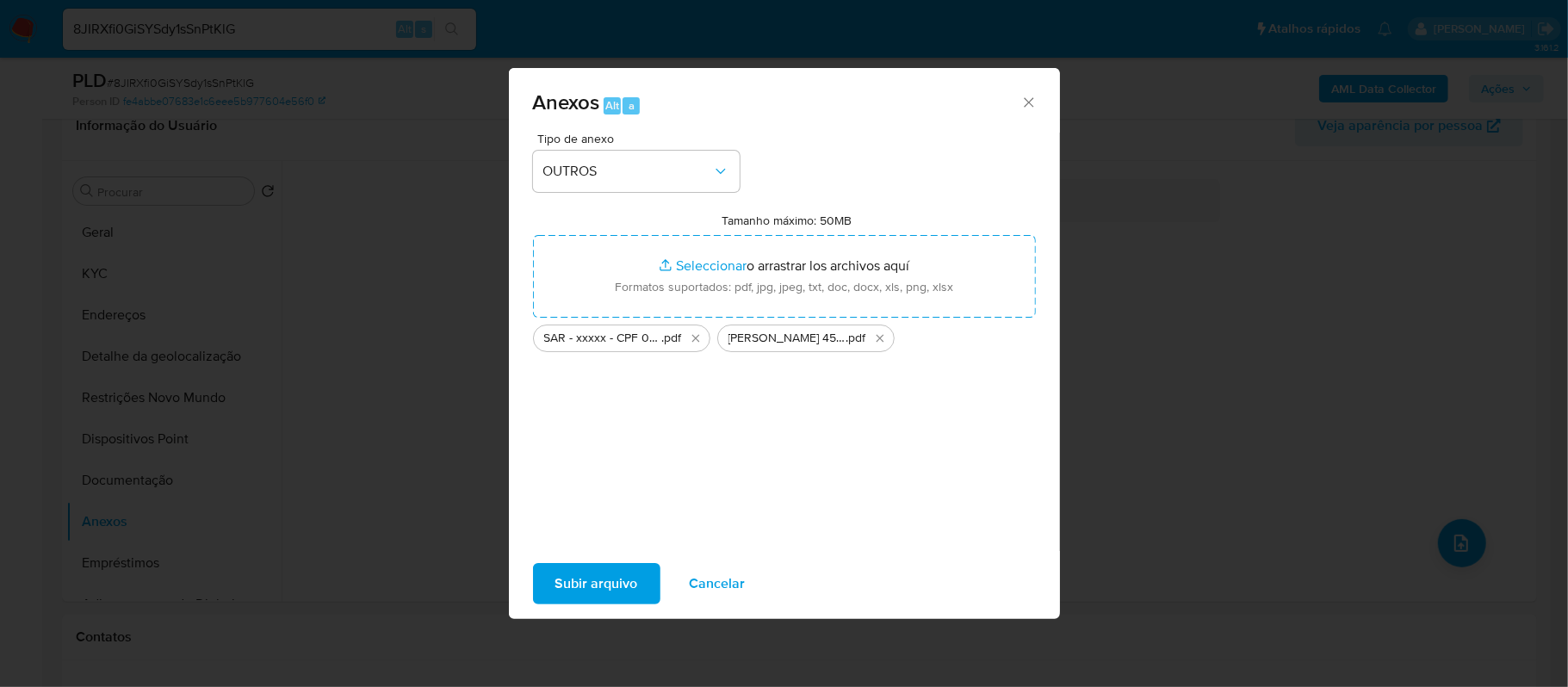
click at [581, 575] on span "Subir arquivo" at bounding box center [596, 583] width 83 height 38
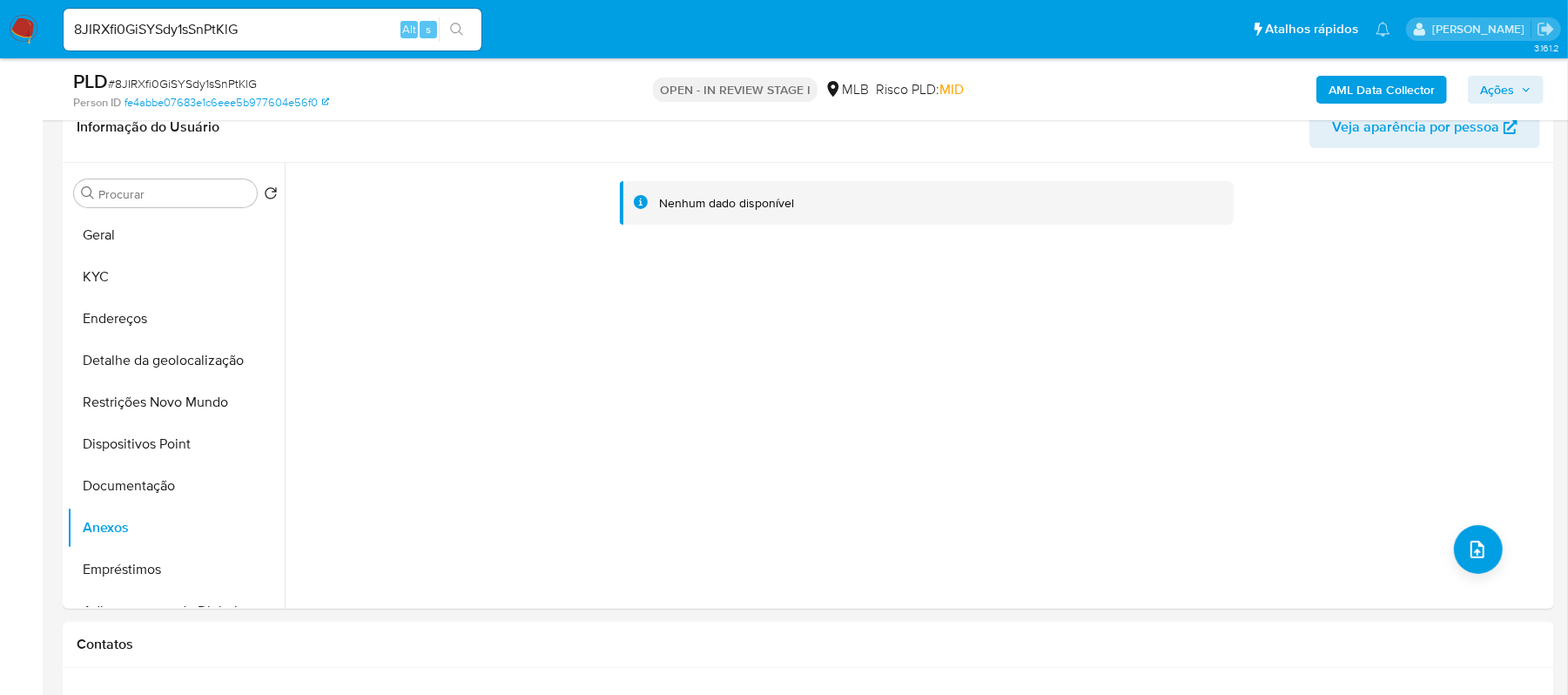
click at [1522, 95] on span "Ações" at bounding box center [1506, 90] width 51 height 25
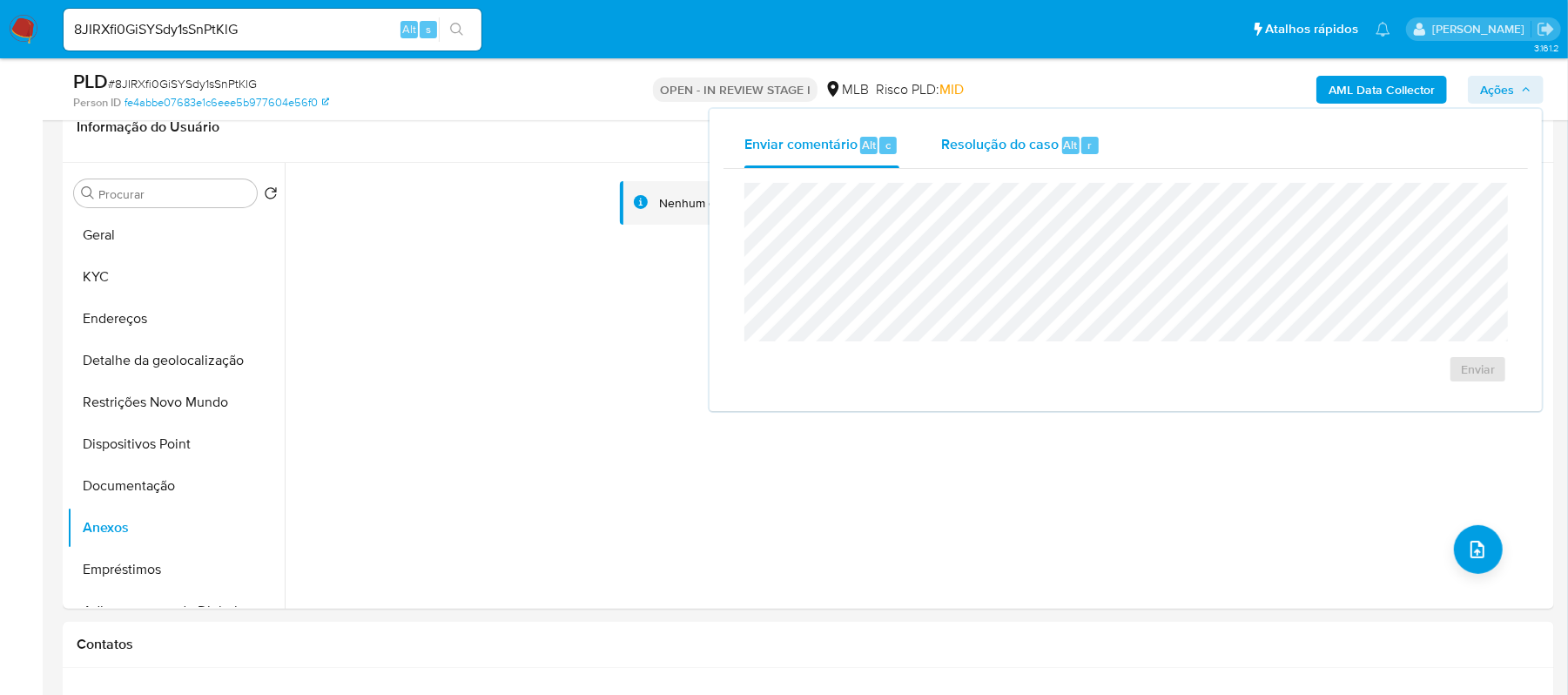
click at [980, 151] on span "Resolução do caso" at bounding box center [1000, 144] width 118 height 20
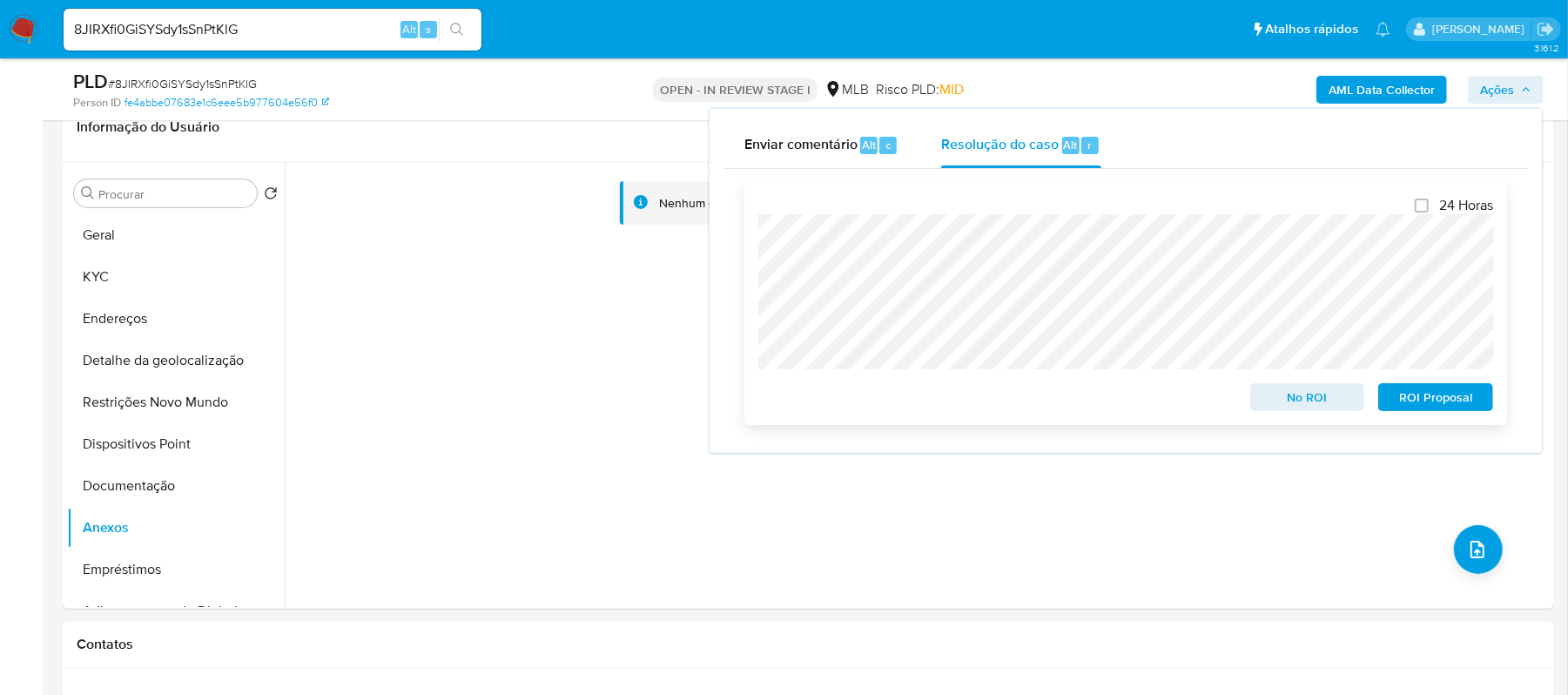
click at [1445, 400] on span "ROI Proposal" at bounding box center [1436, 398] width 91 height 25
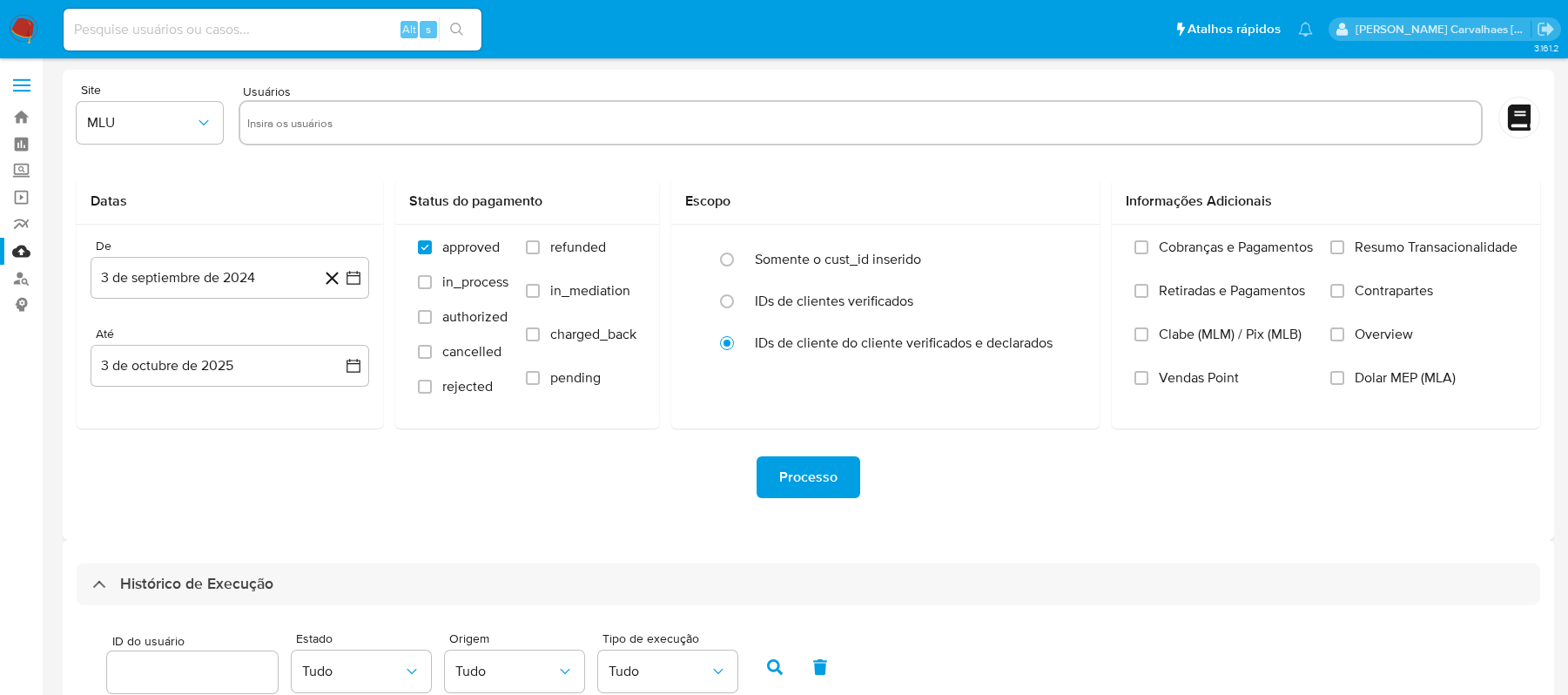
select select "10"
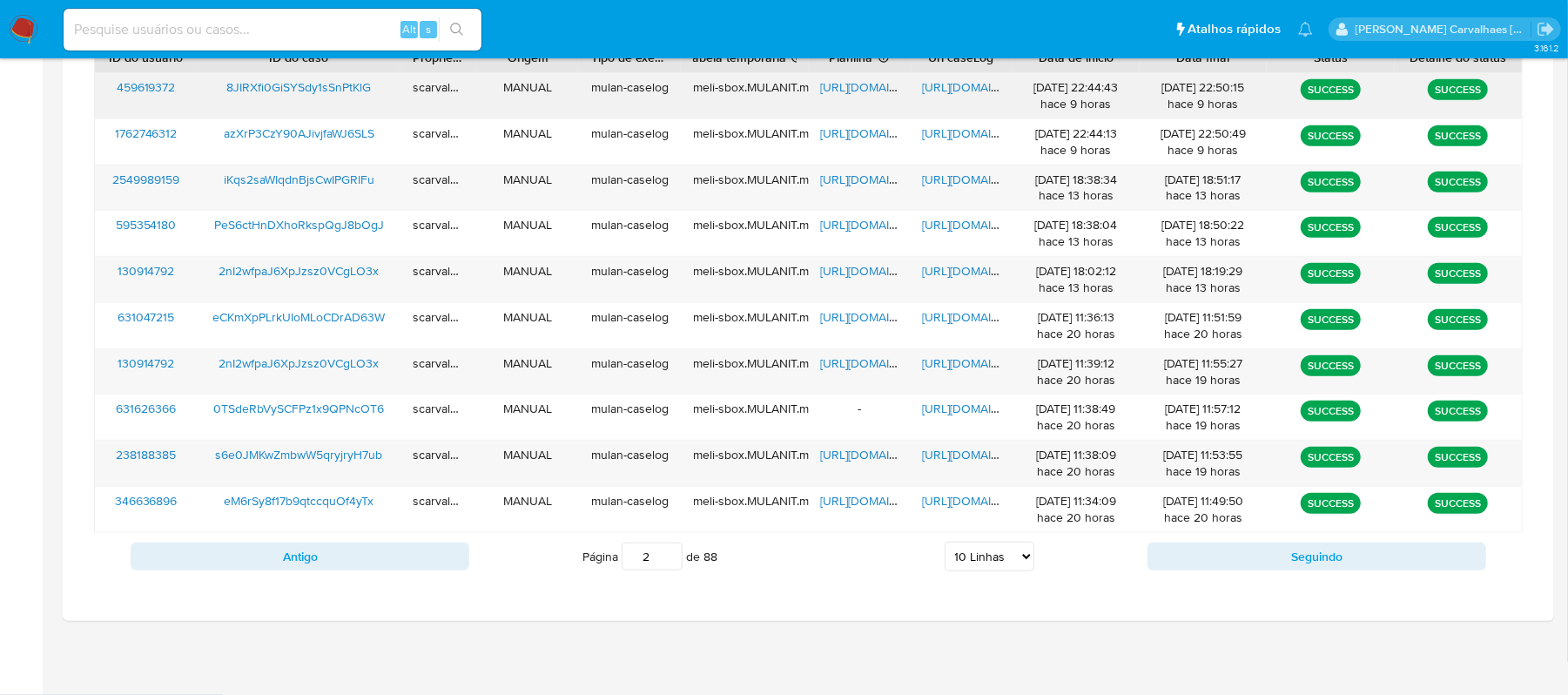
click at [969, 84] on span "[URL][DOMAIN_NAME]" at bounding box center [983, 87] width 120 height 17
click at [846, 85] on span "[URL][DOMAIN_NAME]" at bounding box center [881, 87] width 120 height 17
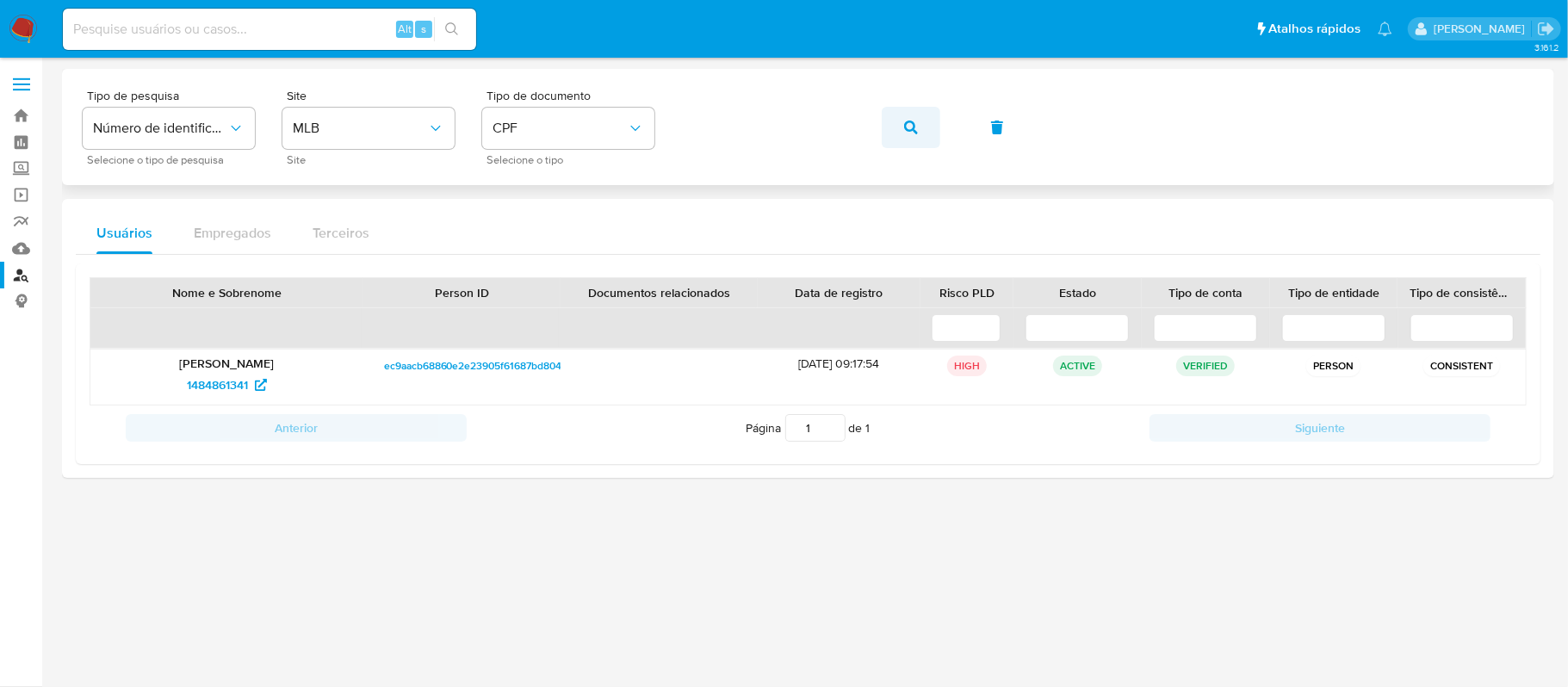
click at [892, 131] on button "button" at bounding box center [910, 127] width 59 height 41
click at [228, 386] on span "459619372" at bounding box center [217, 386] width 59 height 28
click at [665, 131] on div "Tipo de pesquisa Número de identificação Selecione o tipo de pesquisa Site MLB …" at bounding box center [808, 127] width 1450 height 75
click at [900, 135] on button "button" at bounding box center [910, 127] width 59 height 41
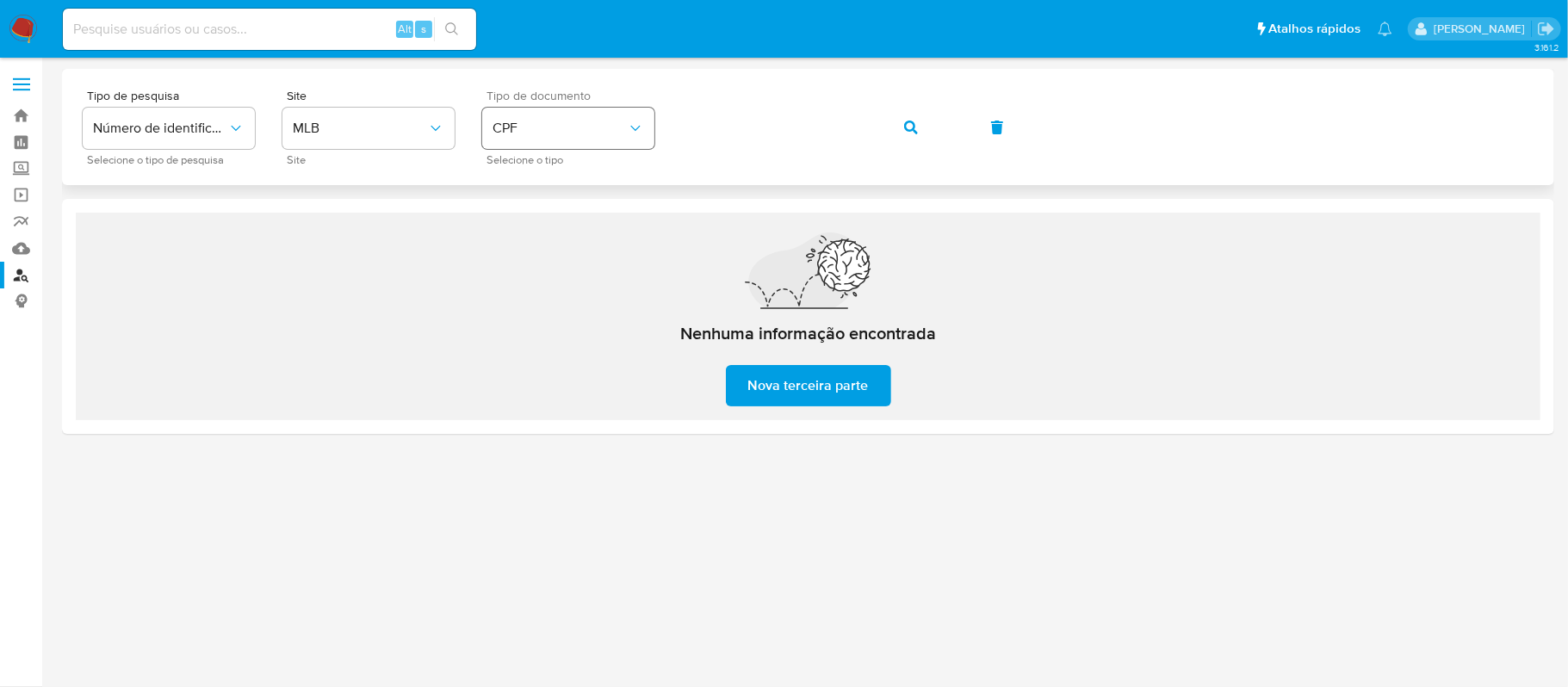
click at [646, 125] on div "Tipo de pesquisa Número de identificação Selecione o tipo de pesquisa Site MLB …" at bounding box center [808, 127] width 1450 height 75
click at [905, 128] on icon "button" at bounding box center [910, 127] width 14 height 14
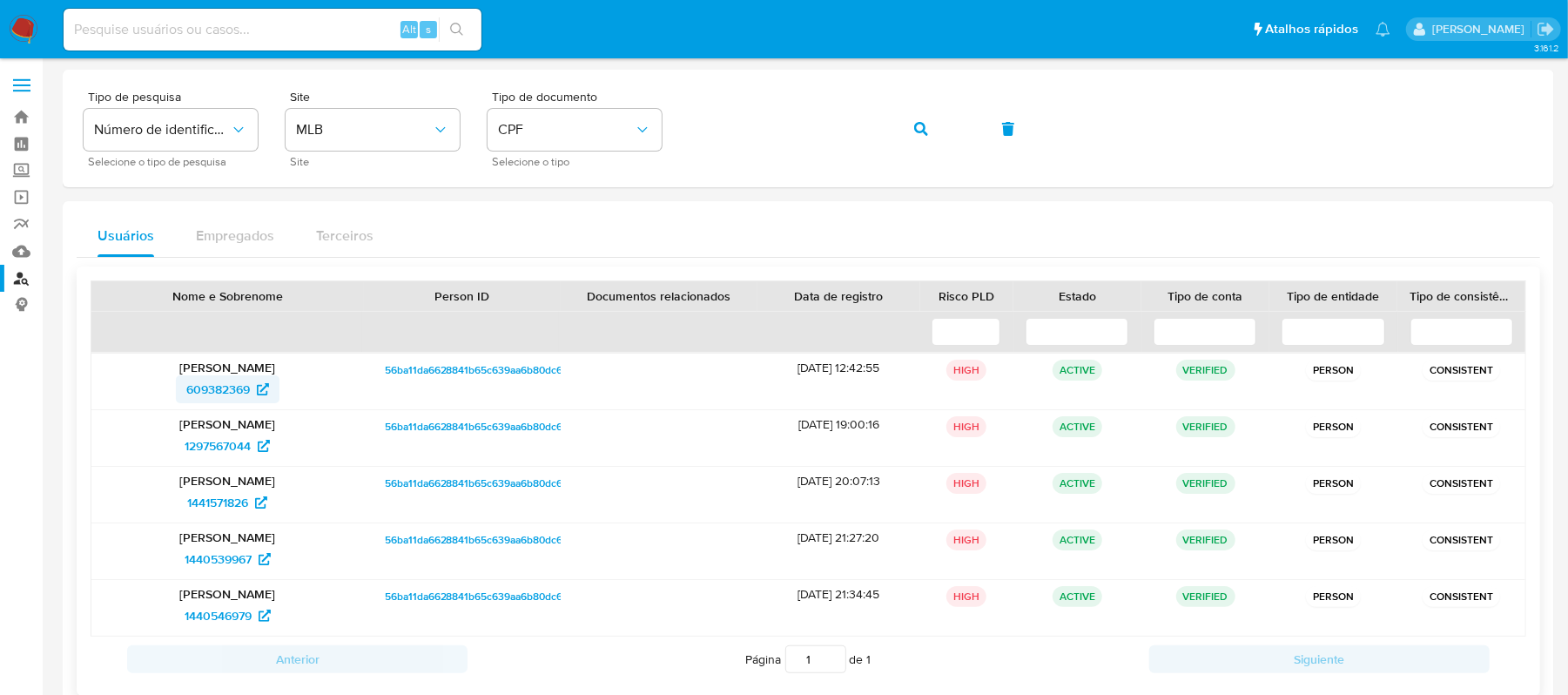
click at [227, 383] on span "609382369" at bounding box center [217, 390] width 63 height 28
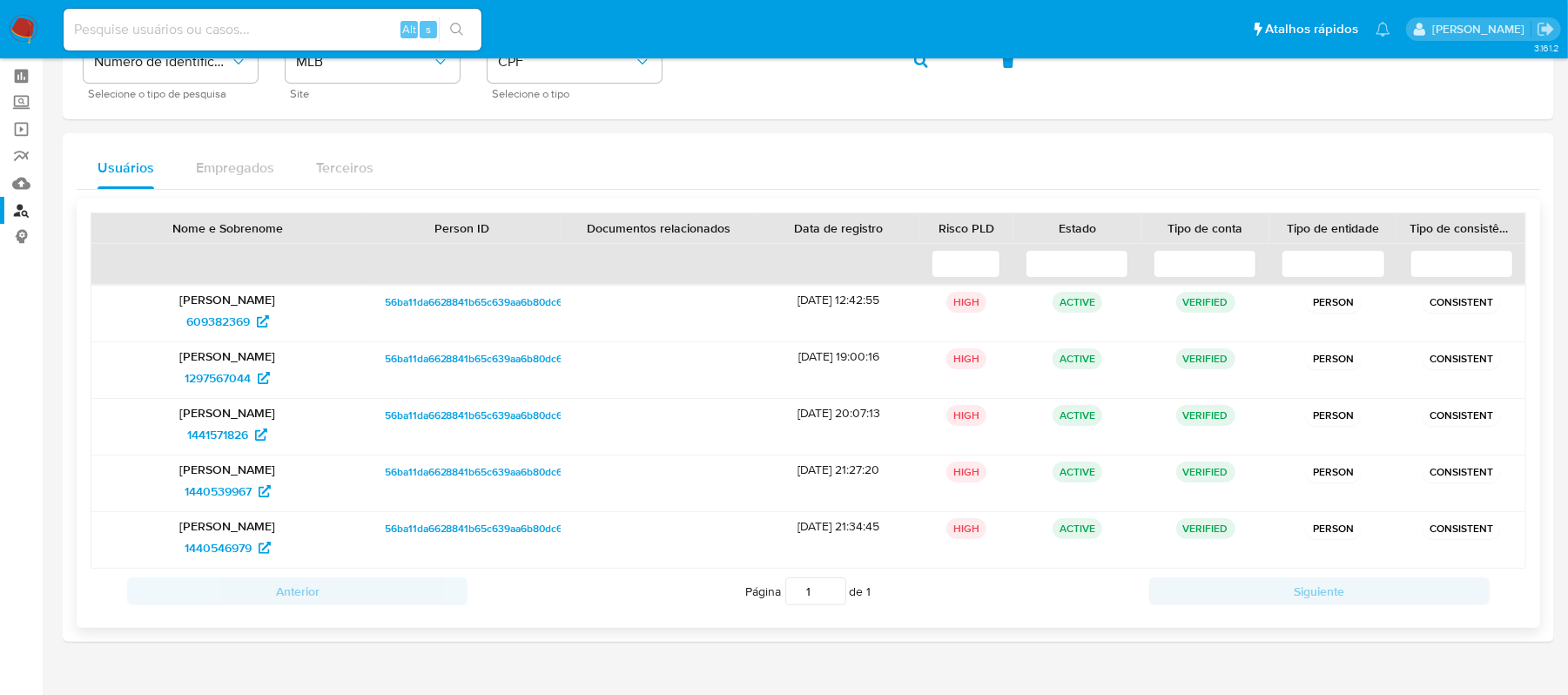
scroll to position [106, 0]
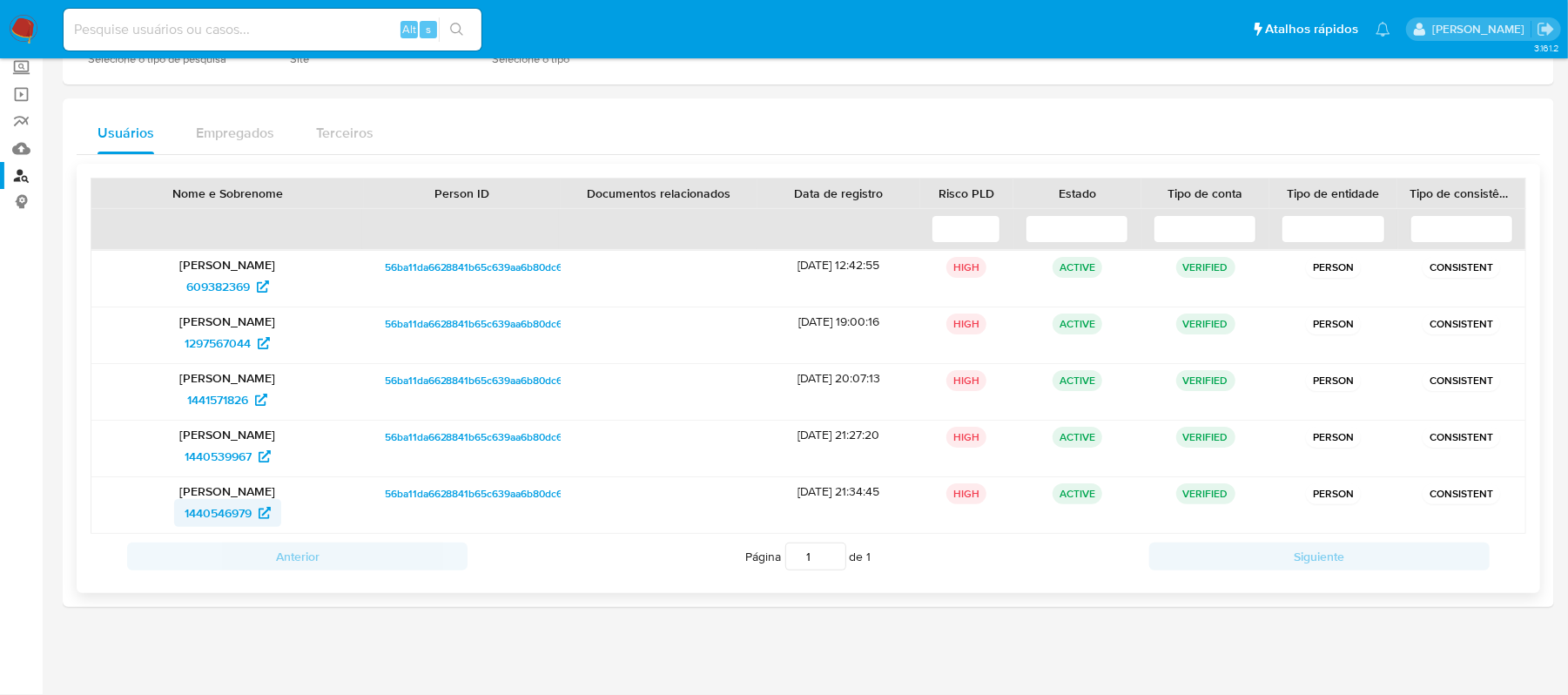
click at [238, 512] on span "1440546979" at bounding box center [218, 513] width 67 height 28
click at [208, 448] on span "1440539967" at bounding box center [218, 457] width 67 height 28
click at [235, 391] on span "1441571826" at bounding box center [217, 400] width 61 height 28
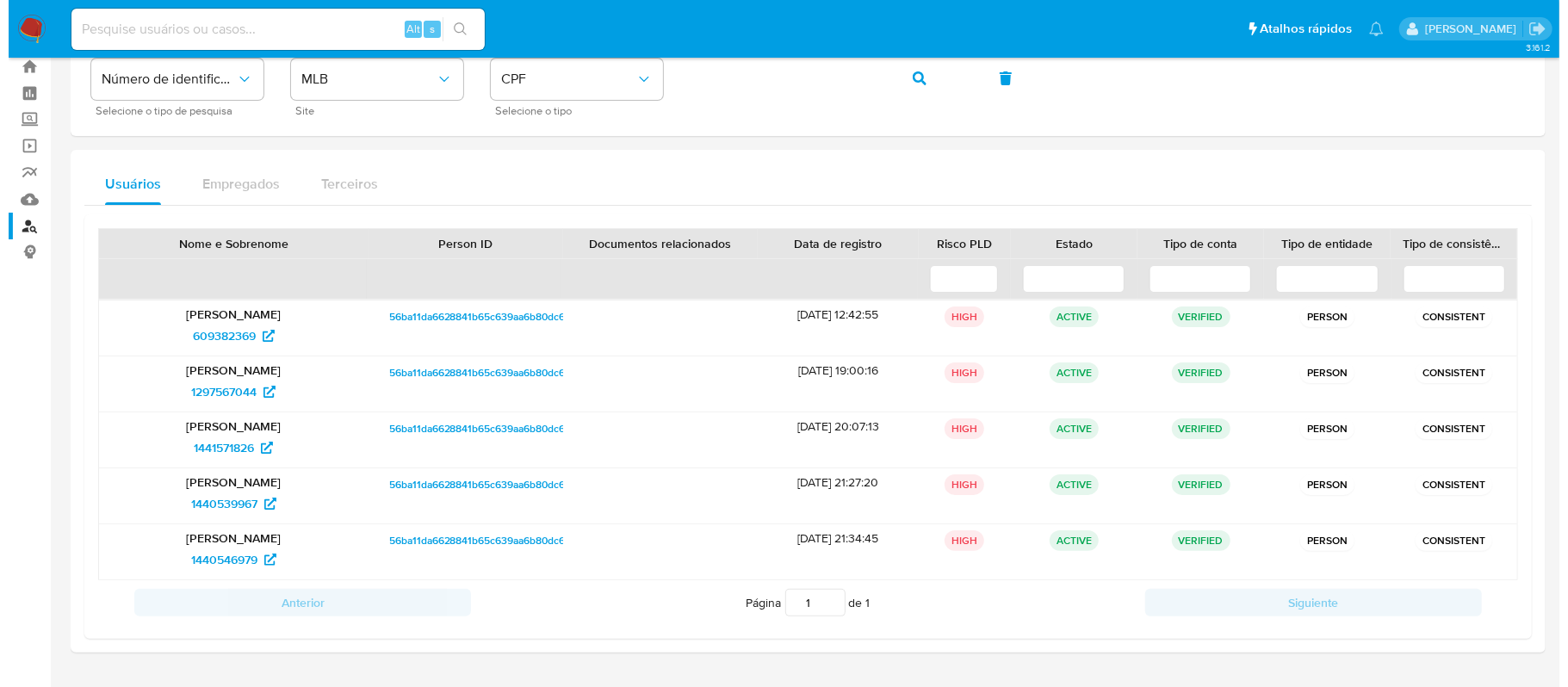
scroll to position [0, 0]
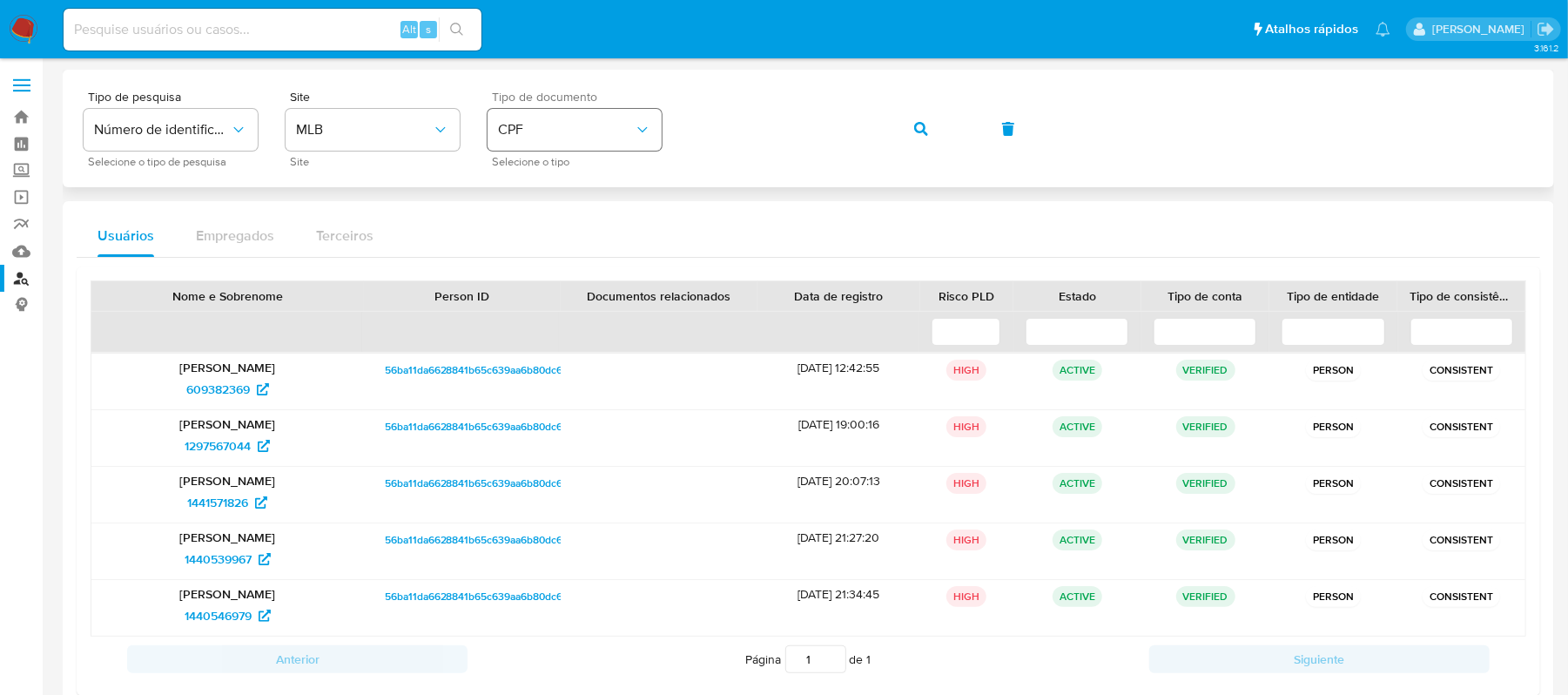
click at [641, 150] on div "Tipo de pesquisa Número de identificação Selecione o tipo de pesquisa Site MLB …" at bounding box center [809, 128] width 1450 height 76
click at [927, 126] on button "button" at bounding box center [920, 128] width 59 height 42
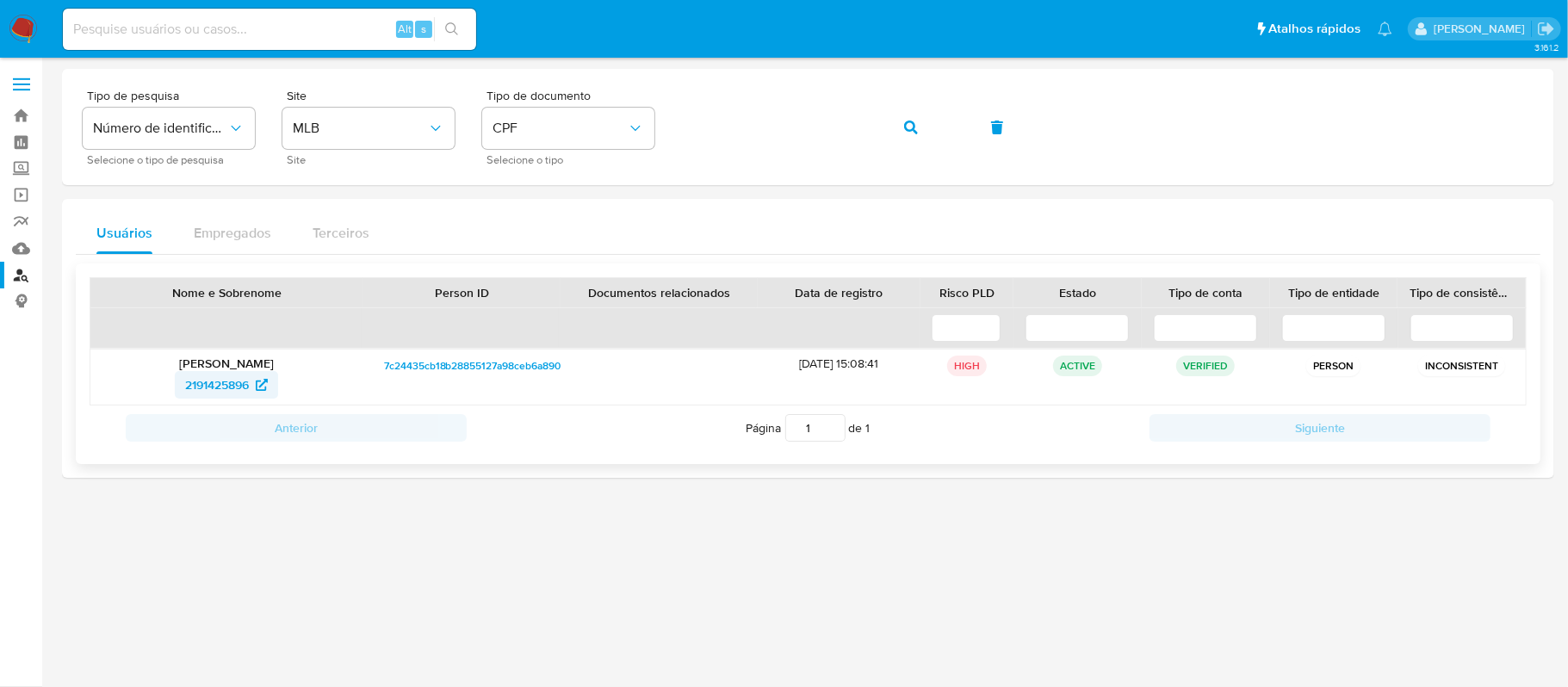
click at [238, 383] on span "2191425896" at bounding box center [217, 386] width 63 height 28
click at [669, 129] on div "Tipo de pesquisa Número de identificação Selecione o tipo de pesquisa Site MLB …" at bounding box center [808, 127] width 1450 height 75
click at [905, 121] on icon "button" at bounding box center [910, 127] width 14 height 14
click at [232, 379] on span "834002307" at bounding box center [217, 386] width 63 height 28
click at [609, 118] on button "CPF" at bounding box center [567, 128] width 172 height 41
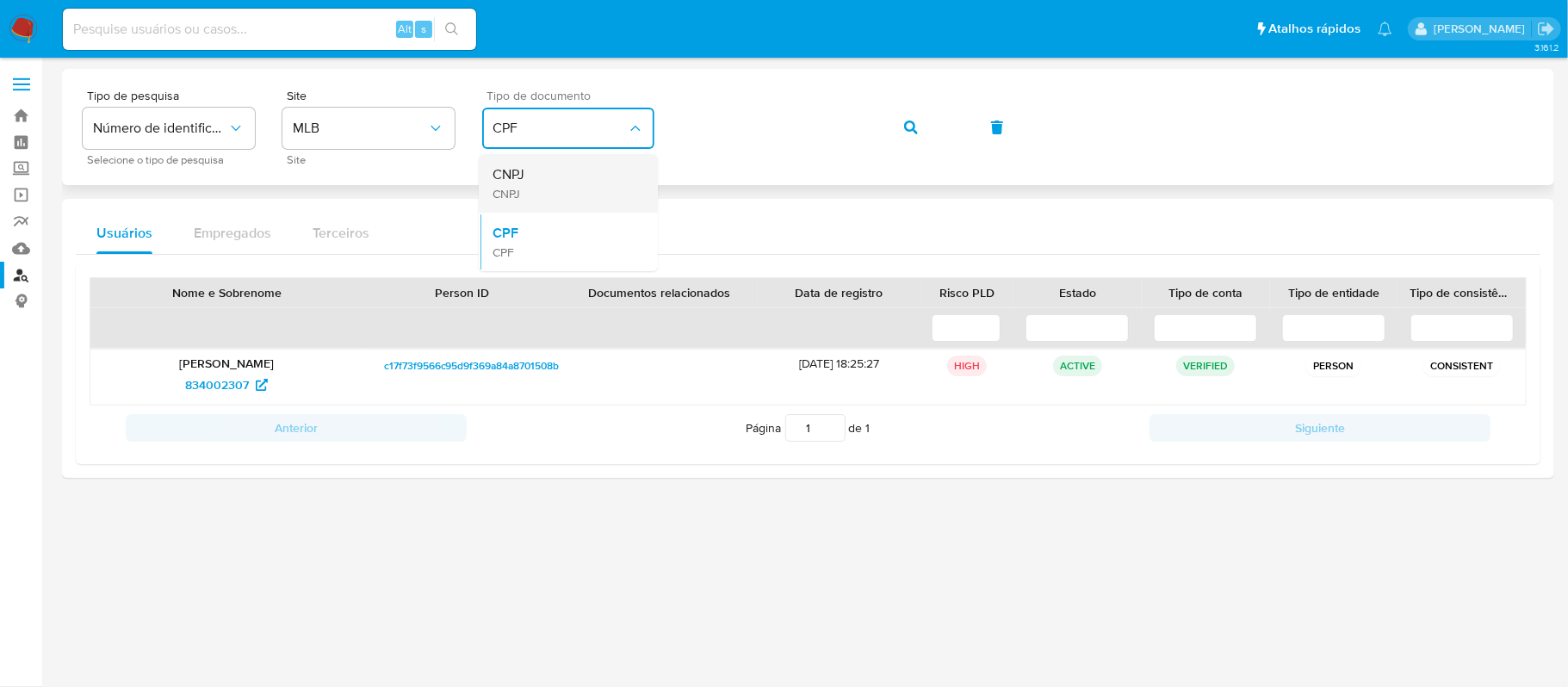
click at [567, 184] on div "CNPJ CNPJ" at bounding box center [563, 183] width 141 height 59
click at [672, 132] on div "Tipo de pesquisa Número de identificação Selecione o tipo de pesquisa Site MLB …" at bounding box center [808, 127] width 1450 height 75
click at [924, 133] on button "button" at bounding box center [910, 127] width 59 height 41
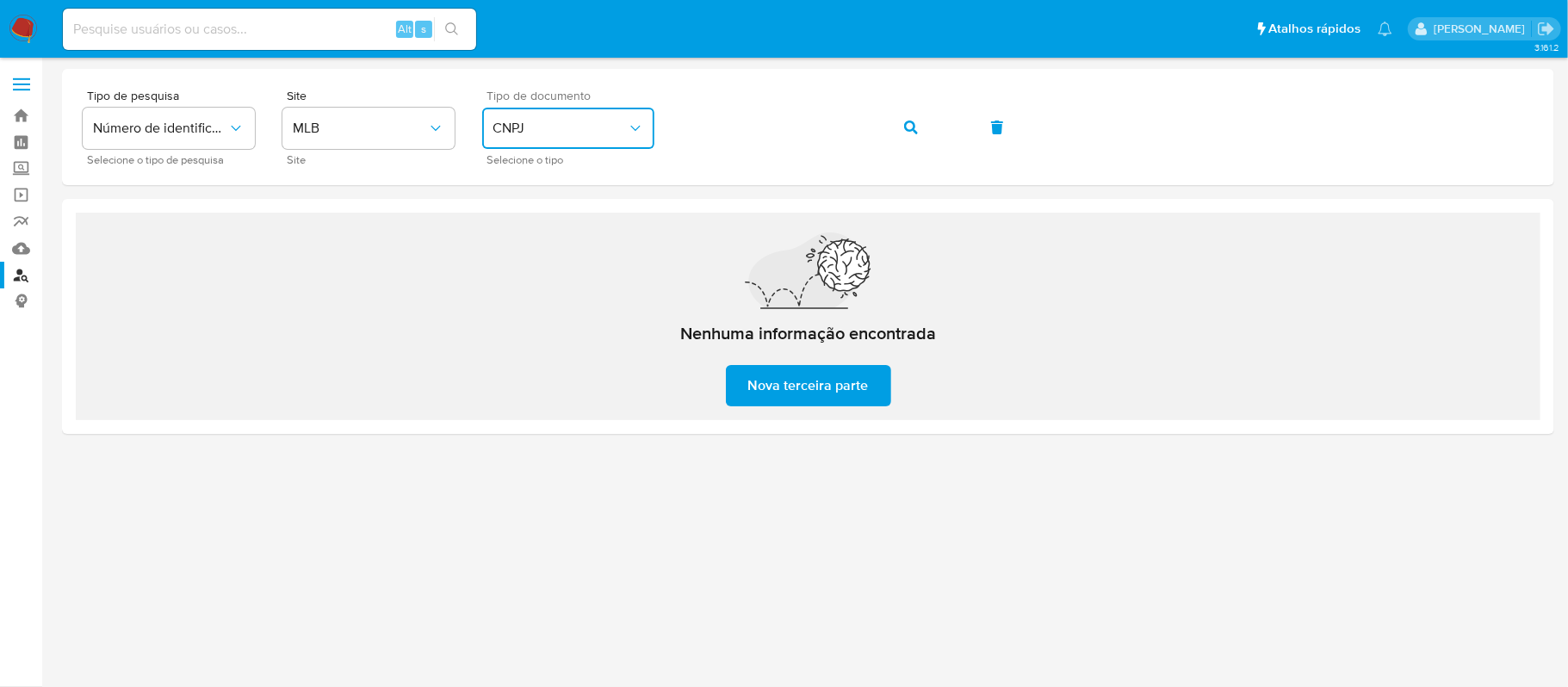
click at [616, 125] on span "CNPJ" at bounding box center [560, 128] width 134 height 17
drag, startPoint x: 571, startPoint y: 238, endPoint x: 658, endPoint y: 204, distance: 93.4
click at [575, 238] on div "CPF CPF" at bounding box center [563, 242] width 141 height 59
click at [670, 121] on div "Tipo de pesquisa Número de identificação Selecione o tipo de pesquisa Site MLB …" at bounding box center [808, 127] width 1450 height 75
click at [895, 131] on button "button" at bounding box center [910, 127] width 59 height 41
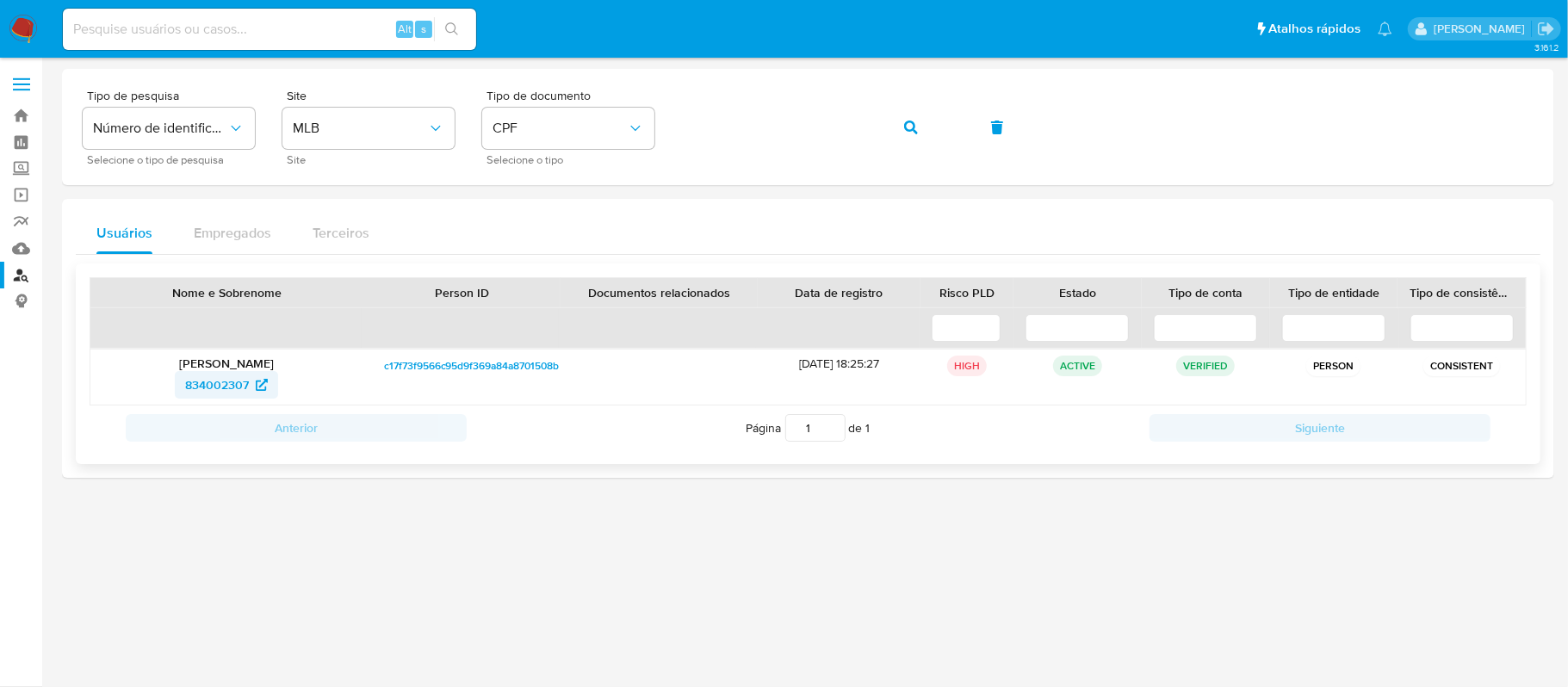
click at [241, 389] on span "834002307" at bounding box center [217, 386] width 63 height 28
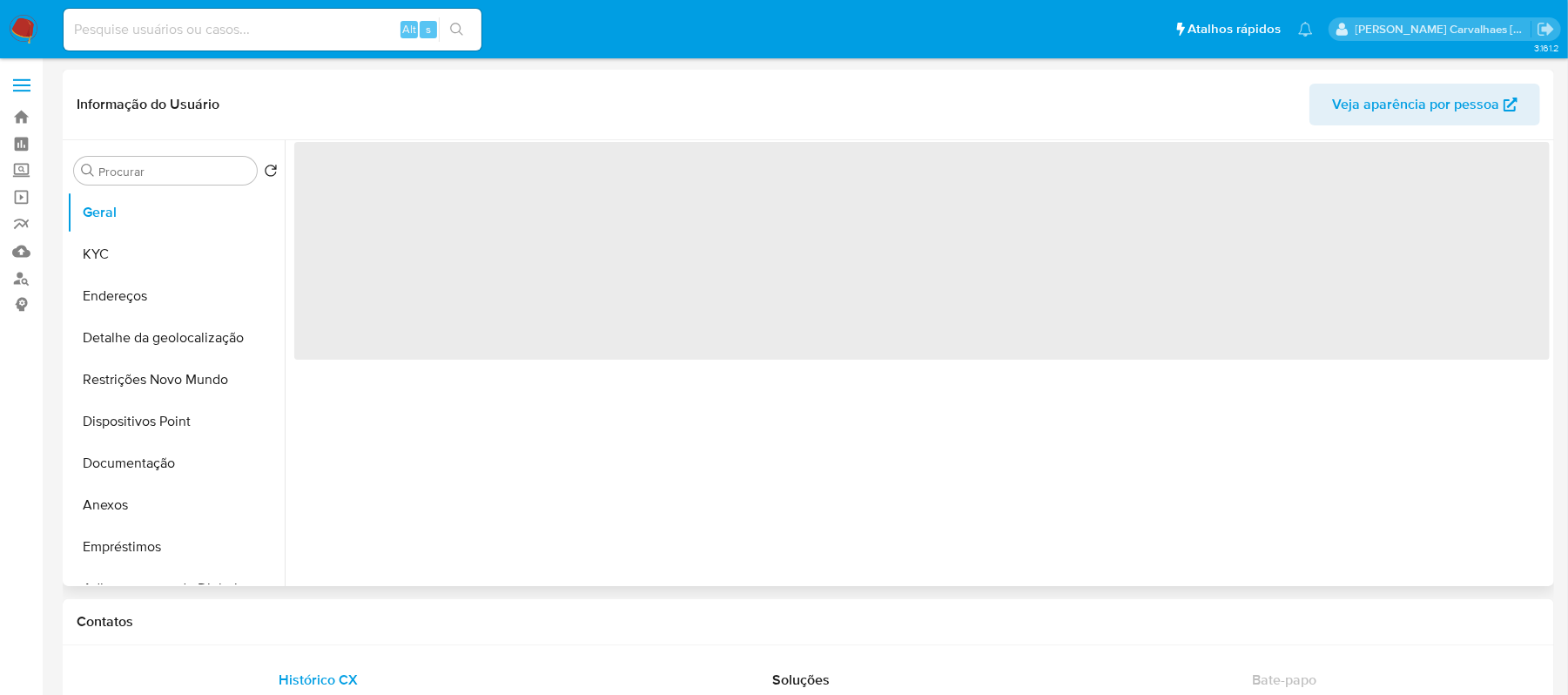
select select "10"
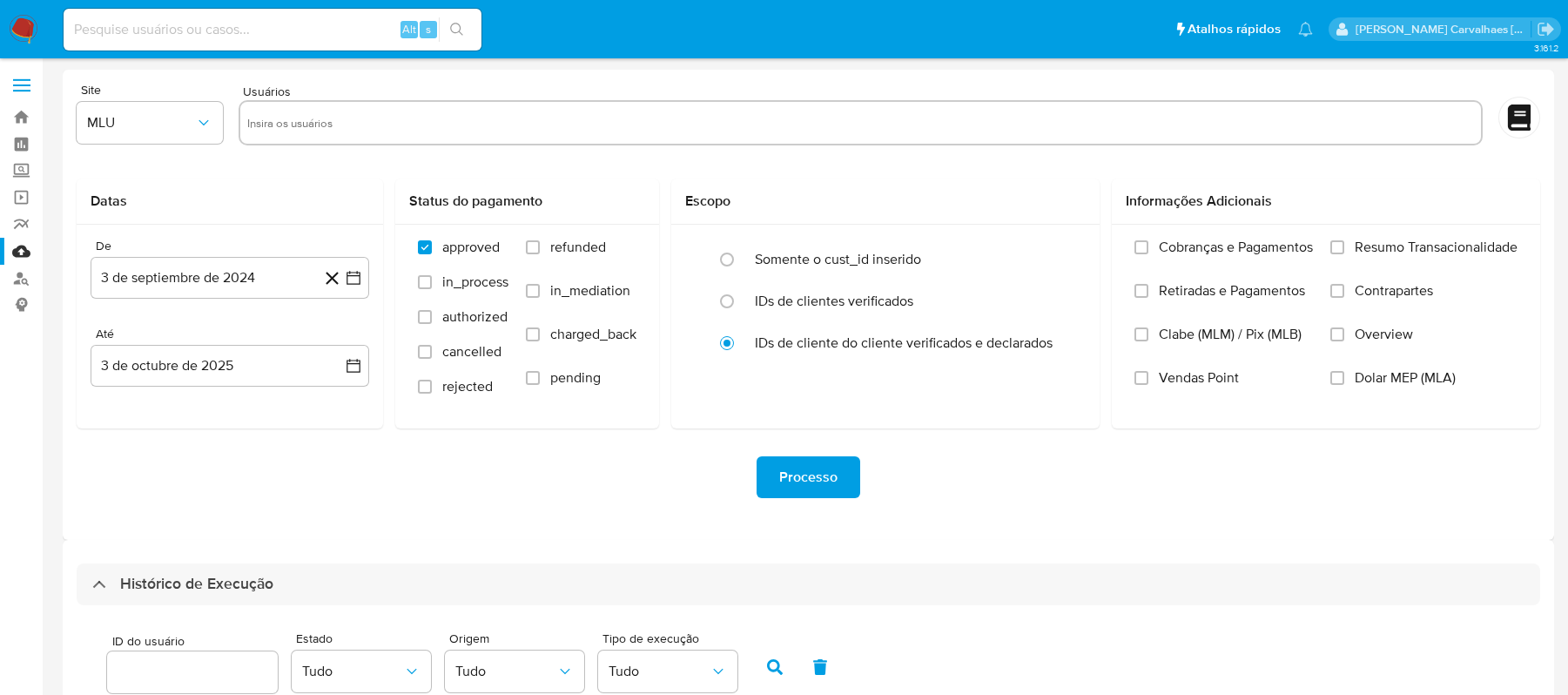
select select "10"
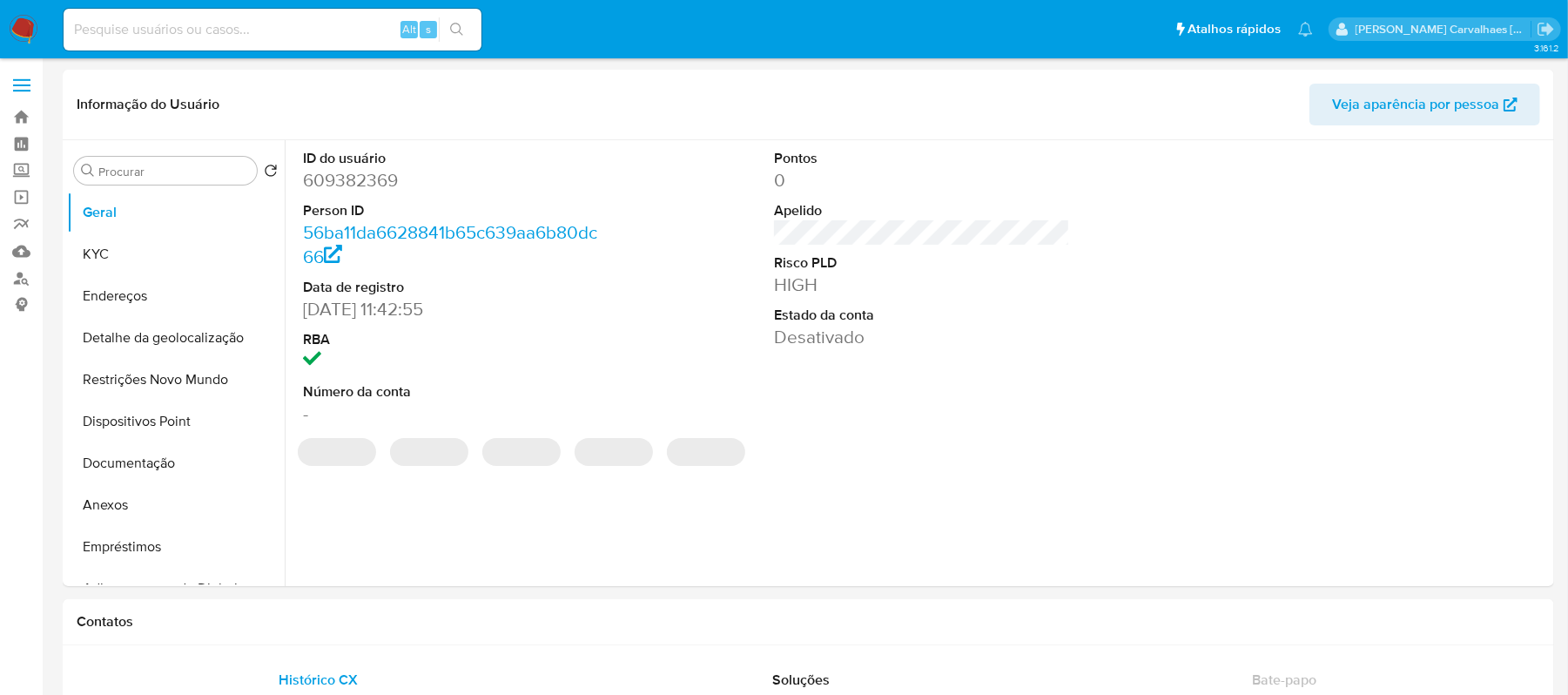
select select "10"
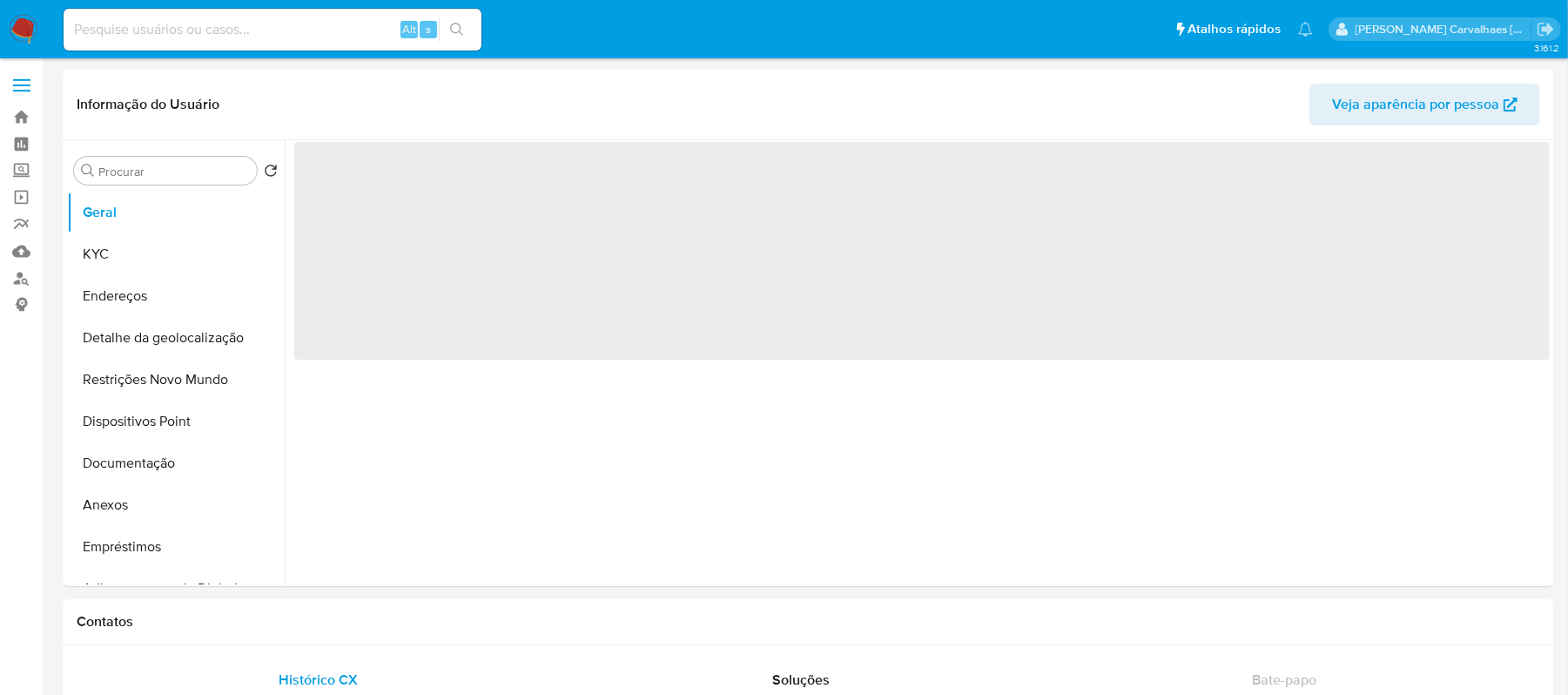
select select "10"
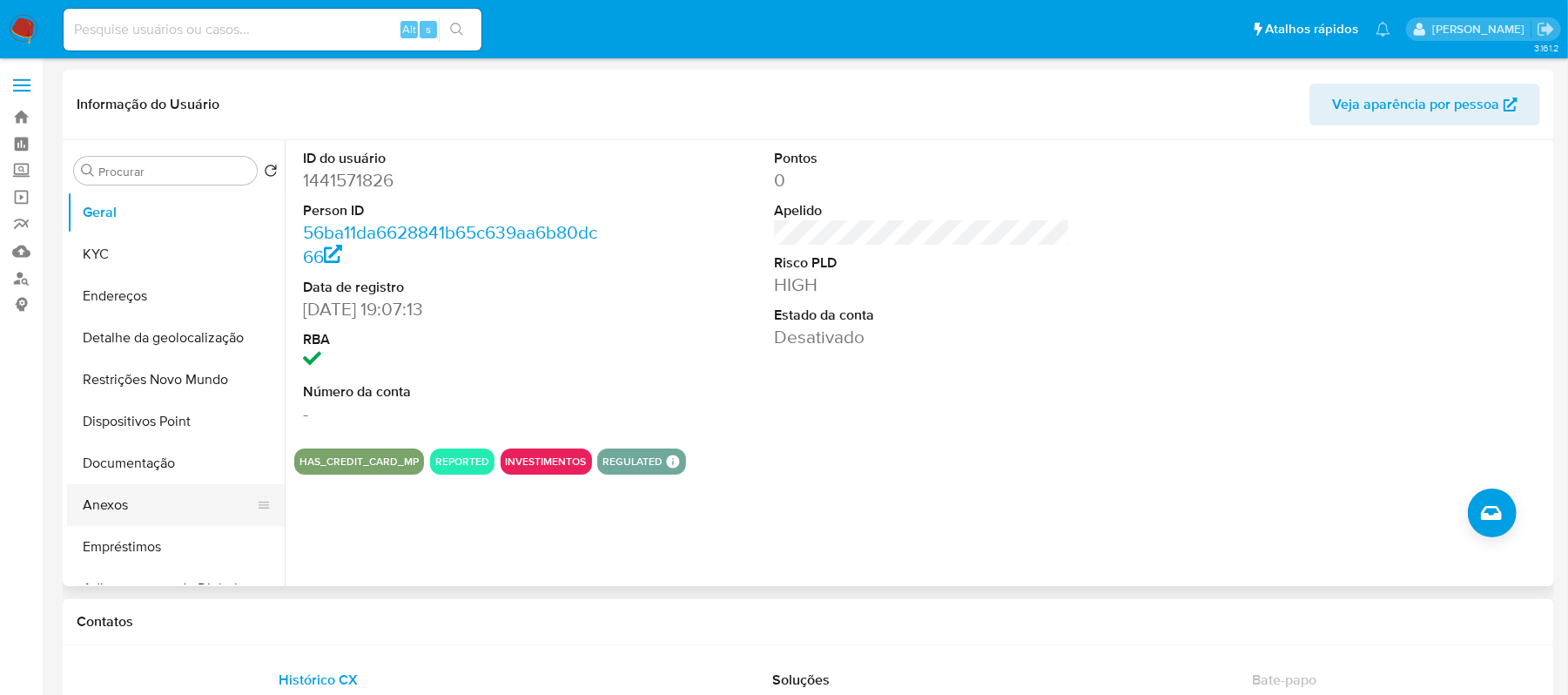
click at [126, 503] on button "Anexos" at bounding box center [169, 505] width 204 height 42
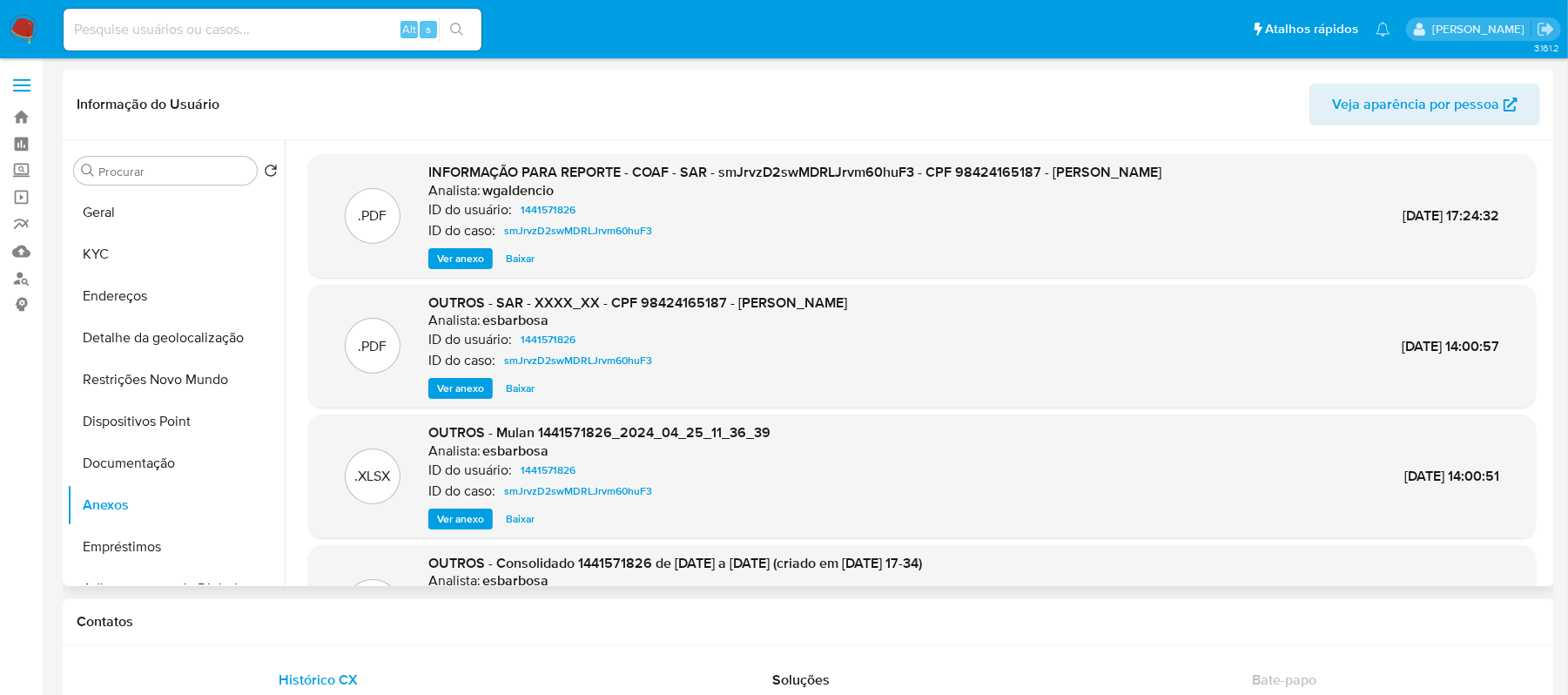
click at [474, 255] on span "Ver anexo" at bounding box center [461, 259] width 47 height 17
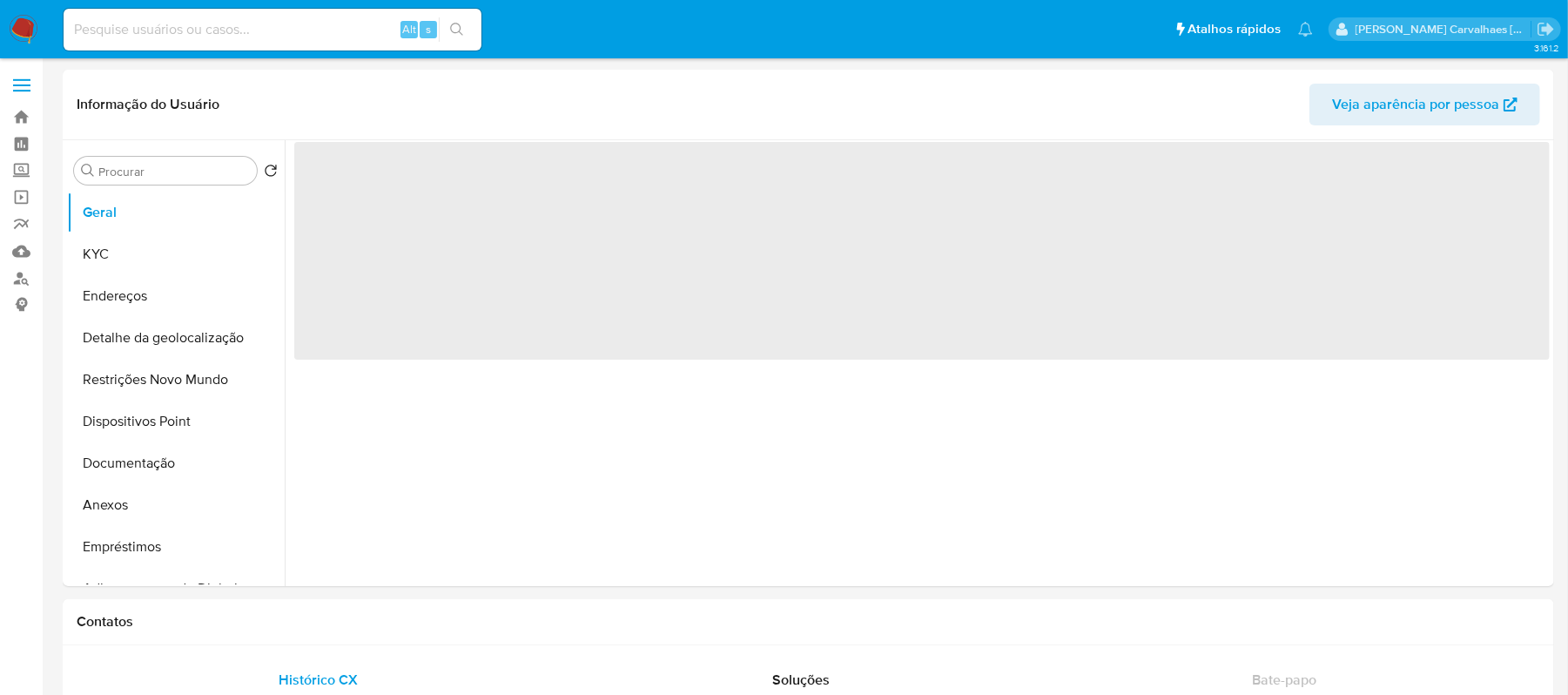
select select "10"
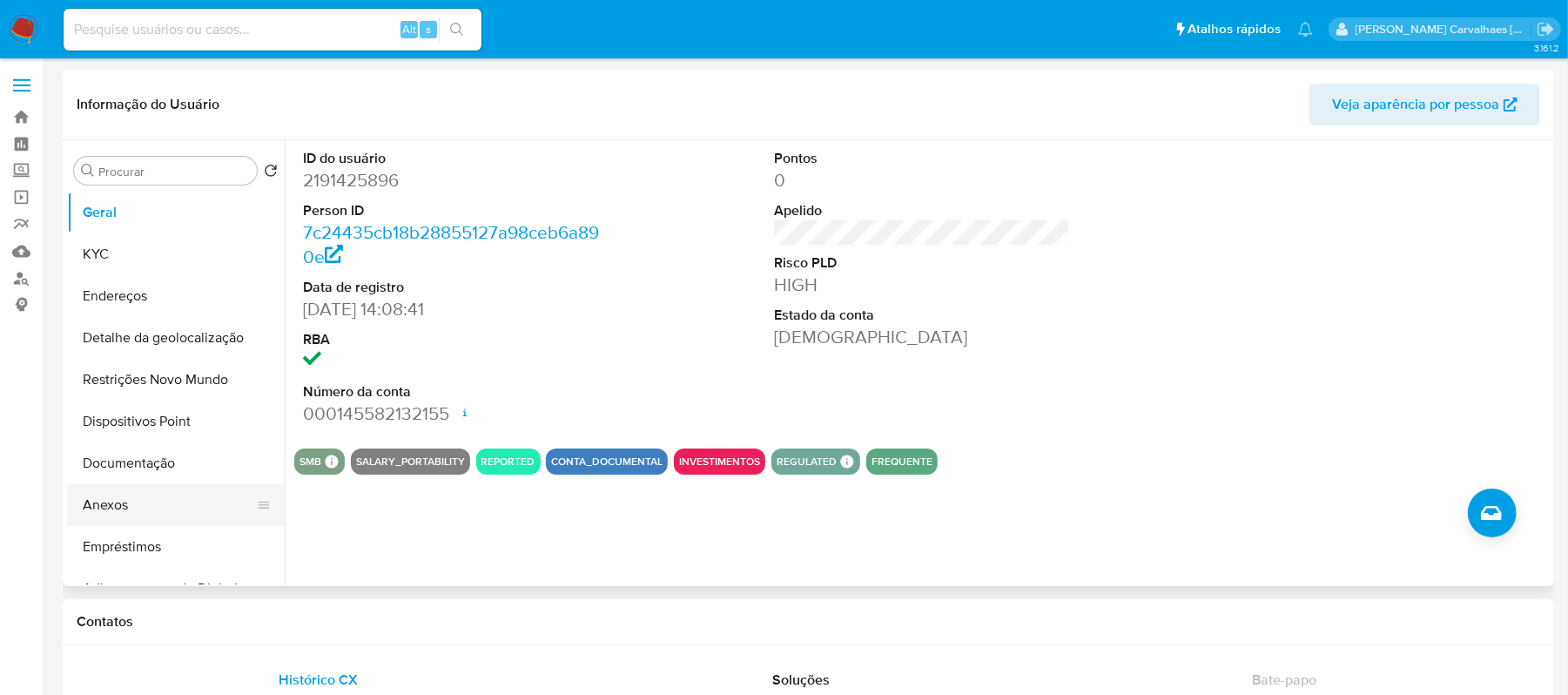
click at [126, 503] on button "Anexos" at bounding box center [169, 505] width 204 height 42
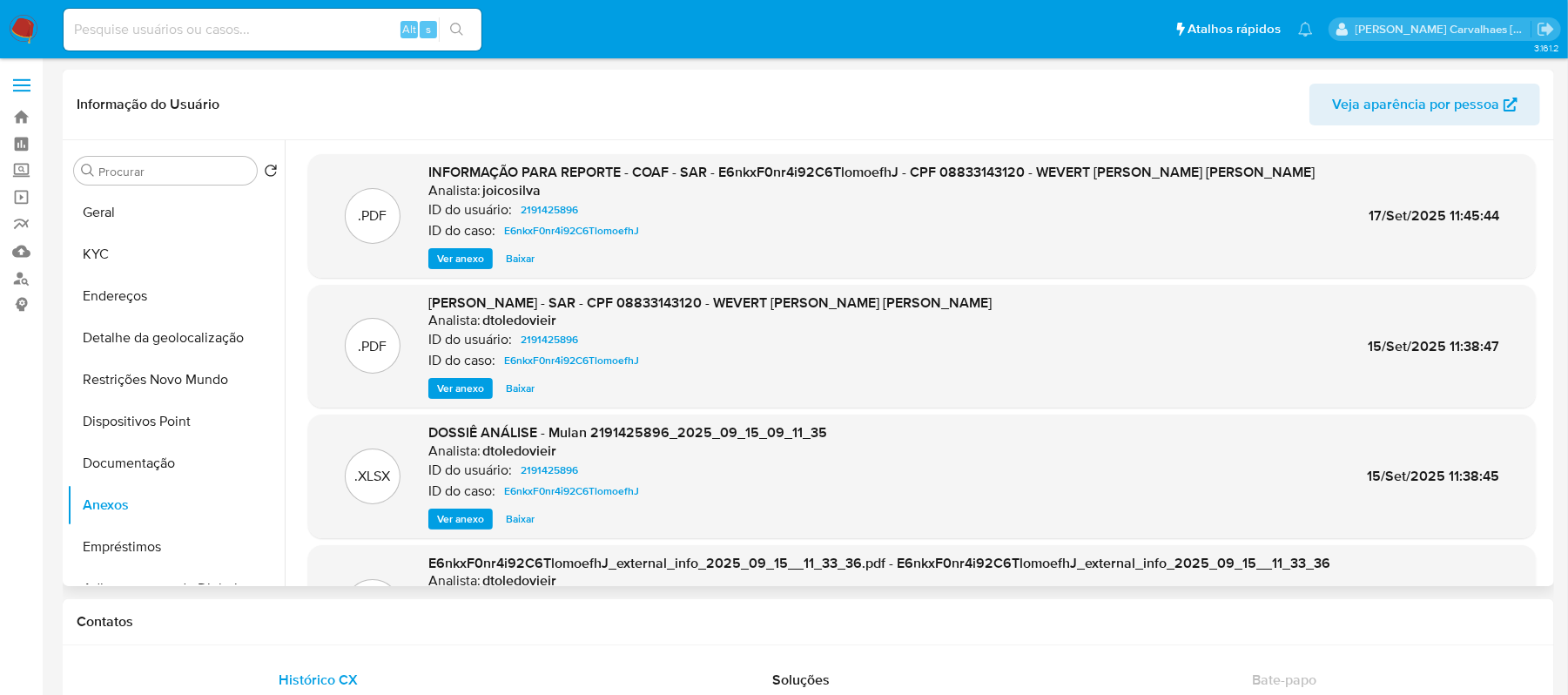
click at [462, 250] on span "Ver anexo" at bounding box center [461, 259] width 47 height 17
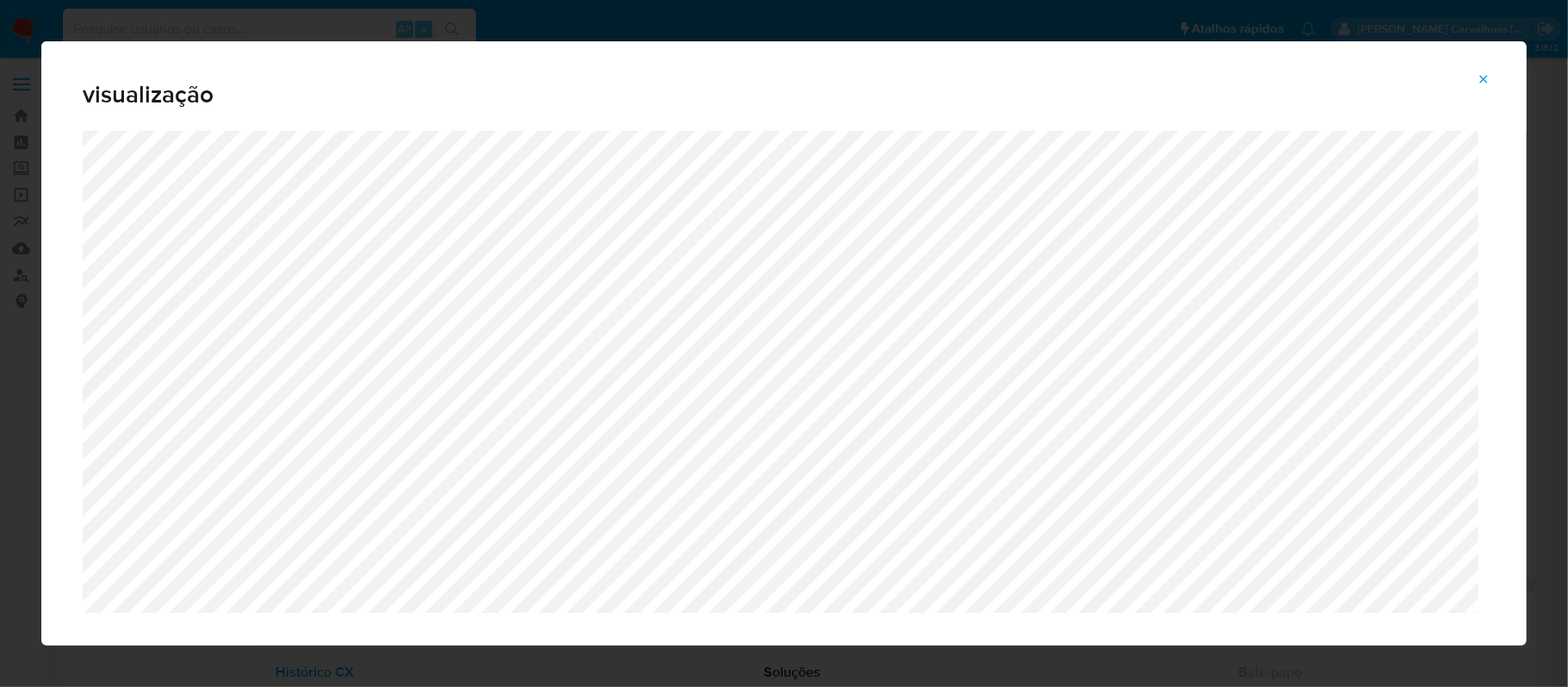
click at [1490, 81] on icon "Attachment preview" at bounding box center [1483, 78] width 14 height 14
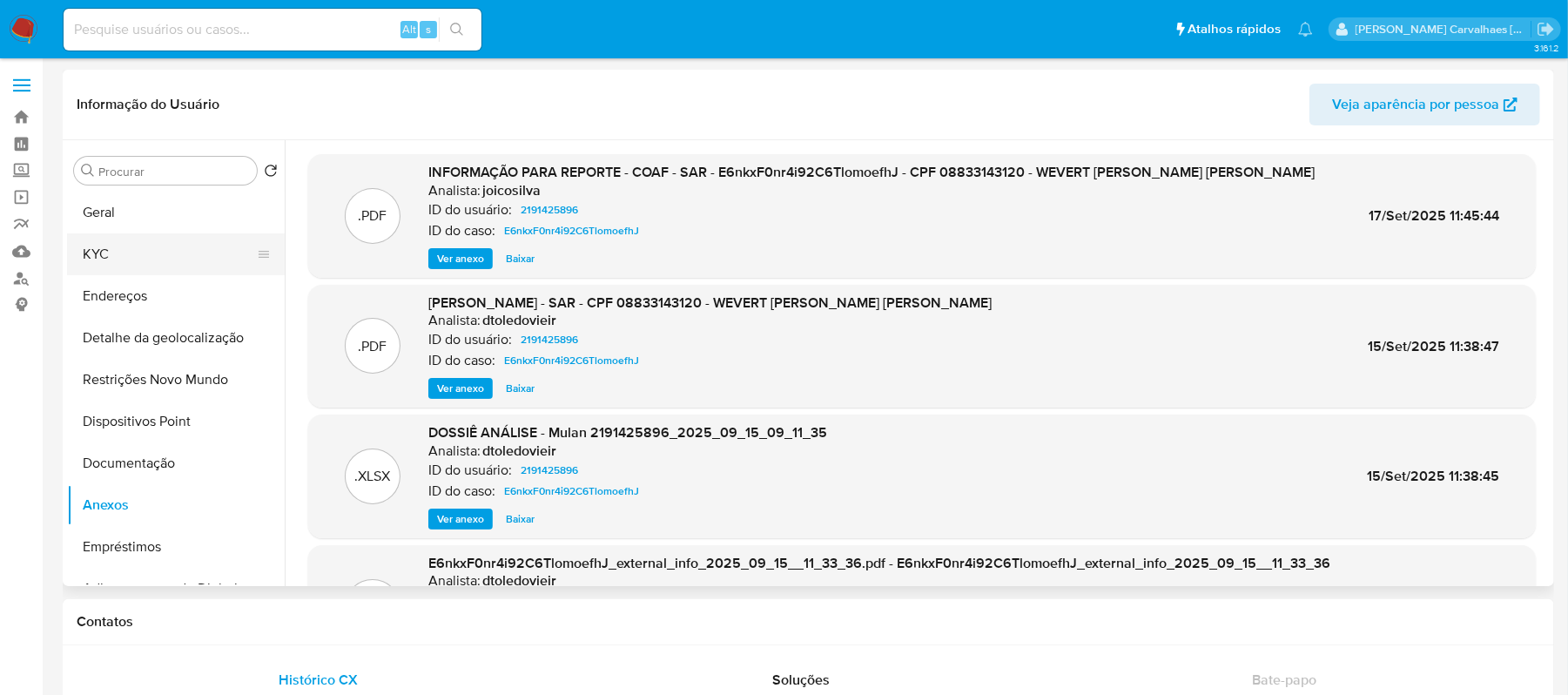
click at [118, 244] on button "KYC" at bounding box center [169, 254] width 204 height 42
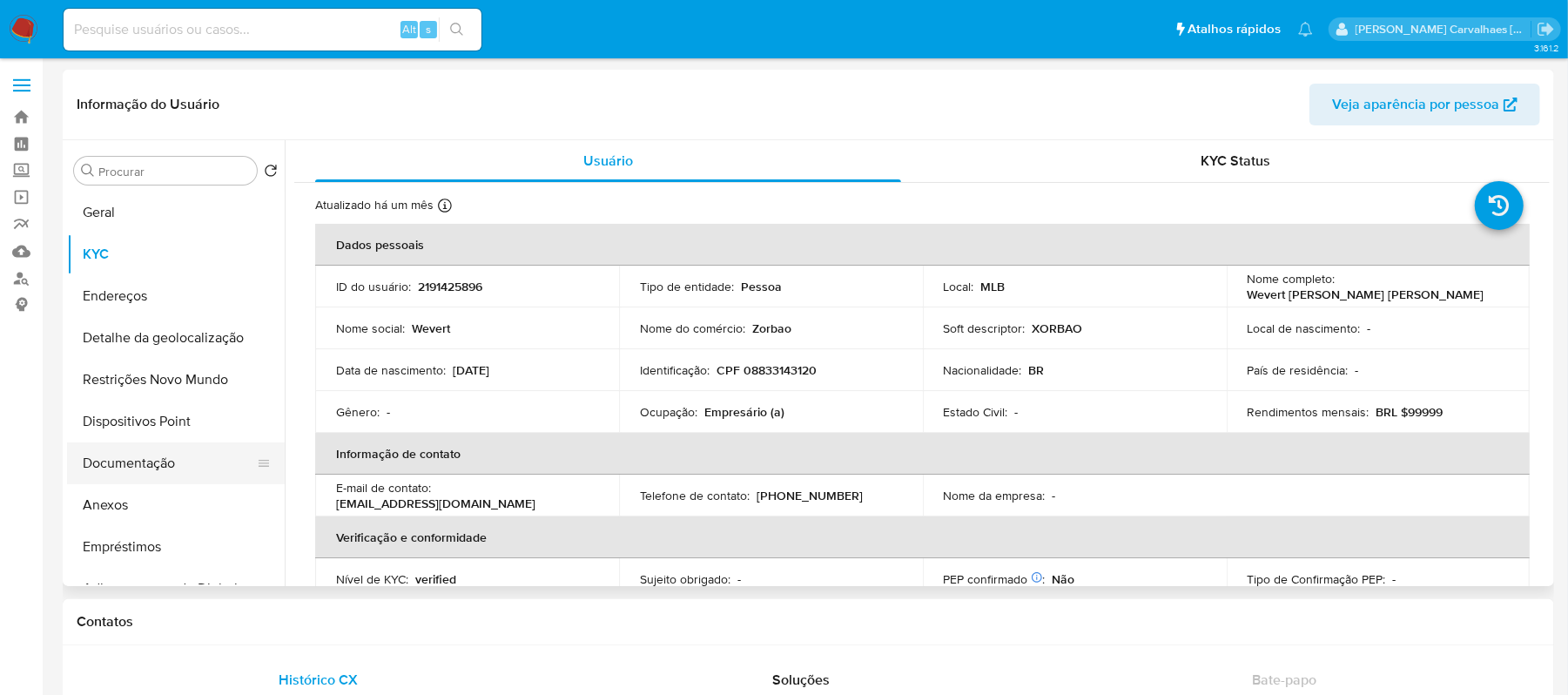
drag, startPoint x: 117, startPoint y: 499, endPoint x: 194, endPoint y: 470, distance: 82.3
click at [119, 499] on button "Anexos" at bounding box center [176, 505] width 218 height 42
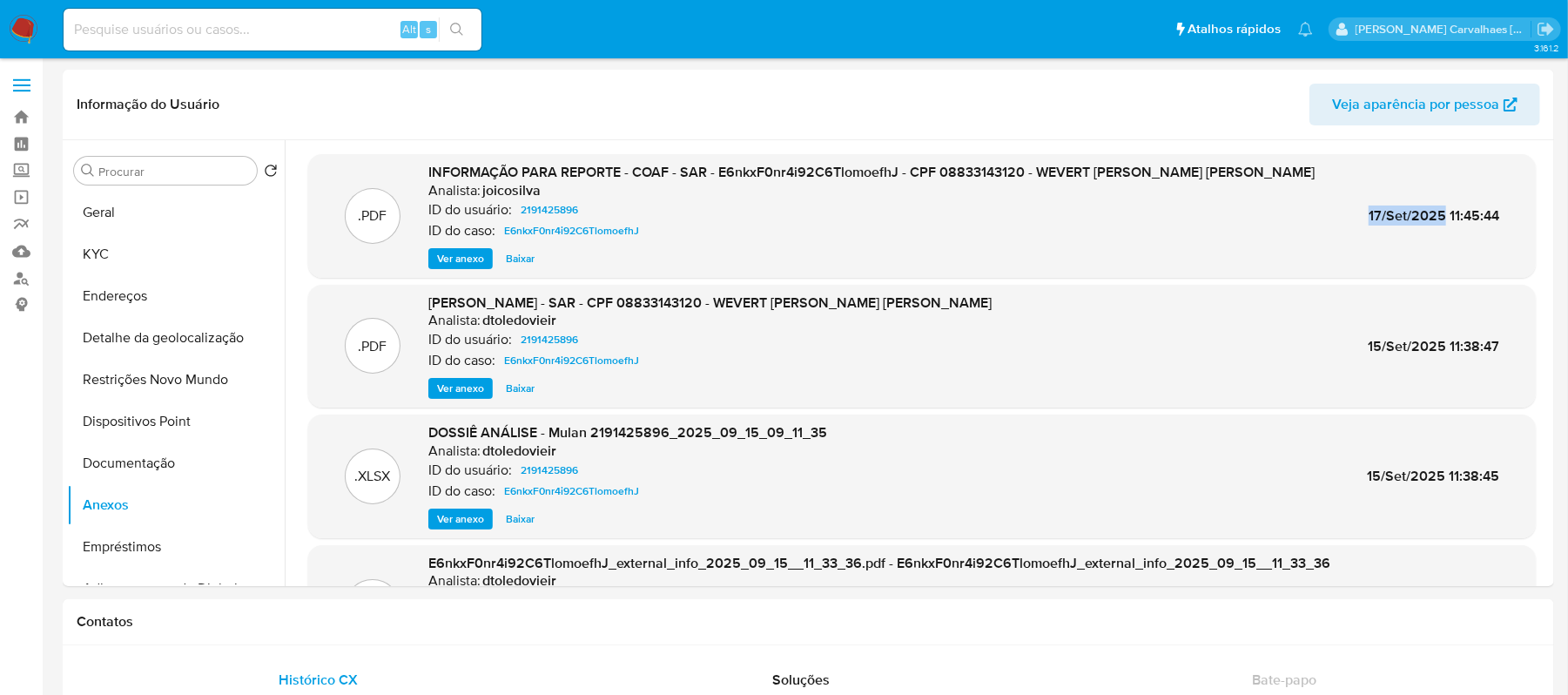
drag, startPoint x: 1355, startPoint y: 220, endPoint x: 1439, endPoint y: 220, distance: 84.0
click at [1439, 220] on div ".PDF INFORMAÇÃO PARA REPORTE - COAF - SAR - E6nkxF0nr4i92C6TlomoefhJ - CPF 0883…" at bounding box center [922, 215] width 1210 height 107
copy span "17/Set/2025"
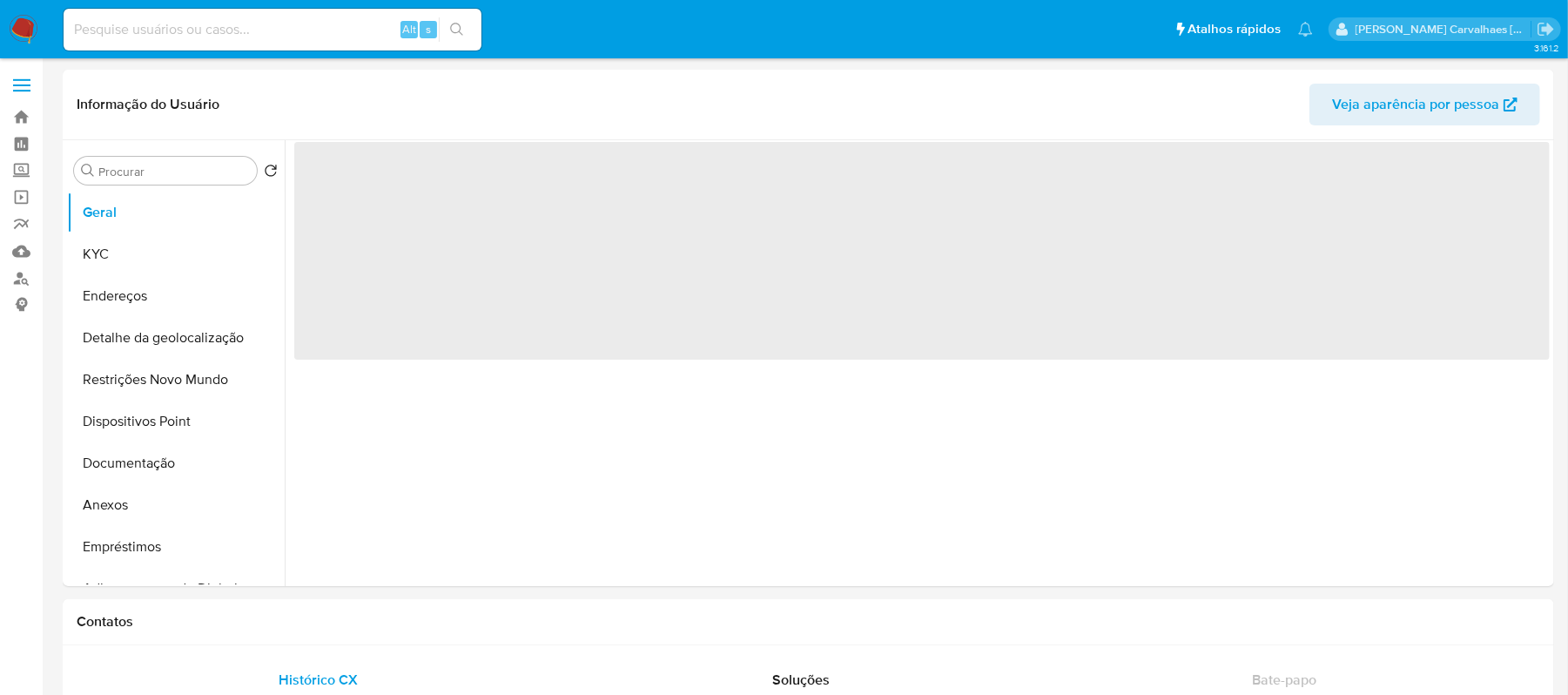
select select "10"
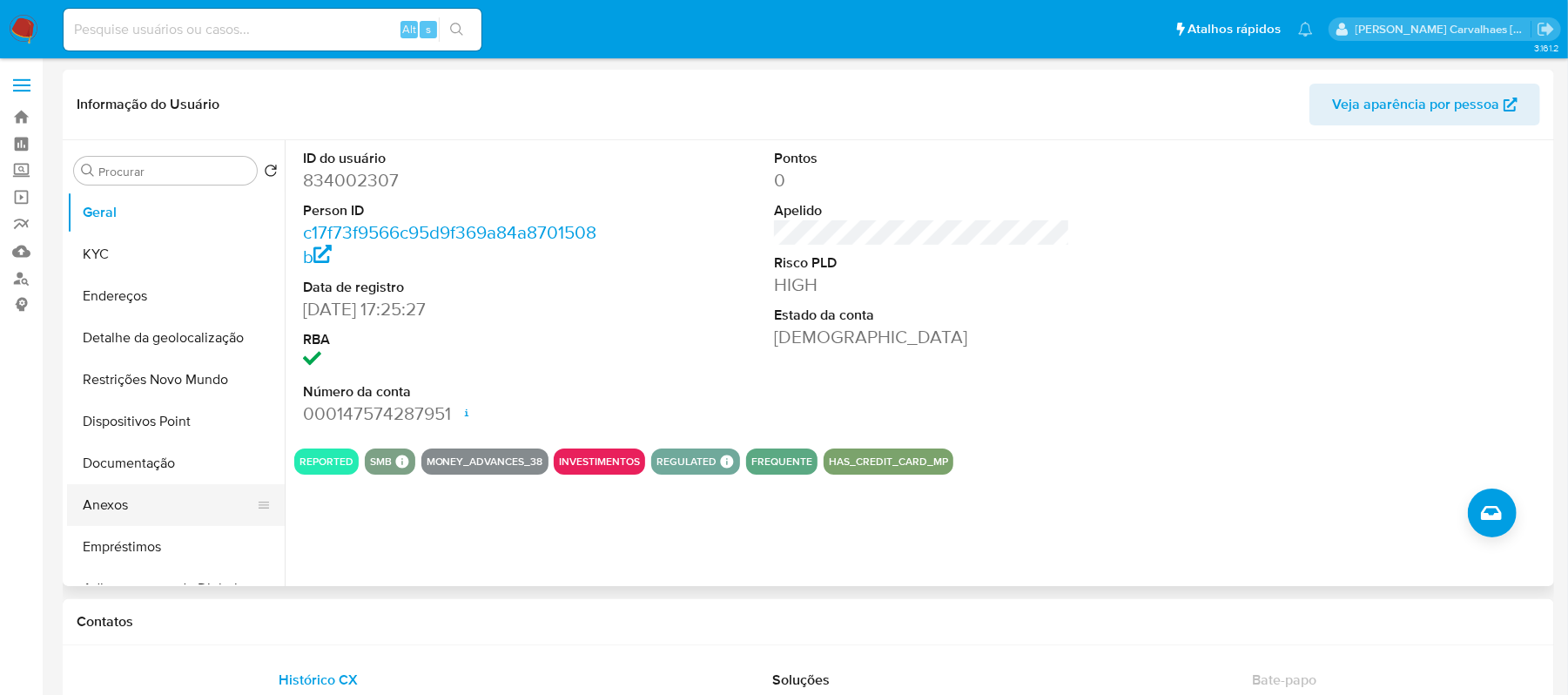
click at [133, 497] on button "Anexos" at bounding box center [169, 505] width 204 height 42
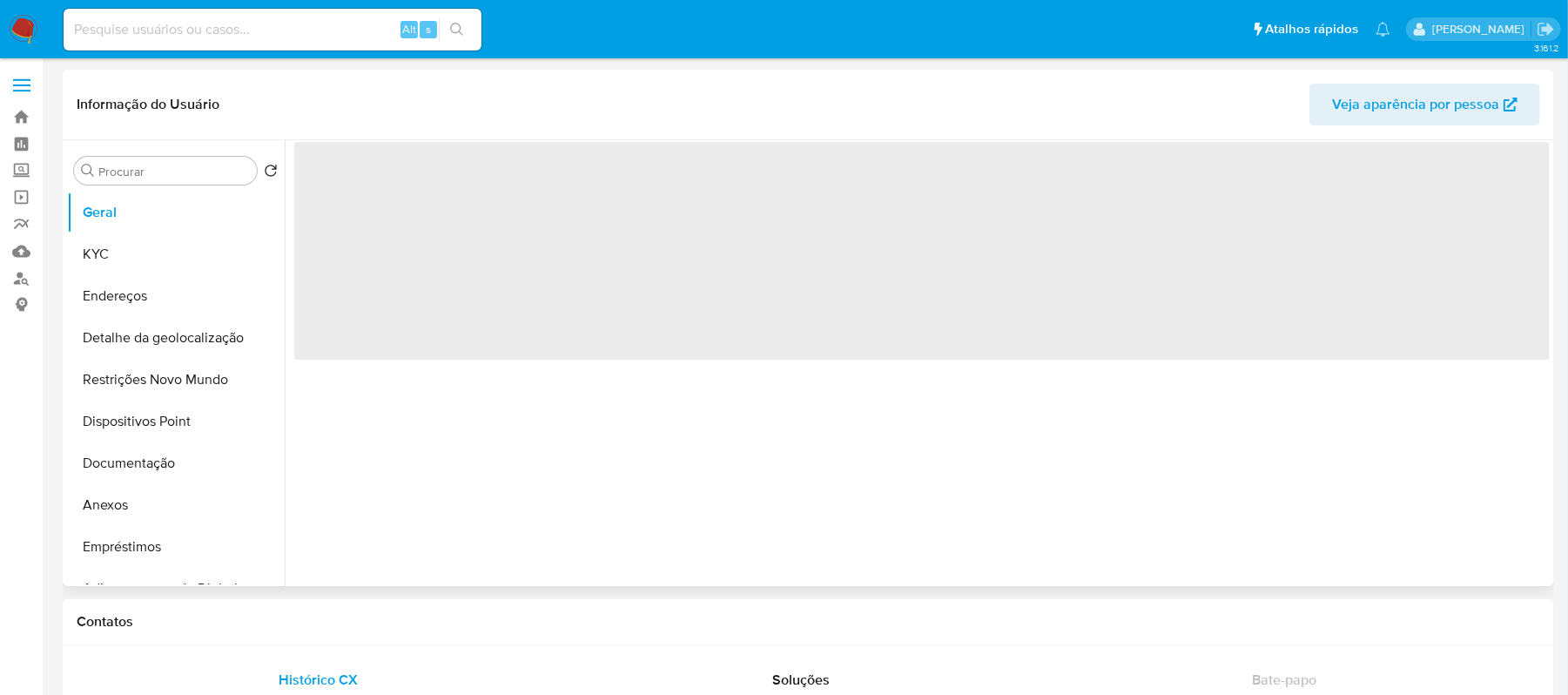
select select "10"
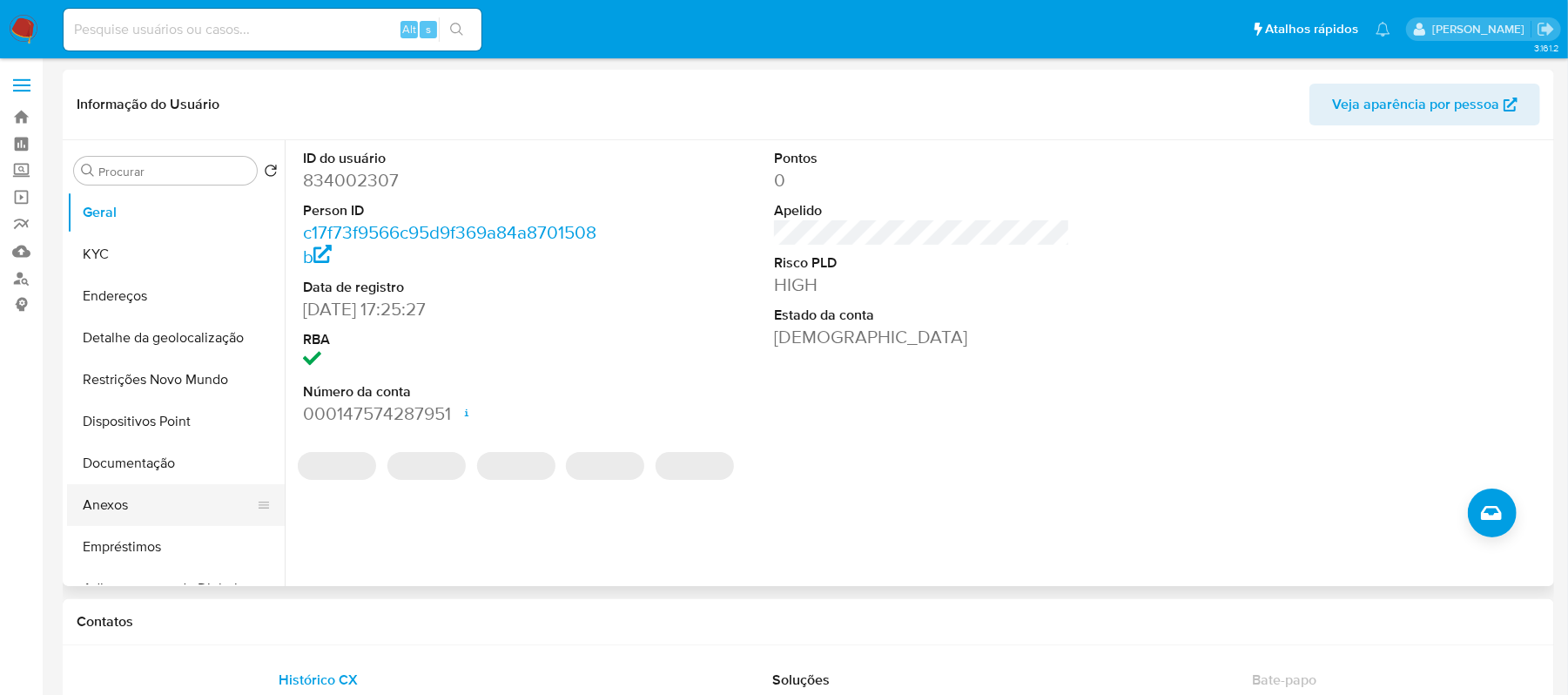
click at [137, 513] on button "Anexos" at bounding box center [169, 505] width 204 height 42
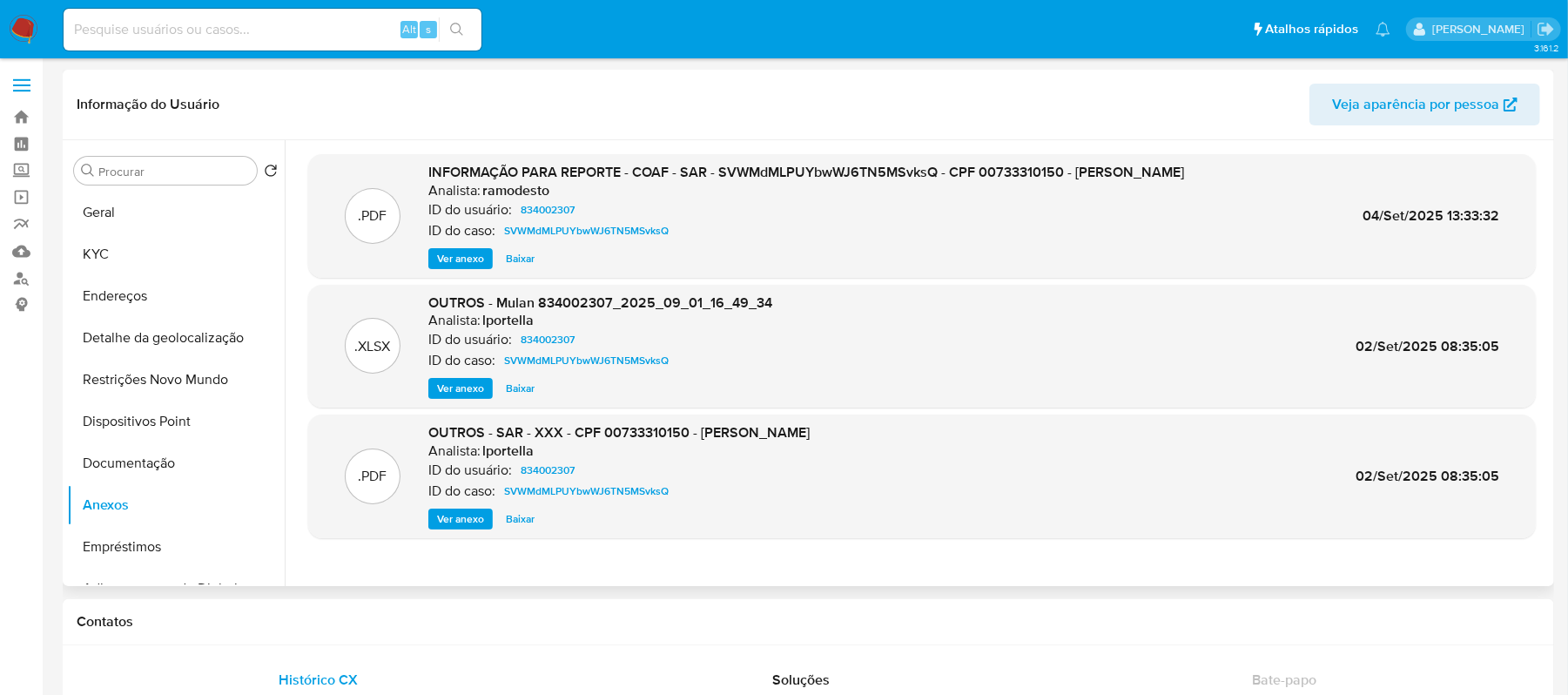
click at [441, 255] on span "Ver anexo" at bounding box center [461, 259] width 47 height 17
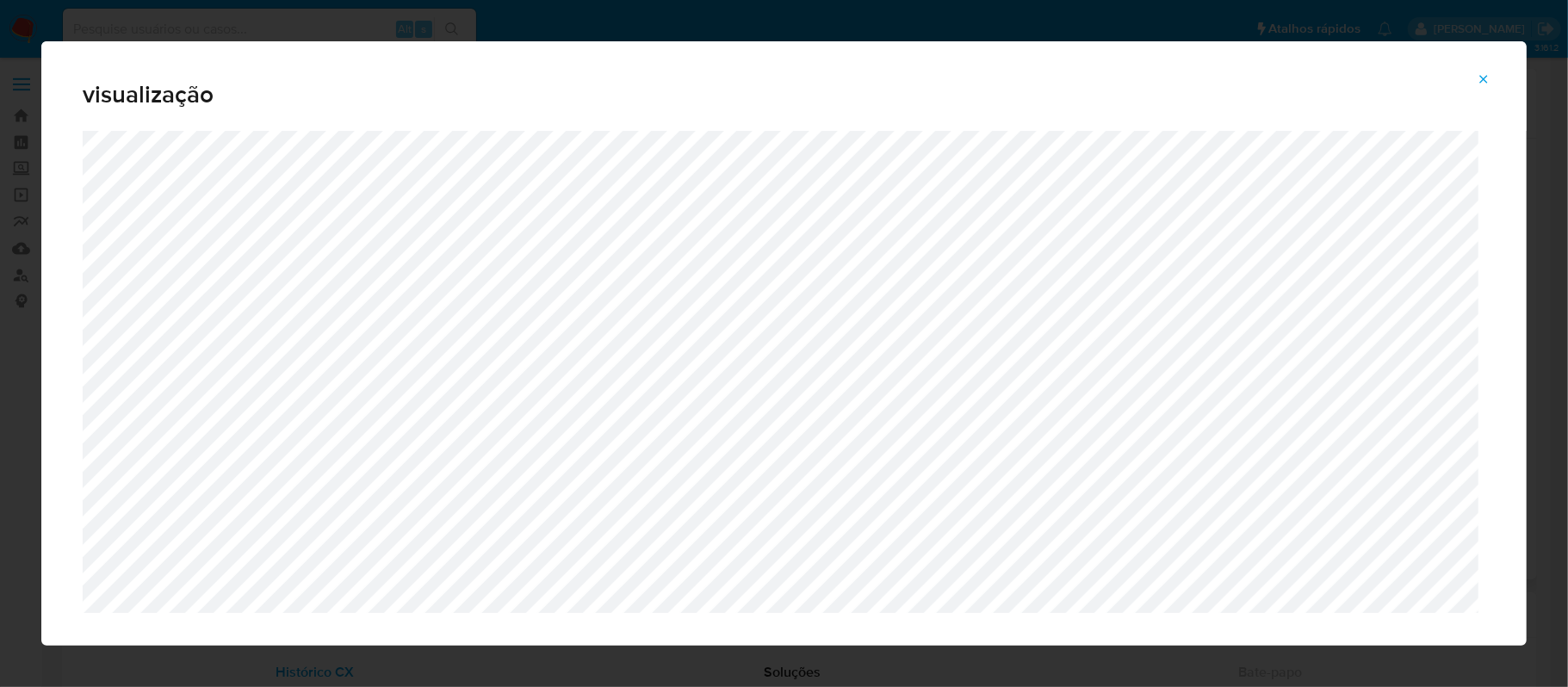
click at [1478, 77] on icon "Attachment preview" at bounding box center [1483, 78] width 14 height 14
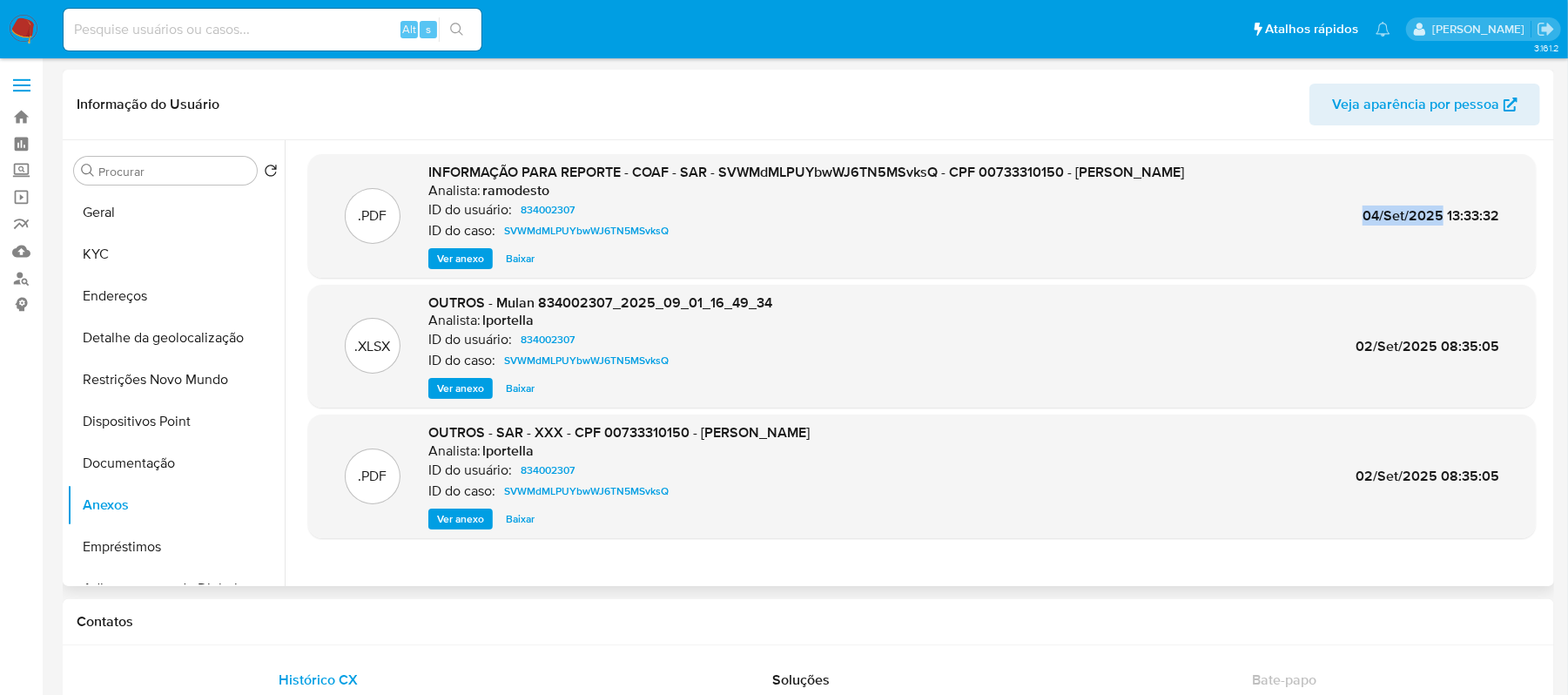
drag, startPoint x: 1351, startPoint y: 214, endPoint x: 1439, endPoint y: 217, distance: 88.1
click at [1439, 217] on div ".PDF INFORMAÇÃO PARA REPORTE - COAF - SAR - SVWMdMLPUYbwWJ6TN5MSvksQ - CPF 0073…" at bounding box center [922, 215] width 1210 height 107
copy span "04/Set/2025"
select select "10"
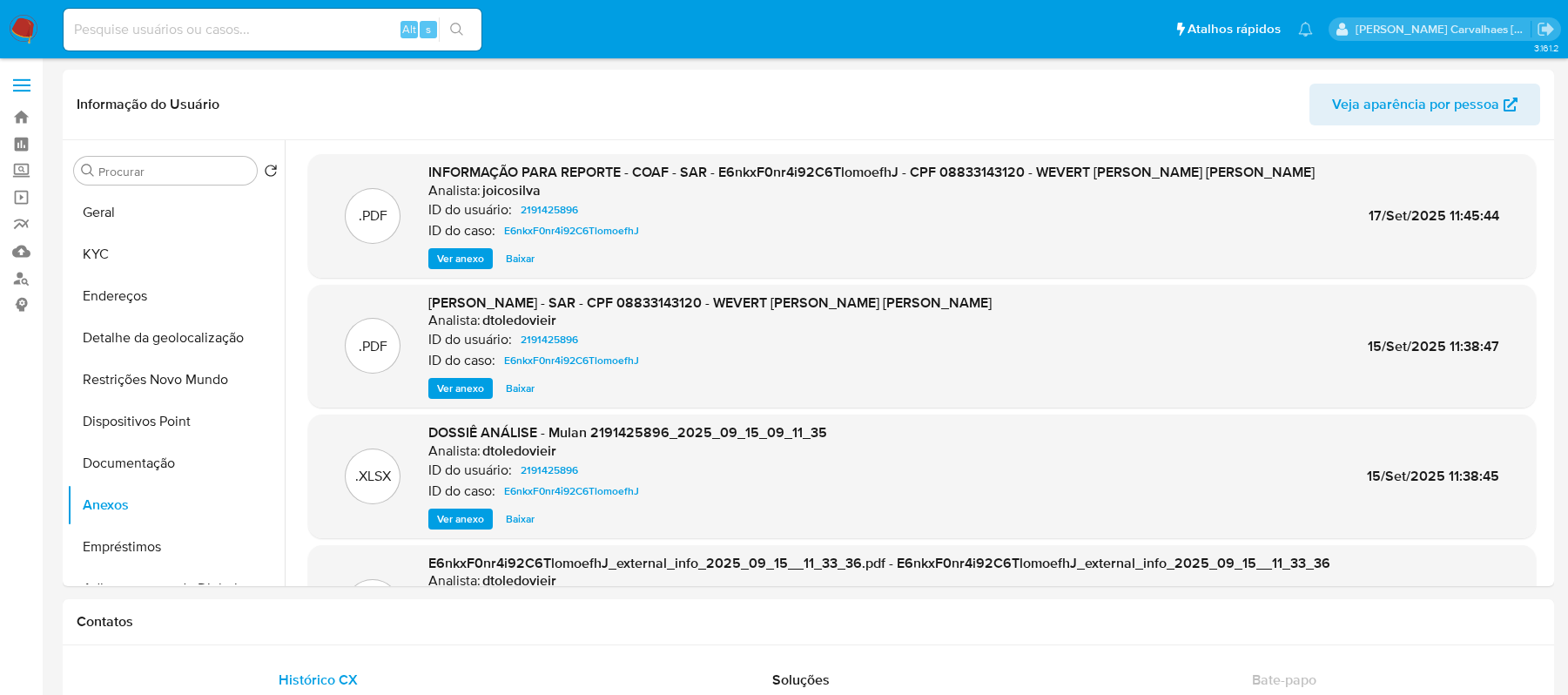
select select "10"
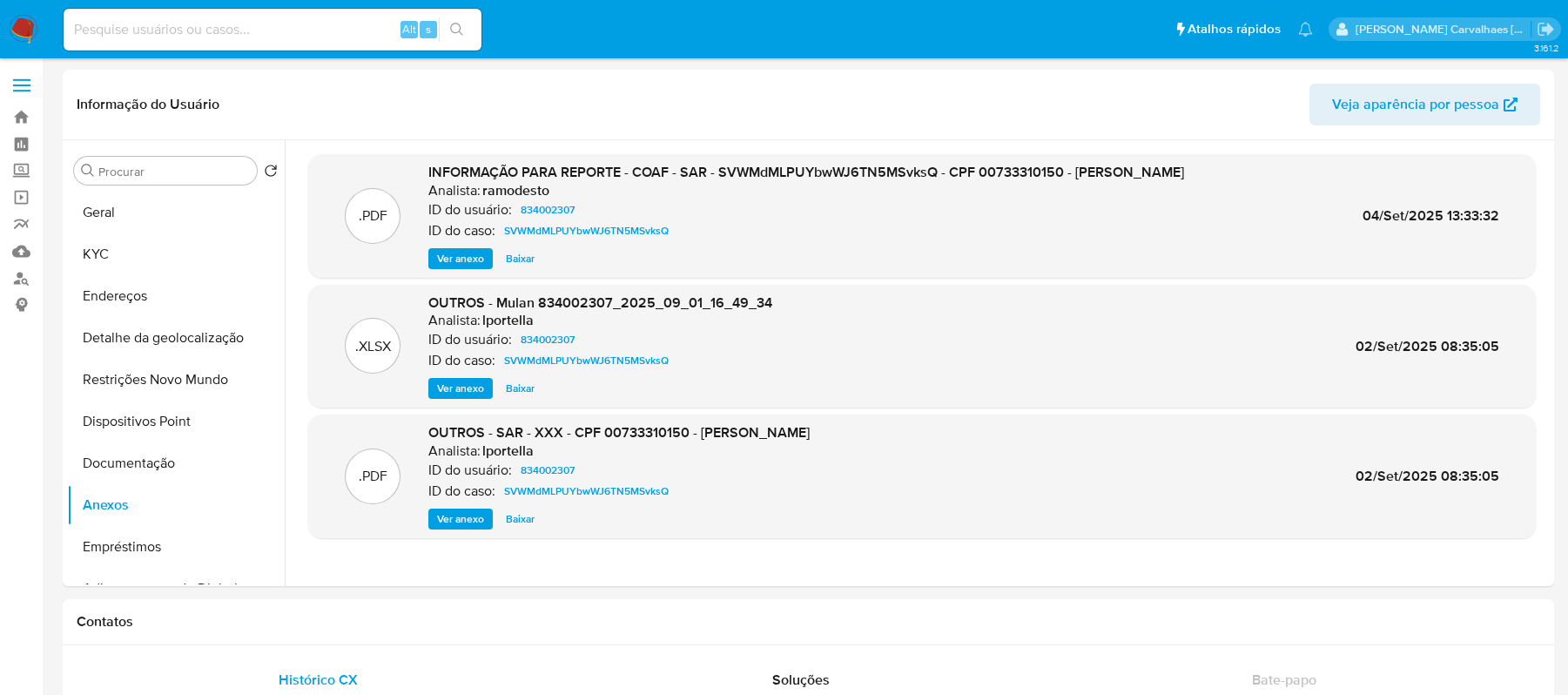
select select "10"
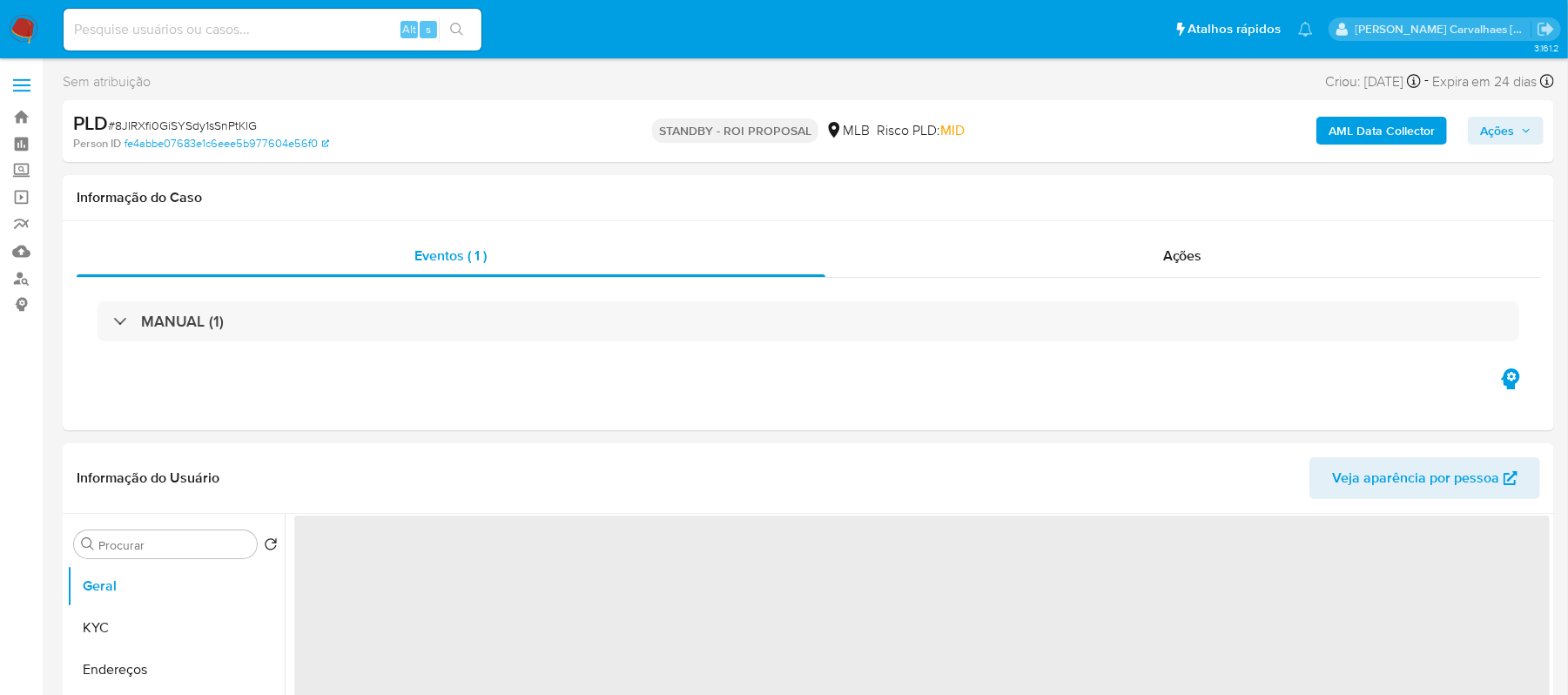
select select "10"
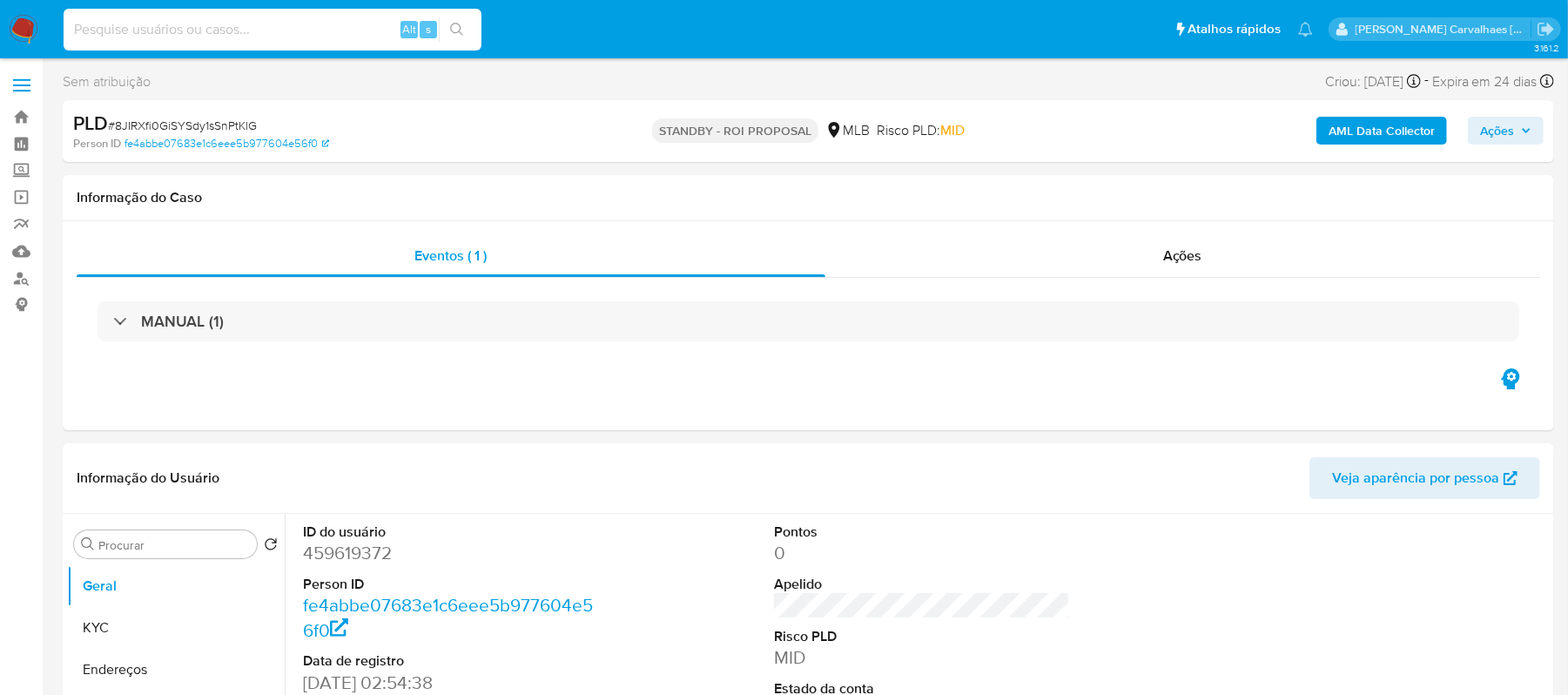
click at [167, 28] on input at bounding box center [272, 29] width 418 height 23
paste input "2402347995"
type input "2402347995"
click at [454, 39] on button "search-icon" at bounding box center [457, 29] width 36 height 25
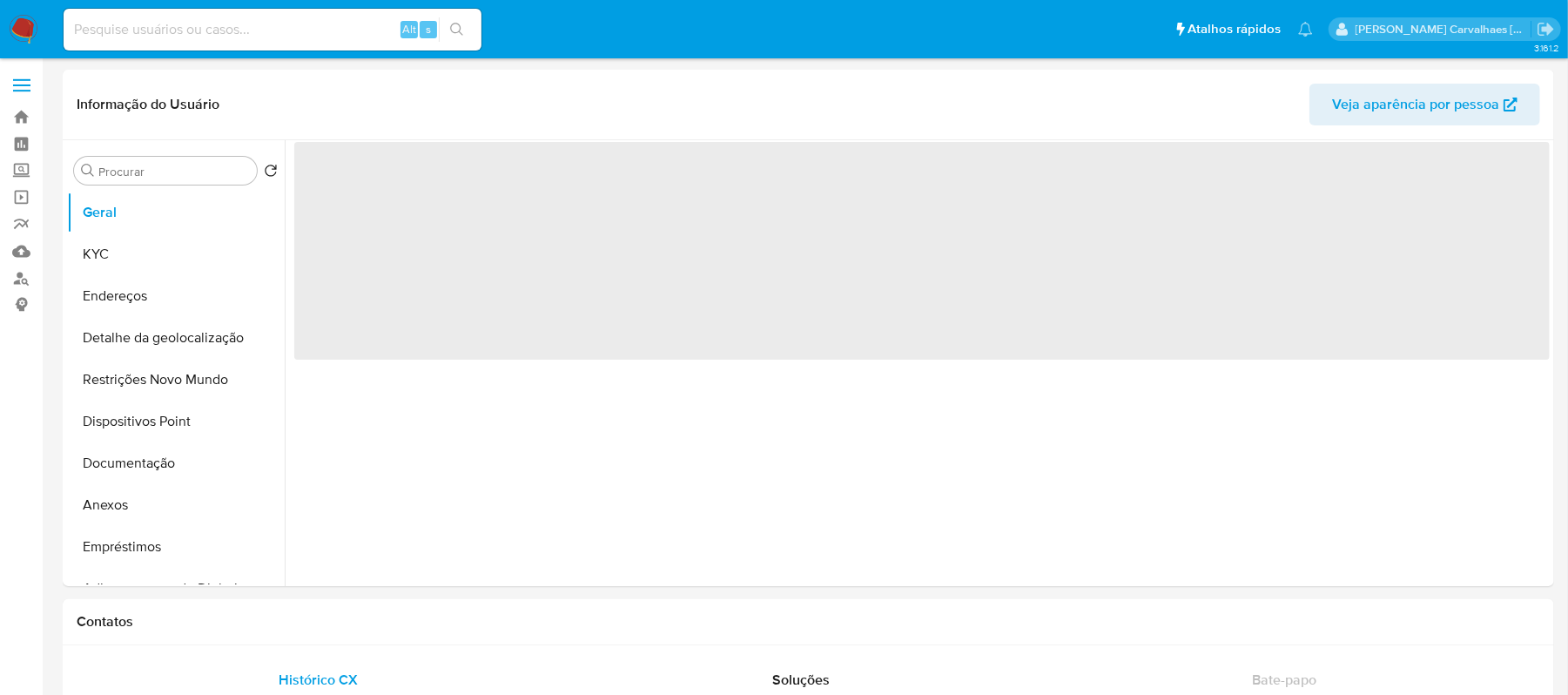
select select "10"
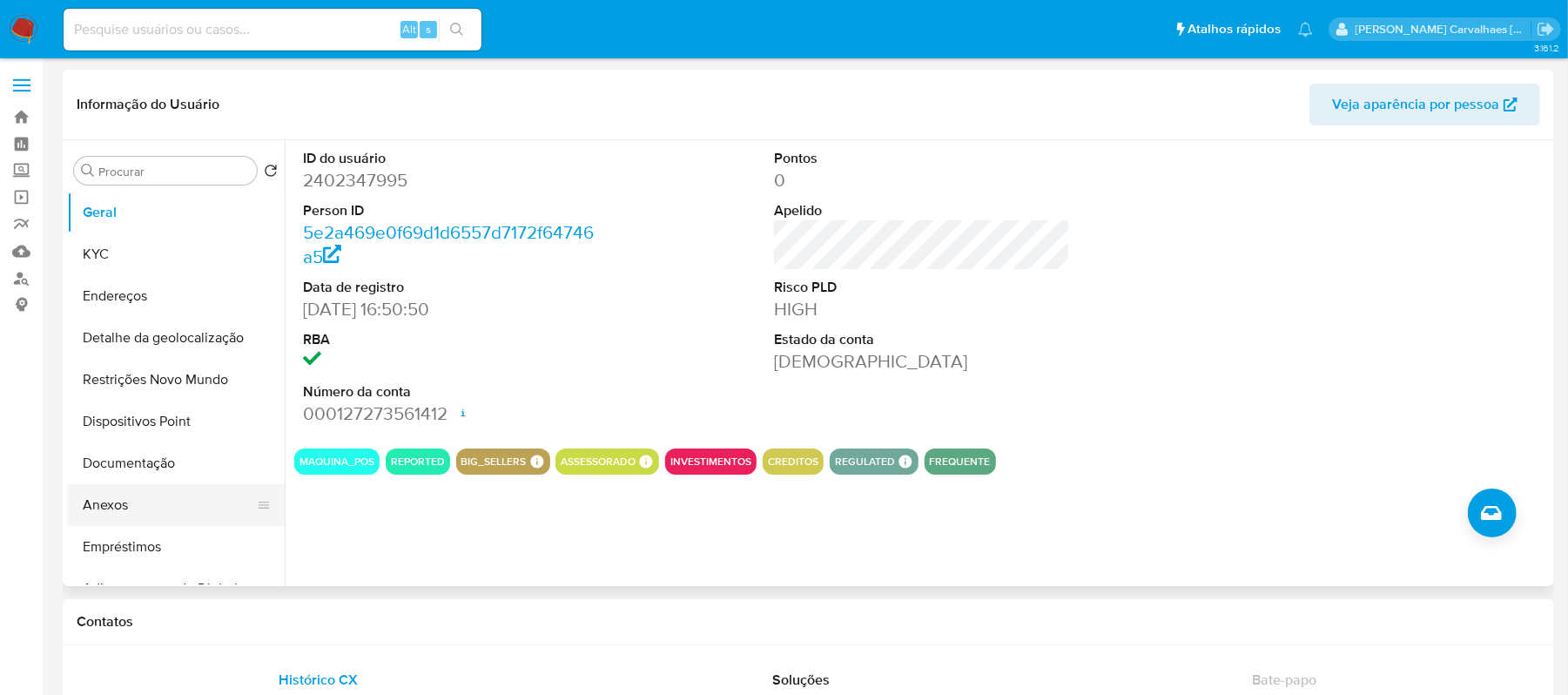
click at [140, 506] on button "Anexos" at bounding box center [169, 505] width 204 height 42
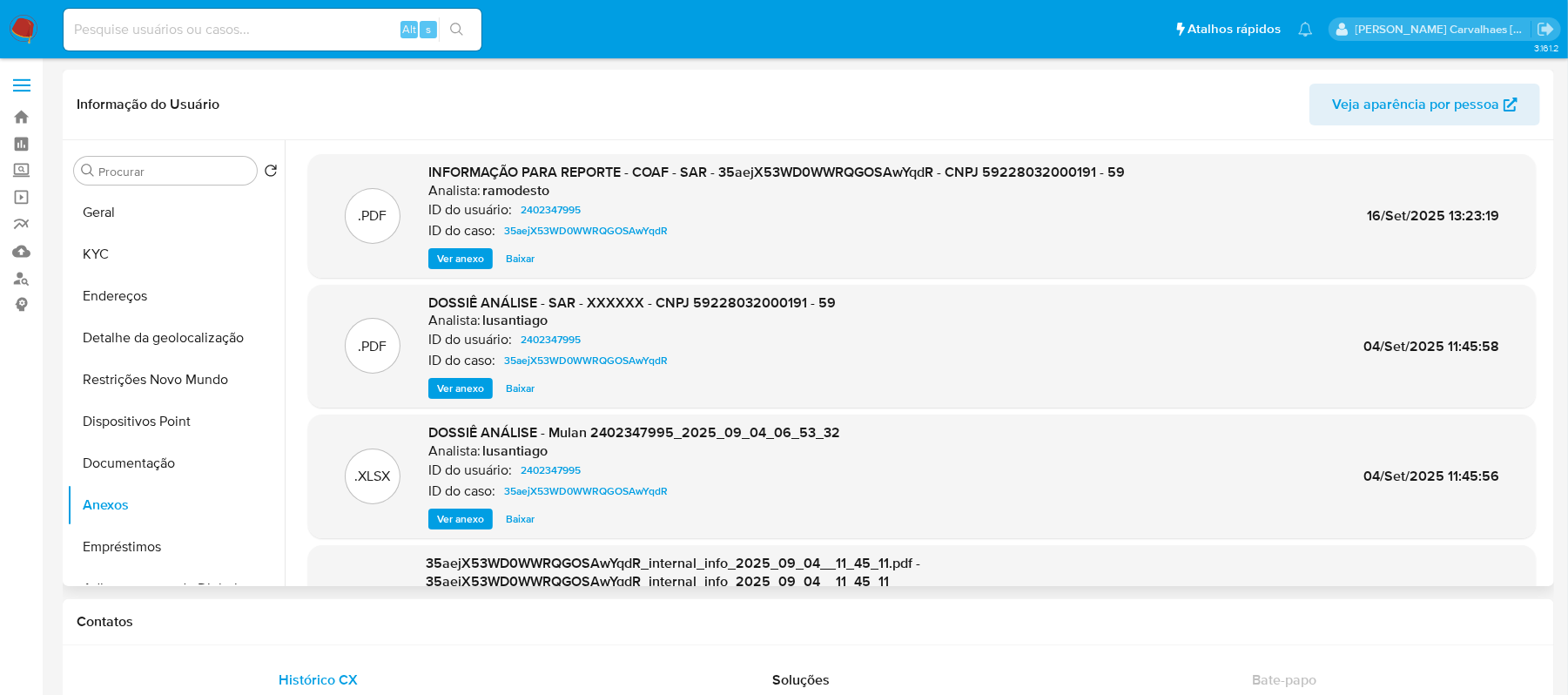
click at [464, 259] on span "Ver anexo" at bounding box center [461, 259] width 47 height 17
click at [464, 259] on div "Ver anexo Ver anexo Baixar" at bounding box center [777, 259] width 697 height 21
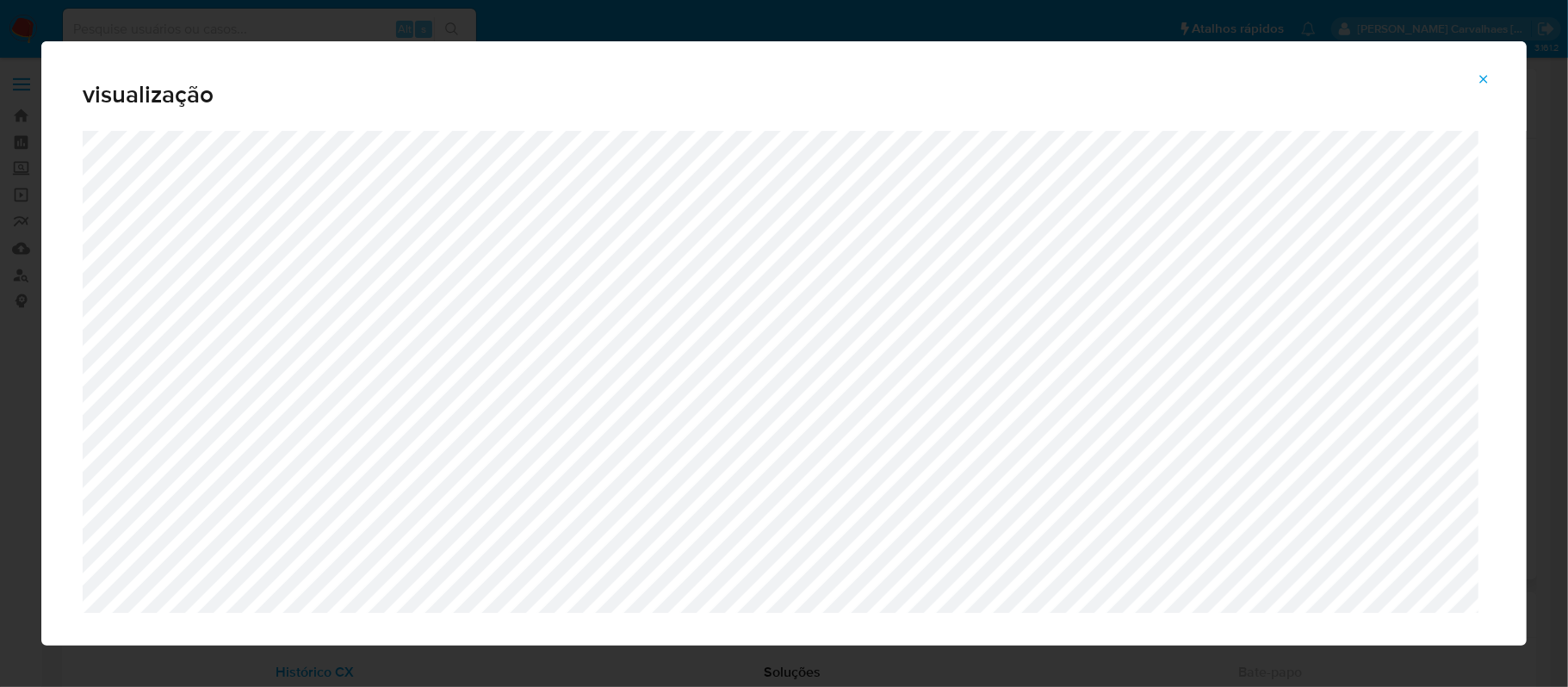
click at [1475, 80] on button "Attachment preview" at bounding box center [1483, 79] width 38 height 28
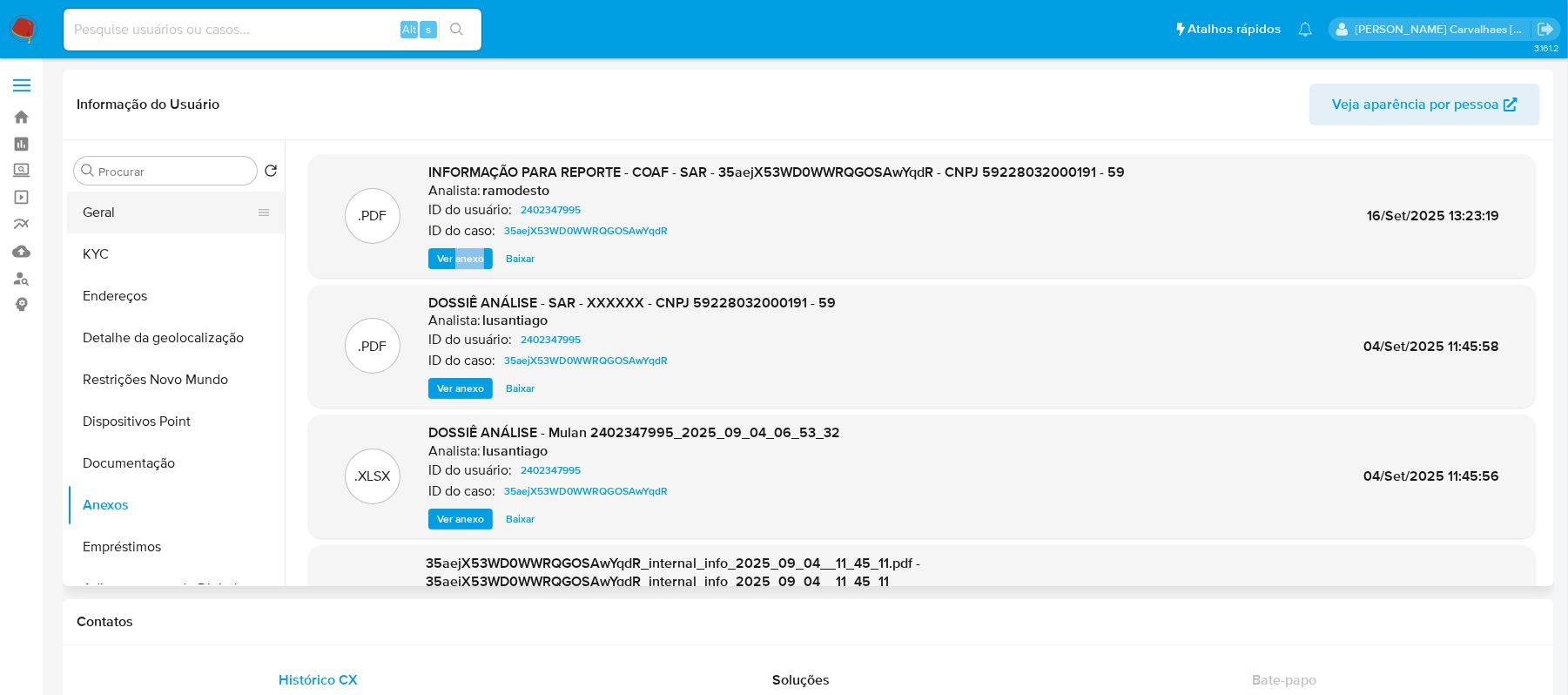
click at [123, 221] on button "Geral" at bounding box center [169, 212] width 204 height 42
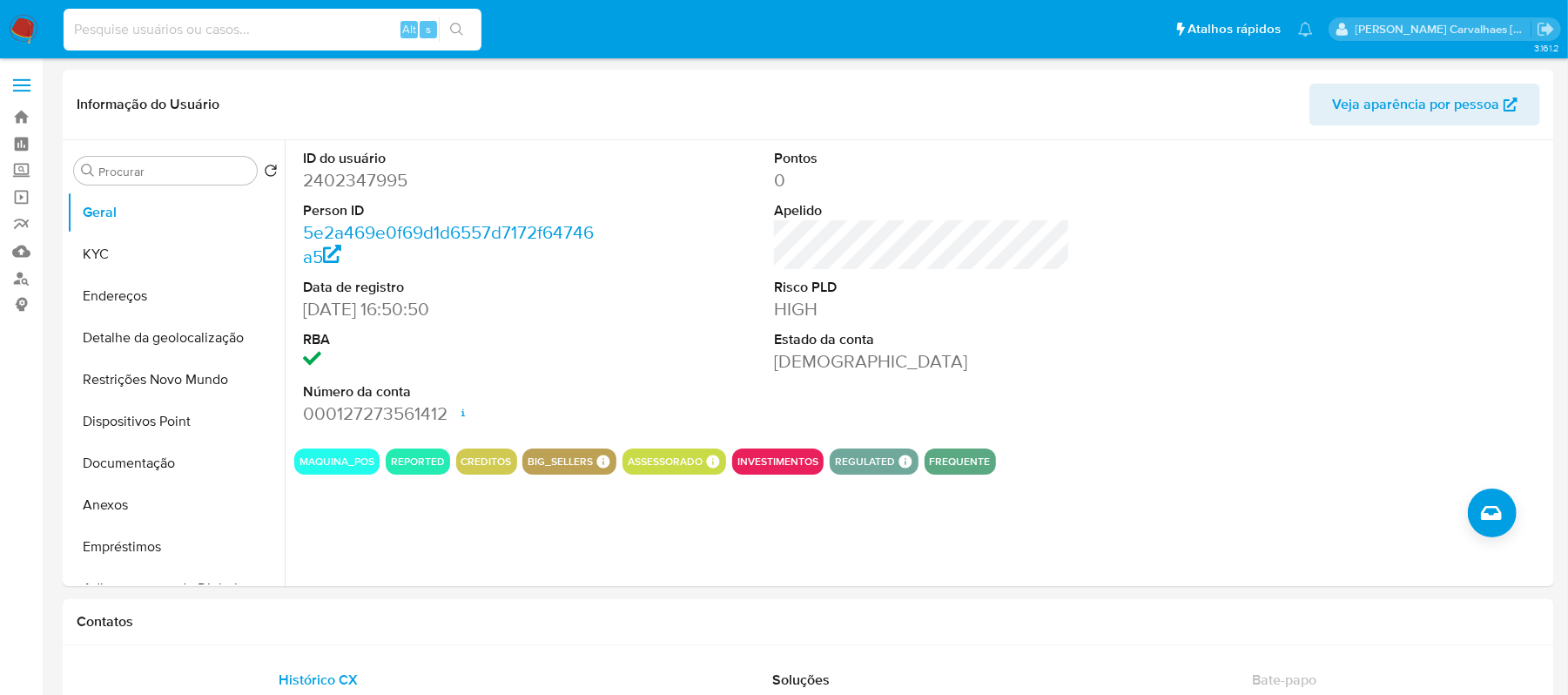
click at [244, 19] on input at bounding box center [272, 29] width 418 height 23
paste input "1680894757"
type input "1680894757"
click at [456, 39] on button "search-icon" at bounding box center [457, 29] width 36 height 25
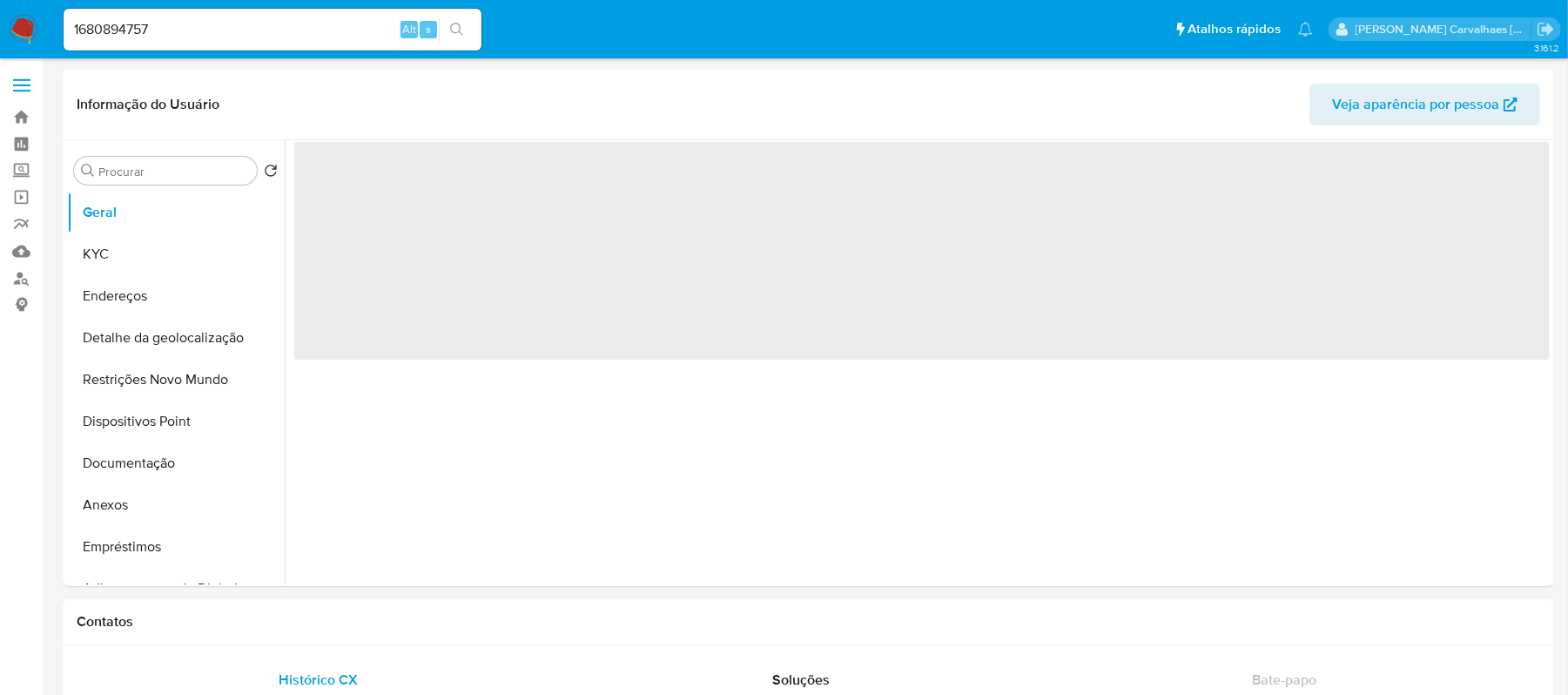
select select "10"
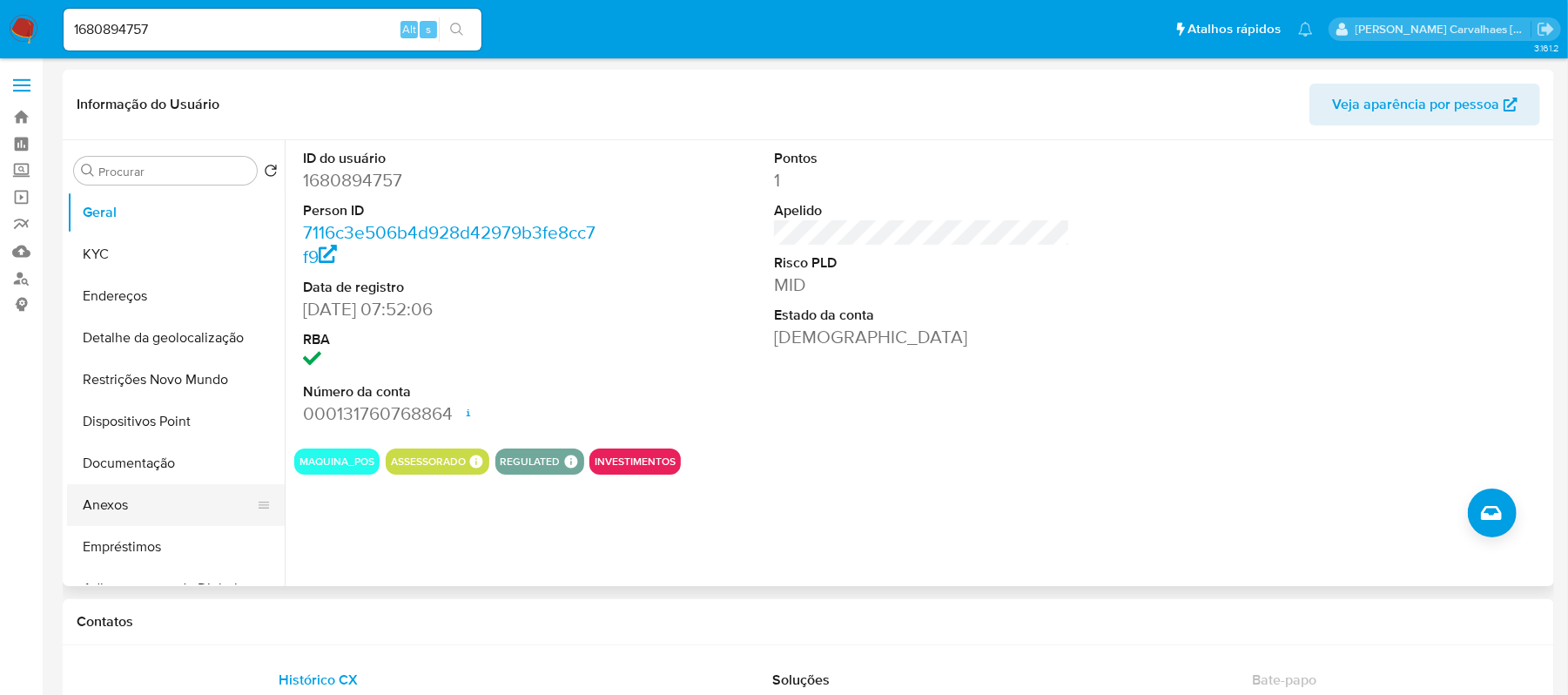
click at [136, 502] on button "Anexos" at bounding box center [169, 505] width 204 height 42
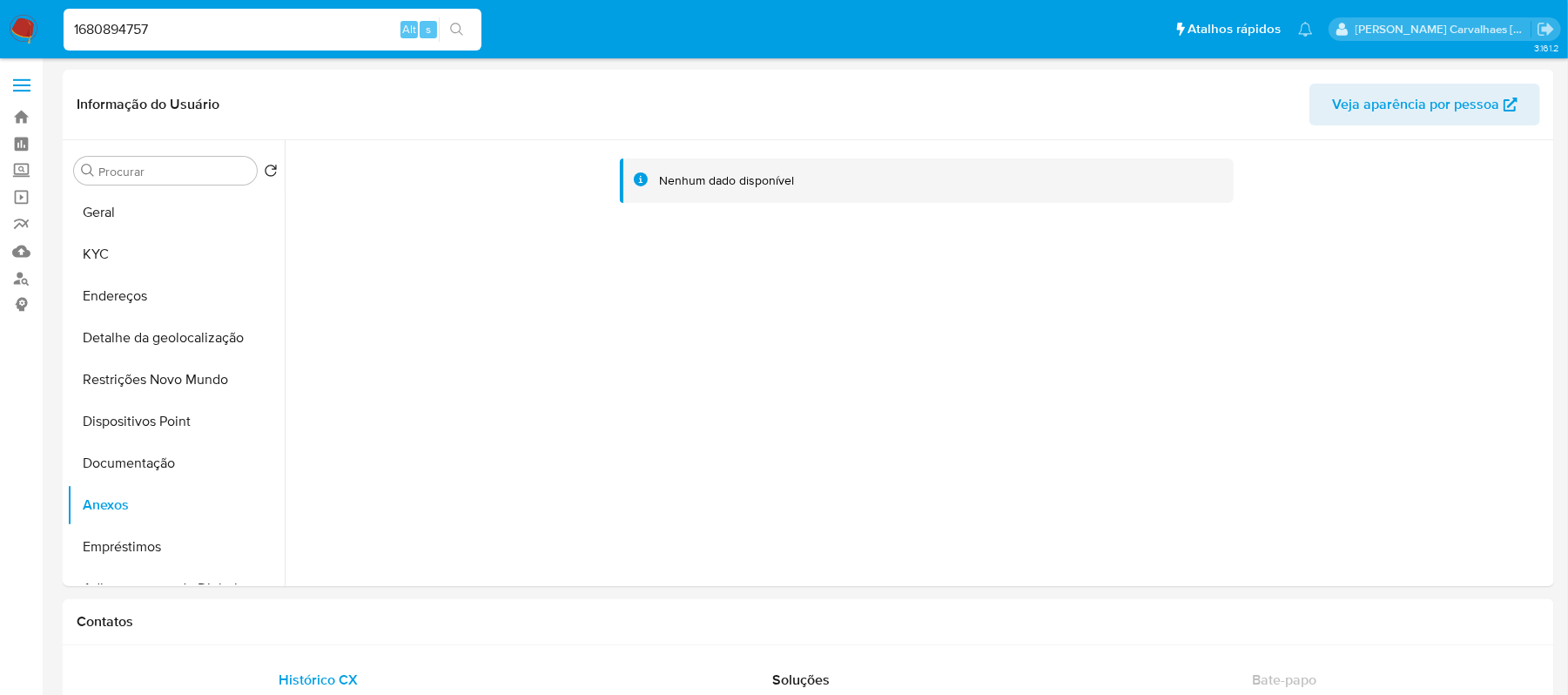
drag, startPoint x: 189, startPoint y: 33, endPoint x: -89, endPoint y: 35, distance: 278.0
paste input "2279527338"
type input "2279527338"
click at [447, 25] on button "search-icon" at bounding box center [457, 29] width 36 height 25
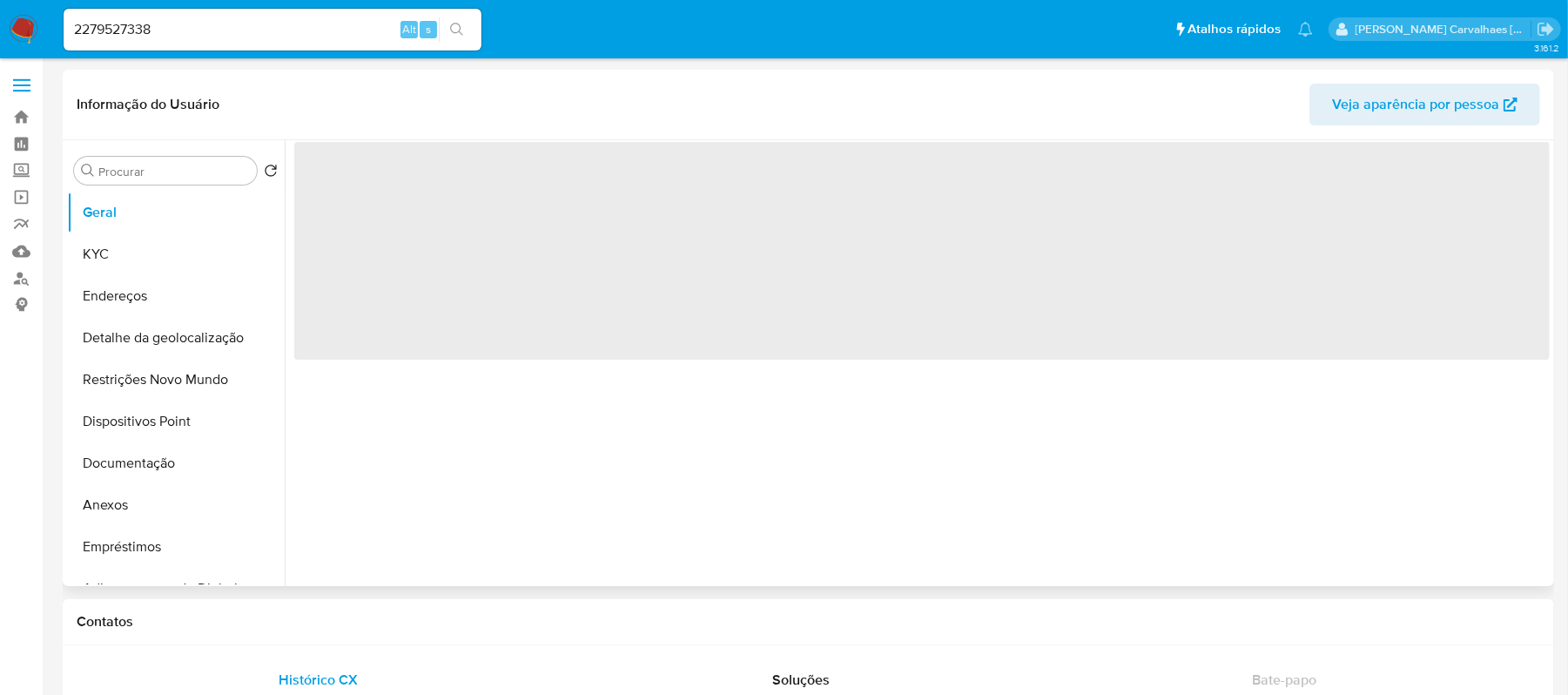
select select "10"
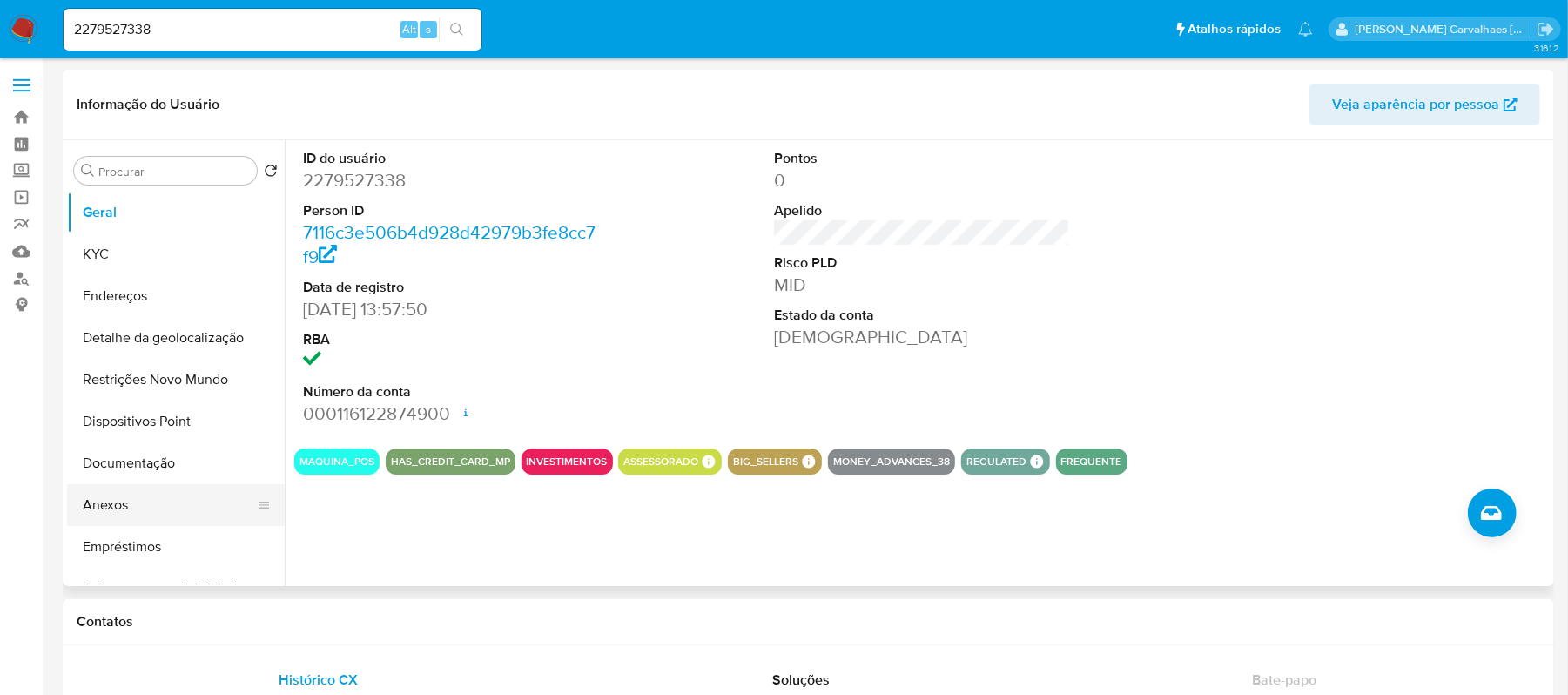
click at [151, 496] on button "Anexos" at bounding box center [169, 505] width 204 height 42
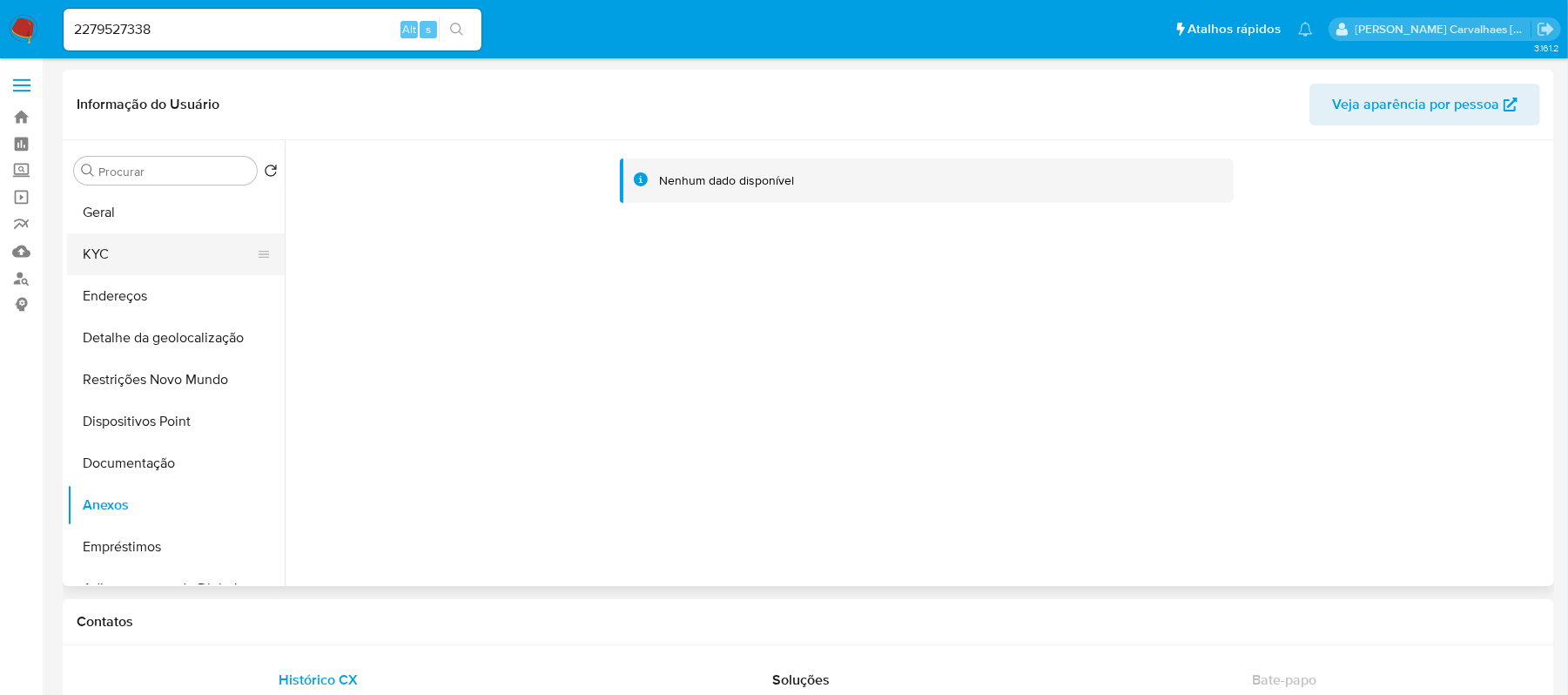
click at [129, 259] on button "KYC" at bounding box center [169, 254] width 204 height 42
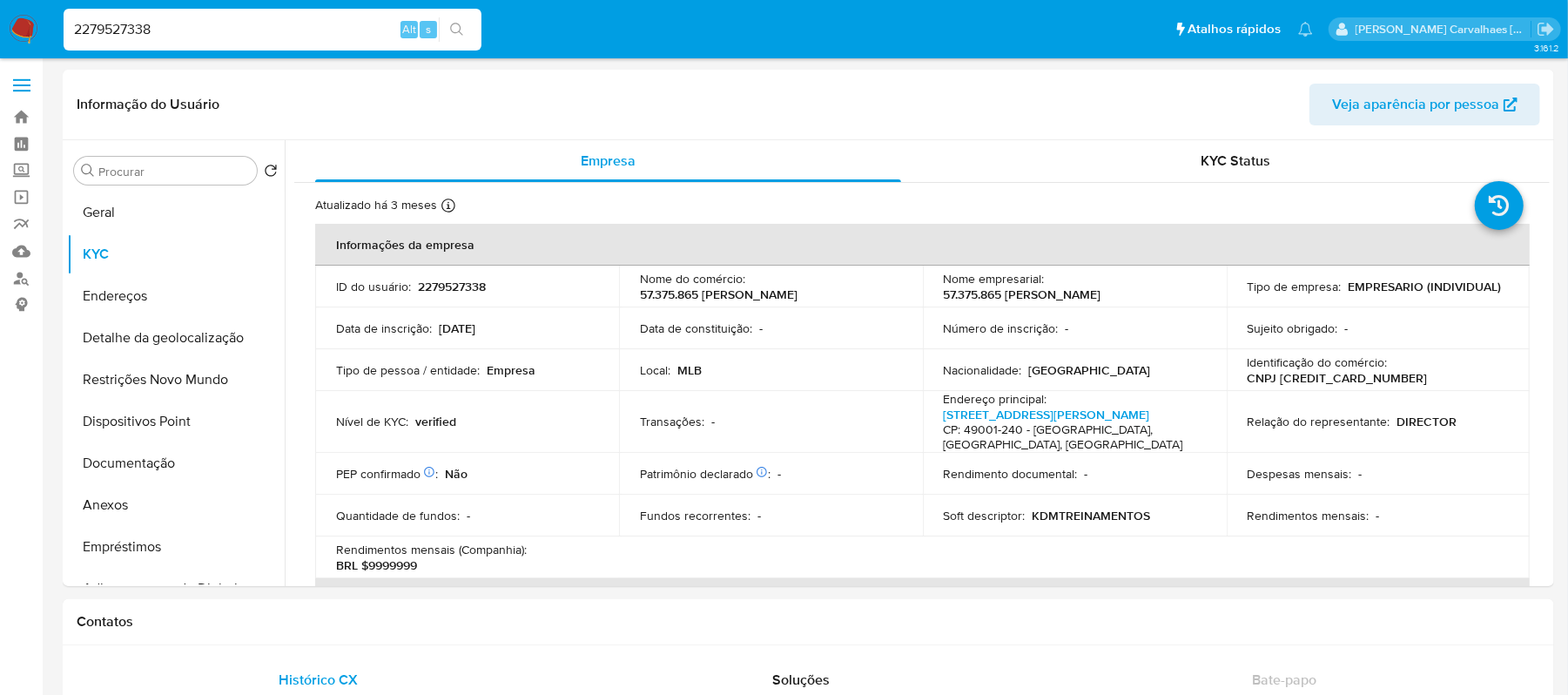
drag, startPoint x: 186, startPoint y: 31, endPoint x: 42, endPoint y: 28, distance: 144.0
click at [42, 28] on nav "Pausado Ver notificaciones 2279527338 Alt s Atalhos rápidos Presiona las siguie…" at bounding box center [784, 29] width 1568 height 59
paste input "402347995"
type input "2402347995"
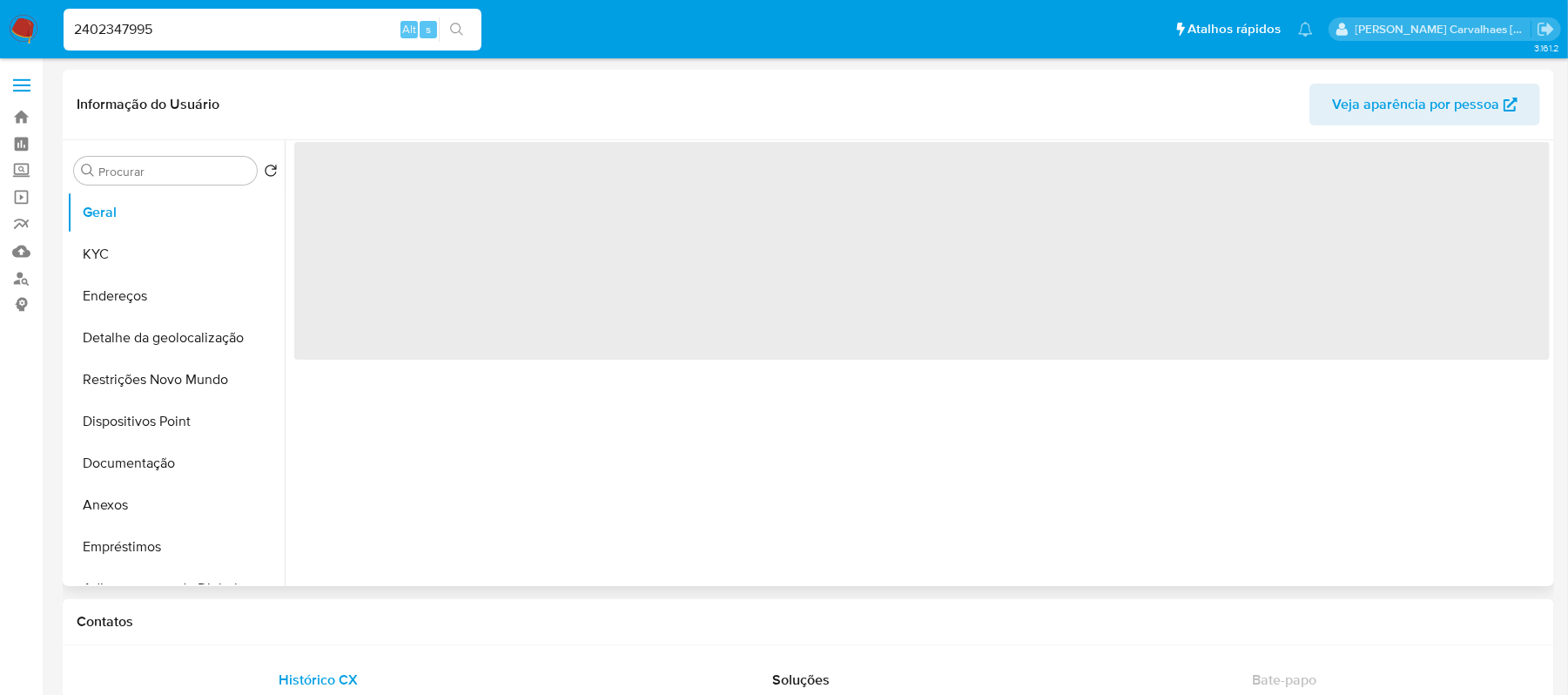
select select "10"
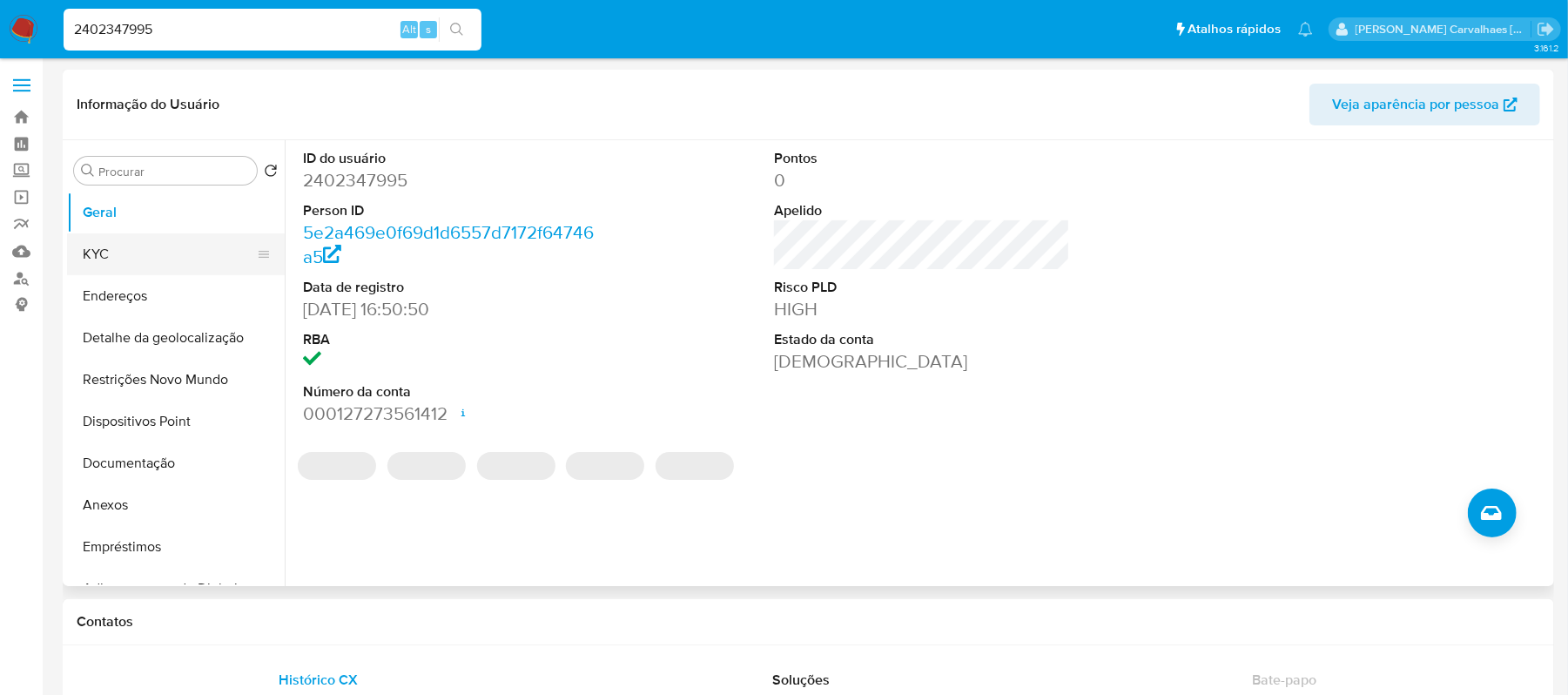
click at [151, 264] on button "KYC" at bounding box center [169, 254] width 204 height 42
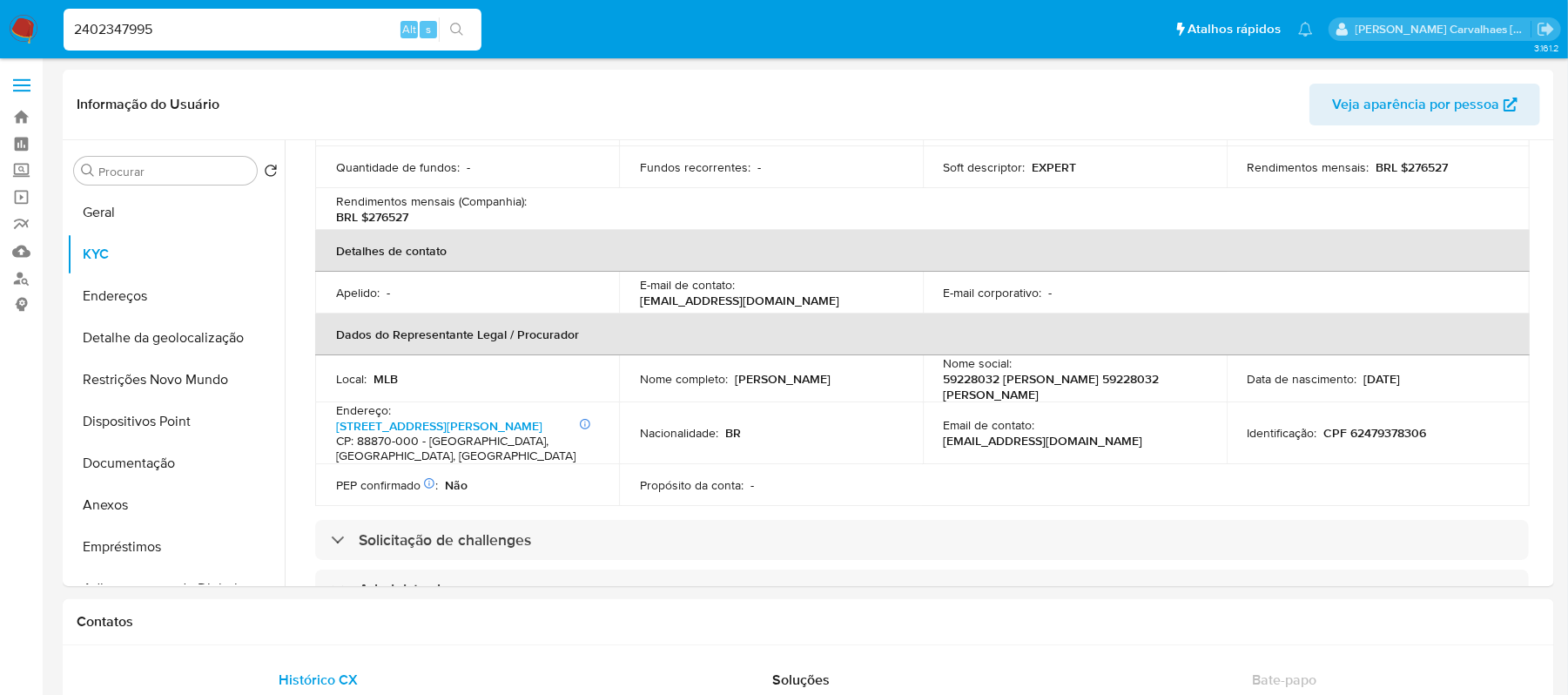
scroll to position [697, 0]
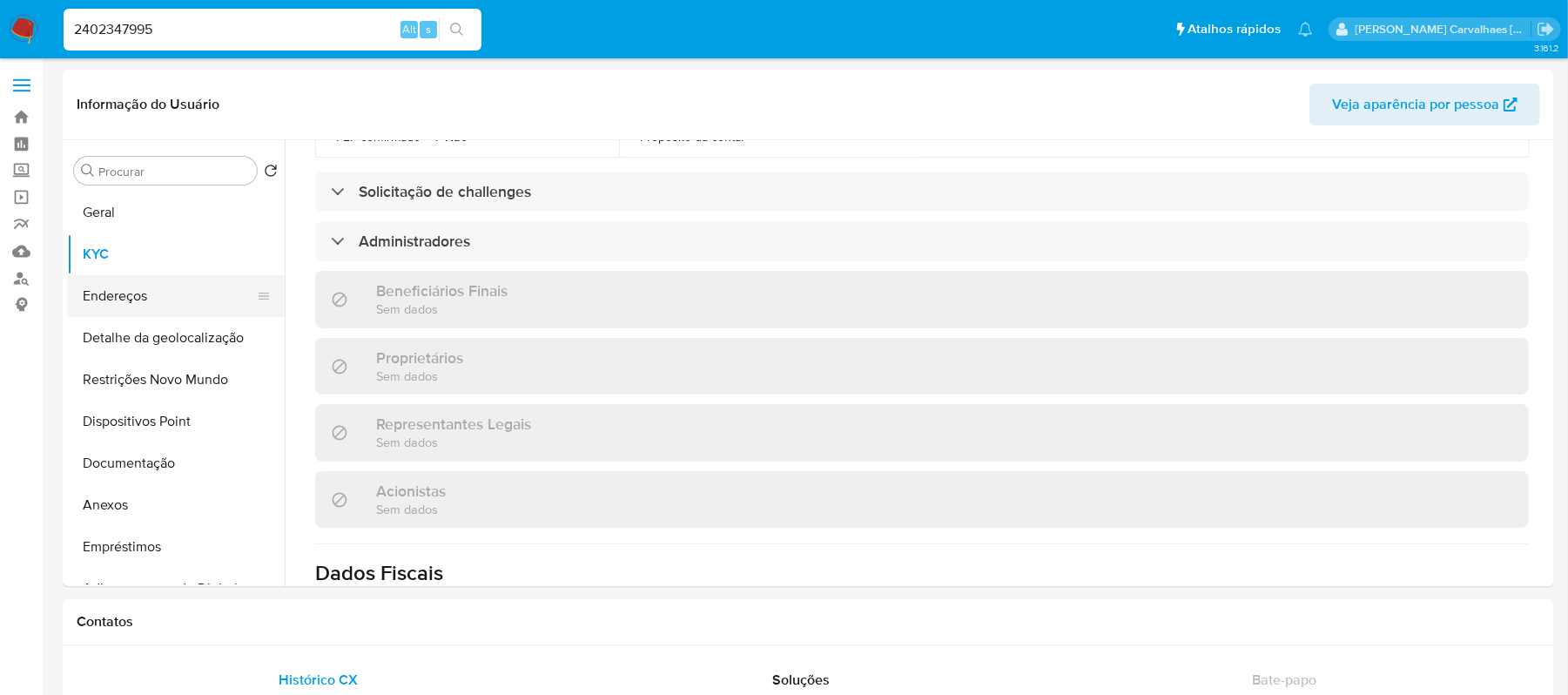
click at [120, 297] on button "Endereços" at bounding box center [169, 296] width 204 height 42
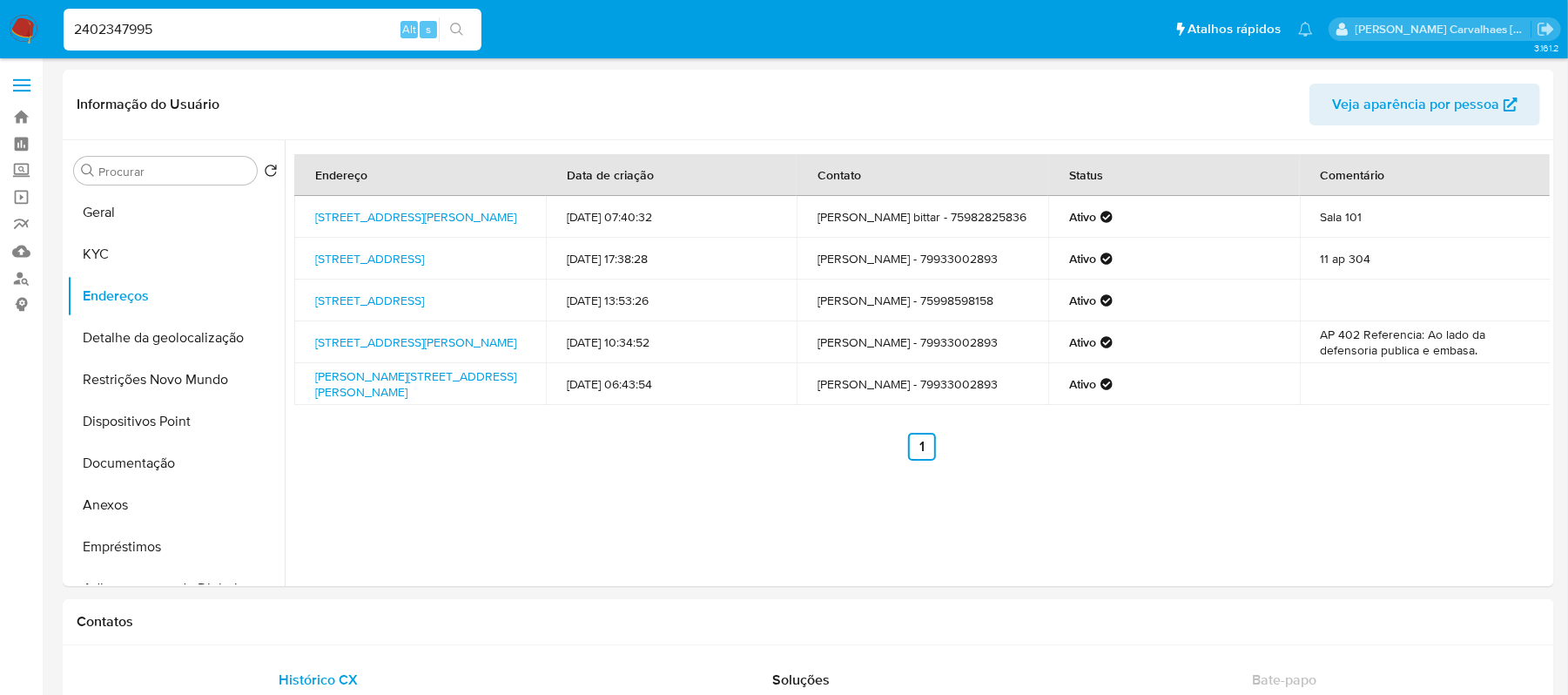
drag, startPoint x: 178, startPoint y: 28, endPoint x: -21, endPoint y: 36, distance: 199.2
paste input "Ultra Treinamentos PAI"
type input "Ultra Treinamentos PAI"
click at [472, 21] on button "search-icon" at bounding box center [457, 29] width 36 height 25
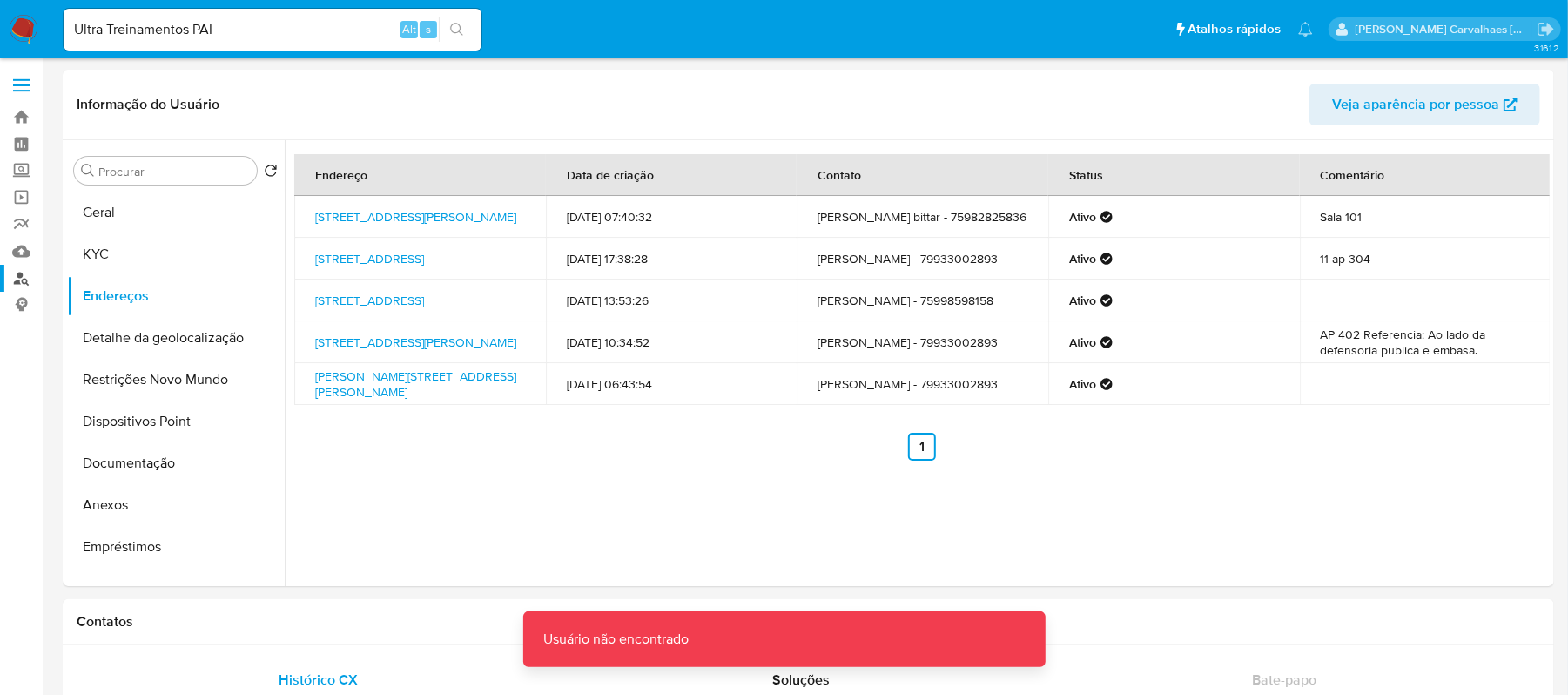
click at [17, 274] on link "Localizador de pessoas" at bounding box center [104, 278] width 208 height 27
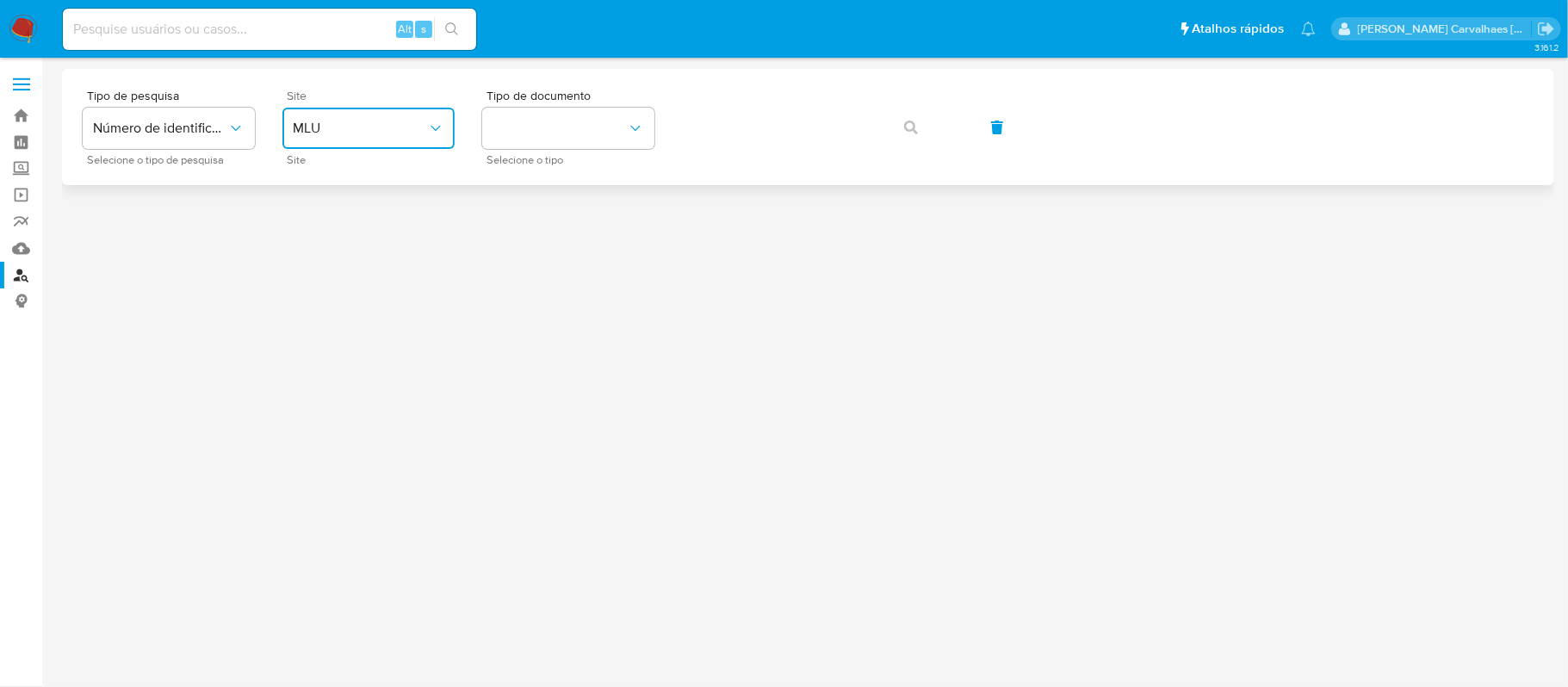
click at [417, 128] on span "MLU" at bounding box center [360, 128] width 134 height 17
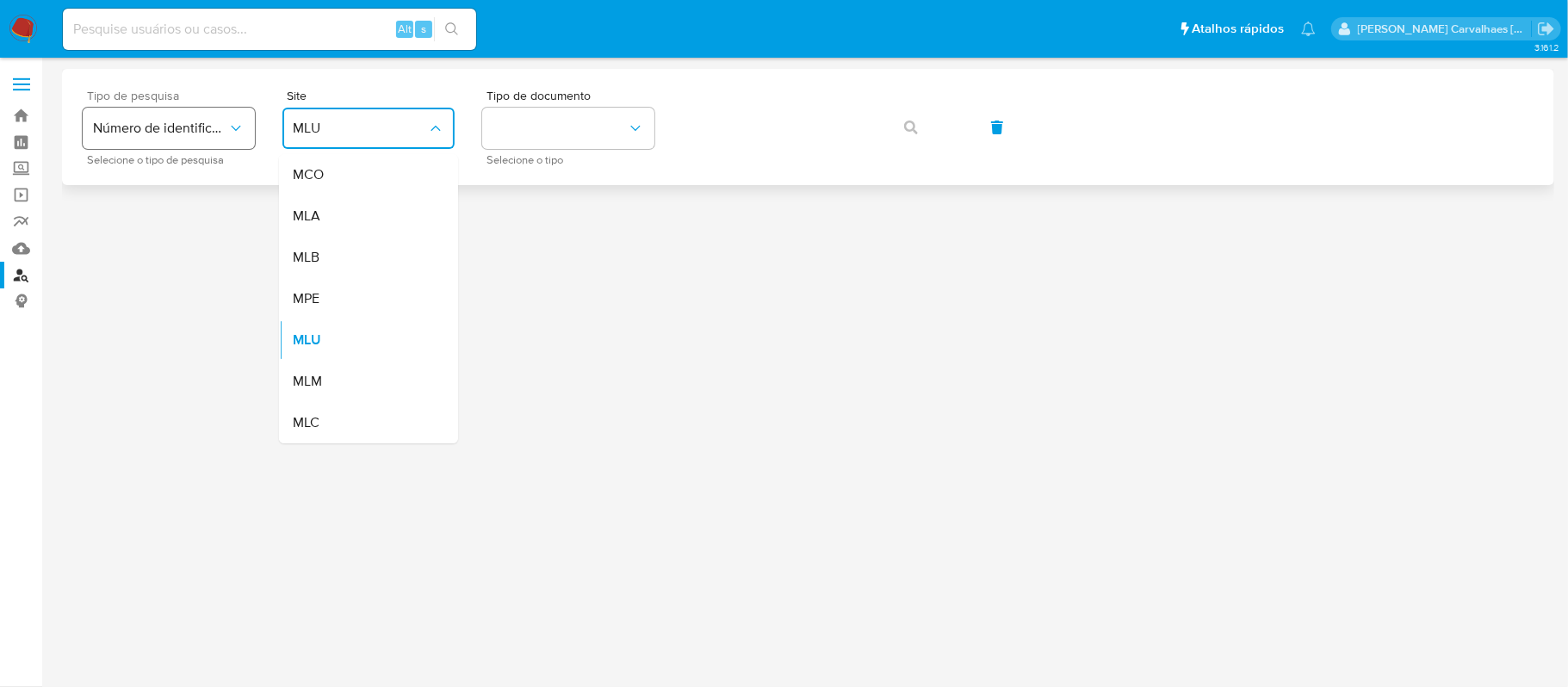
click at [221, 132] on span "Número de identificação" at bounding box center [161, 128] width 134 height 17
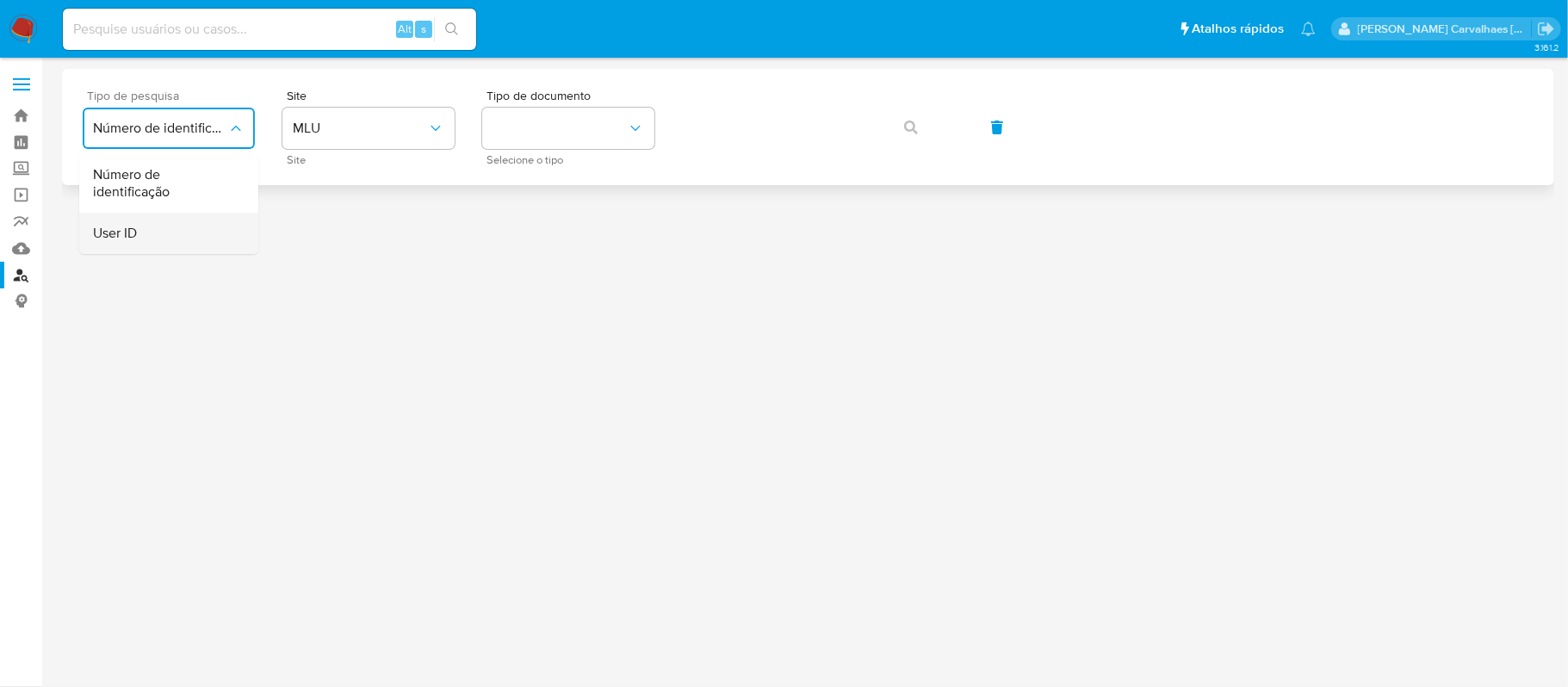
click at [159, 234] on div "User ID" at bounding box center [163, 233] width 141 height 41
click at [910, 135] on span "button" at bounding box center [910, 127] width 14 height 38
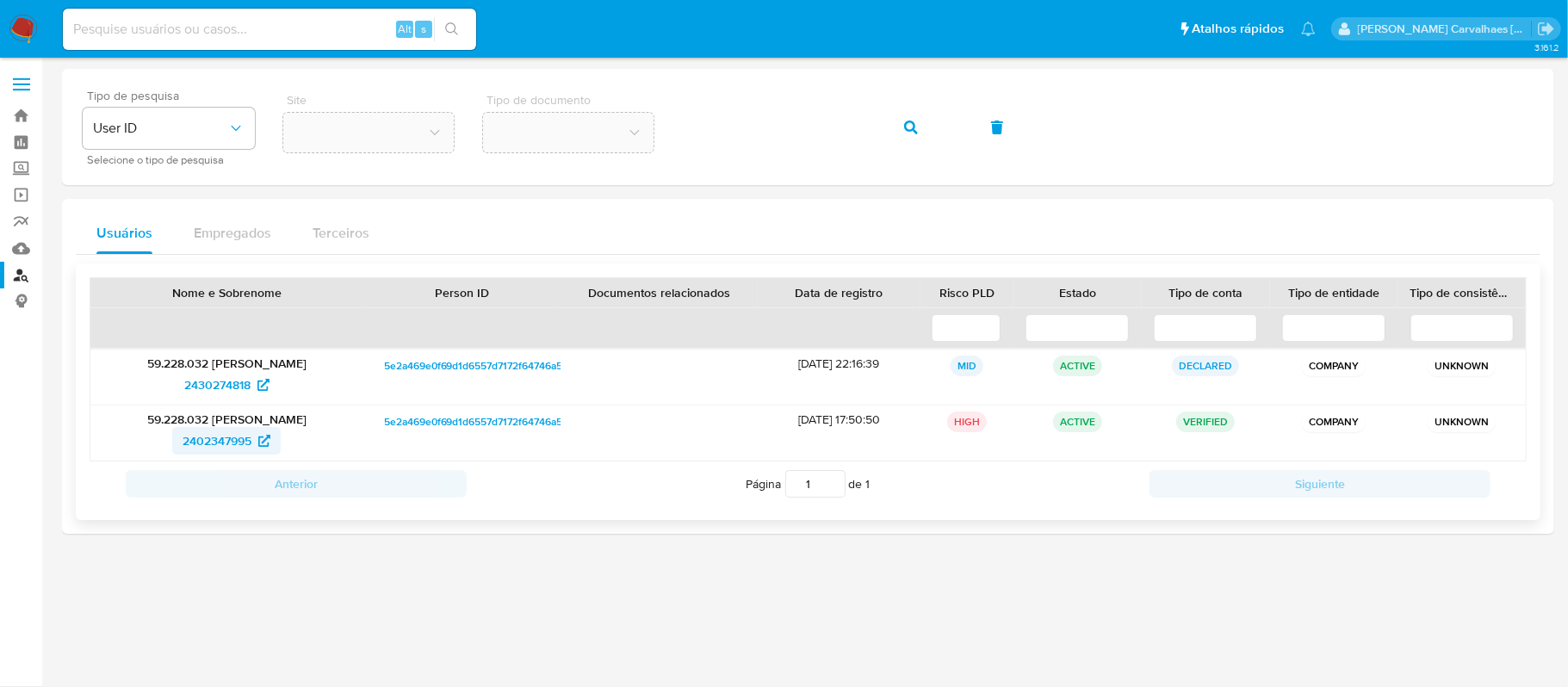
click at [231, 439] on span "2402347995" at bounding box center [217, 441] width 69 height 28
click at [208, 384] on span "2430274818" at bounding box center [217, 386] width 66 height 28
click at [231, 438] on span "2402347995" at bounding box center [217, 441] width 69 height 28
click at [216, 31] on input at bounding box center [269, 29] width 413 height 22
paste input "9SM2YX9vgFGH7TxWLkz4qFth"
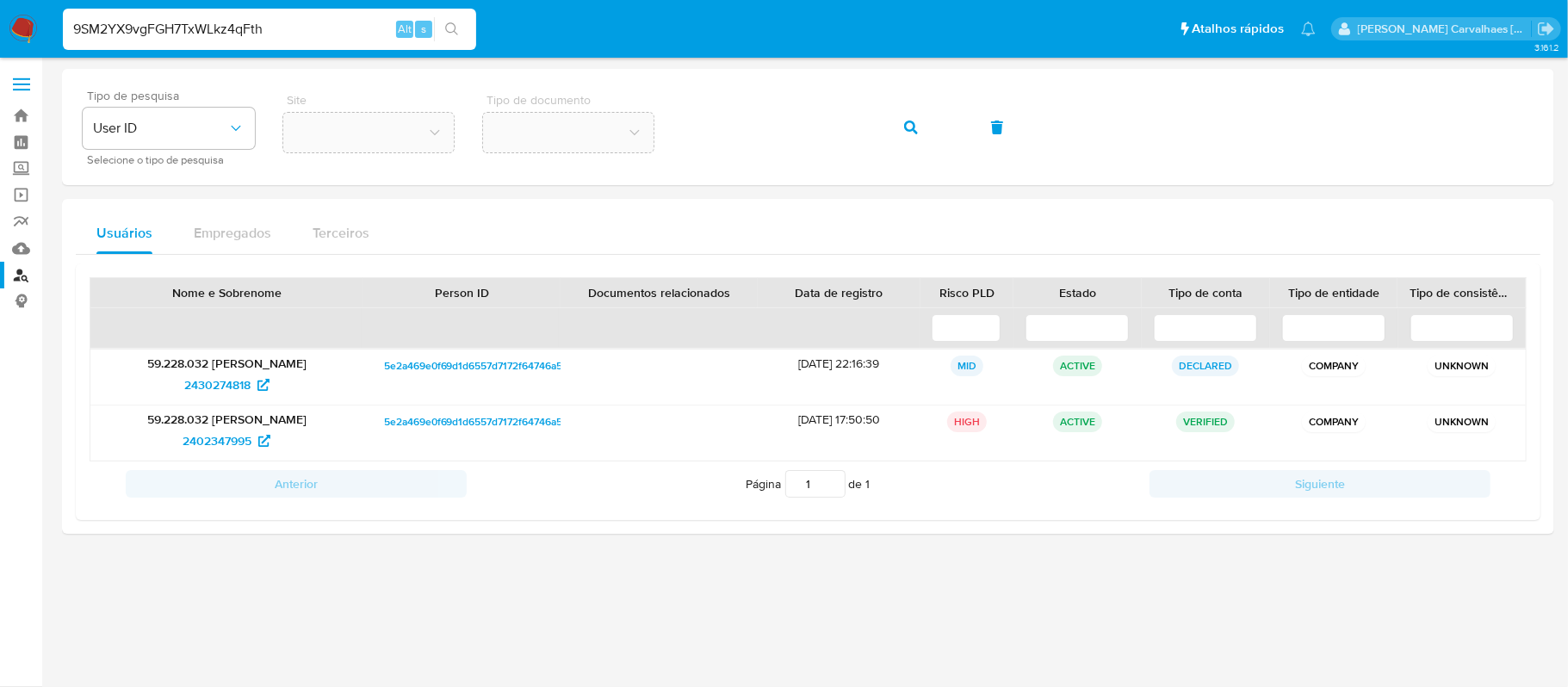
type input "9SM2YX9vgFGH7TxWLkz4qFth"
click at [465, 24] on button "search-icon" at bounding box center [452, 29] width 35 height 24
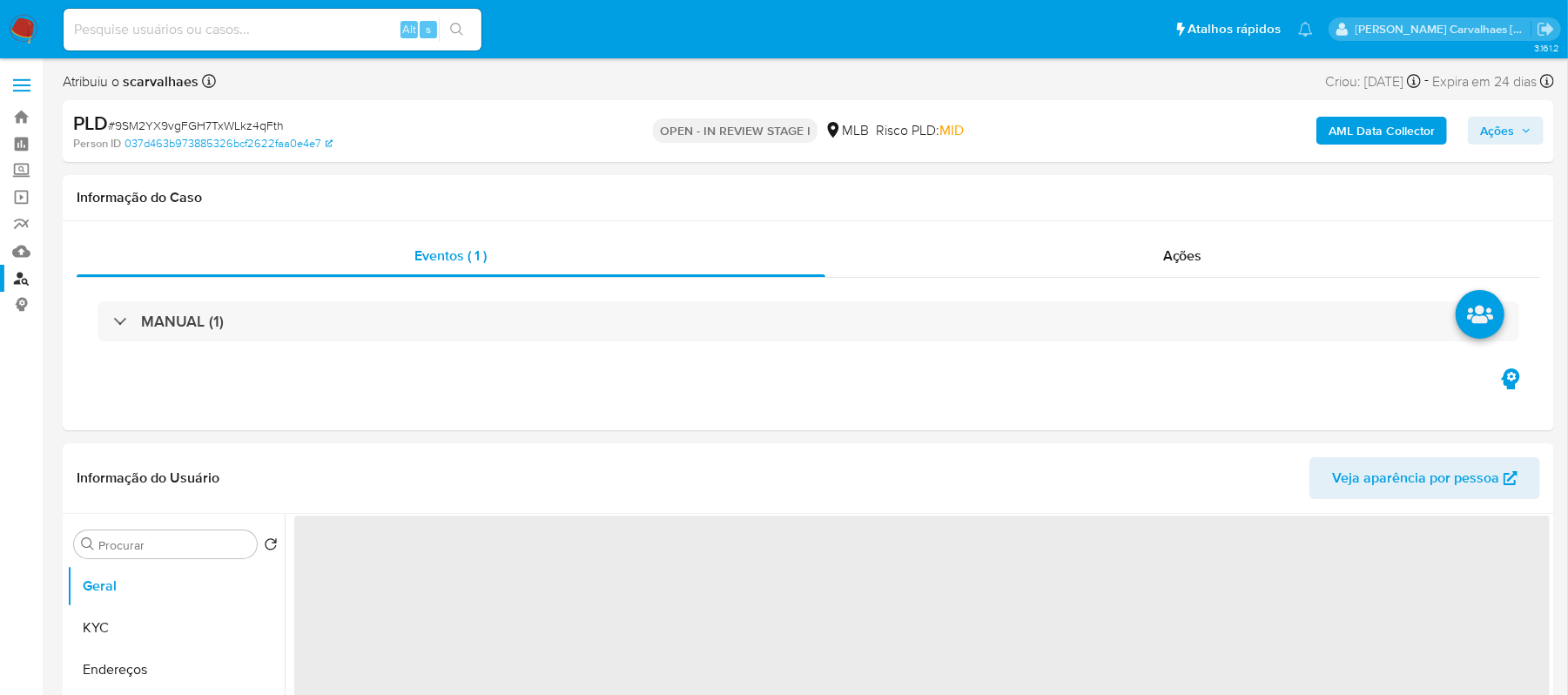
select select "10"
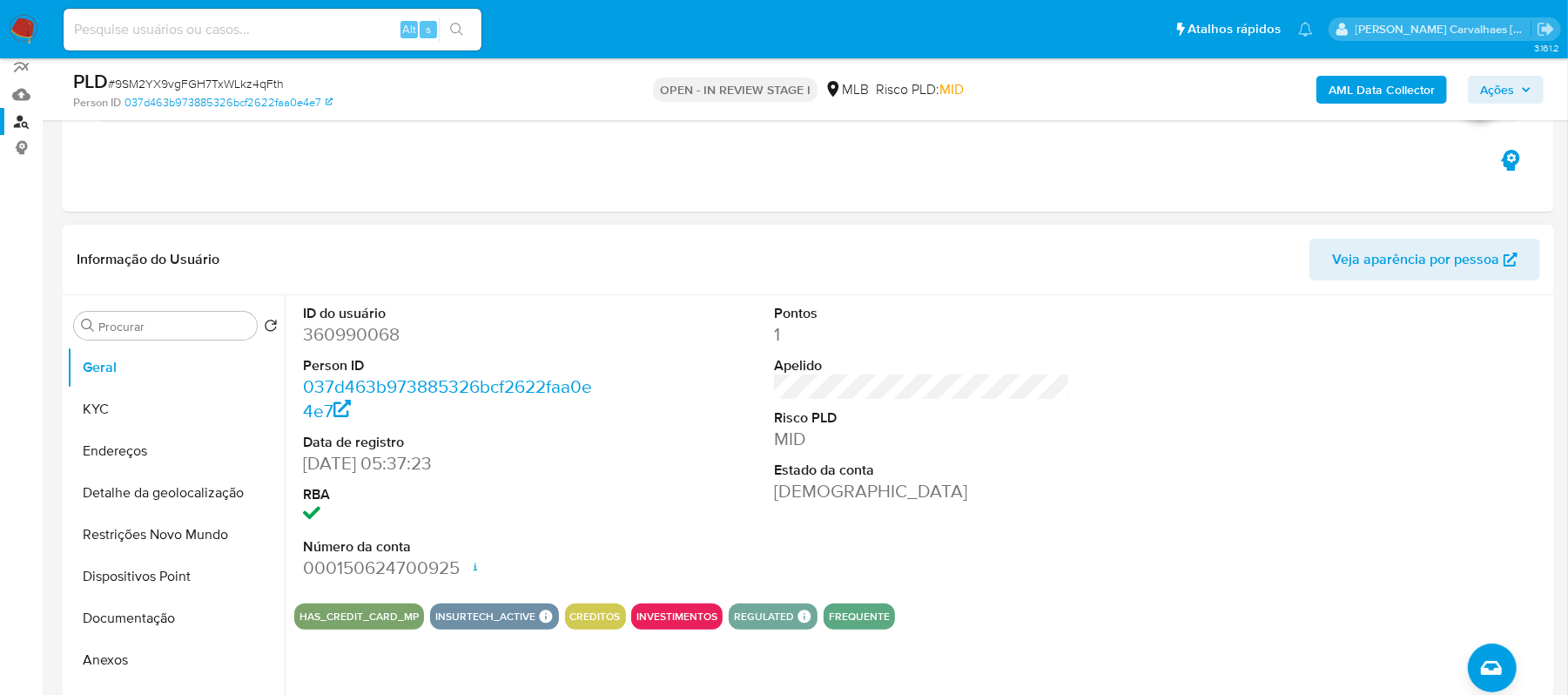
scroll to position [116, 0]
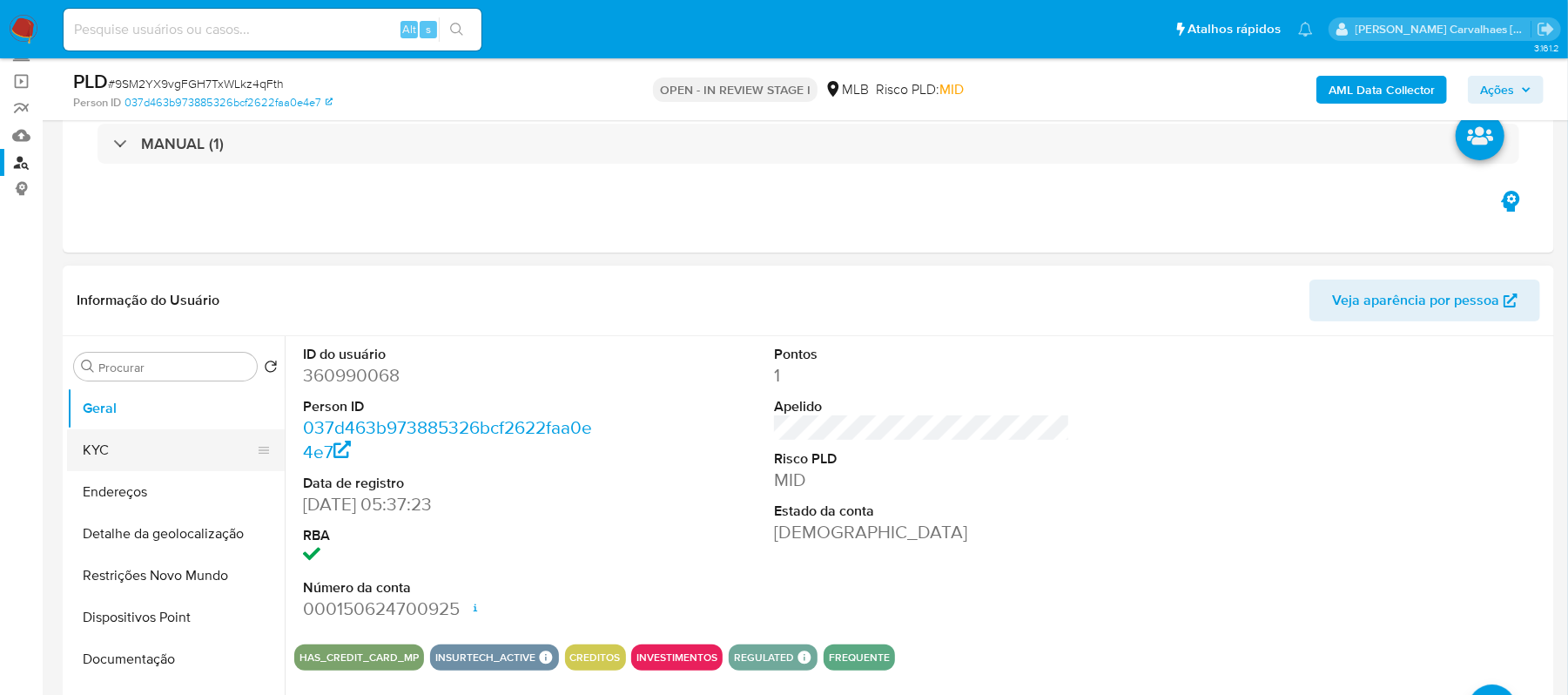
drag, startPoint x: 110, startPoint y: 456, endPoint x: 154, endPoint y: 456, distance: 44.0
click at [111, 456] on button "KYC" at bounding box center [169, 450] width 204 height 42
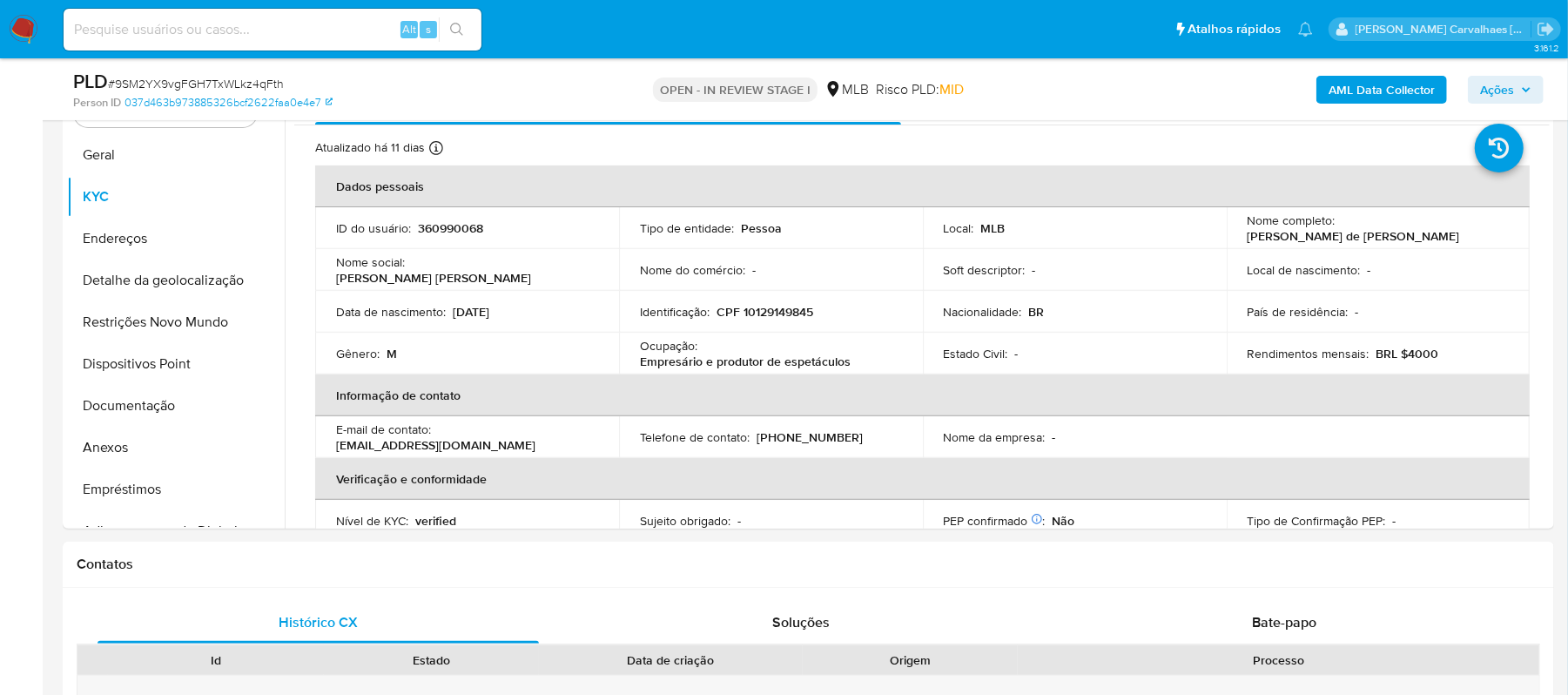
scroll to position [398, 0]
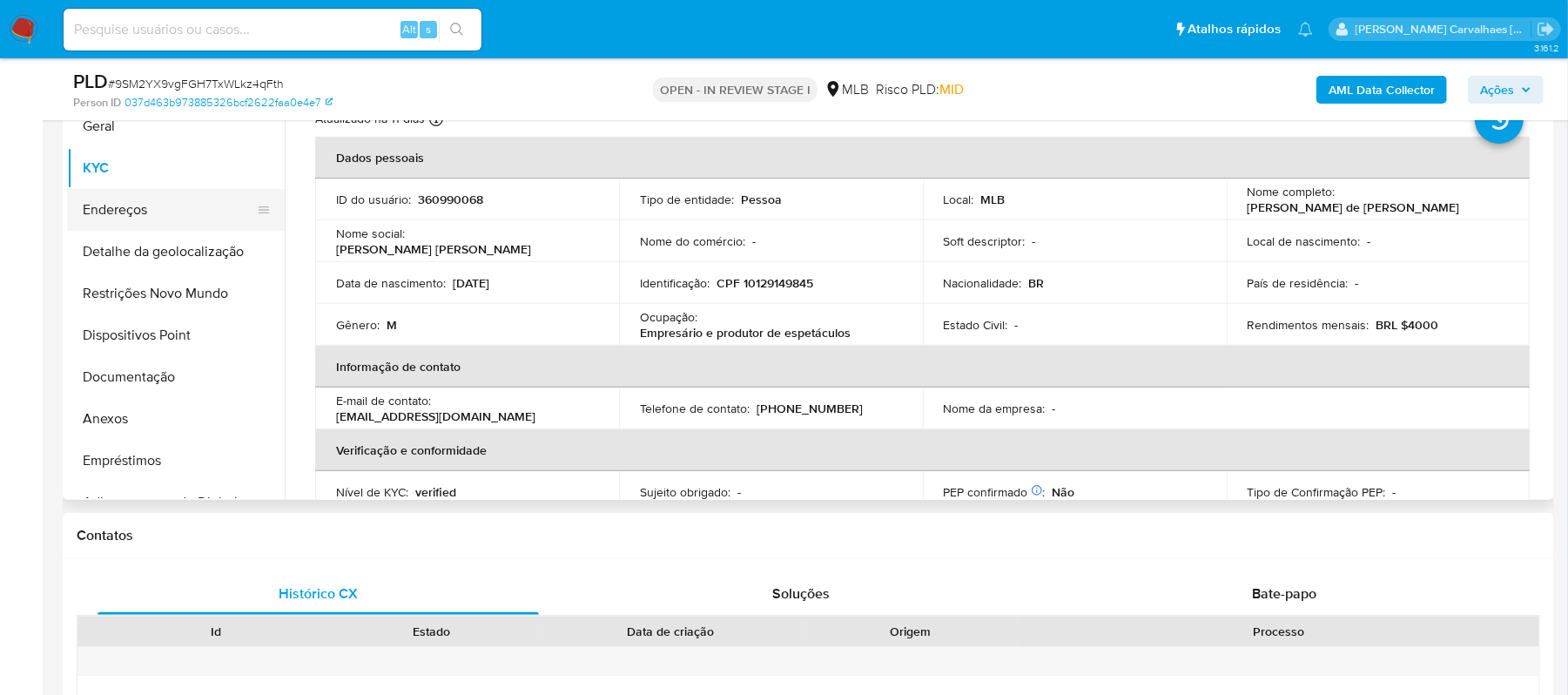
click at [157, 204] on button "Endereços" at bounding box center [169, 210] width 204 height 42
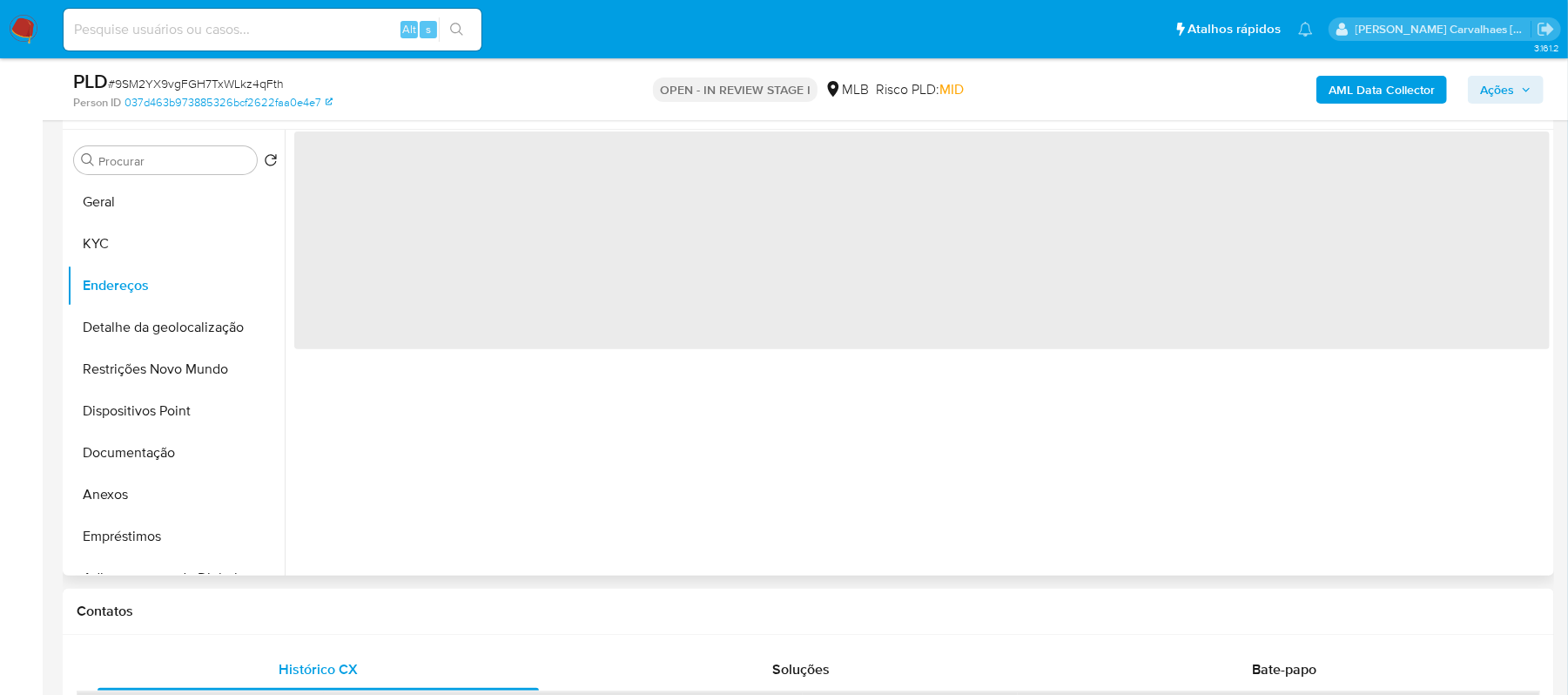
scroll to position [282, 0]
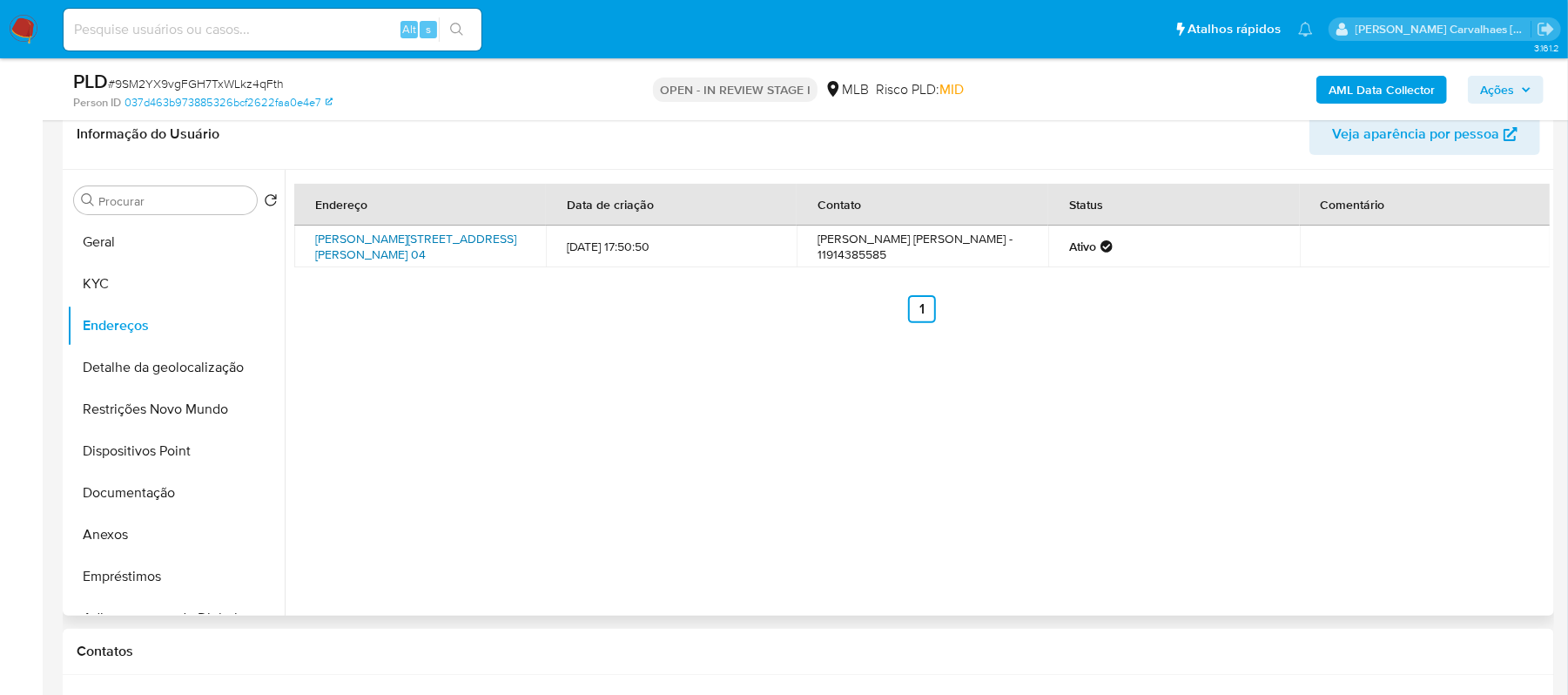
click at [416, 238] on link "[PERSON_NAME][STREET_ADDRESS][PERSON_NAME] 04" at bounding box center [415, 246] width 201 height 33
click at [163, 373] on button "Detalhe da geolocalização" at bounding box center [169, 367] width 204 height 42
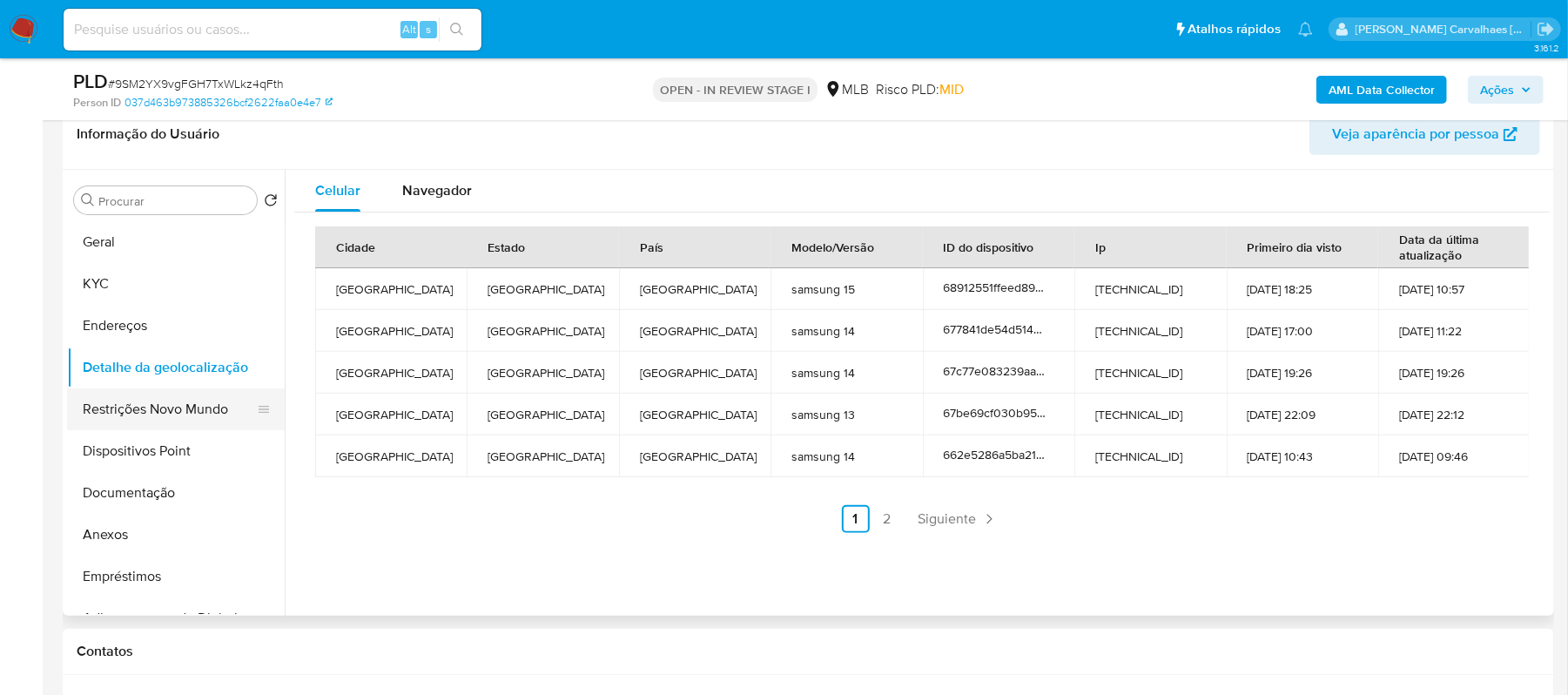
click at [181, 409] on button "Restrições Novo Mundo" at bounding box center [169, 409] width 204 height 42
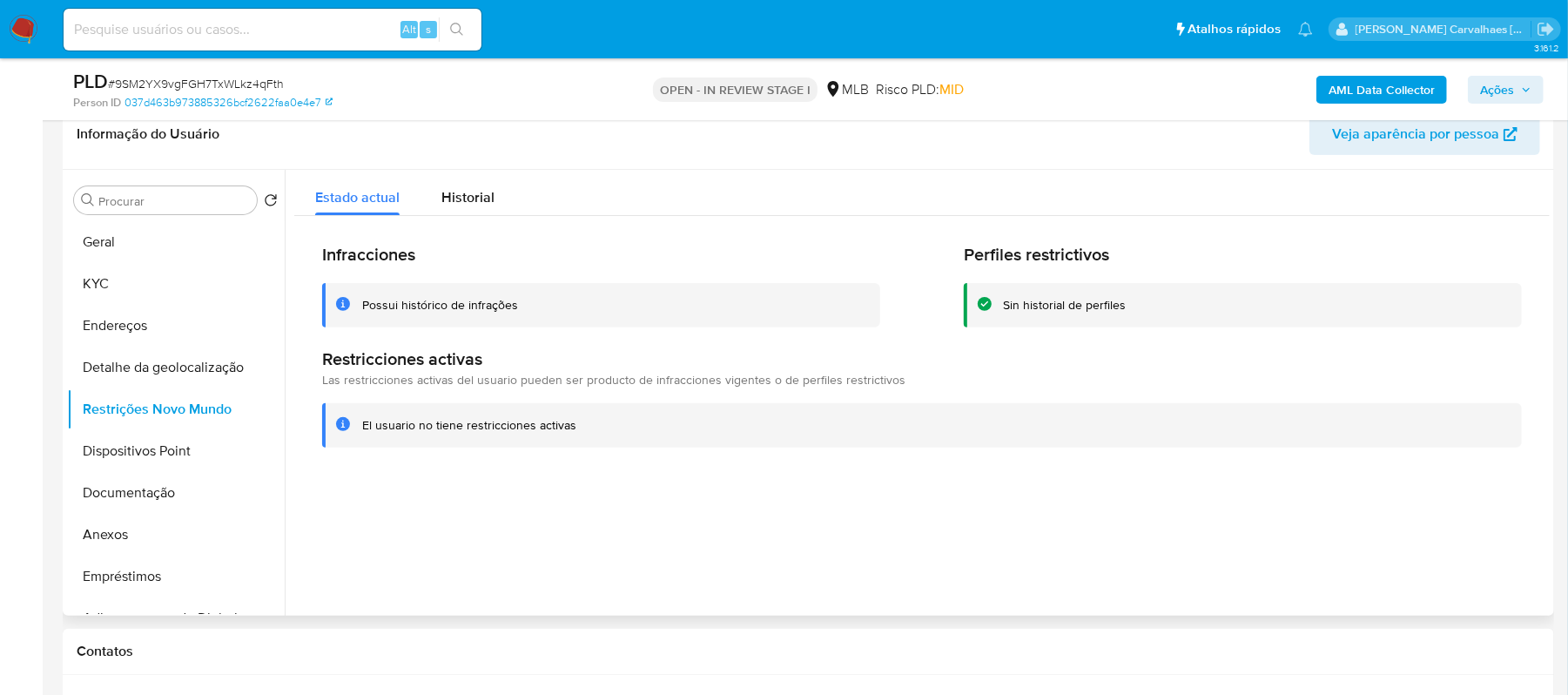
drag, startPoint x: 359, startPoint y: 422, endPoint x: 576, endPoint y: 427, distance: 217.1
click at [576, 427] on div "El usuario no tiene restricciones activas" at bounding box center [921, 425] width 1200 height 44
drag, startPoint x: 163, startPoint y: 453, endPoint x: 4, endPoint y: 496, distance: 164.7
click at [163, 453] on button "Dispositivos Point" at bounding box center [176, 451] width 218 height 42
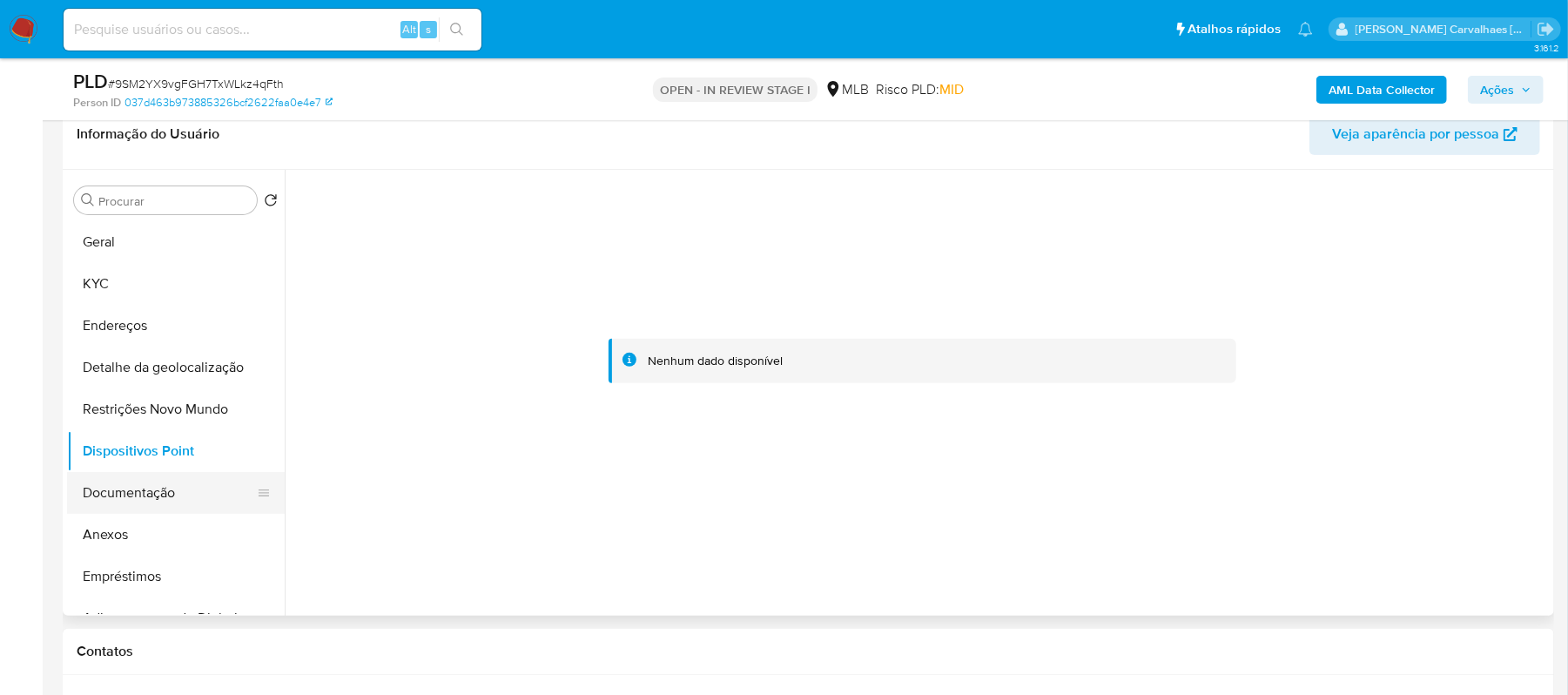
click at [175, 488] on button "Documentação" at bounding box center [169, 493] width 204 height 42
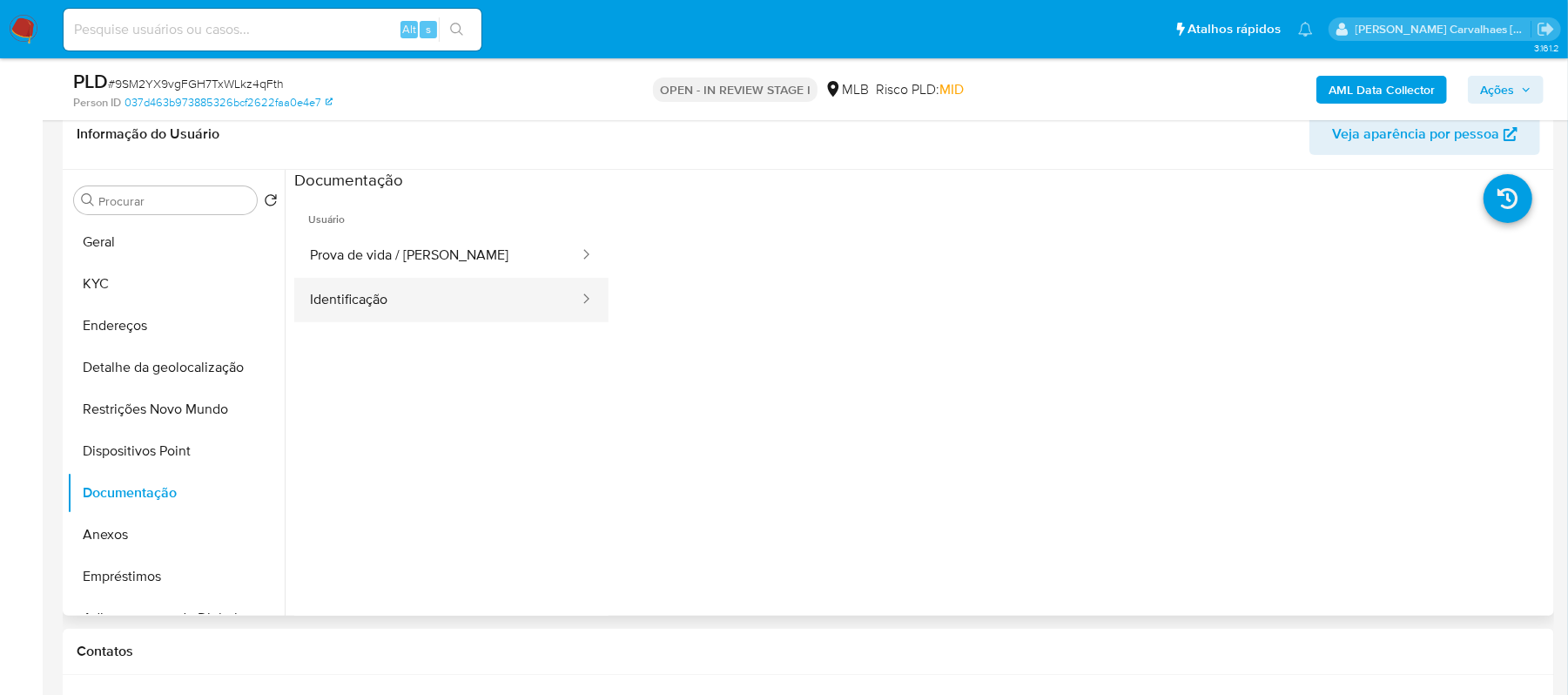
click at [420, 310] on button "Identificação" at bounding box center [437, 299] width 286 height 44
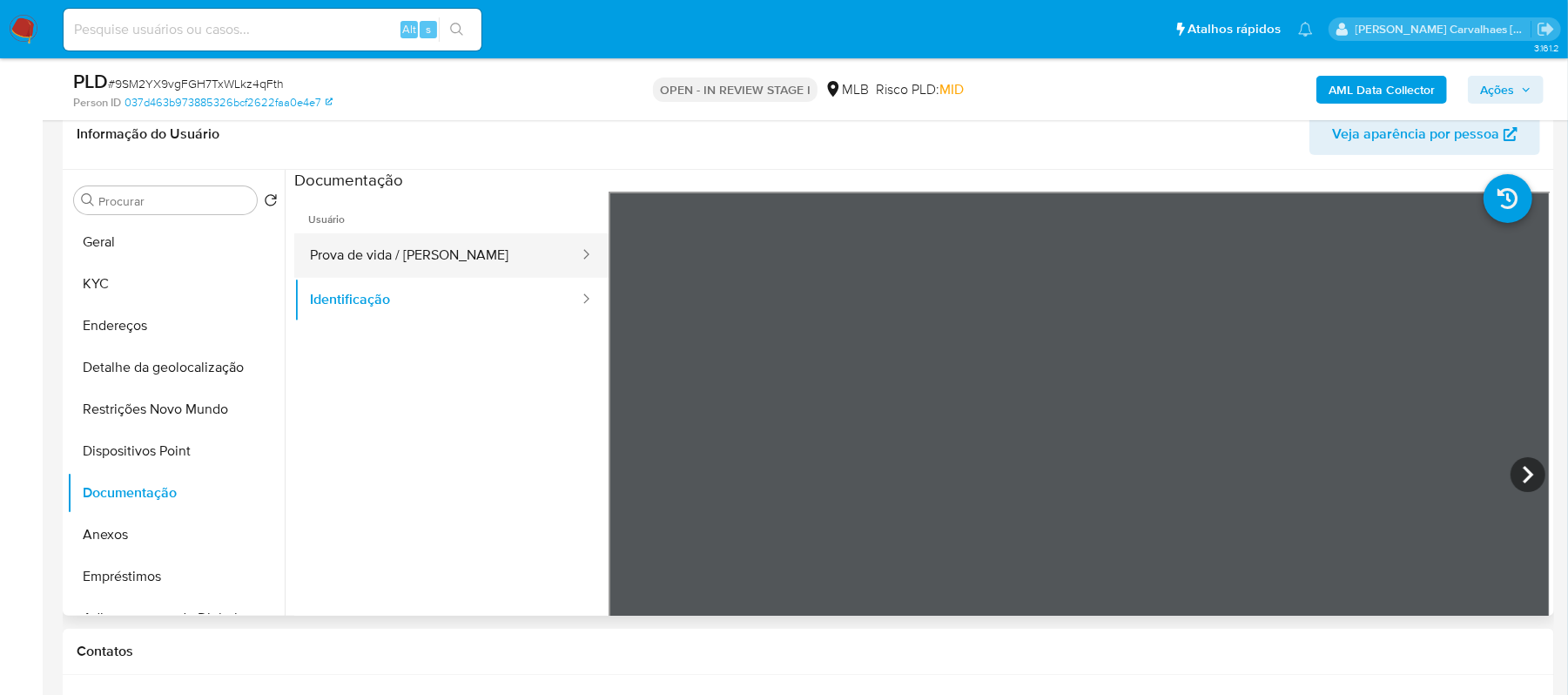
click at [433, 245] on button "Prova de vida / Selfie" at bounding box center [437, 255] width 286 height 44
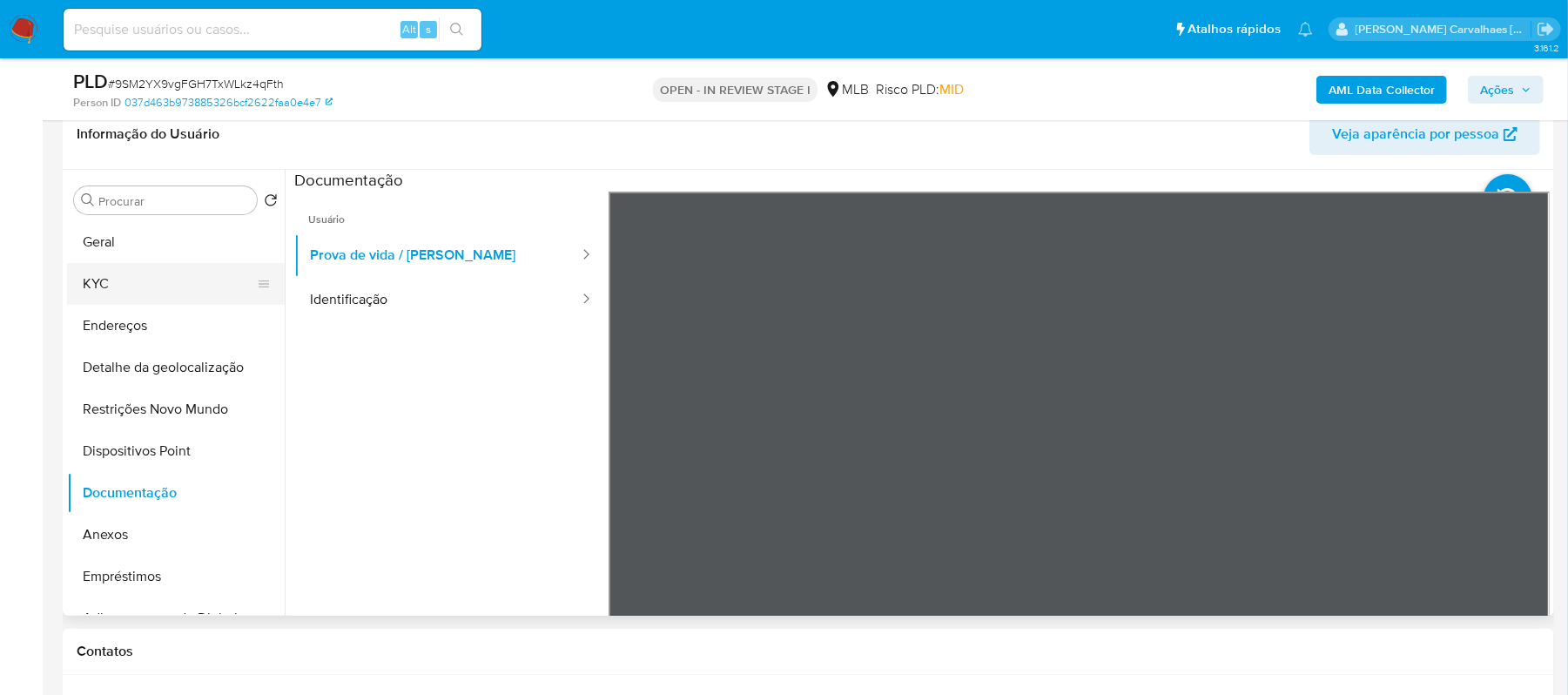
click at [153, 279] on button "KYC" at bounding box center [169, 284] width 204 height 42
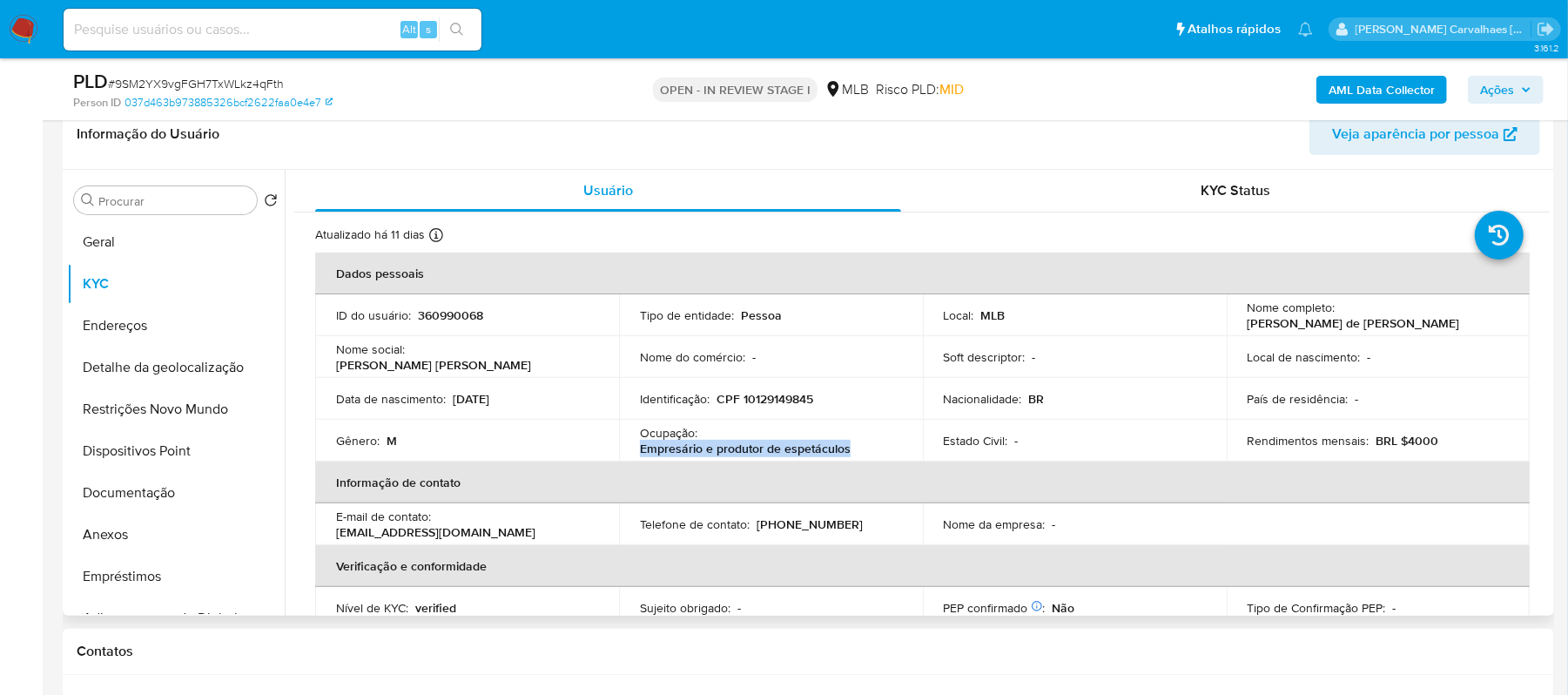
drag, startPoint x: 638, startPoint y: 449, endPoint x: 847, endPoint y: 450, distance: 209.0
click at [847, 450] on div "Ocupação : Empresário e produtor de espetáculos" at bounding box center [771, 440] width 262 height 31
copy p "Empresário e produtor de espetáculos"
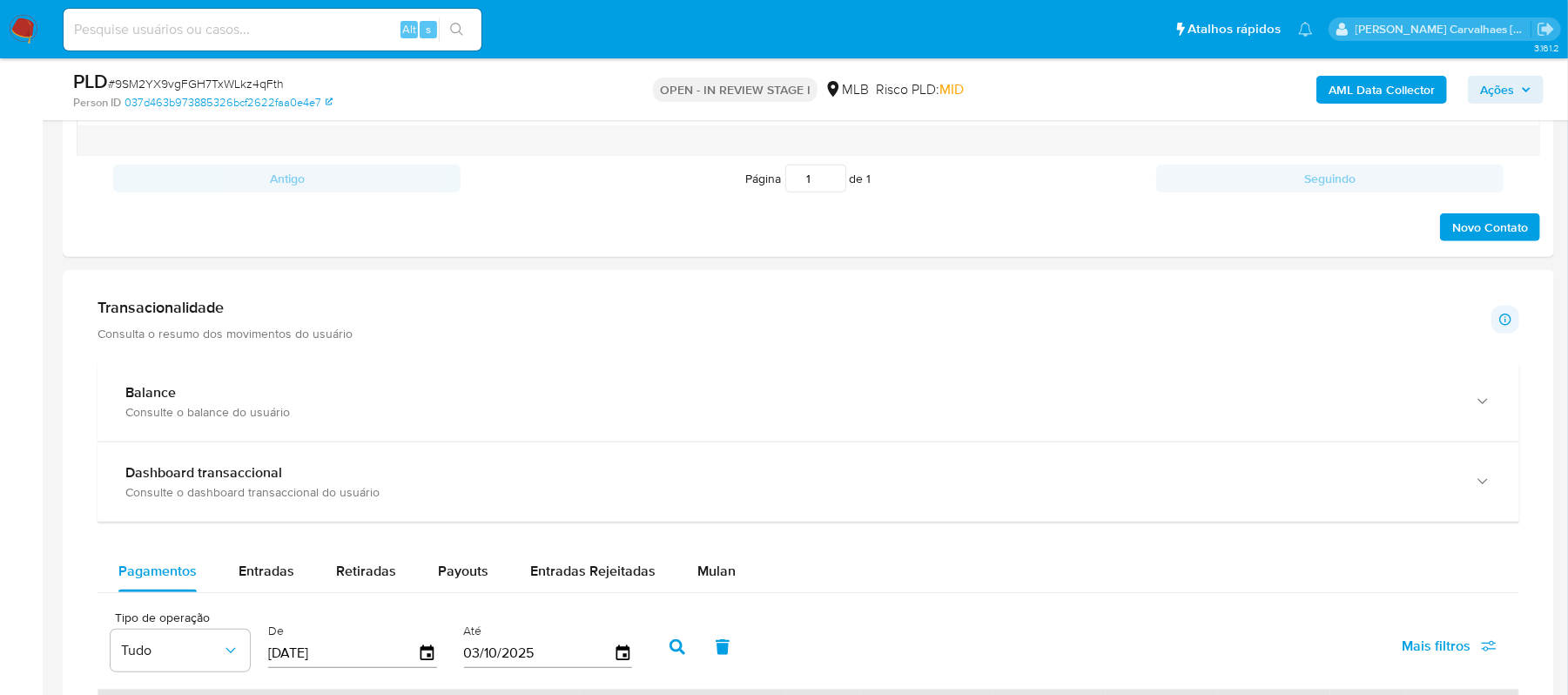
scroll to position [1328, 0]
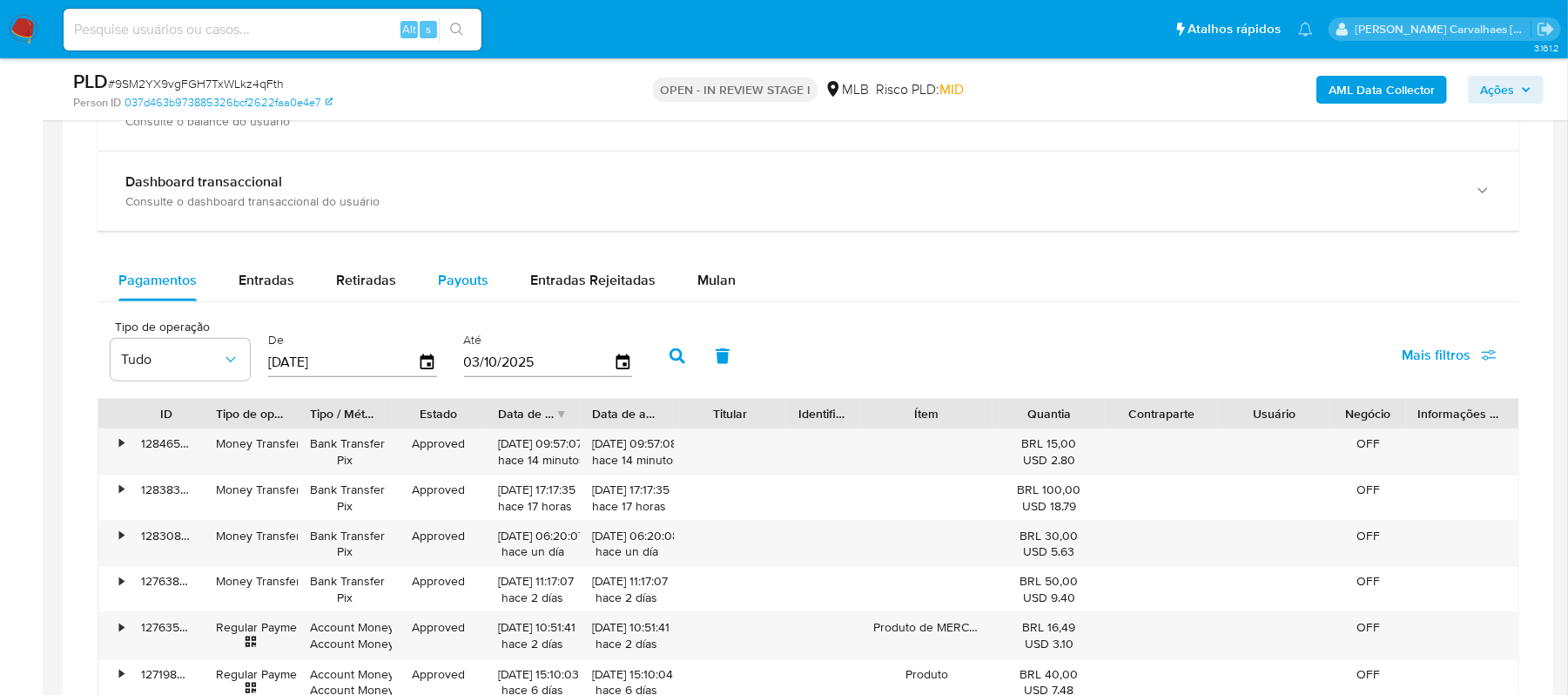
click at [450, 274] on div "Payouts" at bounding box center [463, 280] width 50 height 42
select select "10"
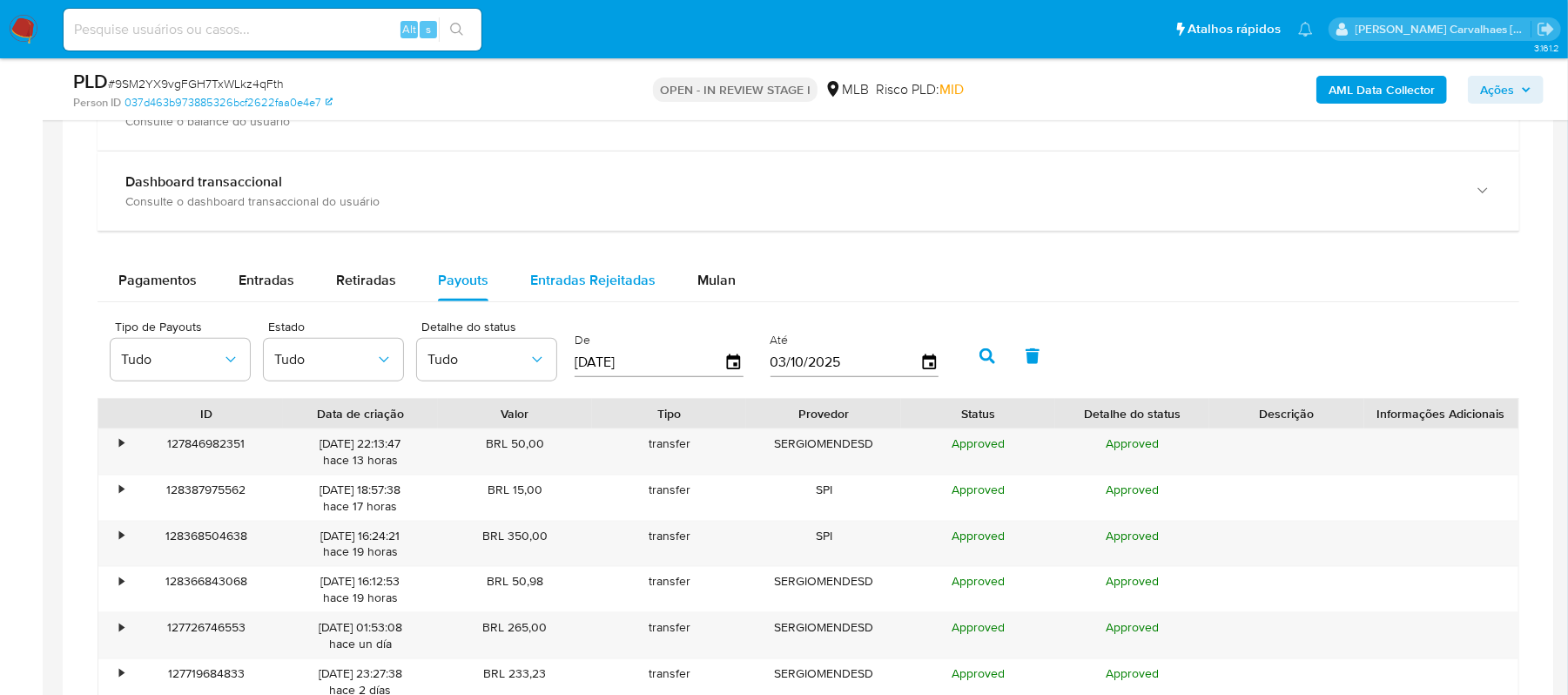
click at [547, 283] on span "Entradas Rejeitadas" at bounding box center [593, 280] width 126 height 20
select select "10"
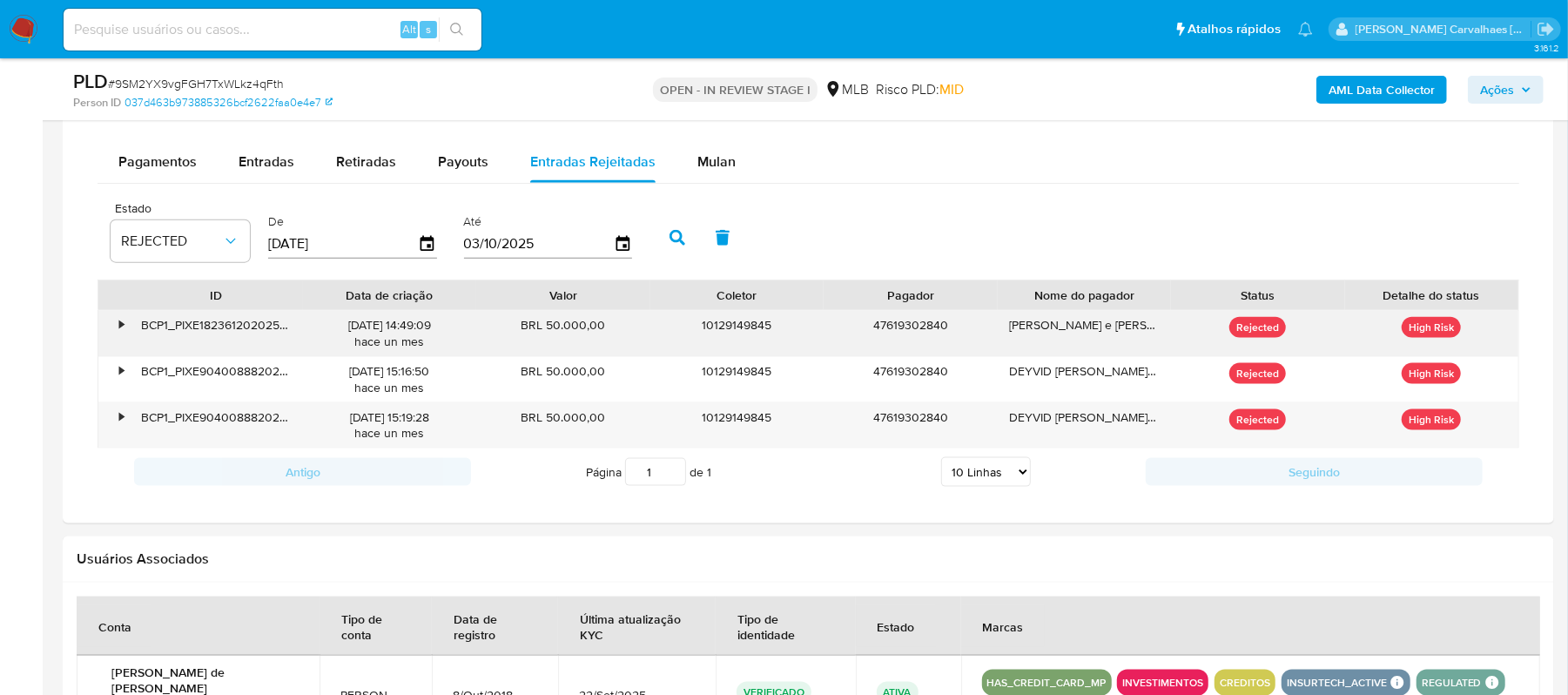
scroll to position [1443, 0]
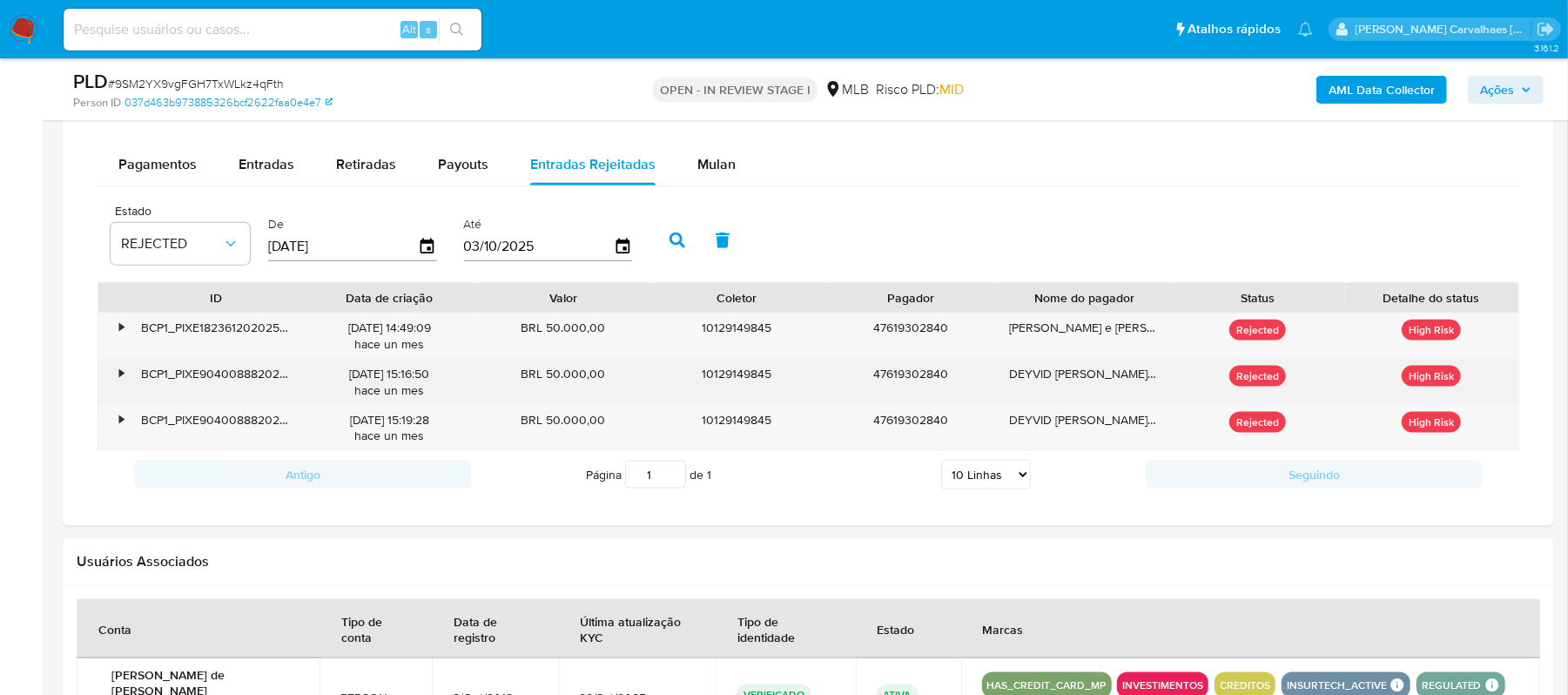
click at [1073, 387] on div "DEYVID DIONY PEREIRA ARAUJO E SILVA" at bounding box center [1085, 382] width 174 height 45
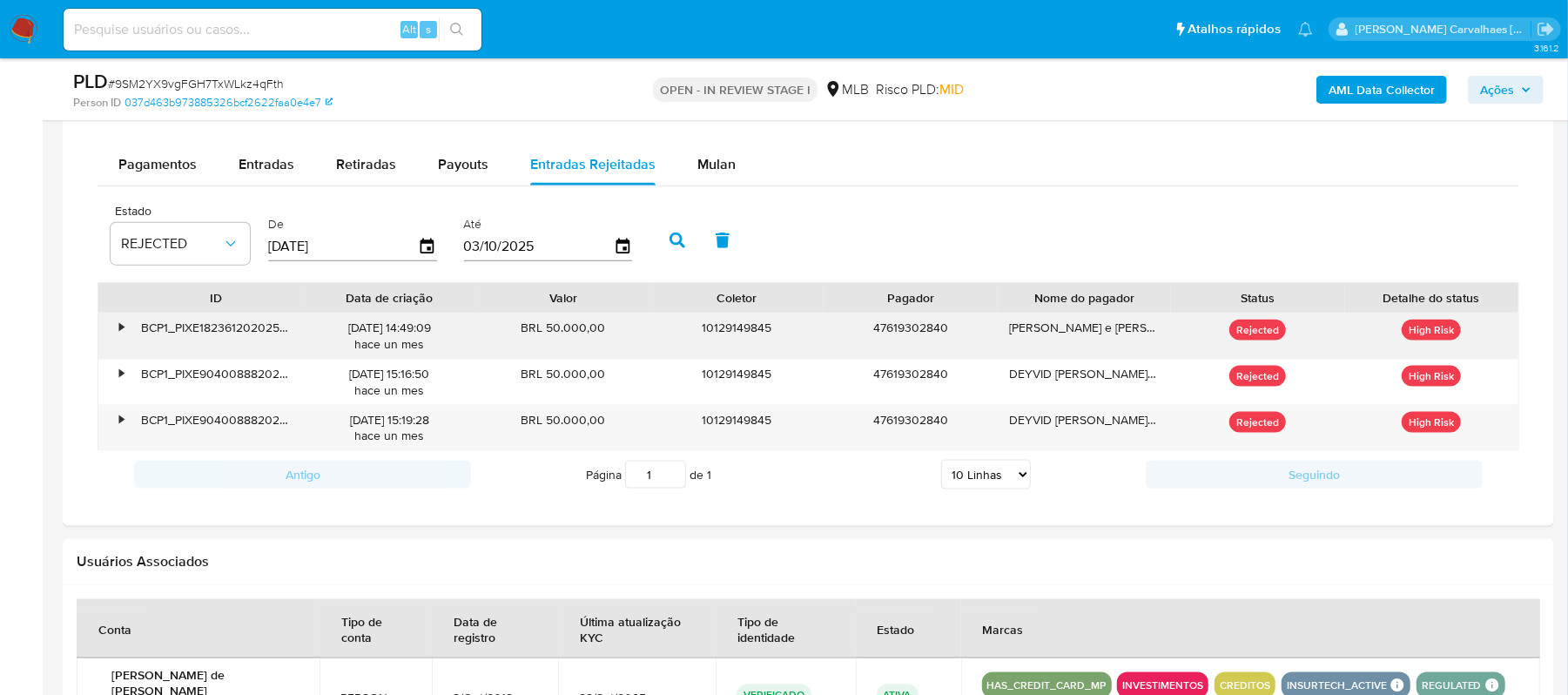
click at [119, 335] on div "•" at bounding box center [121, 328] width 5 height 17
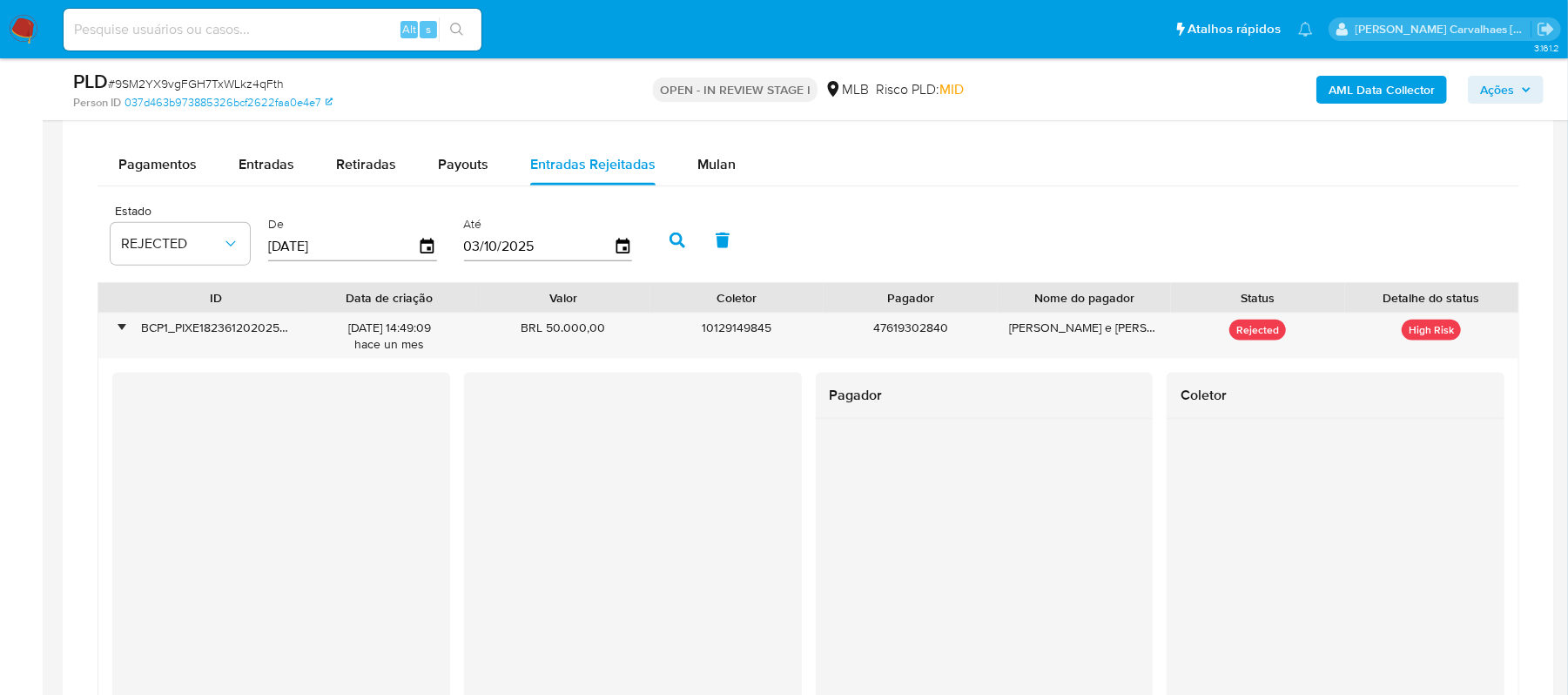
click at [1083, 517] on div at bounding box center [985, 577] width 338 height 316
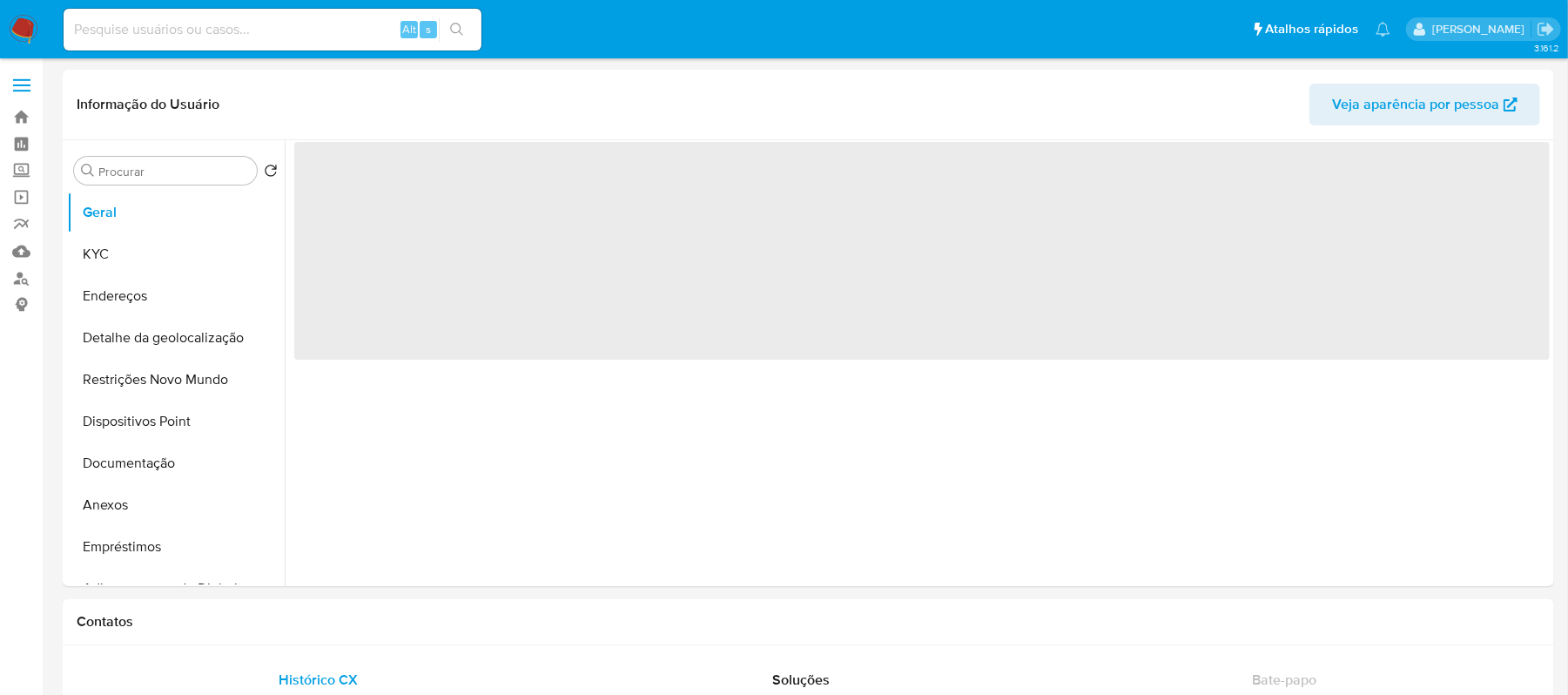
select select "10"
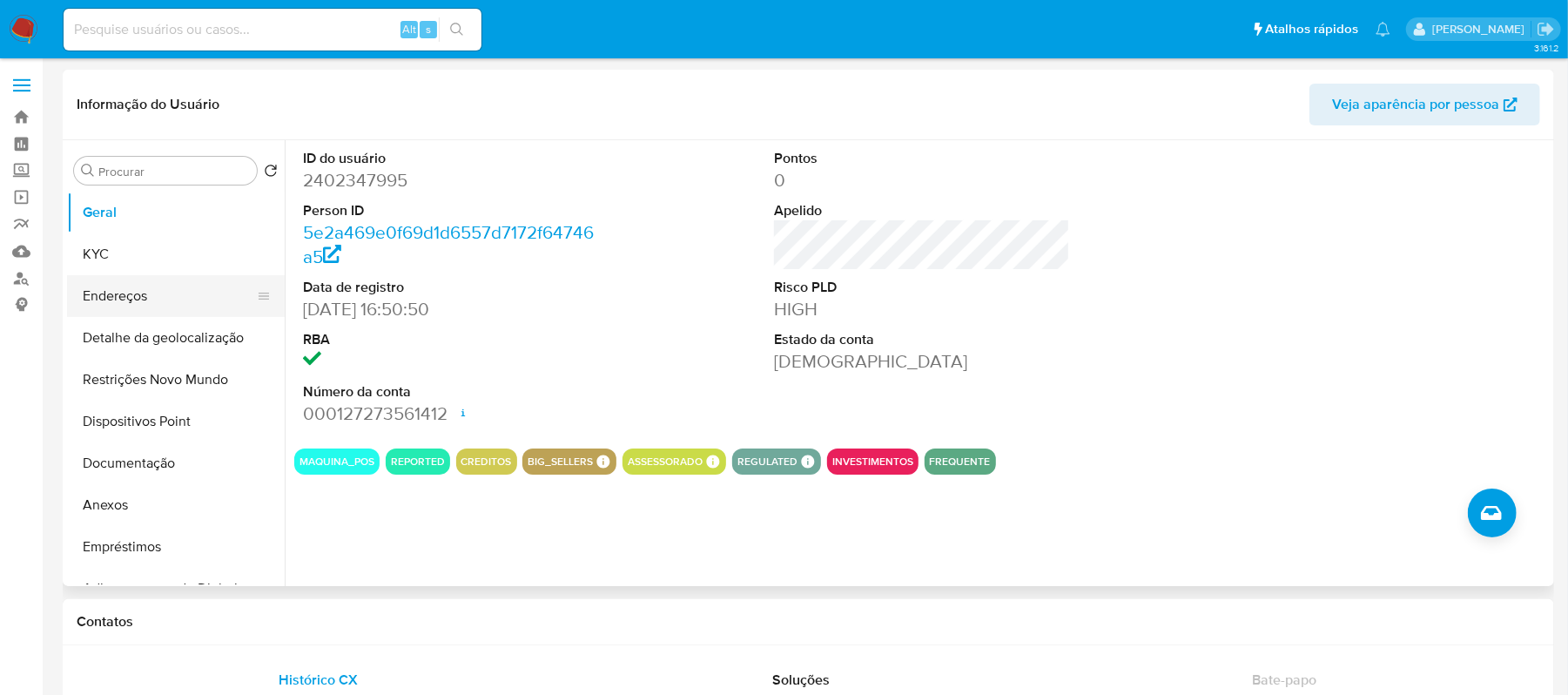
click at [134, 300] on button "Endereços" at bounding box center [169, 296] width 204 height 42
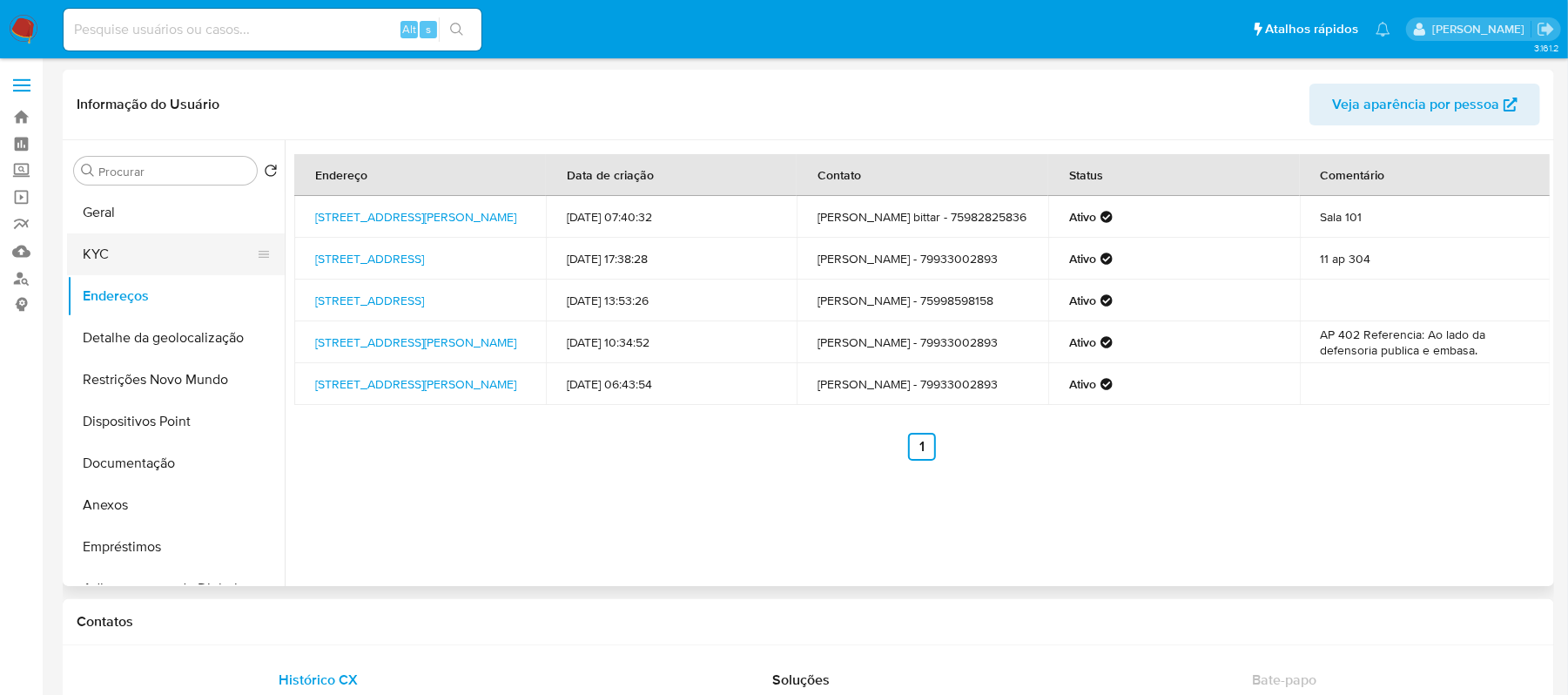
click at [140, 263] on button "KYC" at bounding box center [169, 254] width 204 height 42
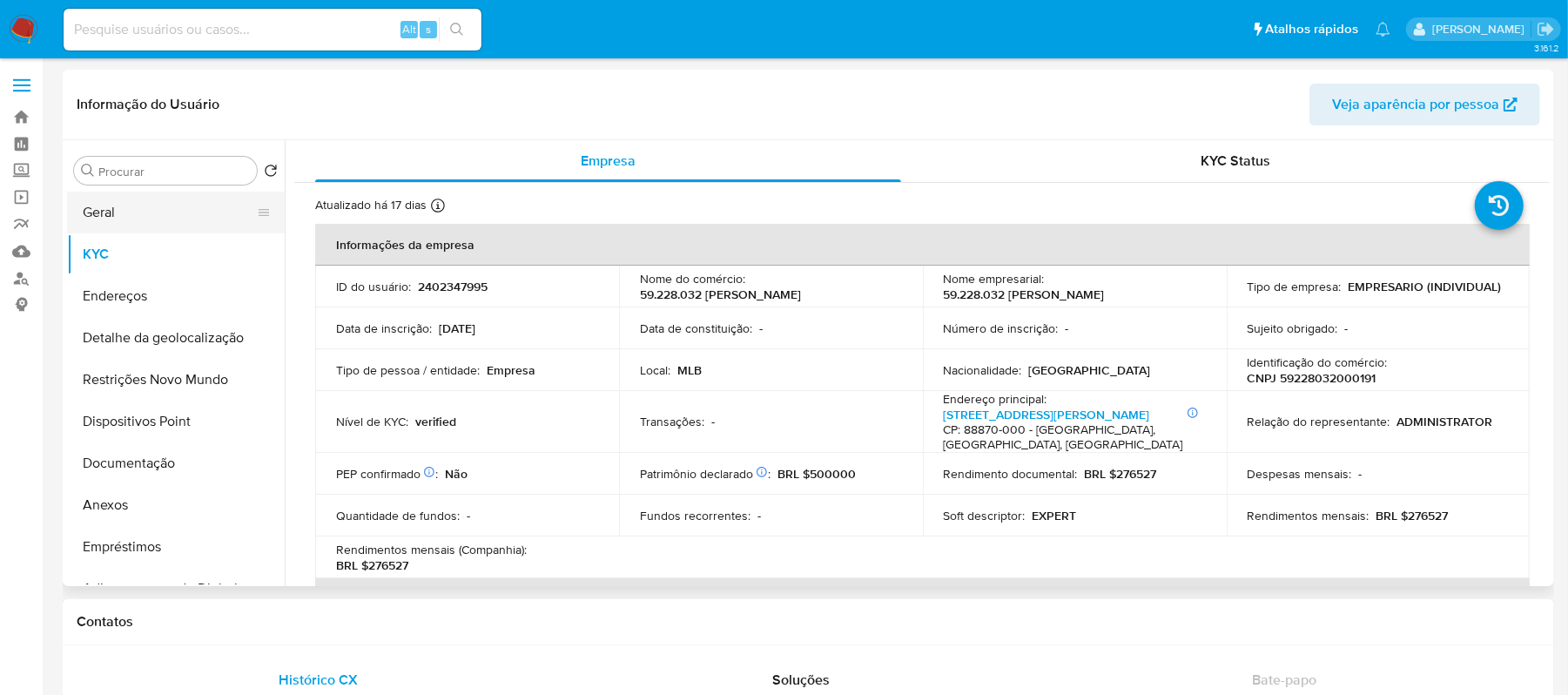
click at [176, 211] on button "Geral" at bounding box center [169, 212] width 204 height 42
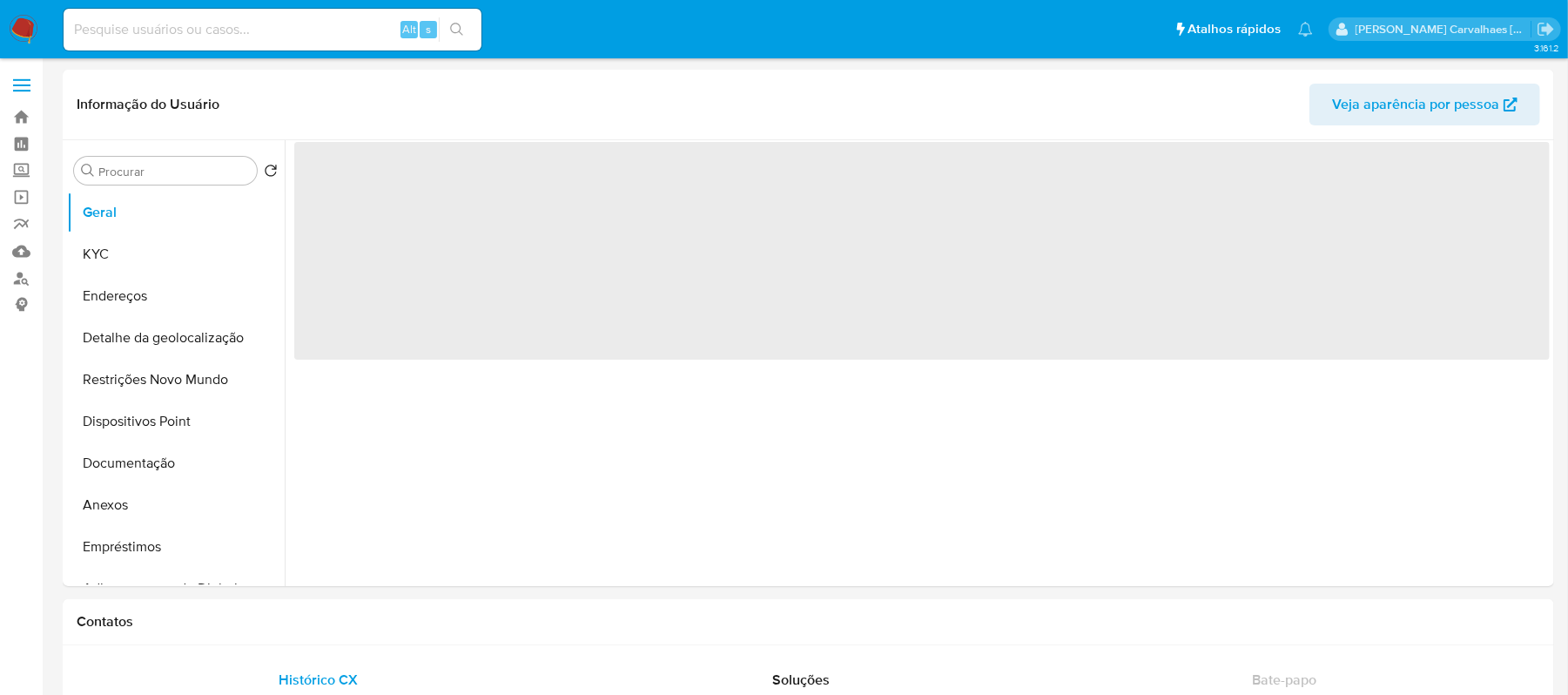
select select "10"
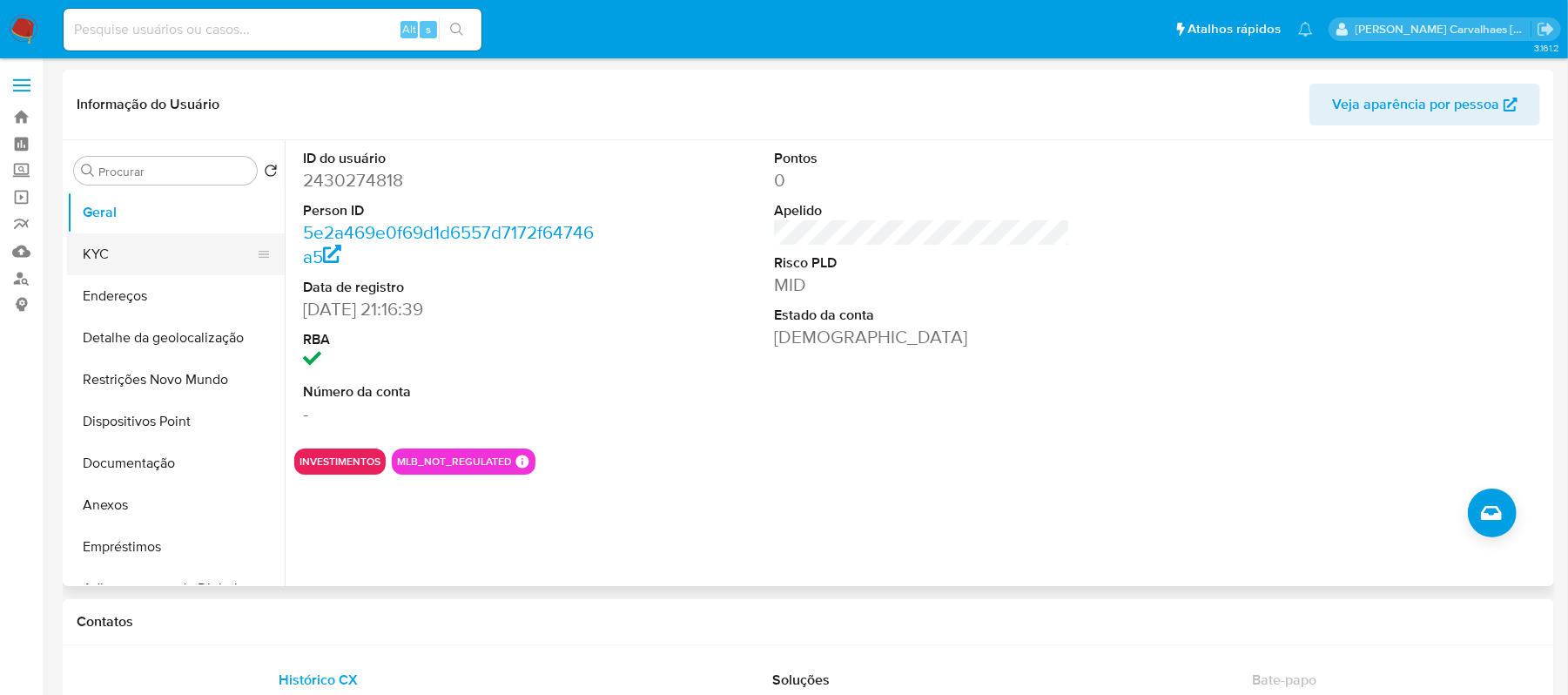
click at [150, 246] on button "KYC" at bounding box center [169, 254] width 204 height 42
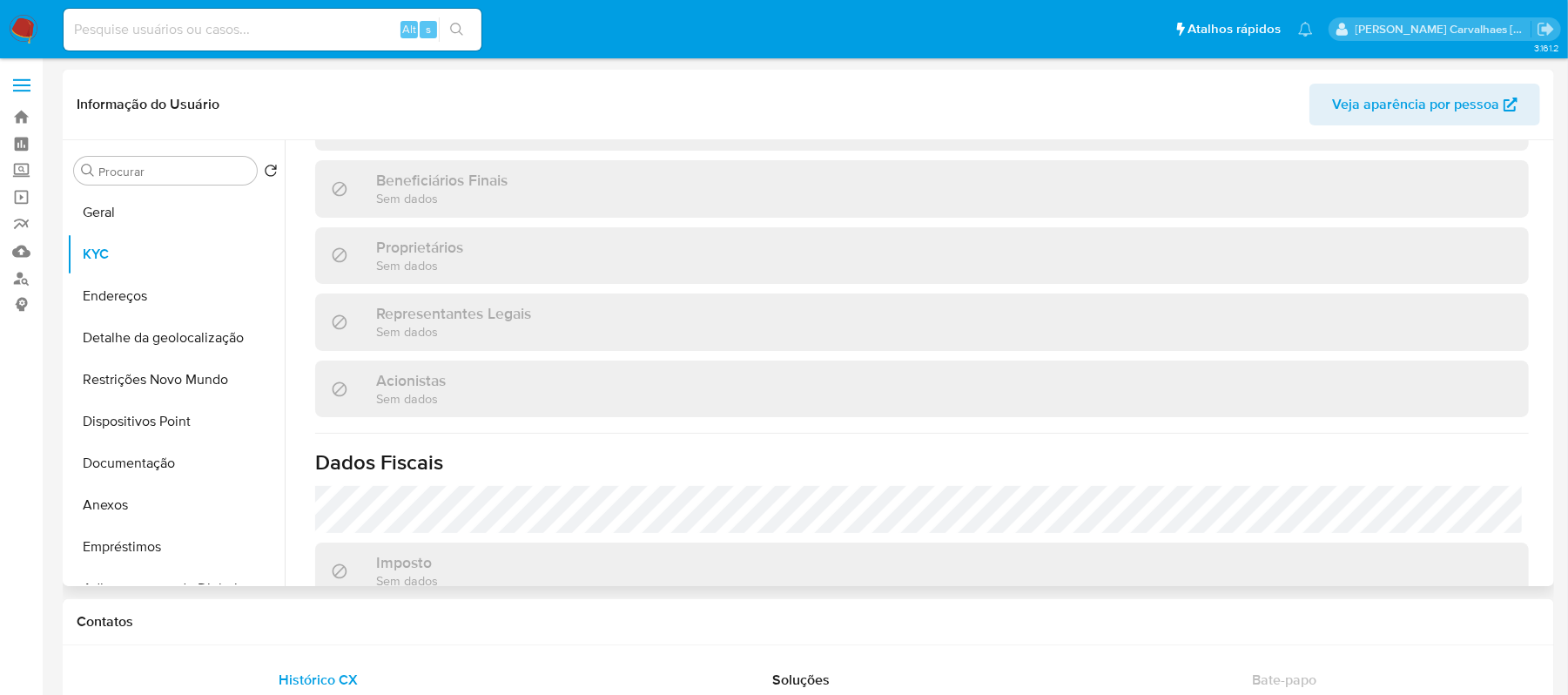
scroll to position [726, 0]
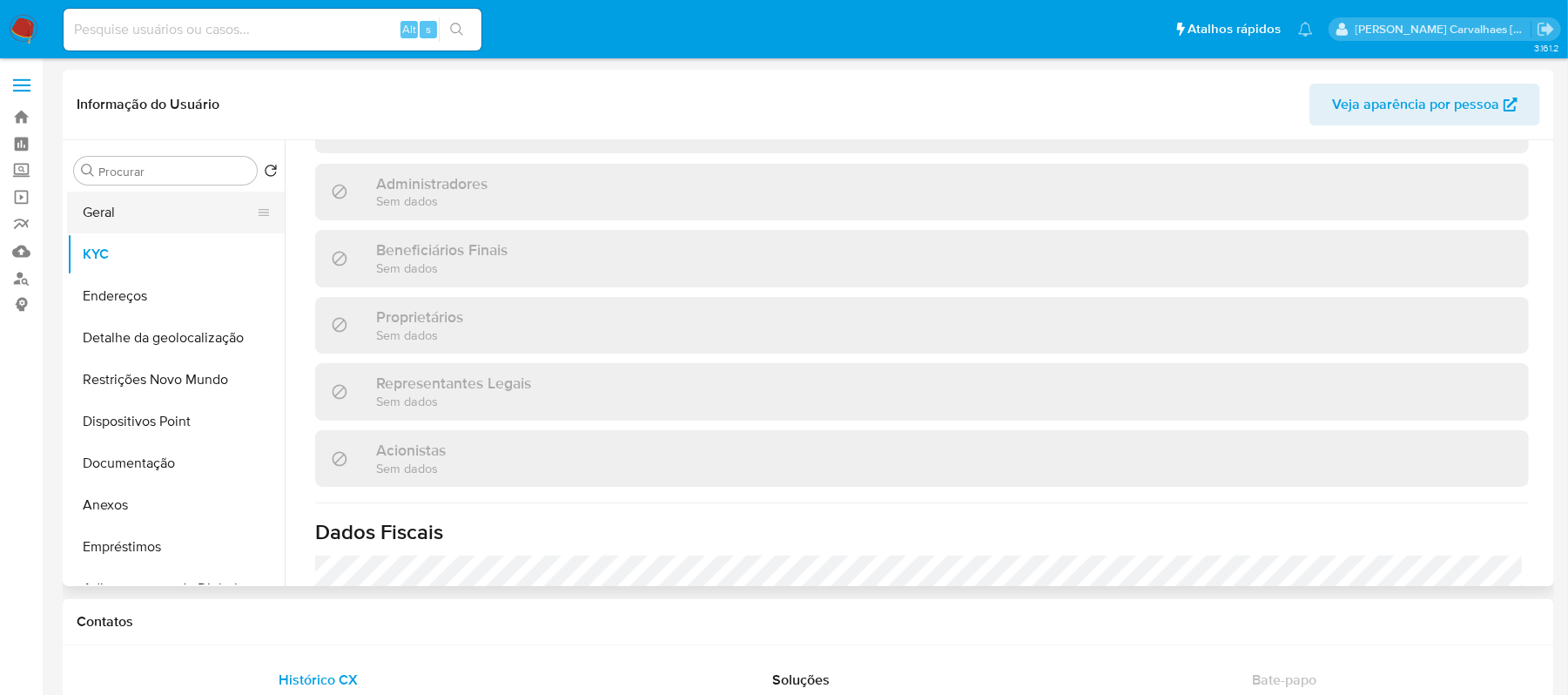
click at [138, 221] on button "Geral" at bounding box center [169, 212] width 204 height 42
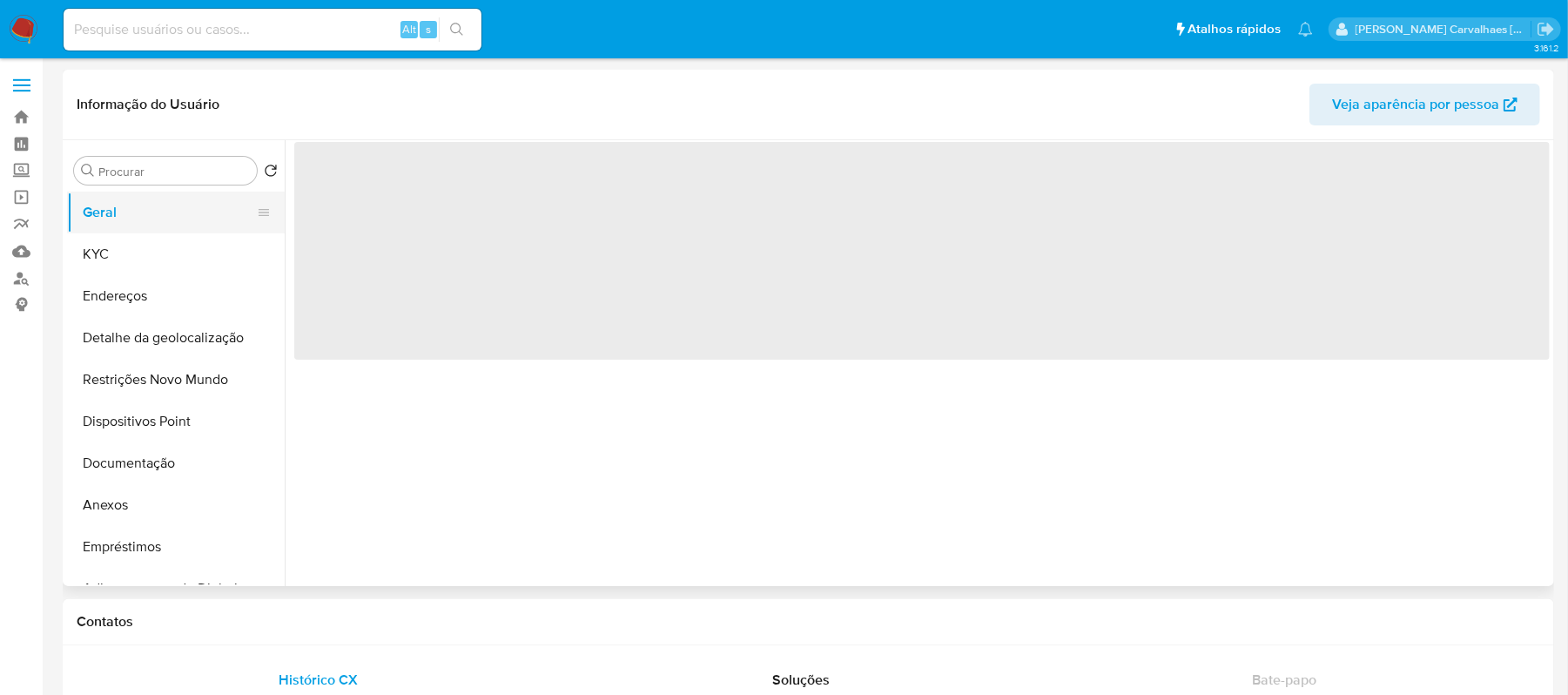
scroll to position [0, 0]
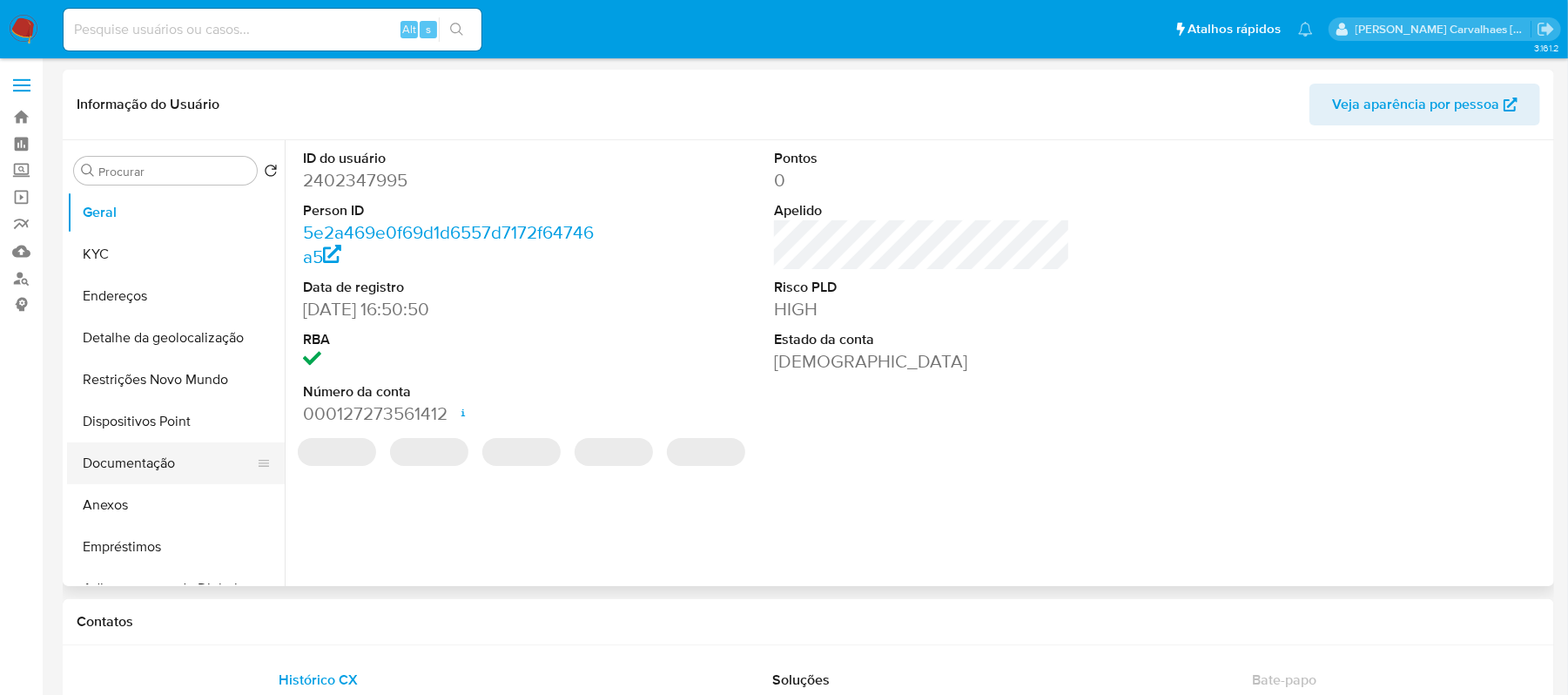
select select "10"
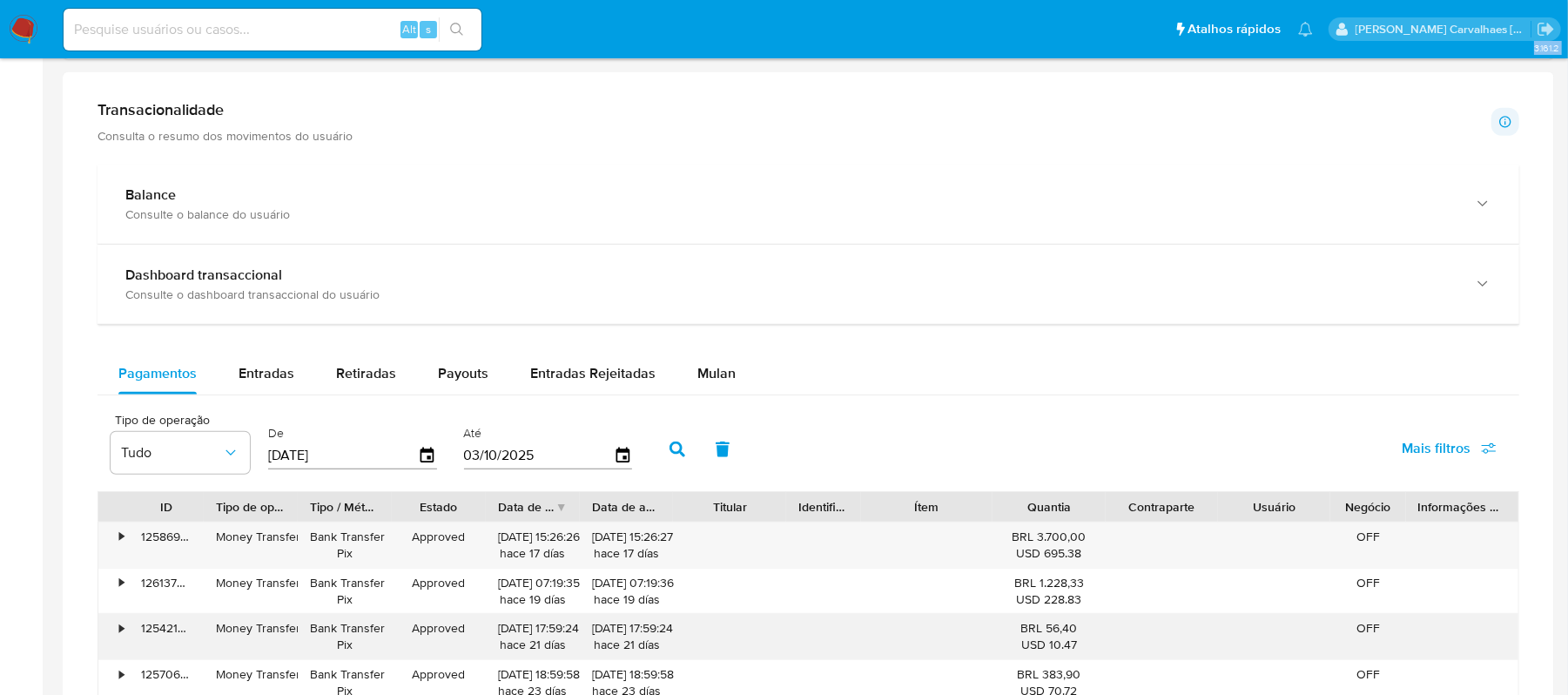
scroll to position [751, 0]
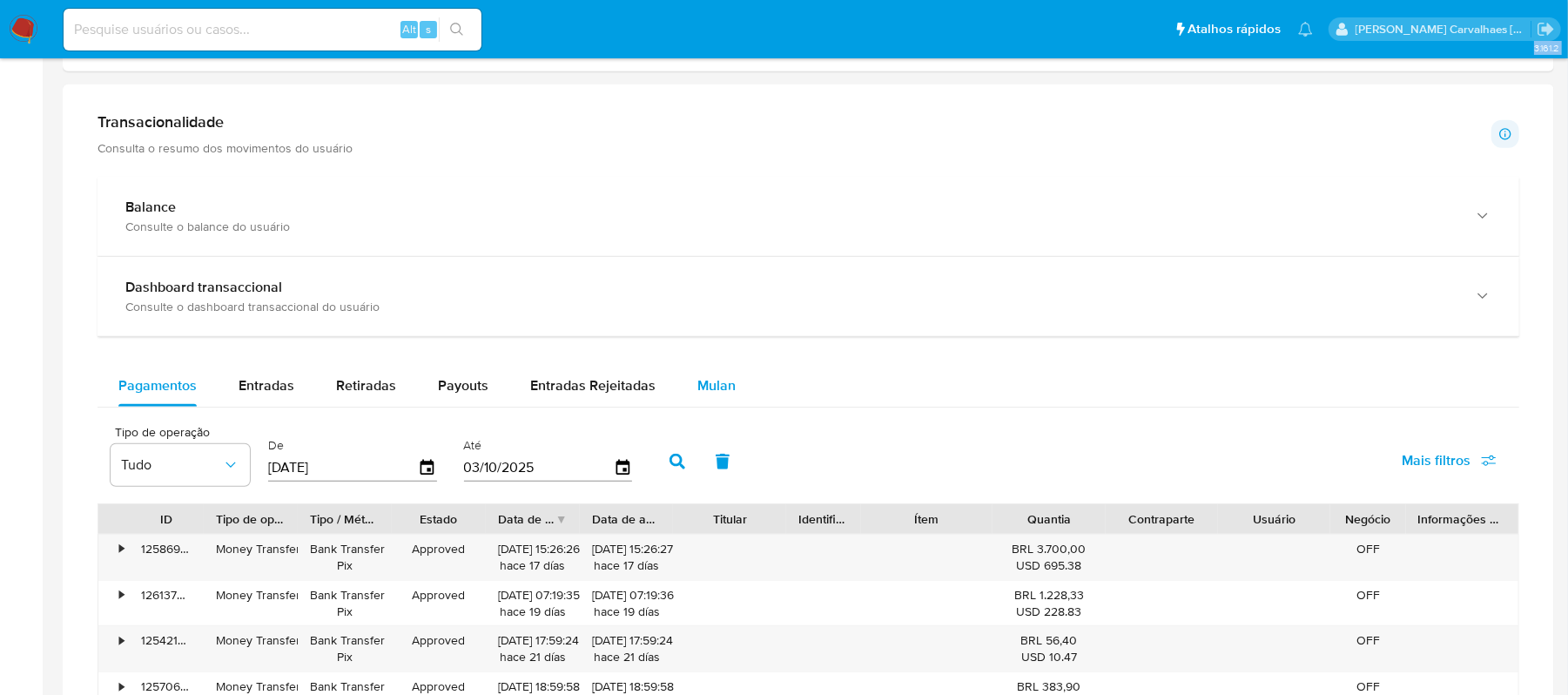
click at [719, 390] on span "Mulan" at bounding box center [717, 385] width 39 height 20
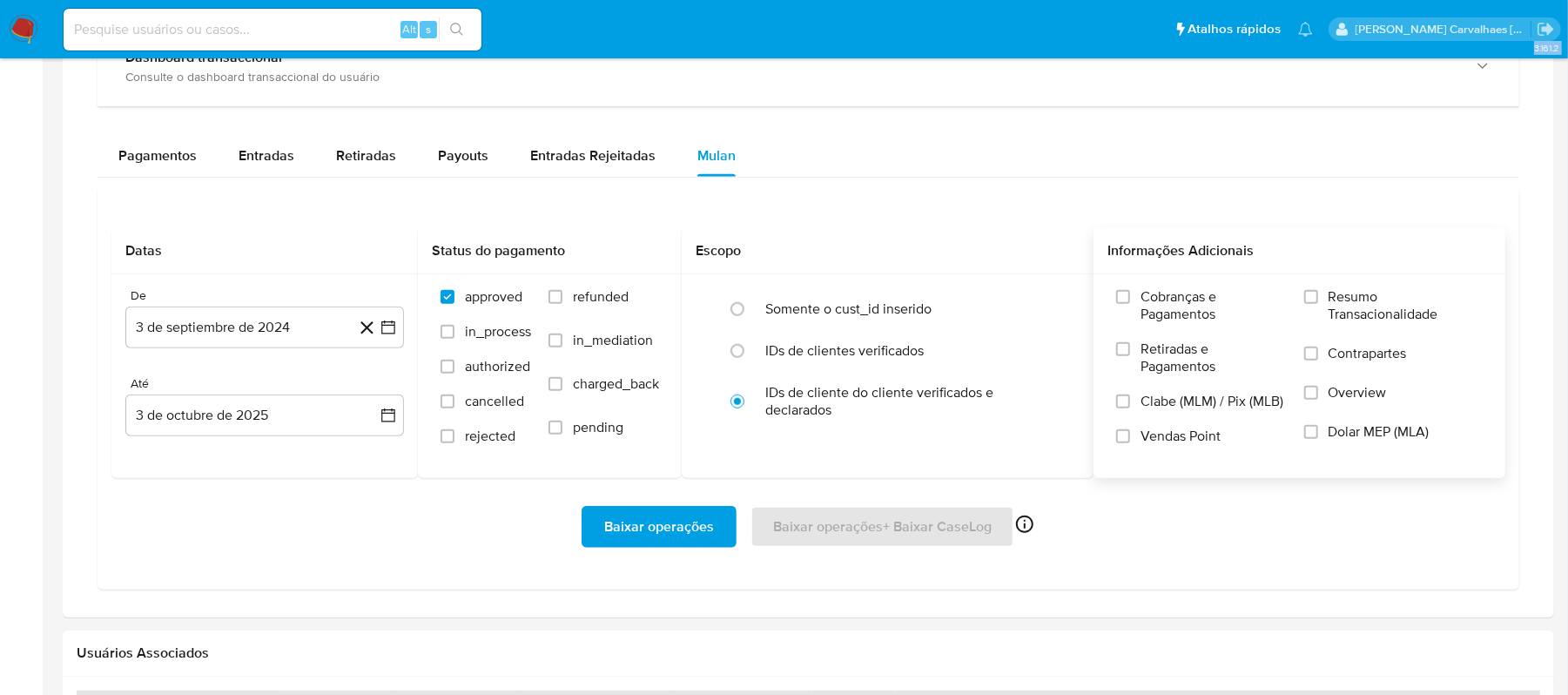
scroll to position [983, 0]
click at [1307, 300] on input "Resumo Transacionalidade" at bounding box center [1311, 294] width 14 height 14
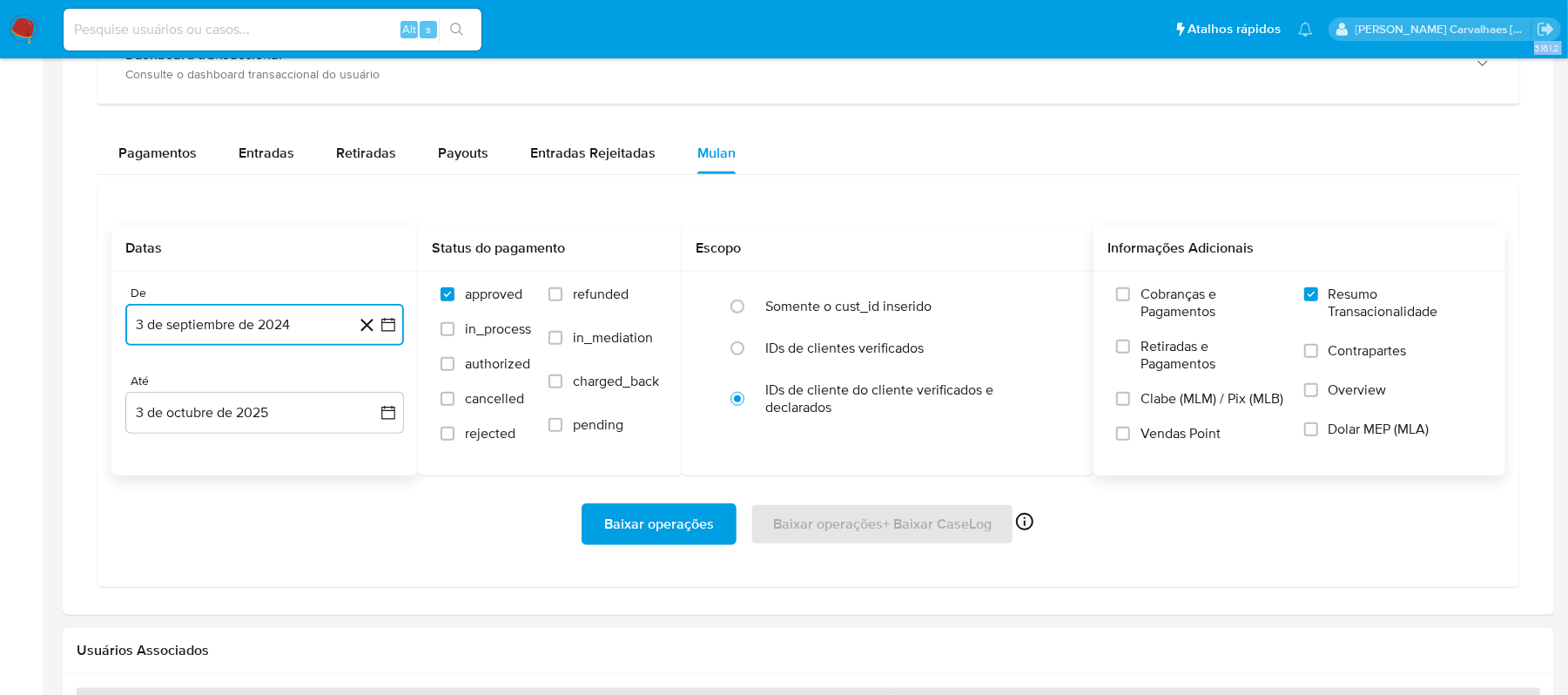
click at [385, 330] on icon "button" at bounding box center [388, 325] width 17 height 17
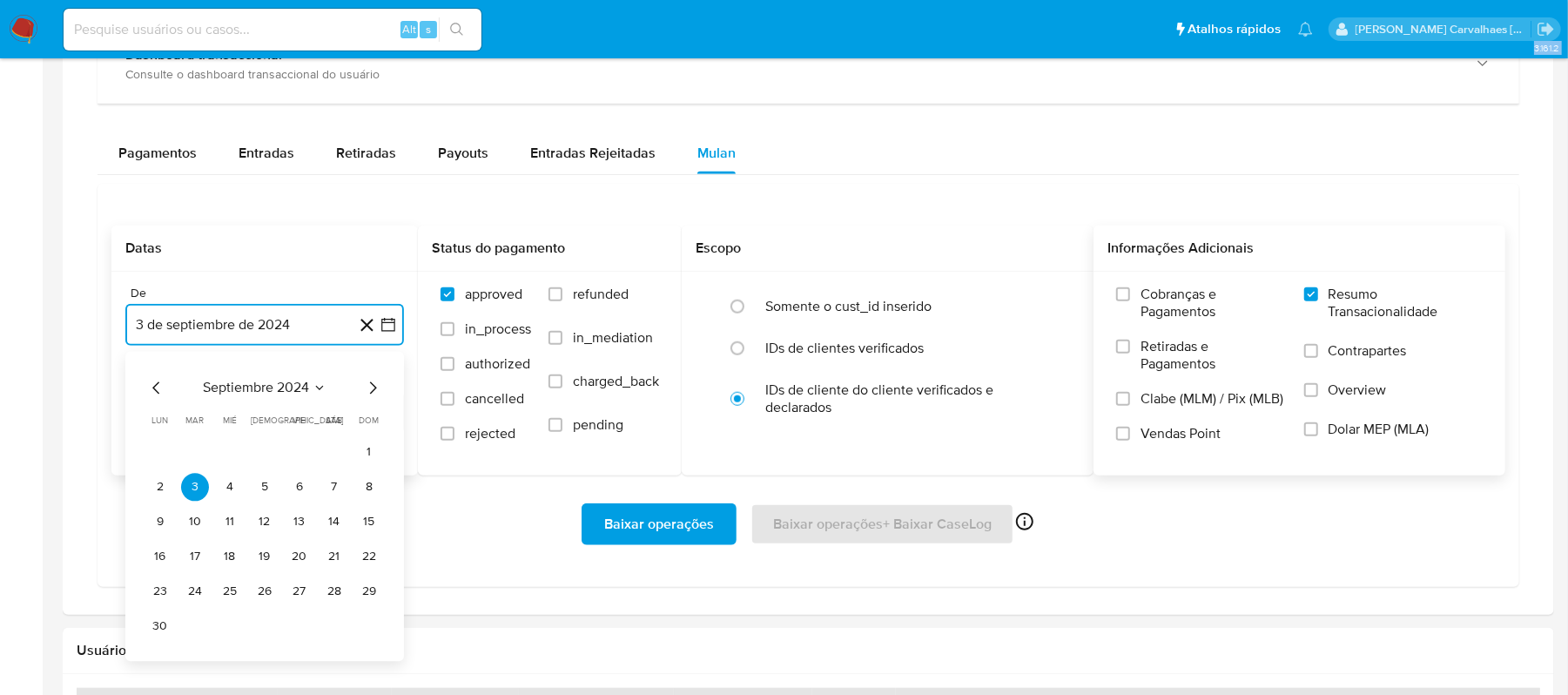
click at [370, 396] on icon "Mes siguiente" at bounding box center [373, 387] width 21 height 21
click at [375, 392] on icon "Mes siguiente" at bounding box center [373, 387] width 7 height 12
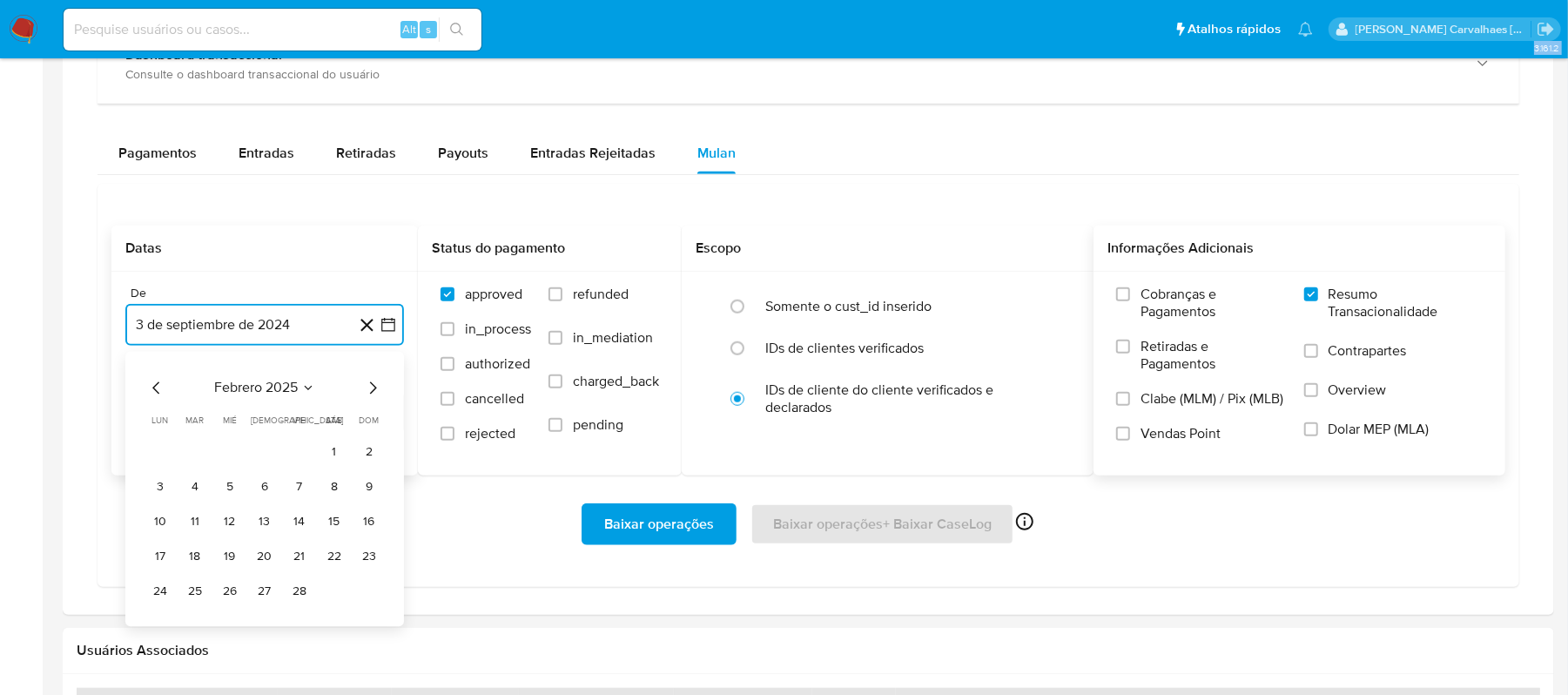
click at [375, 392] on icon "Mes siguiente" at bounding box center [373, 387] width 7 height 12
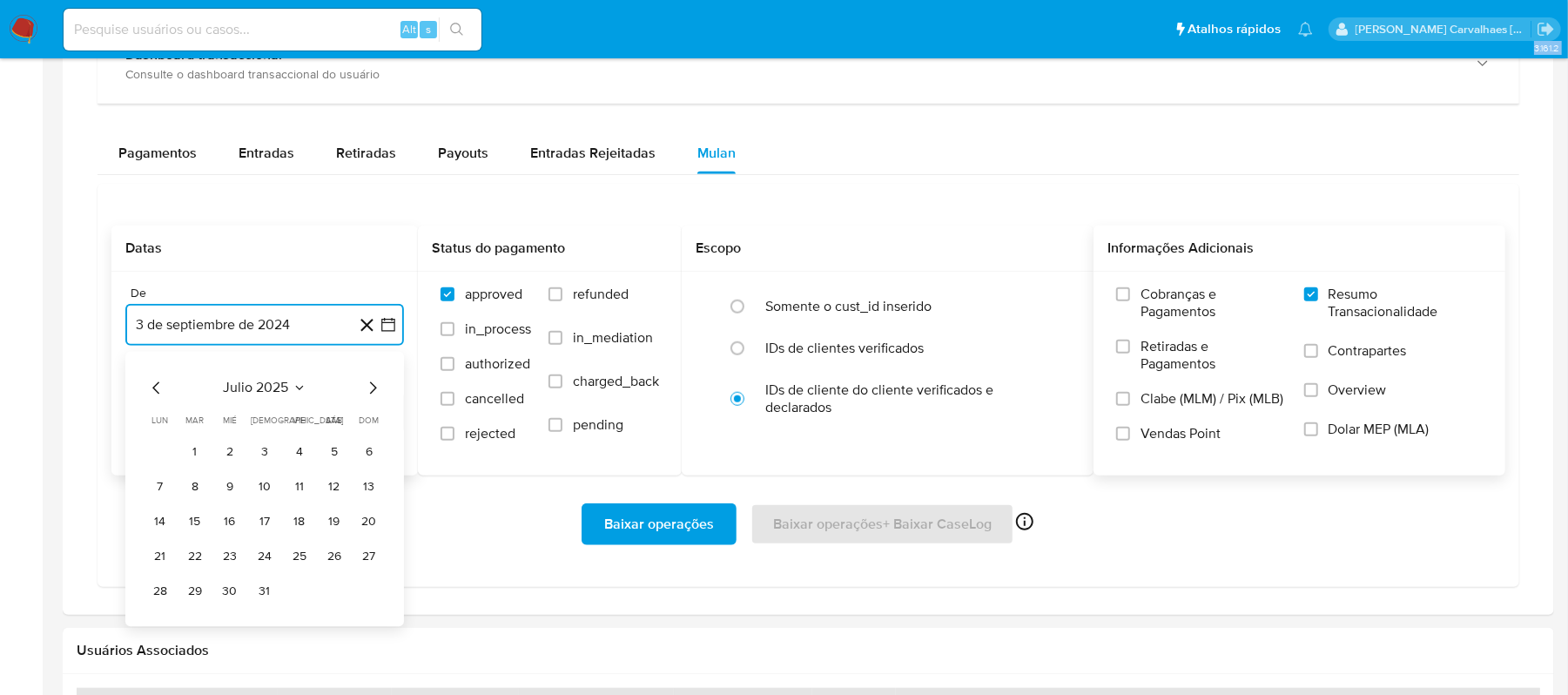
click at [375, 392] on icon "Mes siguiente" at bounding box center [373, 387] width 7 height 12
click at [160, 491] on button "4" at bounding box center [160, 487] width 28 height 28
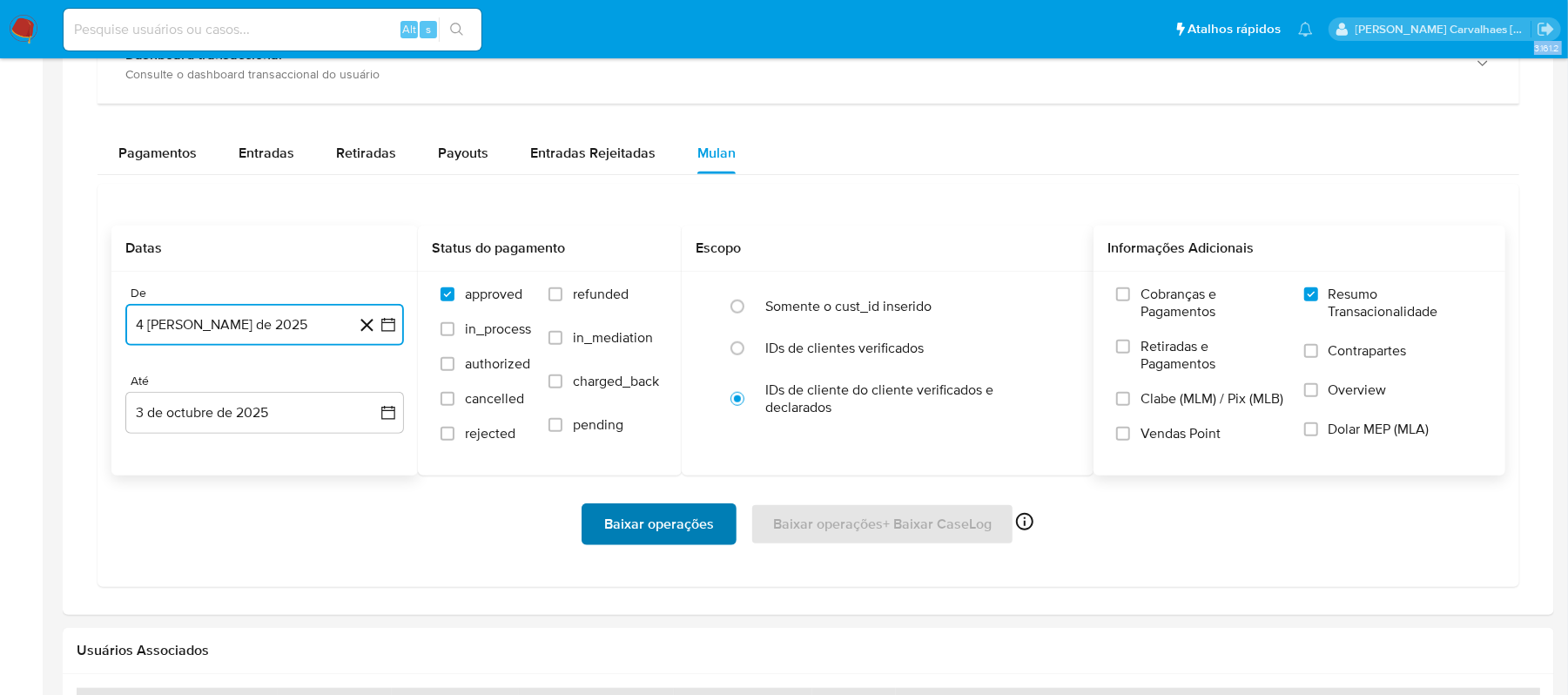
click at [656, 532] on span "Baixar operações" at bounding box center [659, 524] width 110 height 39
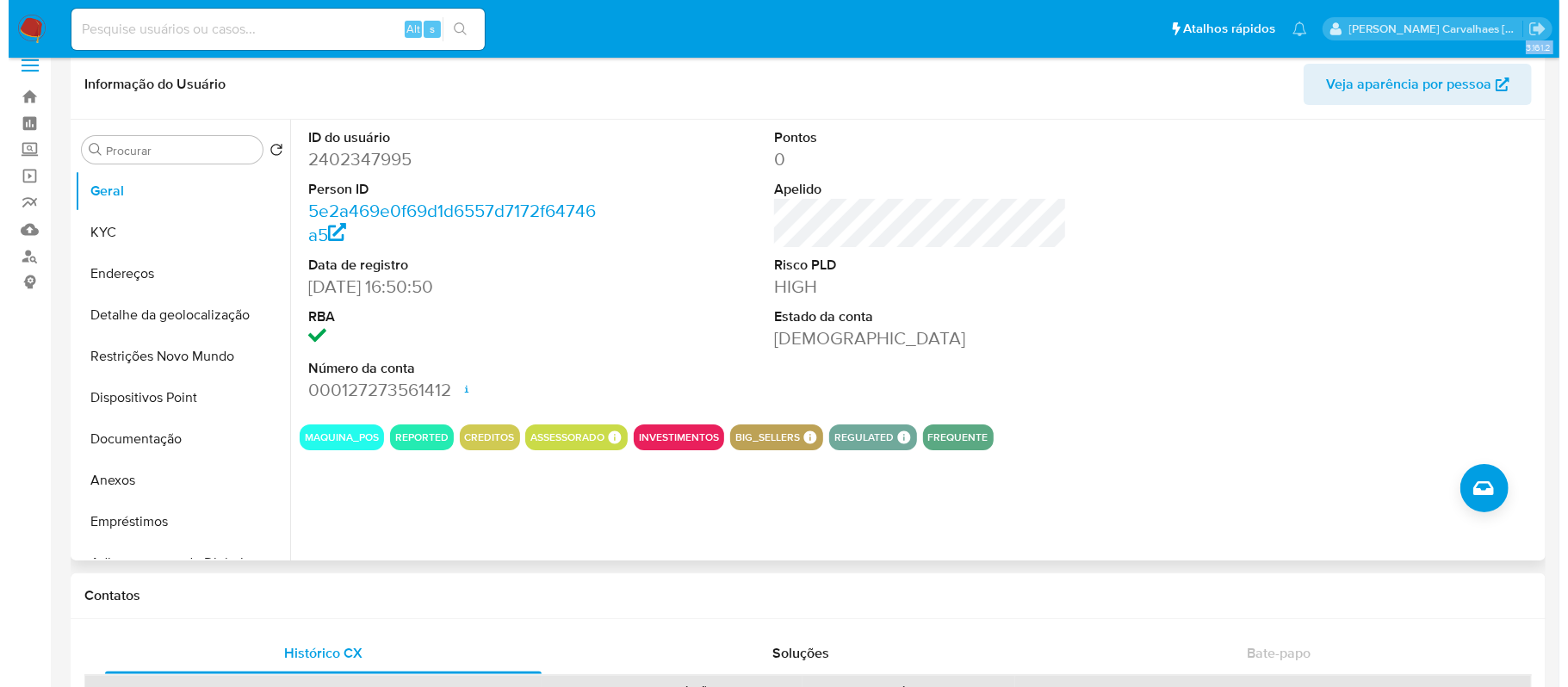
scroll to position [0, 0]
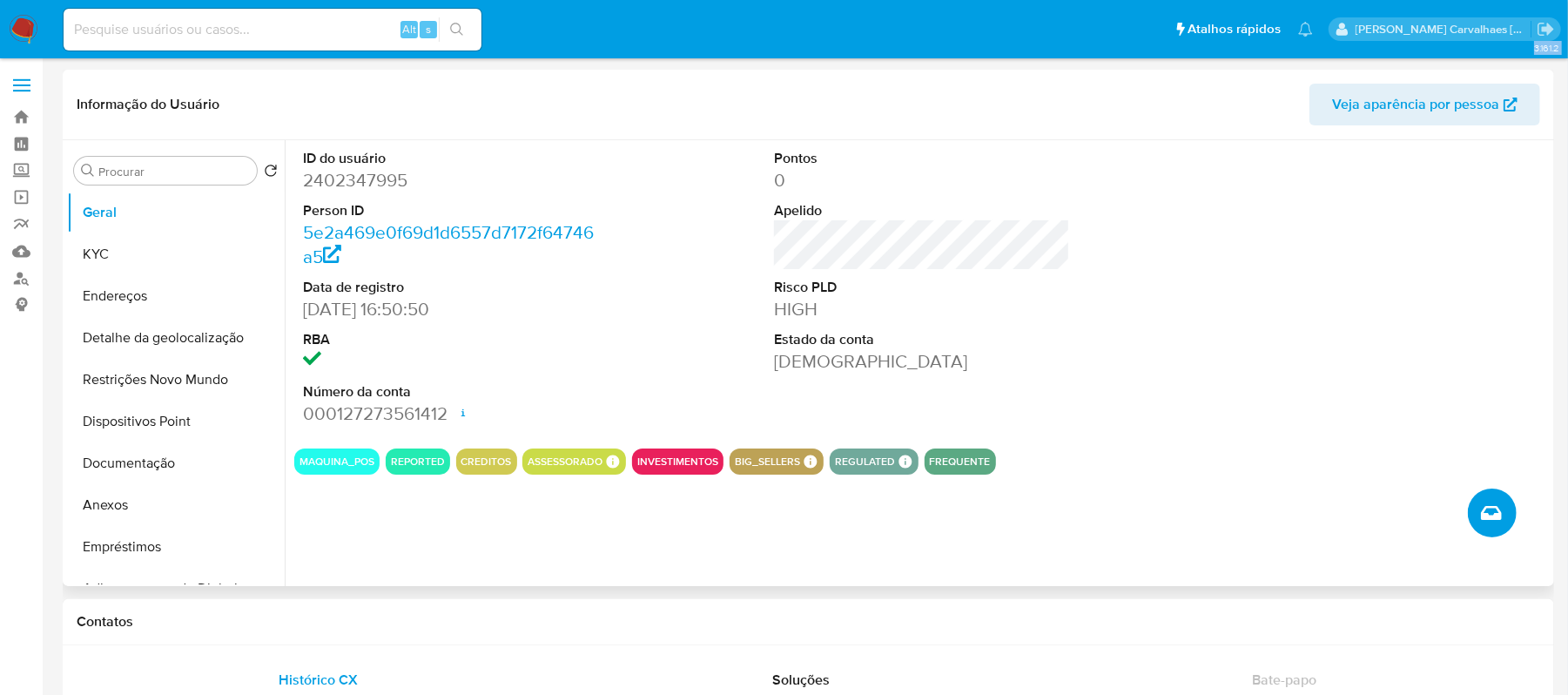
click at [1492, 514] on icon "Criar caso manual" at bounding box center [1492, 513] width 21 height 21
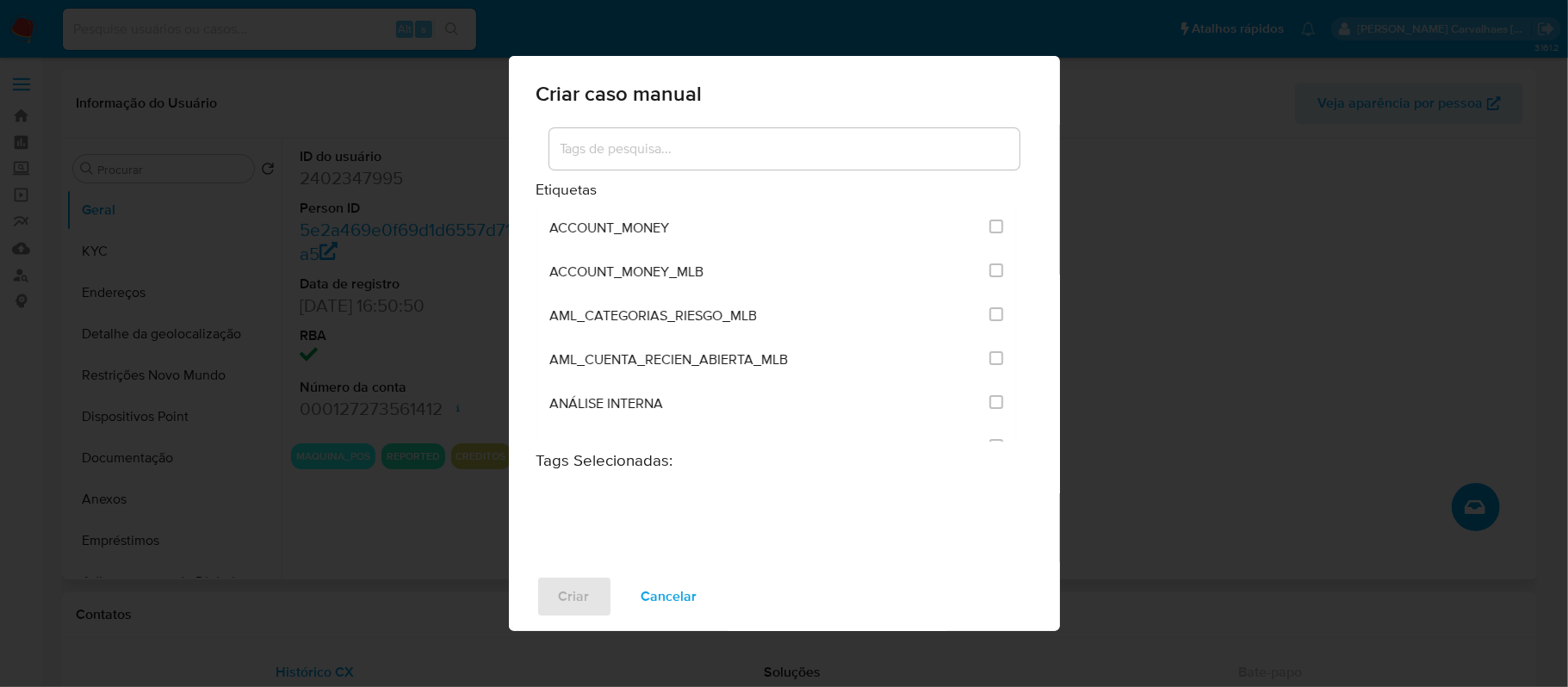
click at [742, 156] on input at bounding box center [784, 149] width 470 height 22
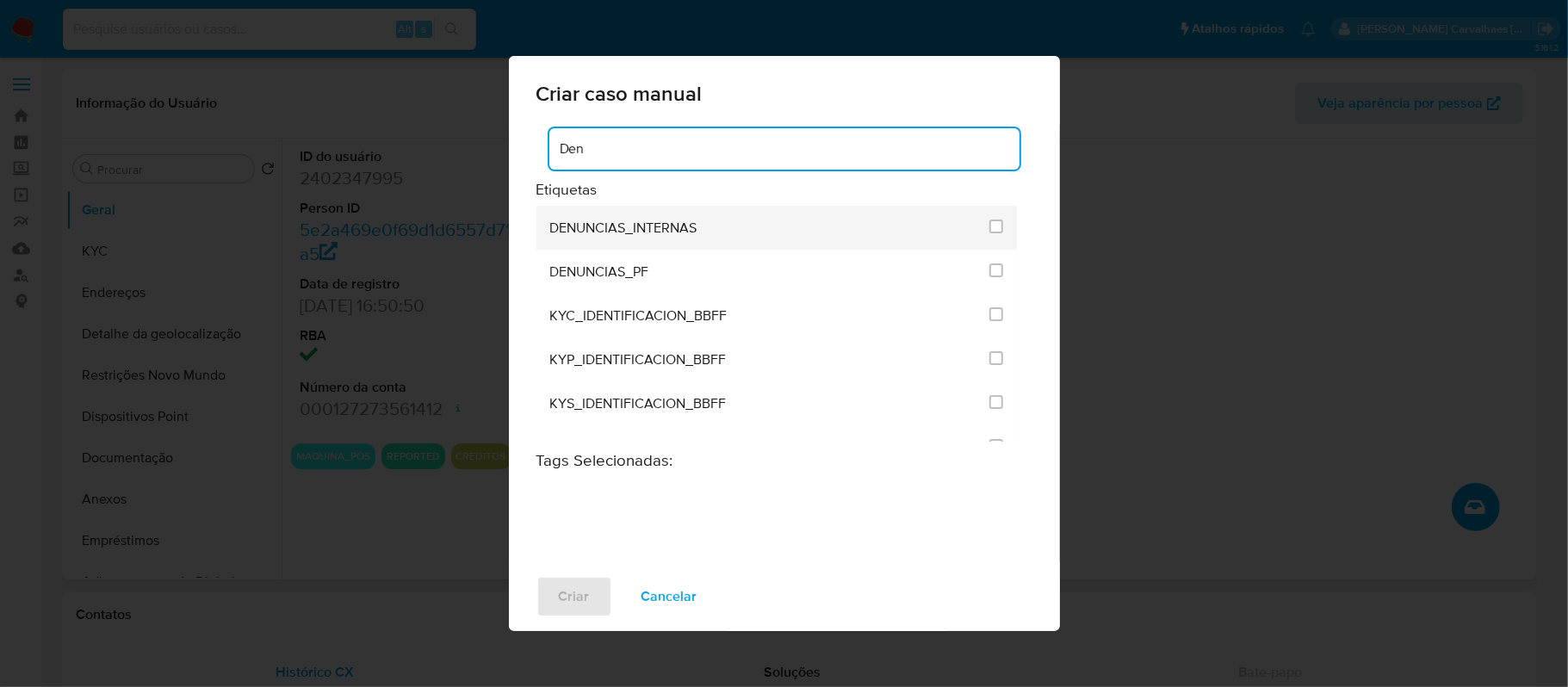
type input "Den"
click at [989, 229] on li "DENUNCIAS_INTERNAS" at bounding box center [777, 227] width 482 height 44
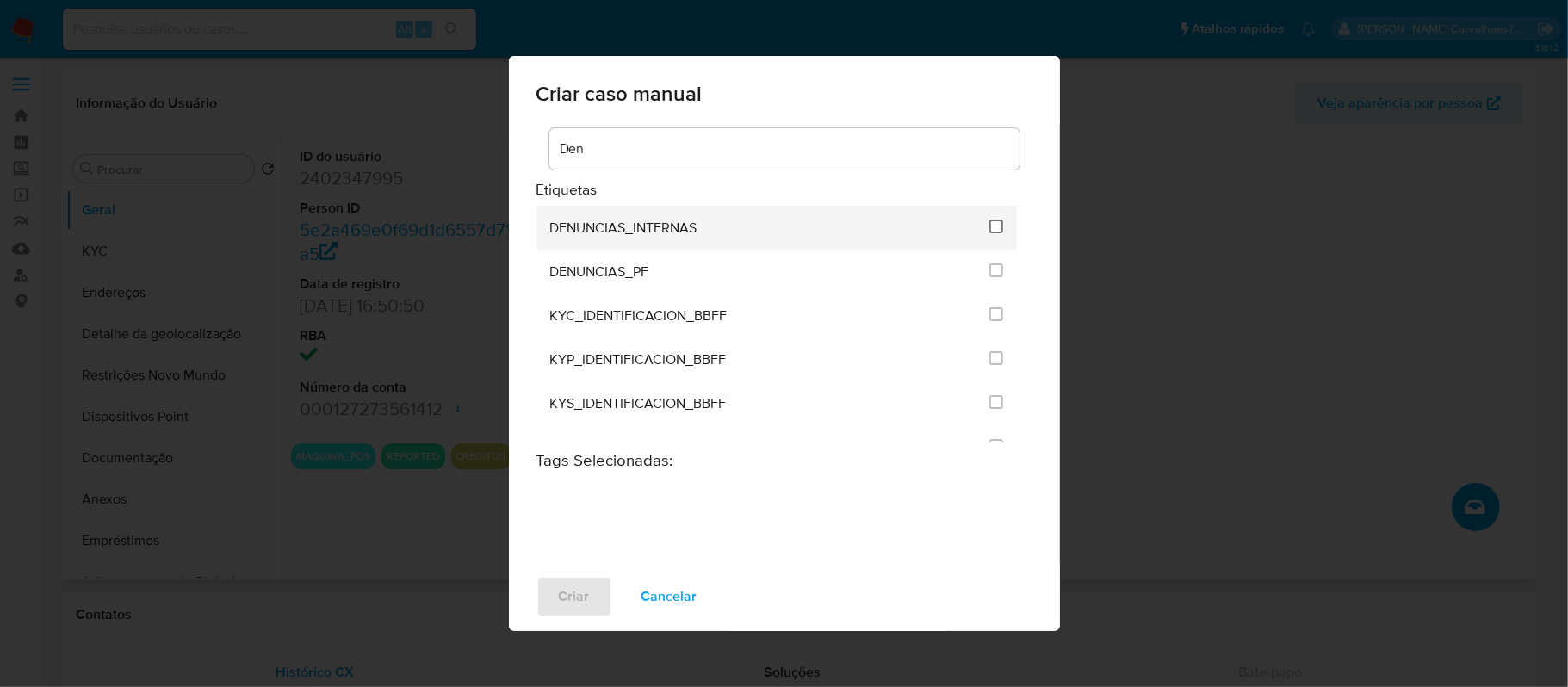
click at [993, 229] on input "1967" at bounding box center [996, 226] width 14 height 14
checkbox input "true"
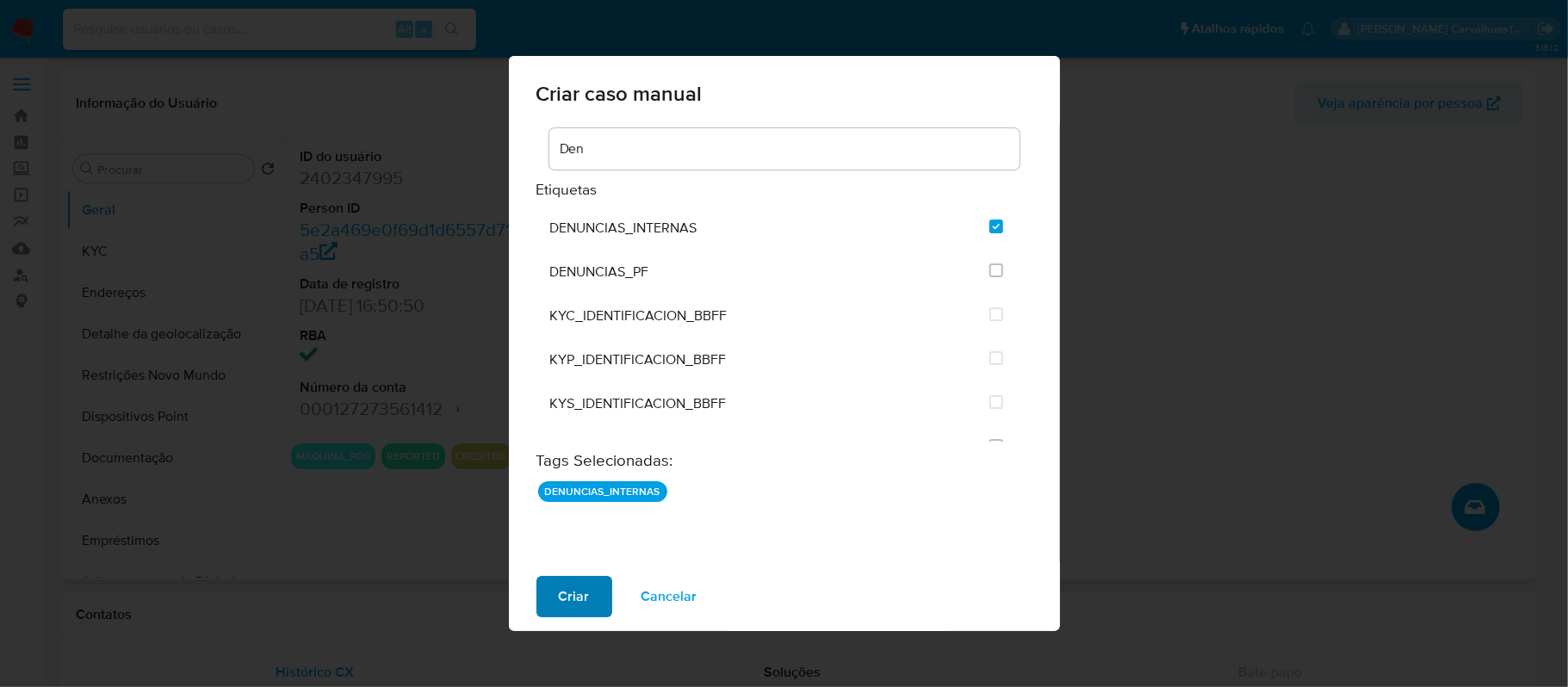
click at [589, 603] on button "Criar" at bounding box center [574, 596] width 76 height 41
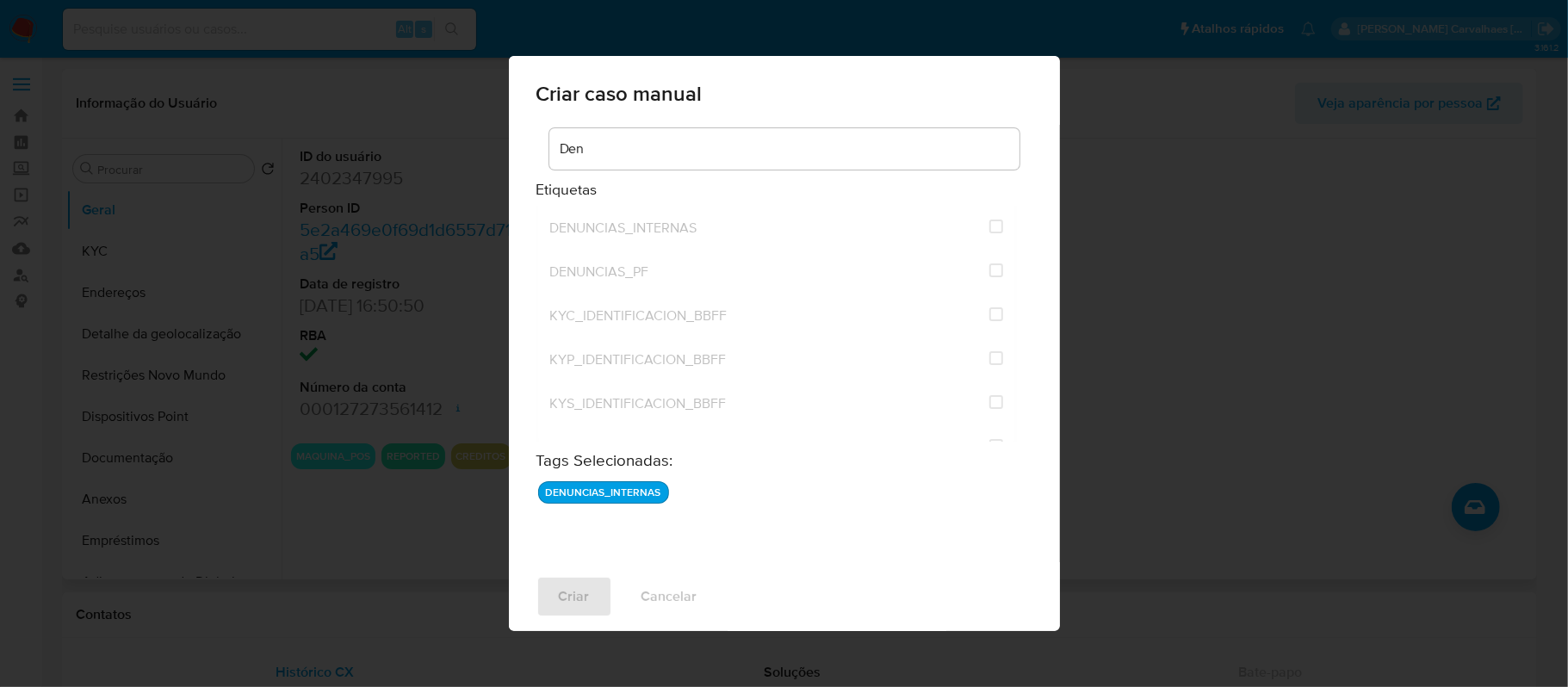
checkbox input "false"
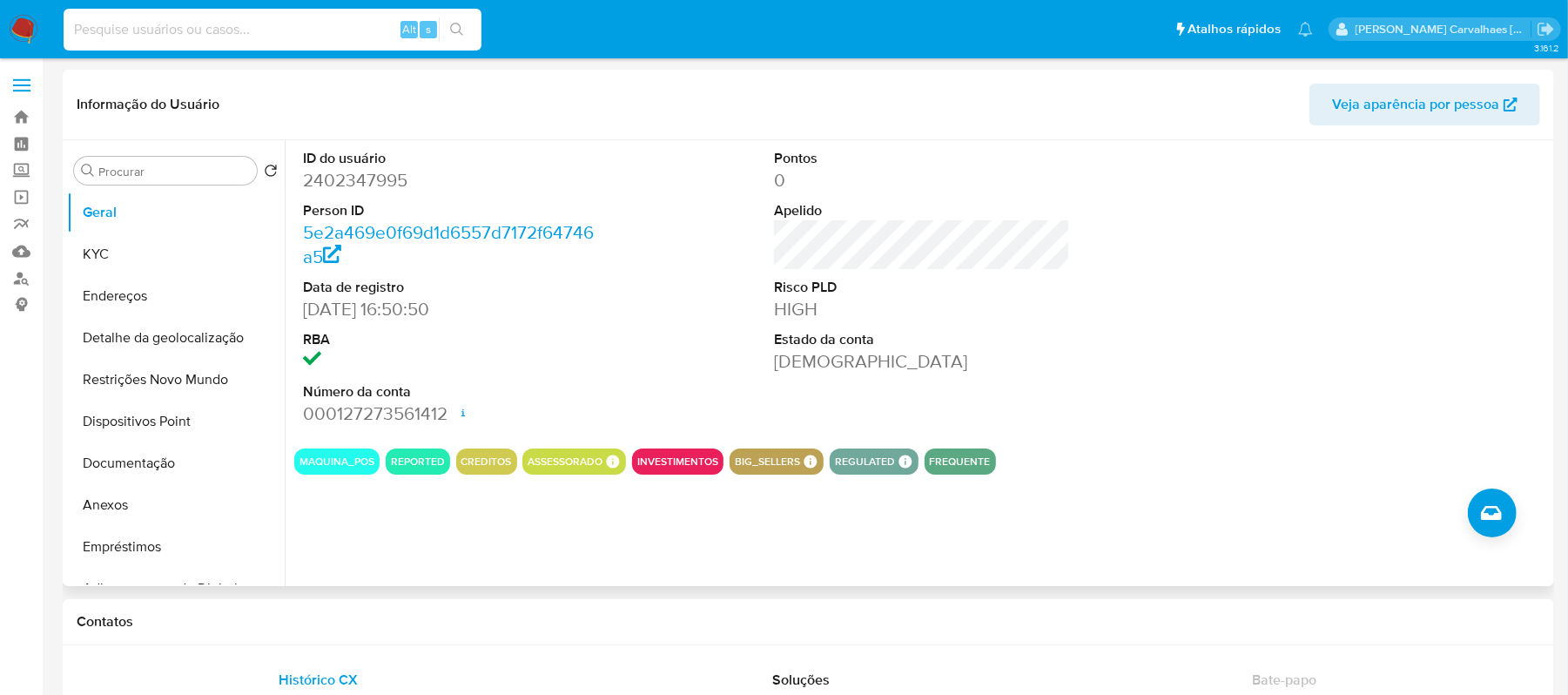
paste input "2264642918"
type input "2264642918"
click at [462, 25] on icon "search-icon" at bounding box center [457, 29] width 14 height 14
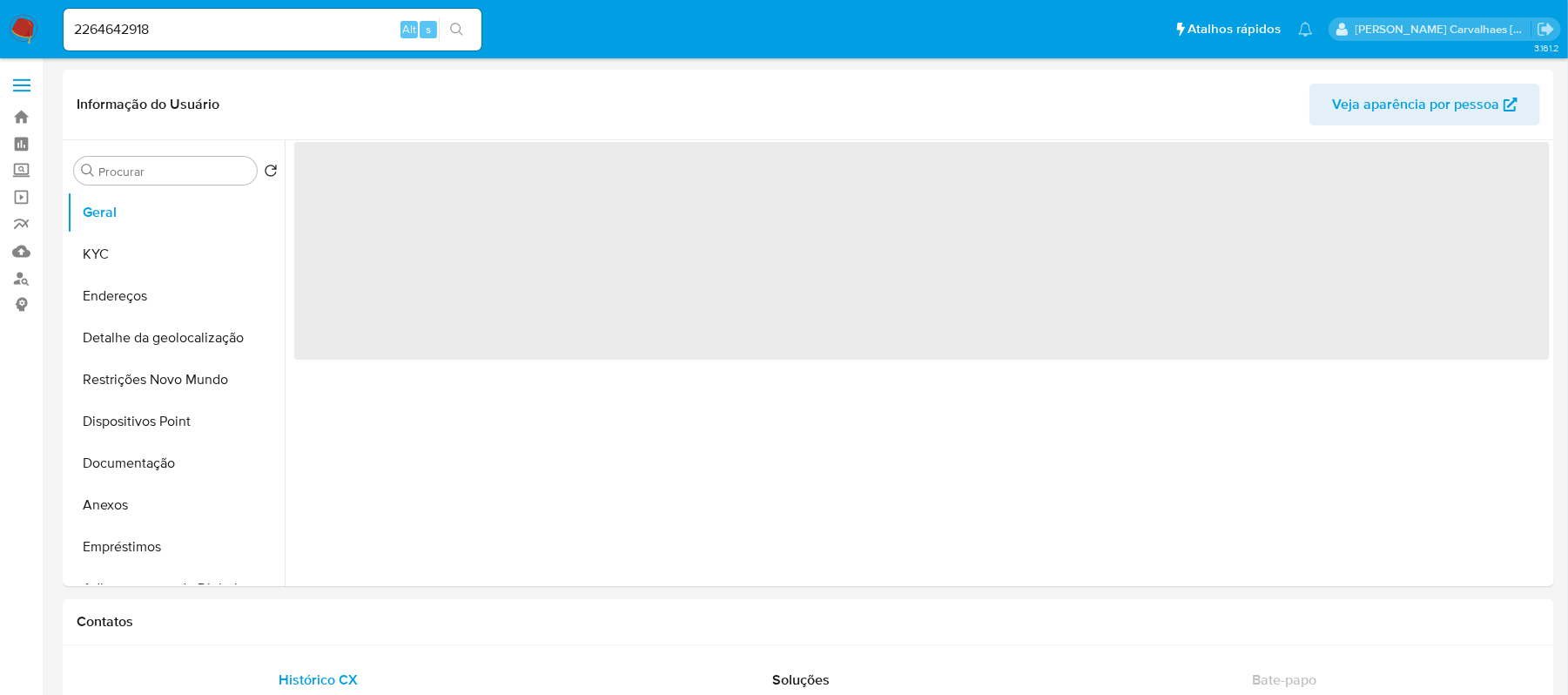
select select "10"
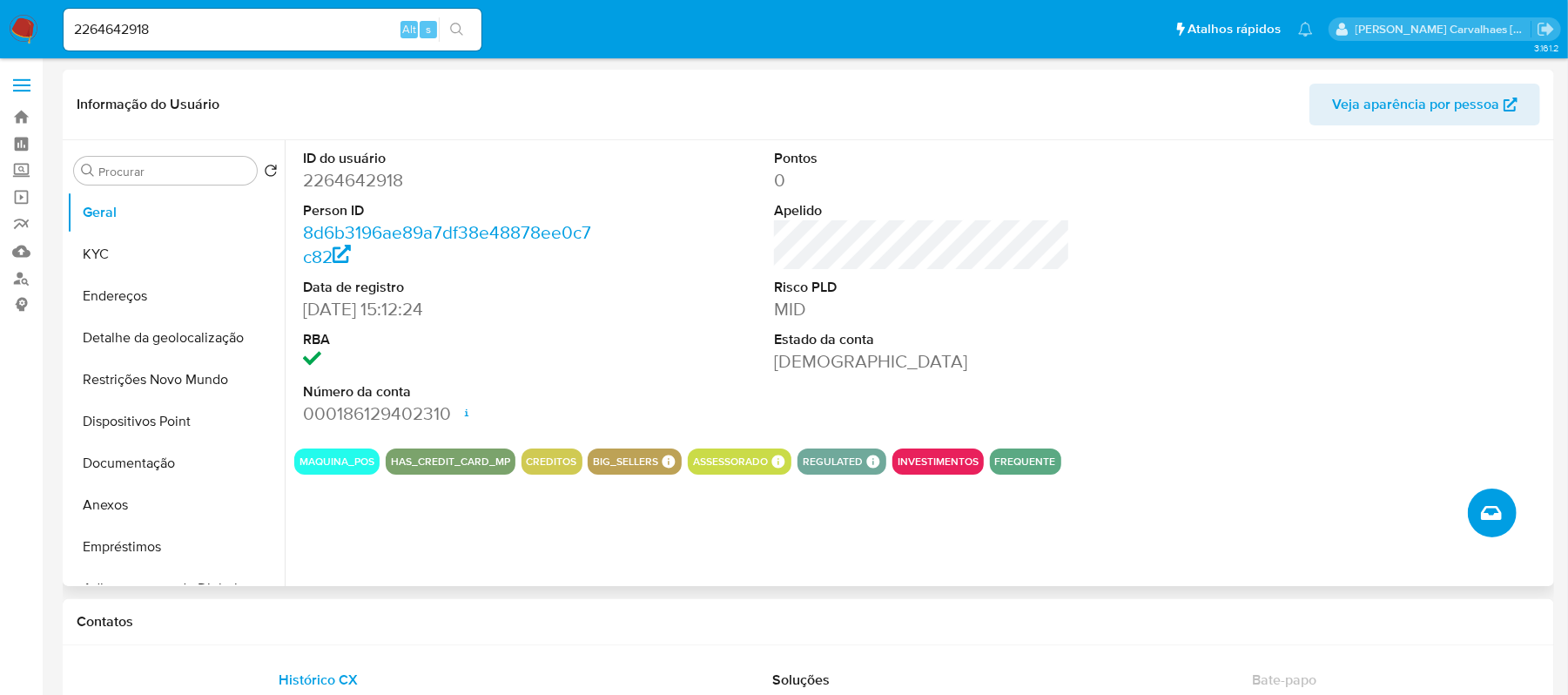
click at [1477, 516] on button "Criar caso manual" at bounding box center [1492, 513] width 49 height 49
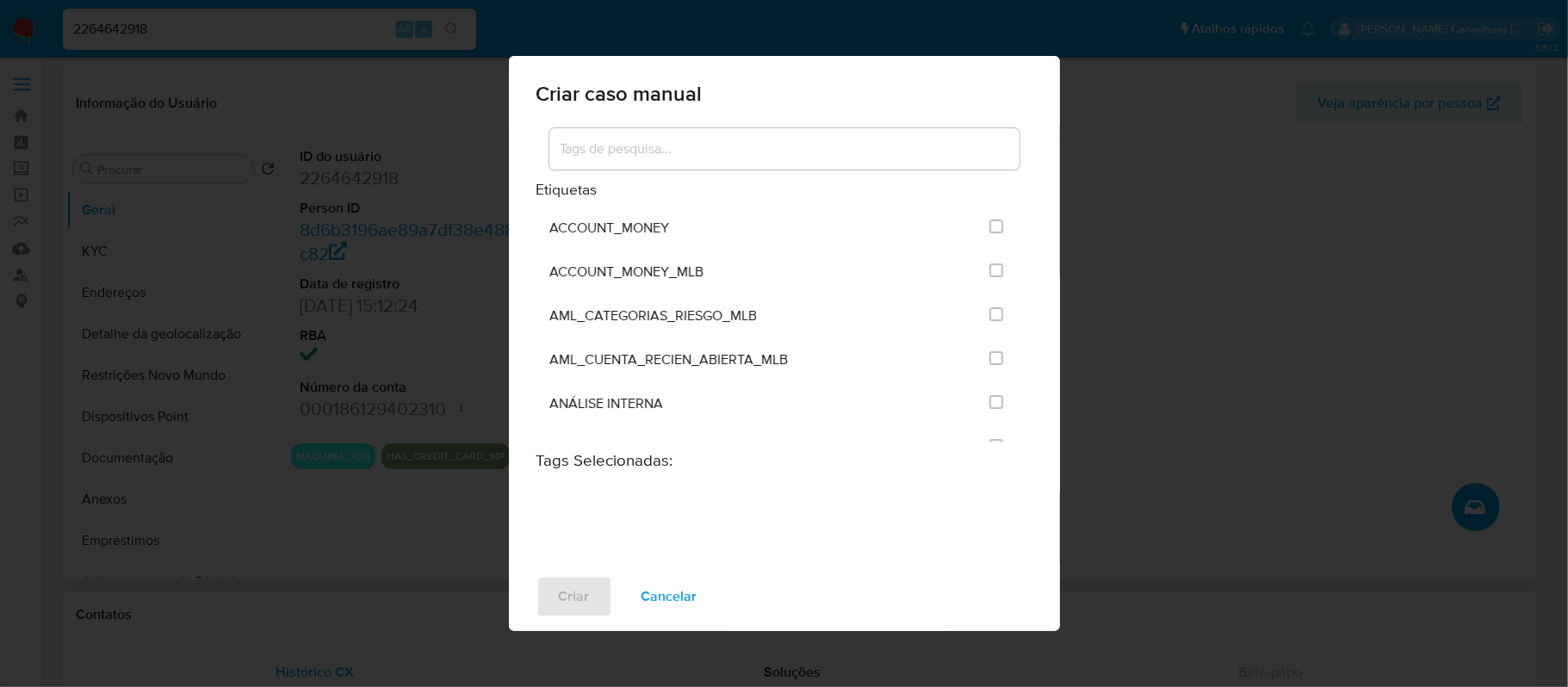
click at [668, 152] on input at bounding box center [784, 149] width 470 height 22
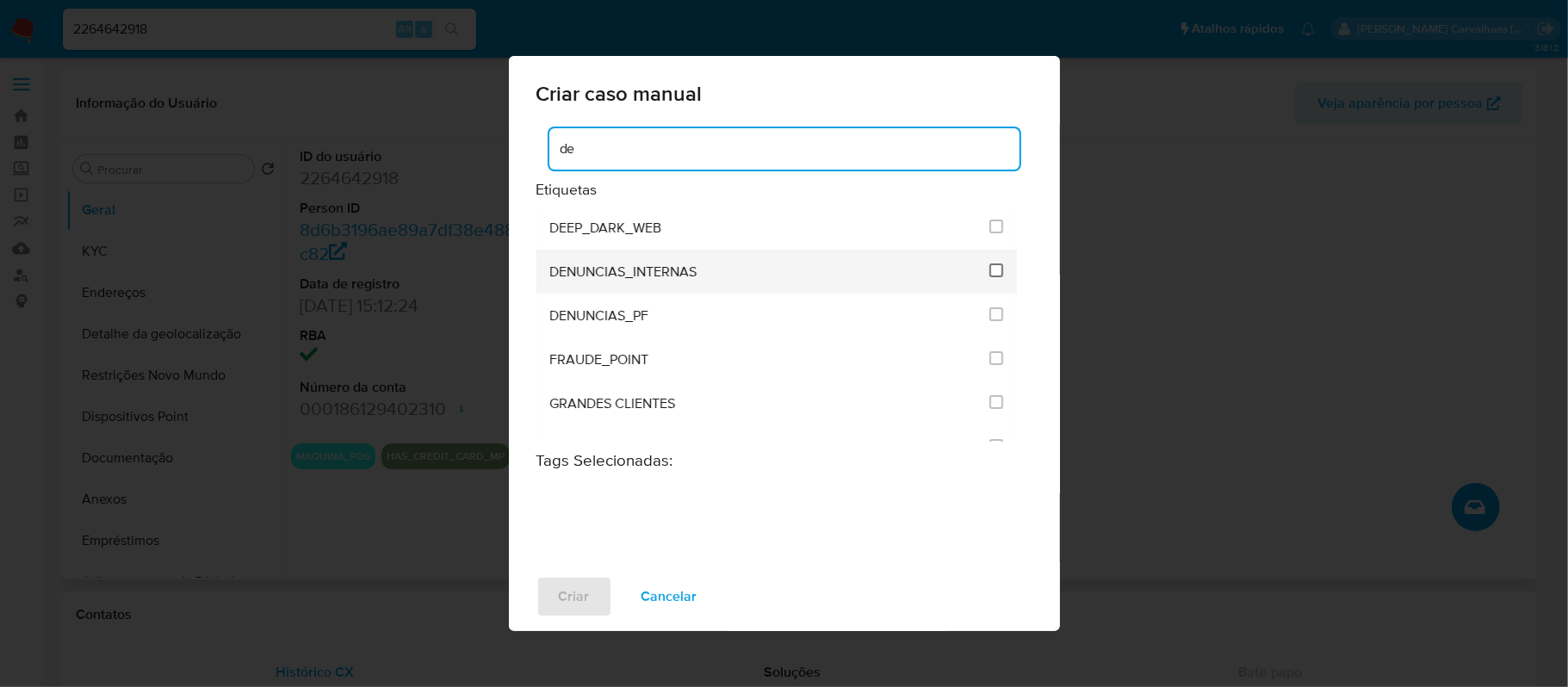
type input "de"
click at [990, 273] on input "1967" at bounding box center [996, 270] width 14 height 14
checkbox input "true"
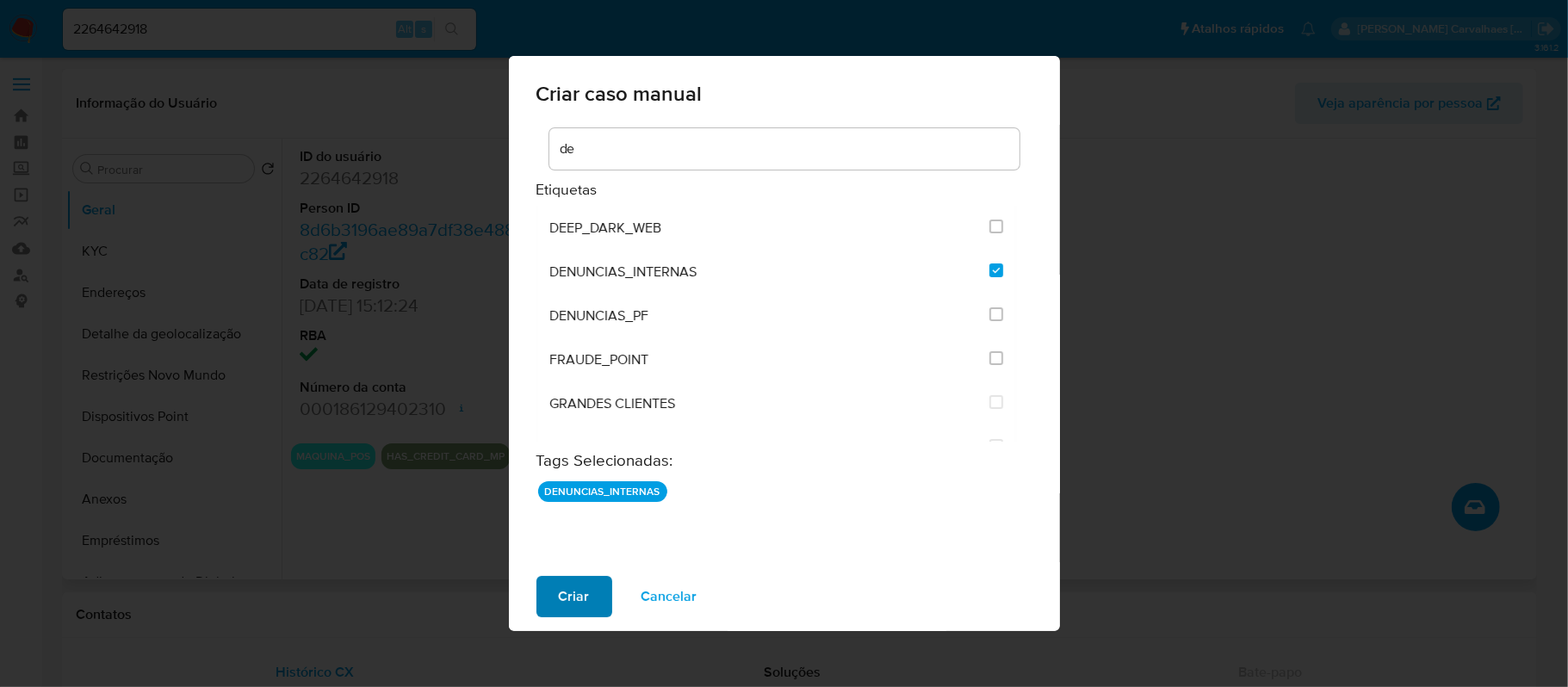
click at [579, 589] on span "Criar" at bounding box center [574, 596] width 31 height 38
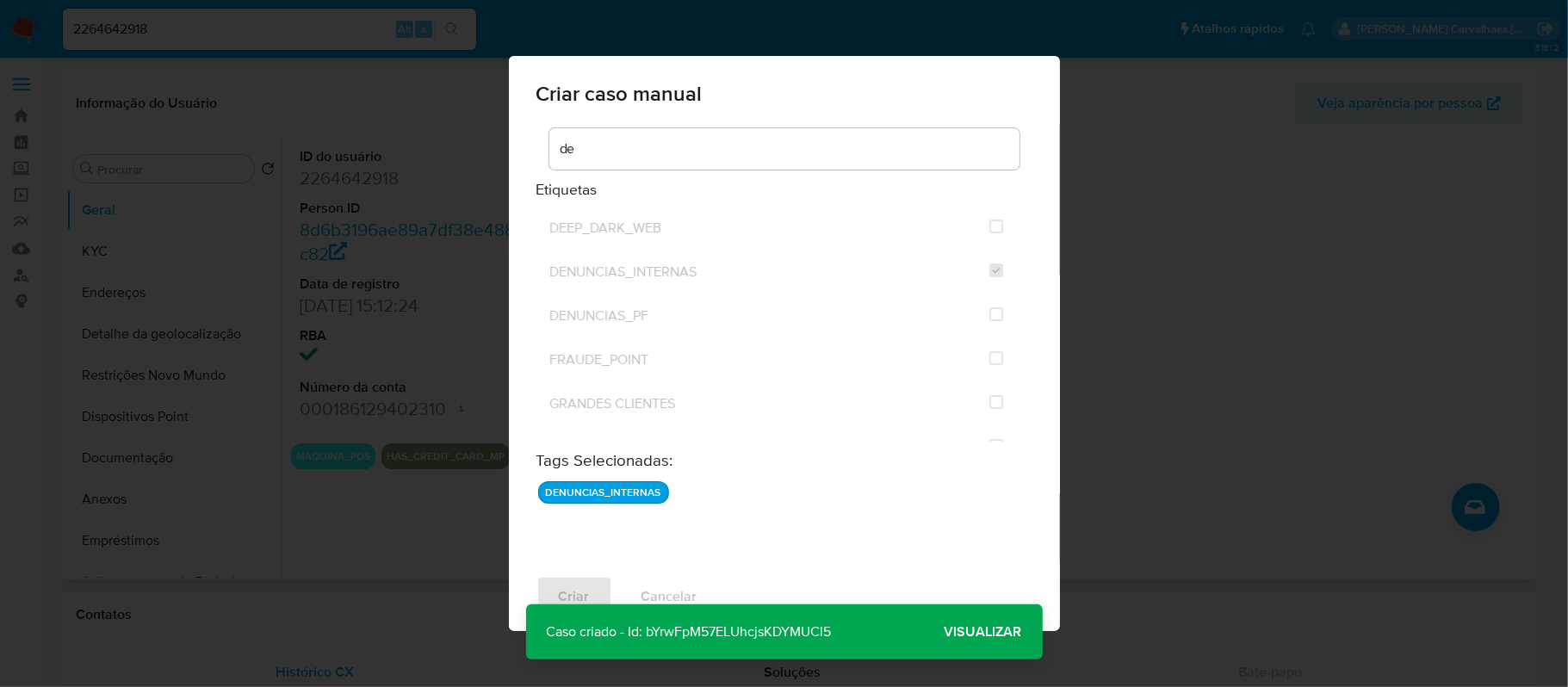
click at [965, 632] on span "Visualizar" at bounding box center [983, 632] width 77 height 0
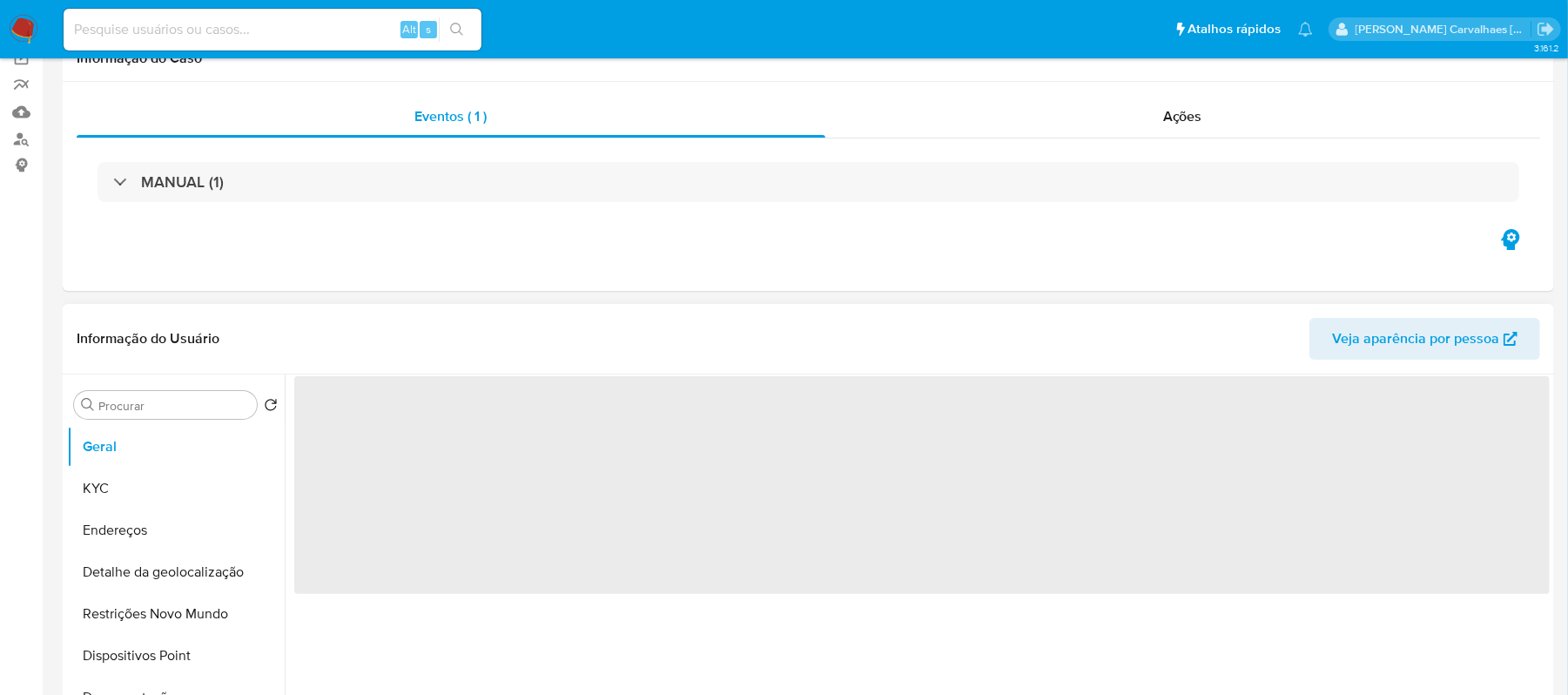
select select "10"
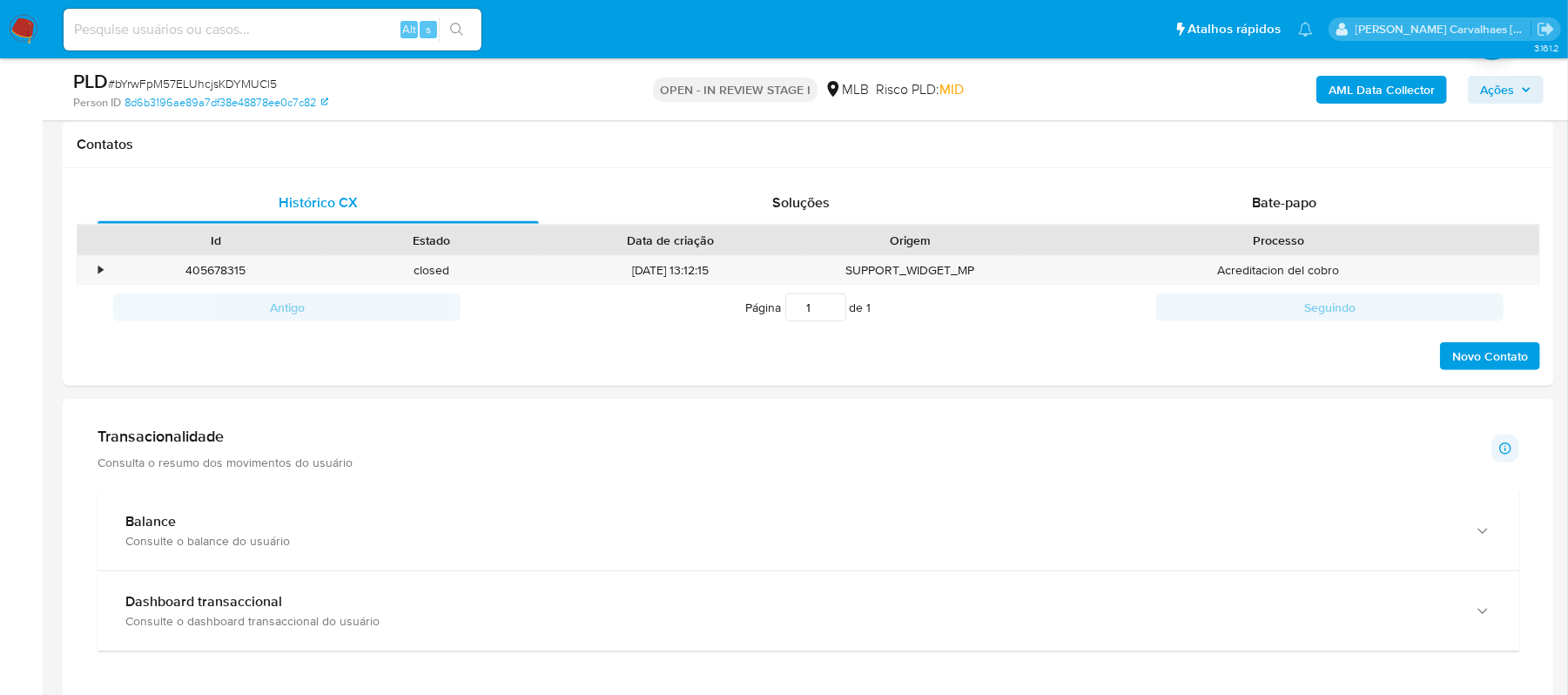
scroll to position [928, 0]
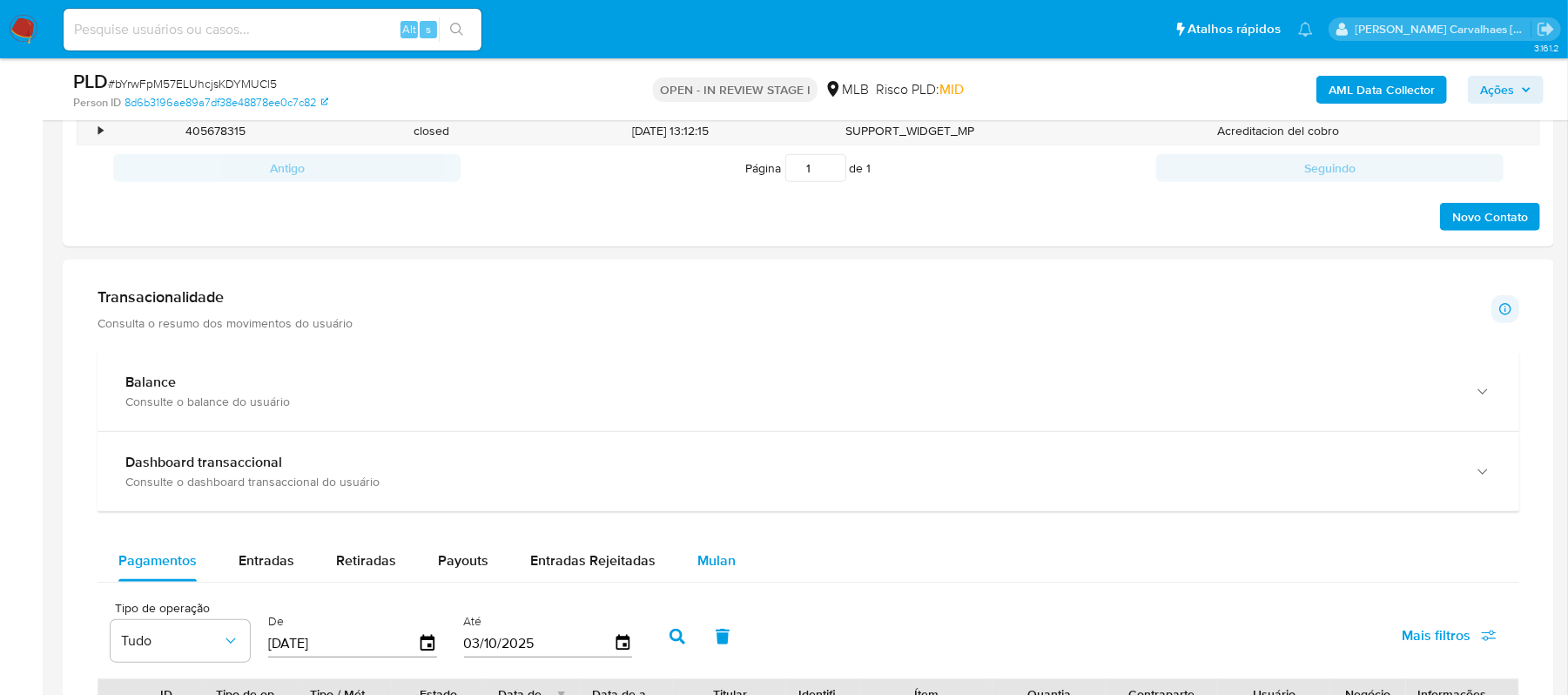
click at [708, 561] on span "Mulan" at bounding box center [717, 560] width 39 height 20
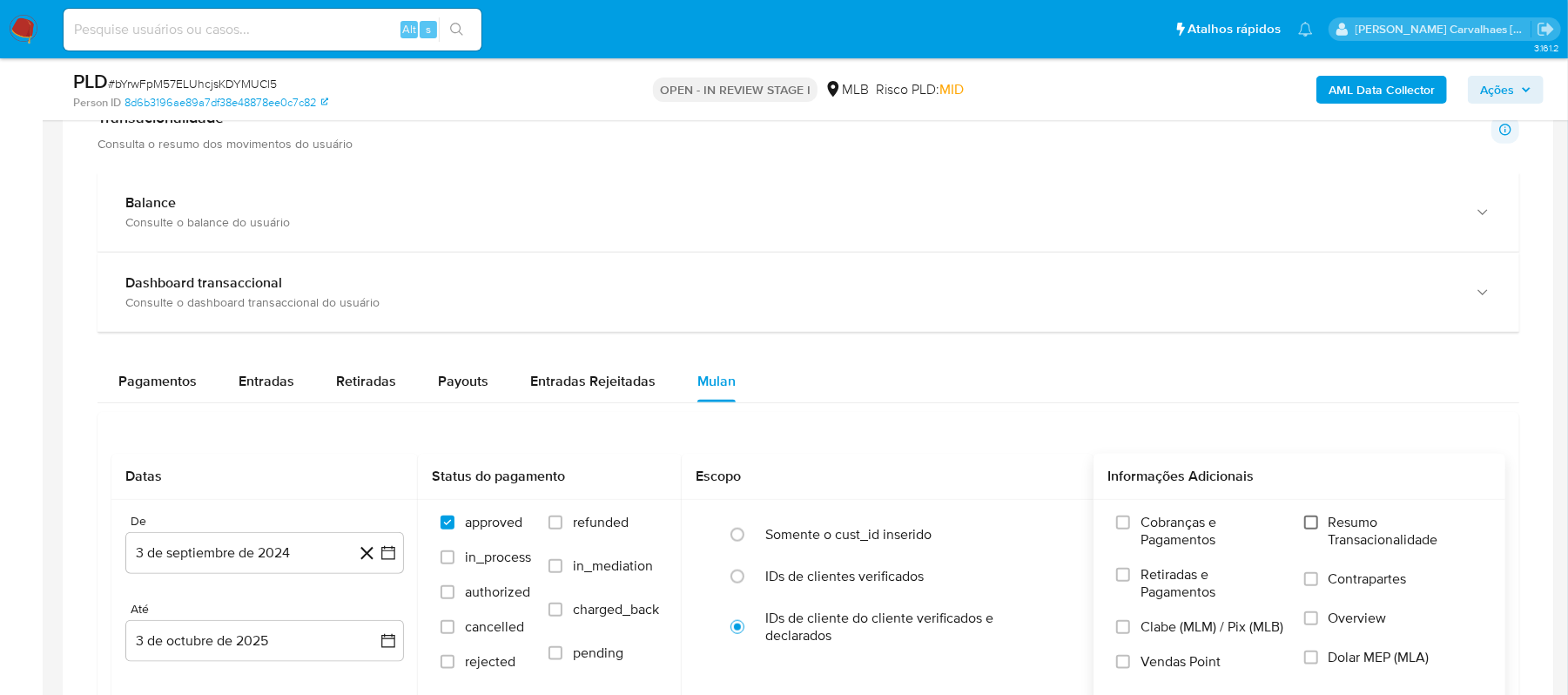
scroll to position [1161, 0]
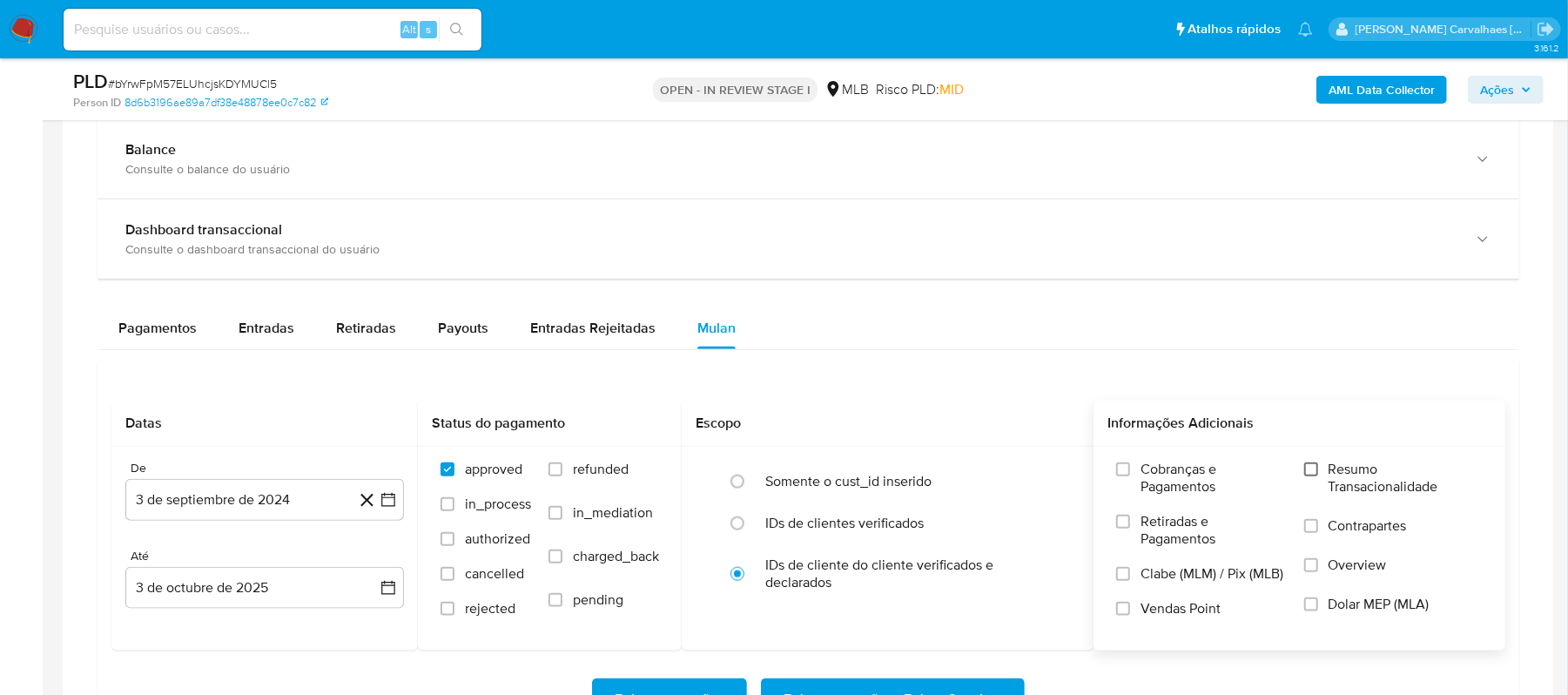
click at [1317, 472] on input "Resumo Transacionalidade" at bounding box center [1311, 469] width 14 height 14
click at [383, 503] on icon "button" at bounding box center [388, 500] width 17 height 17
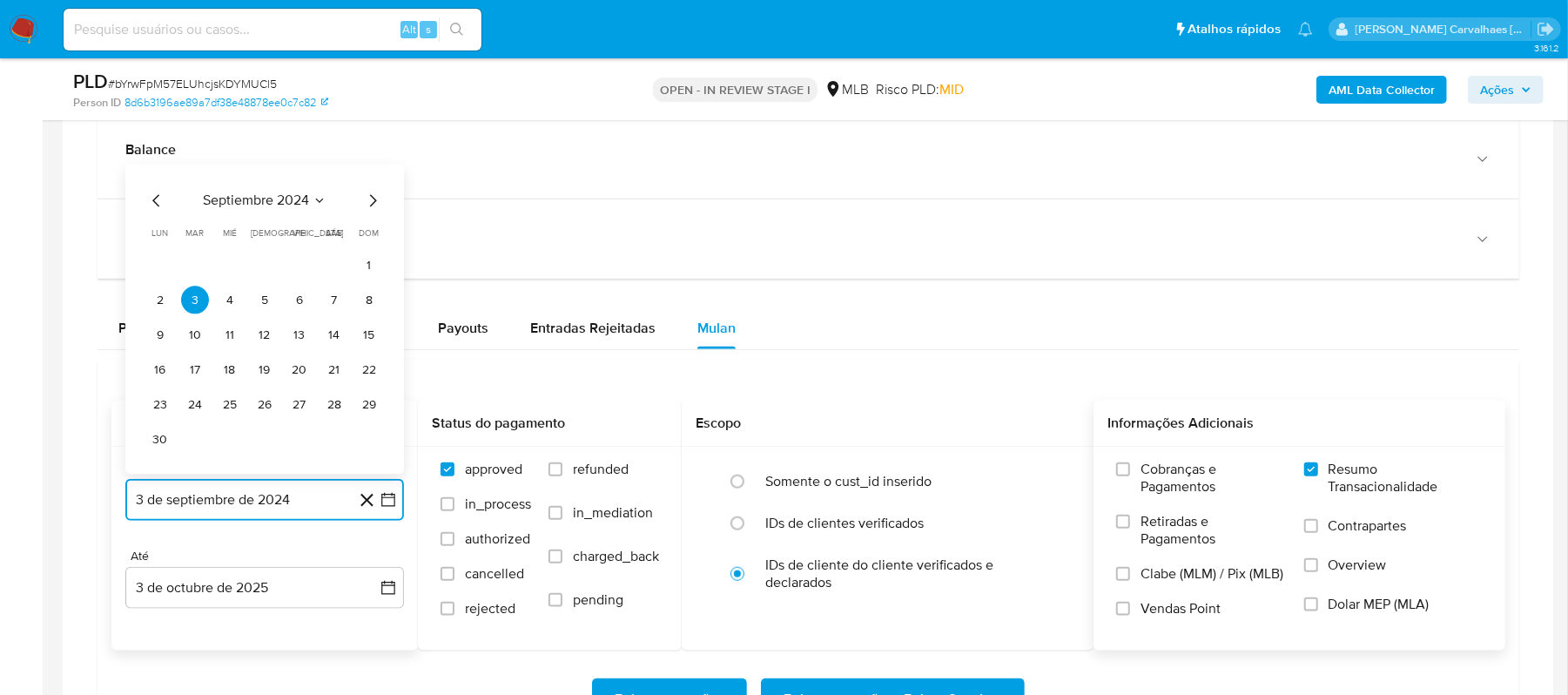
click at [371, 208] on icon "Mes siguiente" at bounding box center [373, 201] width 7 height 12
click at [373, 237] on icon "Mes siguiente" at bounding box center [373, 236] width 21 height 21
click at [373, 237] on span "dom" at bounding box center [369, 234] width 20 height 13
click at [370, 206] on icon "Mes siguiente" at bounding box center [373, 201] width 21 height 21
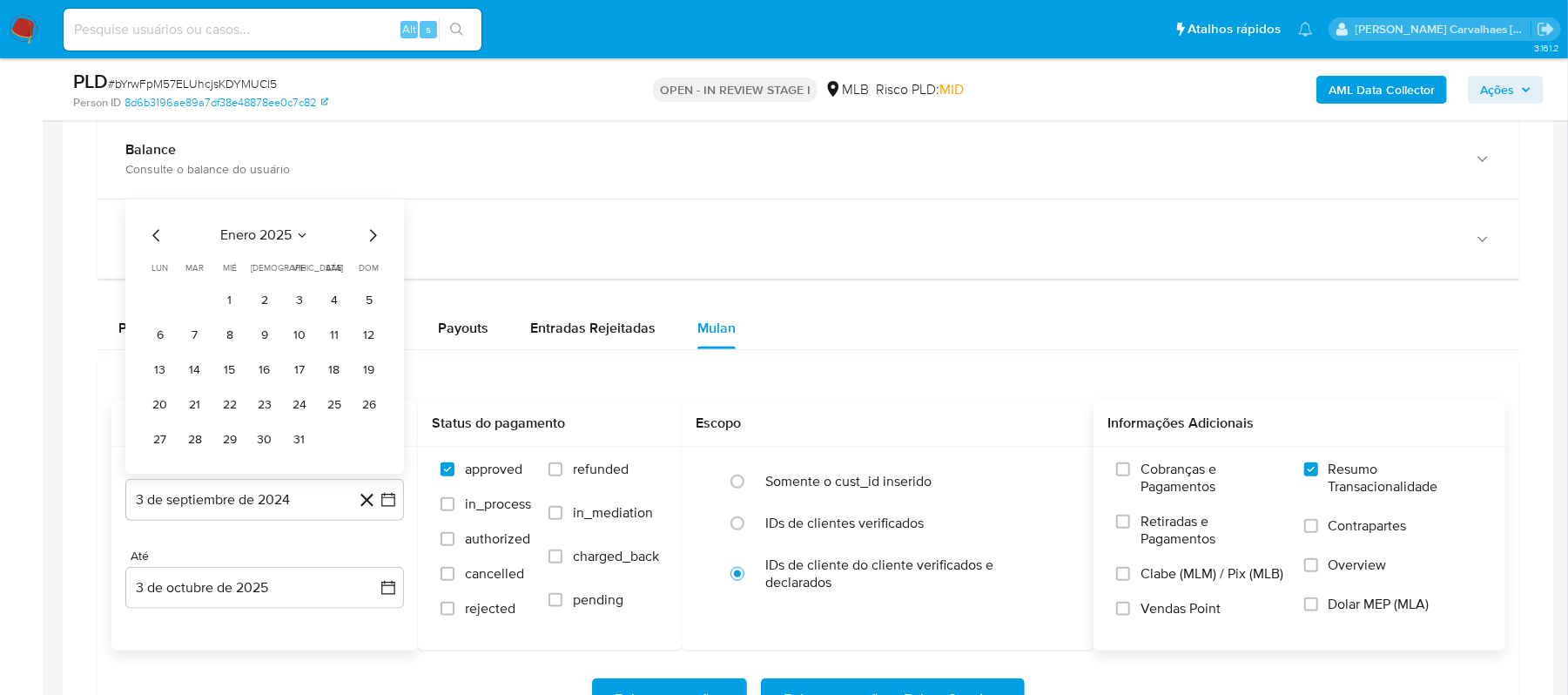
click at [369, 233] on icon "Mes siguiente" at bounding box center [373, 236] width 21 height 21
click at [369, 211] on icon "Mes siguiente" at bounding box center [373, 201] width 21 height 21
click at [373, 242] on icon "Mes siguiente" at bounding box center [373, 235] width 7 height 12
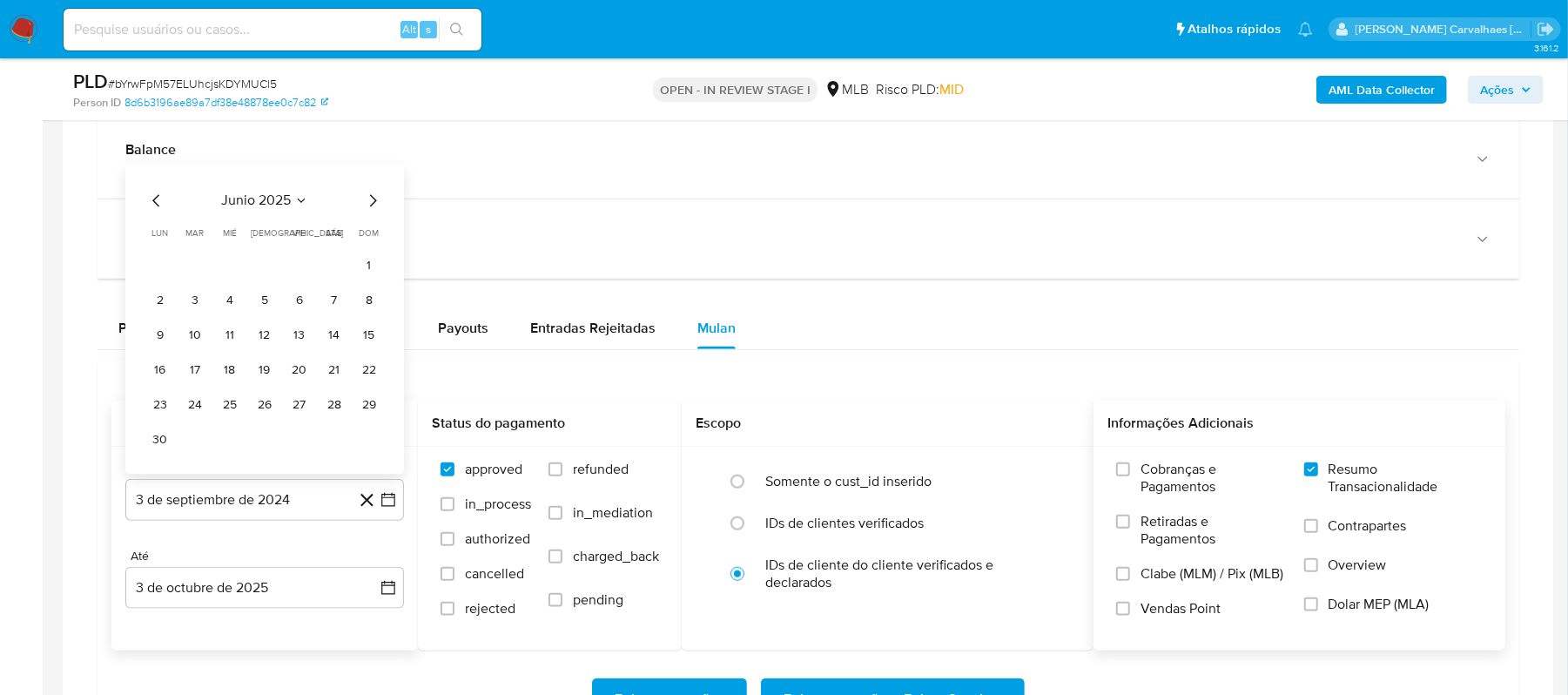
click at [380, 208] on icon "Mes siguiente" at bounding box center [373, 201] width 21 height 21
click at [373, 233] on icon "Mes siguiente" at bounding box center [373, 236] width 21 height 21
click at [299, 305] on button "1" at bounding box center [300, 300] width 28 height 28
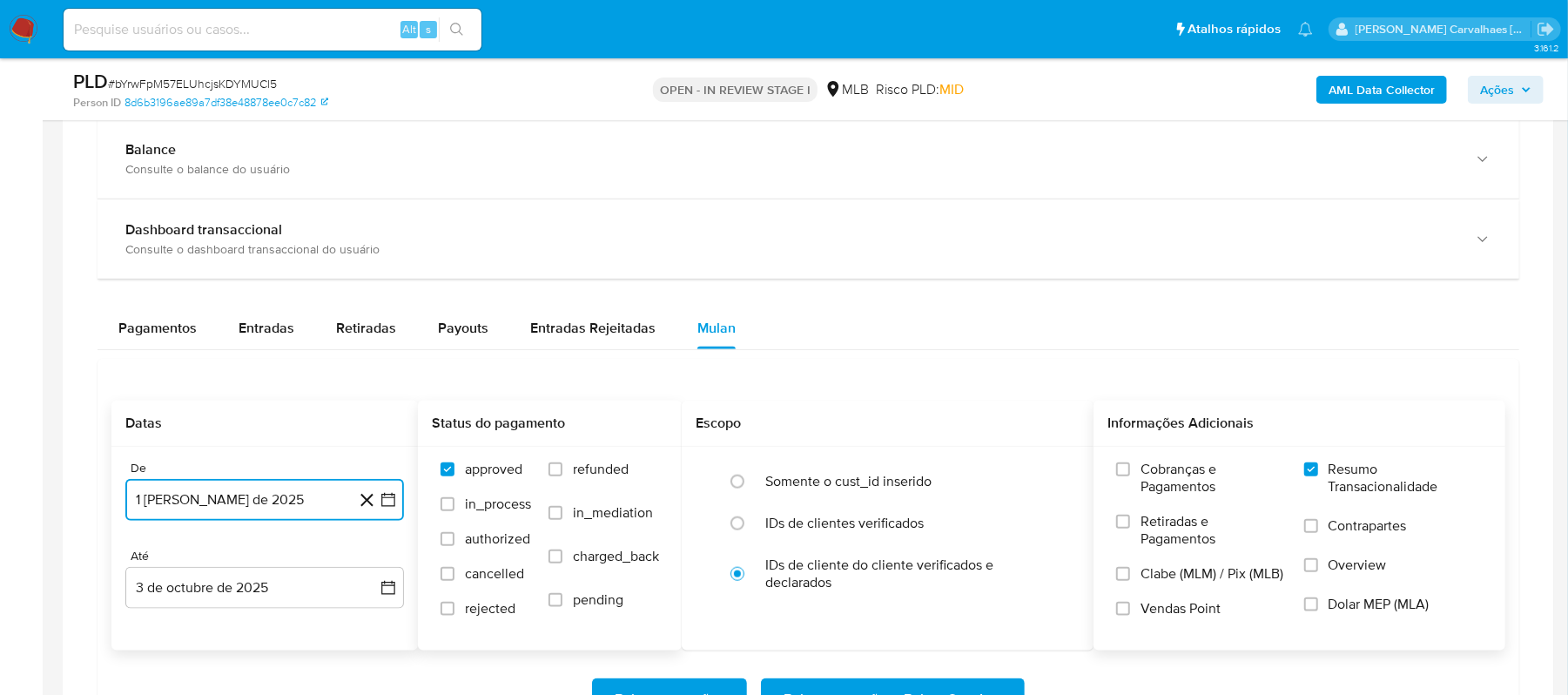
scroll to position [1277, 0]
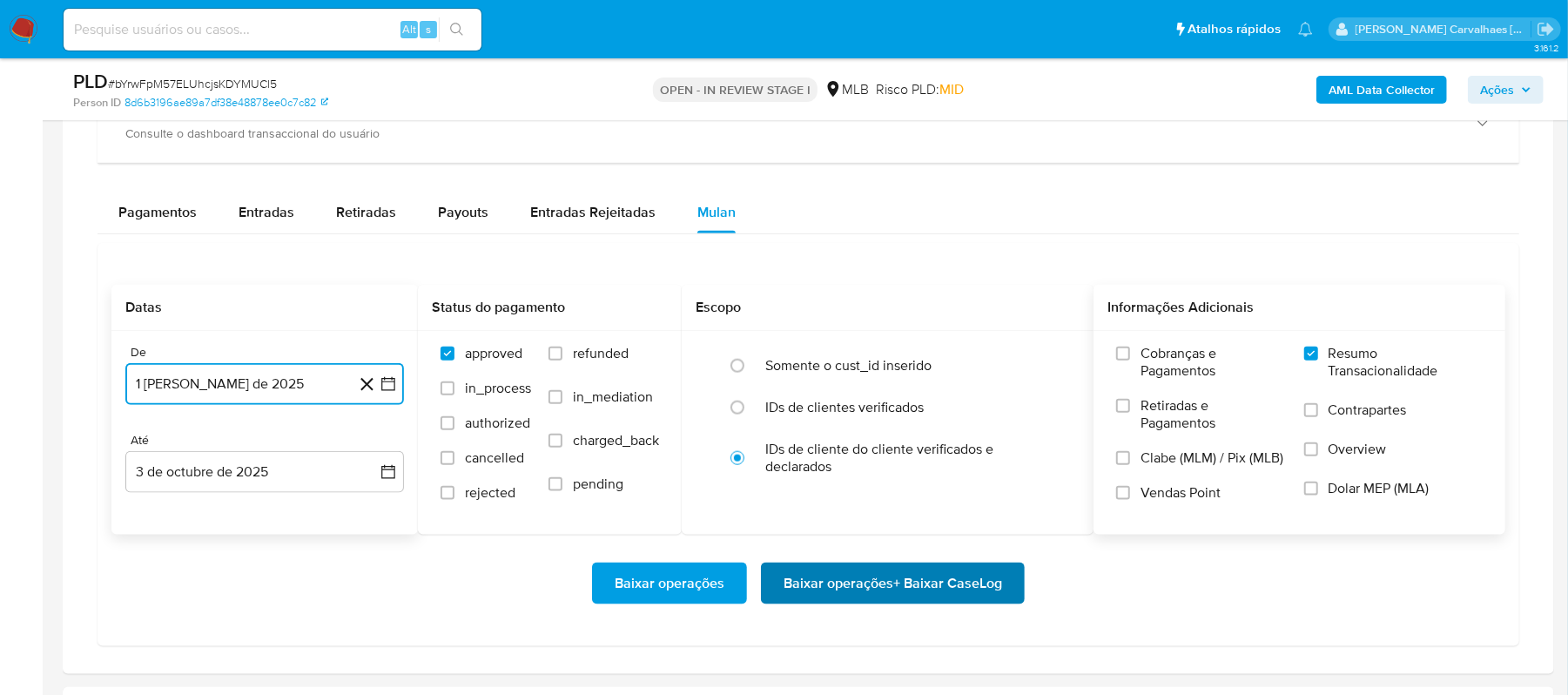
click at [827, 577] on span "Baixar operações + Baixar CaseLog" at bounding box center [893, 584] width 219 height 39
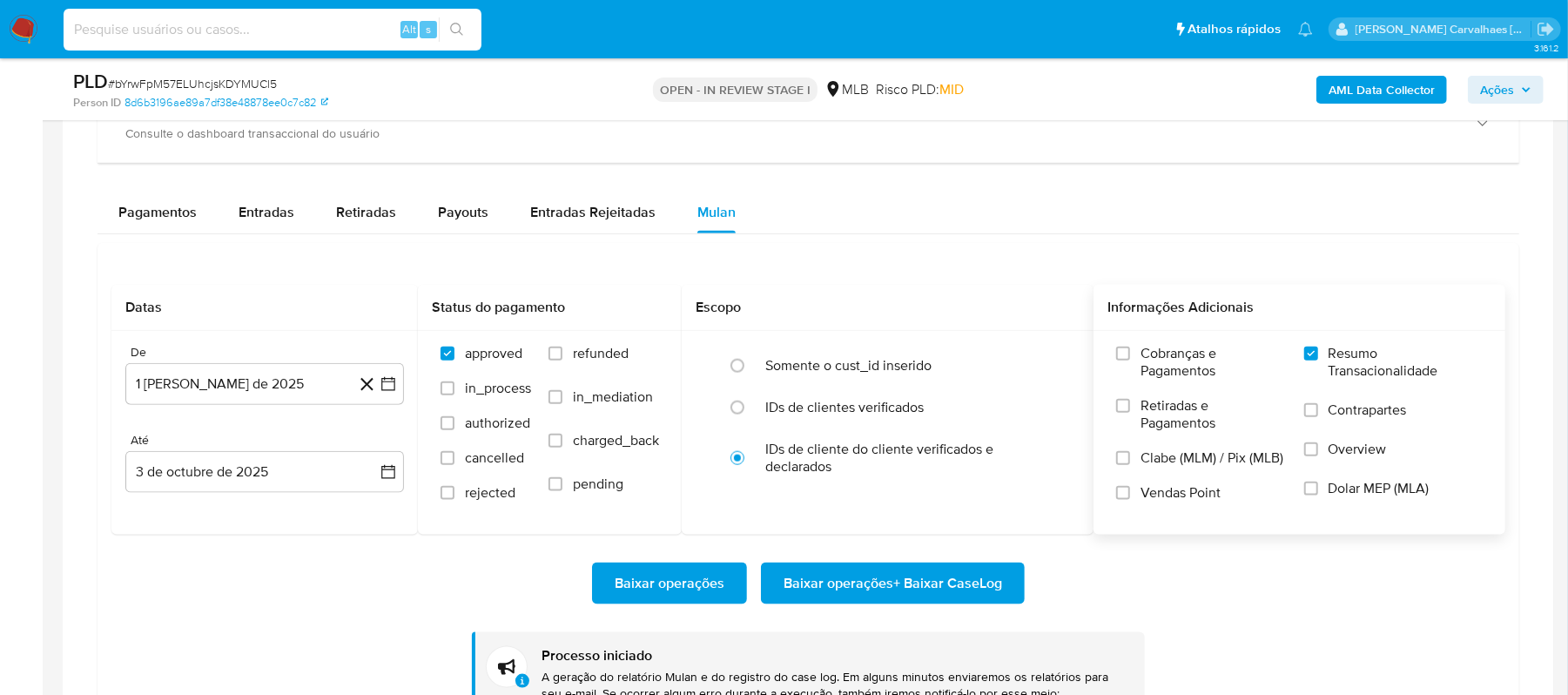
paste input "LKtOdj88TD5ArCmK54RNI1zY"
type input "LKtOdj88TD5ArCmK54RNI1zY"
click at [460, 19] on button "search-icon" at bounding box center [457, 29] width 36 height 25
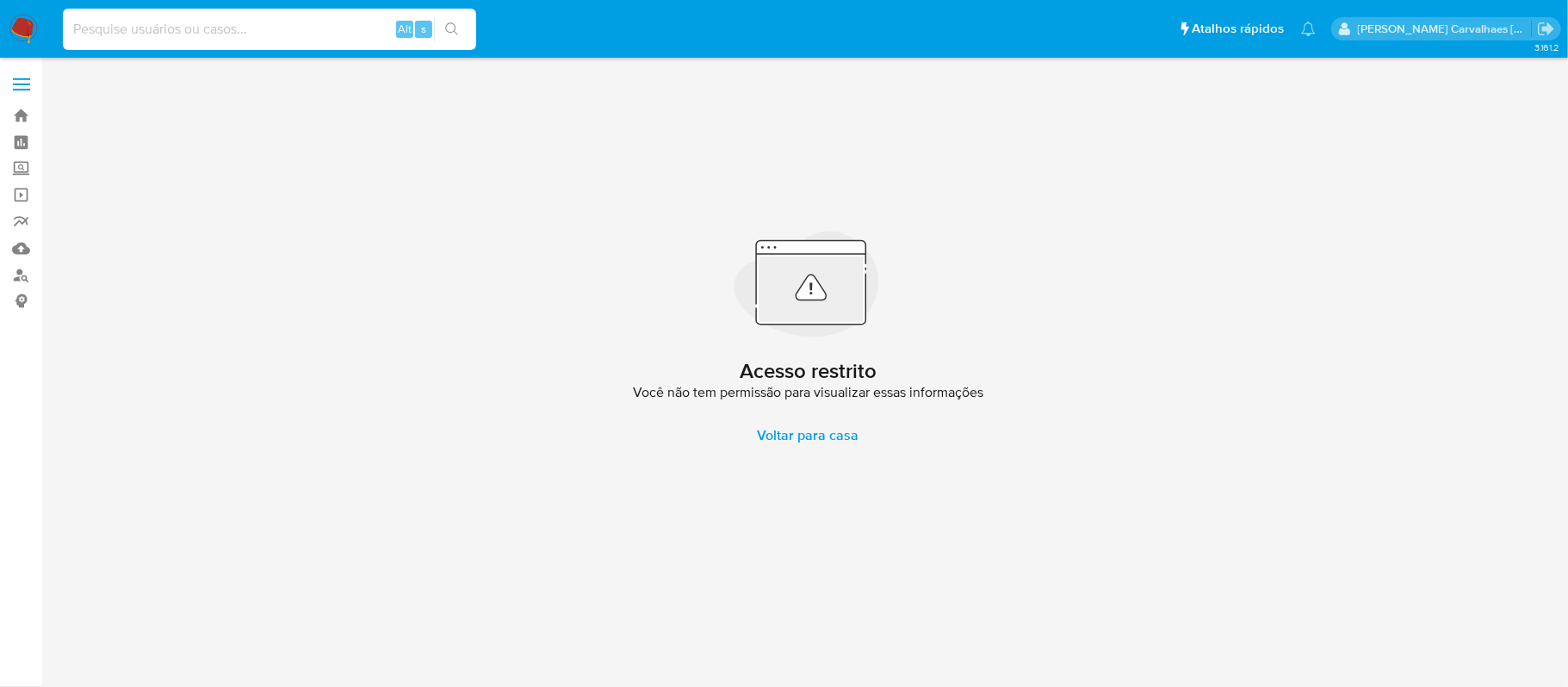
paste input "LKtOdj88TD5ArCmK54RNI1zY"
click at [67, 18] on input "LKtOdj88TD5ArCmK54RNI1zY" at bounding box center [269, 29] width 413 height 22
type input "LKtOdj88TD5ArCmK54RNI1zY"
click at [449, 28] on icon "search-icon" at bounding box center [452, 29] width 14 height 14
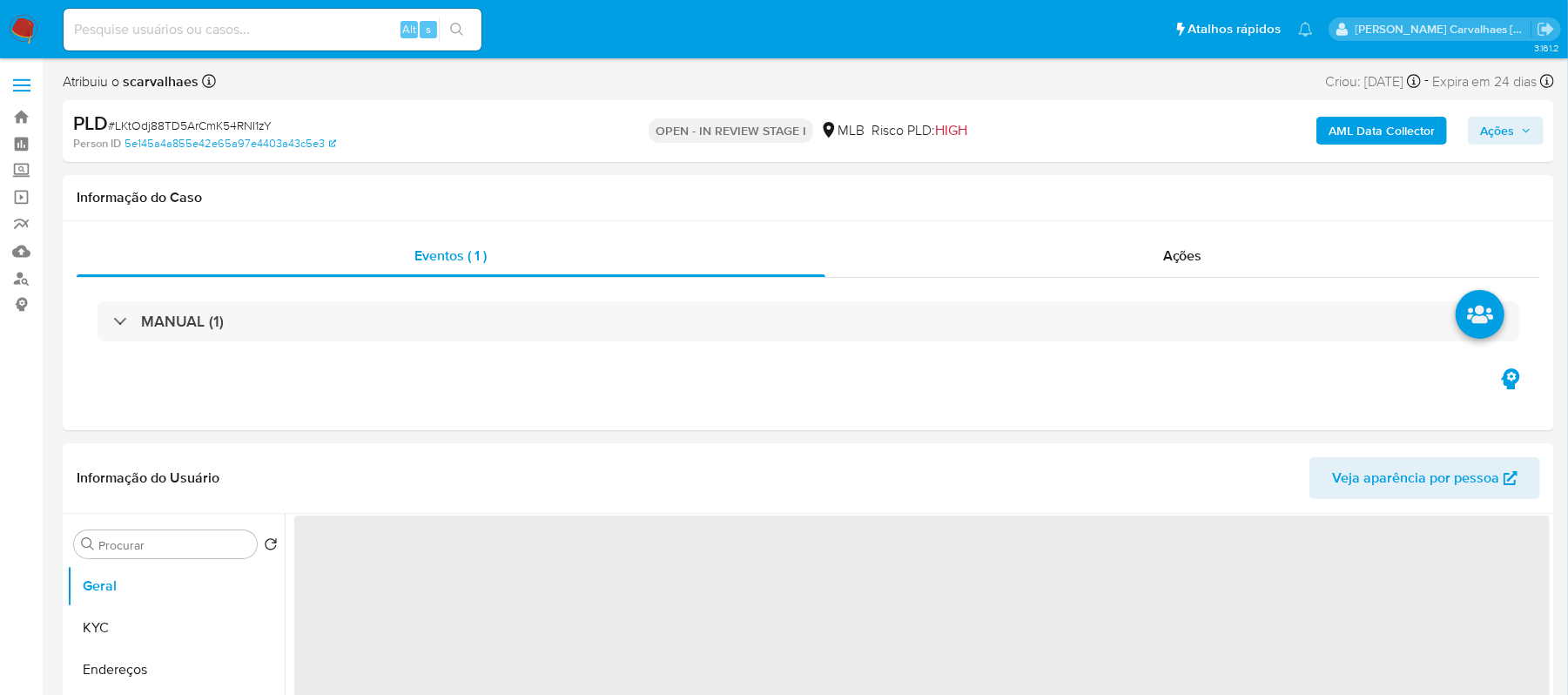
select select "10"
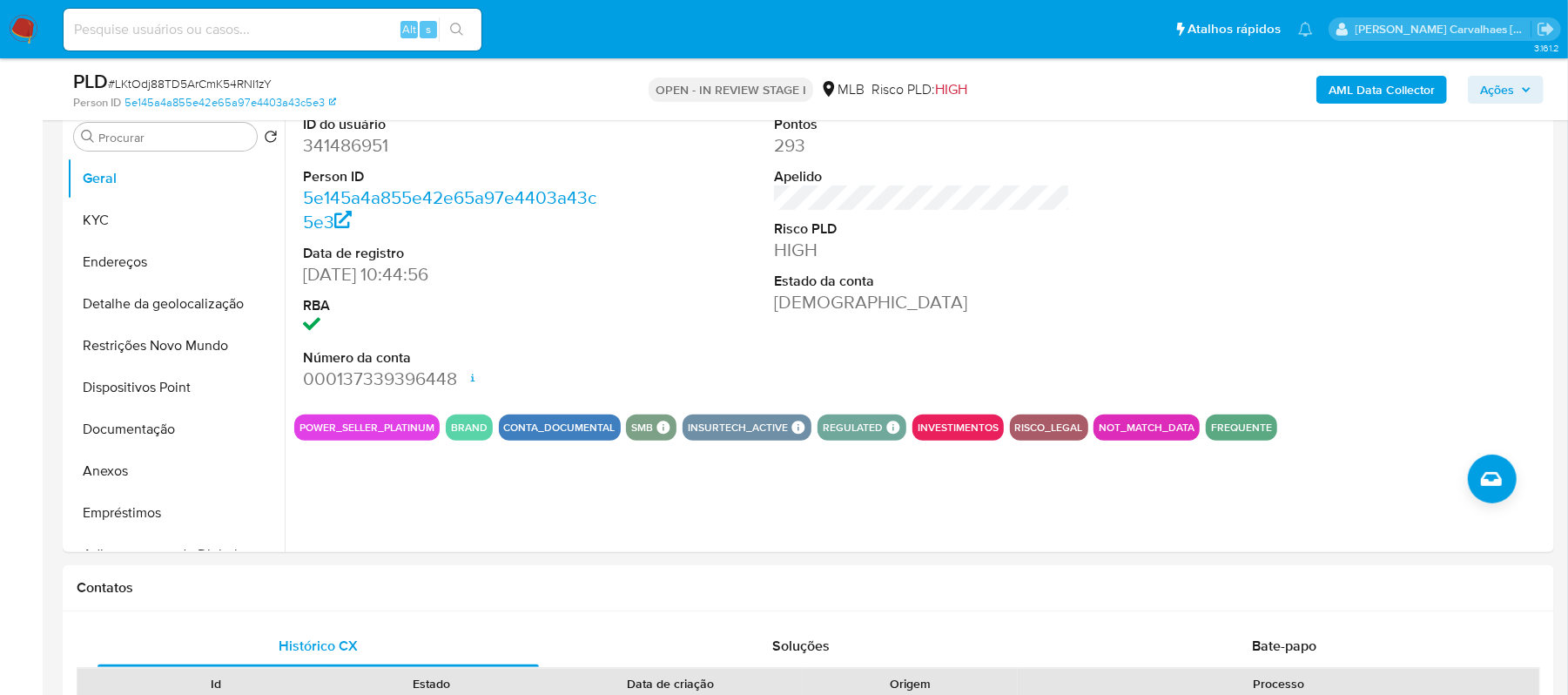
scroll to position [348, 0]
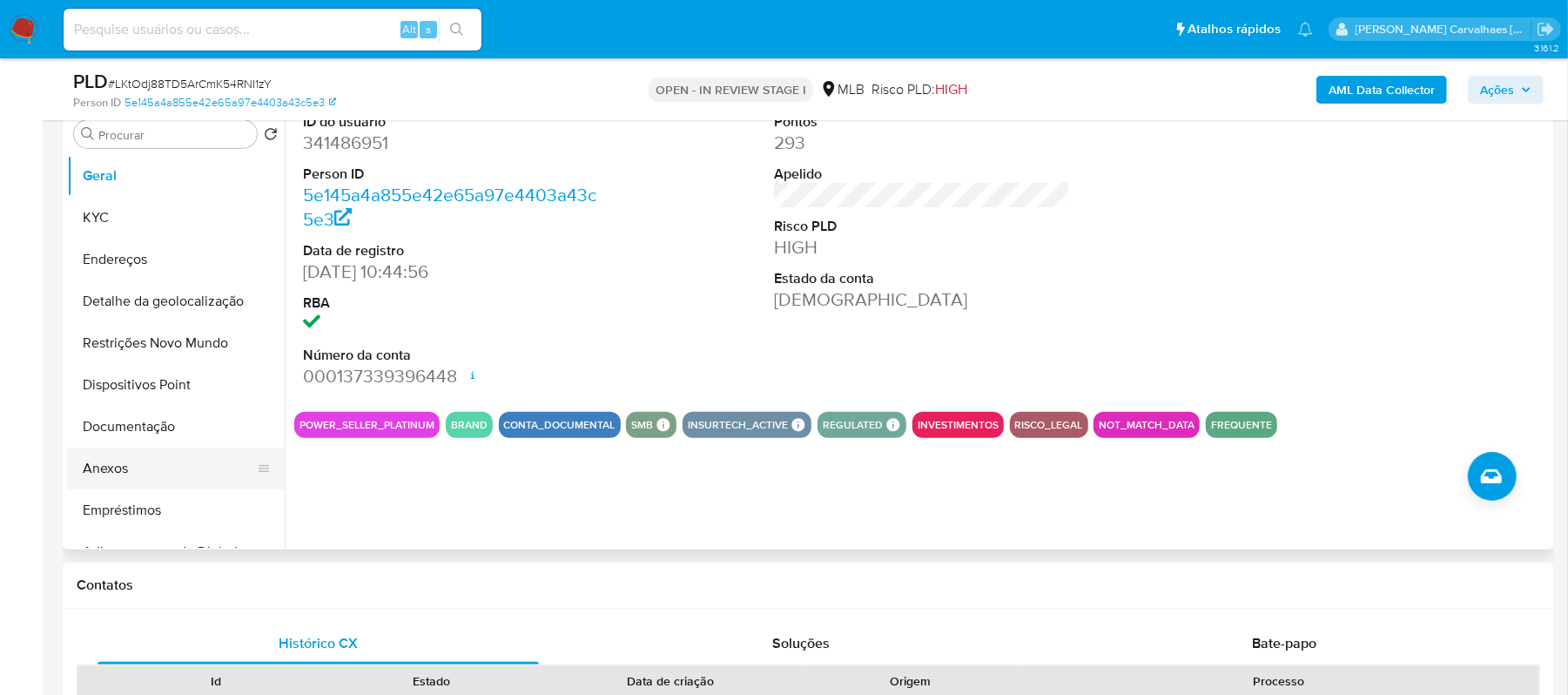
click at [103, 481] on button "Anexos" at bounding box center [169, 468] width 204 height 42
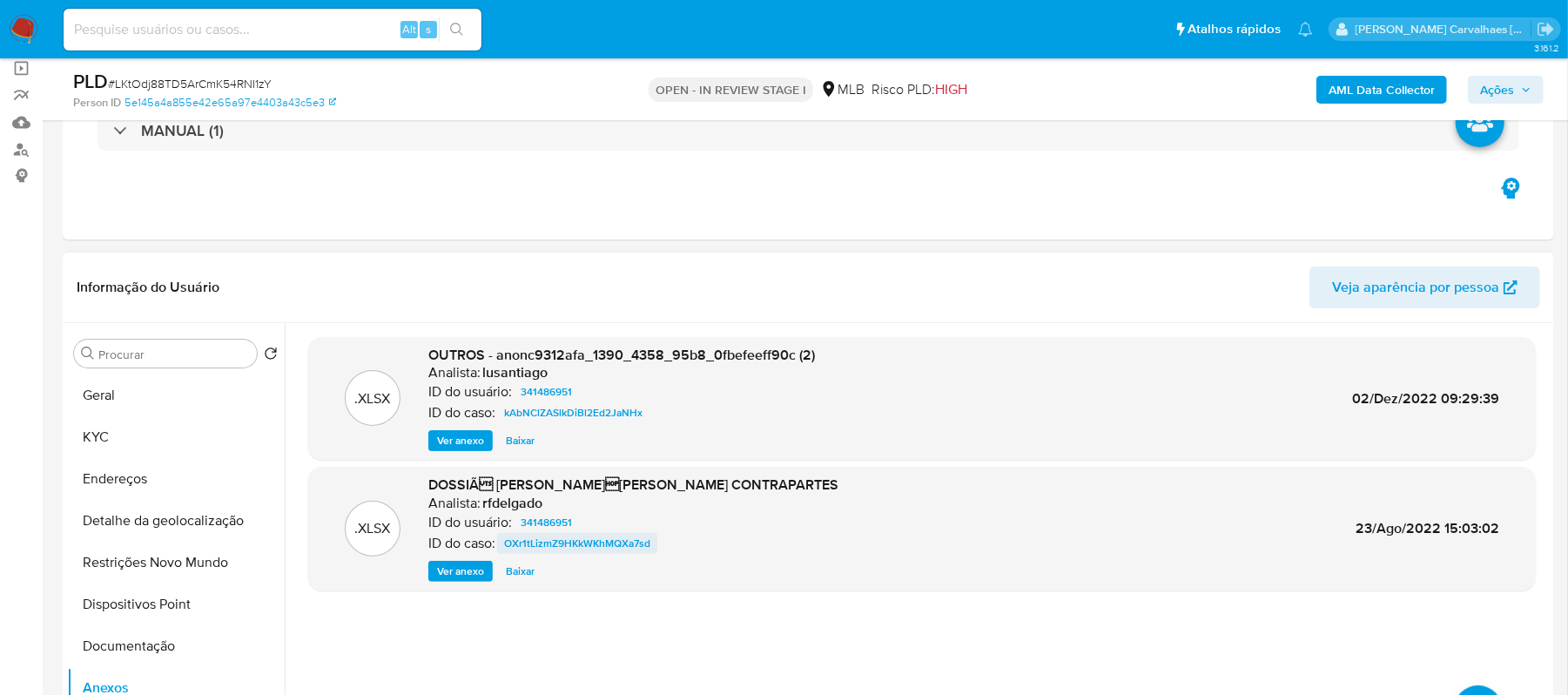
scroll to position [116, 0]
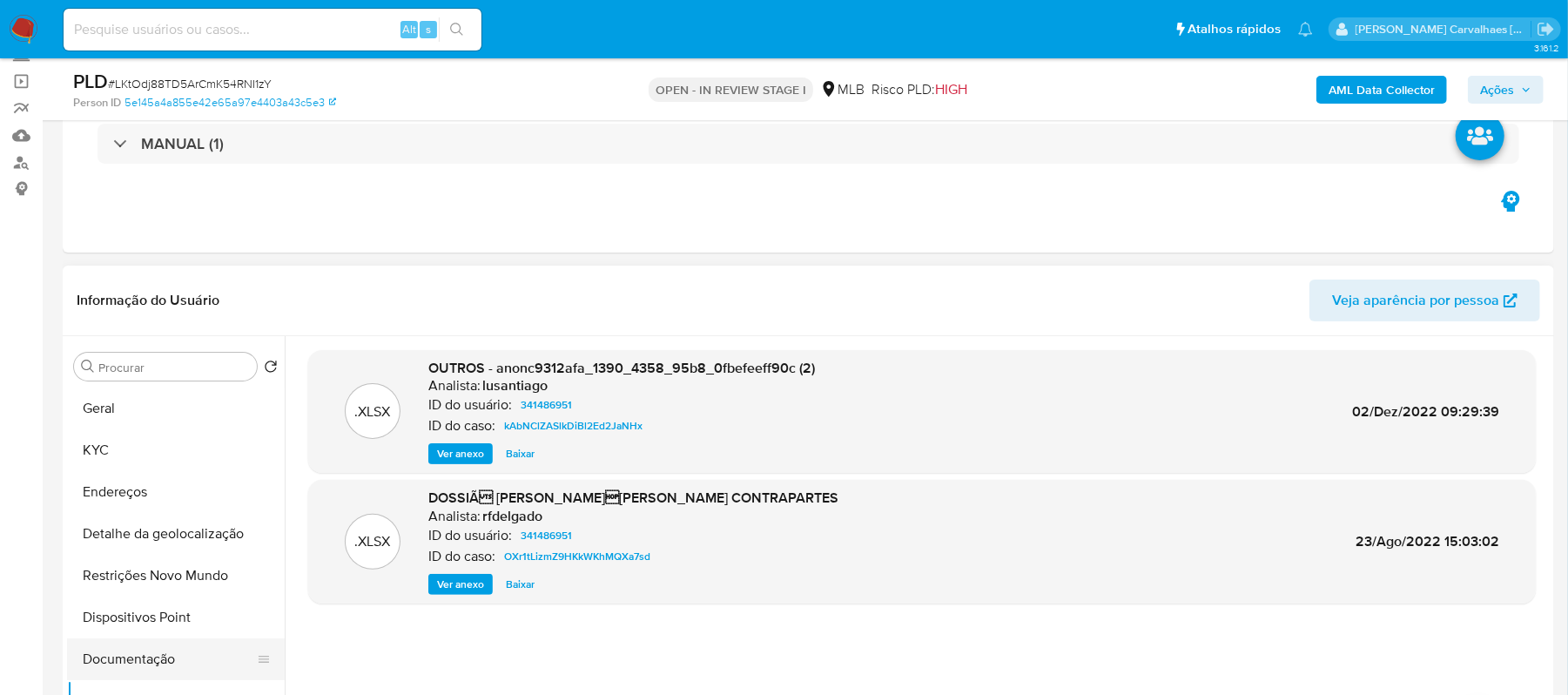
click at [159, 664] on button "Documentação" at bounding box center [169, 659] width 204 height 42
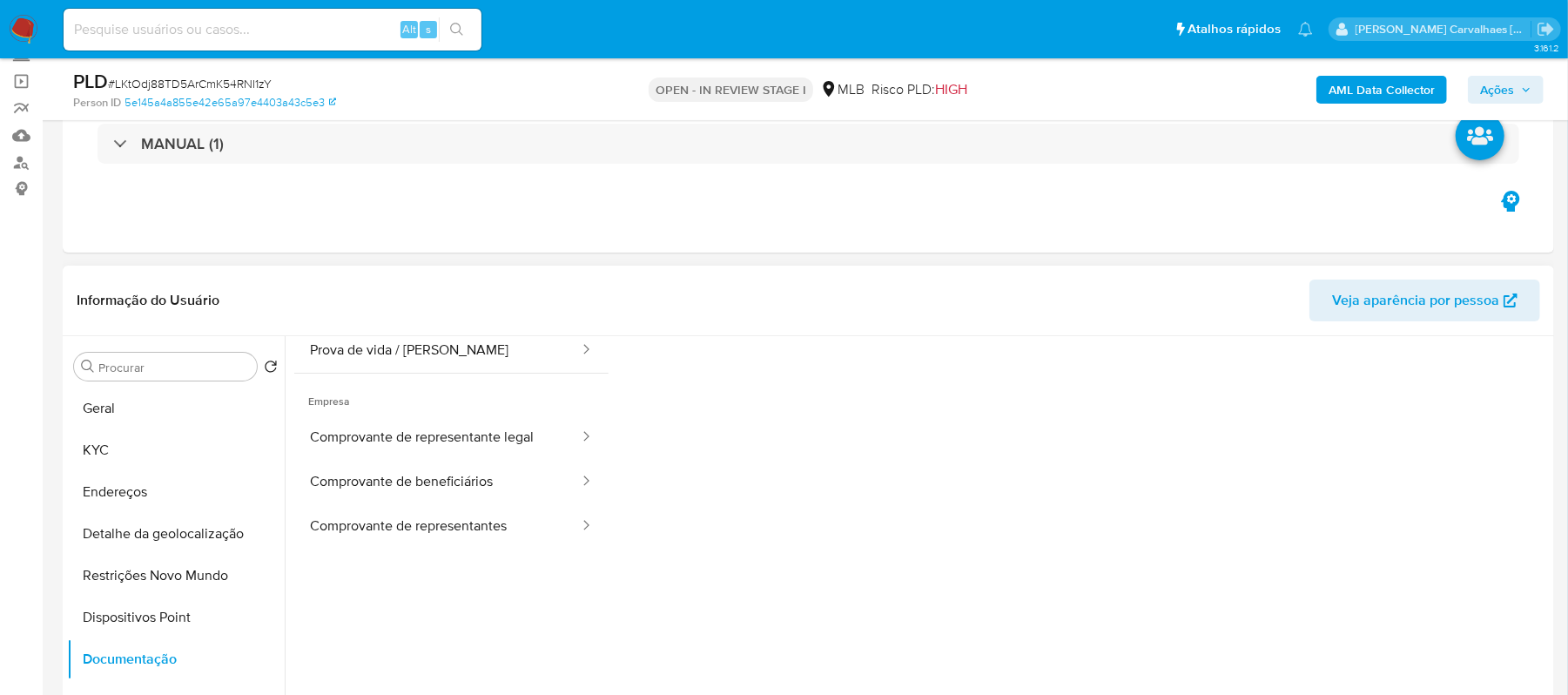
scroll to position [0, 0]
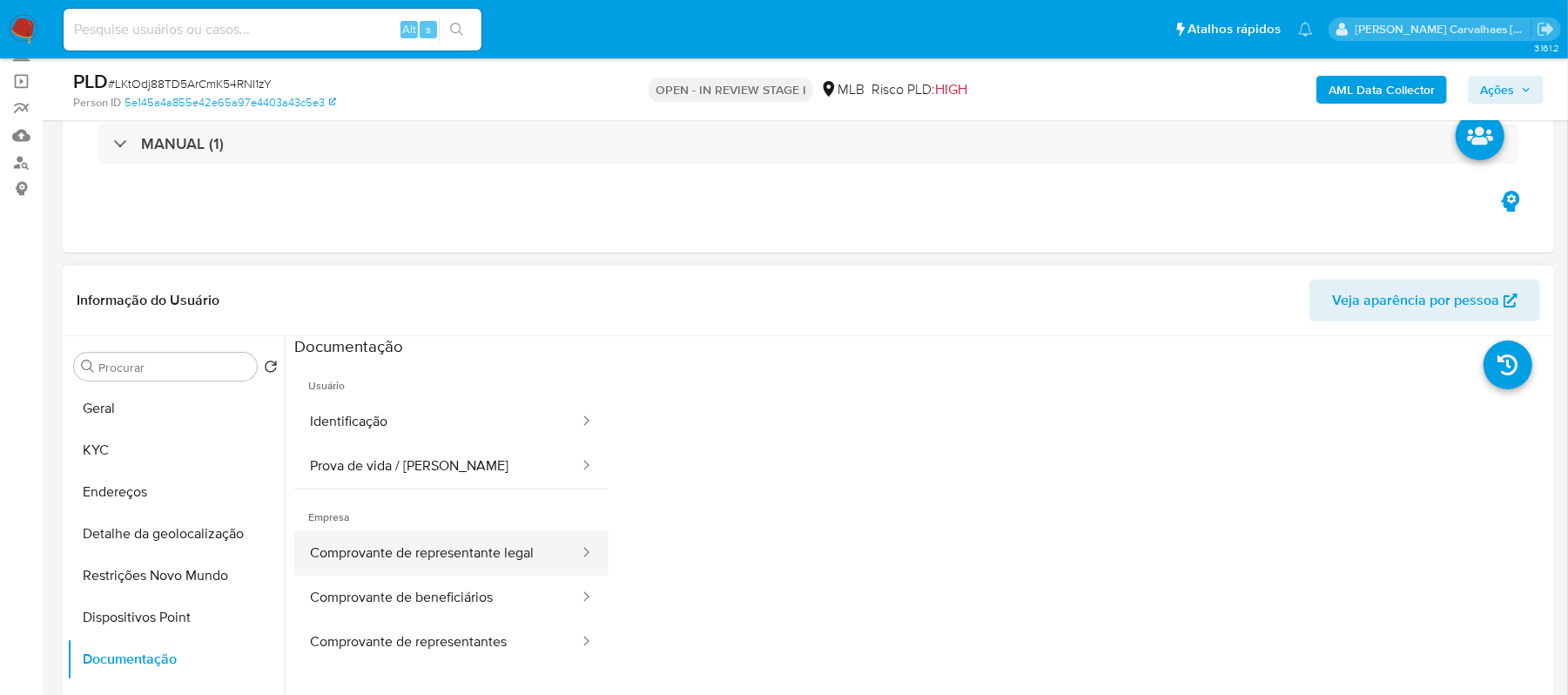
click at [536, 554] on button "Comprovante de representante legal" at bounding box center [437, 553] width 286 height 44
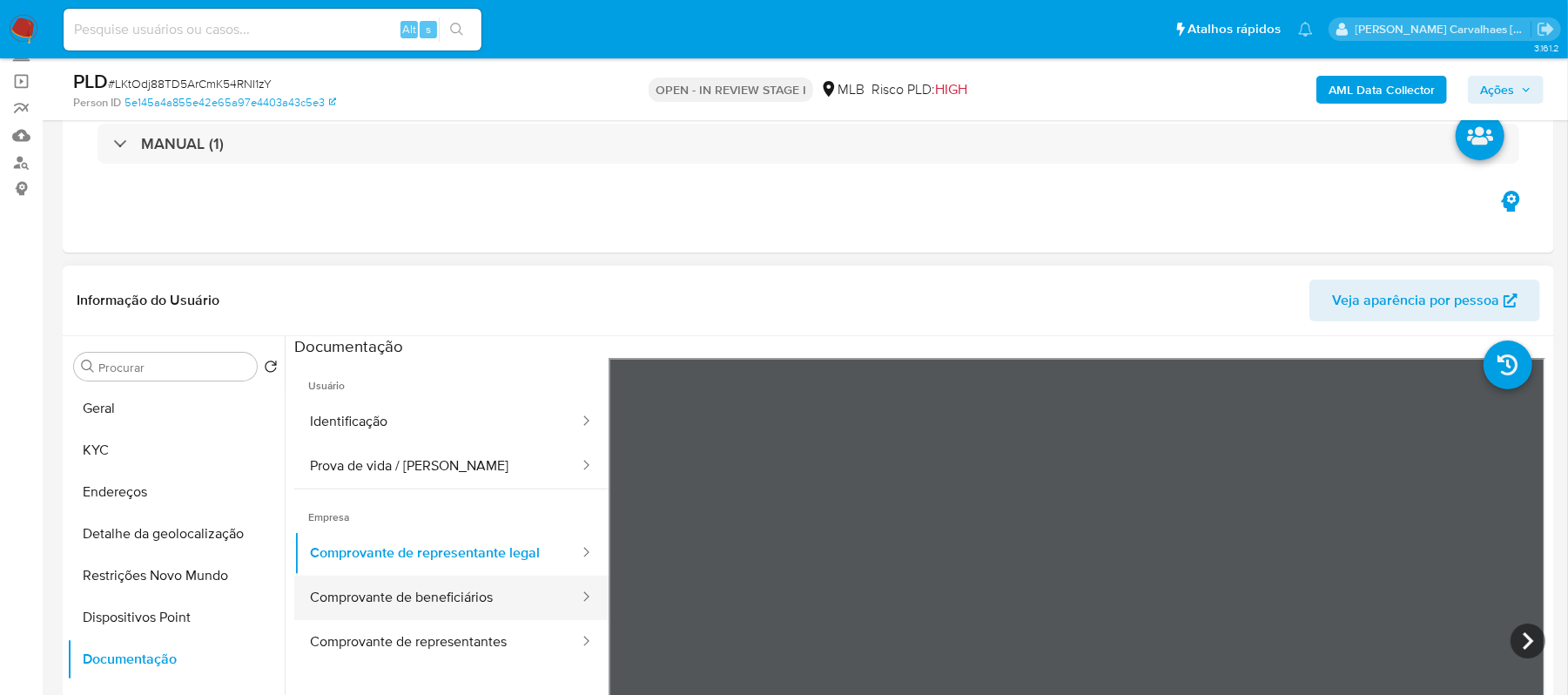
click at [398, 598] on button "Comprovante de beneficiários" at bounding box center [437, 598] width 286 height 44
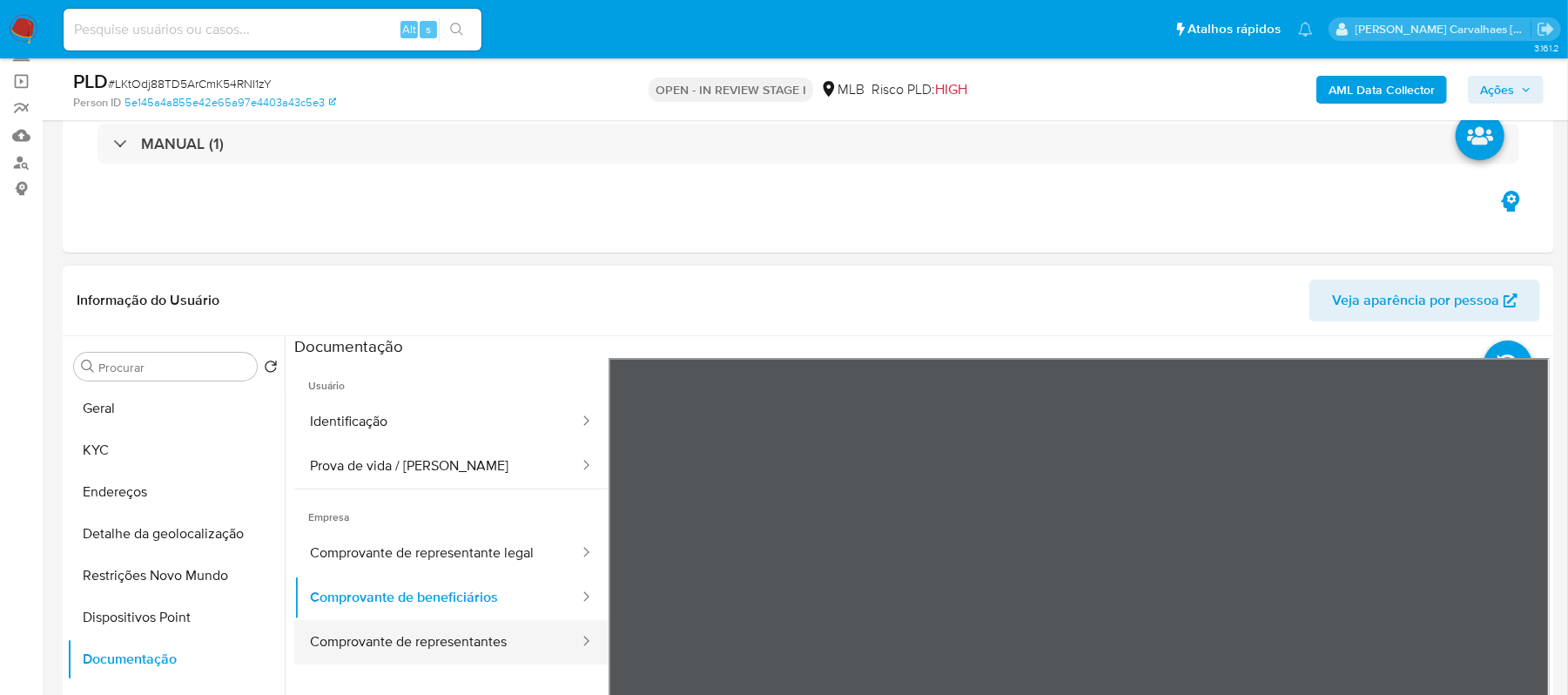
click at [422, 643] on button "Comprovante de representantes" at bounding box center [437, 642] width 286 height 44
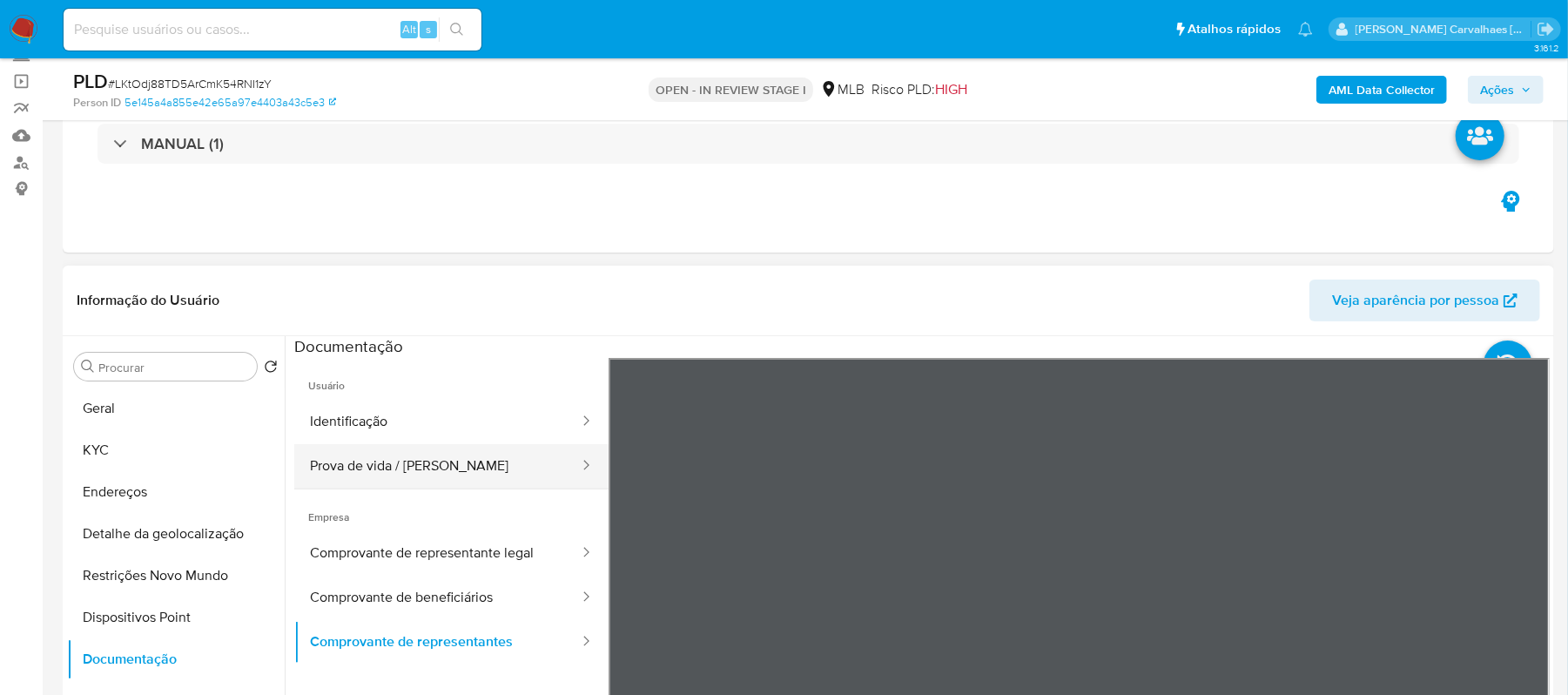
click at [447, 474] on button "Prova de vida / [PERSON_NAME]" at bounding box center [437, 466] width 286 height 44
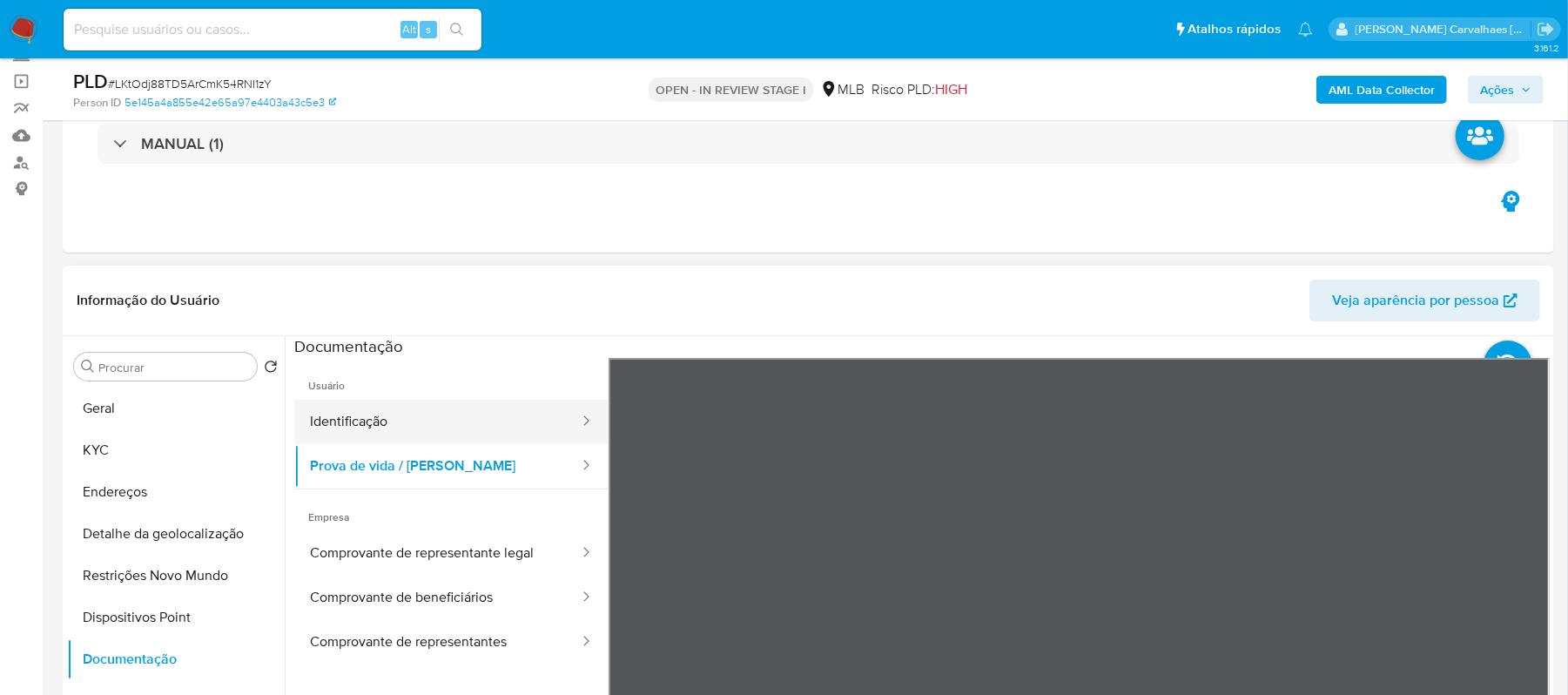
click at [421, 409] on button "Identificação" at bounding box center [437, 421] width 286 height 44
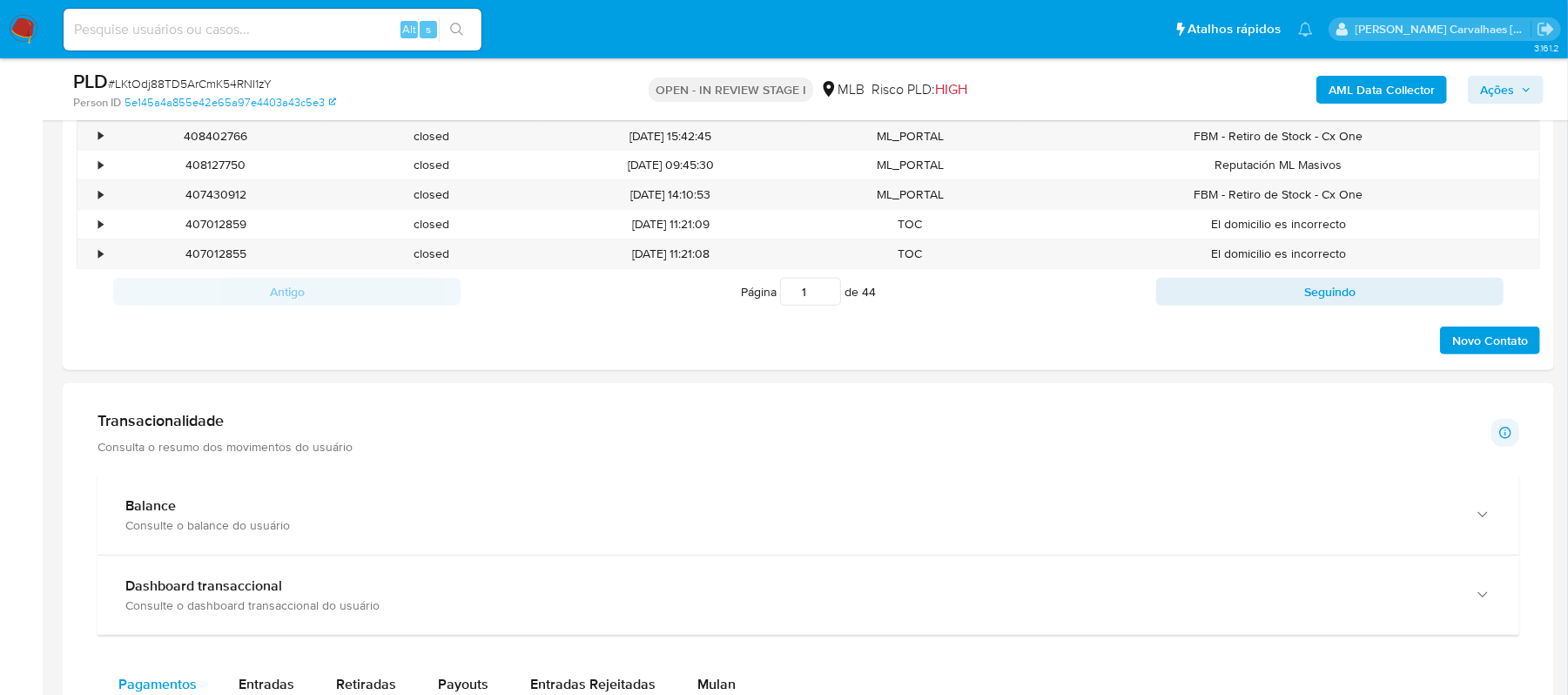
scroll to position [594, 0]
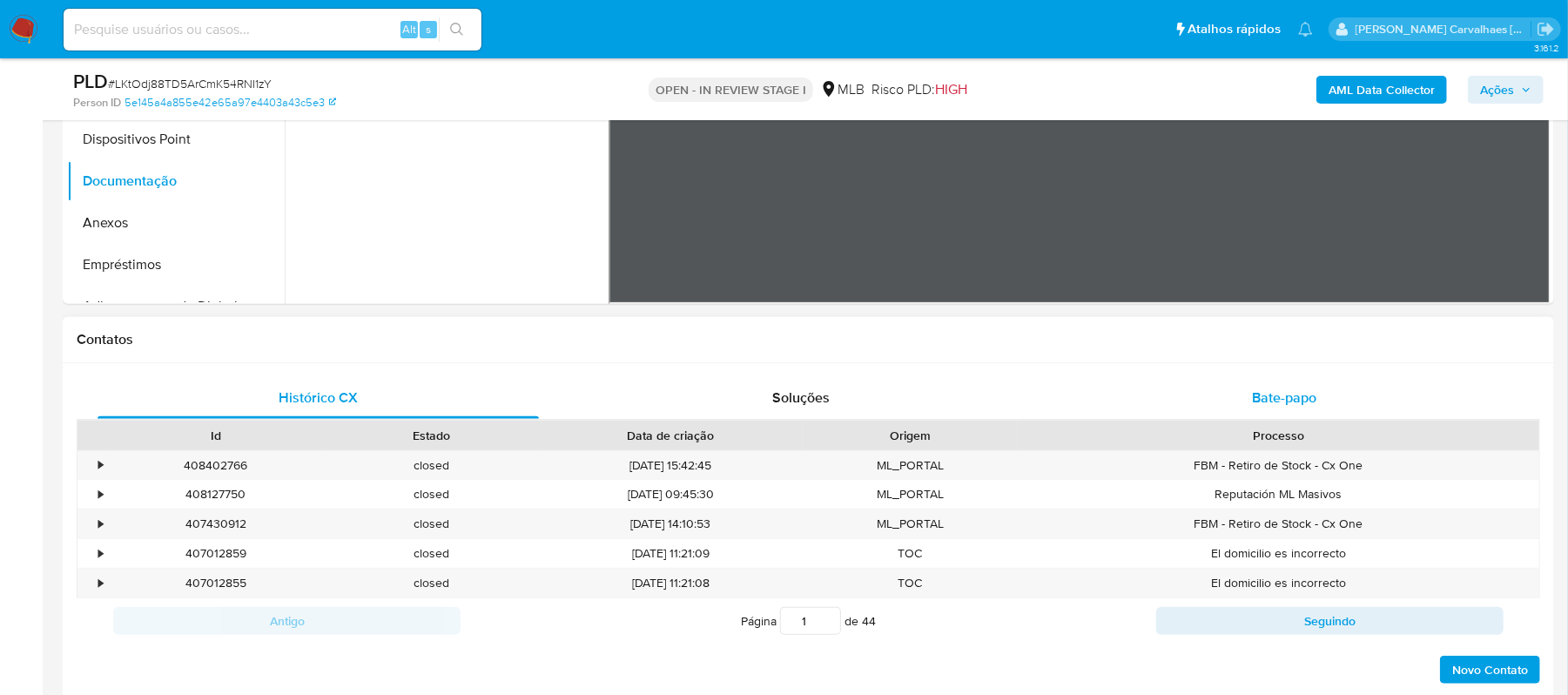
click at [1285, 392] on span "Bate-papo" at bounding box center [1284, 397] width 64 height 20
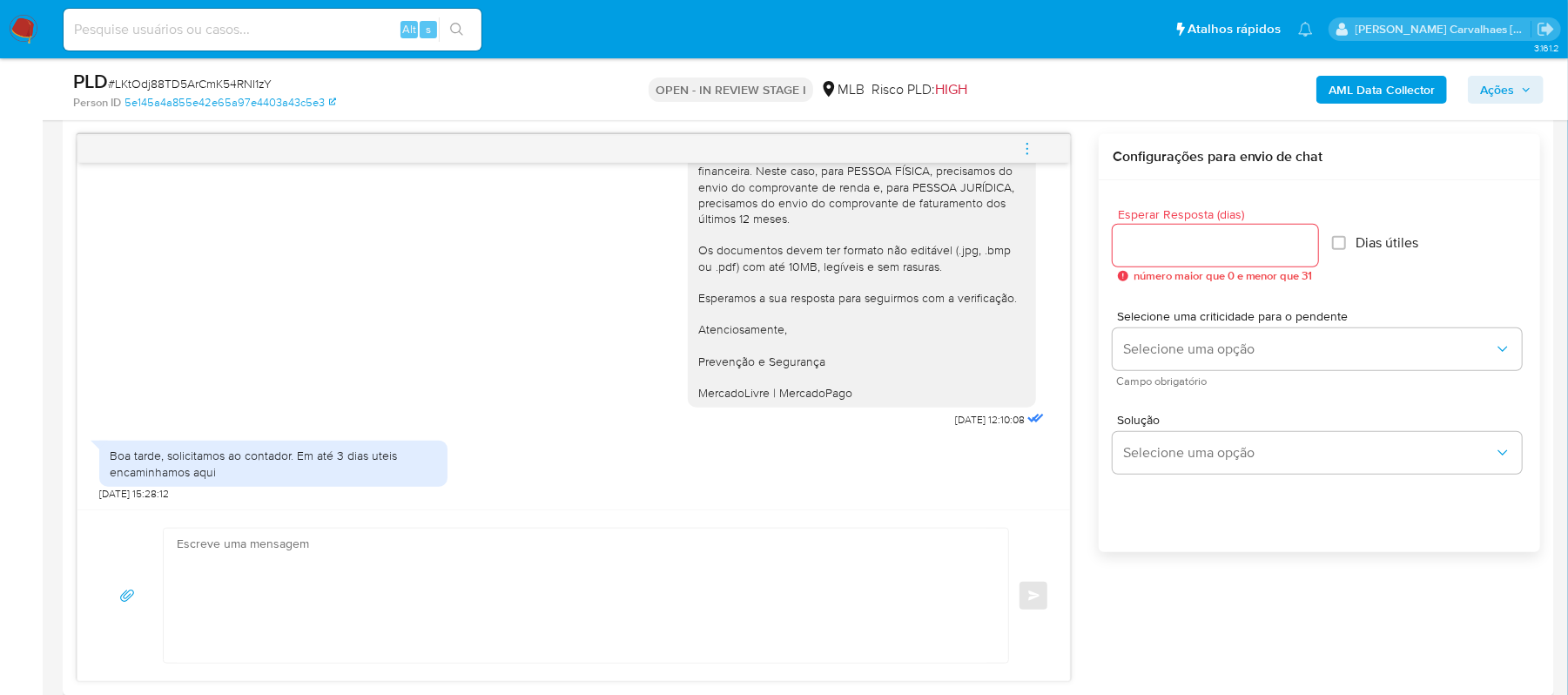
scroll to position [942, 0]
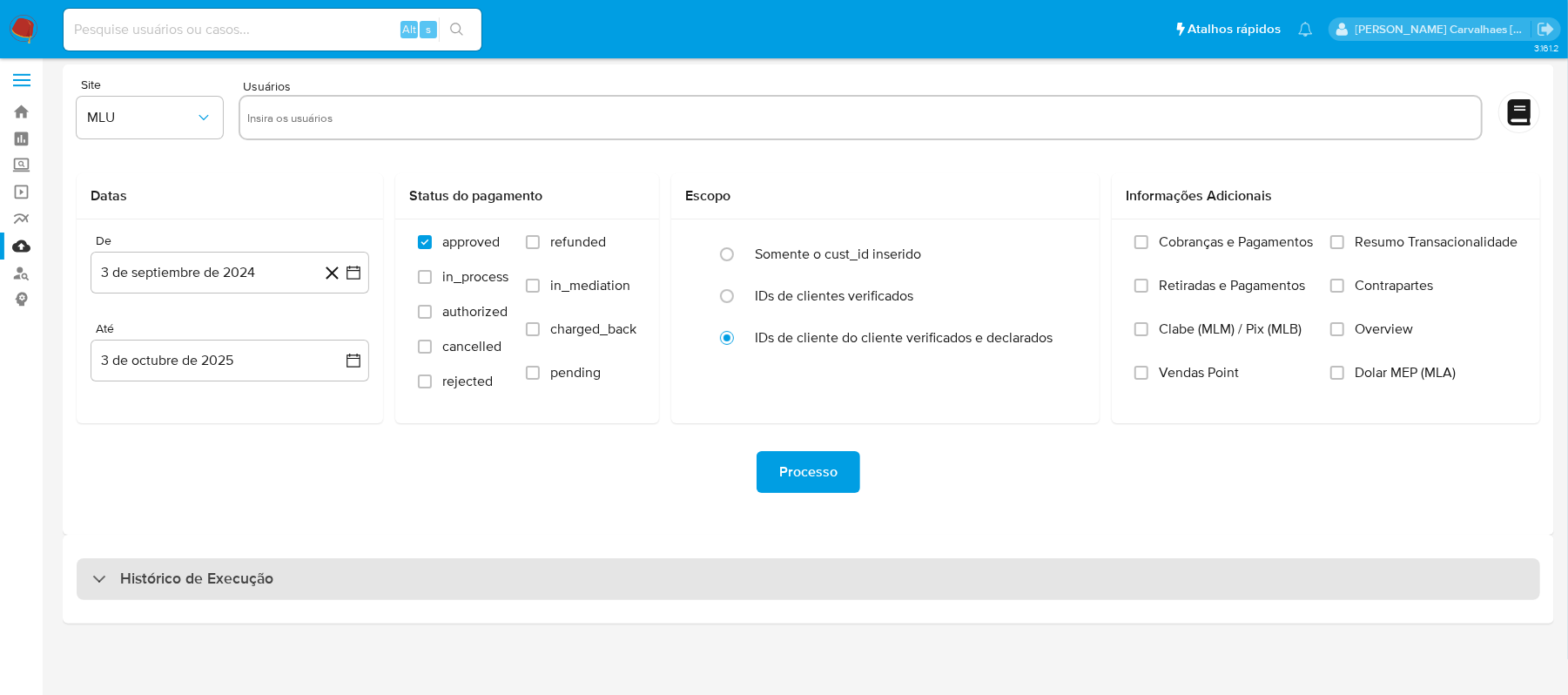
scroll to position [7, 0]
click at [230, 569] on h3 "Histórico de Execução" at bounding box center [196, 577] width 153 height 21
select select "10"
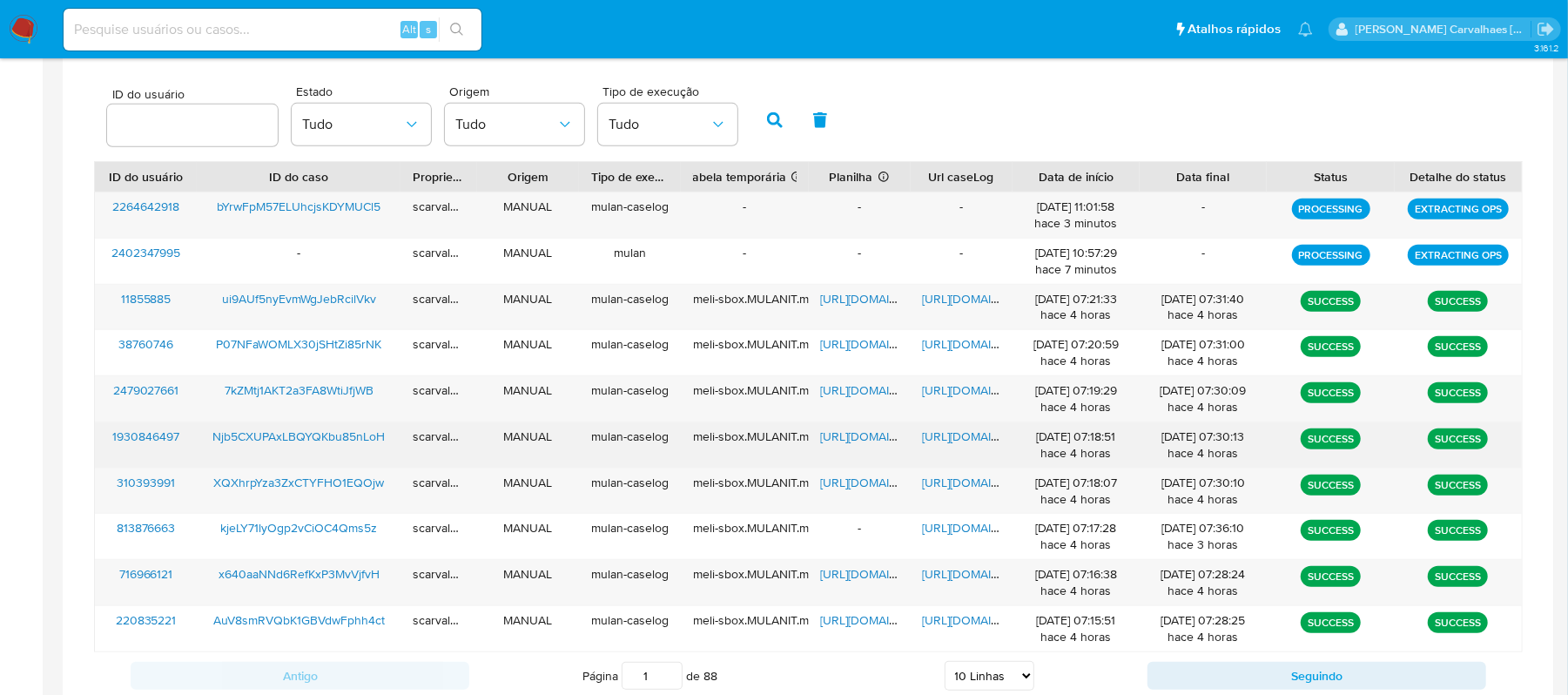
scroll to position [587, 0]
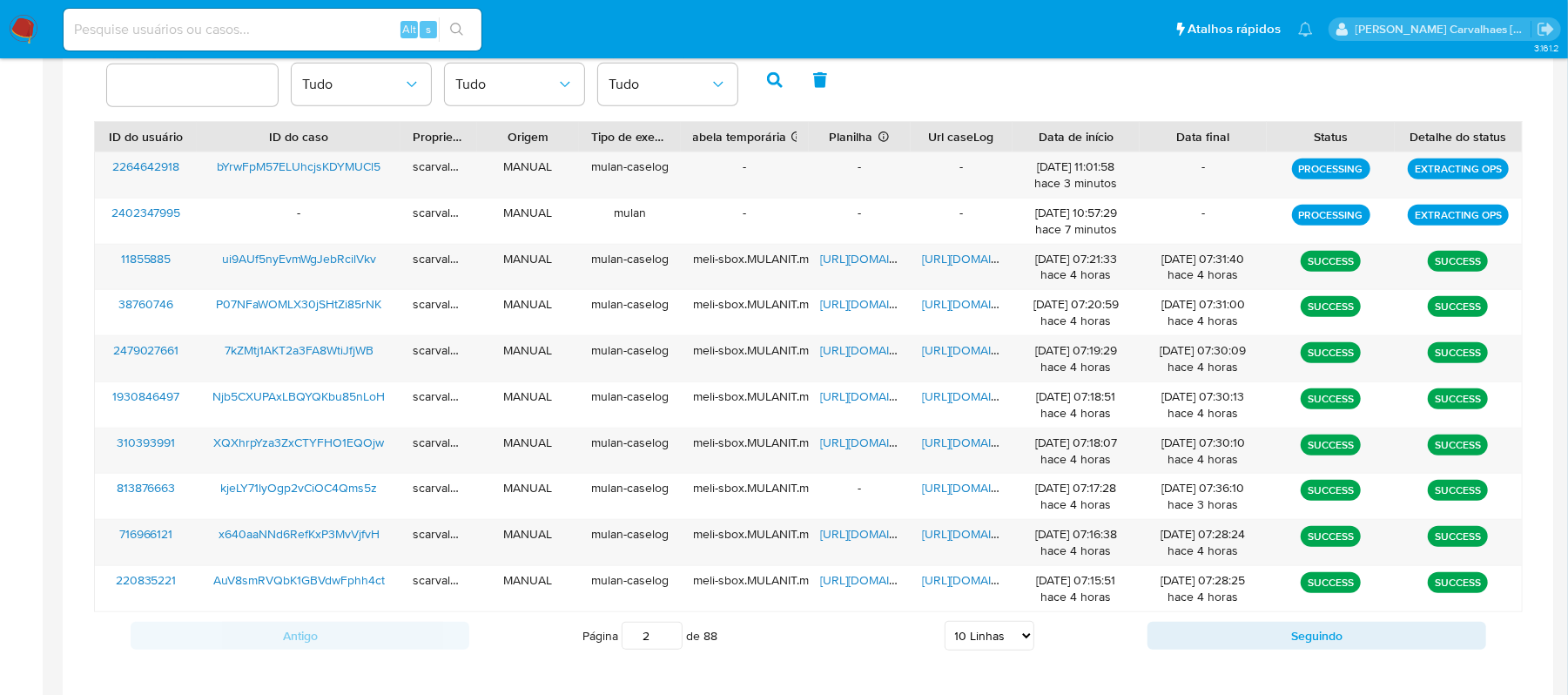
click at [668, 633] on input "2" at bounding box center [652, 636] width 61 height 28
type input "2"
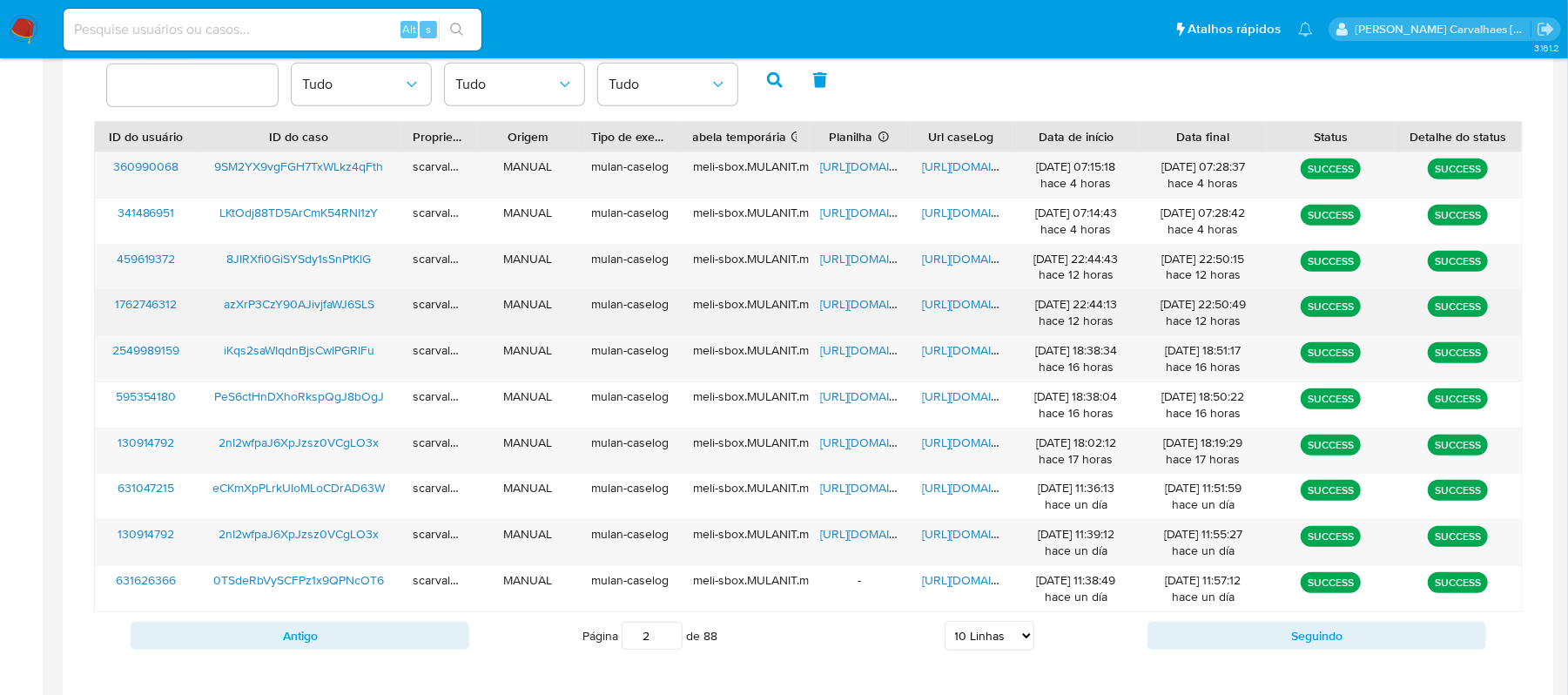
click at [956, 304] on span "https://docs.google.com/document/d/1jF1evuM56FKFC4cwBs0Tox6Sn1gy7sLif8wLD4WCSkE…" at bounding box center [983, 304] width 120 height 17
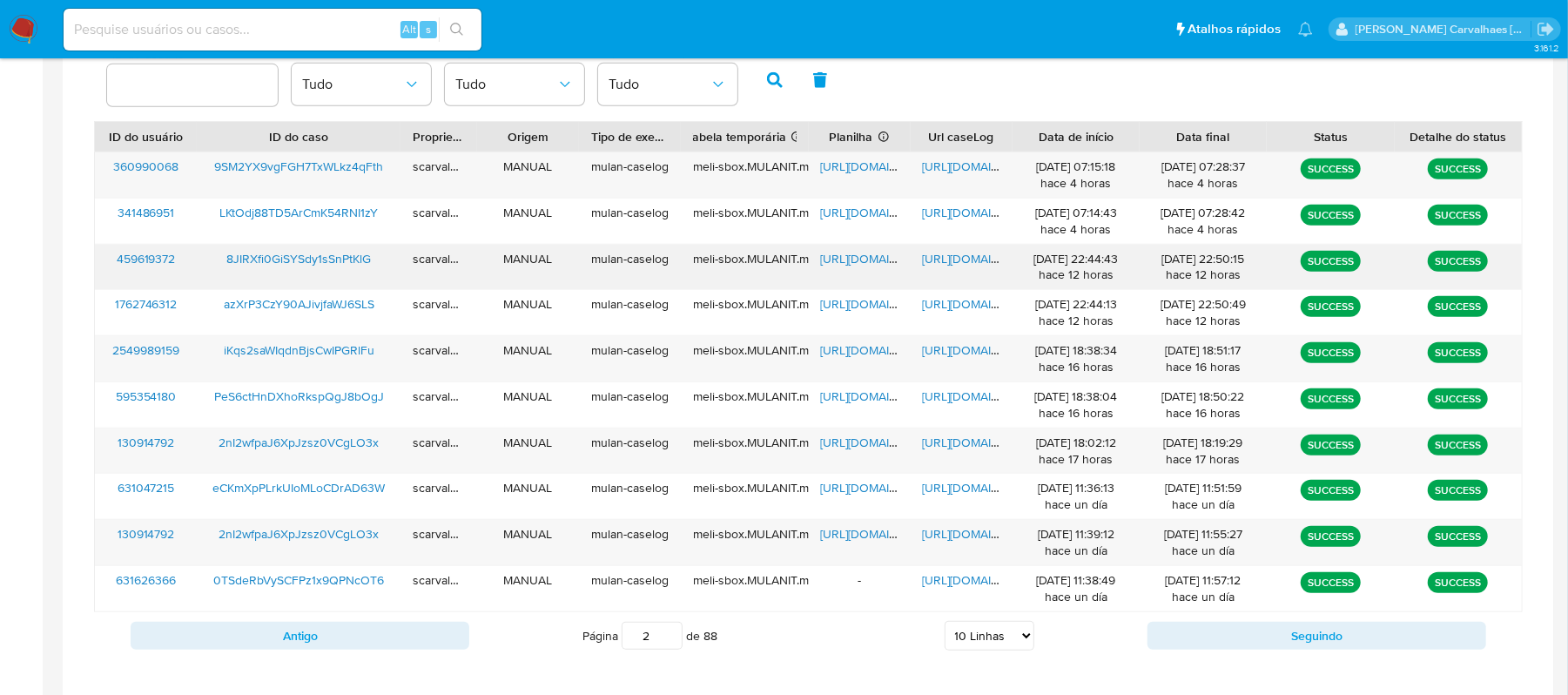
click at [962, 258] on span "https://docs.google.com/document/d/12lwTMK53qBXrU0brvP1Htl0tOsuCcMUsSeBN4W9UwHk…" at bounding box center [983, 259] width 120 height 17
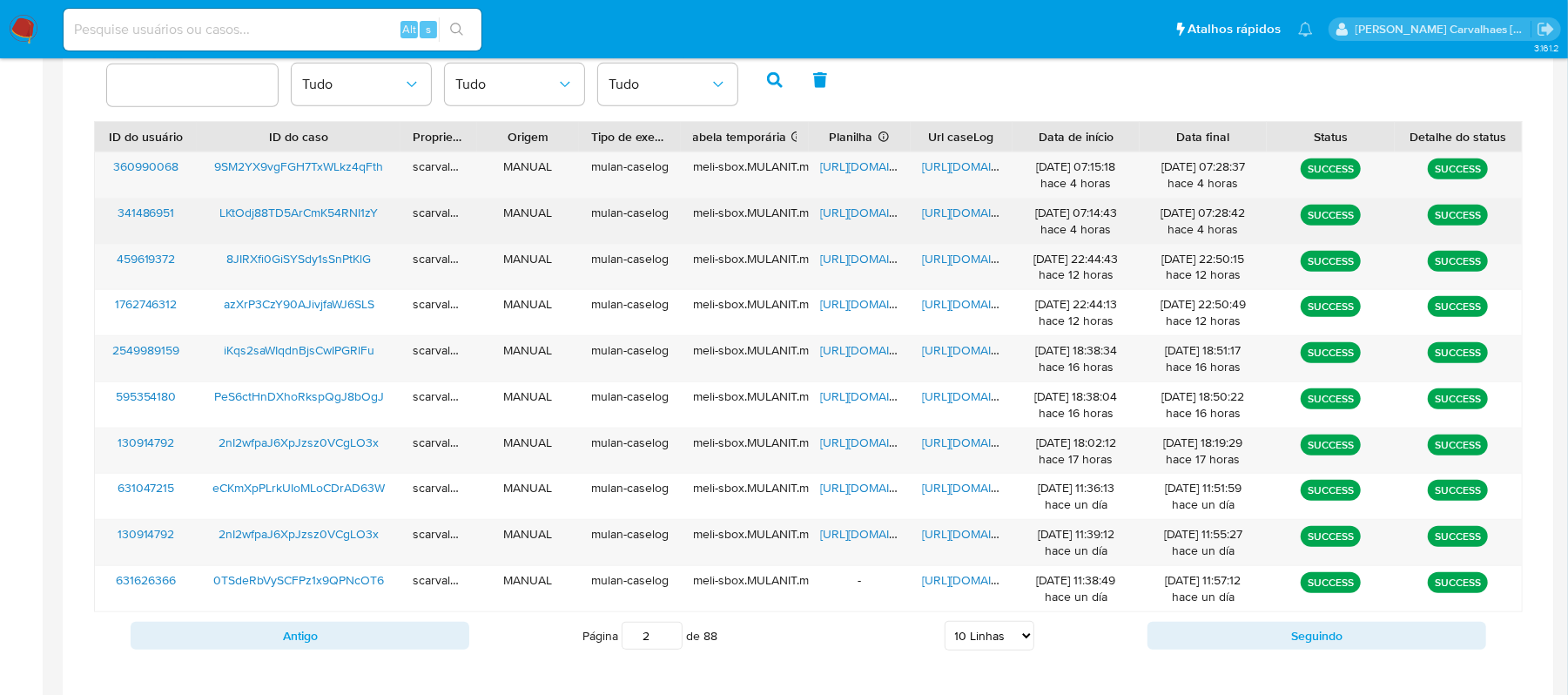
click at [953, 213] on span "https://docs.google.com/document/d/1bY30Yg1z_4wxrpY_Saef4zSDQhhvalQZjKxV2tfw2pA…" at bounding box center [983, 212] width 120 height 17
click at [945, 217] on span "https://docs.google.com/document/d/1bY30Yg1z_4wxrpY_Saef4zSDQhhvalQZjKxV2tfw2pA…" at bounding box center [983, 212] width 120 height 17
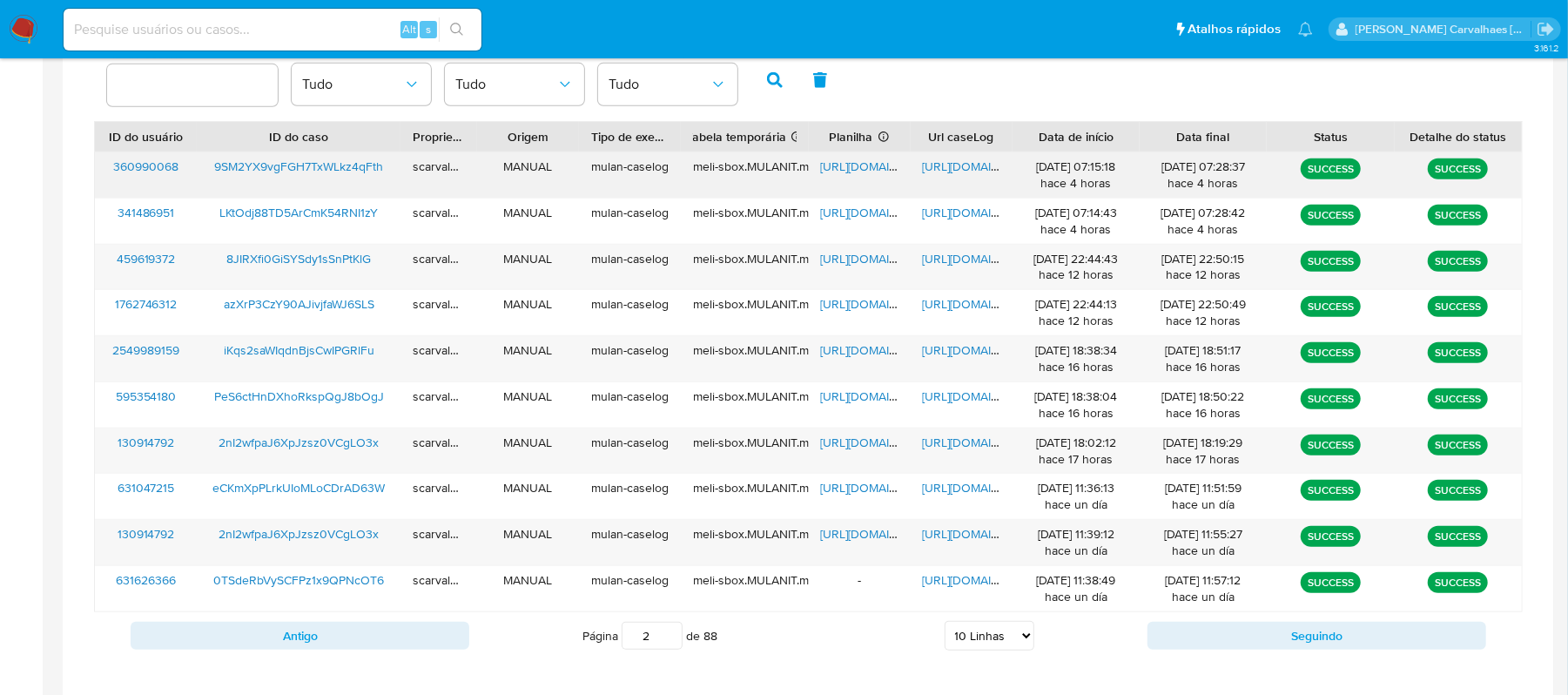
click at [926, 164] on span "https://docs.google.com/document/d/1-vzXBV15niPa6vTzsm4Q9LPEbM9hce0ifO40NobPPUc…" at bounding box center [983, 166] width 120 height 17
click at [868, 167] on span "https://docs.google.com/spreadsheets/d/17KTOh2VmTt-ycYBjsYM-LowmbFONcgF8RZuSPkz…" at bounding box center [881, 166] width 120 height 17
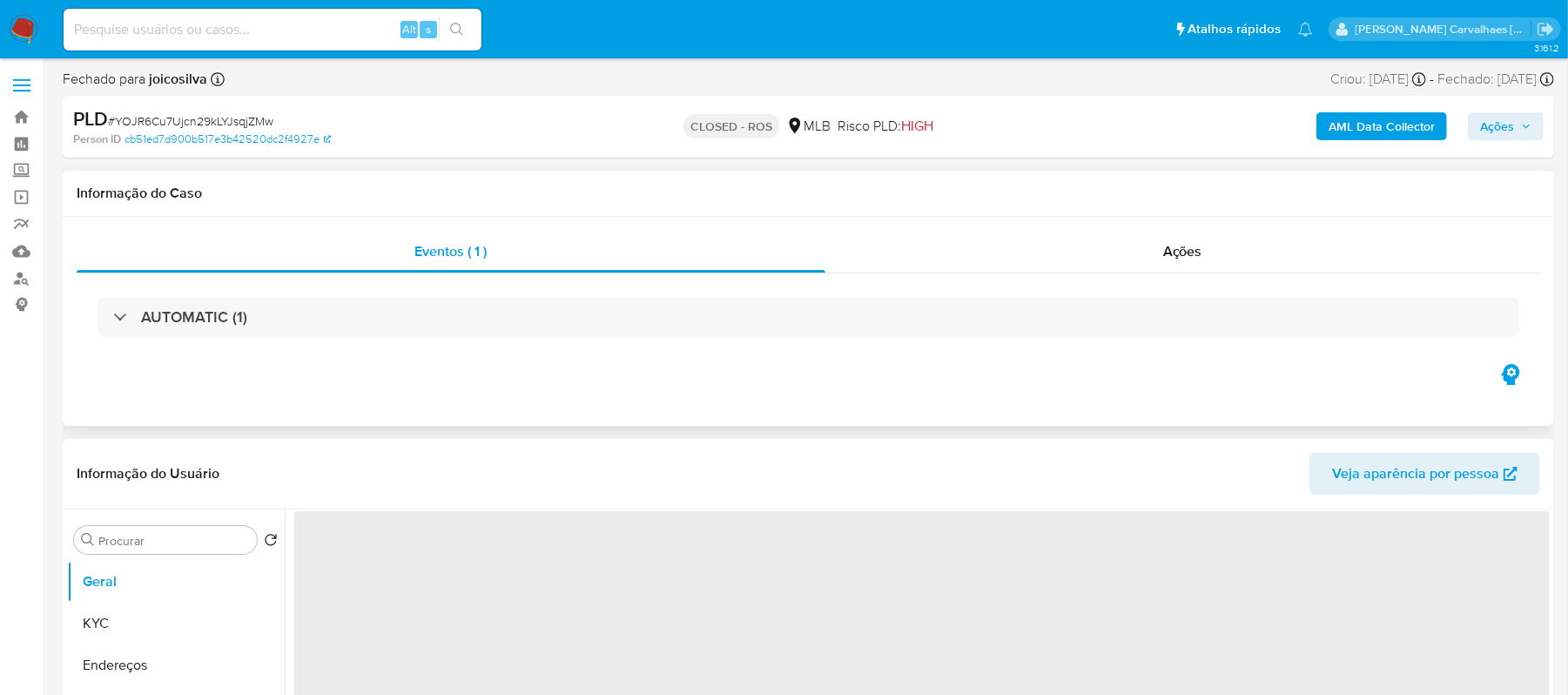
select select "10"
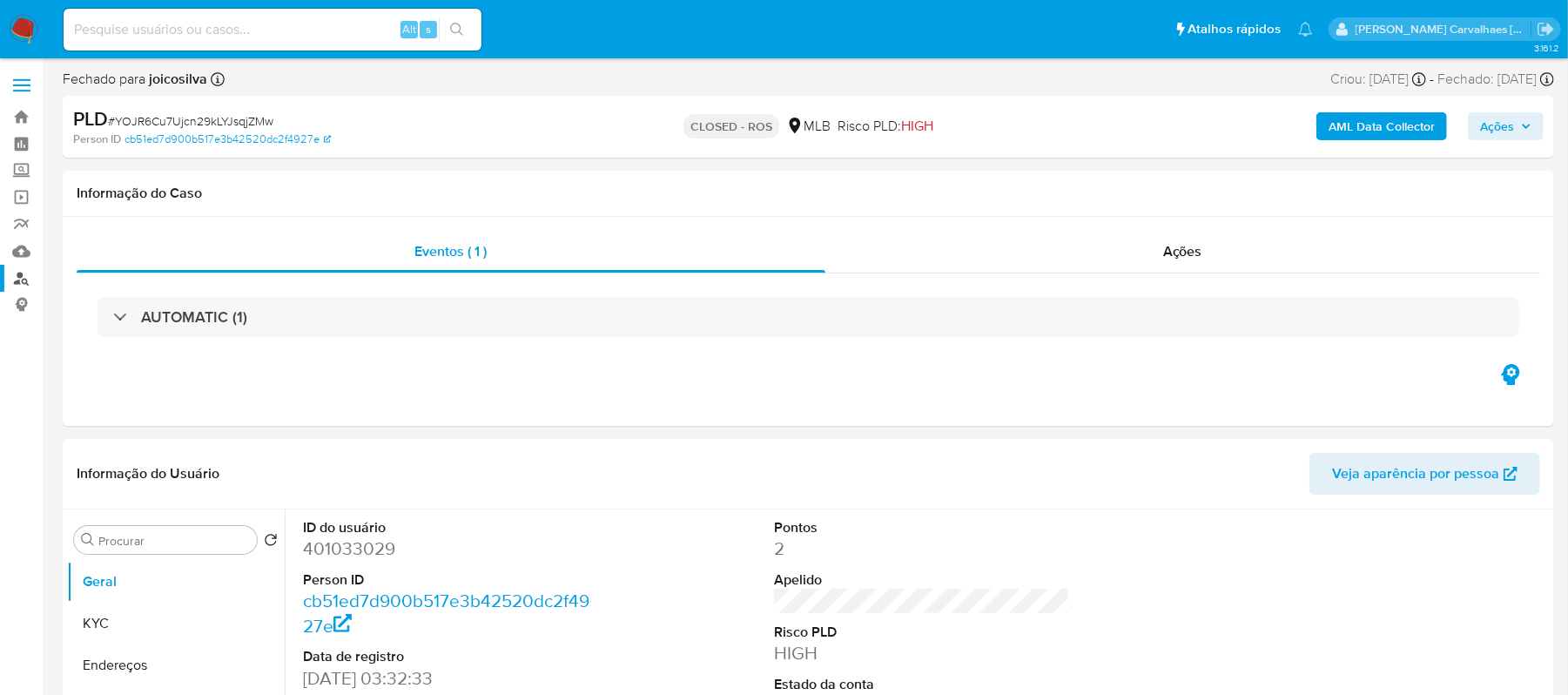
click at [26, 279] on link "Localizador de pessoas" at bounding box center [104, 278] width 208 height 27
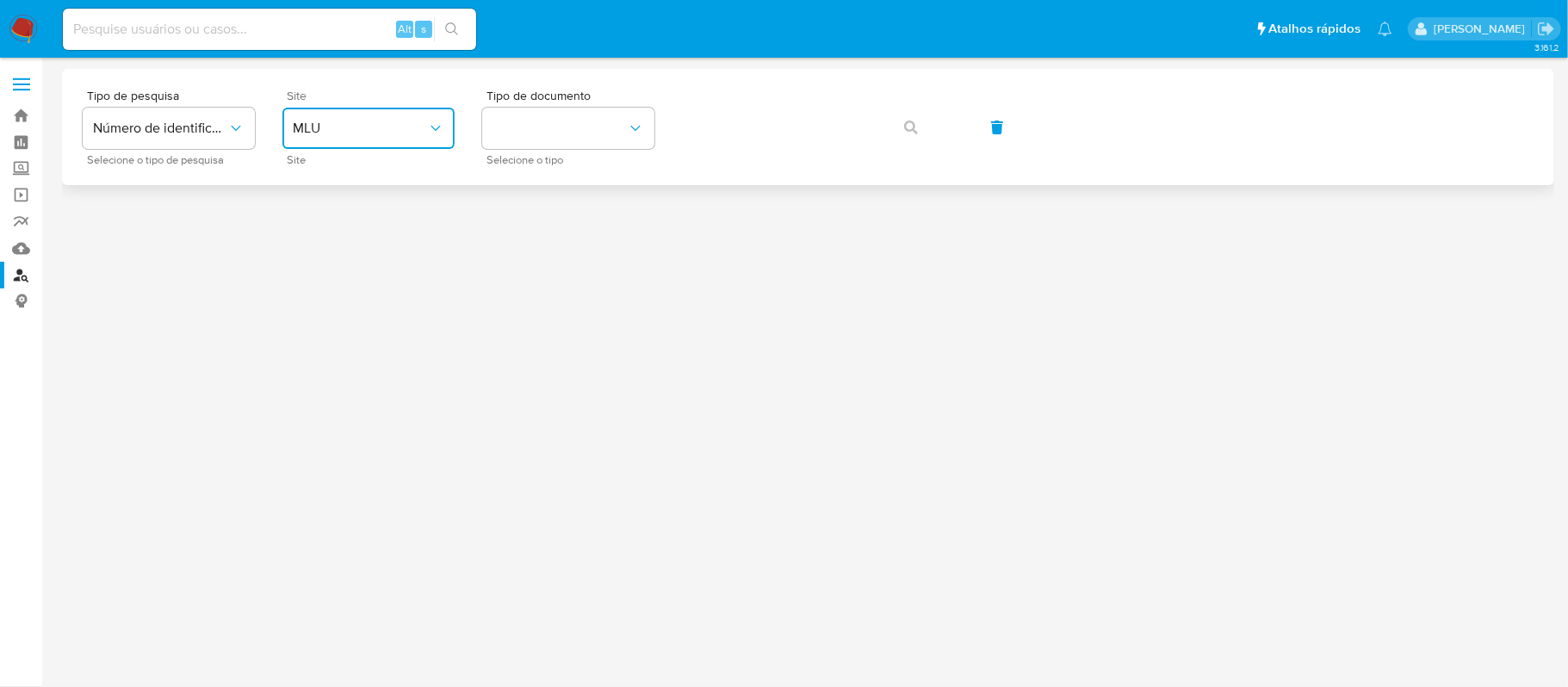
click at [398, 125] on span "MLU" at bounding box center [360, 128] width 134 height 17
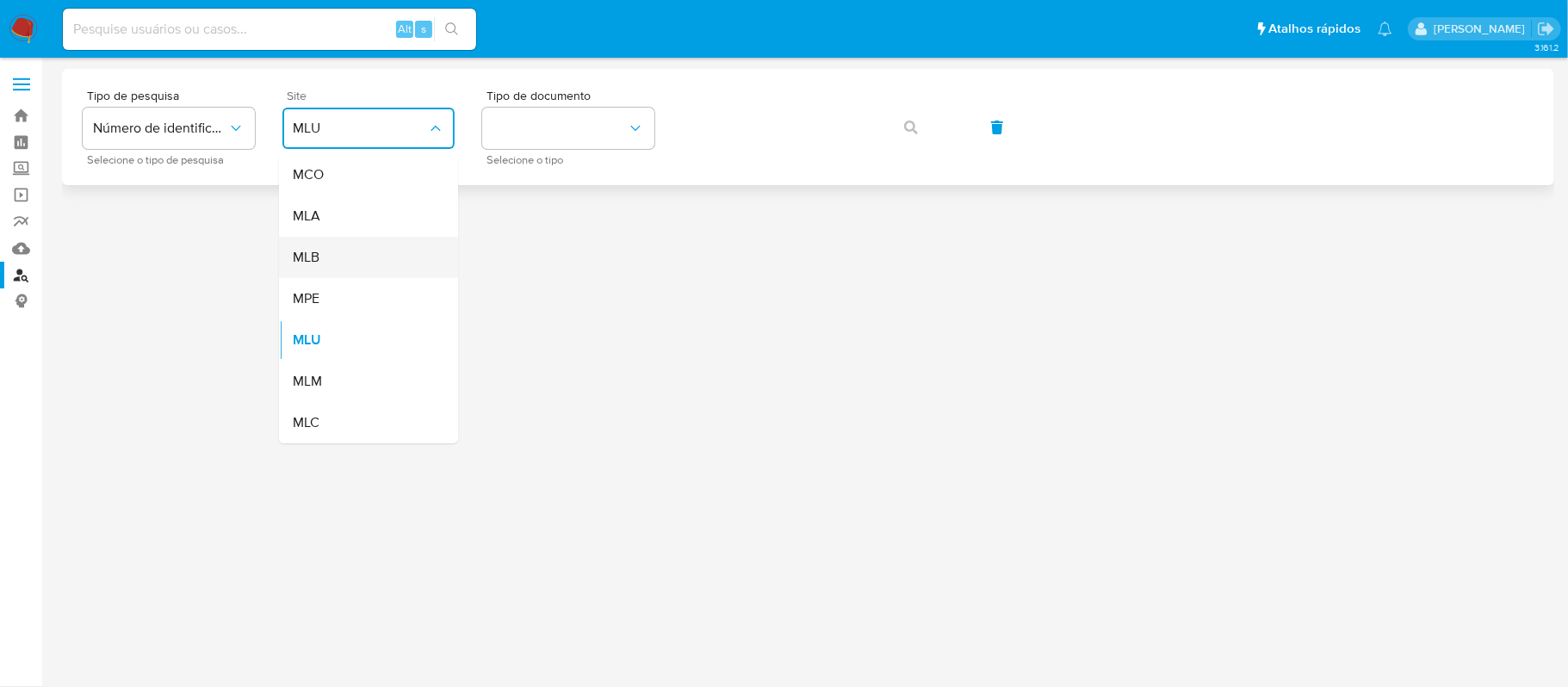
click at [390, 249] on div "MLB" at bounding box center [363, 258] width 141 height 41
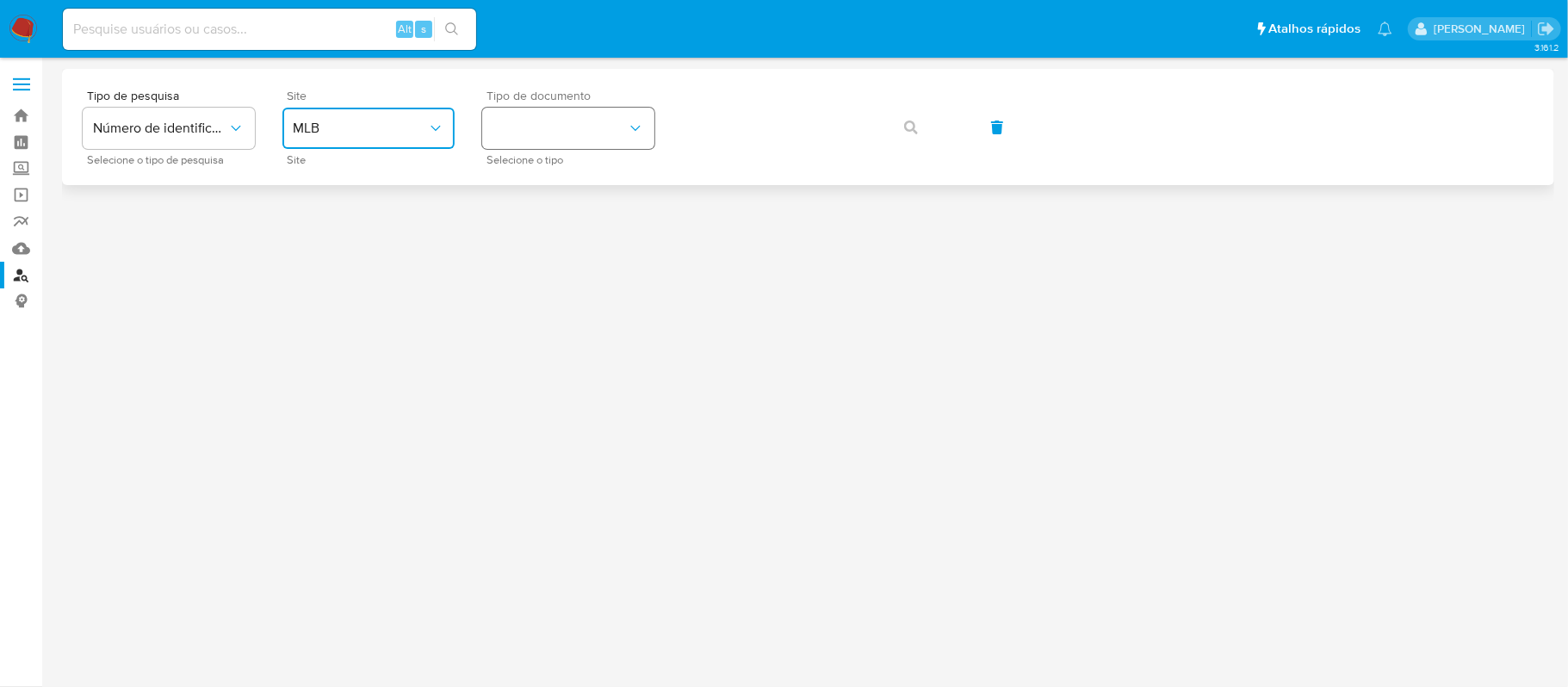
click at [514, 142] on button "identificationType" at bounding box center [567, 128] width 172 height 41
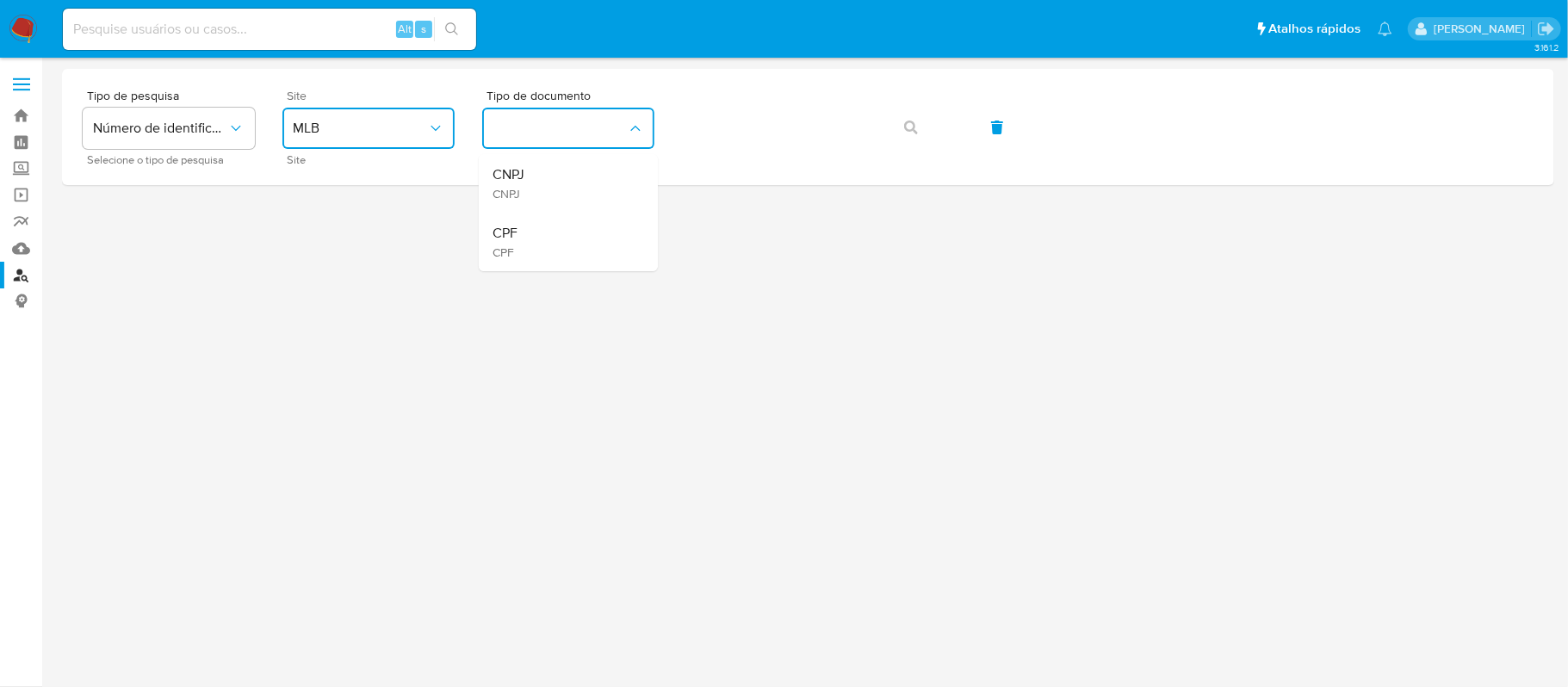
click at [544, 232] on div "CPF CPF" at bounding box center [563, 242] width 141 height 59
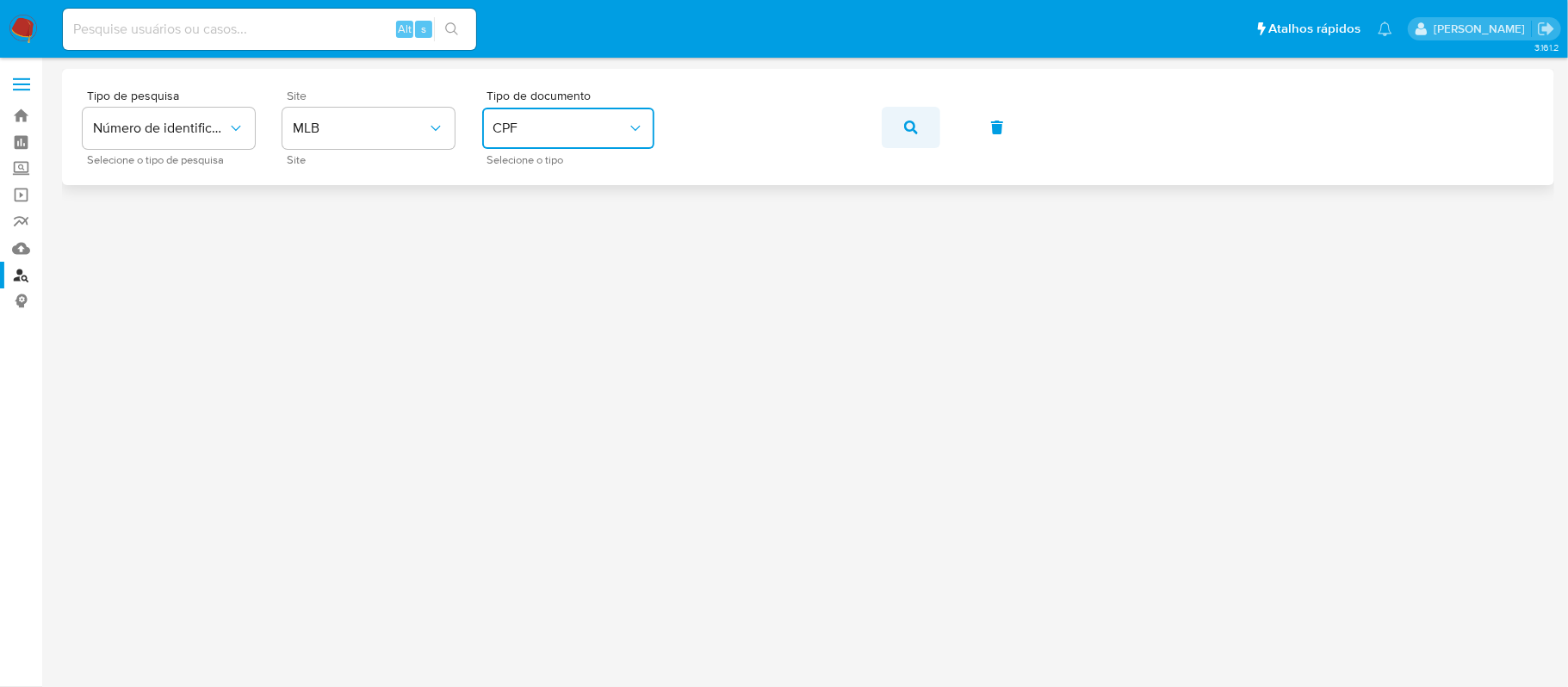
click at [906, 120] on icon "button" at bounding box center [910, 127] width 14 height 14
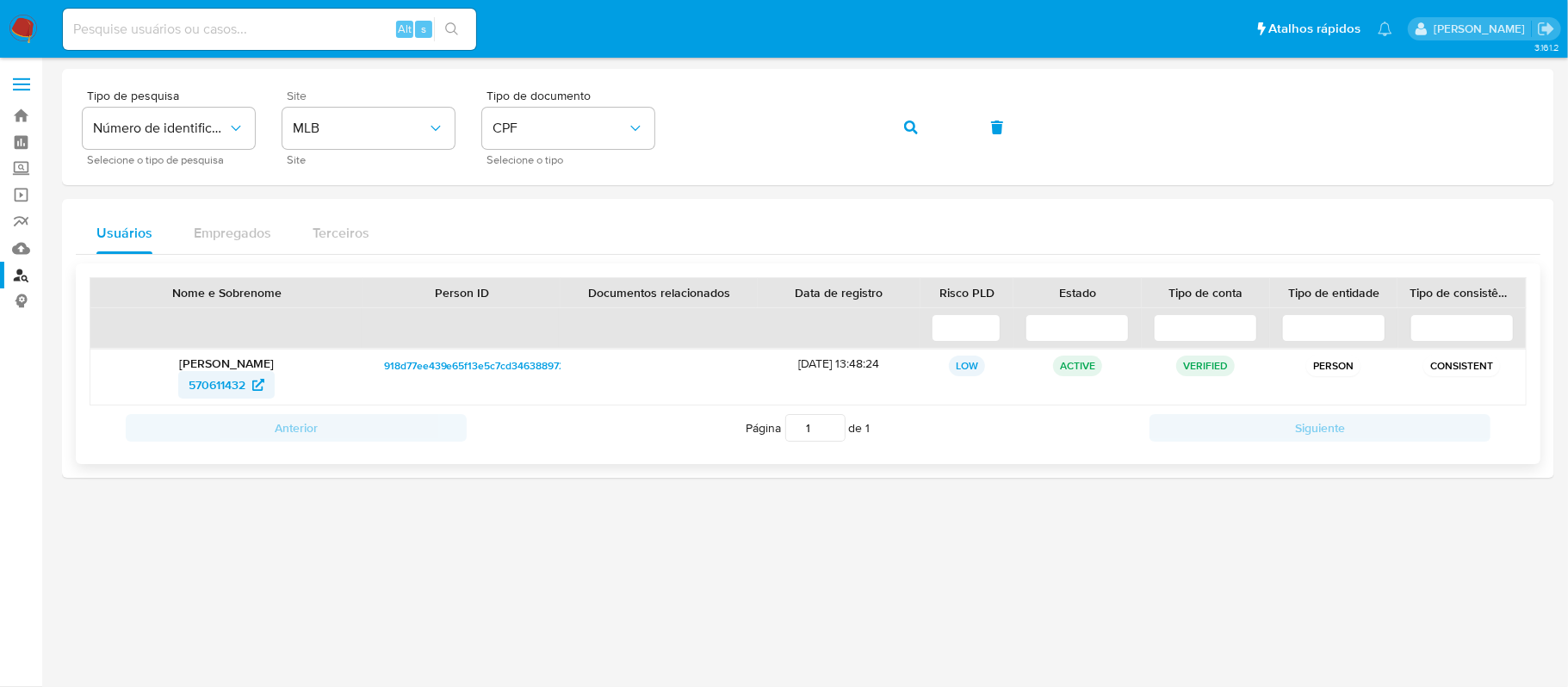
click at [222, 386] on span "570611432" at bounding box center [217, 386] width 57 height 28
click at [620, 117] on button "CPF" at bounding box center [567, 128] width 172 height 41
click at [581, 193] on div "CNPJ CNPJ" at bounding box center [563, 183] width 141 height 59
click at [659, 118] on div "Tipo de pesquisa Número de identificação Selecione o tipo de pesquisa Site MLB …" at bounding box center [808, 127] width 1450 height 75
click at [901, 118] on button "button" at bounding box center [910, 127] width 59 height 41
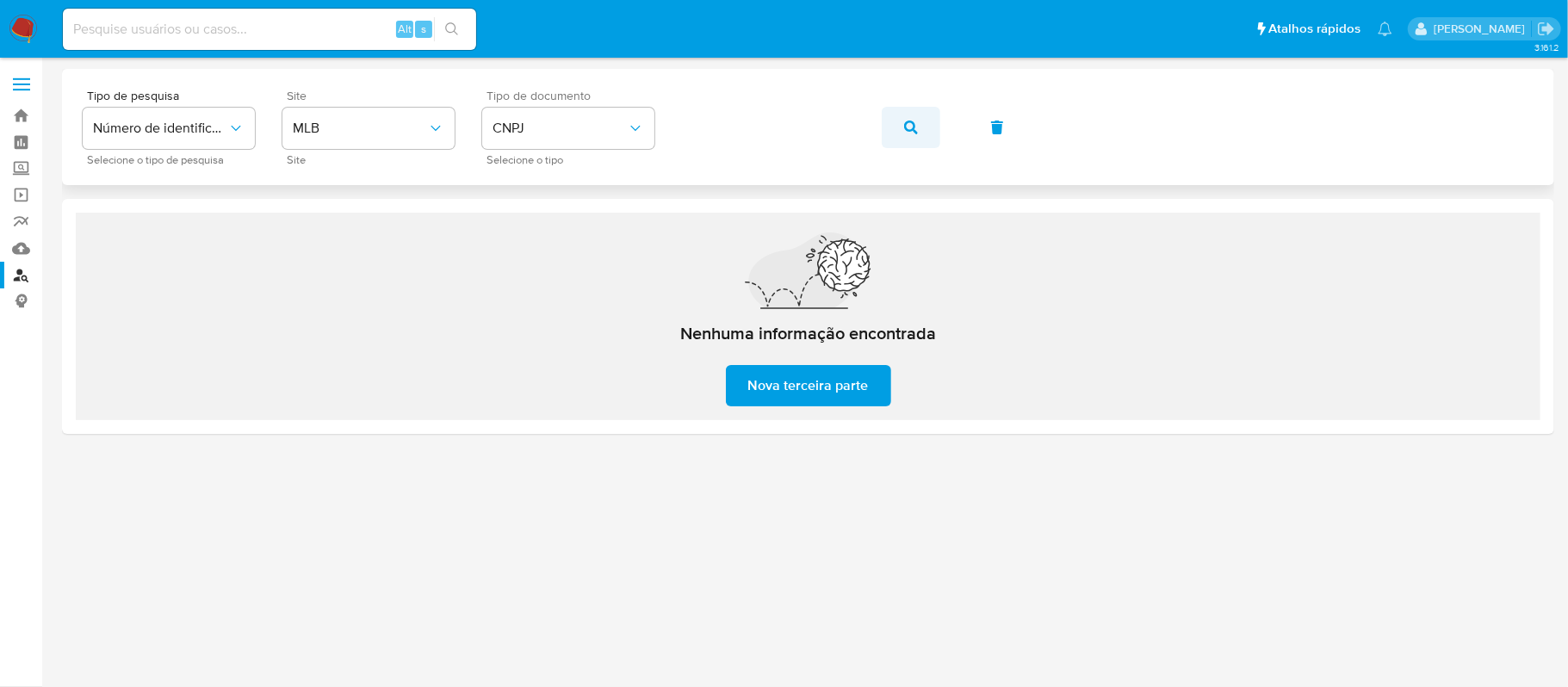
click at [920, 128] on button "button" at bounding box center [910, 127] width 59 height 41
click at [611, 134] on span "CNPJ" at bounding box center [560, 128] width 134 height 17
click at [581, 225] on div "CPF CPF" at bounding box center [563, 242] width 141 height 59
click at [676, 133] on div "Tipo de pesquisa Número de identificação Selecione o tipo de pesquisa Site MLB …" at bounding box center [808, 127] width 1450 height 75
click at [892, 131] on button "button" at bounding box center [910, 127] width 59 height 41
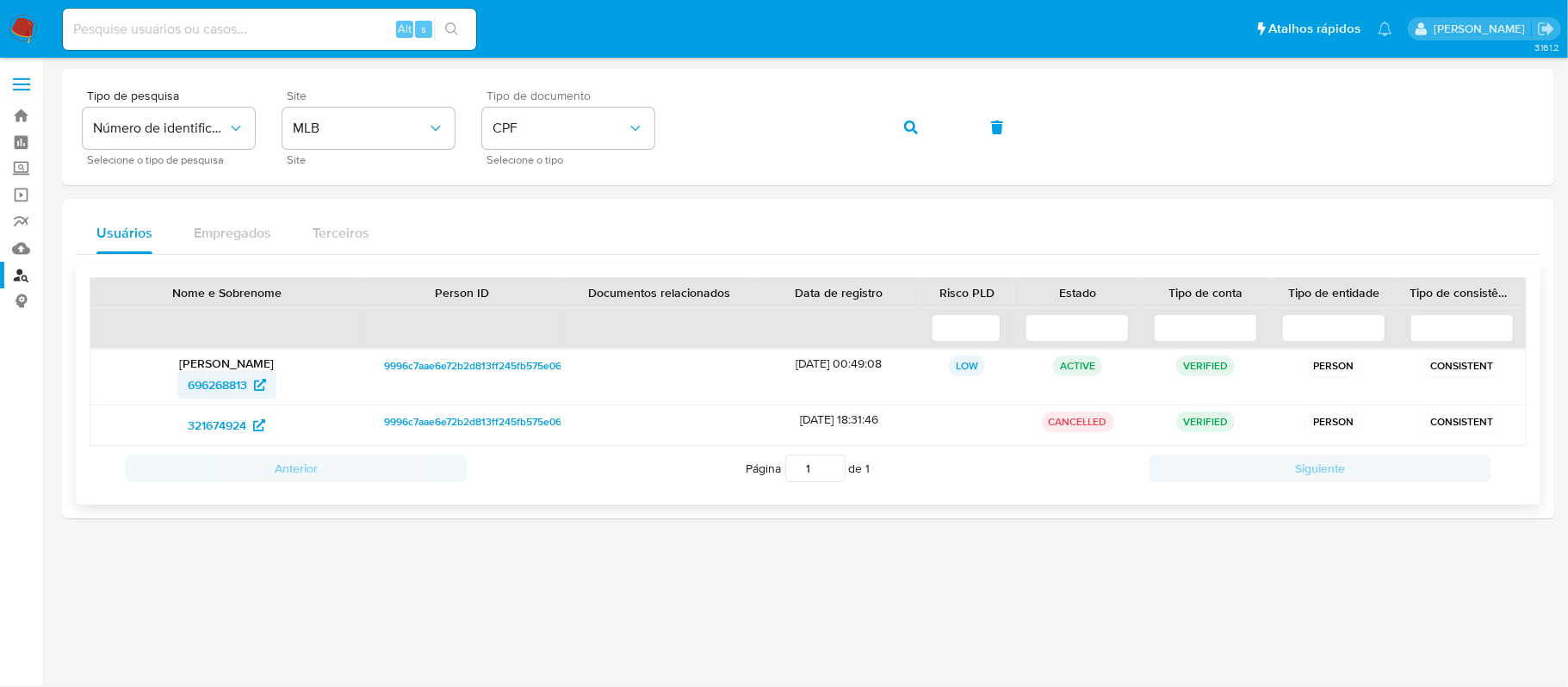
click at [231, 384] on span "696268813" at bounding box center [217, 386] width 60 height 28
click at [246, 430] on span "321674924" at bounding box center [217, 426] width 59 height 28
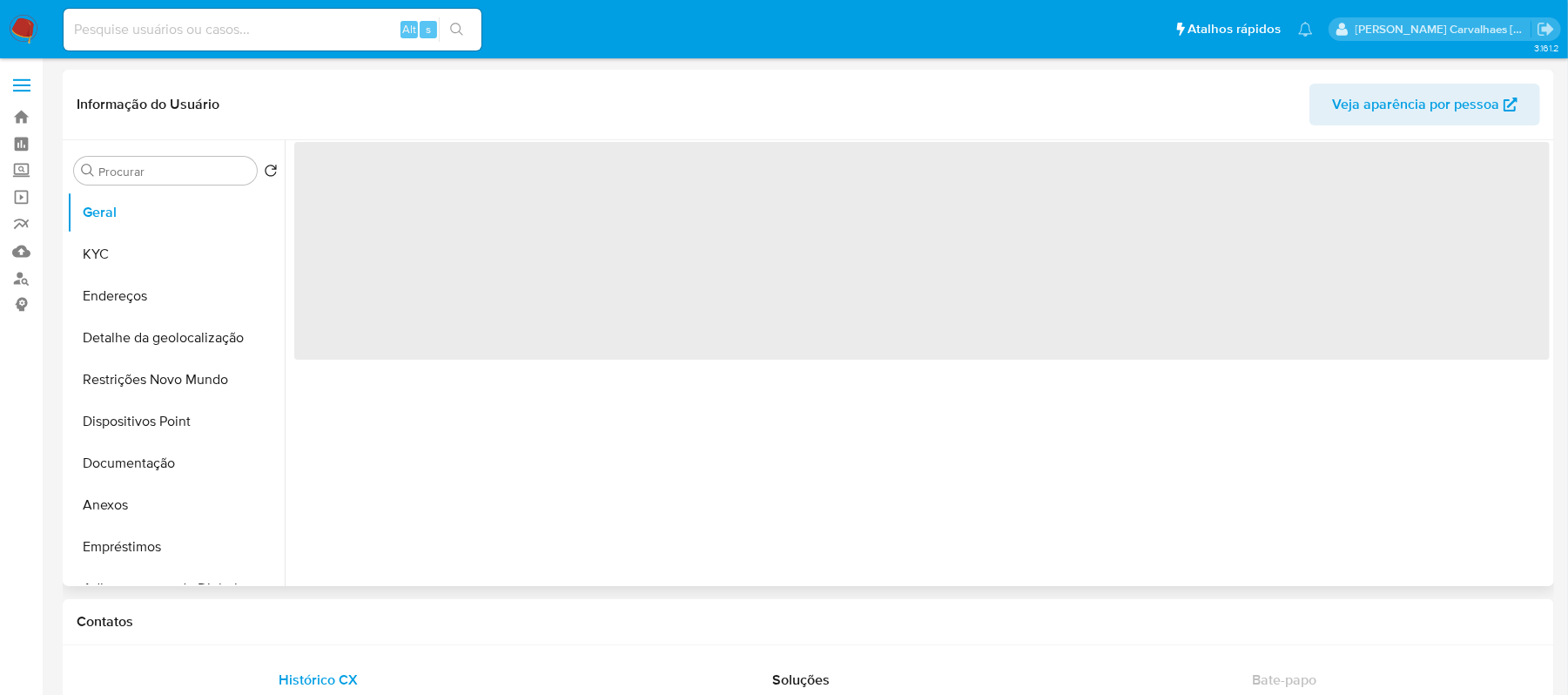
select select "10"
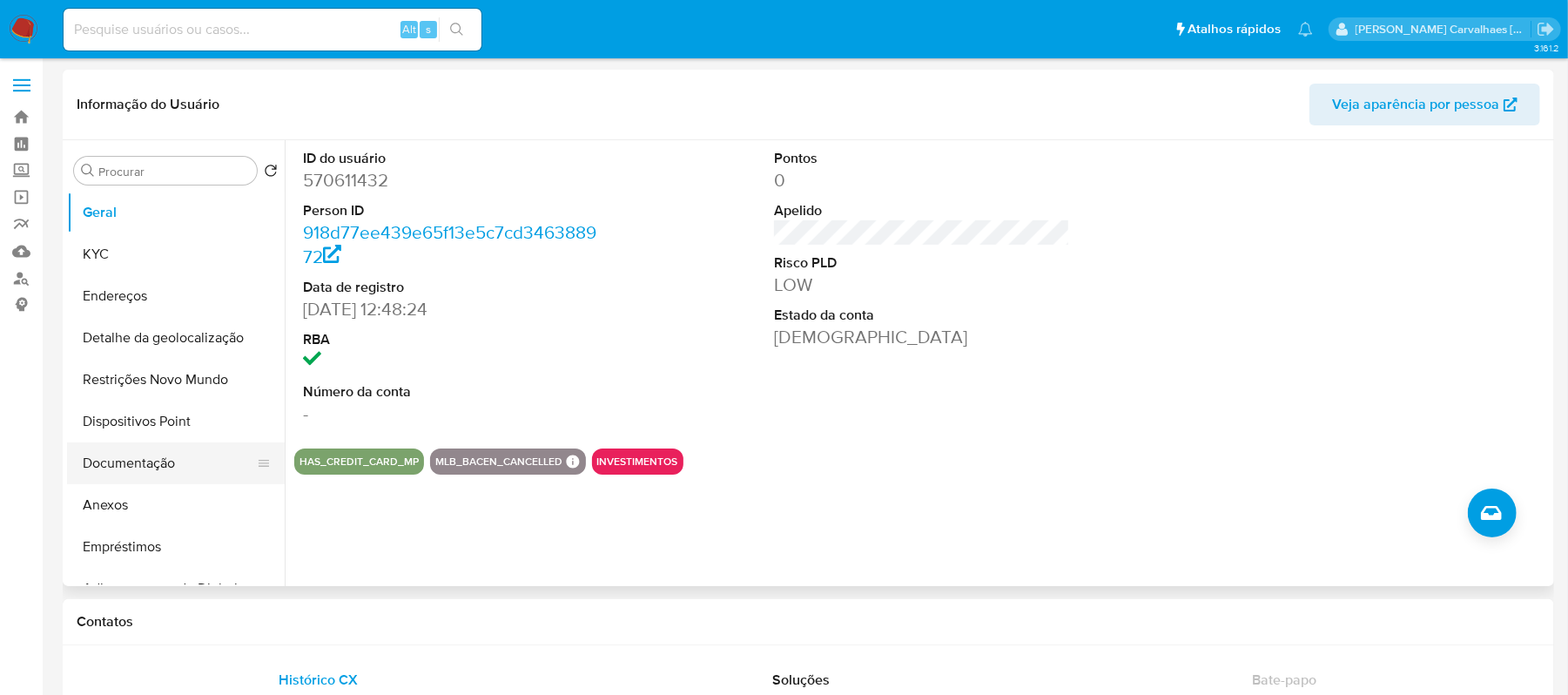
click at [154, 465] on button "Documentação" at bounding box center [169, 464] width 204 height 42
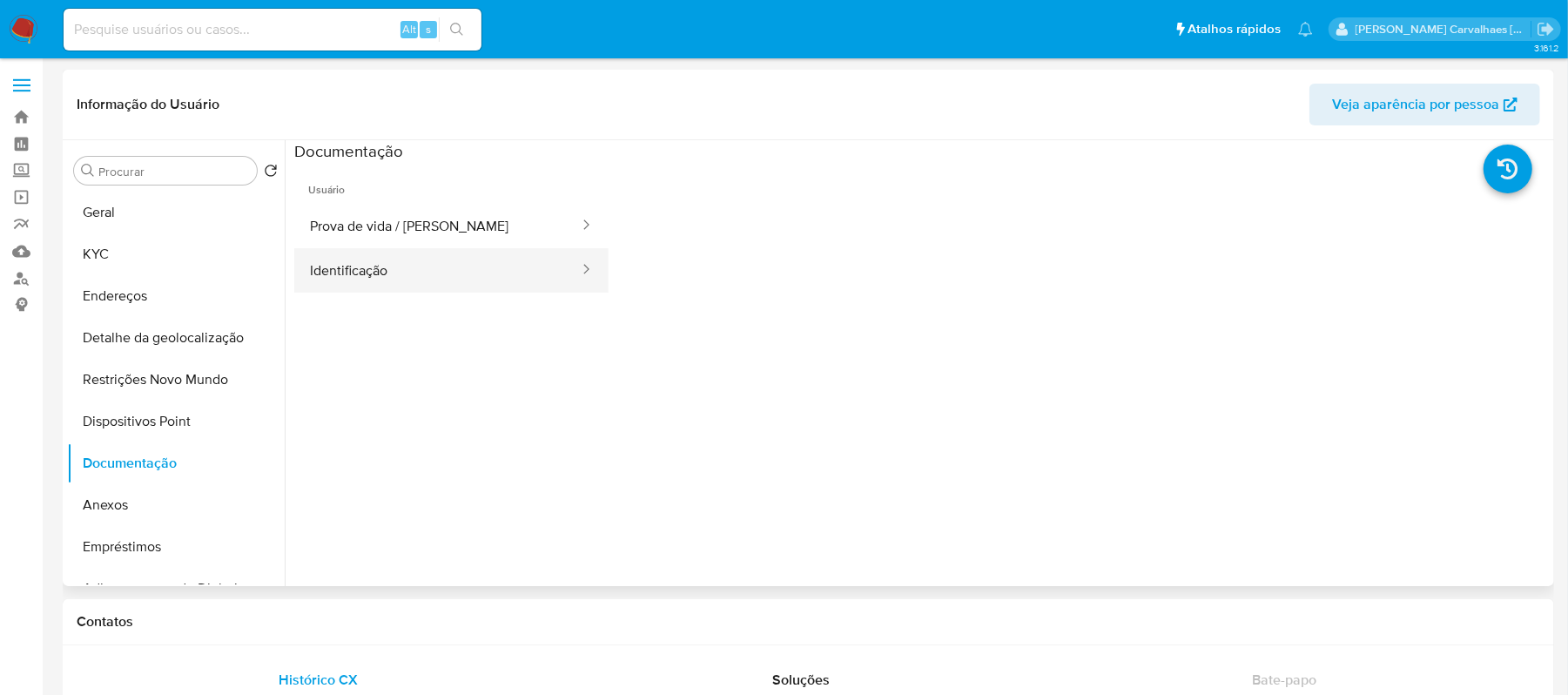
click at [383, 270] on button "Identificação" at bounding box center [437, 270] width 286 height 44
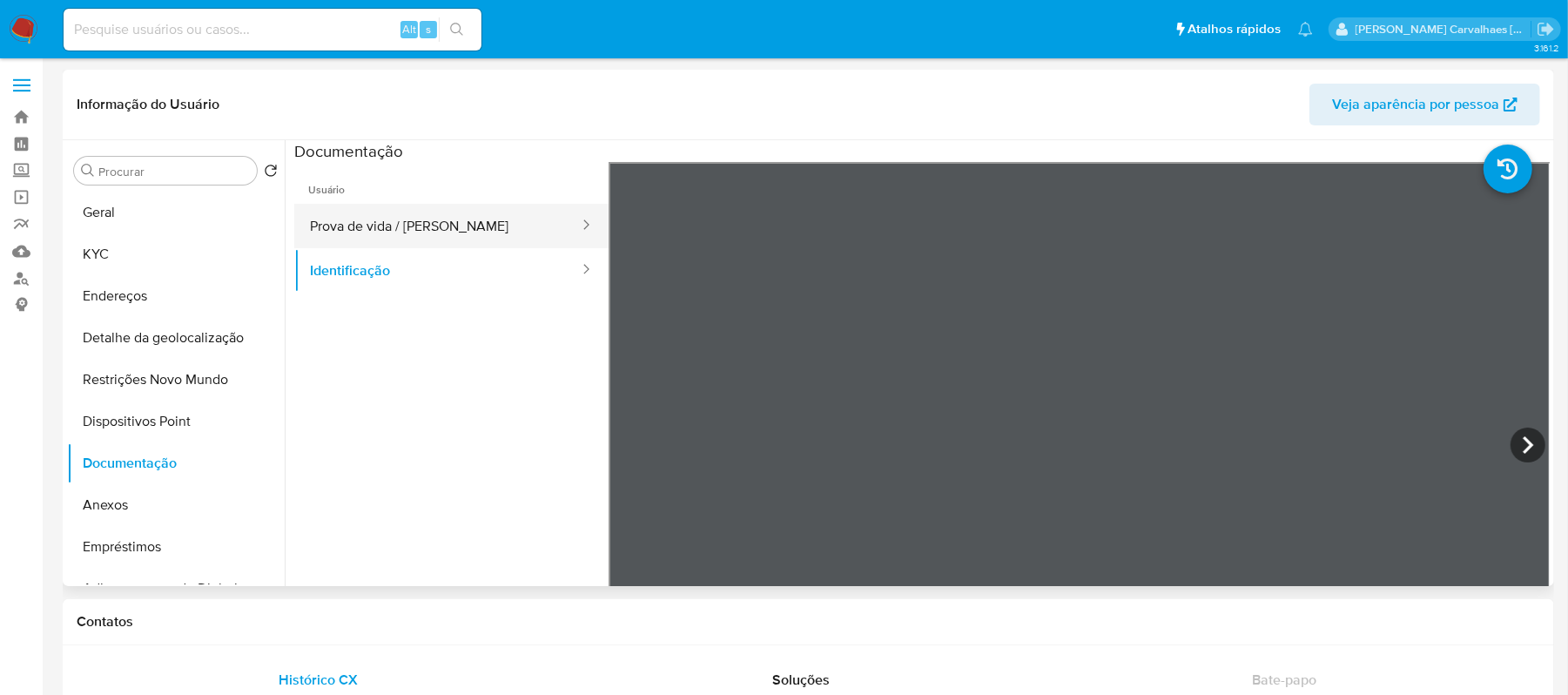
click at [467, 221] on button "Prova de vida / [PERSON_NAME]" at bounding box center [437, 226] width 286 height 44
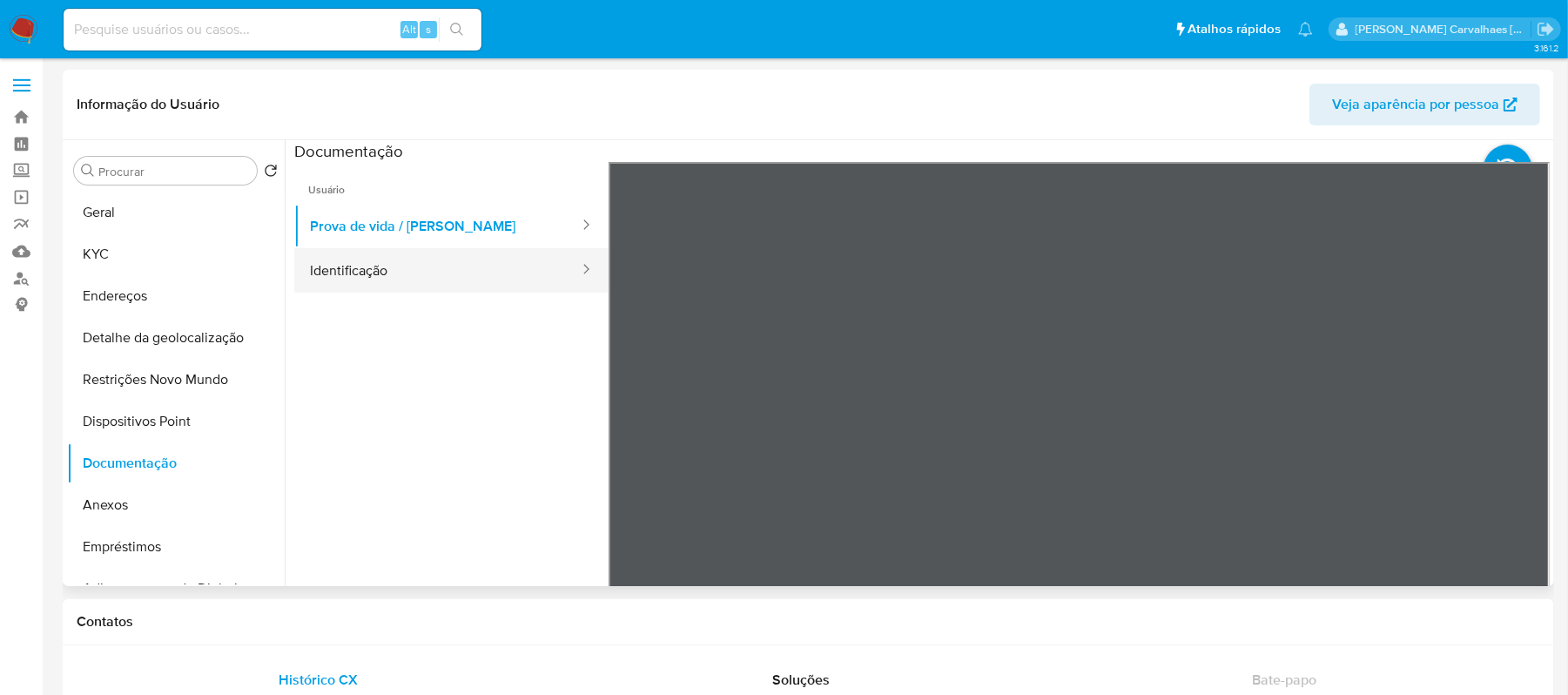
click at [431, 279] on button "Identificação" at bounding box center [437, 270] width 286 height 44
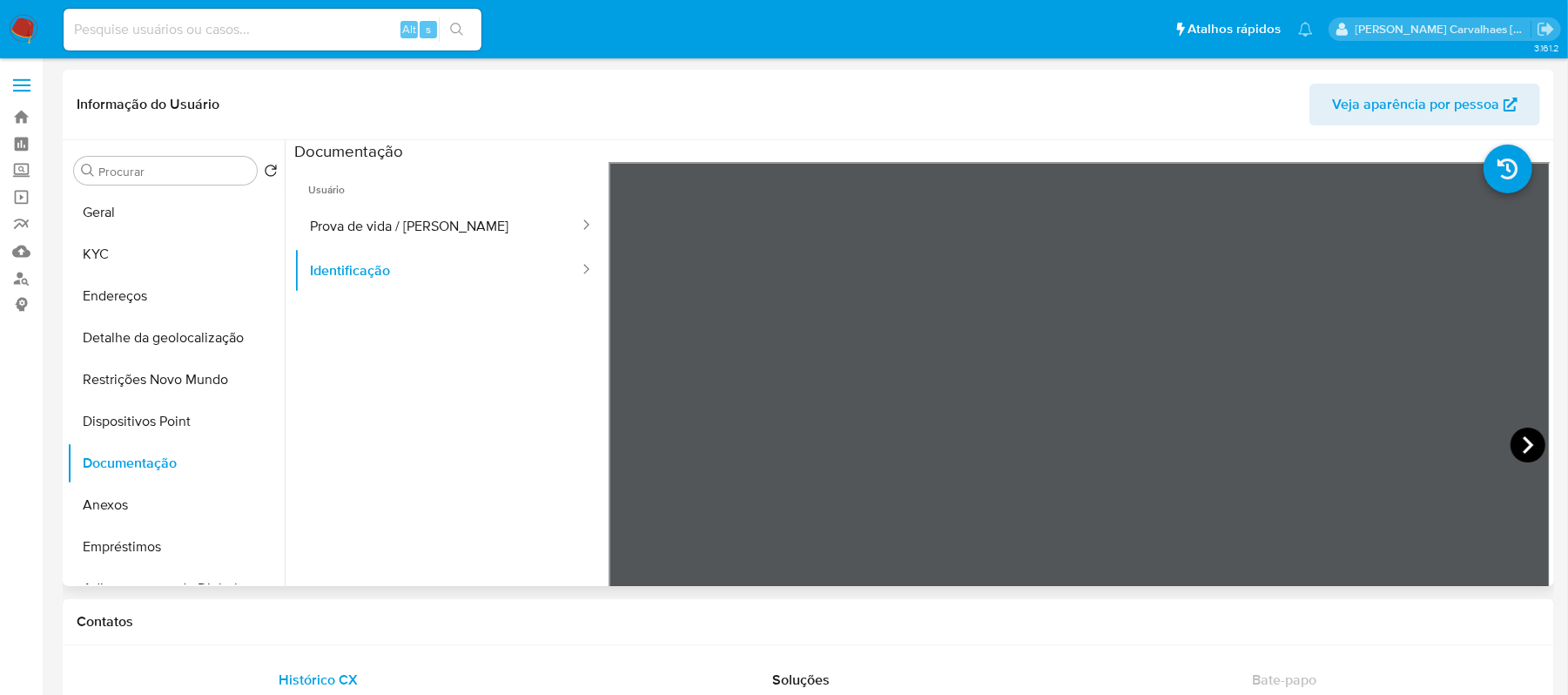
click at [1524, 447] on icon at bounding box center [1527, 445] width 10 height 17
click at [118, 264] on button "KYC" at bounding box center [169, 254] width 204 height 42
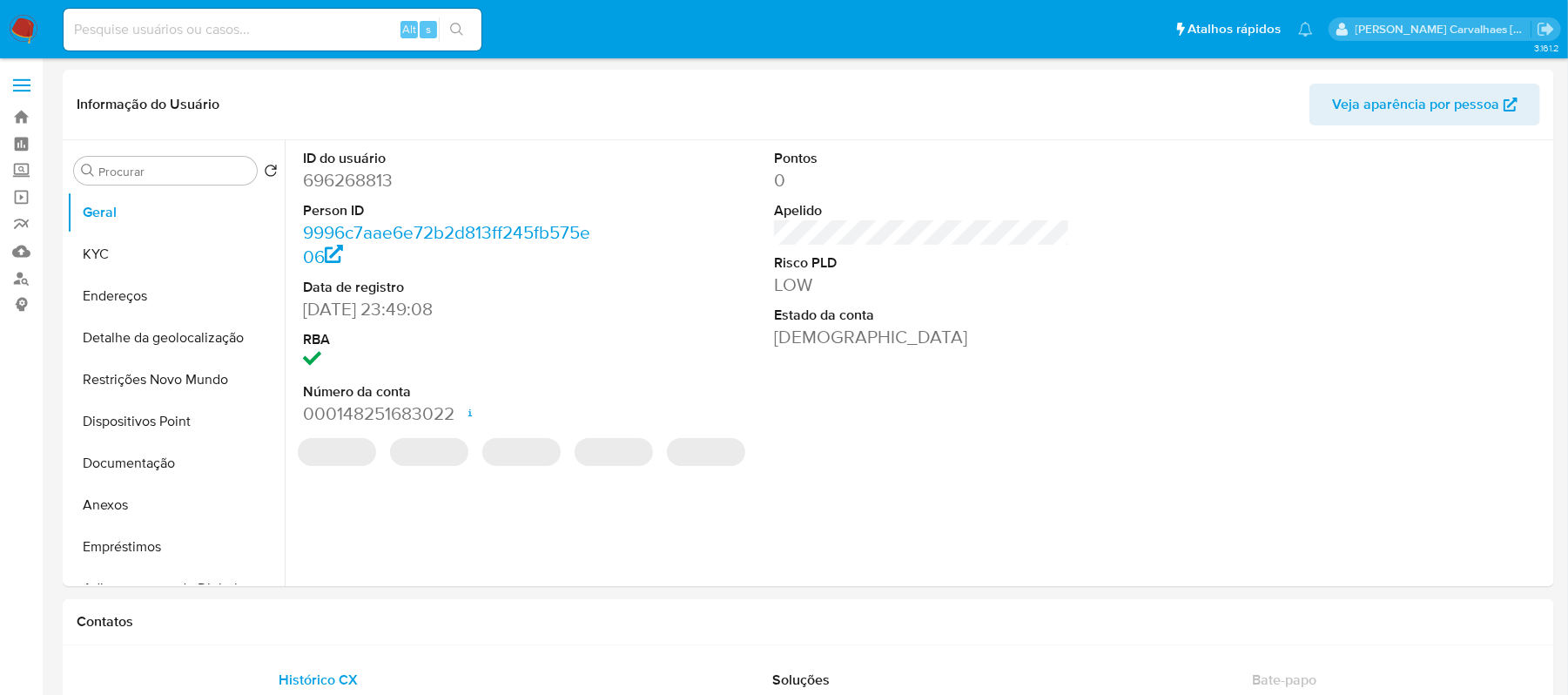
select select "10"
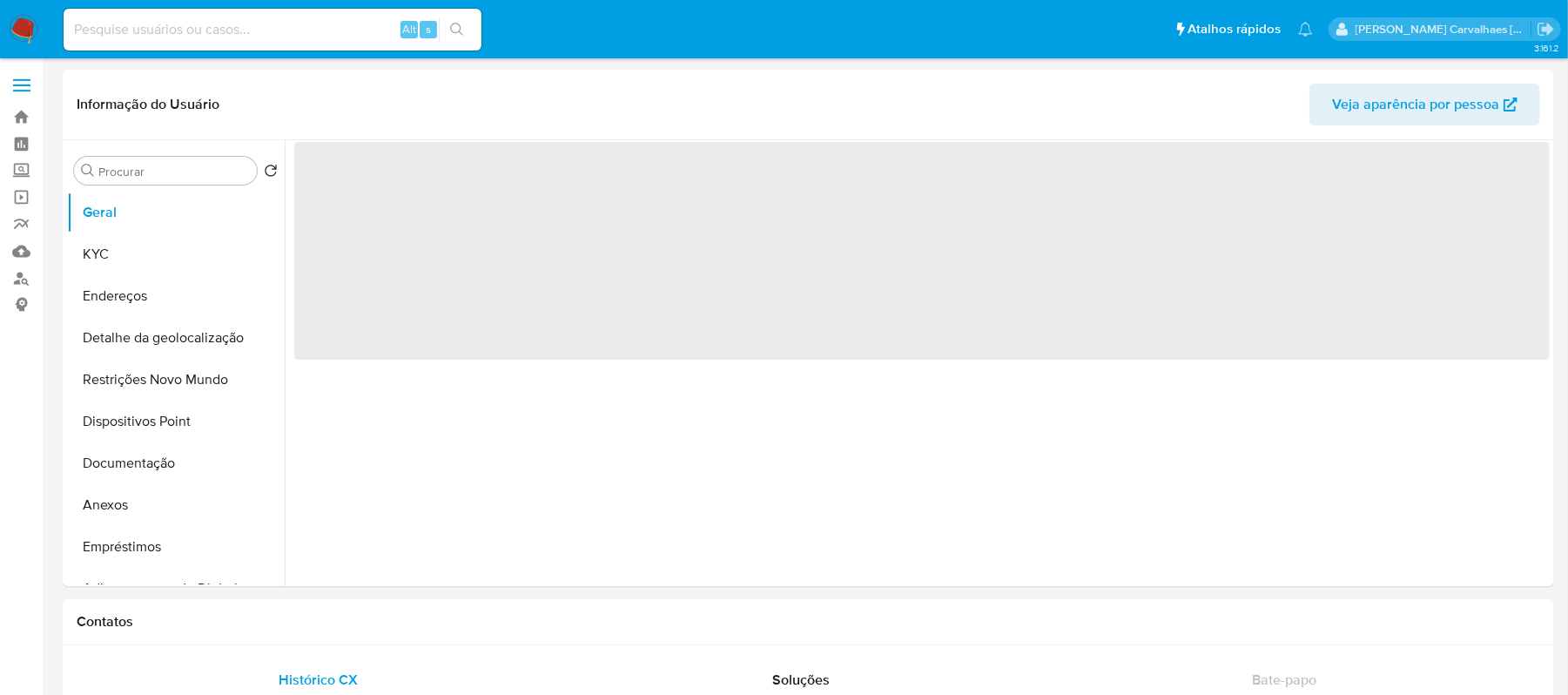
select select "10"
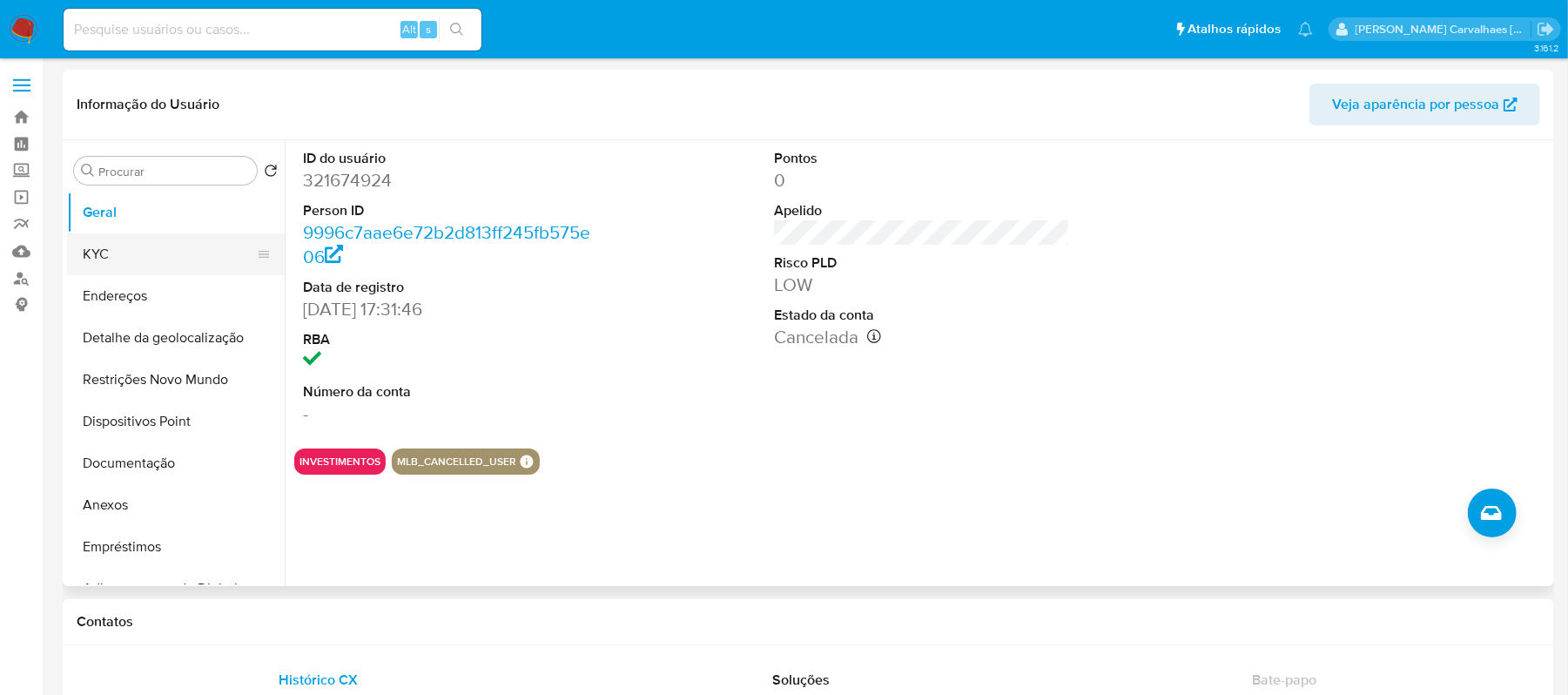
click at [129, 241] on button "KYC" at bounding box center [169, 254] width 204 height 42
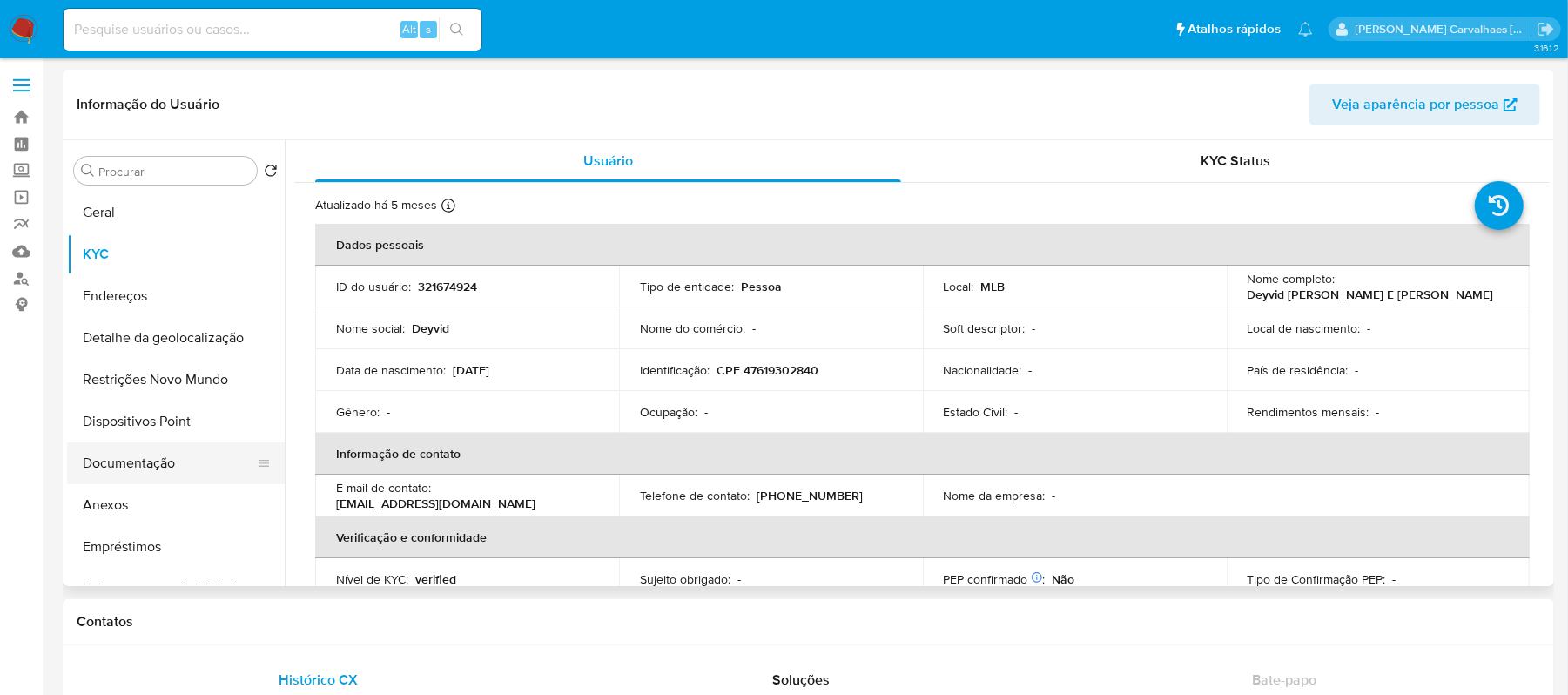
click at [194, 476] on button "Documentação" at bounding box center [169, 464] width 204 height 42
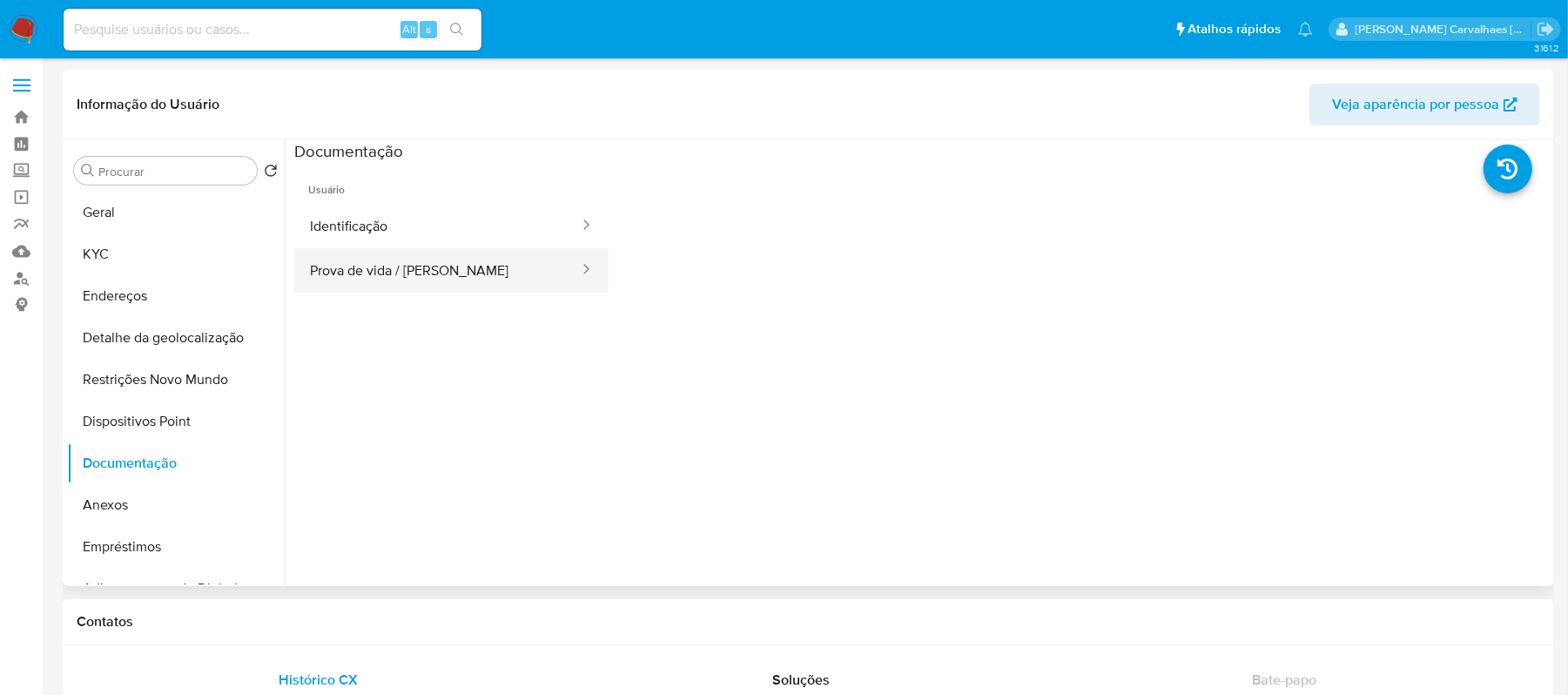
click at [373, 276] on button "Prova de vida / [PERSON_NAME]" at bounding box center [437, 270] width 286 height 44
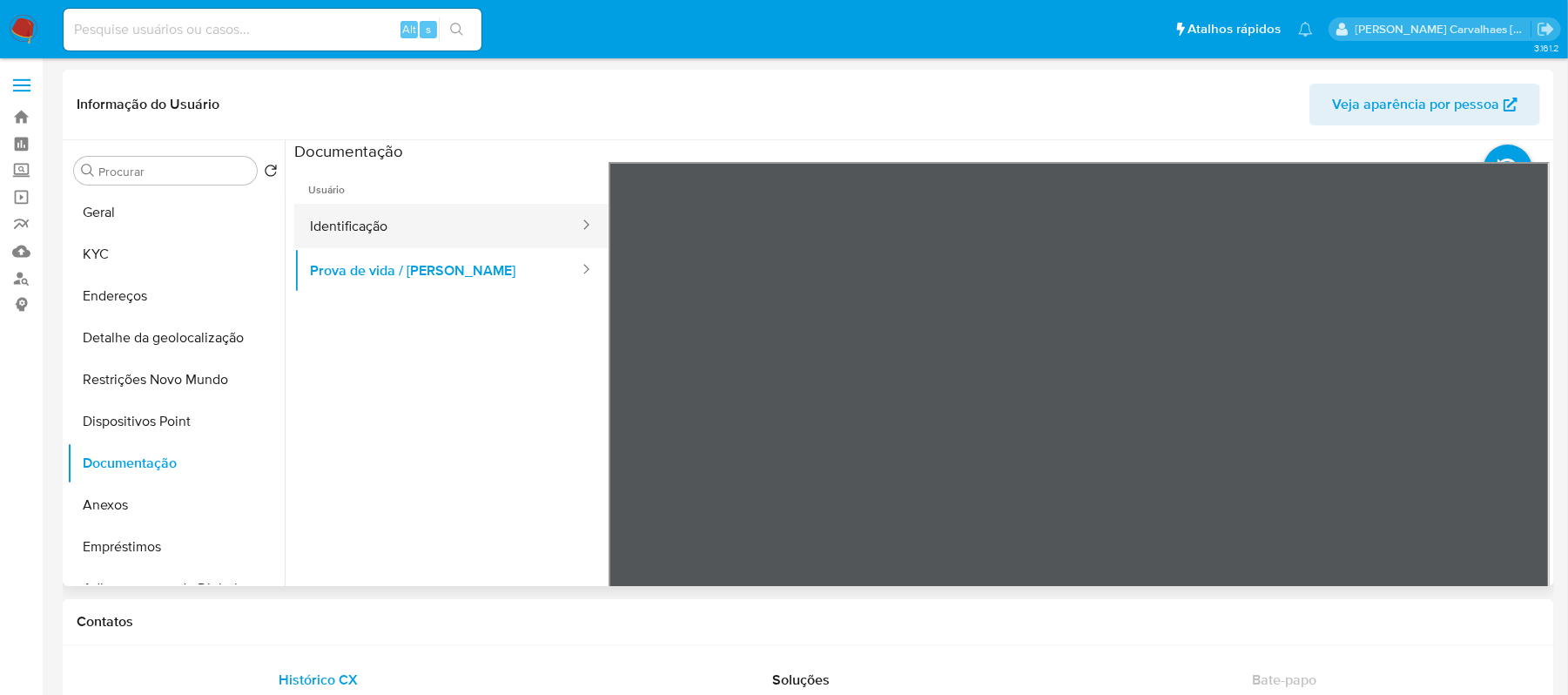
click at [426, 229] on button "Identificação" at bounding box center [437, 226] width 286 height 44
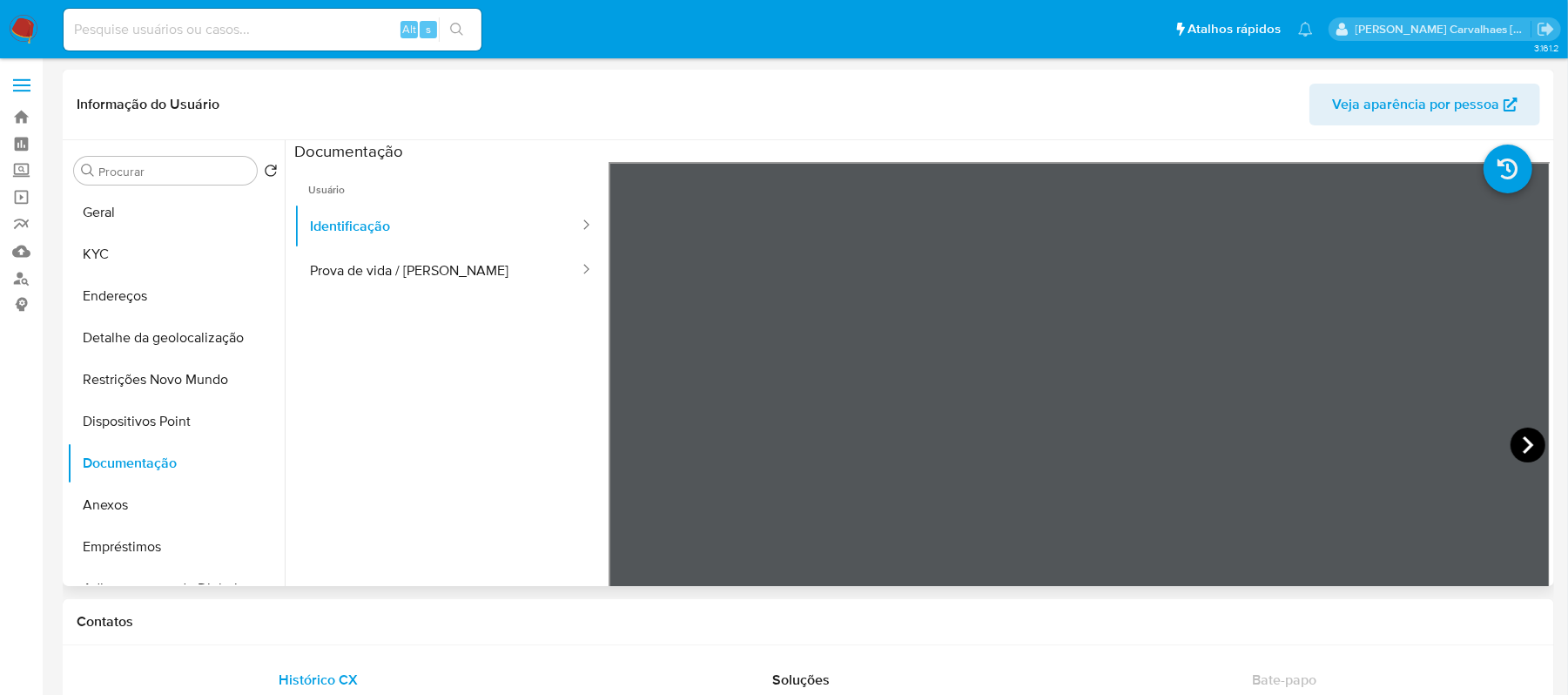
click at [1513, 433] on icon at bounding box center [1527, 445] width 35 height 35
